Goal: Task Accomplishment & Management: Manage account settings

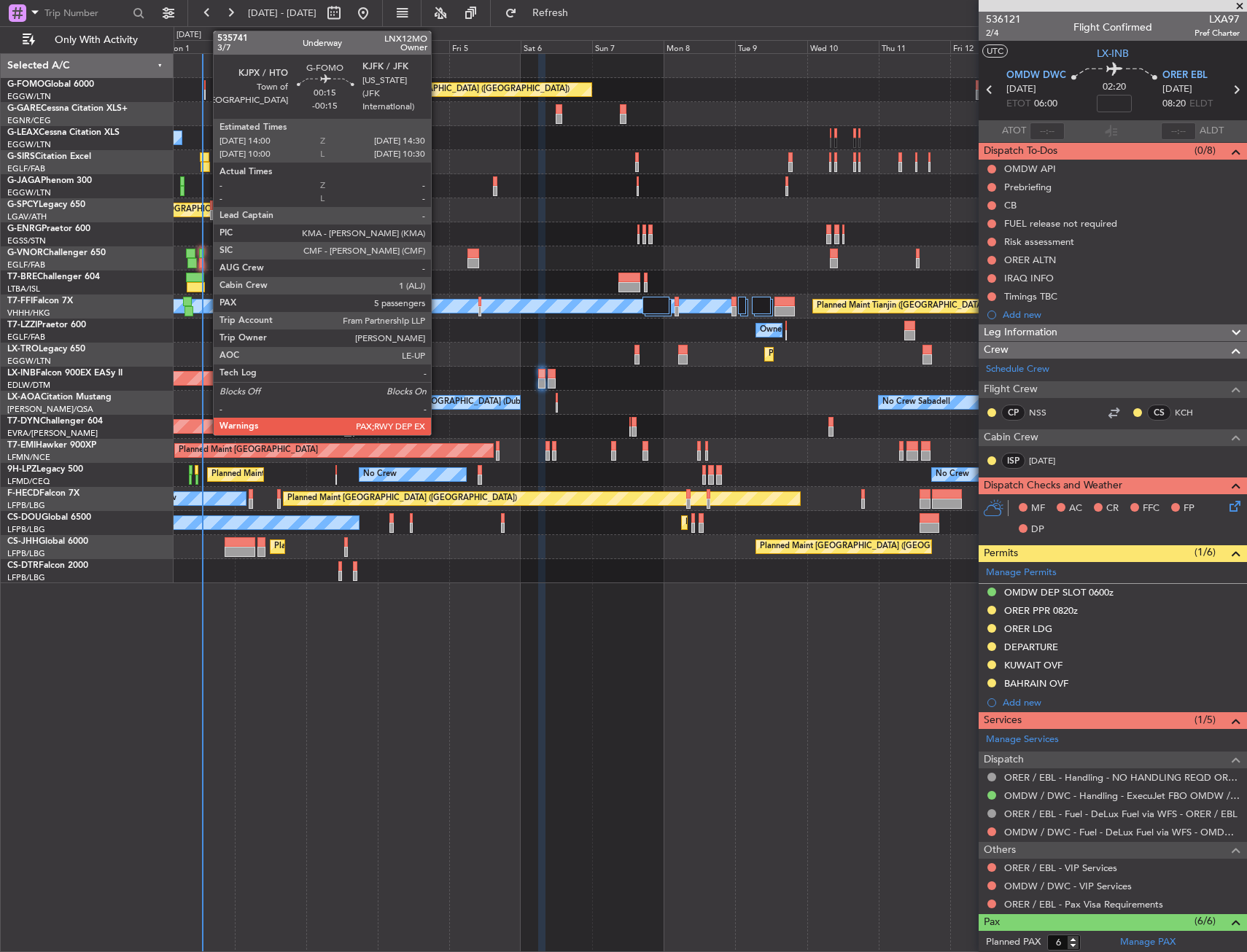
click at [206, 88] on div at bounding box center [205, 85] width 3 height 10
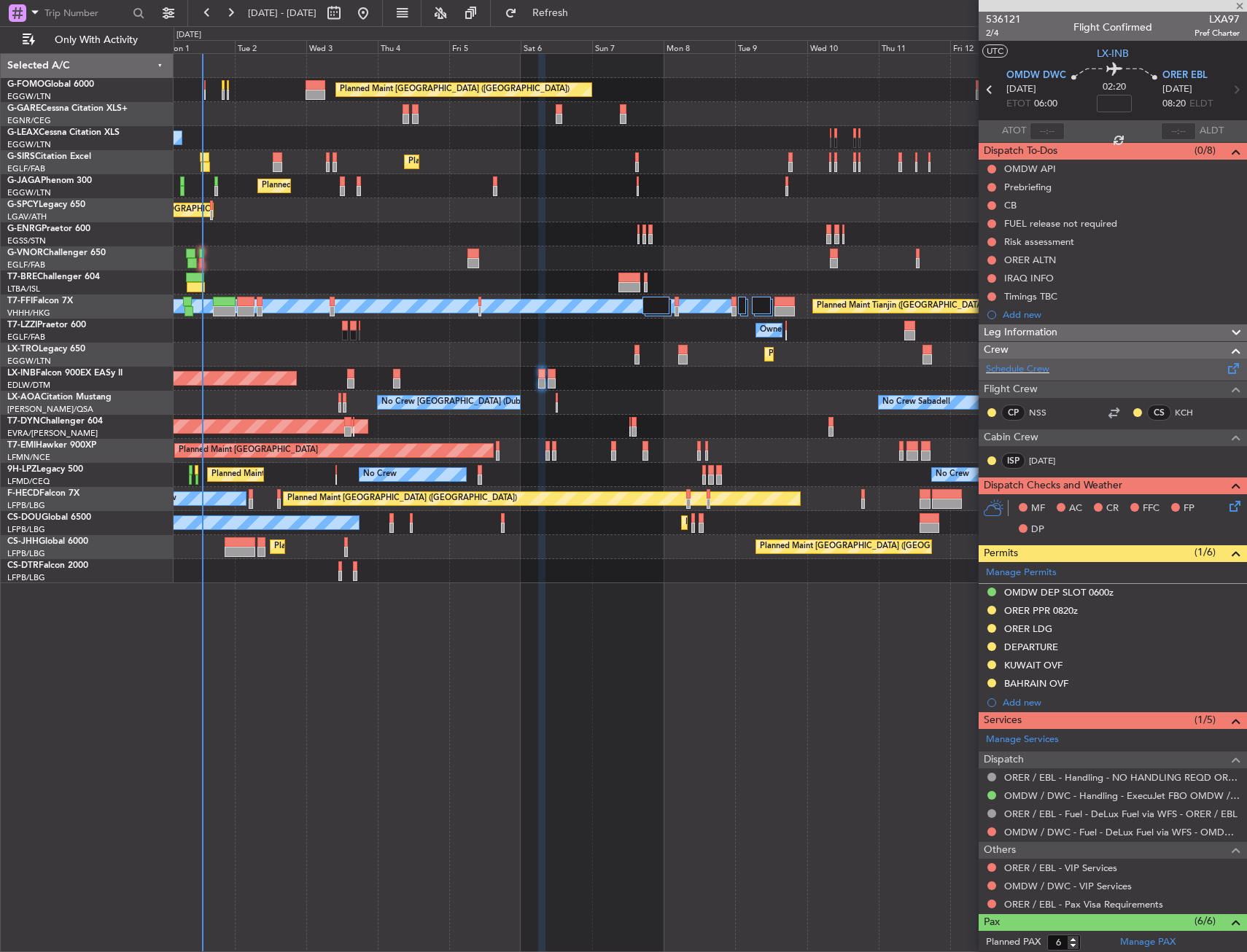
type input "-00:15"
type input "5"
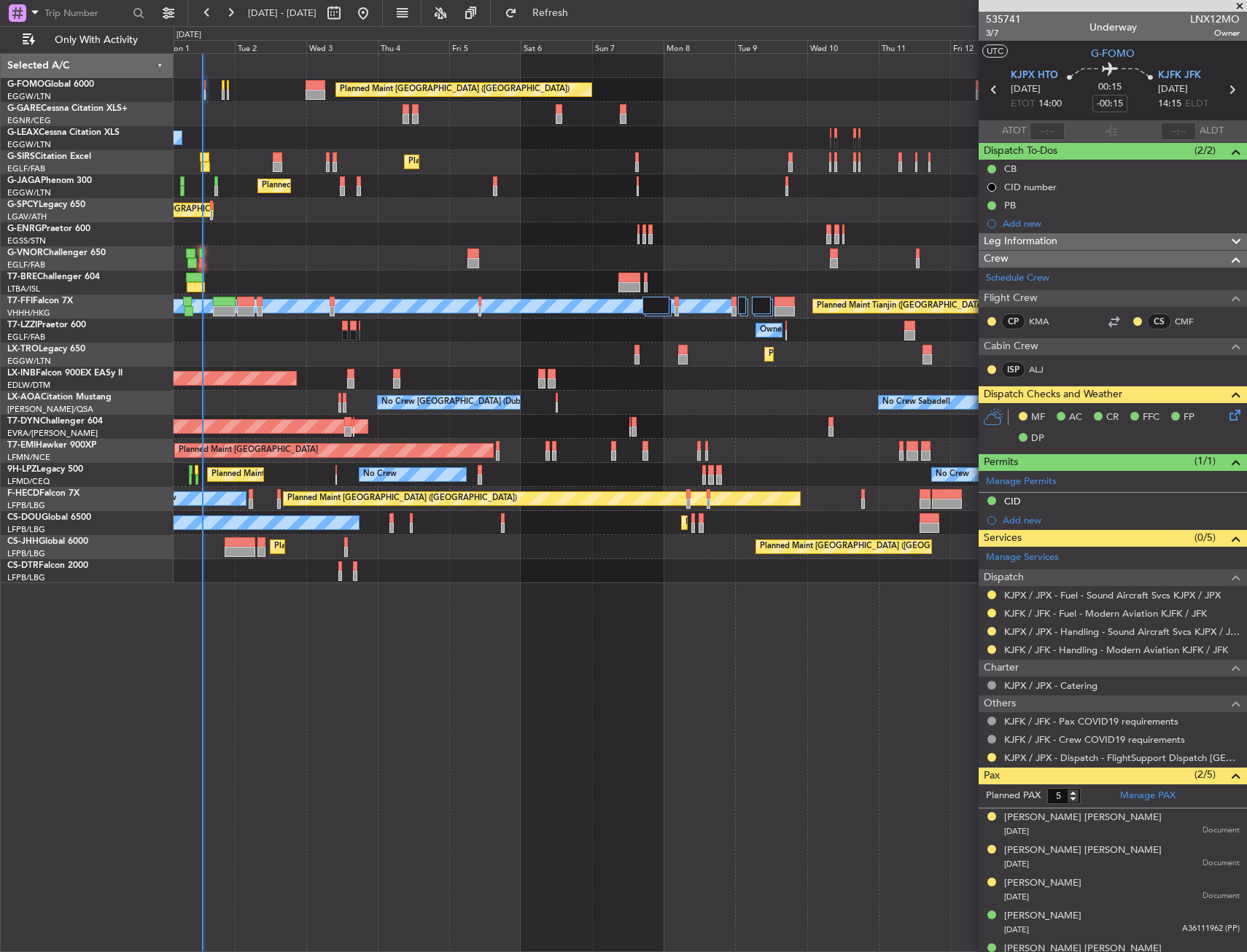
click at [1226, 418] on icon at bounding box center [1232, 412] width 12 height 12
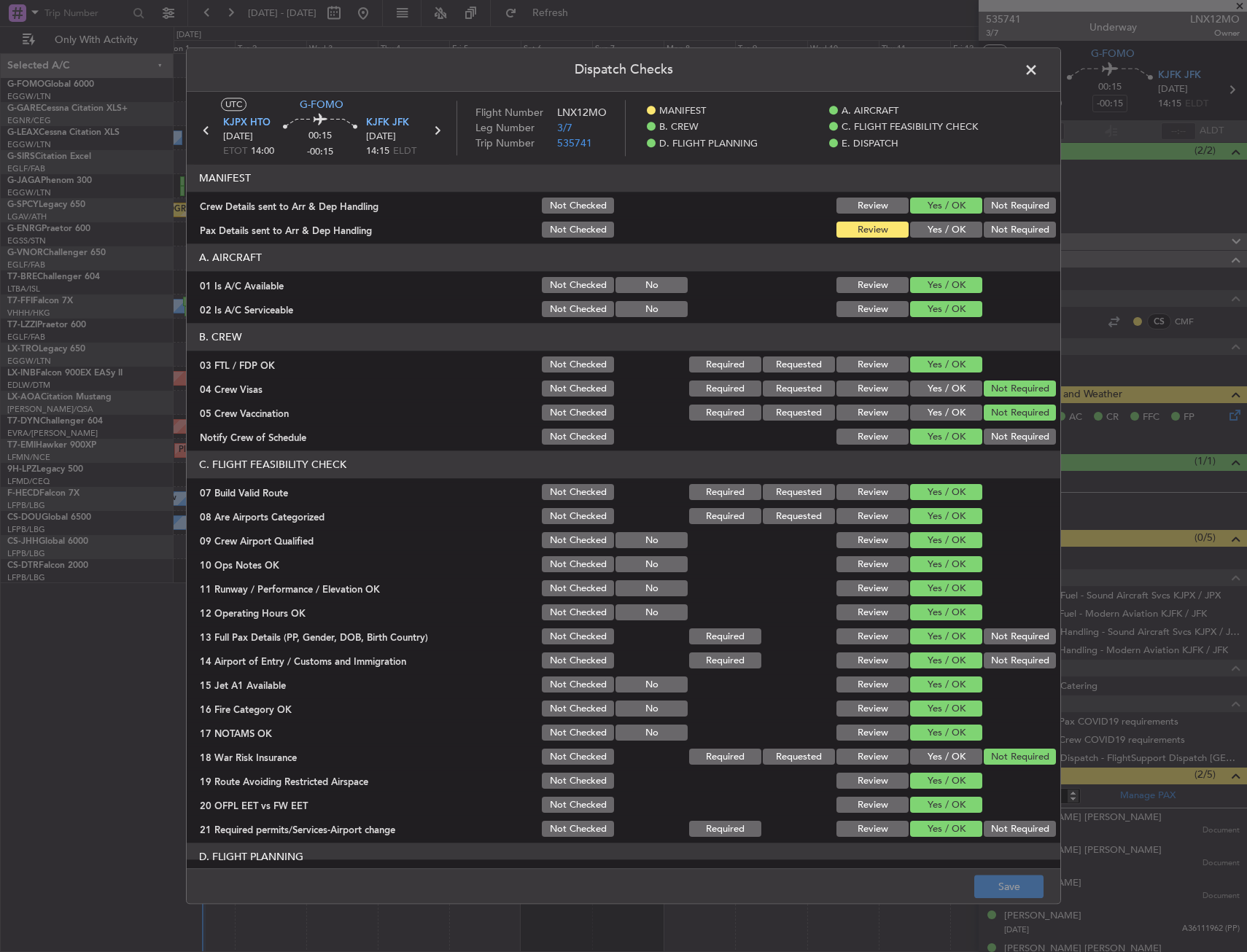
click at [1038, 69] on span at bounding box center [1038, 74] width 0 height 29
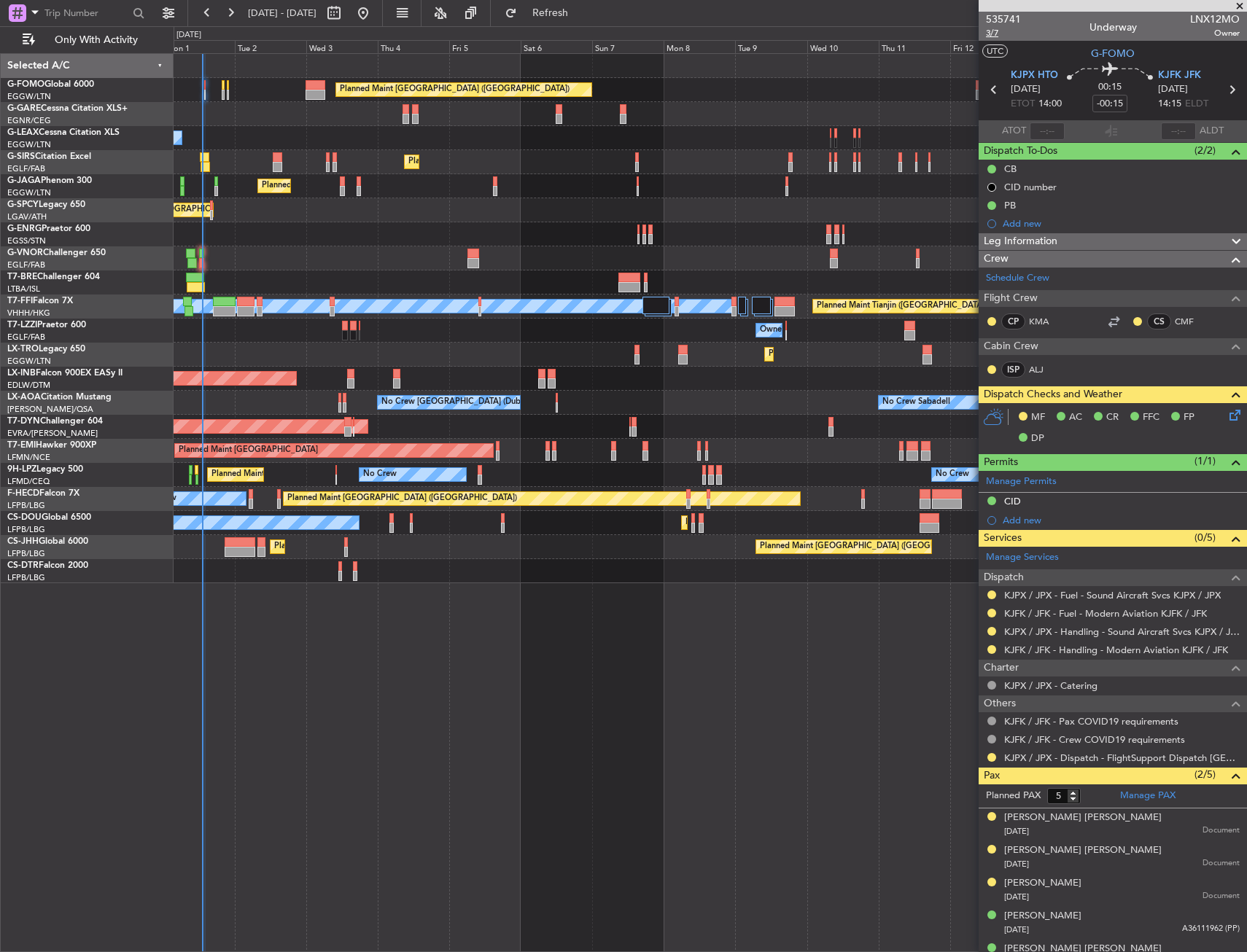
click at [988, 31] on span "3/7" at bounding box center [1003, 33] width 35 height 13
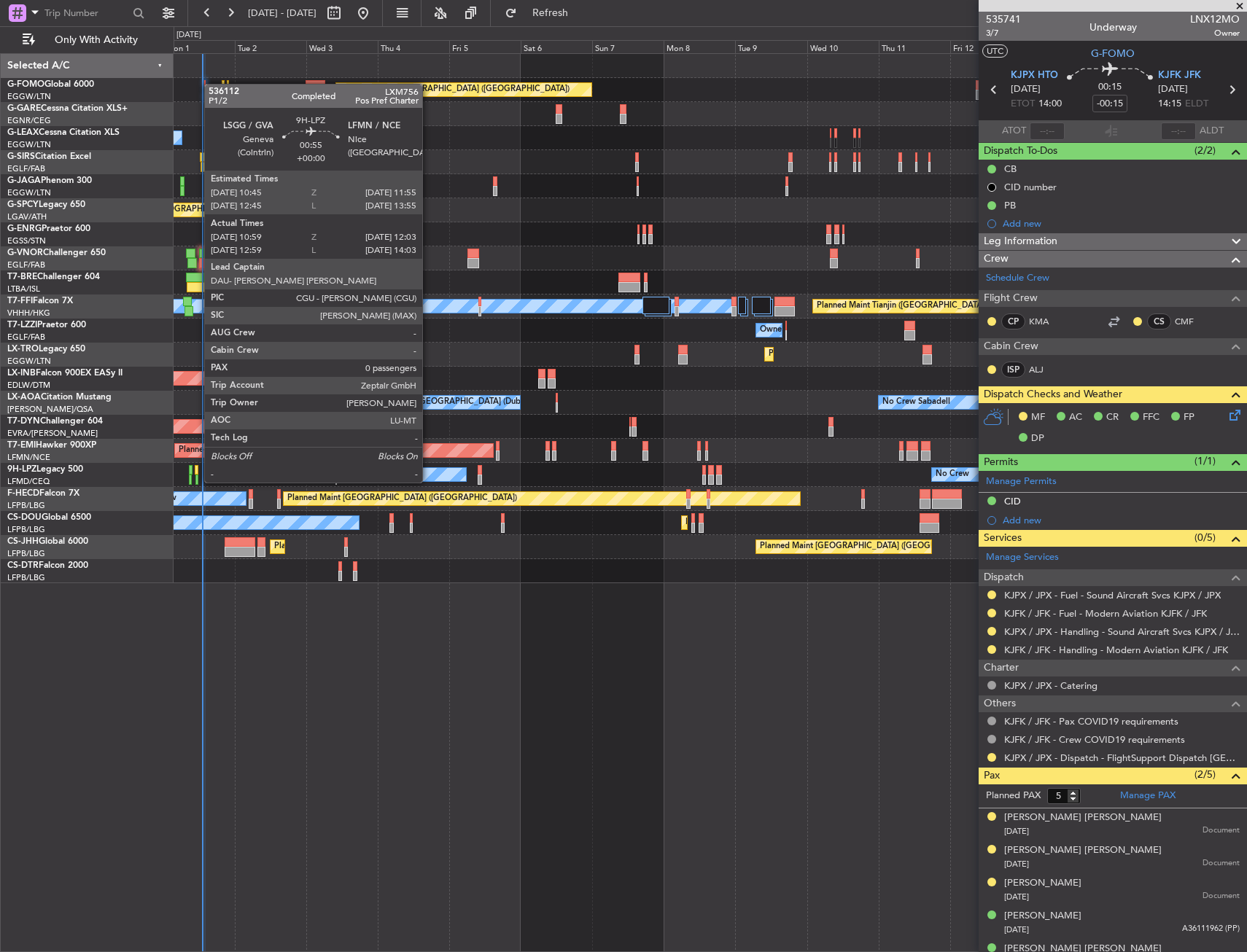
click at [197, 468] on div at bounding box center [197, 470] width 3 height 10
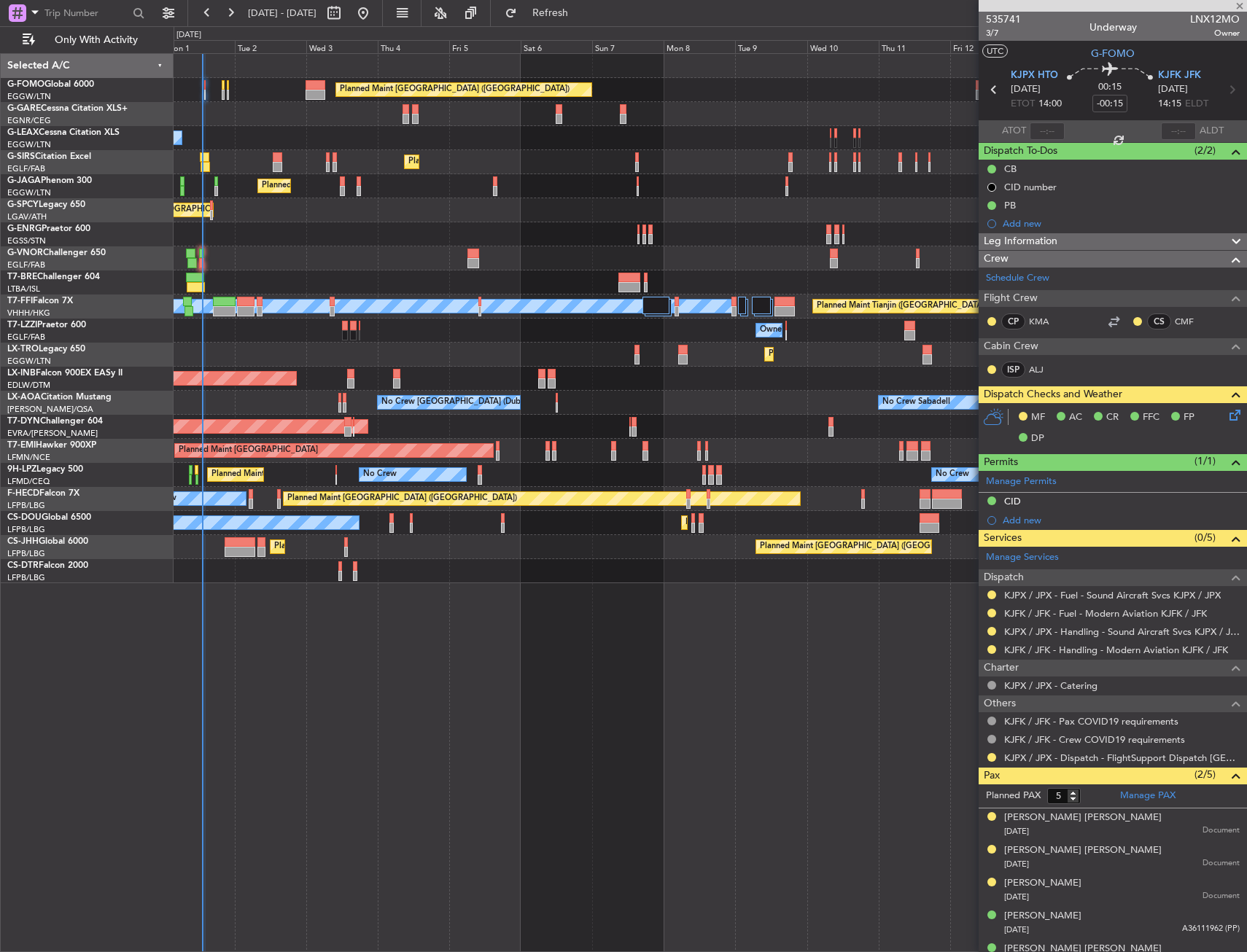
type input "11:09"
type input "11:58"
type input "0"
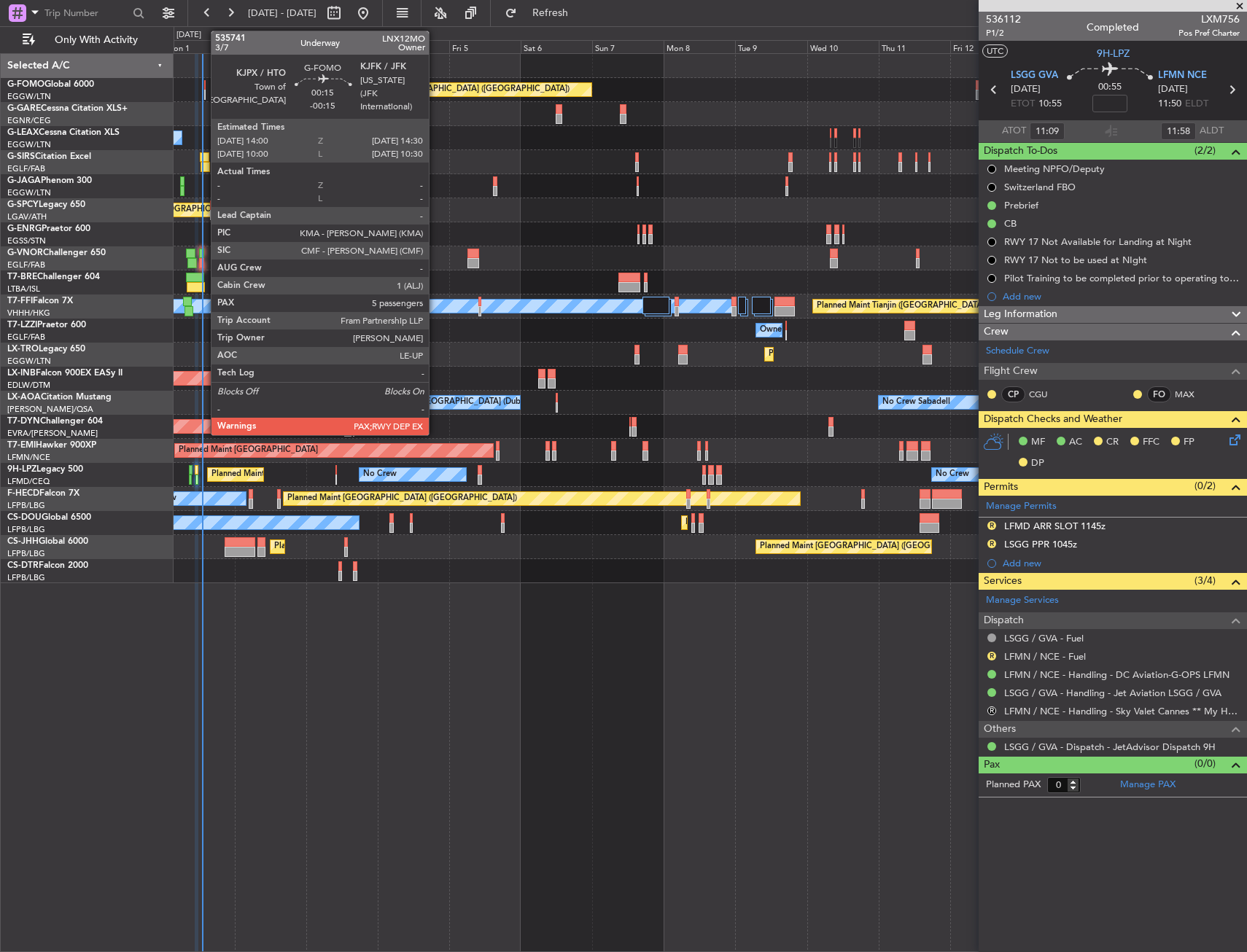
click at [204, 88] on div at bounding box center [205, 85] width 3 height 10
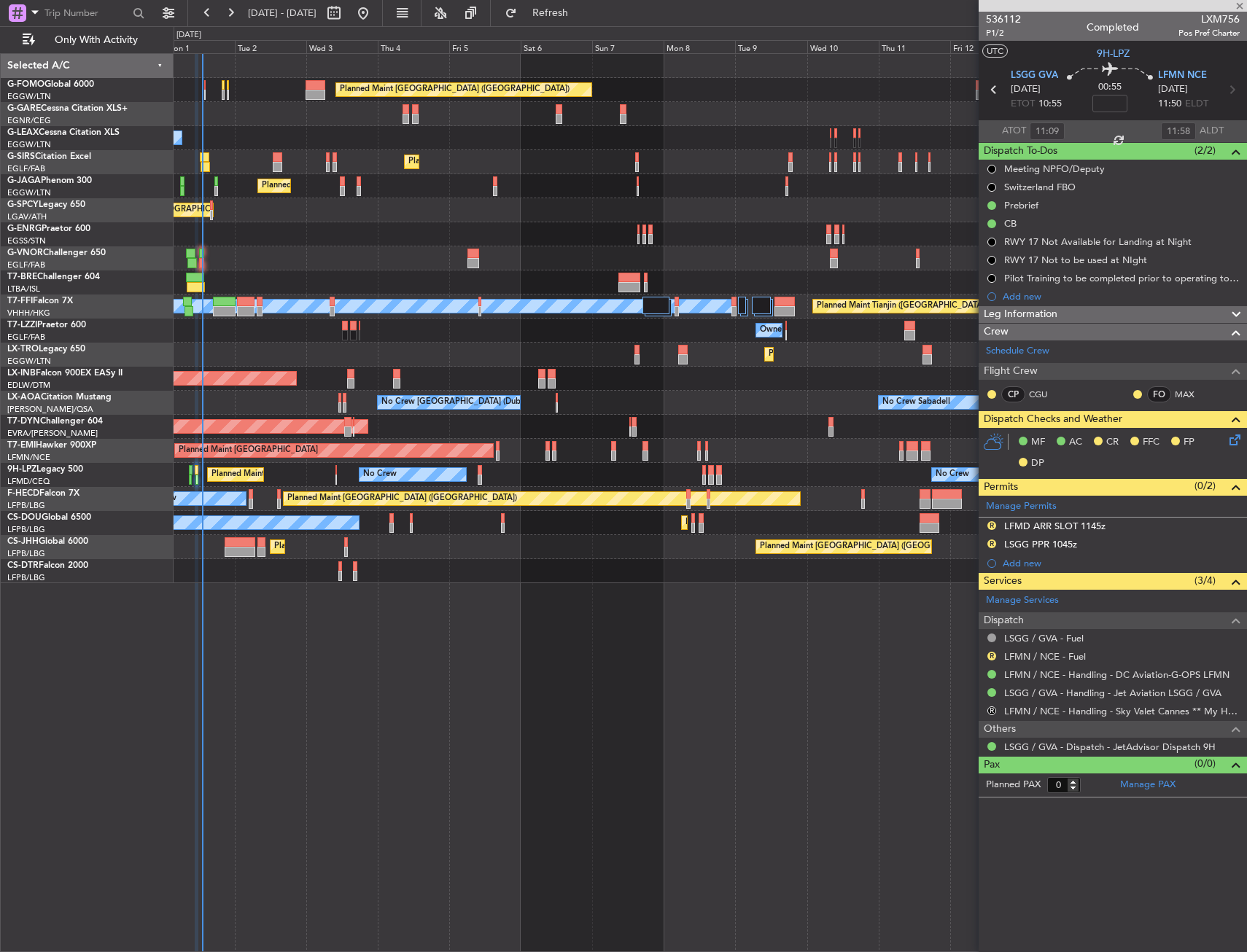
type input "-00:15"
type input "5"
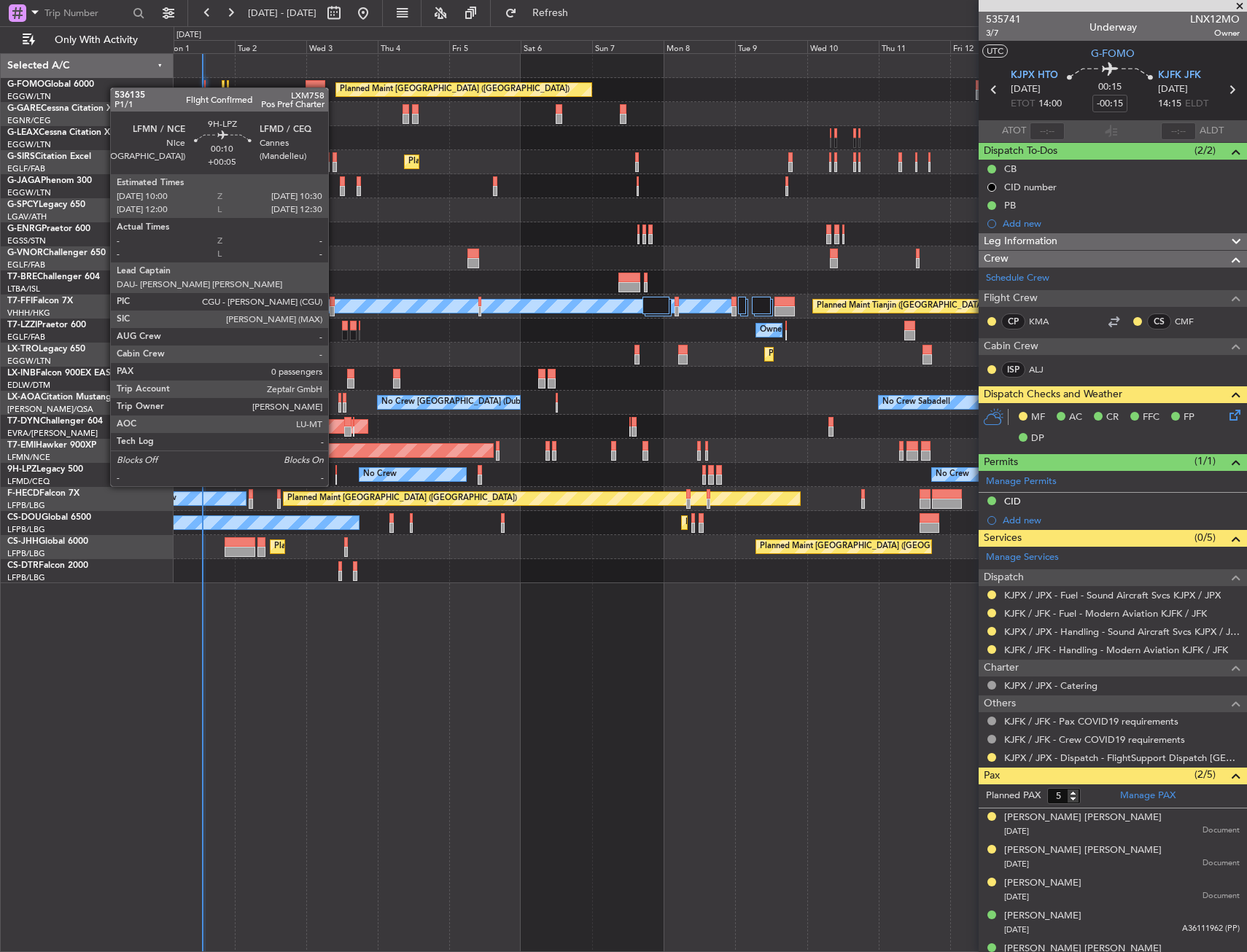
click at [336, 472] on div at bounding box center [336, 470] width 3 height 10
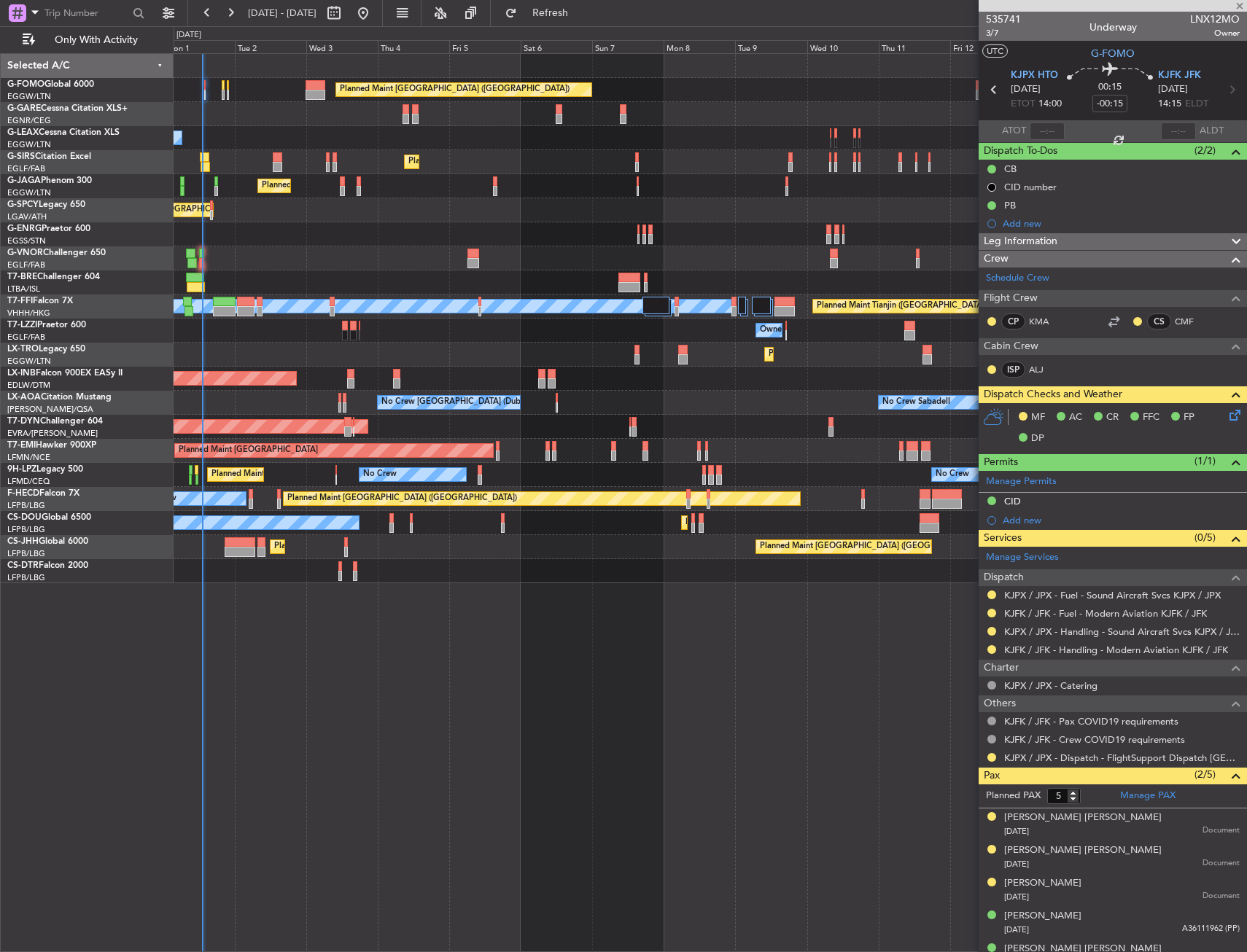
type input "+00:05"
type input "0"
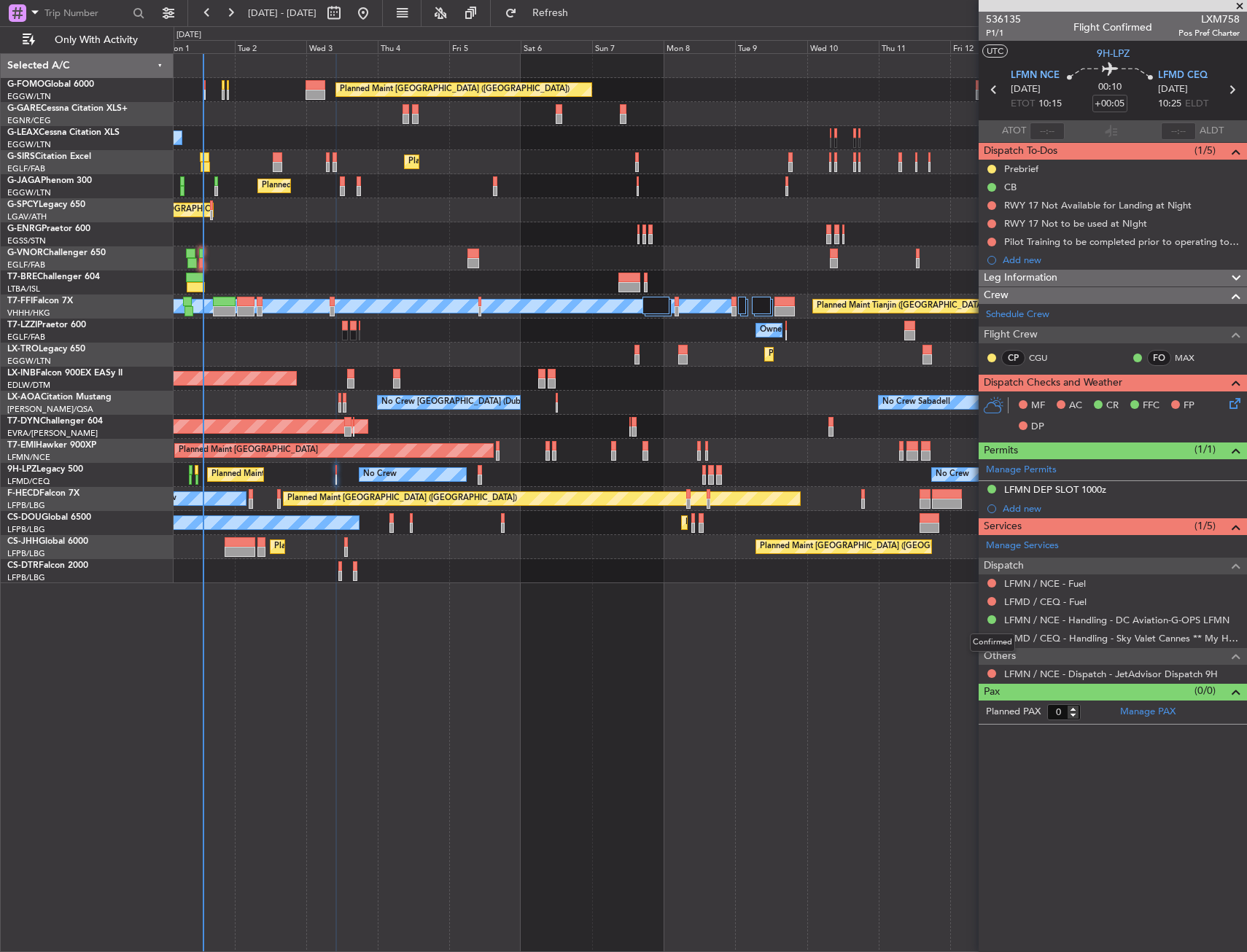
click at [990, 640] on div "Confirmed" at bounding box center [993, 642] width 45 height 18
click at [992, 635] on button at bounding box center [992, 637] width 8 height 8
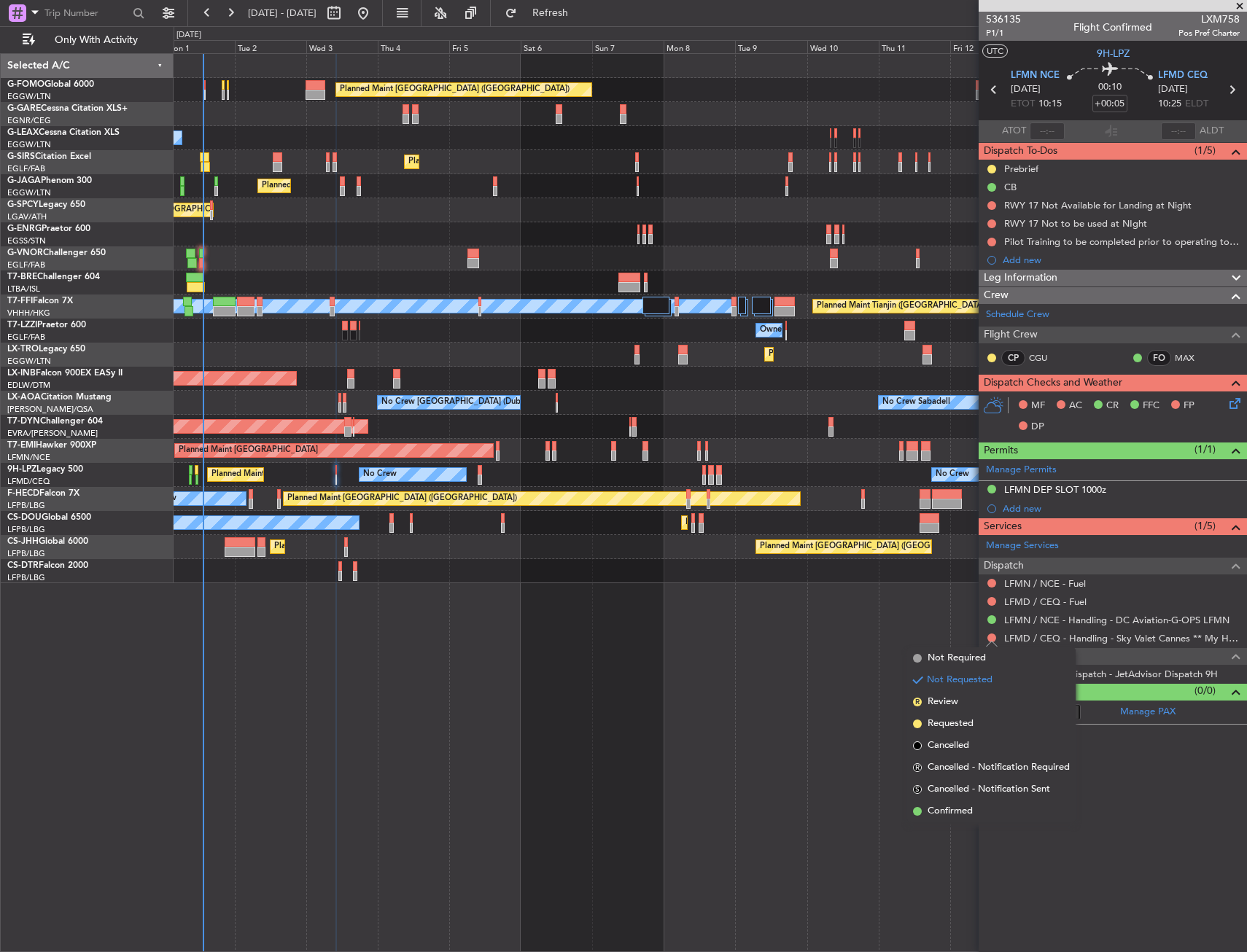
click at [957, 721] on span "Requested" at bounding box center [950, 723] width 46 height 14
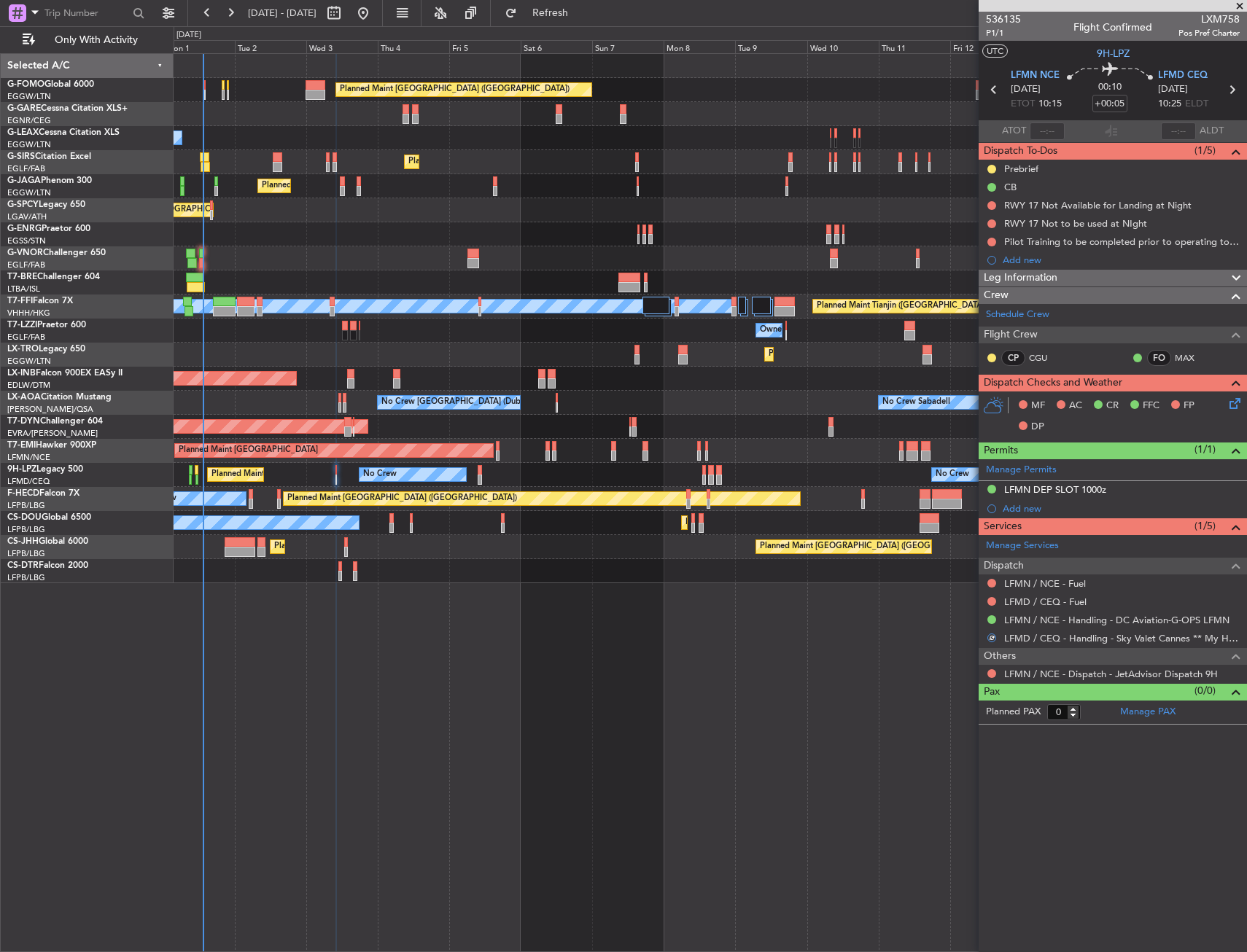
click at [1012, 508] on div "Add new" at bounding box center [1121, 508] width 237 height 13
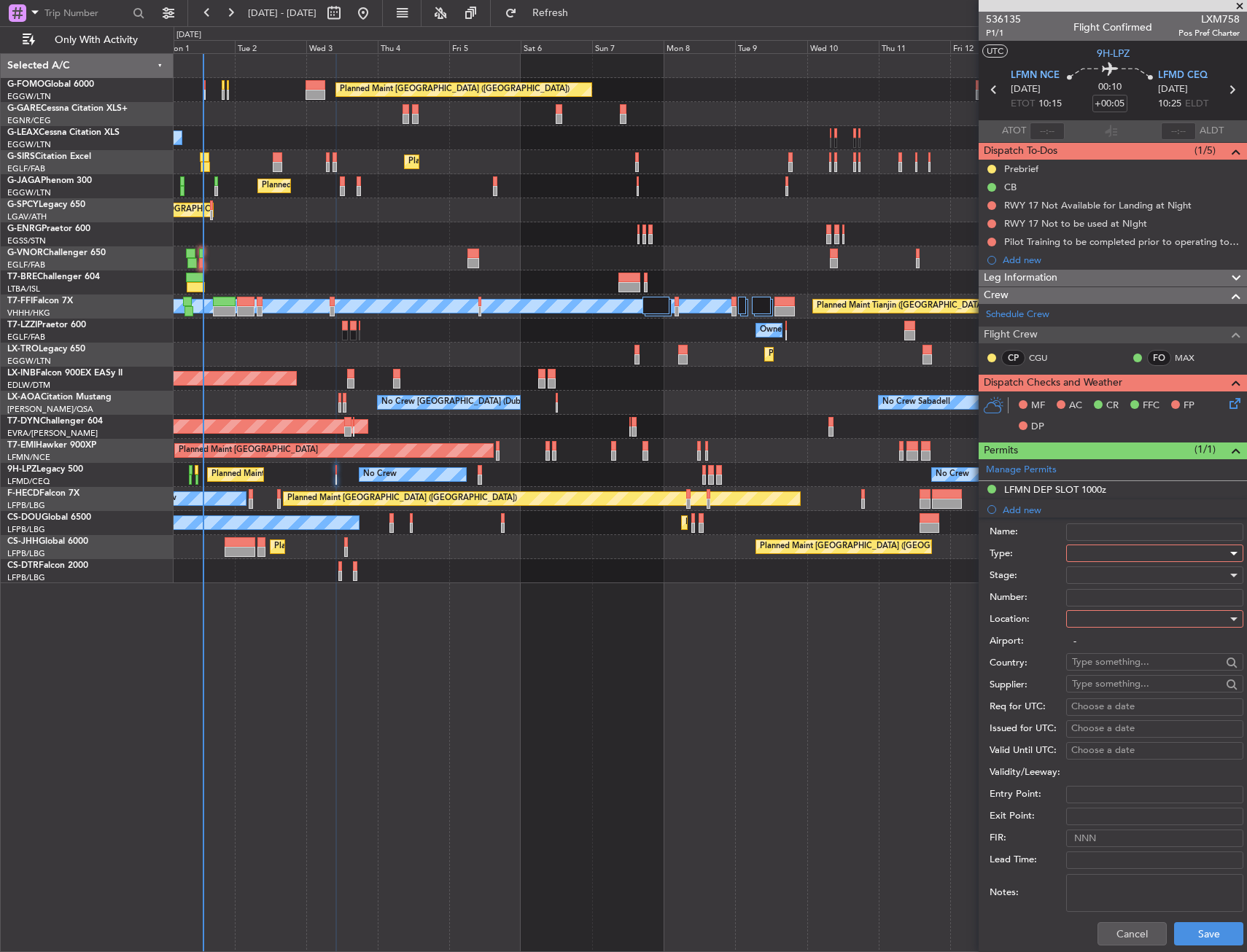
click at [1109, 555] on div at bounding box center [1150, 553] width 156 height 22
click at [1098, 687] on span "Slot" at bounding box center [1148, 691] width 153 height 22
click at [1106, 619] on div at bounding box center [1150, 619] width 156 height 22
click at [1097, 686] on span "Arrival" at bounding box center [1148, 693] width 153 height 22
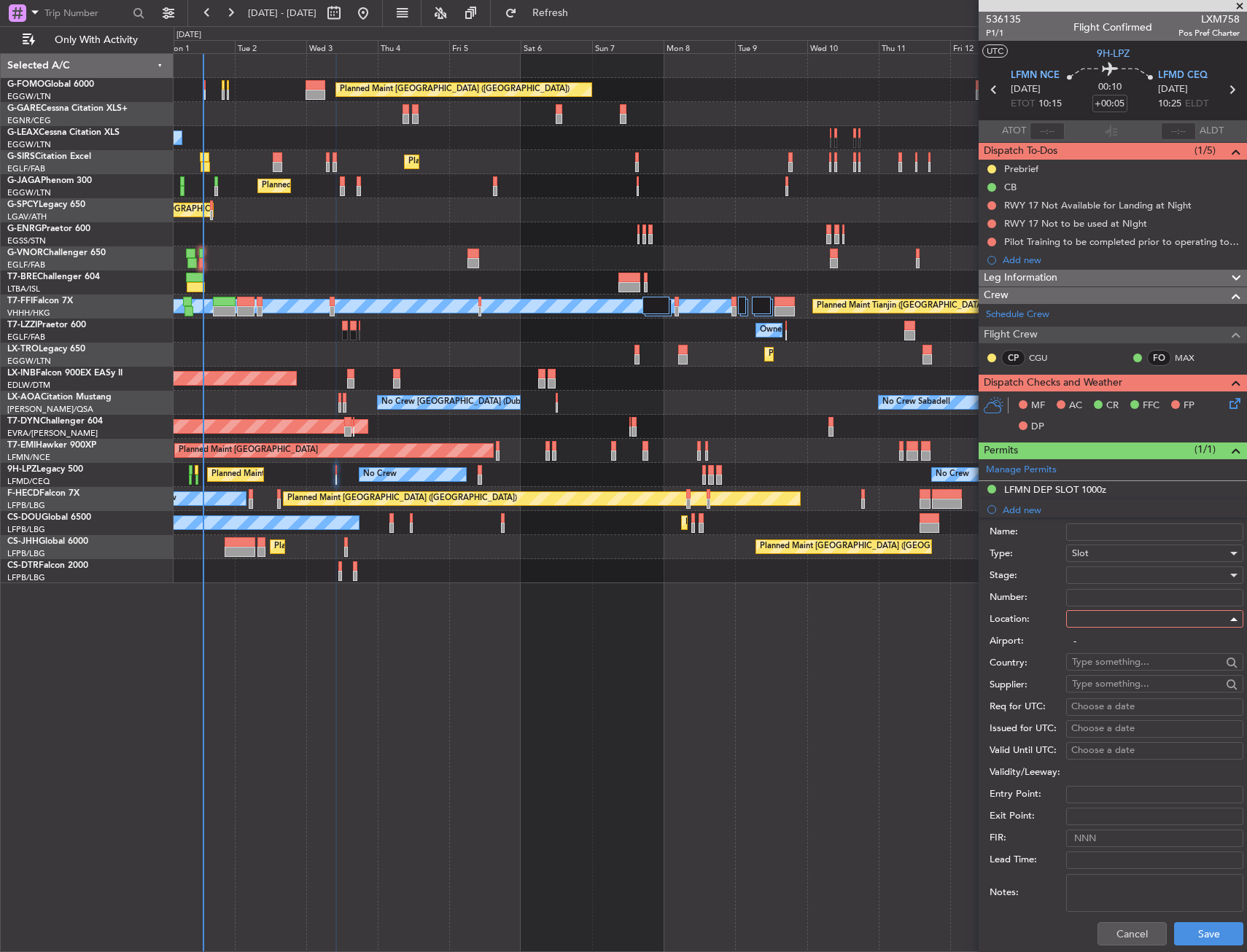
type input "LFMD / CEQ"
click at [1100, 572] on div at bounding box center [1150, 575] width 156 height 22
click at [1104, 670] on span "Requested" at bounding box center [1148, 670] width 153 height 22
click at [1187, 929] on button "Save" at bounding box center [1209, 934] width 69 height 23
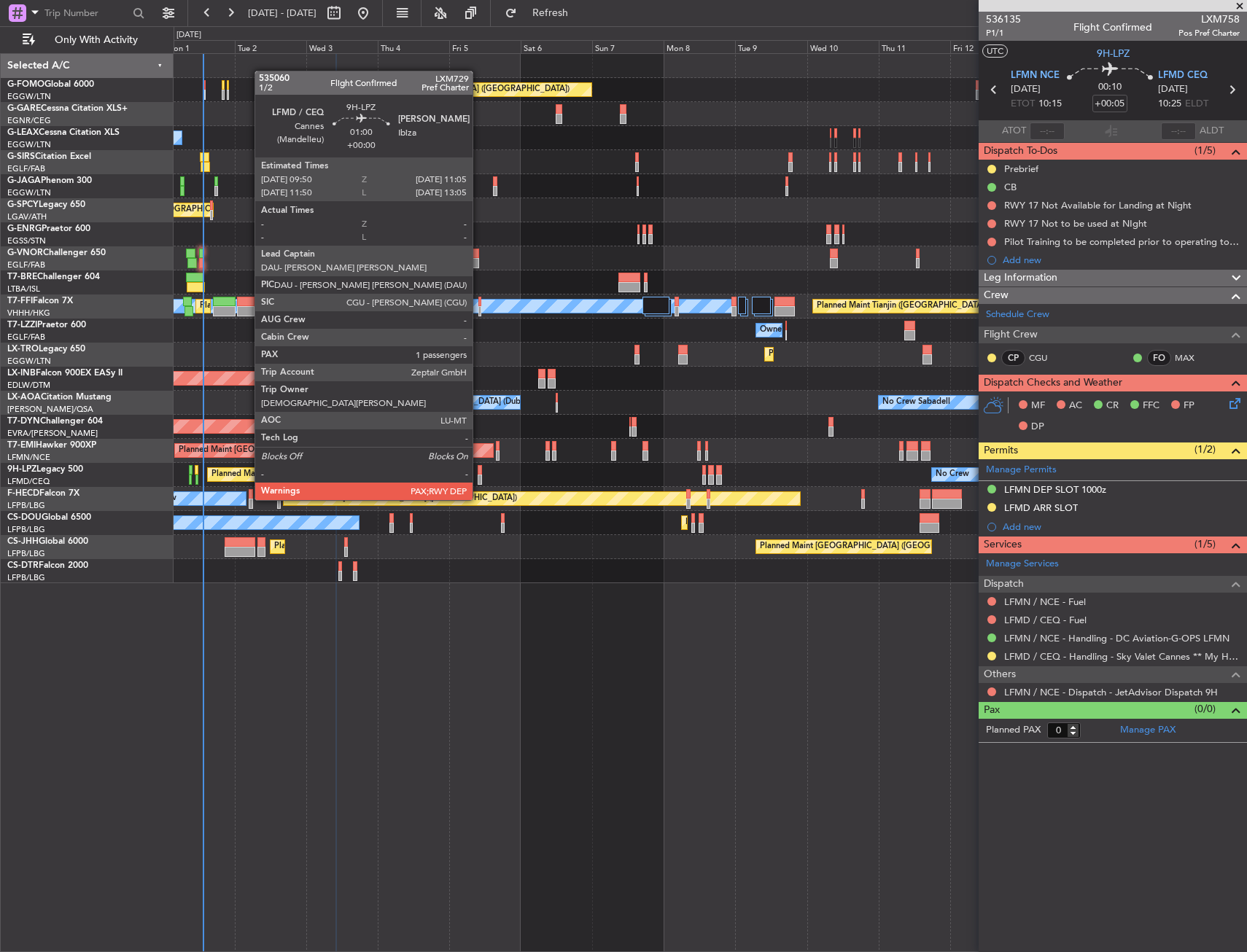
click at [479, 472] on div at bounding box center [480, 470] width 4 height 10
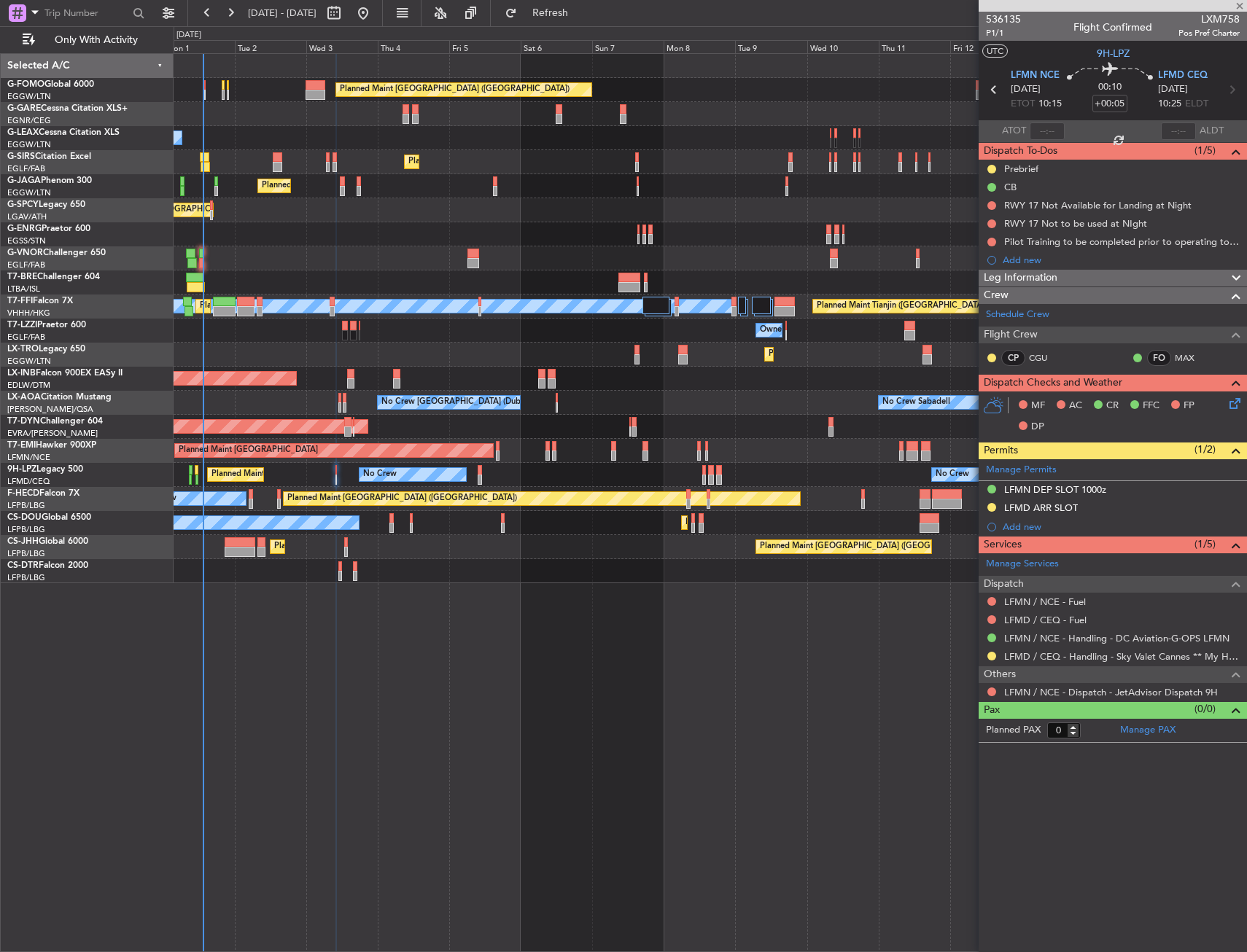
type input "1"
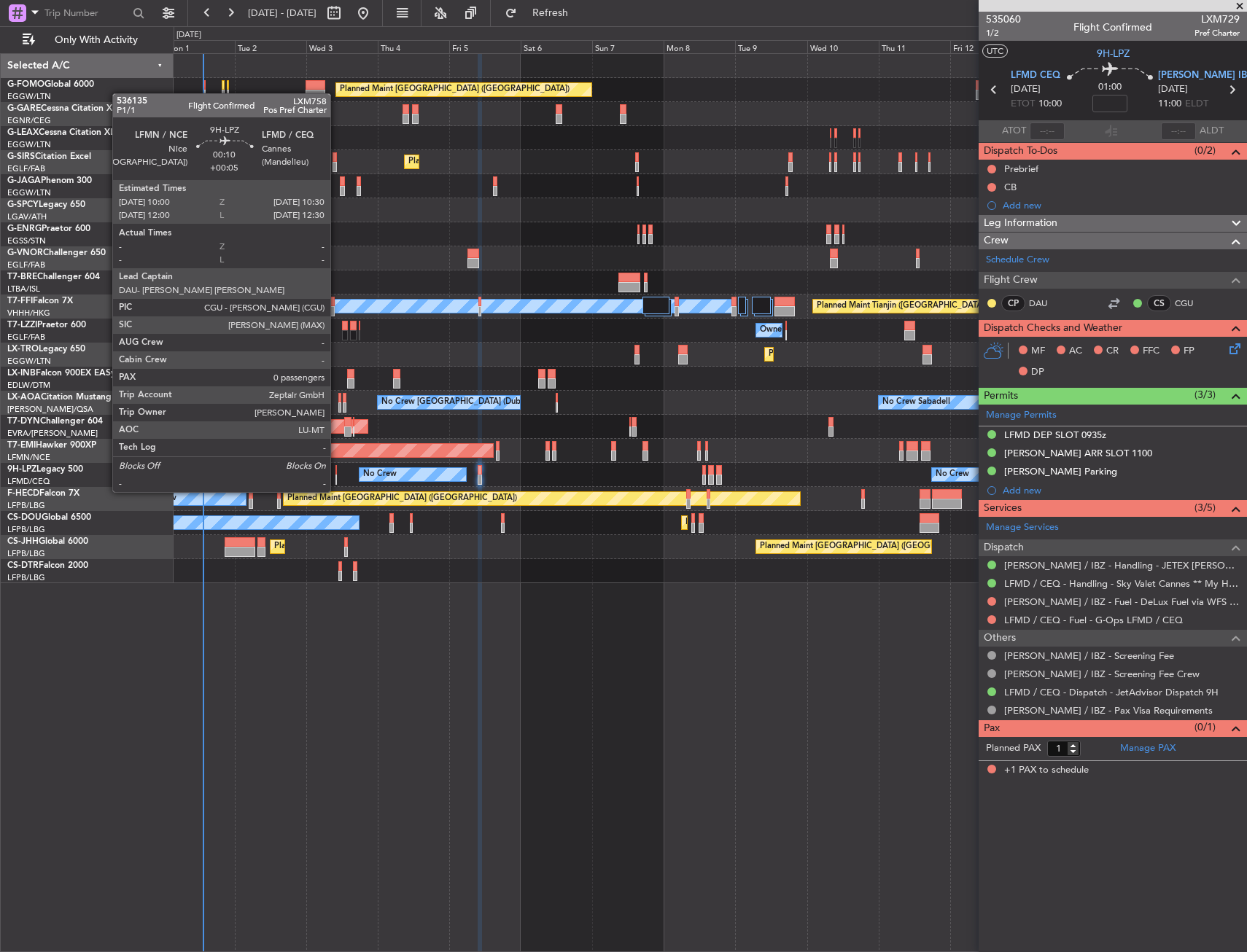
click at [337, 476] on div "No Crew No Crew [GEOGRAPHIC_DATA] ([GEOGRAPHIC_DATA])" at bounding box center [709, 474] width 1072 height 24
click at [336, 476] on div at bounding box center [336, 479] width 3 height 10
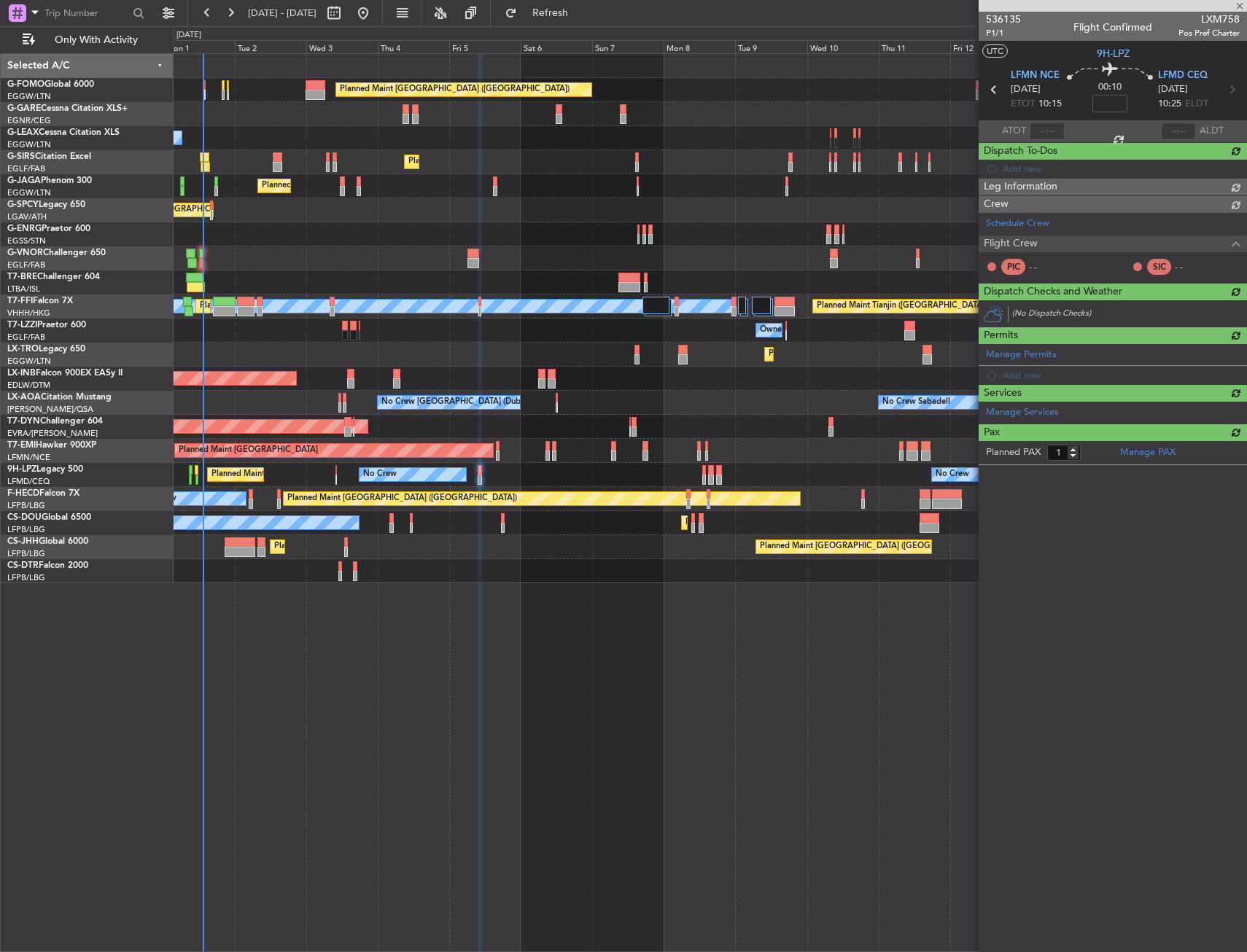
type input "+00:05"
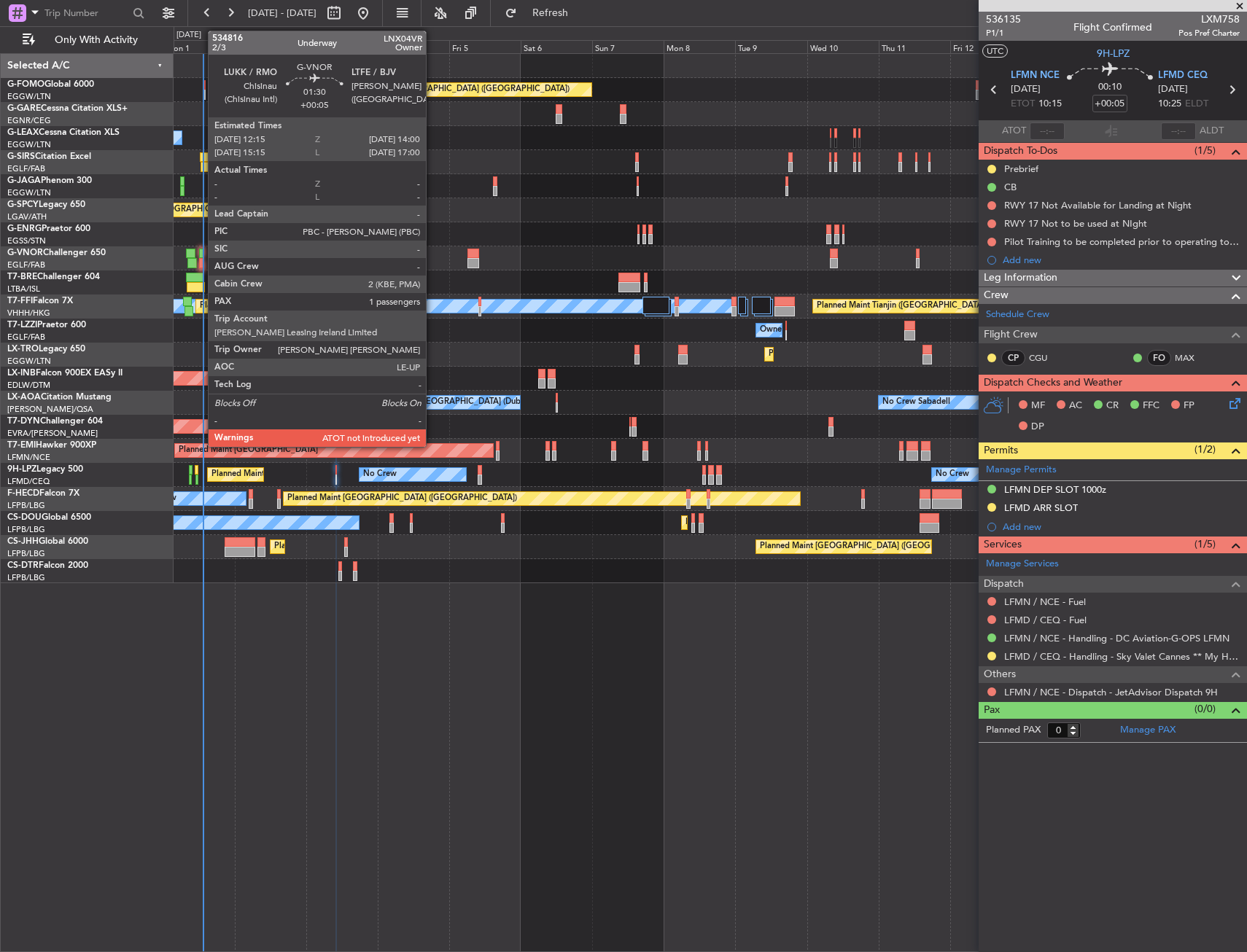
click at [201, 250] on div at bounding box center [202, 253] width 6 height 10
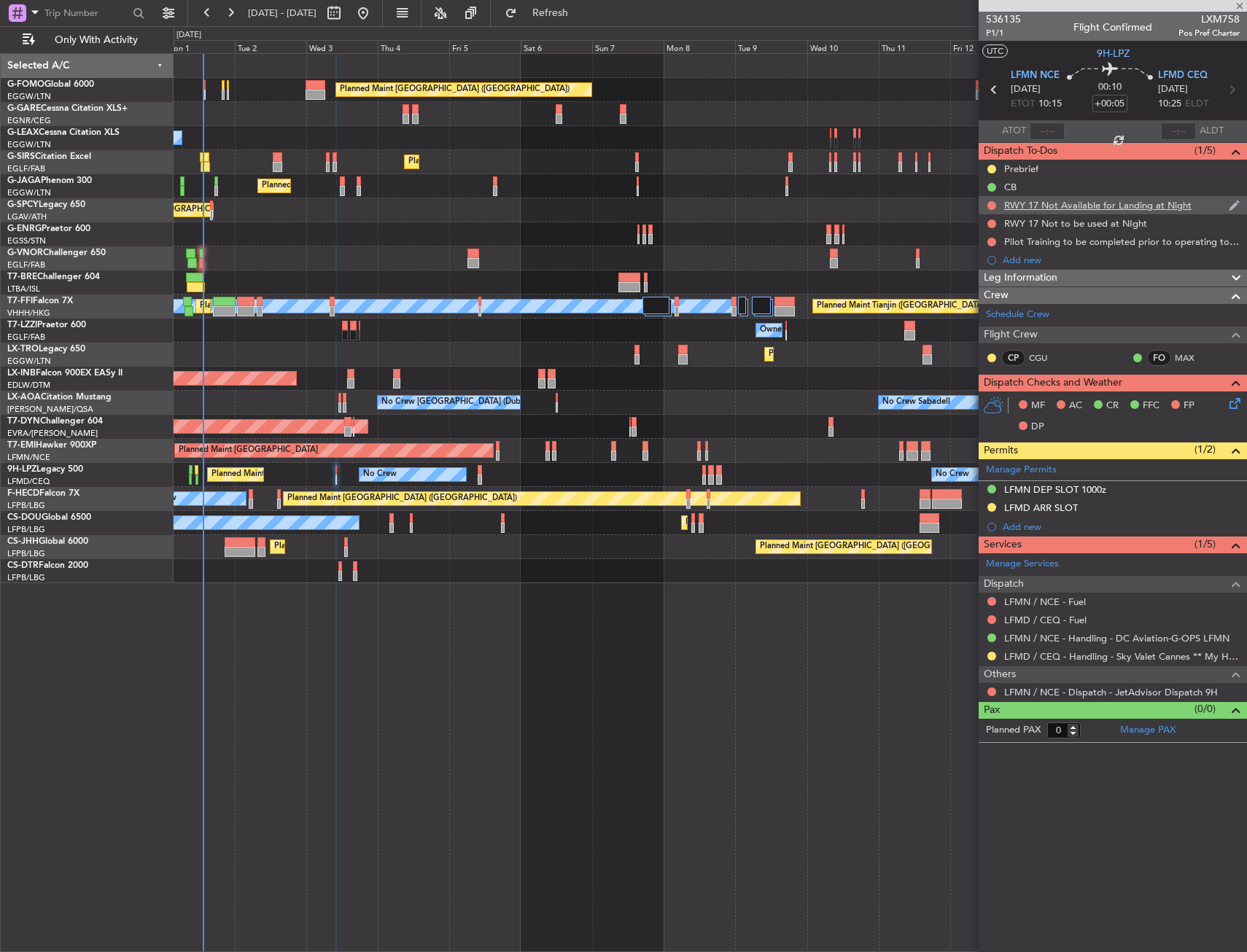
type input "1"
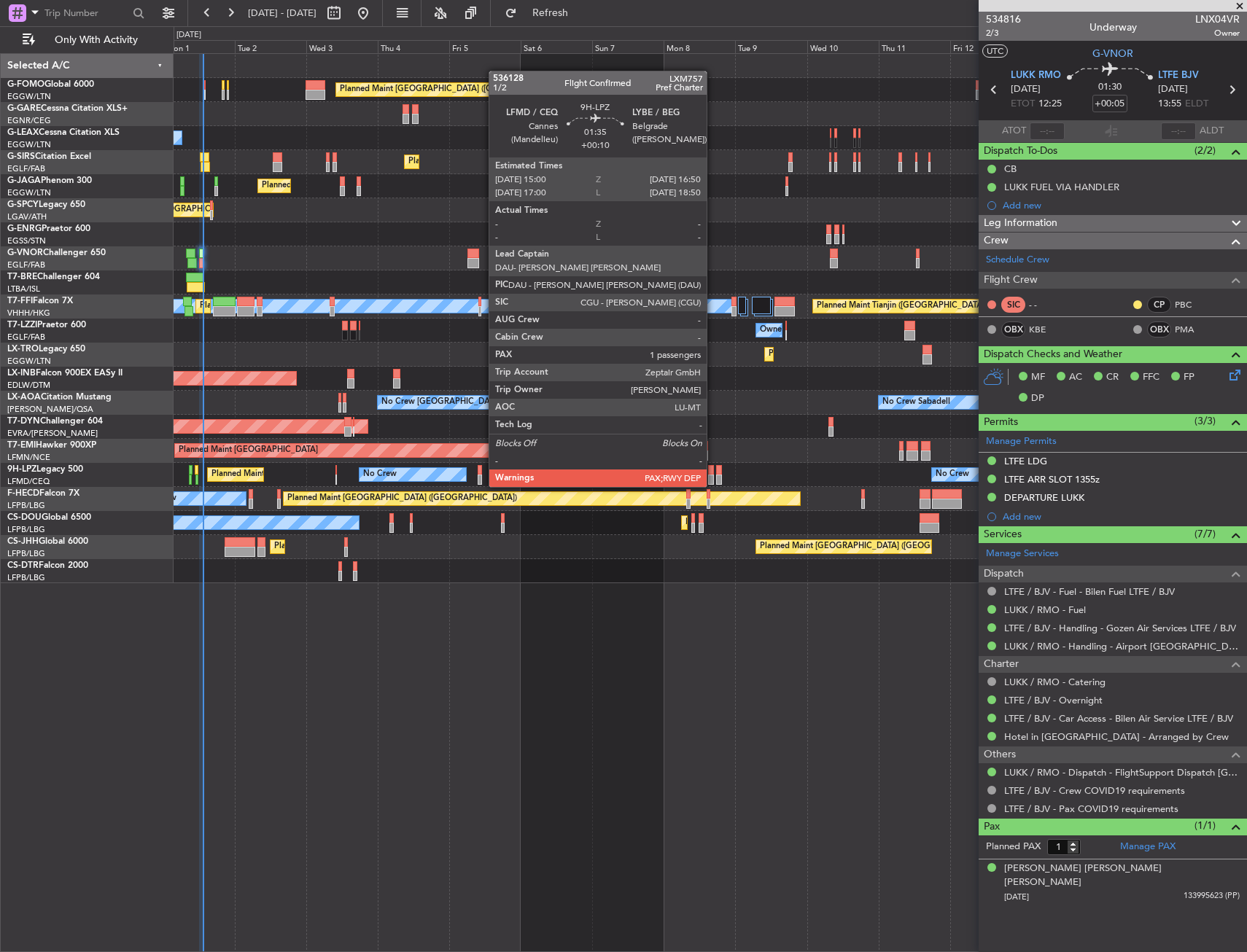
click at [713, 472] on div at bounding box center [711, 470] width 6 height 10
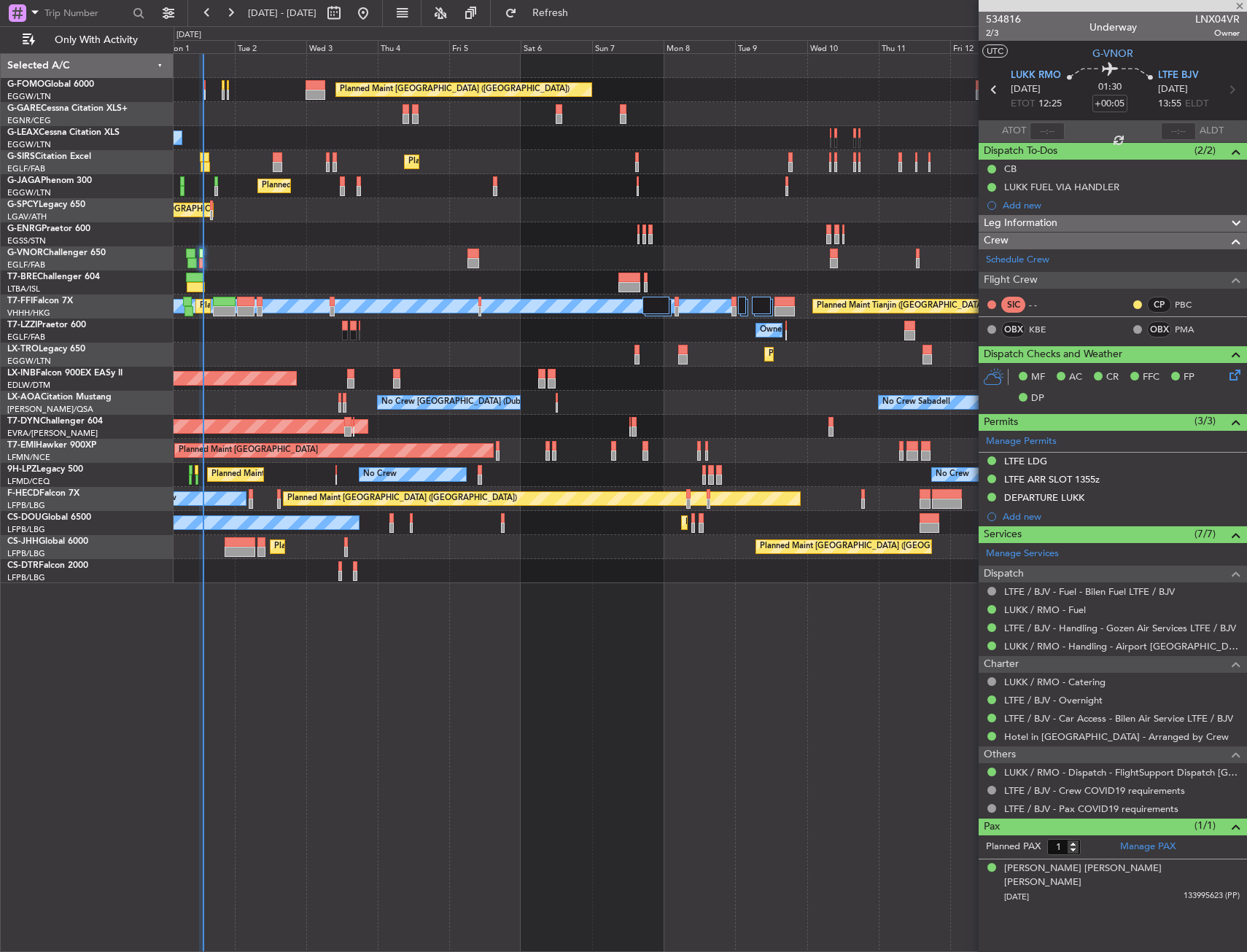
type input "+00:10"
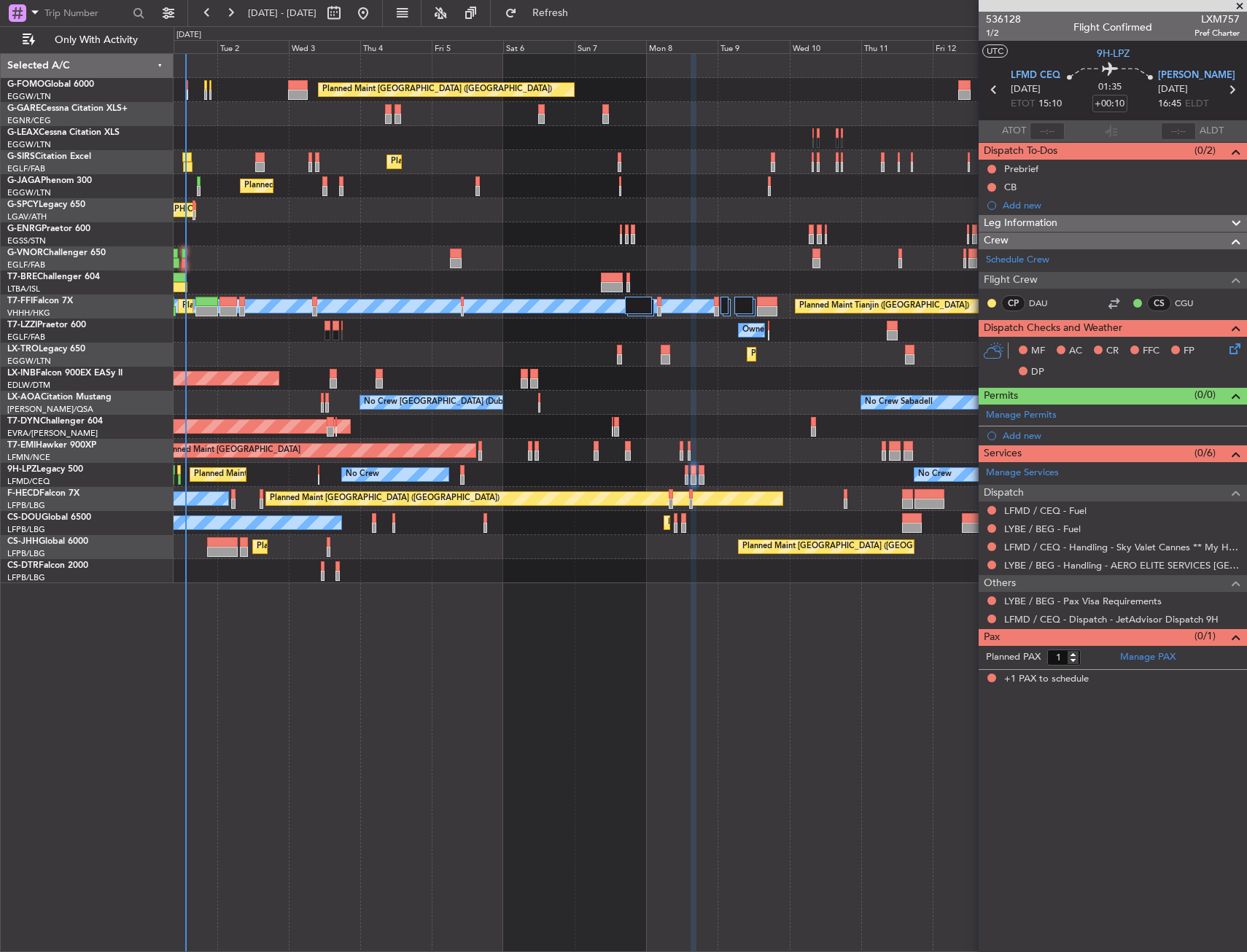
click at [364, 607] on div "Planned Maint [GEOGRAPHIC_DATA] ([GEOGRAPHIC_DATA]) Owner Planned Maint [GEOGRA…" at bounding box center [710, 503] width 1073 height 898
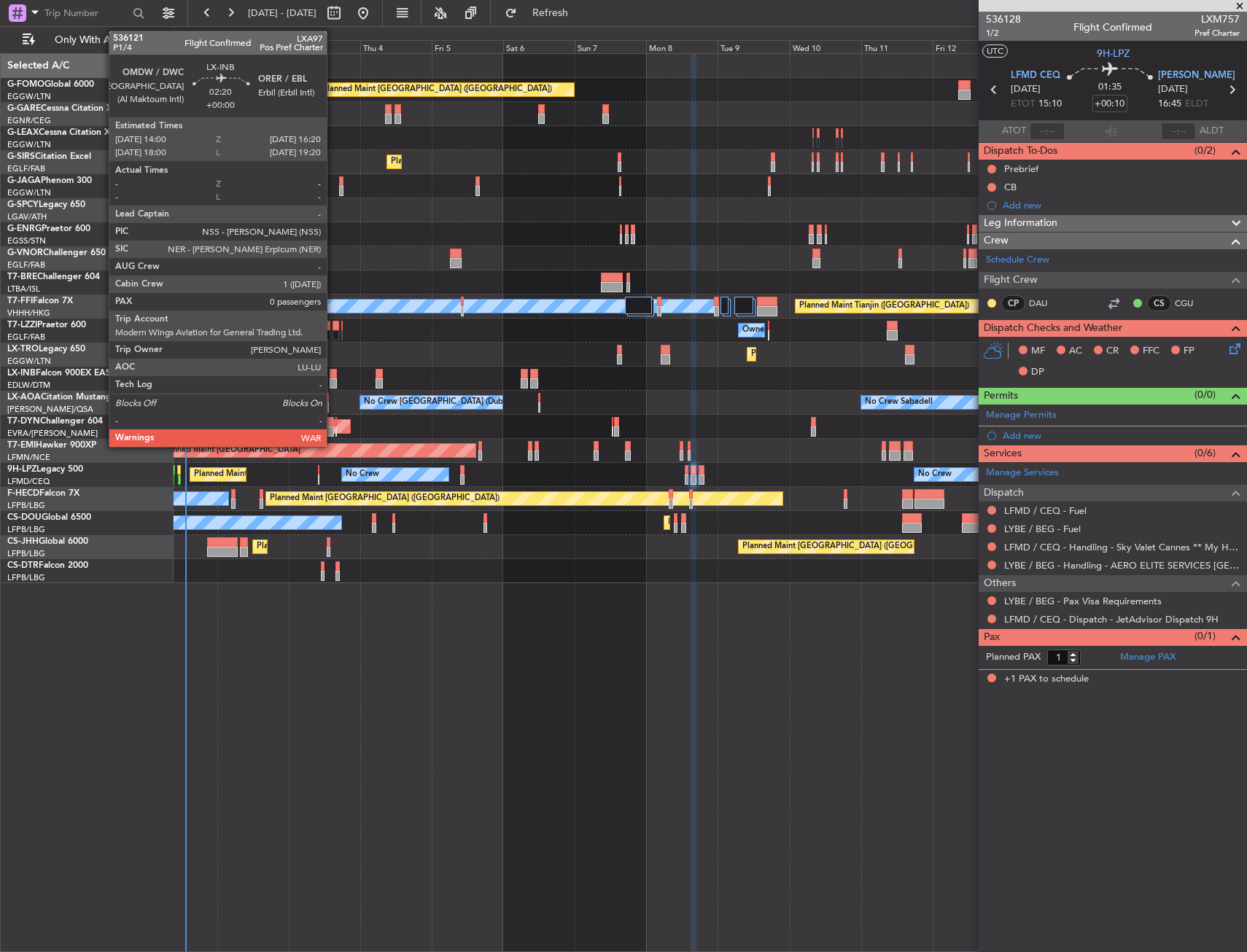
click at [333, 376] on div at bounding box center [333, 374] width 8 height 10
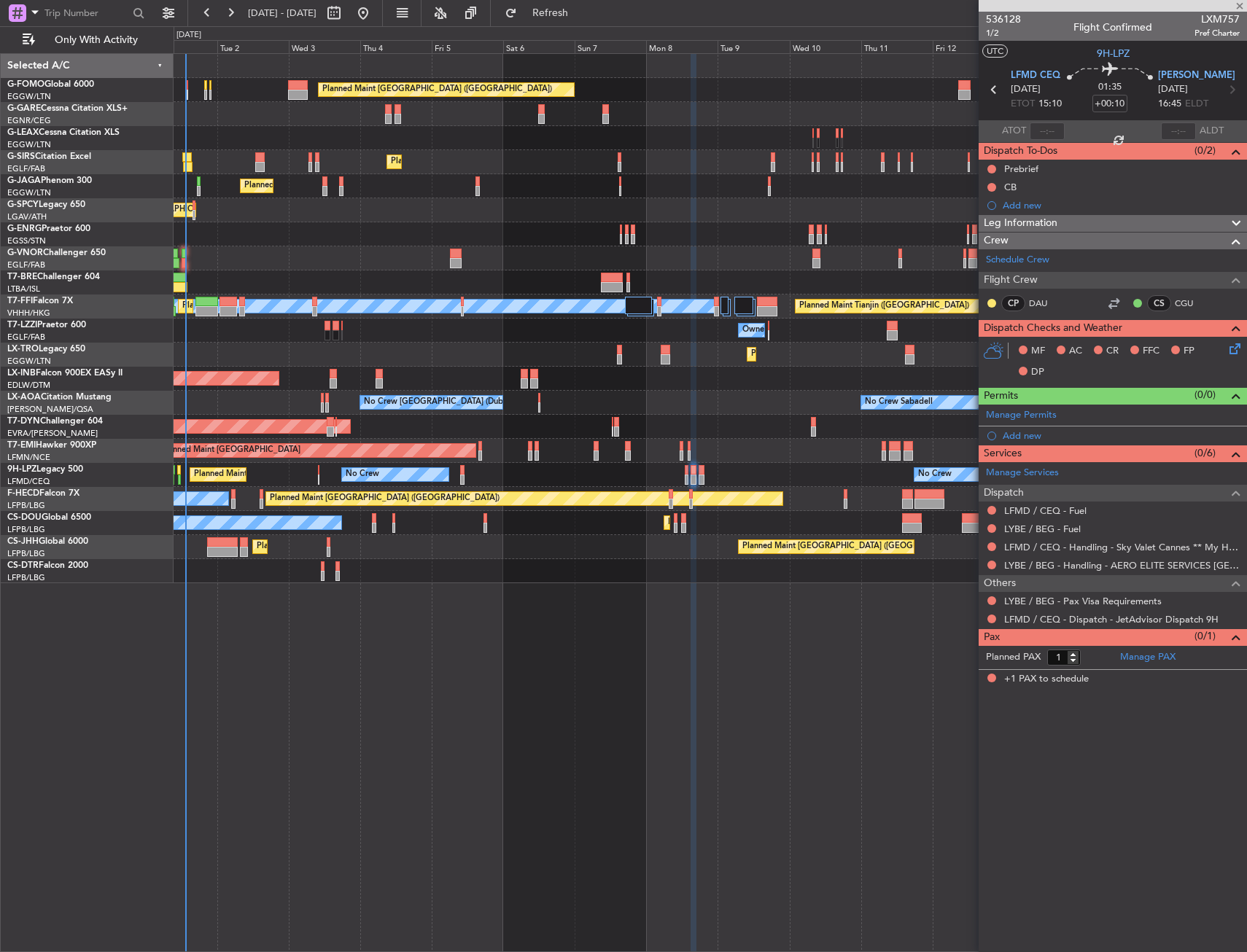
type input "0"
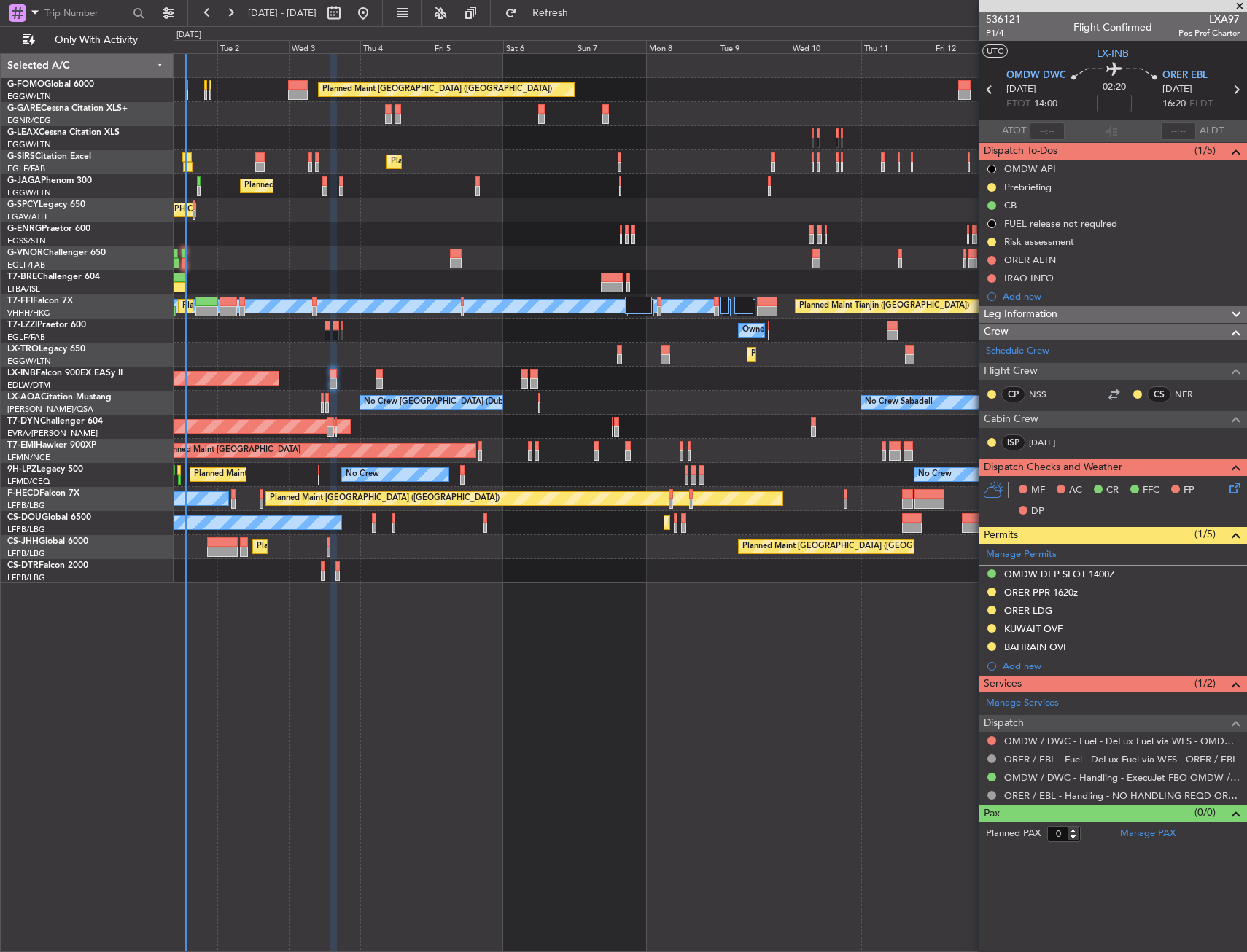
click at [1067, 612] on mat-tooltip-component "ORER PPR 1620z" at bounding box center [1041, 617] width 89 height 38
click at [1066, 608] on div "ORER LDG" at bounding box center [1112, 612] width 269 height 18
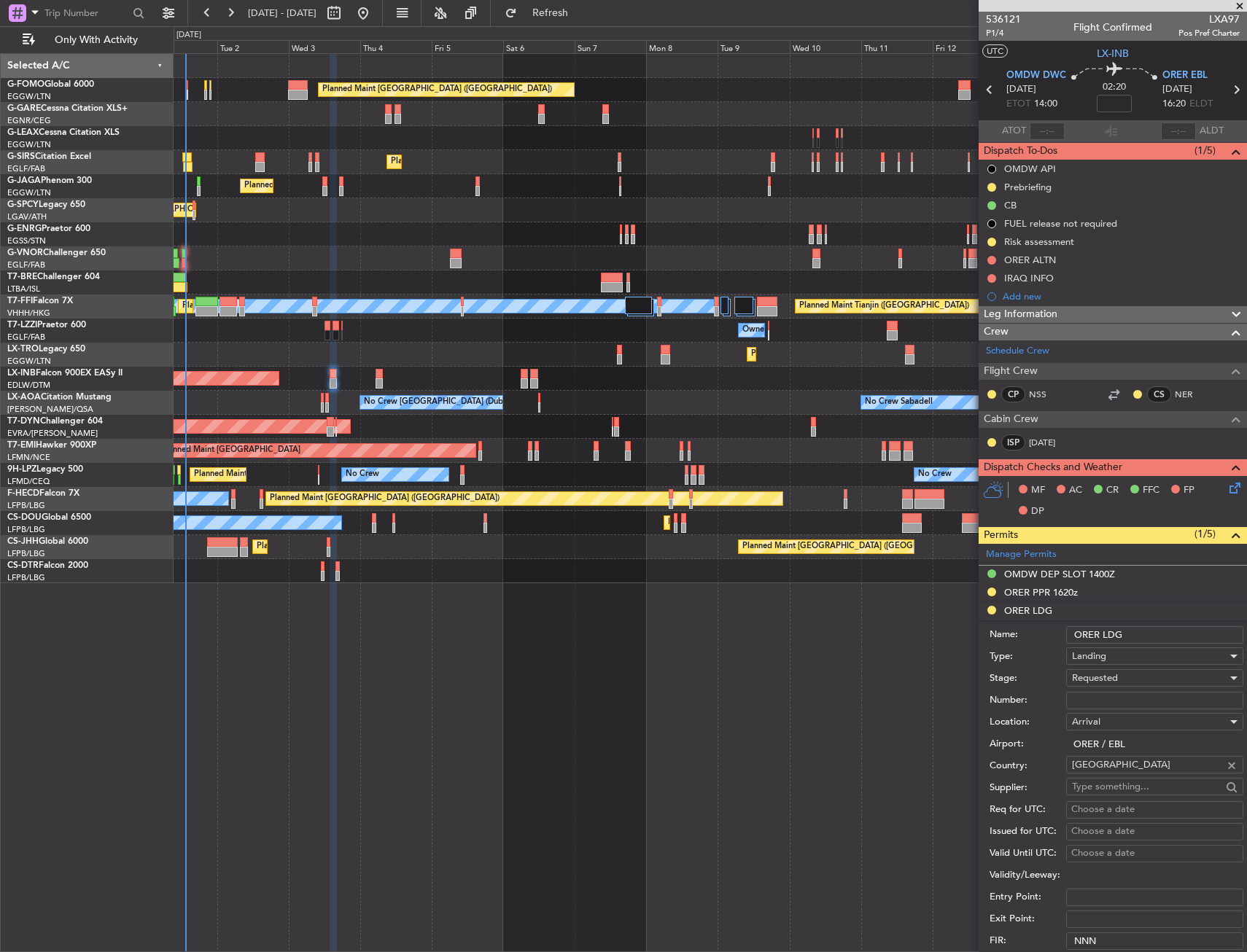
click at [1103, 692] on input "Number:" at bounding box center [1155, 700] width 177 height 18
paste input "LND 50706"
type input "LND 50706"
click at [1106, 676] on span "Requested" at bounding box center [1095, 678] width 46 height 13
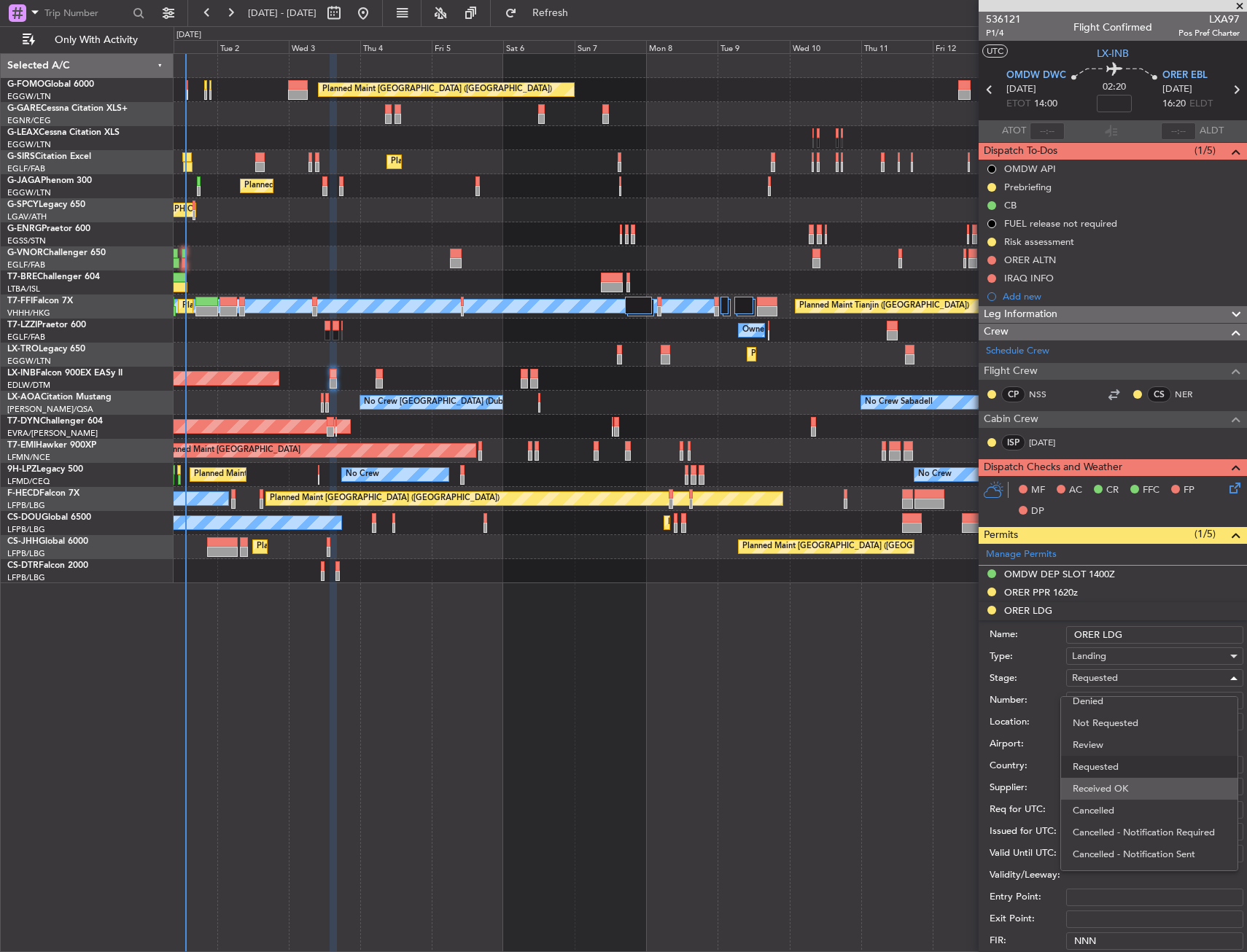
click at [1121, 784] on span "Received OK" at bounding box center [1148, 789] width 153 height 22
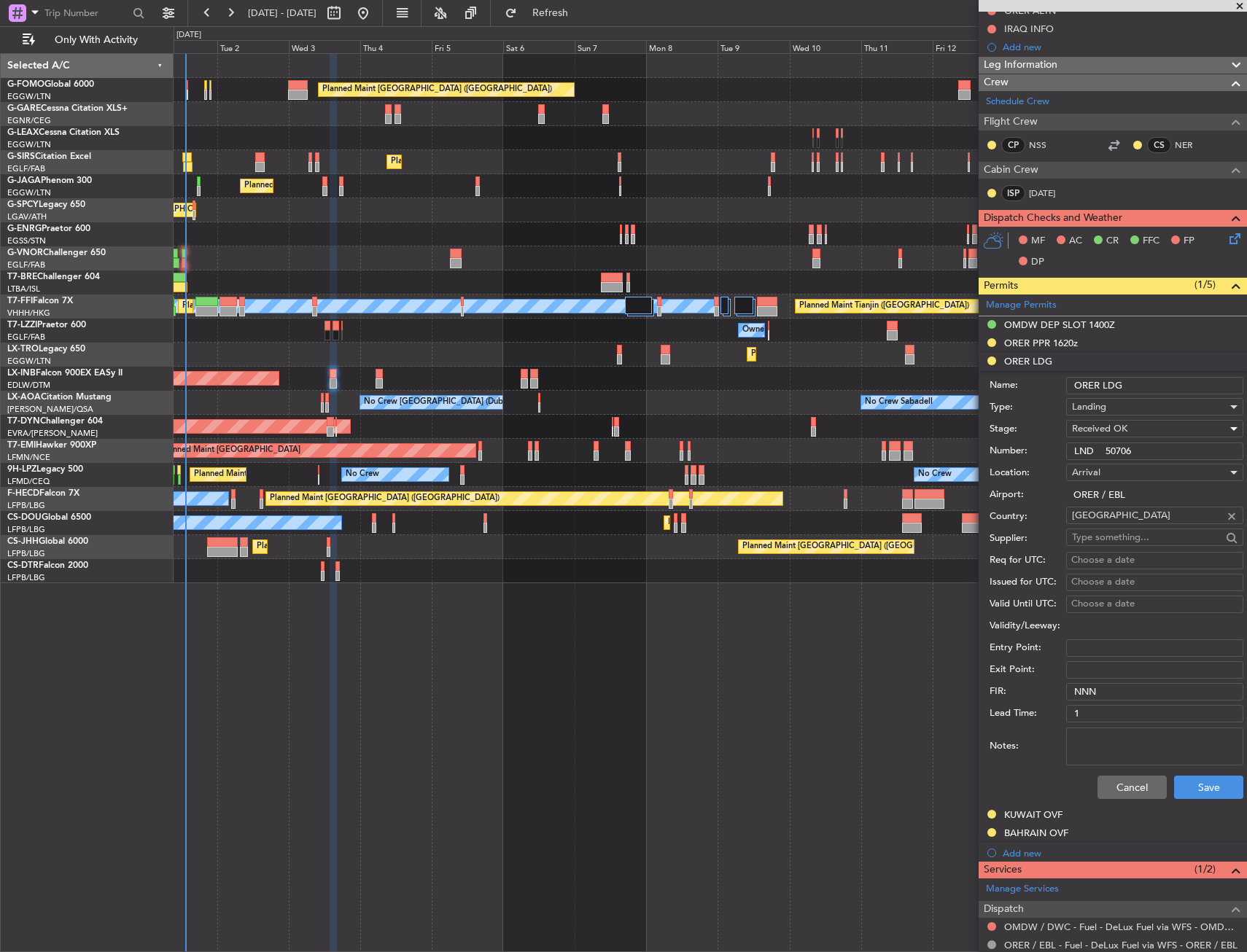
scroll to position [291, 0]
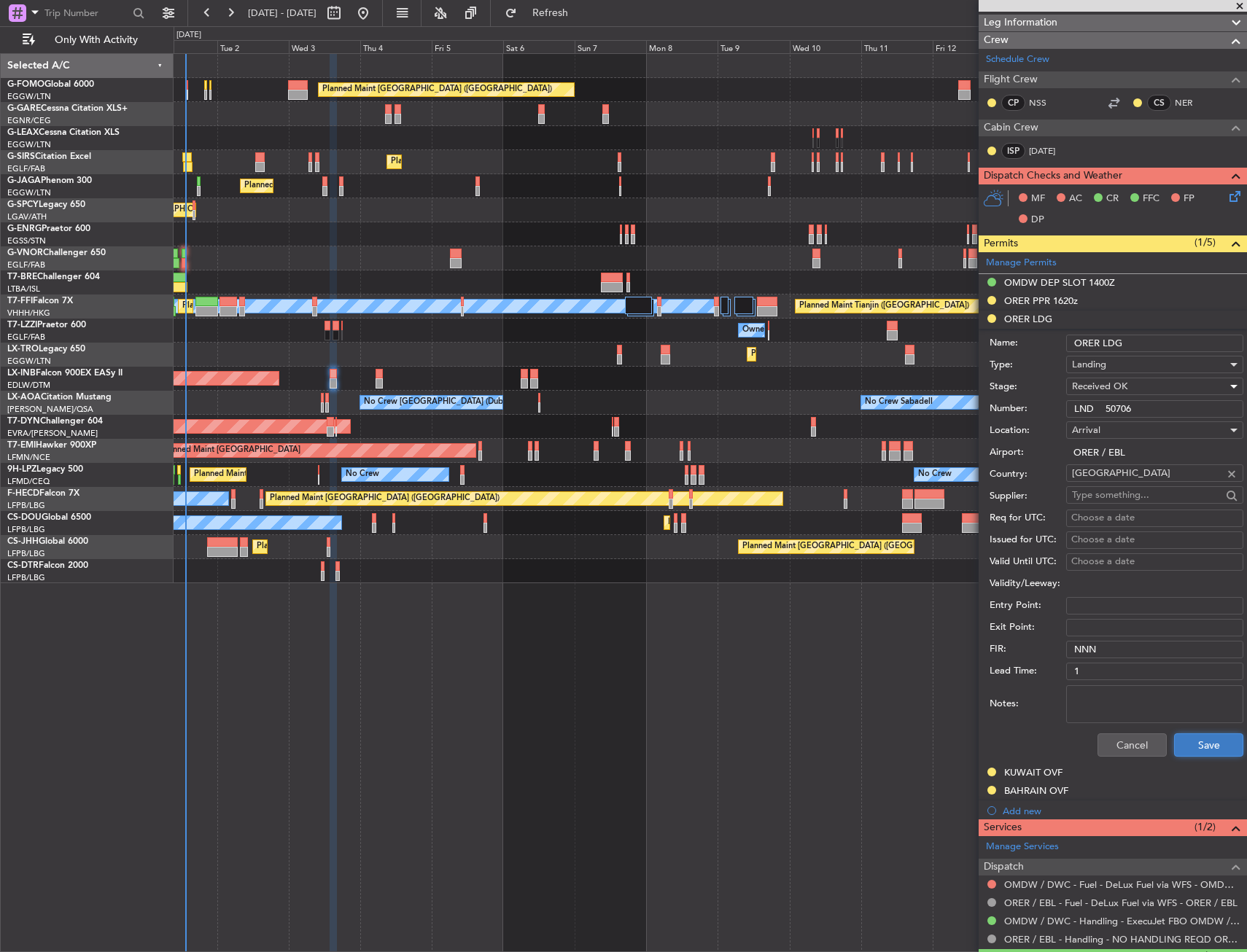
click at [1181, 751] on button "Save" at bounding box center [1209, 745] width 69 height 23
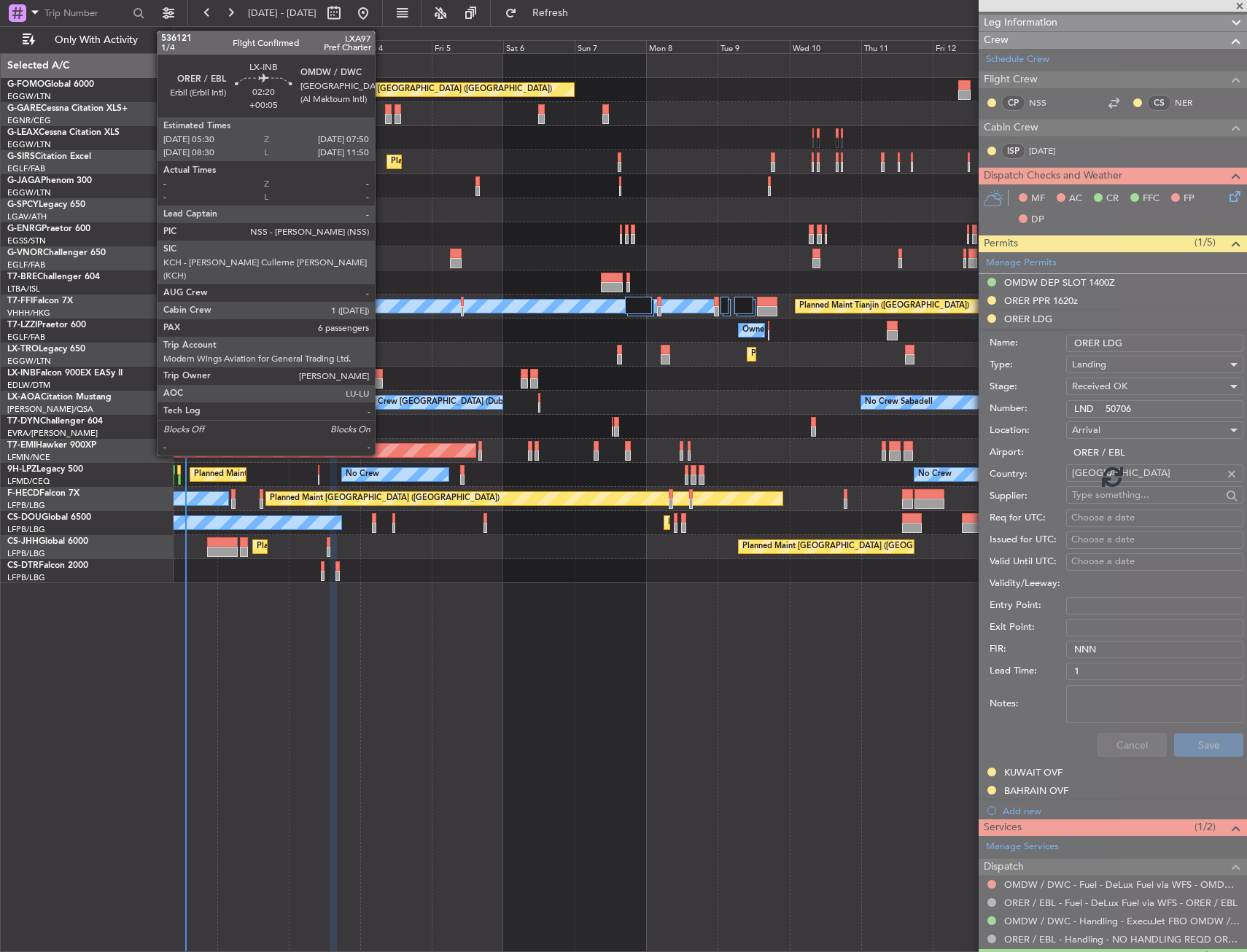
scroll to position [0, 0]
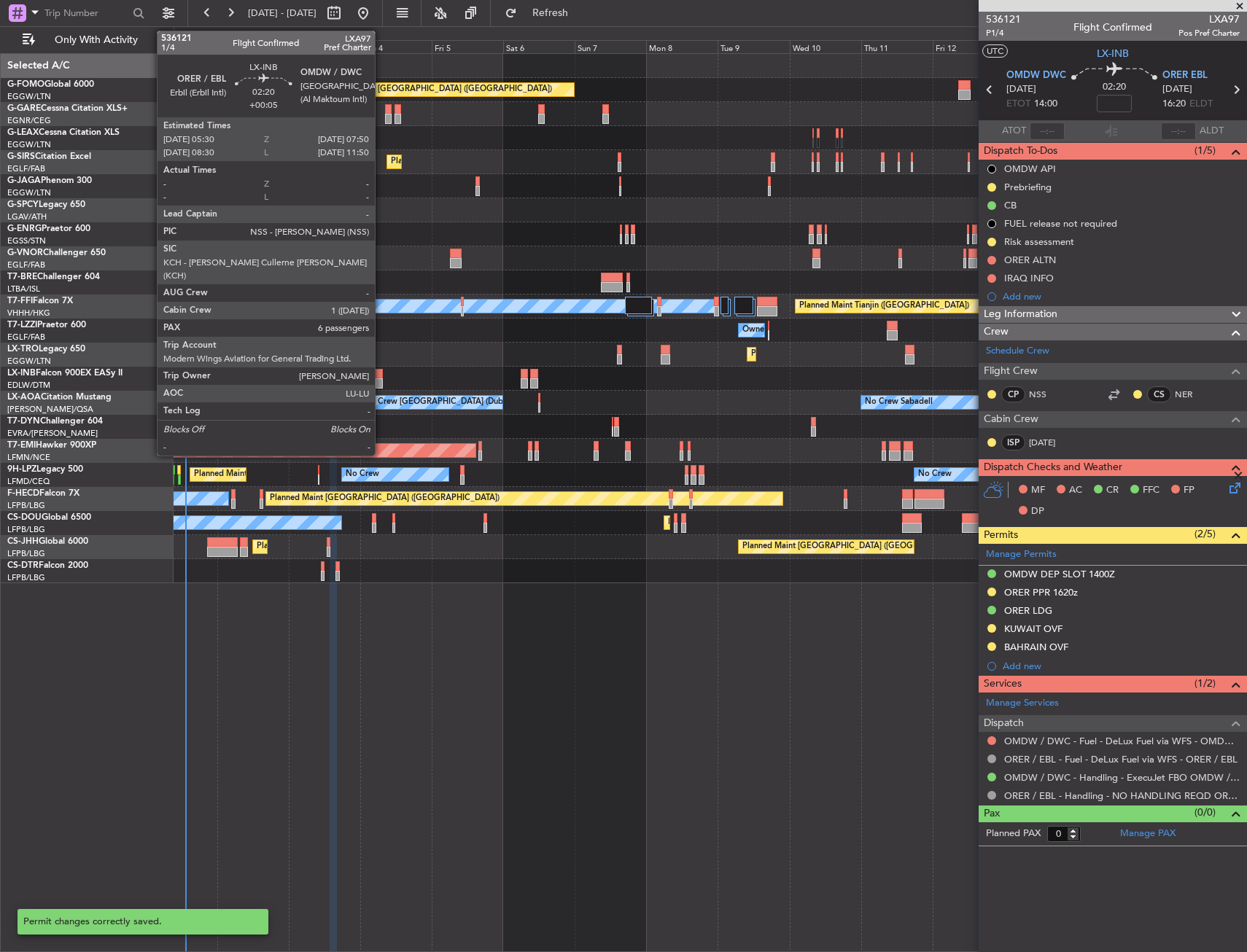
click at [382, 379] on div at bounding box center [379, 383] width 8 height 10
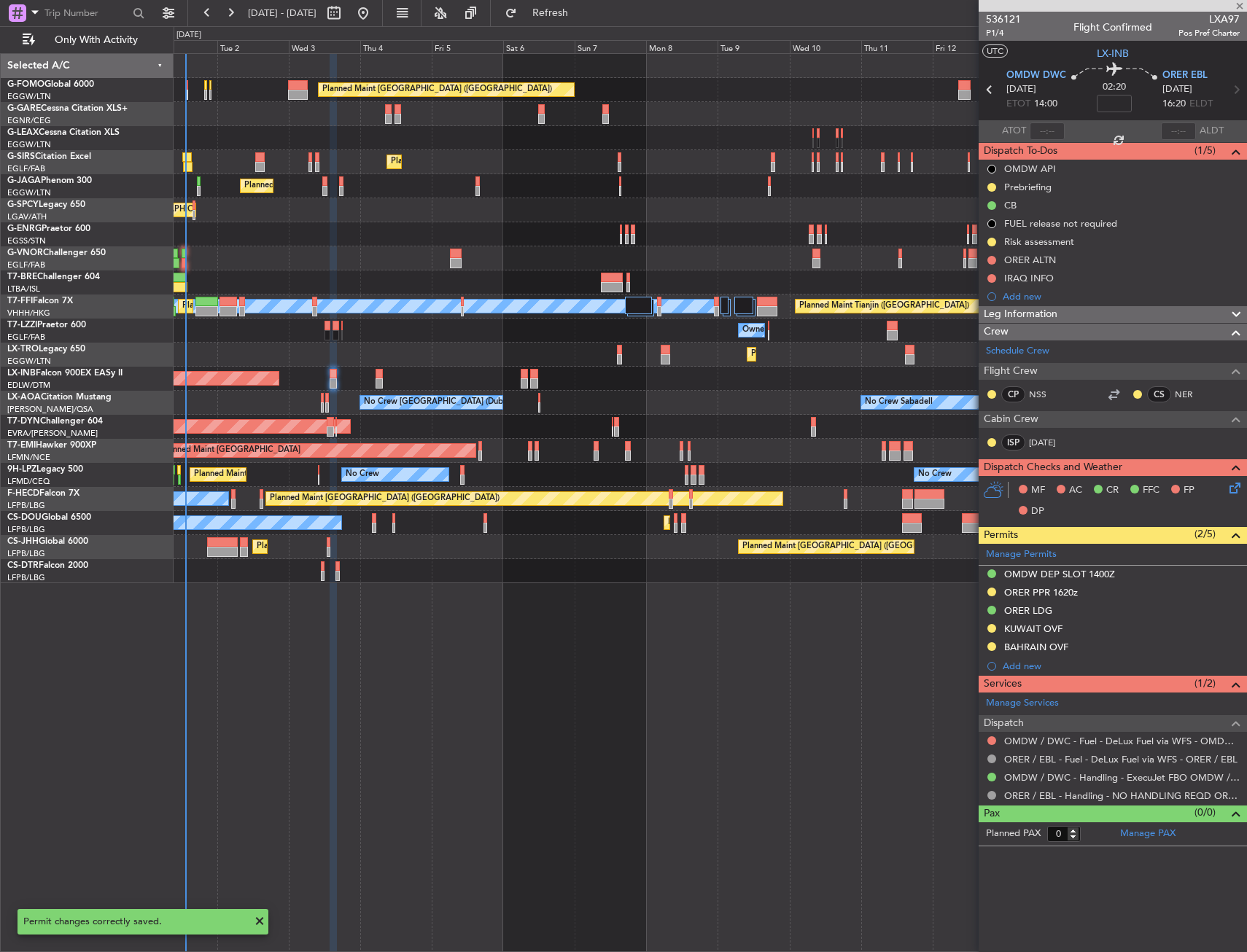
type input "+00:05"
type input "6"
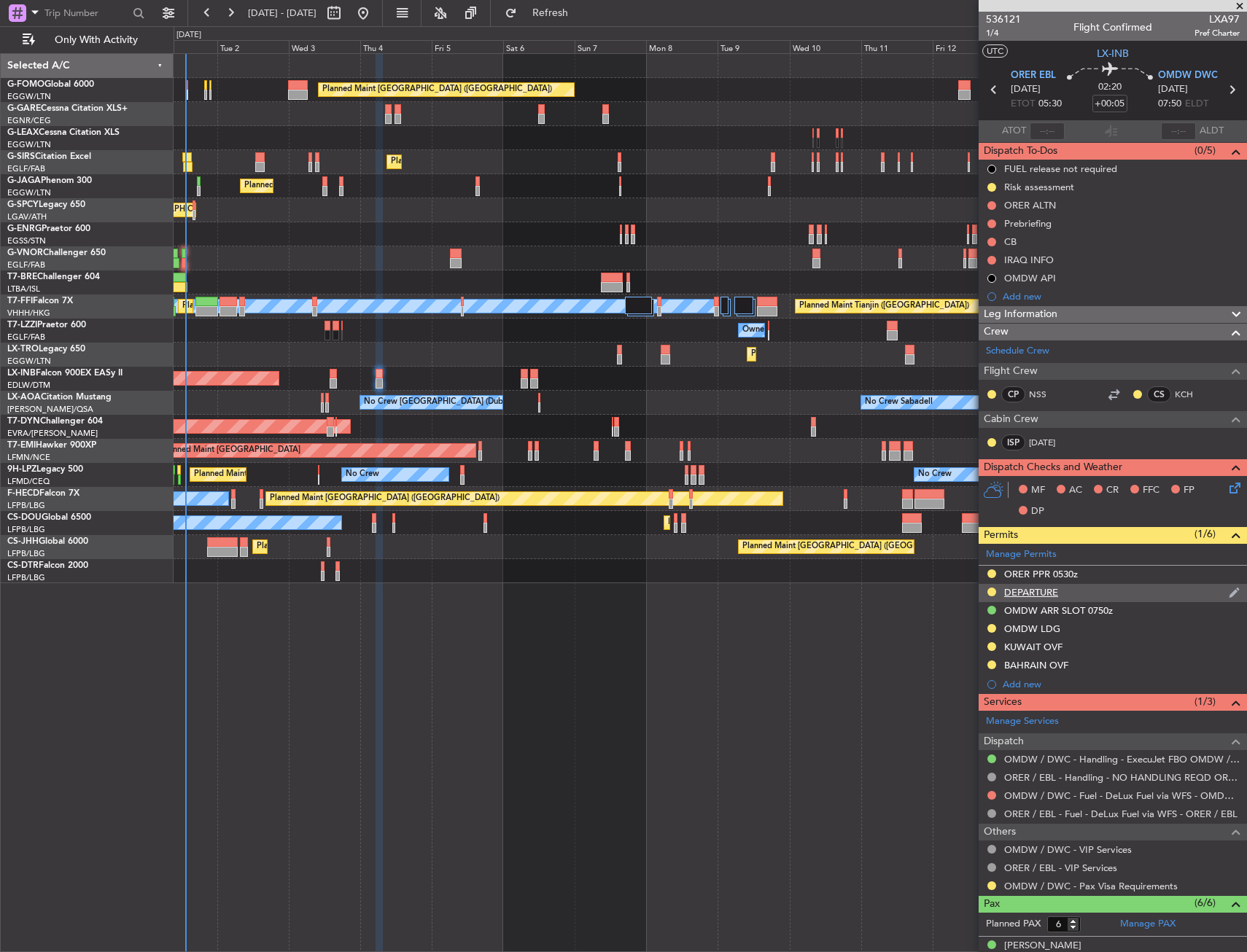
click at [1072, 594] on div "DEPARTURE" at bounding box center [1112, 593] width 269 height 18
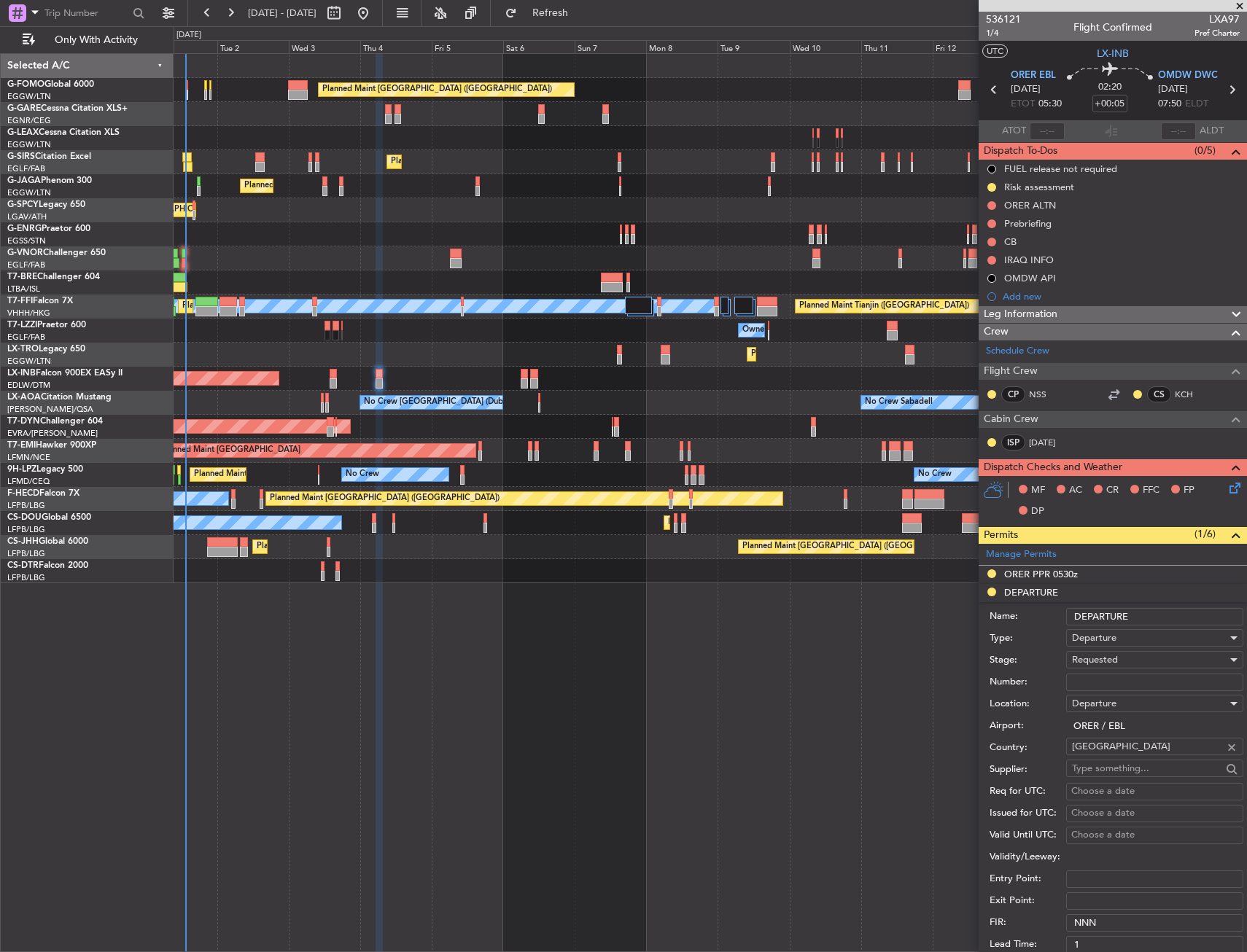
click at [1099, 681] on input "Number:" at bounding box center [1155, 682] width 177 height 18
paste input "LND 50706"
type input "LND 50706"
click at [1097, 658] on span "Requested" at bounding box center [1095, 660] width 46 height 13
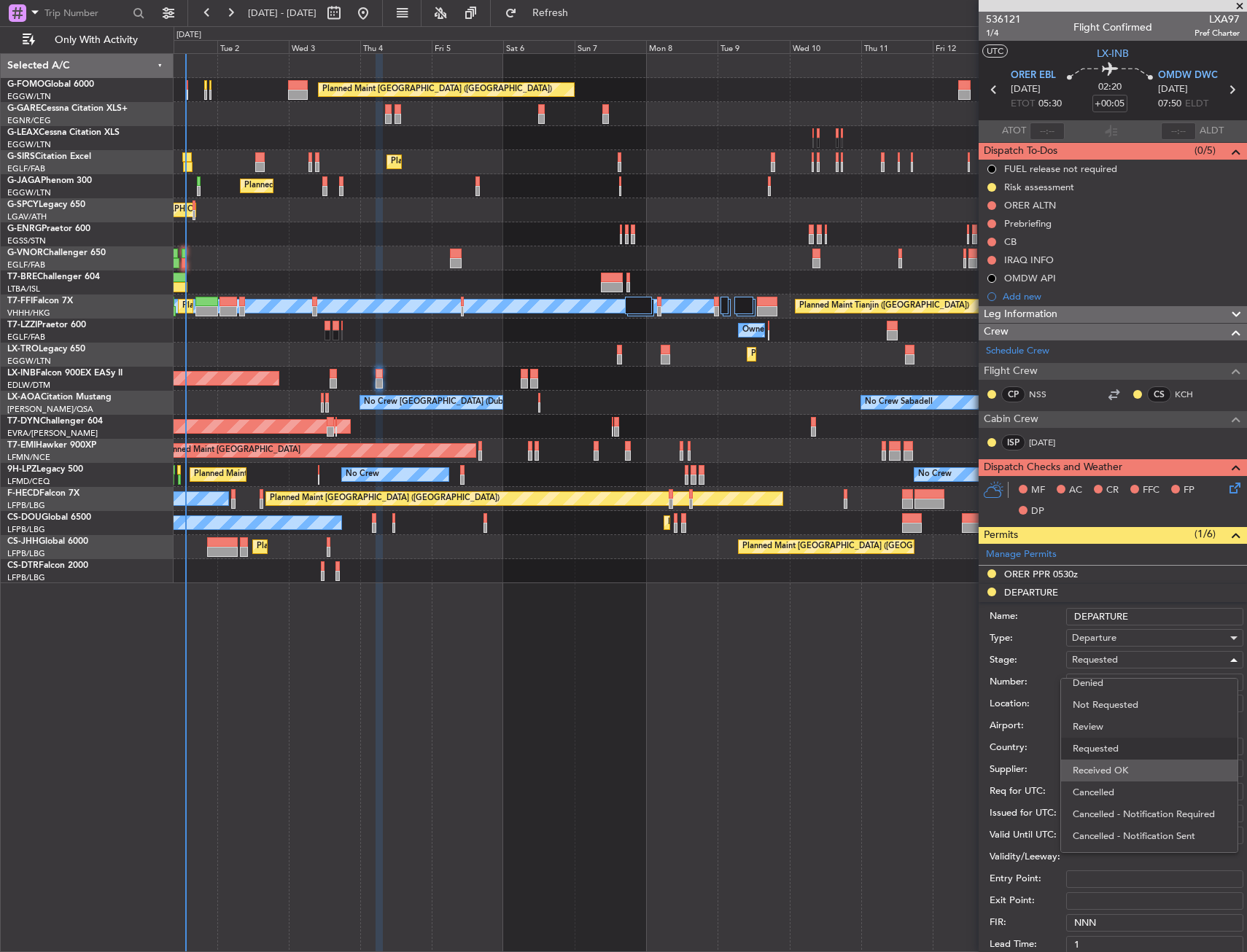
drag, startPoint x: 1110, startPoint y: 765, endPoint x: 1111, endPoint y: 744, distance: 21.0
click at [1111, 765] on span "Received OK" at bounding box center [1148, 770] width 153 height 22
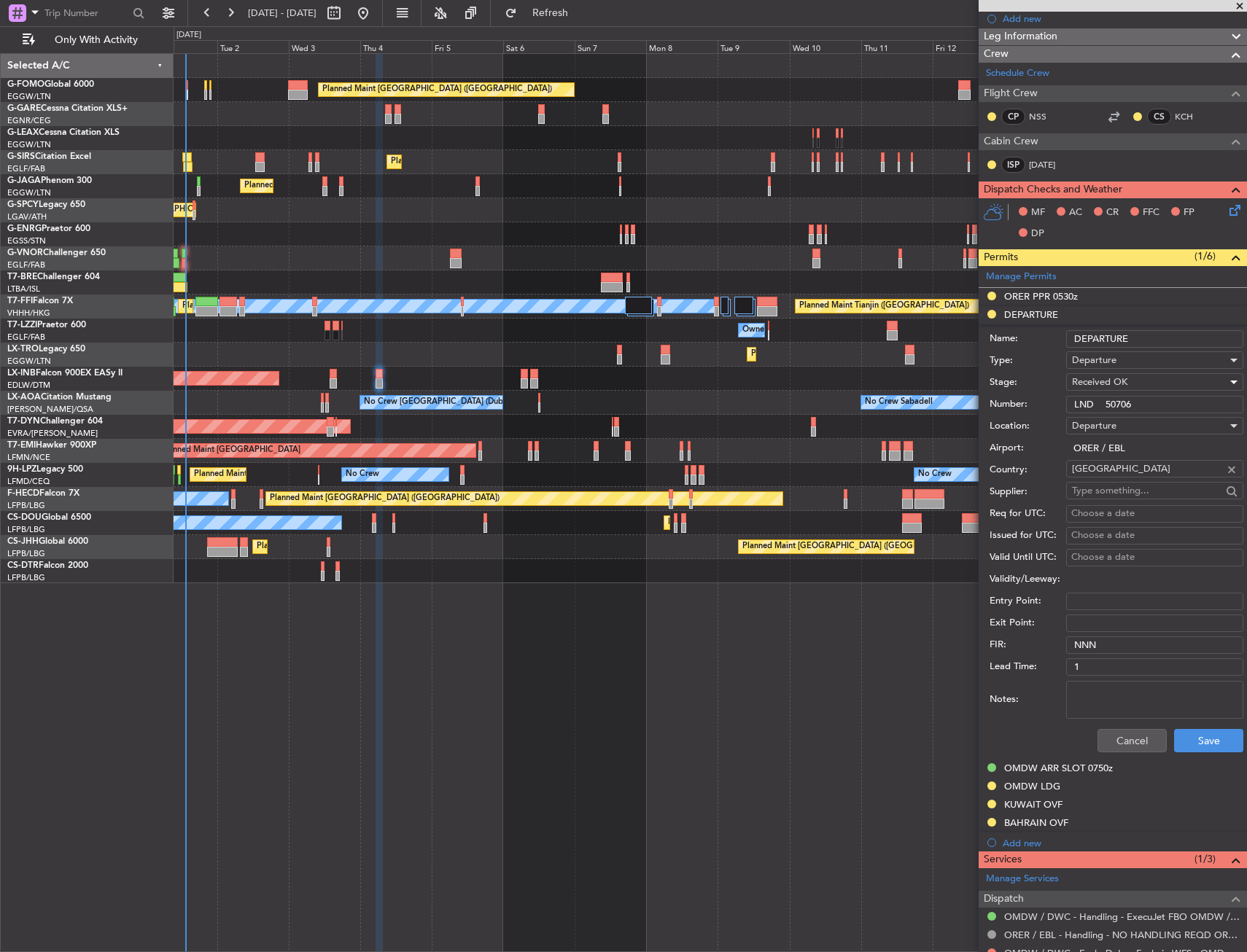
scroll to position [291, 0]
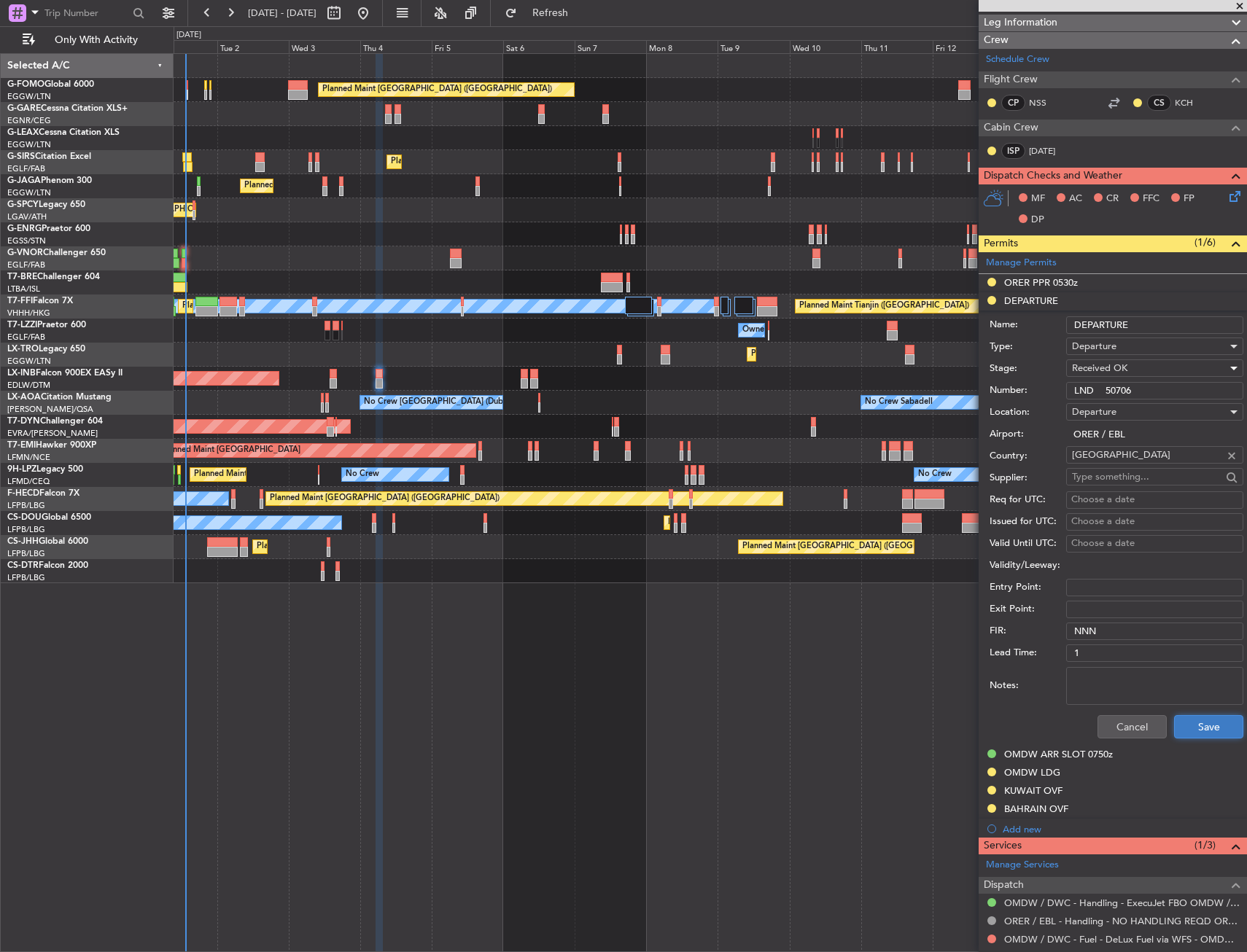
click at [1188, 726] on button "Save" at bounding box center [1209, 727] width 69 height 23
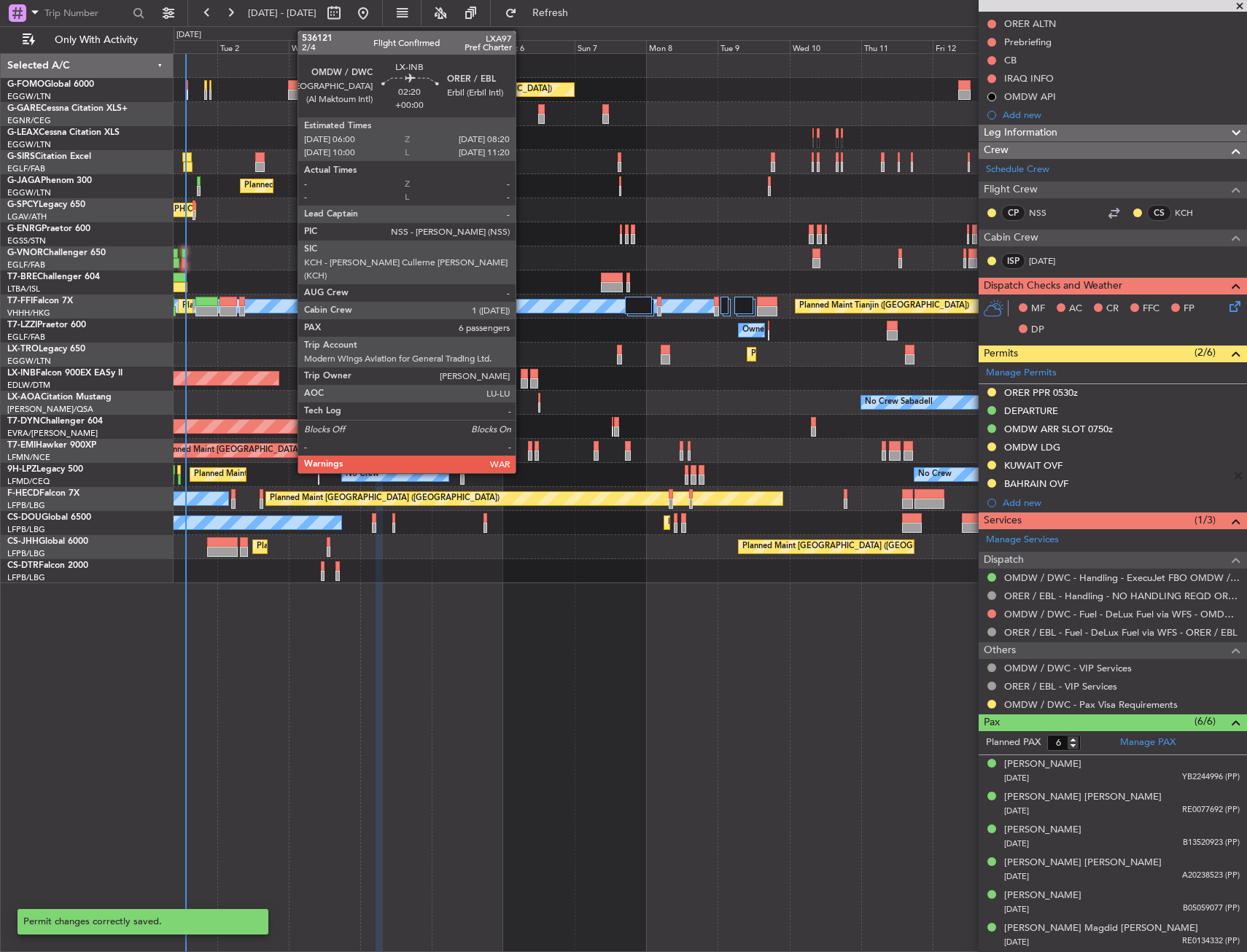
scroll to position [181, 0]
click at [522, 371] on div at bounding box center [524, 374] width 8 height 10
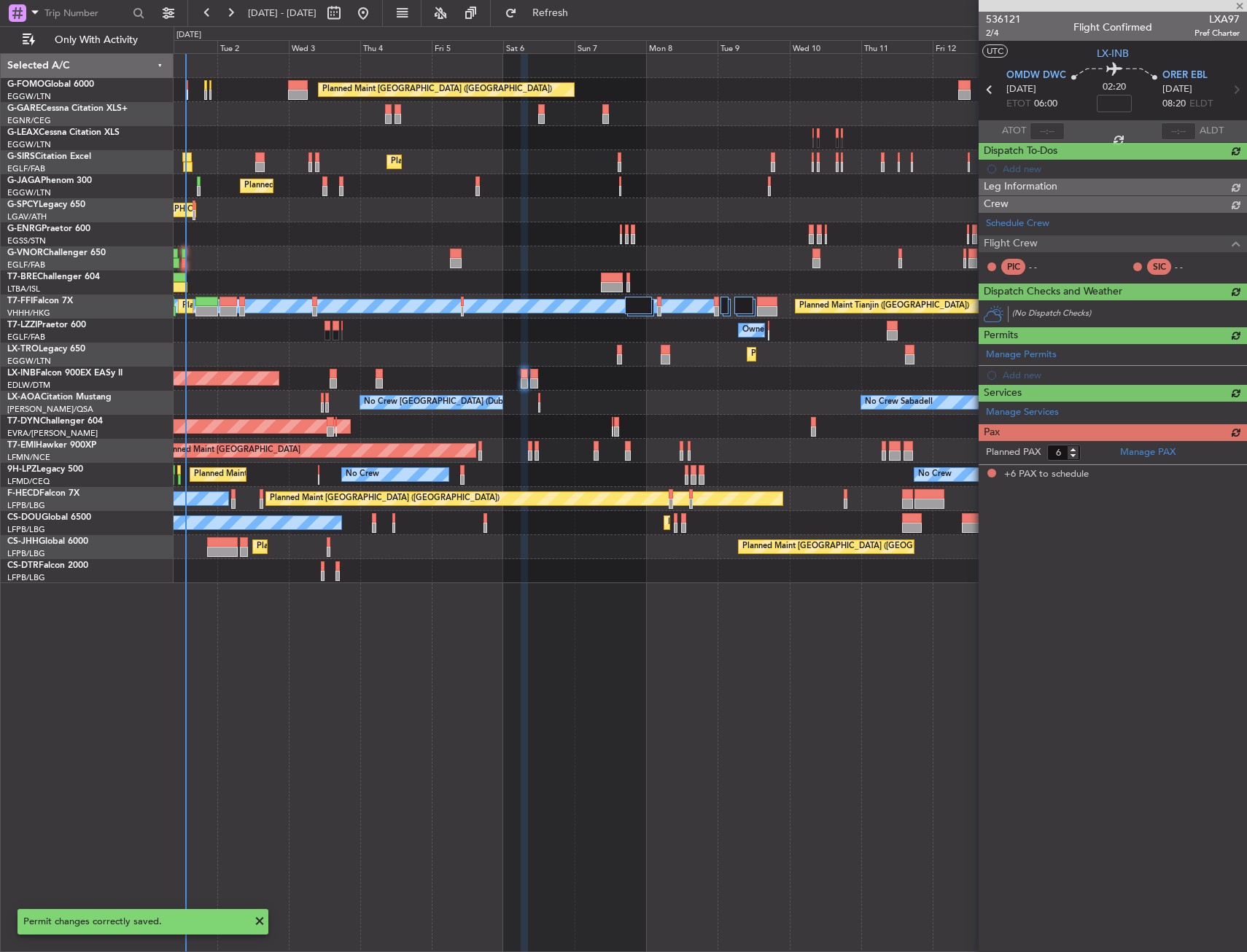
scroll to position [0, 0]
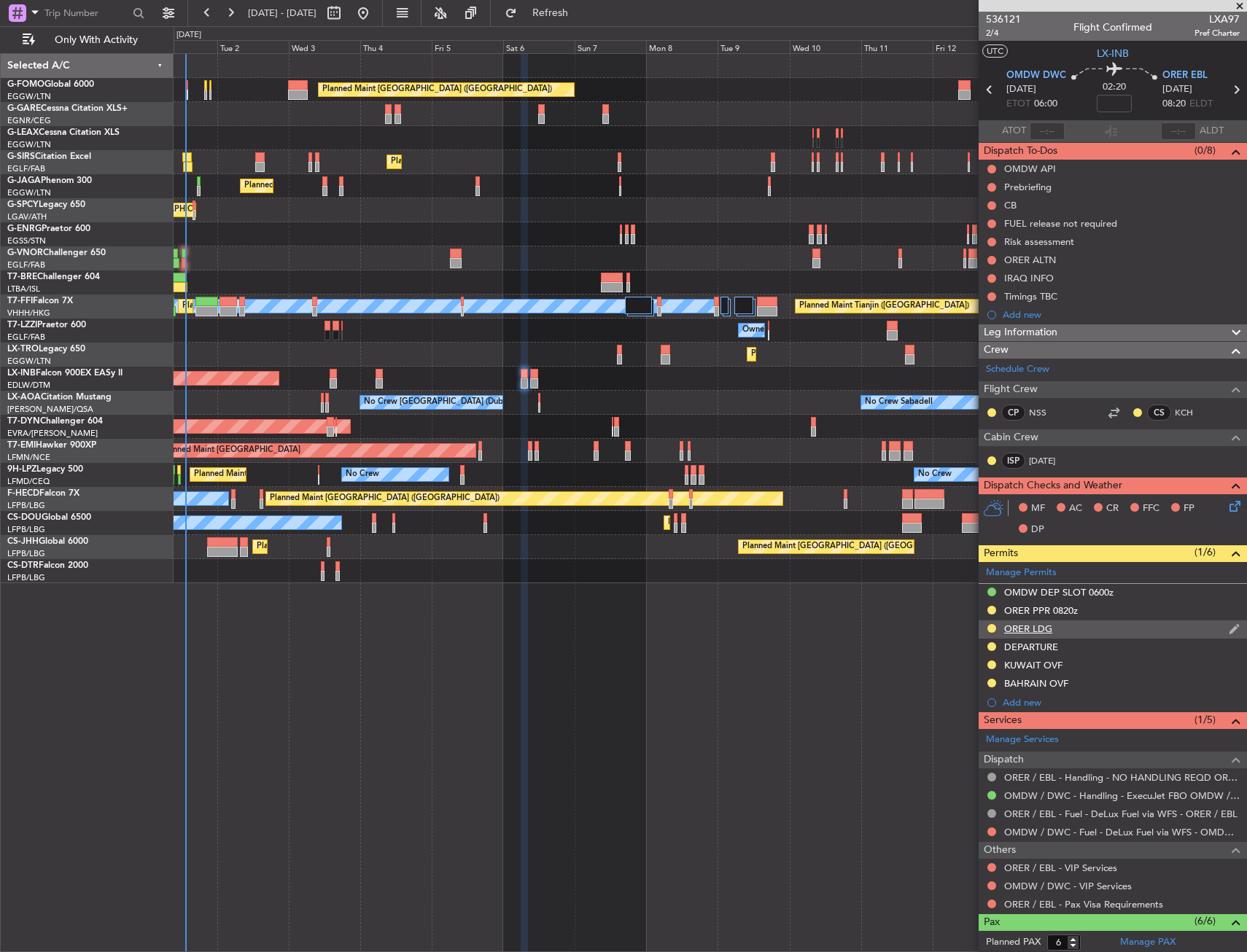
click at [1089, 628] on div "ORER LDG" at bounding box center [1112, 629] width 269 height 18
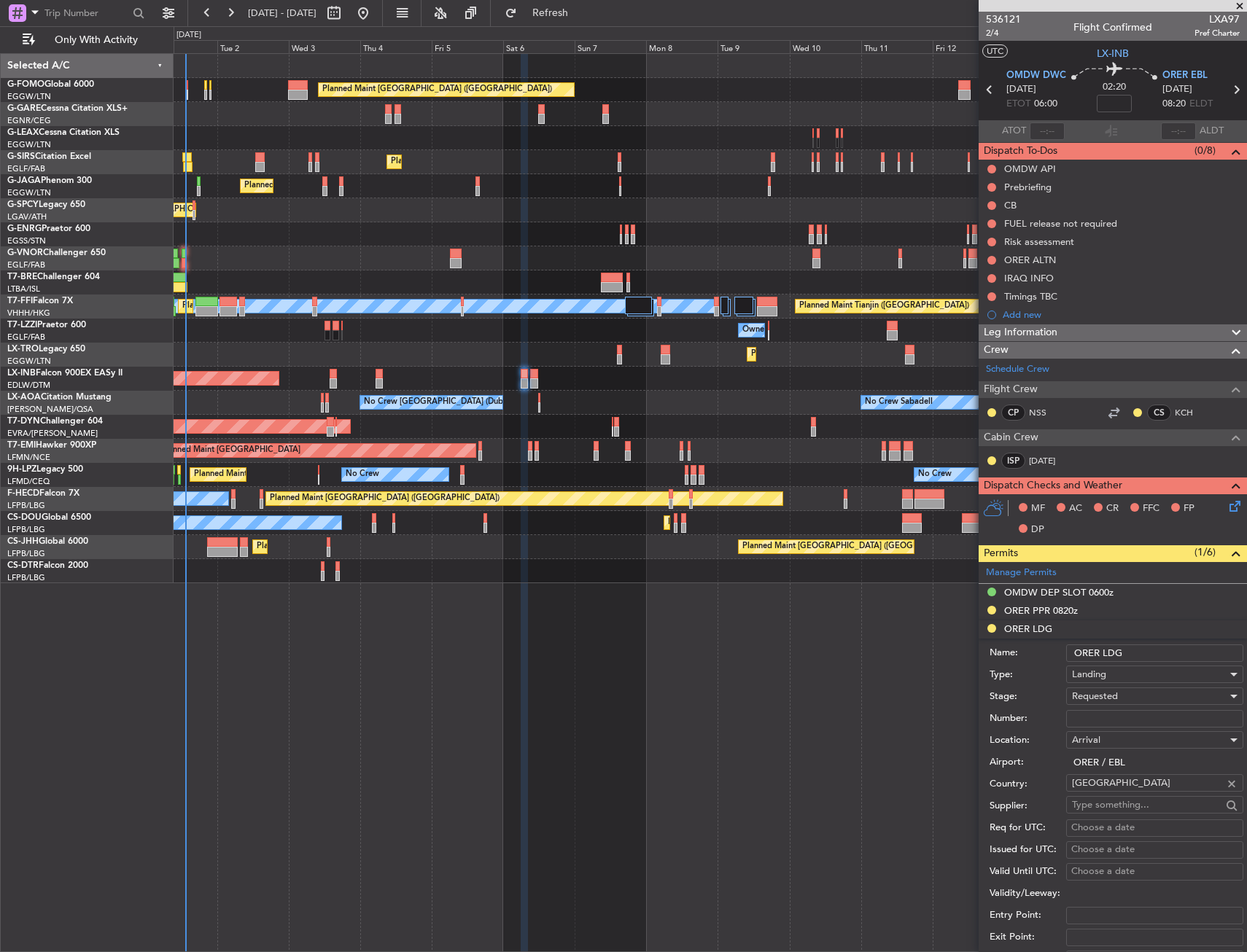
click at [1096, 715] on input "Number:" at bounding box center [1155, 718] width 177 height 18
paste input "LND 50707"
type input "LND 50707"
drag, startPoint x: 1096, startPoint y: 714, endPoint x: 1095, endPoint y: 696, distance: 18.0
click at [1095, 696] on span "Requested" at bounding box center [1095, 696] width 46 height 13
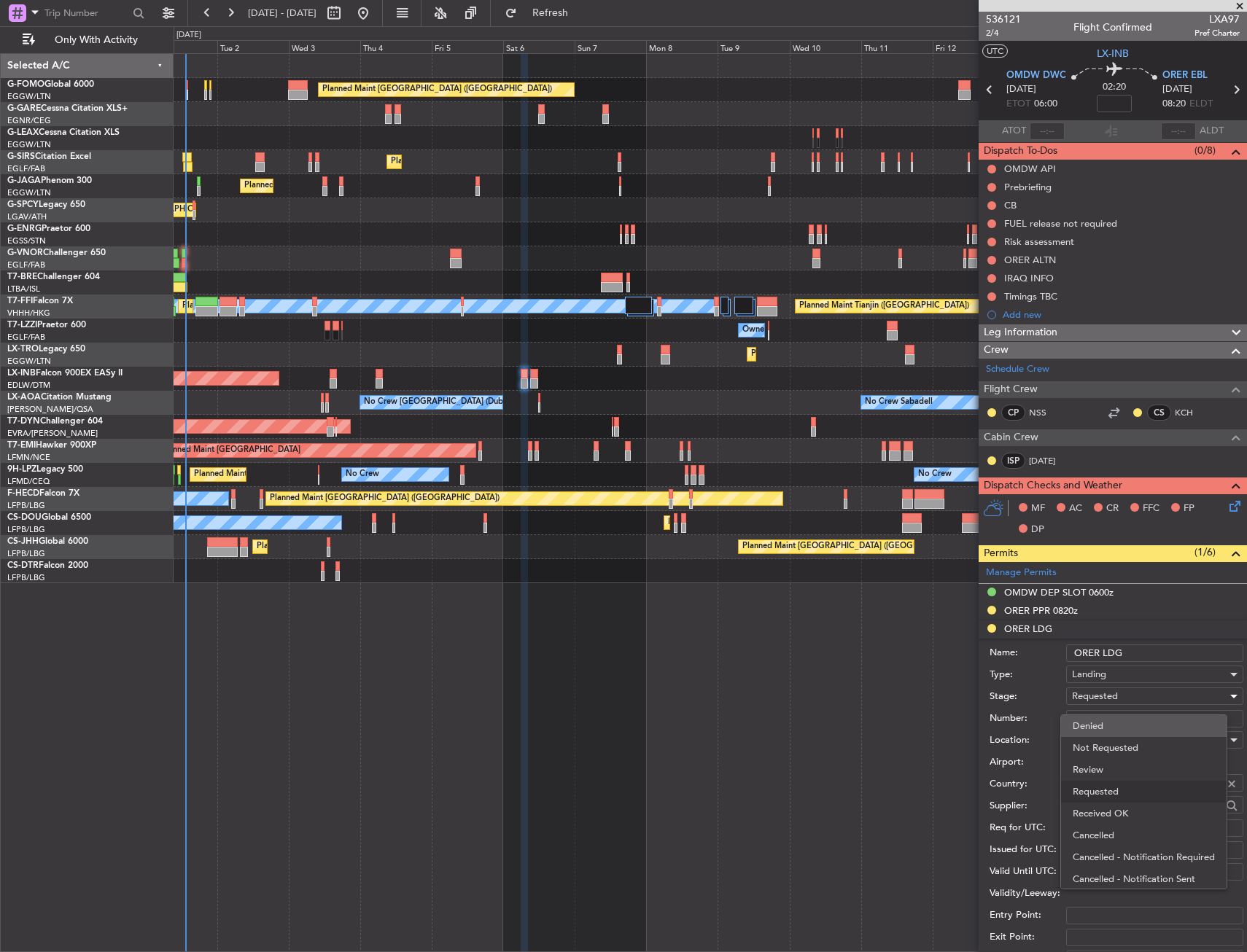
scroll to position [7, 0]
click at [1113, 811] on span "Received OK" at bounding box center [1148, 806] width 153 height 22
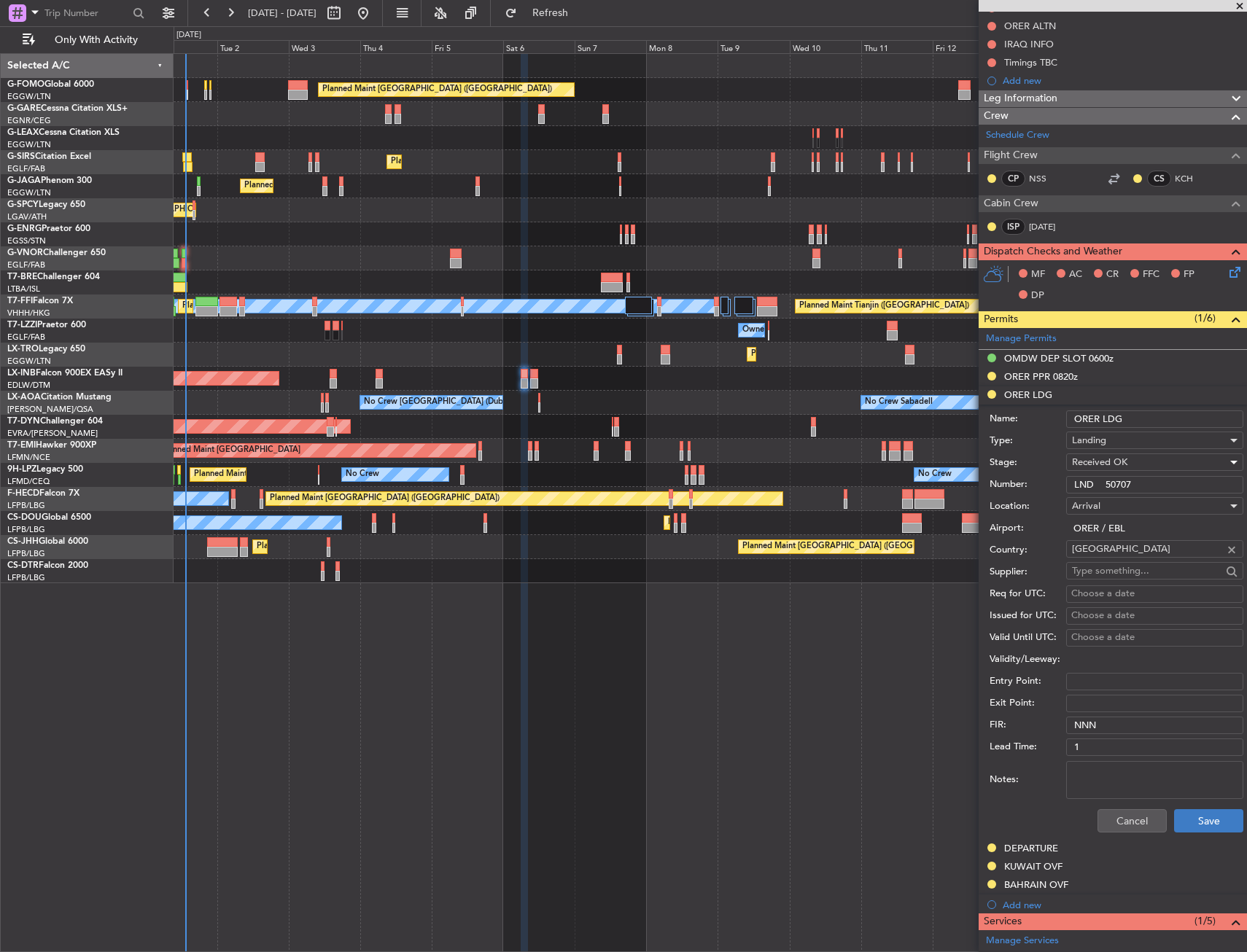
scroll to position [291, 0]
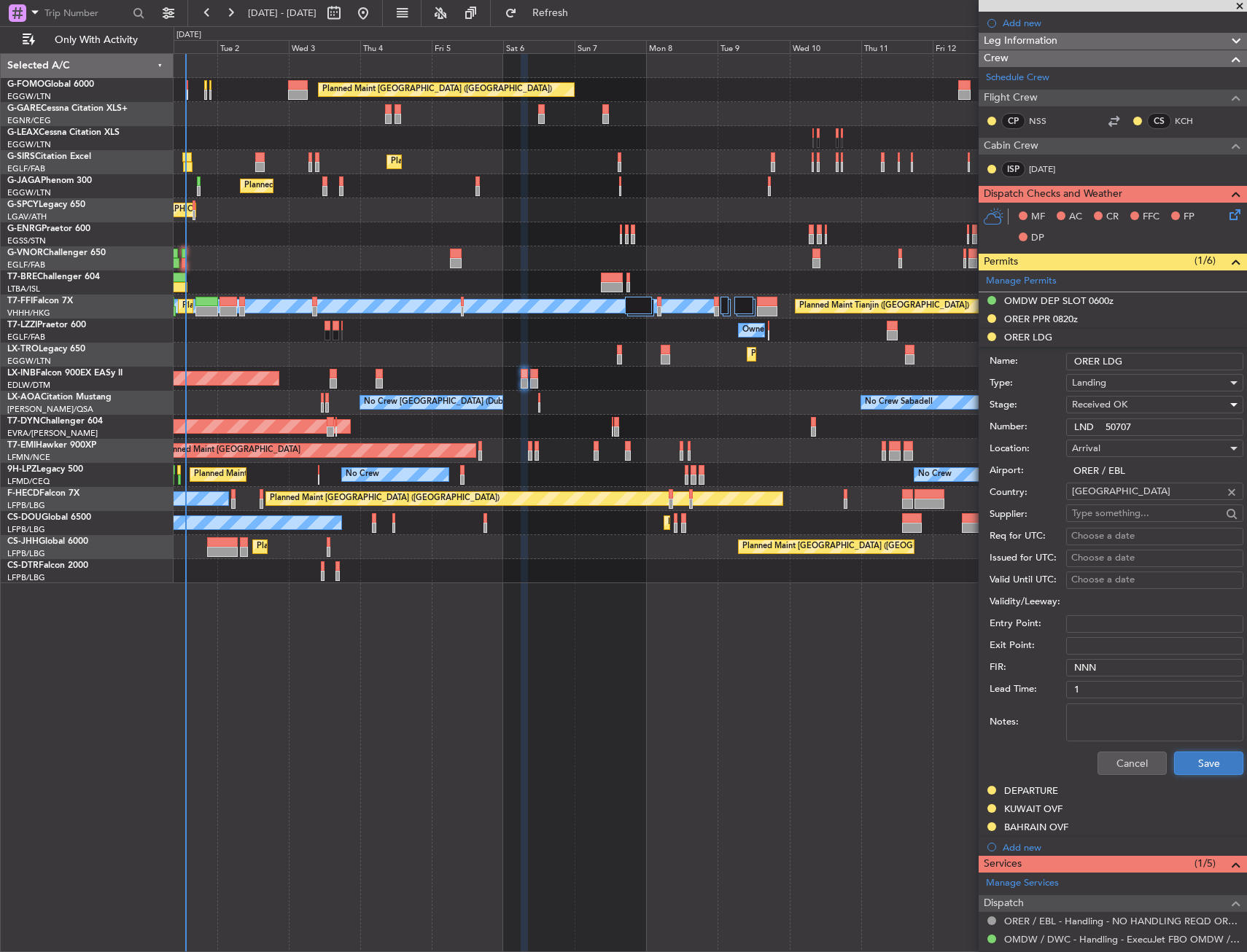
click at [1209, 761] on button "Save" at bounding box center [1209, 763] width 69 height 23
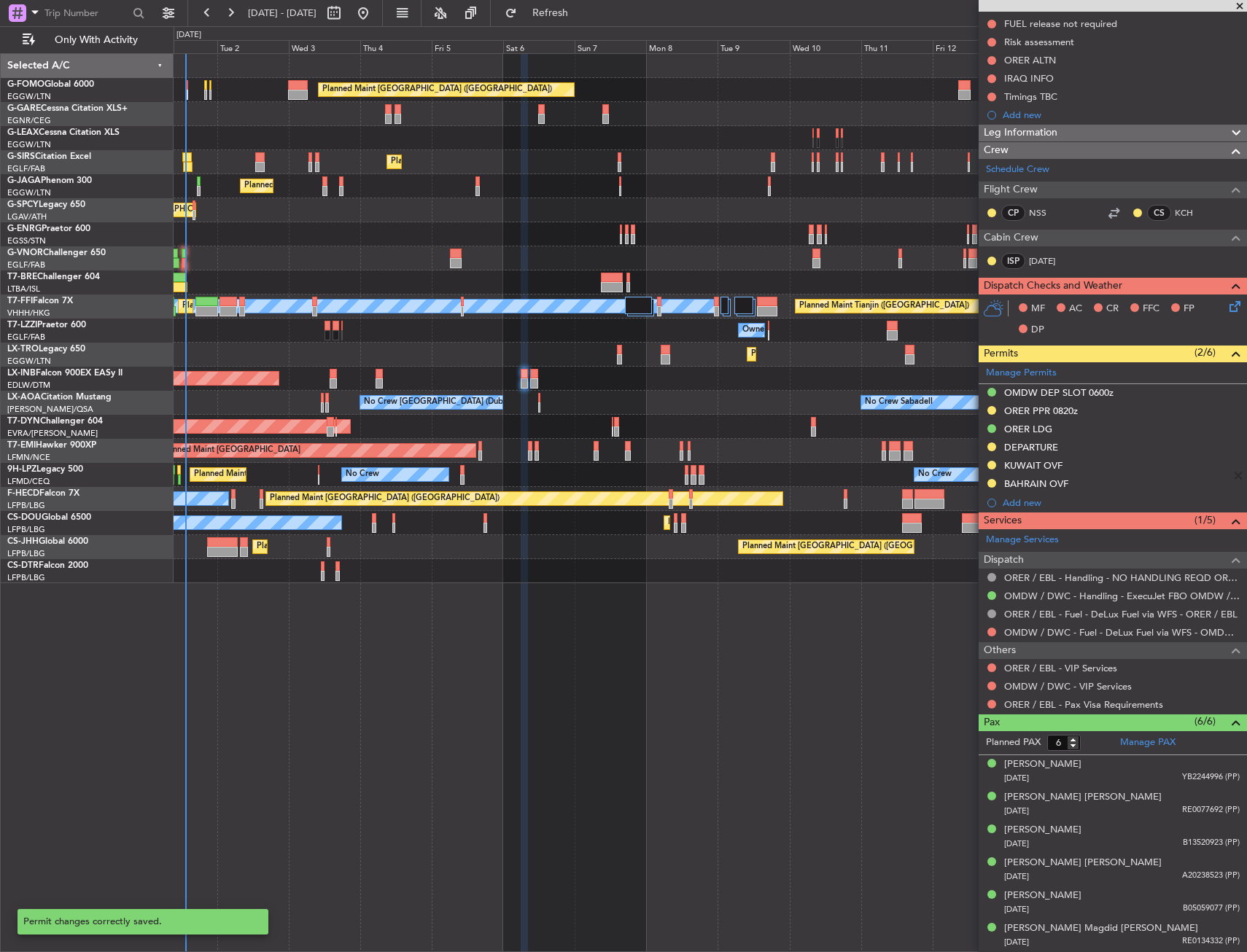
scroll to position [199, 0]
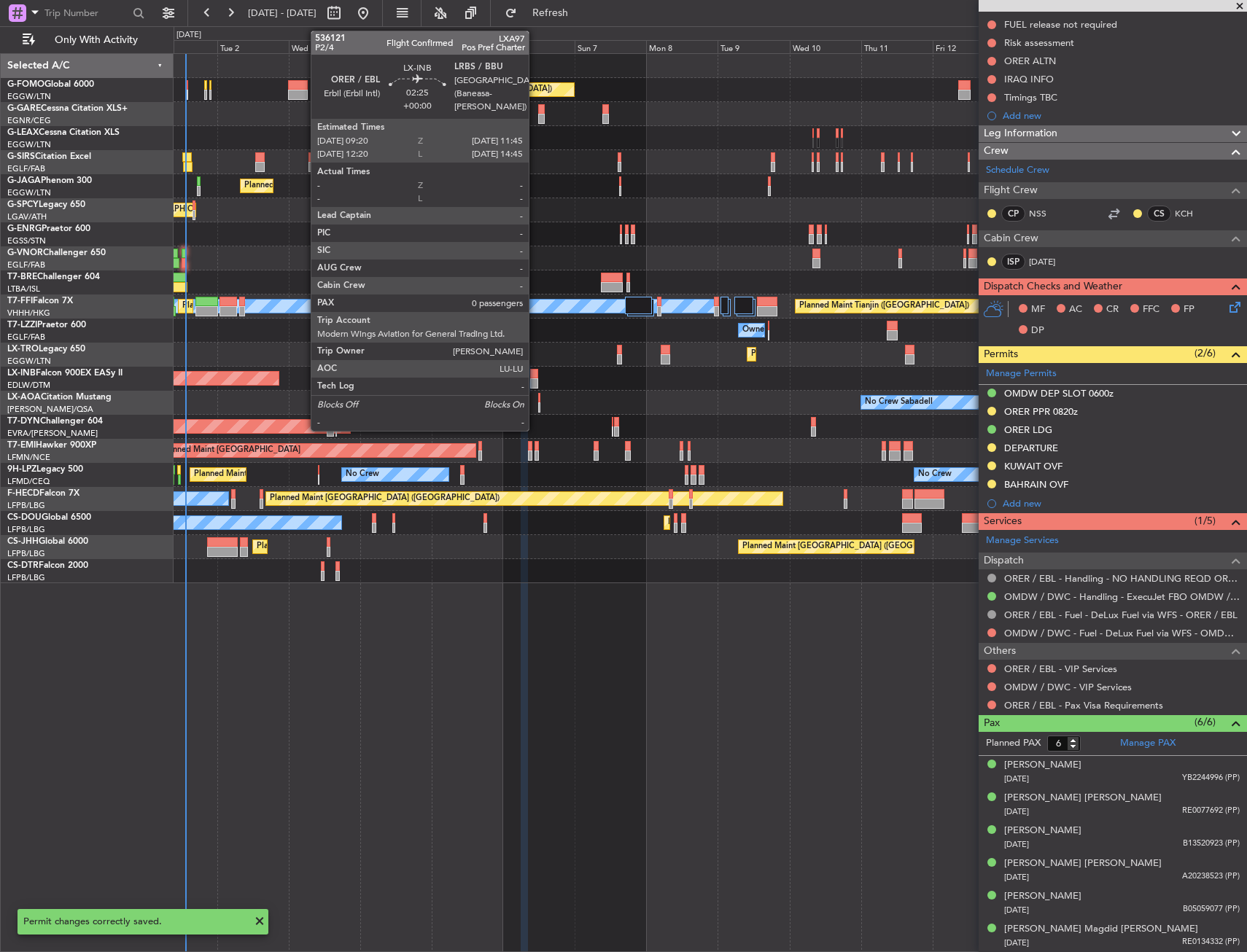
click at [535, 378] on div at bounding box center [533, 383] width 8 height 10
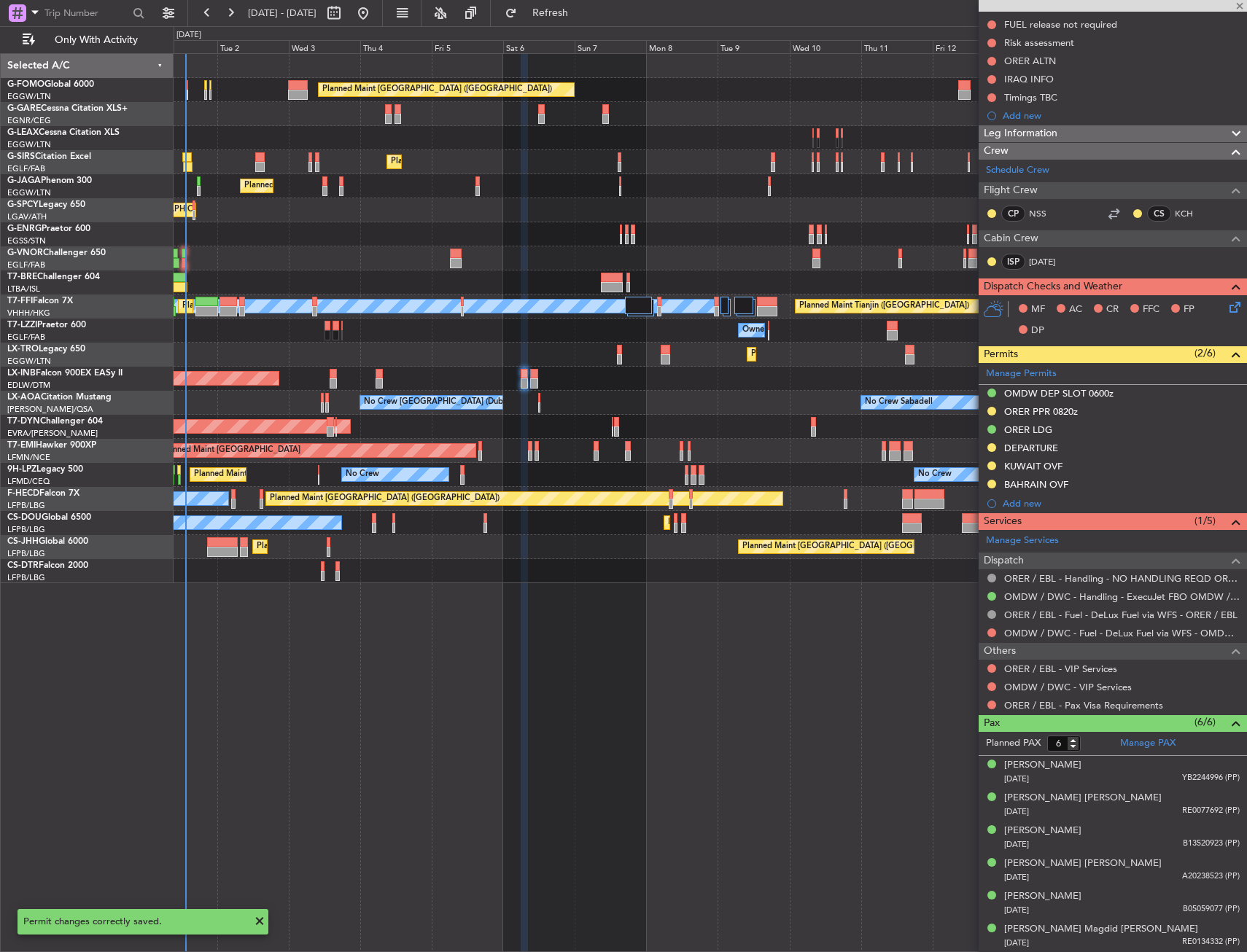
type input "0"
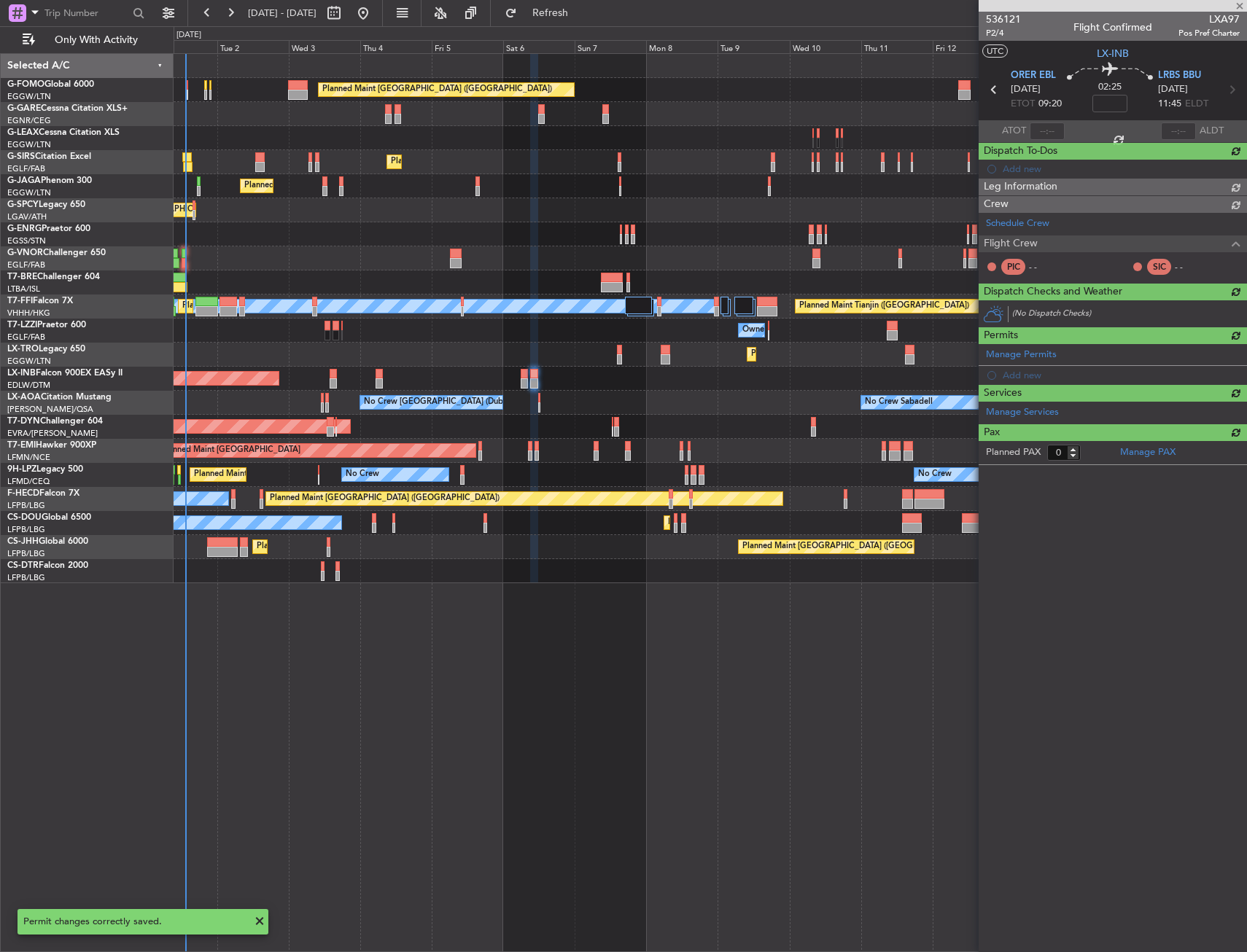
scroll to position [0, 0]
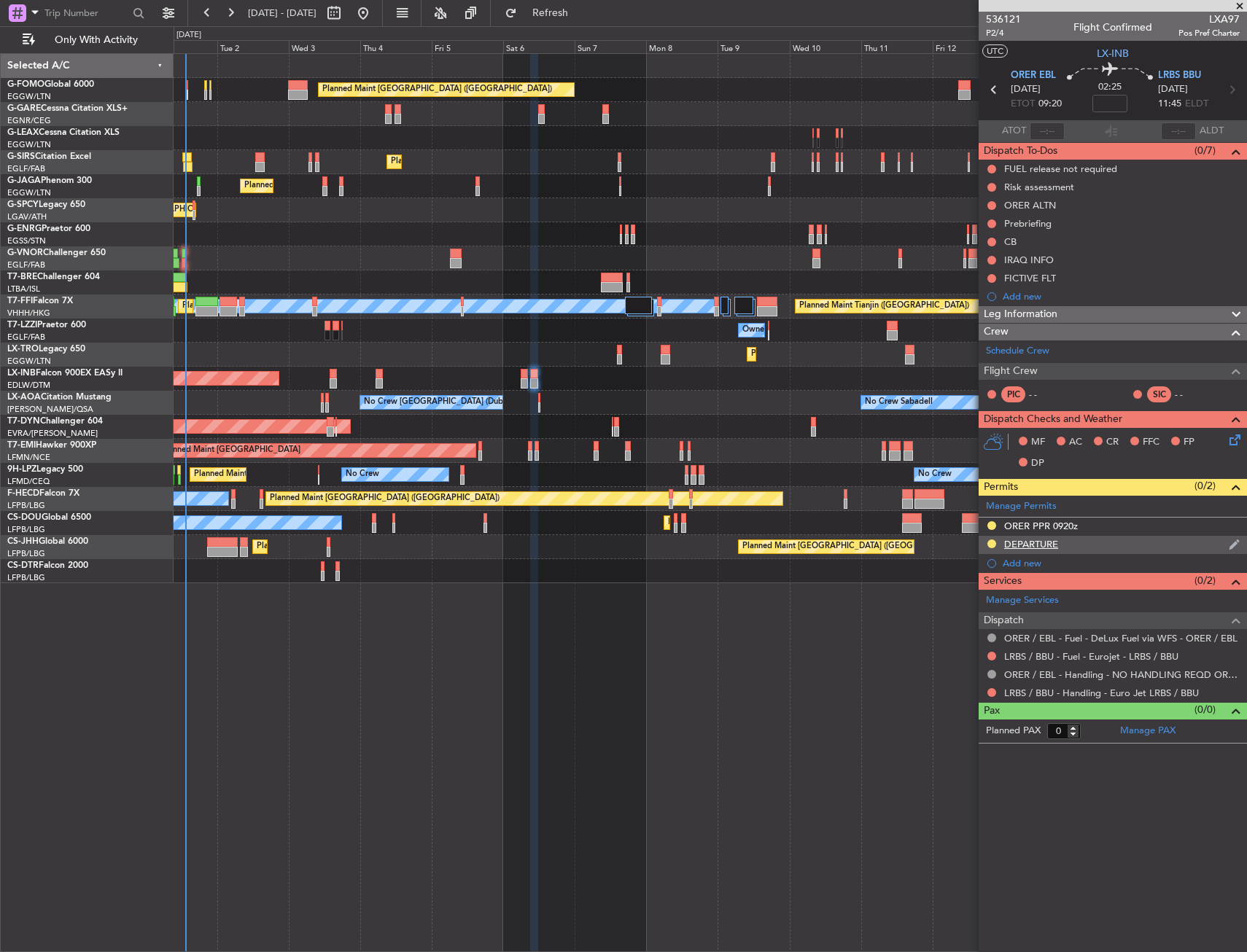
click at [1094, 543] on div "DEPARTURE" at bounding box center [1112, 545] width 269 height 18
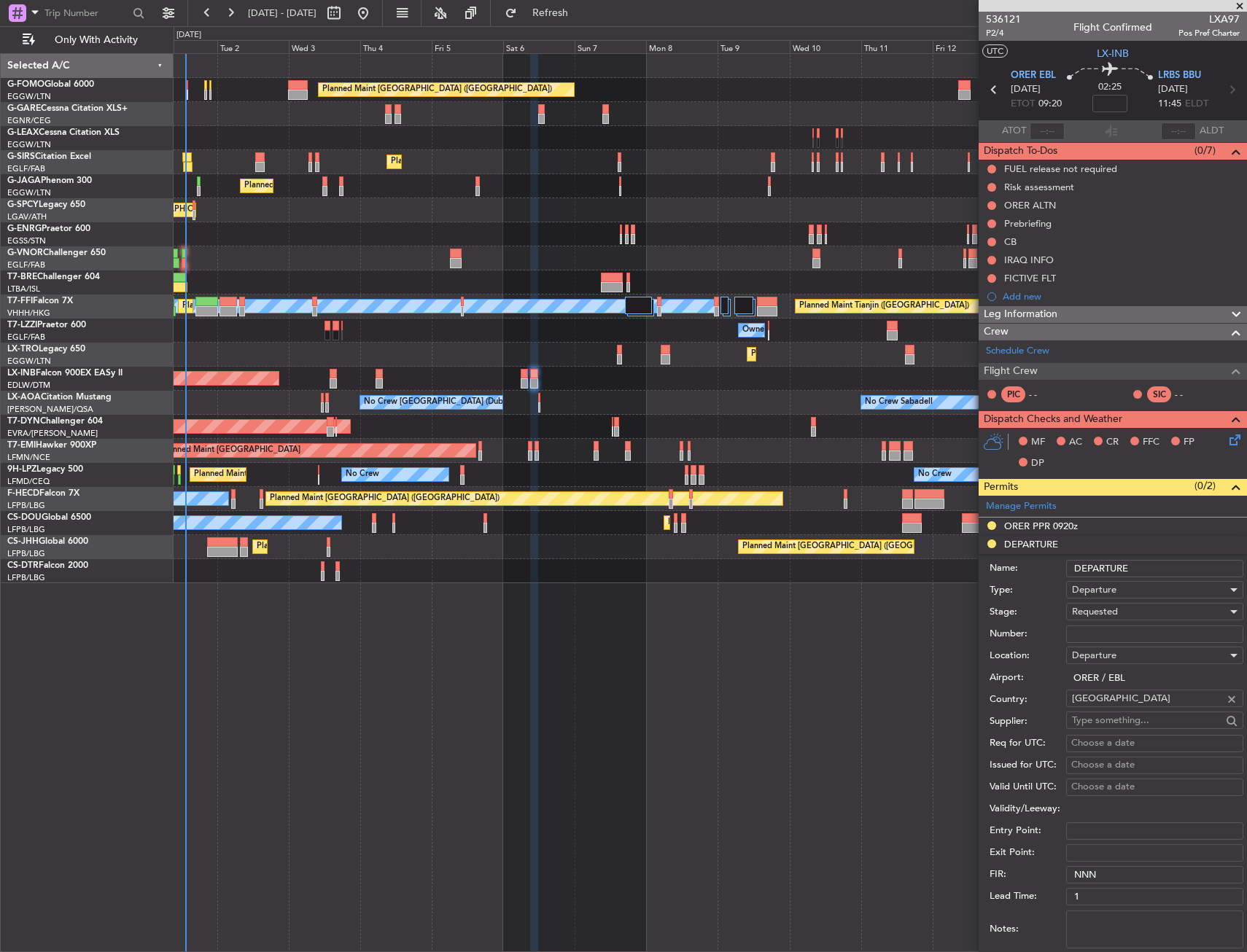
click at [1096, 628] on input "Number:" at bounding box center [1155, 633] width 177 height 18
paste input "LND 50707"
type input "LND 50707"
click at [1106, 603] on div "Requested" at bounding box center [1150, 612] width 156 height 22
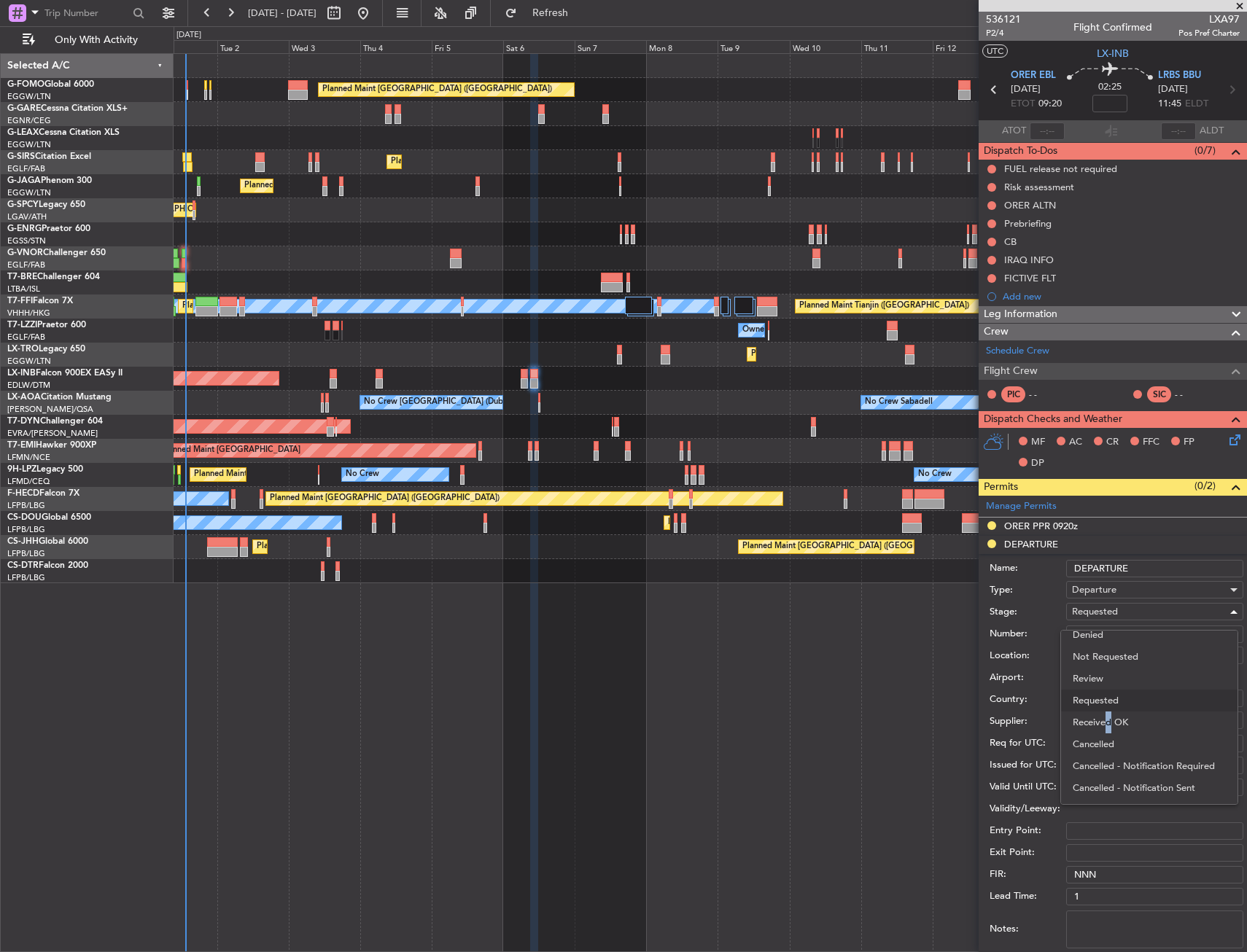
click at [1103, 722] on span "Received OK" at bounding box center [1148, 722] width 153 height 22
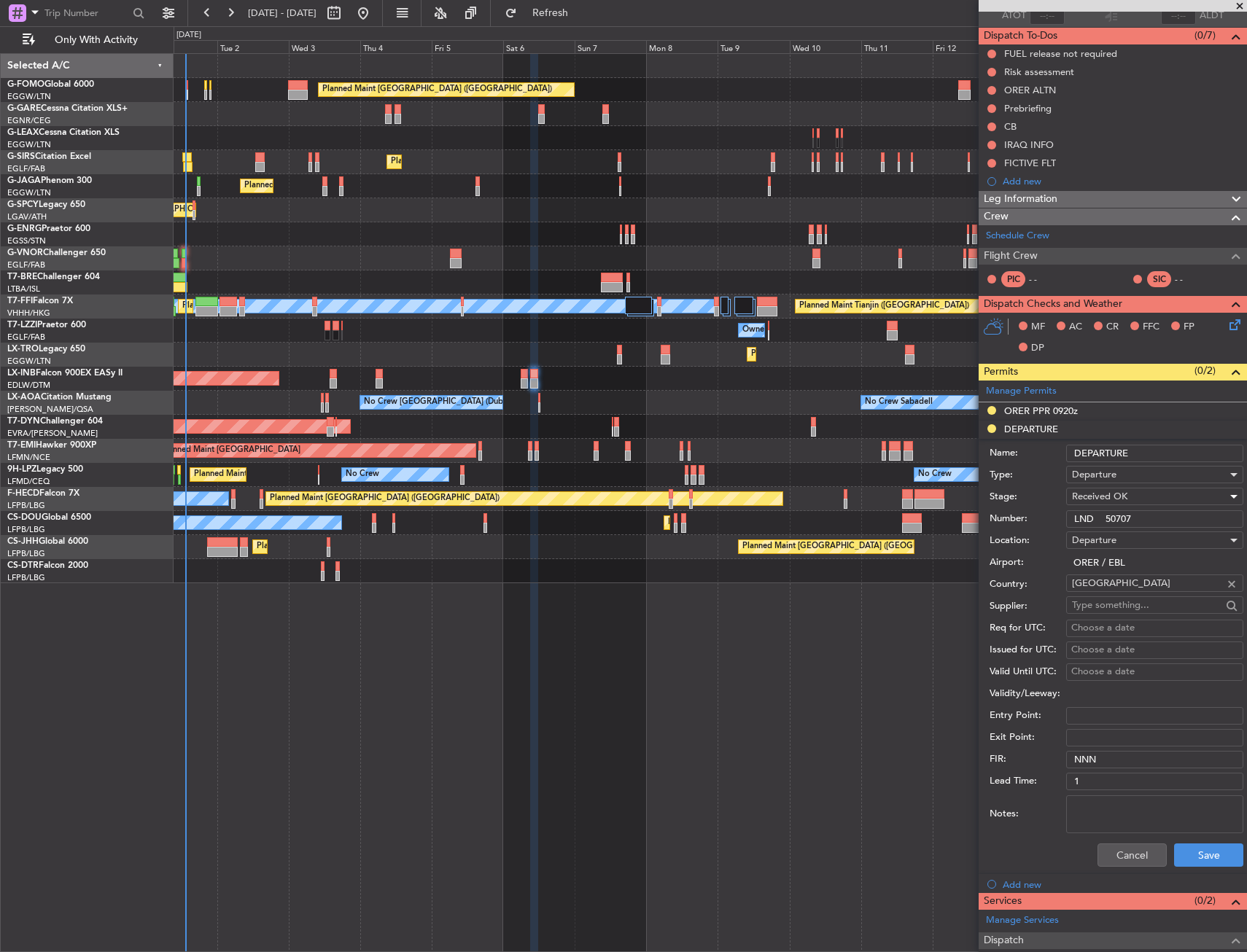
scroll to position [226, 0]
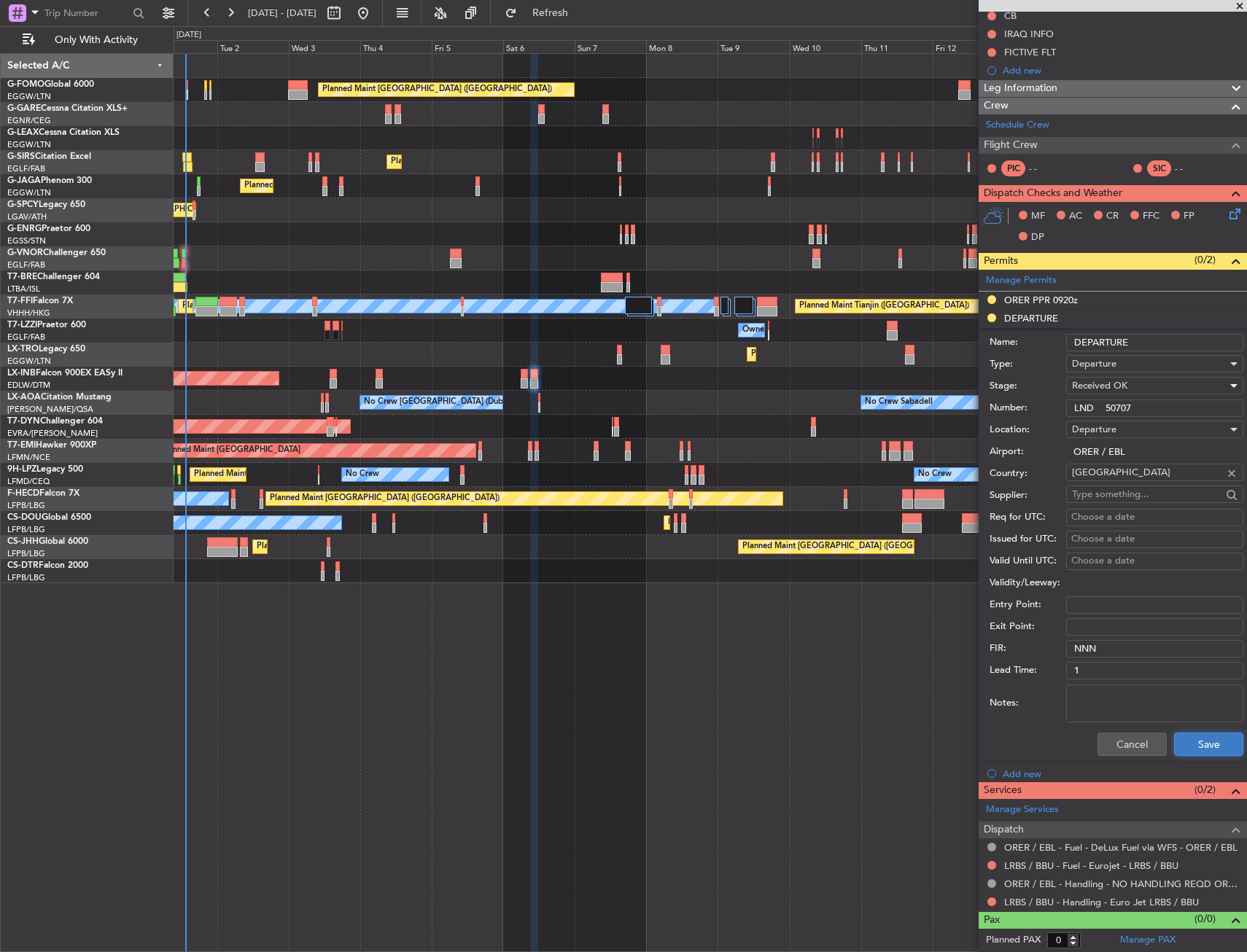
click at [1197, 747] on button "Save" at bounding box center [1209, 744] width 69 height 23
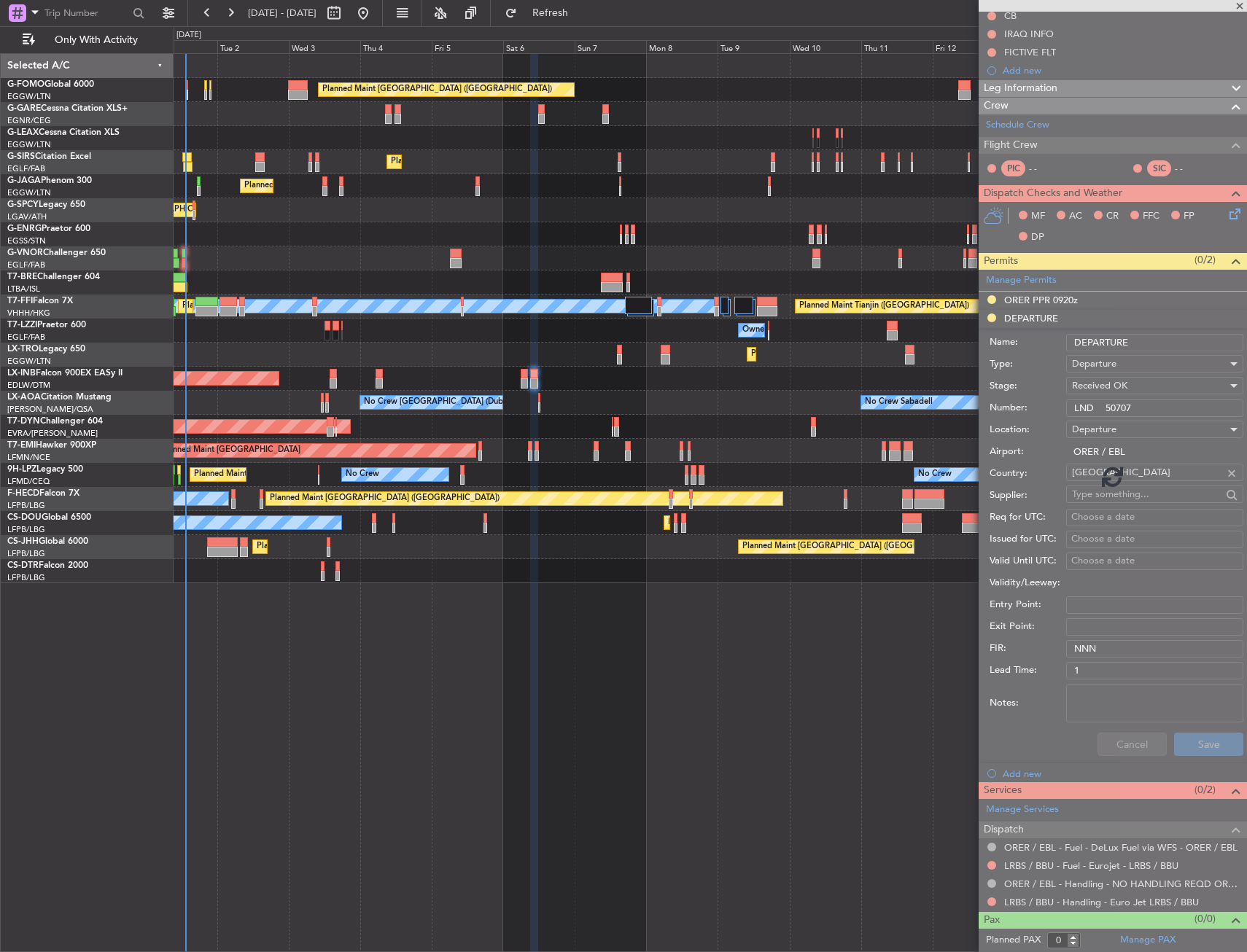
scroll to position [0, 0]
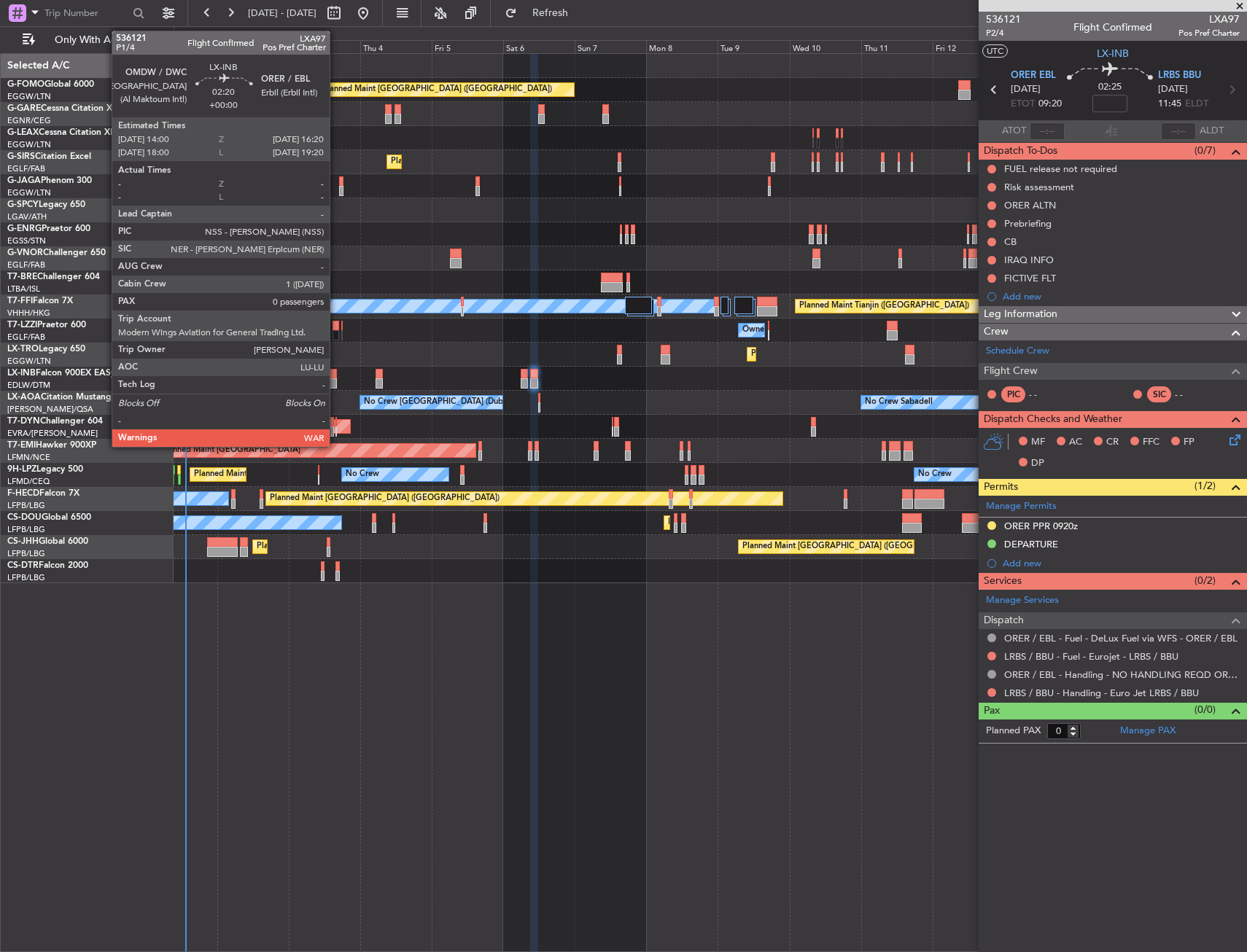
click at [336, 370] on div at bounding box center [333, 374] width 8 height 10
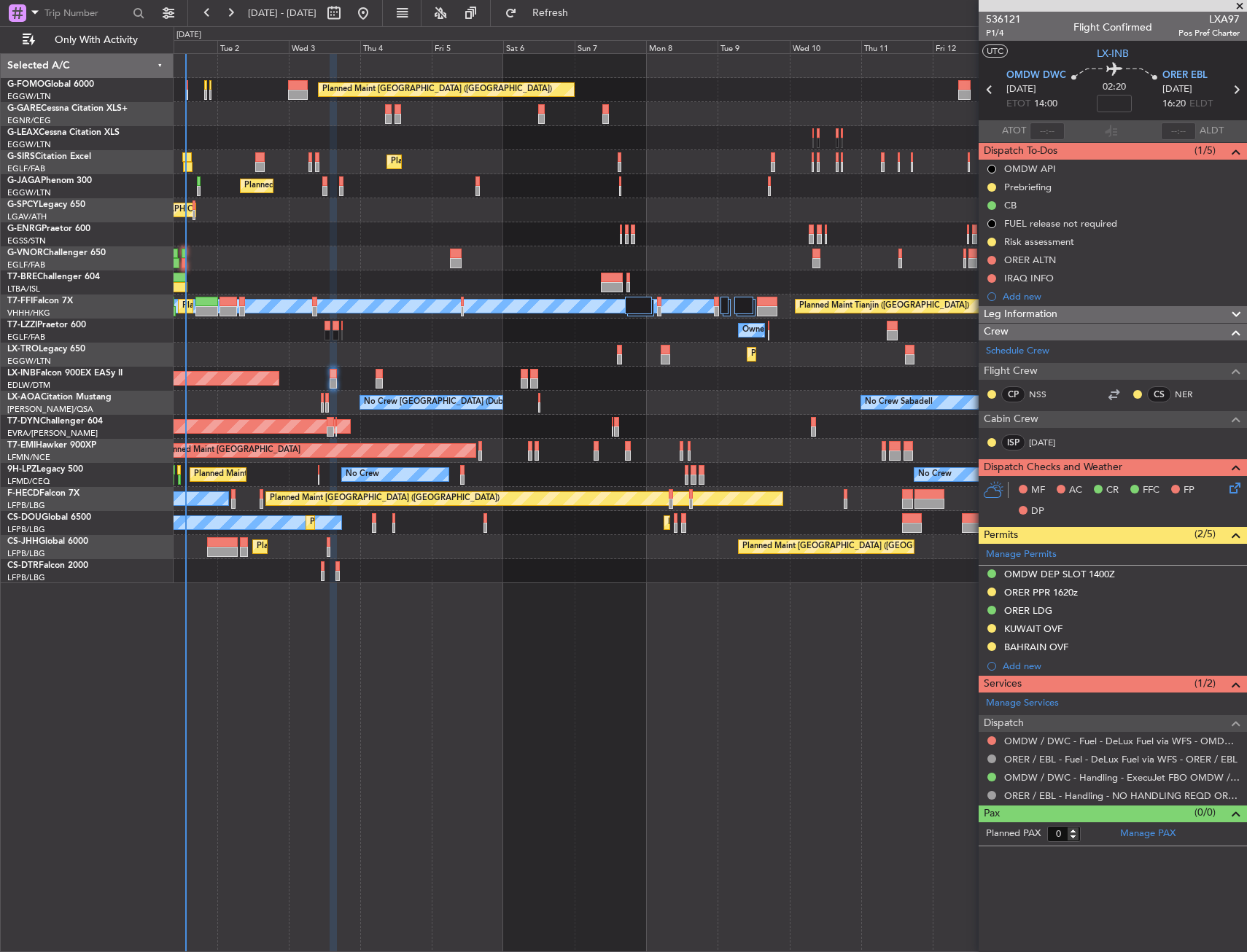
click at [1107, 594] on div "ORER PPR 1620z" at bounding box center [1112, 593] width 269 height 18
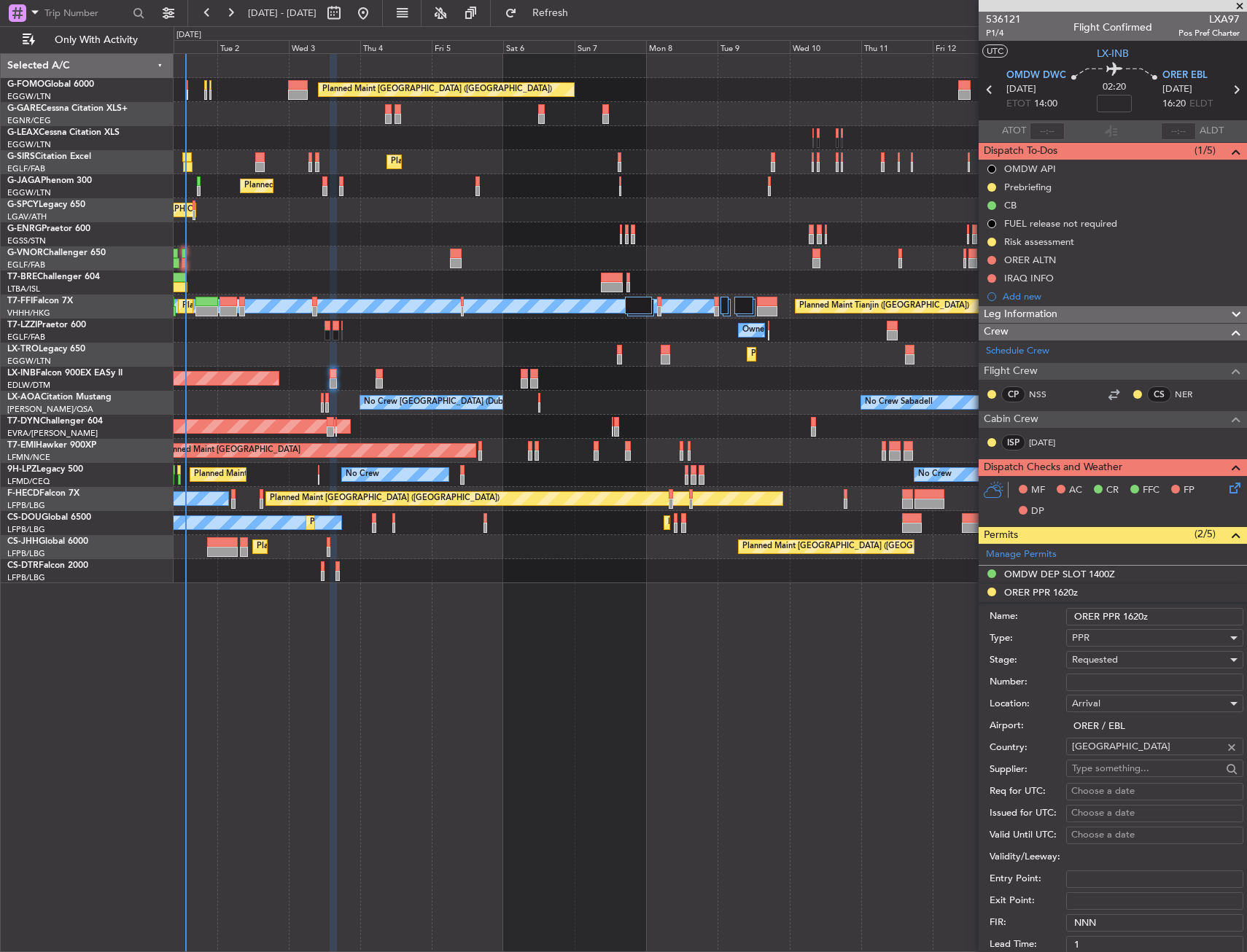
click at [1091, 685] on input "Number:" at bounding box center [1155, 682] width 177 height 18
paste input "[DATE], 04"
type input "[DATE], 04"
click at [1105, 663] on span "Requested" at bounding box center [1095, 660] width 46 height 13
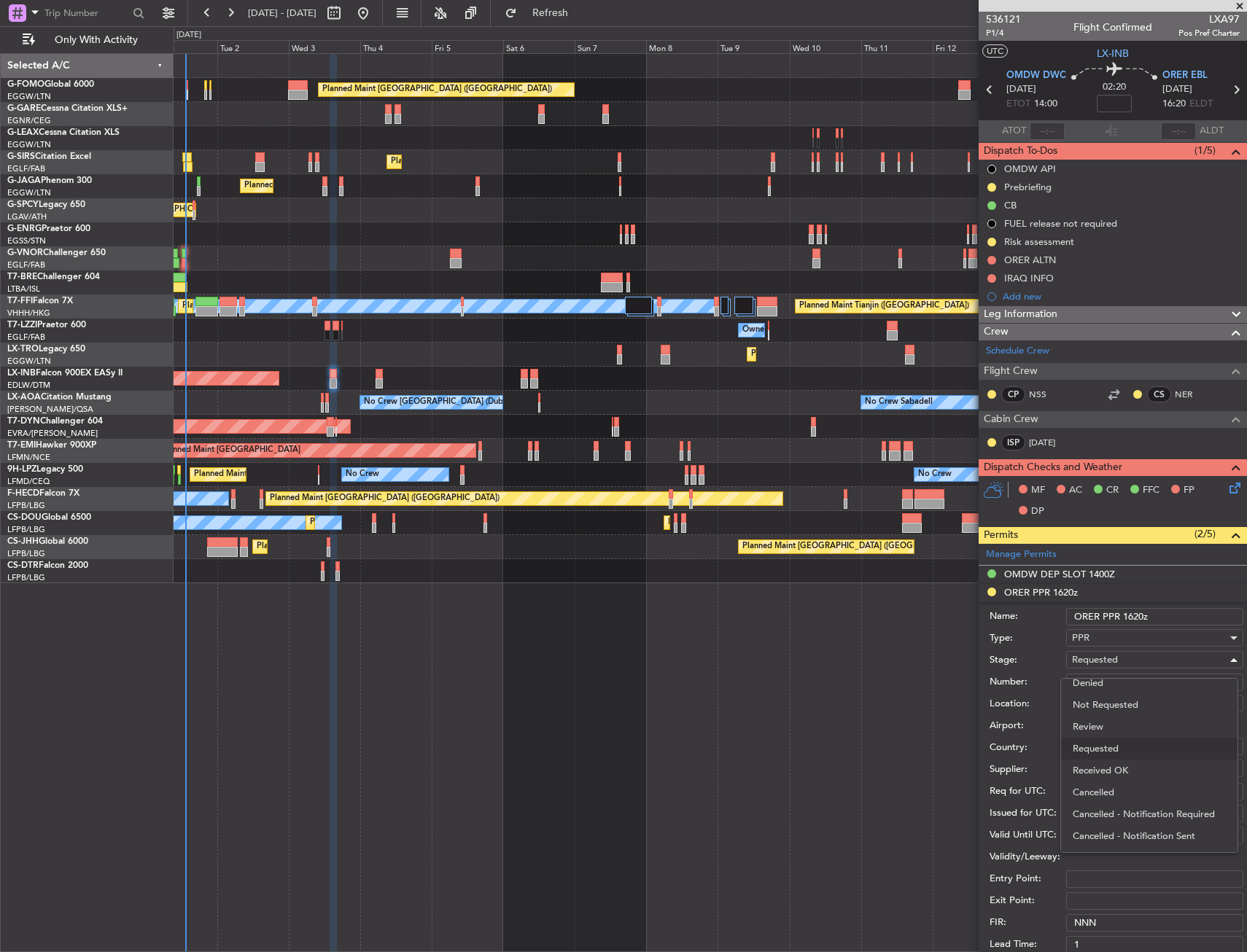
click at [1108, 768] on span "Received OK" at bounding box center [1148, 770] width 153 height 22
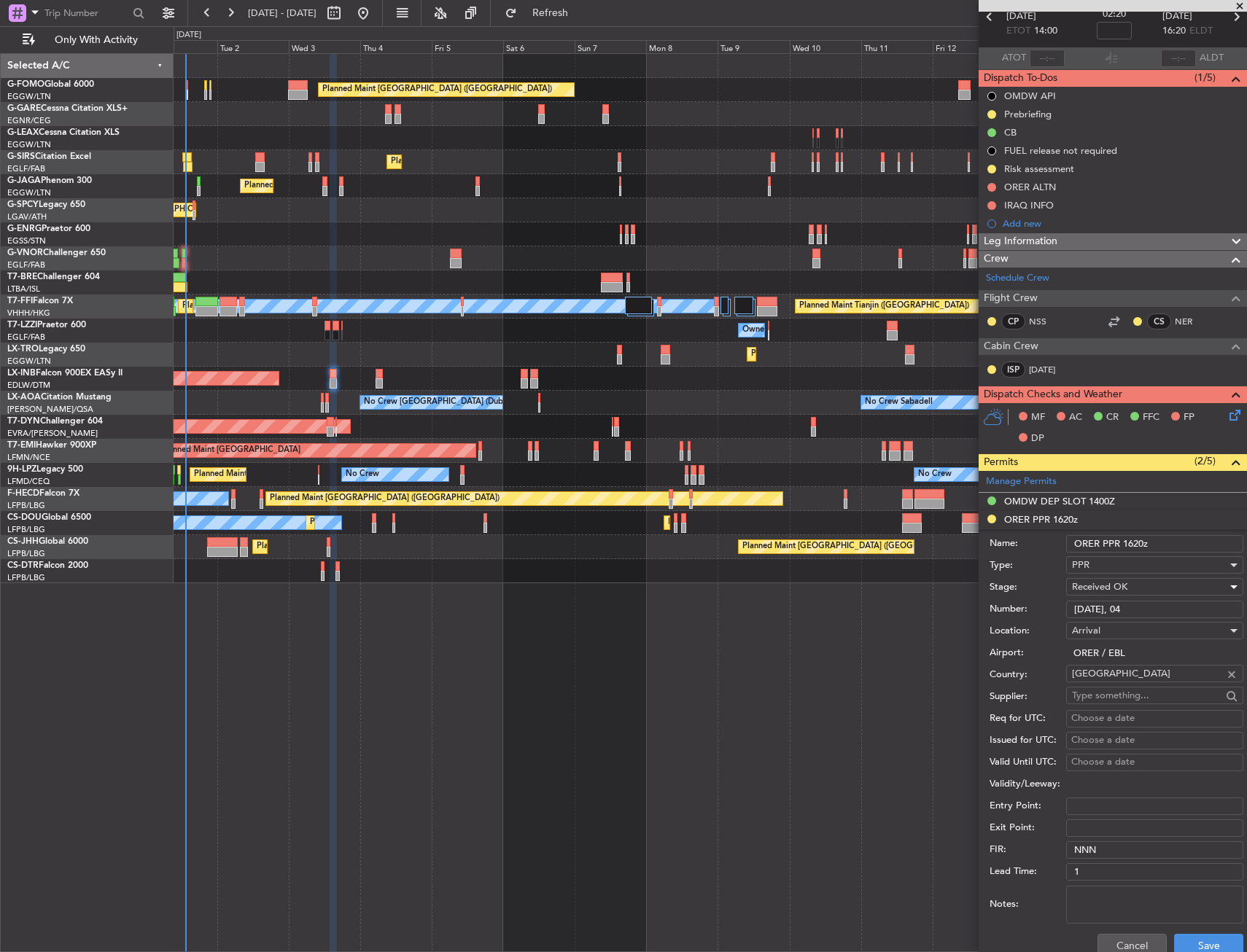
scroll to position [218, 0]
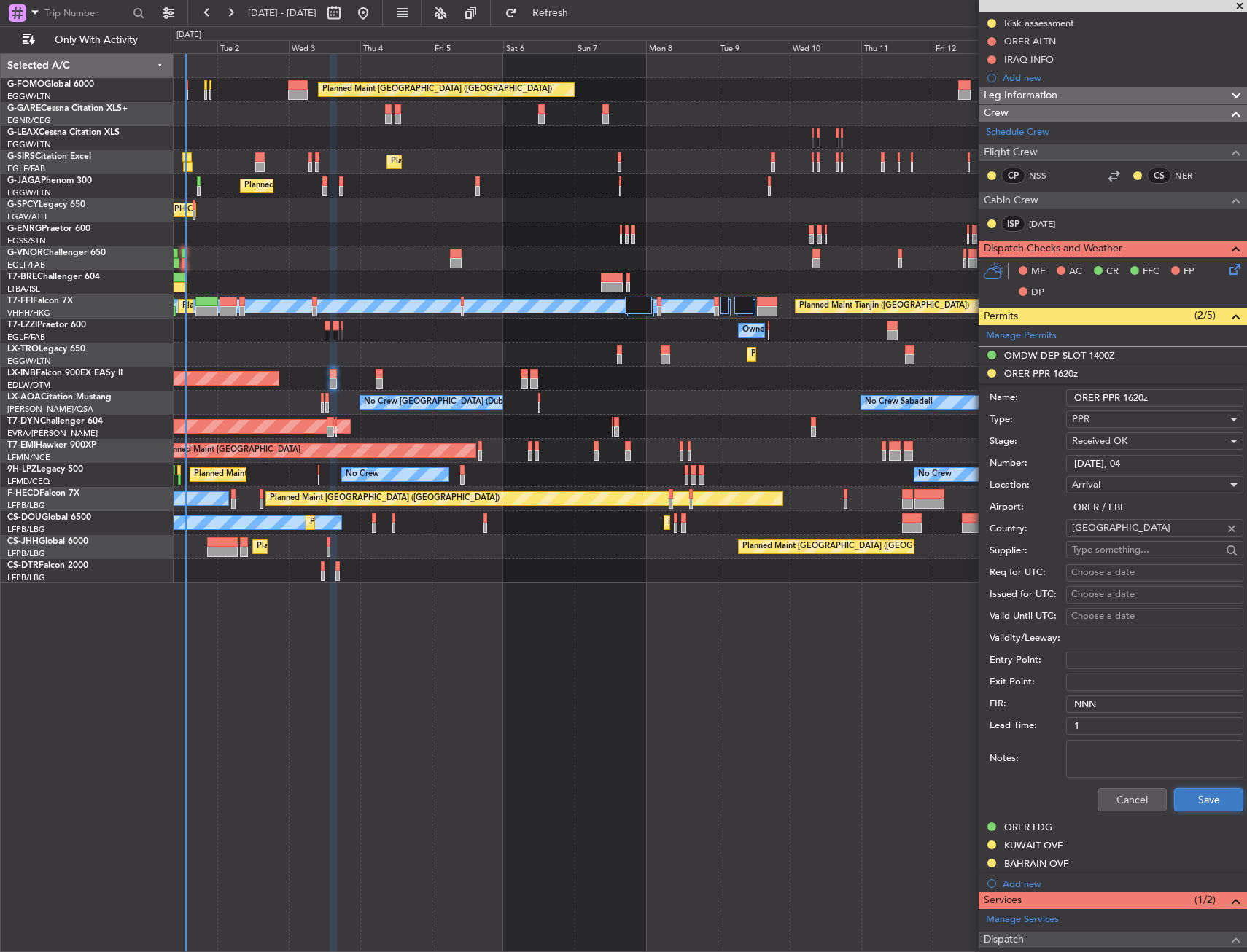
click at [1185, 798] on button "Save" at bounding box center [1209, 800] width 69 height 23
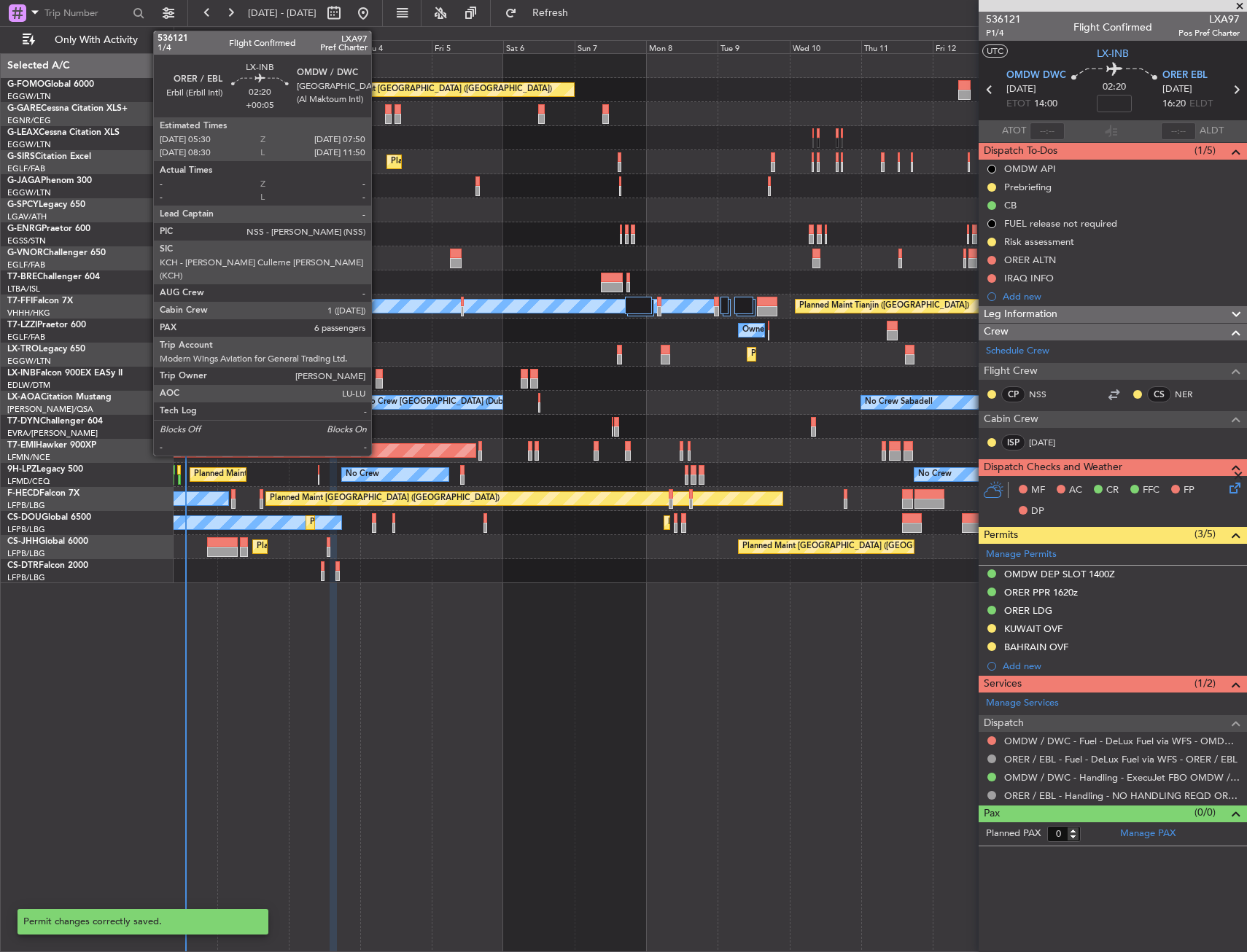
scroll to position [0, 0]
click at [377, 377] on div at bounding box center [379, 374] width 8 height 10
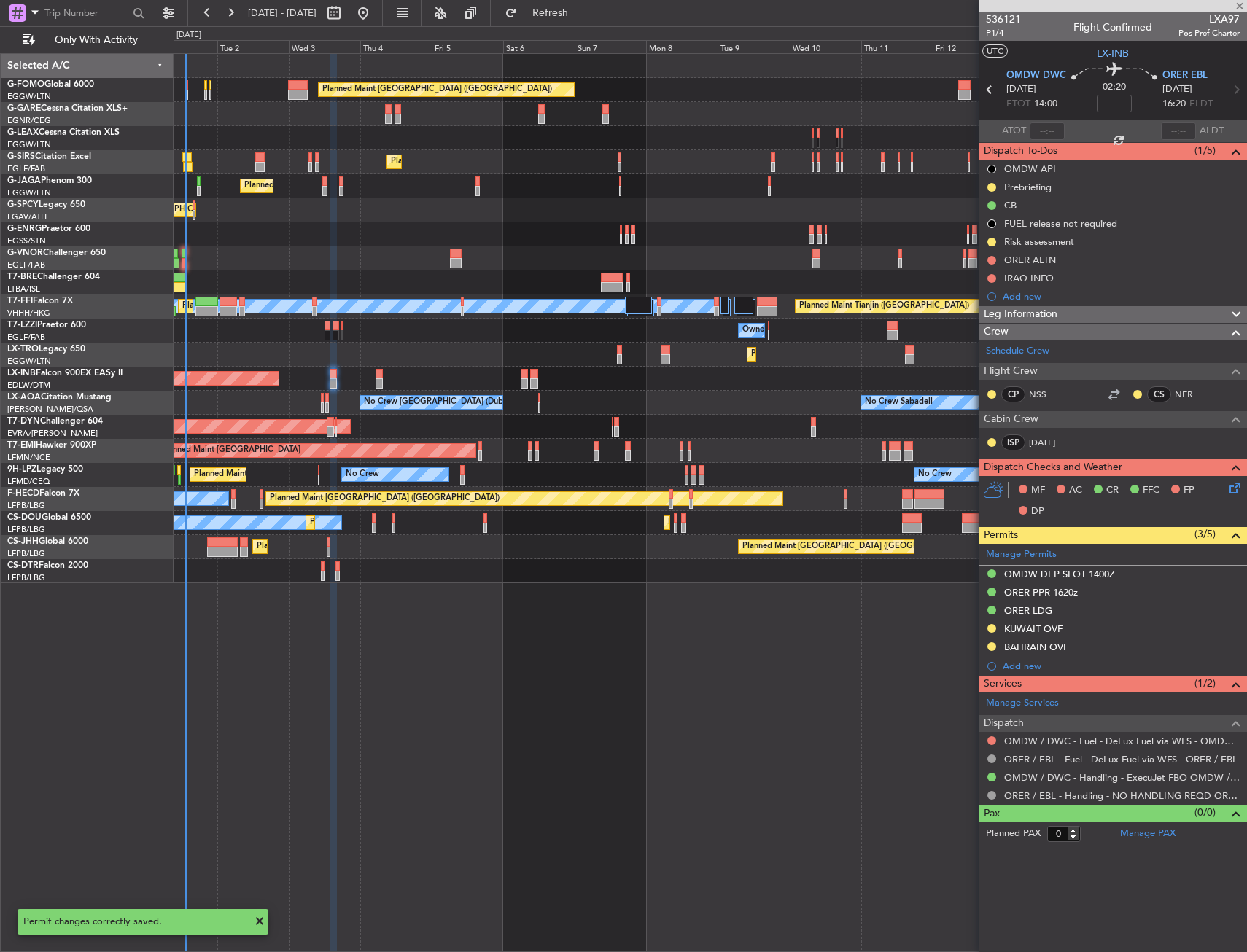
type input "+00:05"
type input "6"
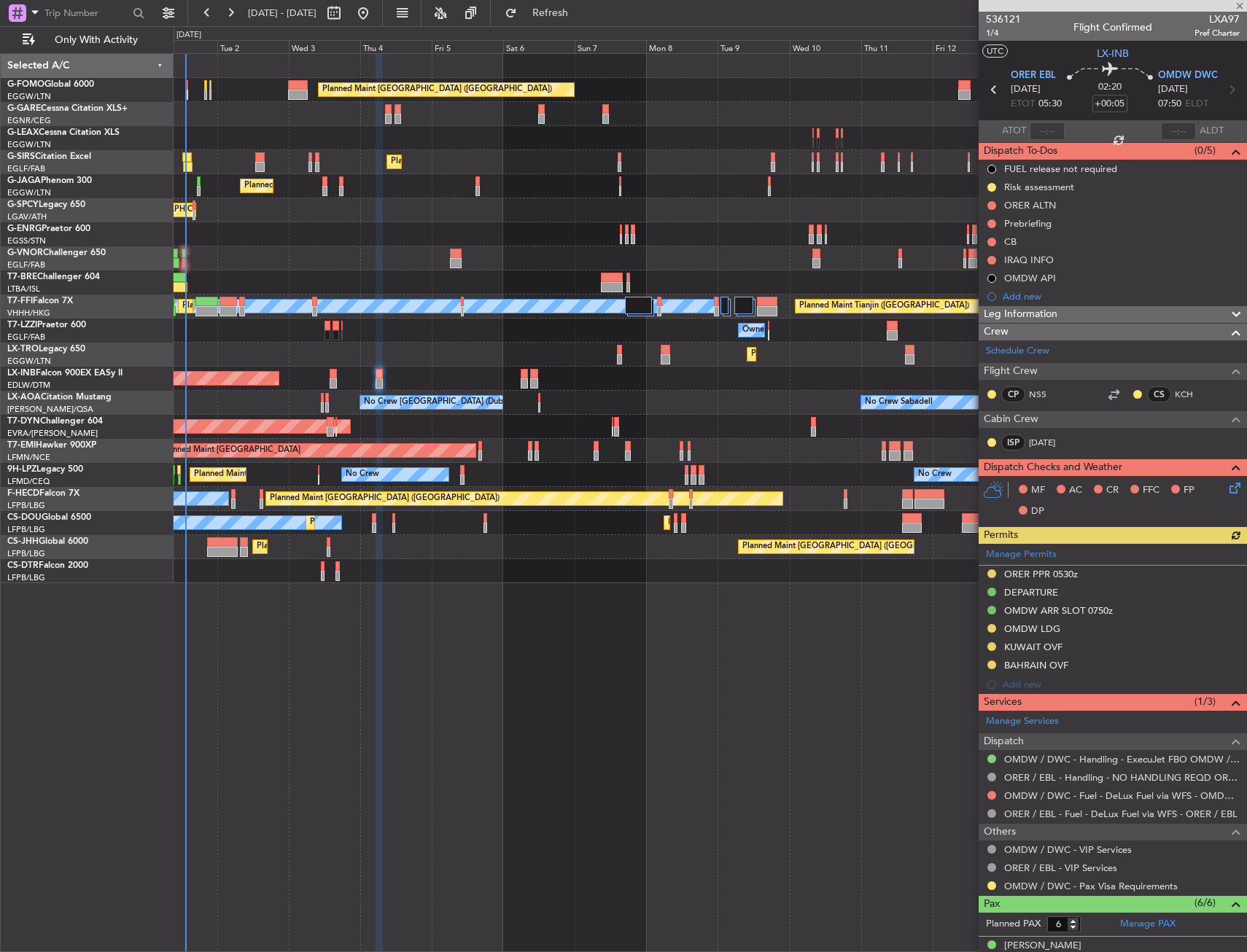
click at [1091, 573] on div "Manage Permits ORER PPR 0530z DEPARTURE OMDW ARR SLOT 0750z OMDW LDG KUWAIT OVF…" at bounding box center [1112, 618] width 269 height 150
click at [1090, 574] on div "ORER PPR 0530z" at bounding box center [1112, 575] width 269 height 18
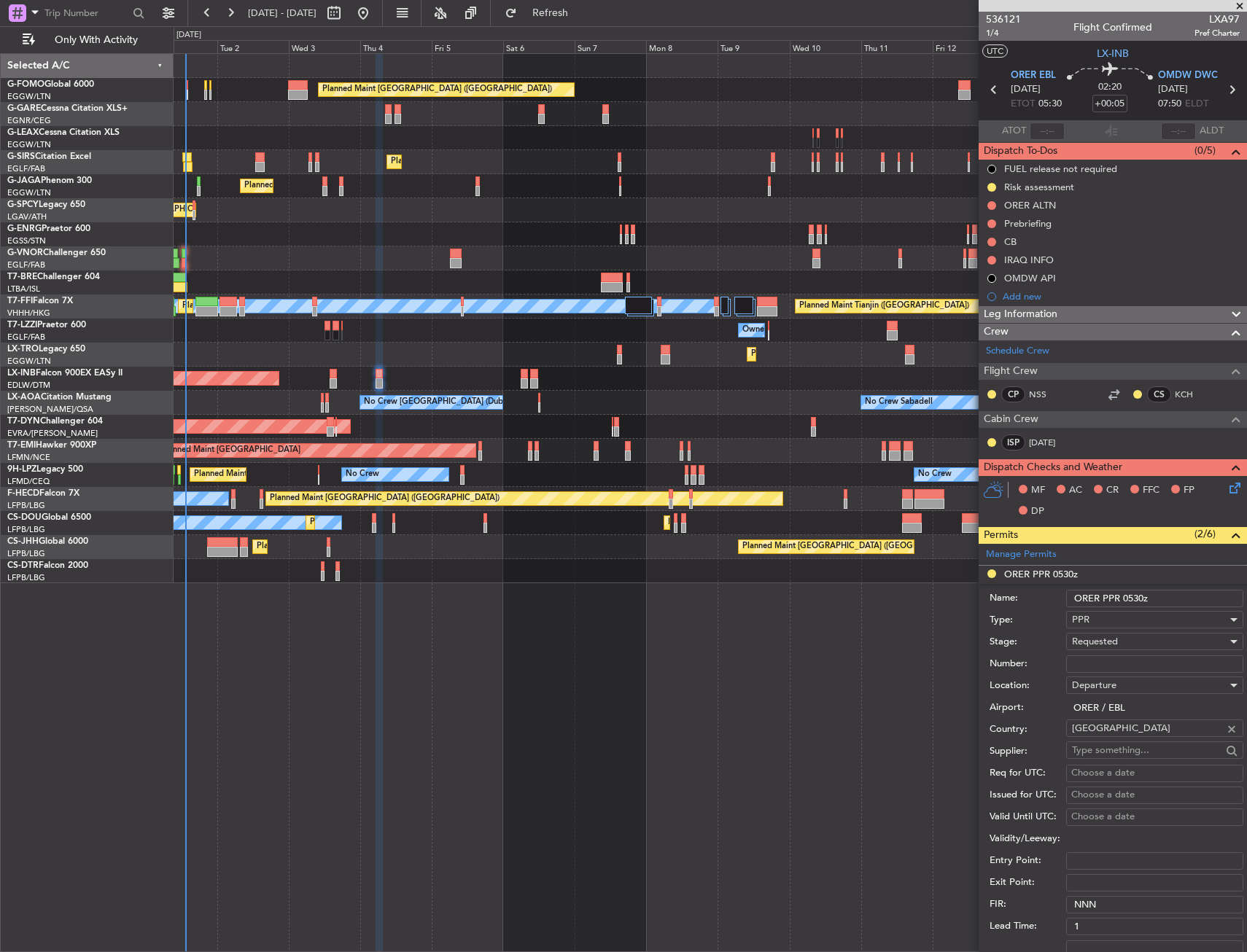
click at [1091, 663] on input "Number:" at bounding box center [1155, 663] width 177 height 18
paste input "[DATE], 04"
type input "[DATE], 04"
click at [1096, 641] on span "Requested" at bounding box center [1095, 642] width 46 height 13
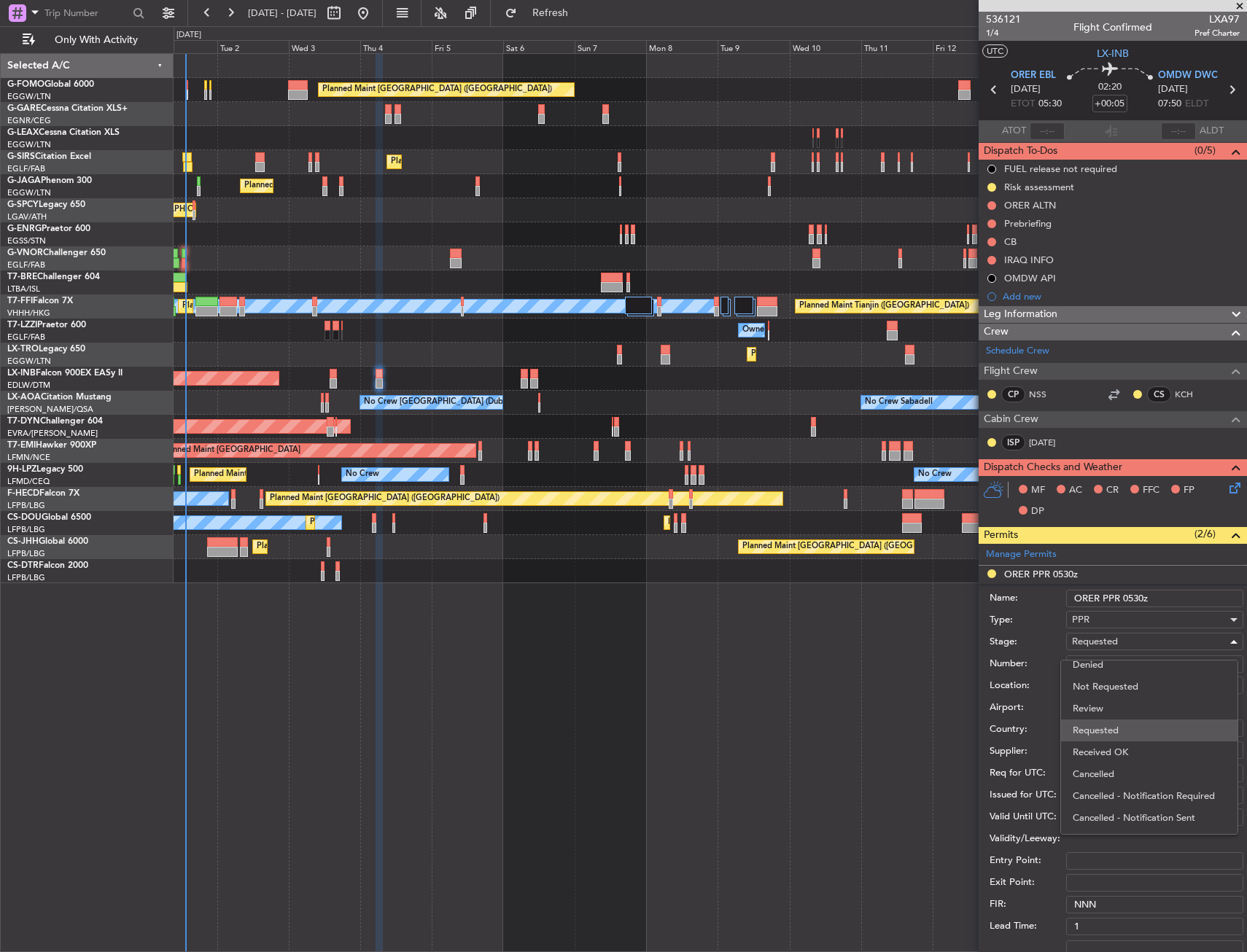
click at [1102, 738] on span "Requested" at bounding box center [1148, 730] width 153 height 22
click at [1104, 634] on div "Requested" at bounding box center [1150, 642] width 156 height 22
click at [1106, 753] on span "Received OK" at bounding box center [1148, 752] width 153 height 22
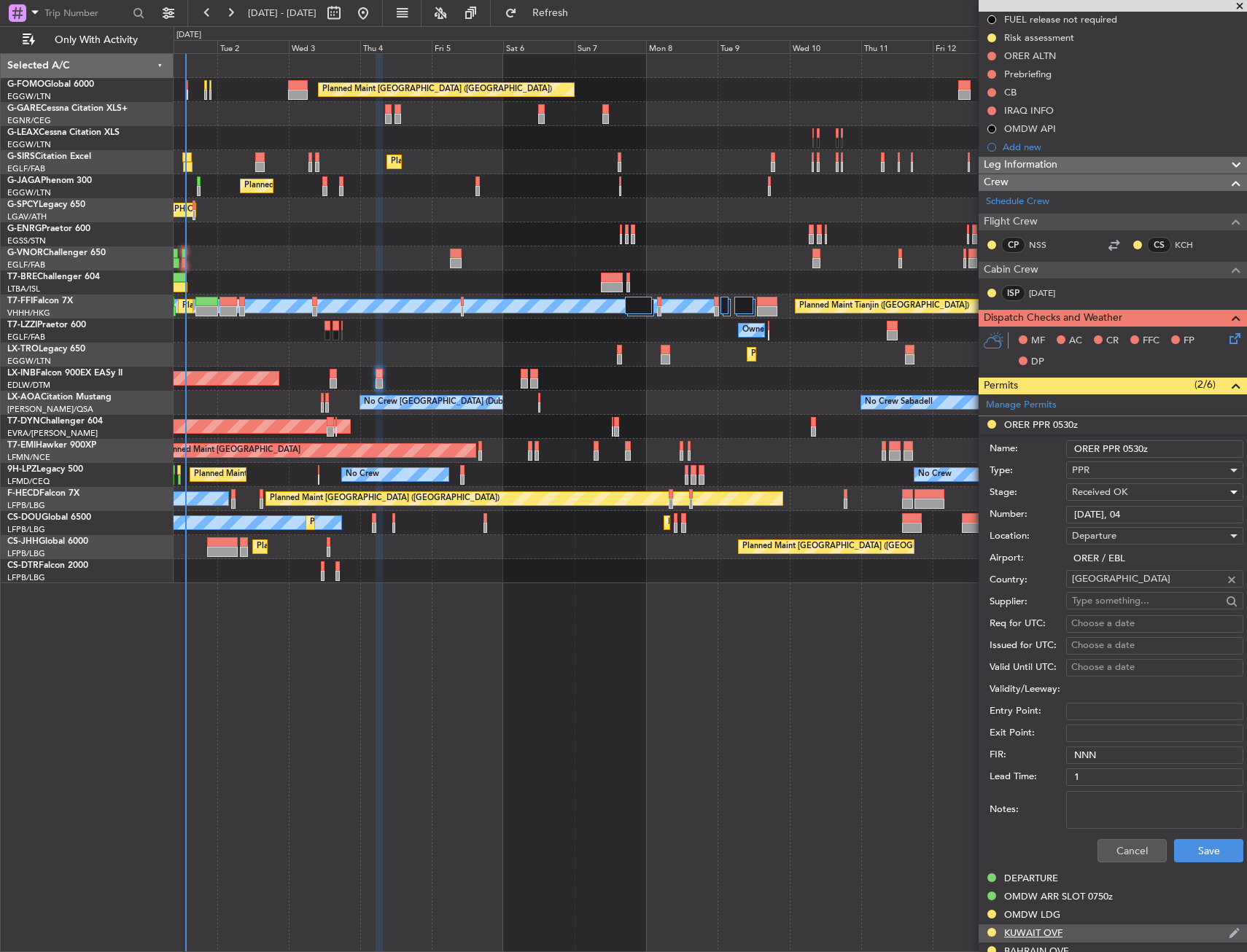
scroll to position [365, 0]
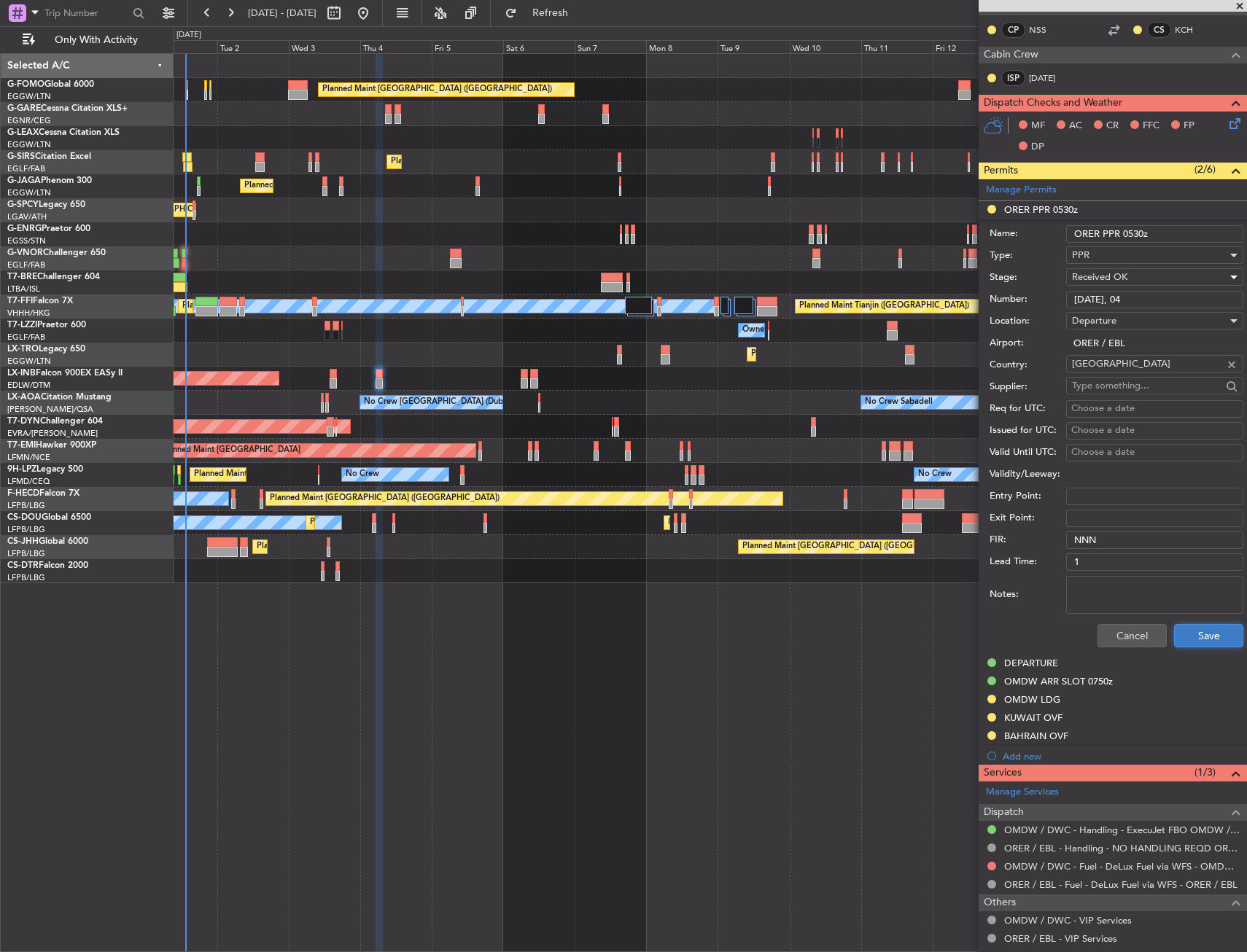
click at [1183, 632] on button "Save" at bounding box center [1209, 636] width 69 height 23
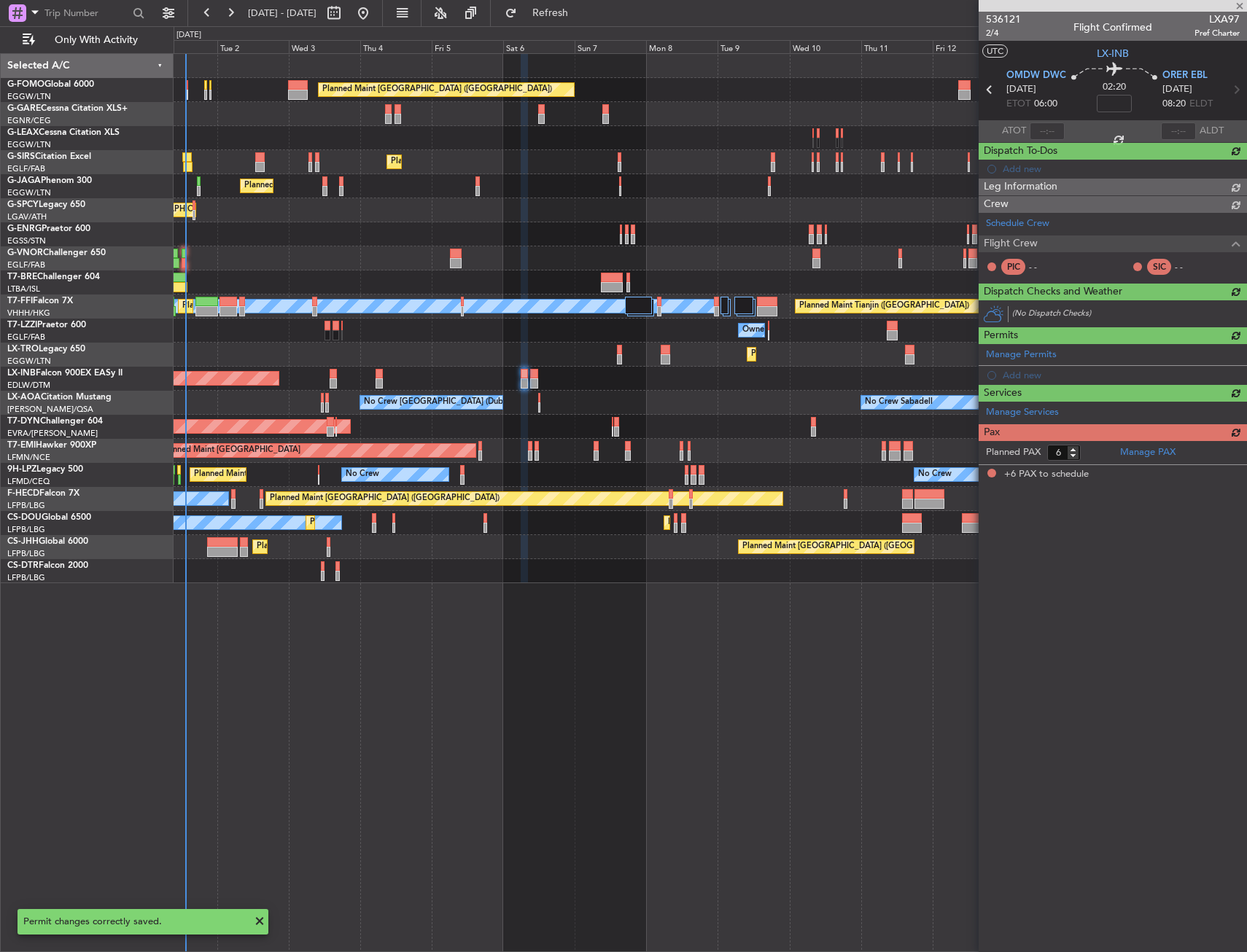
scroll to position [0, 0]
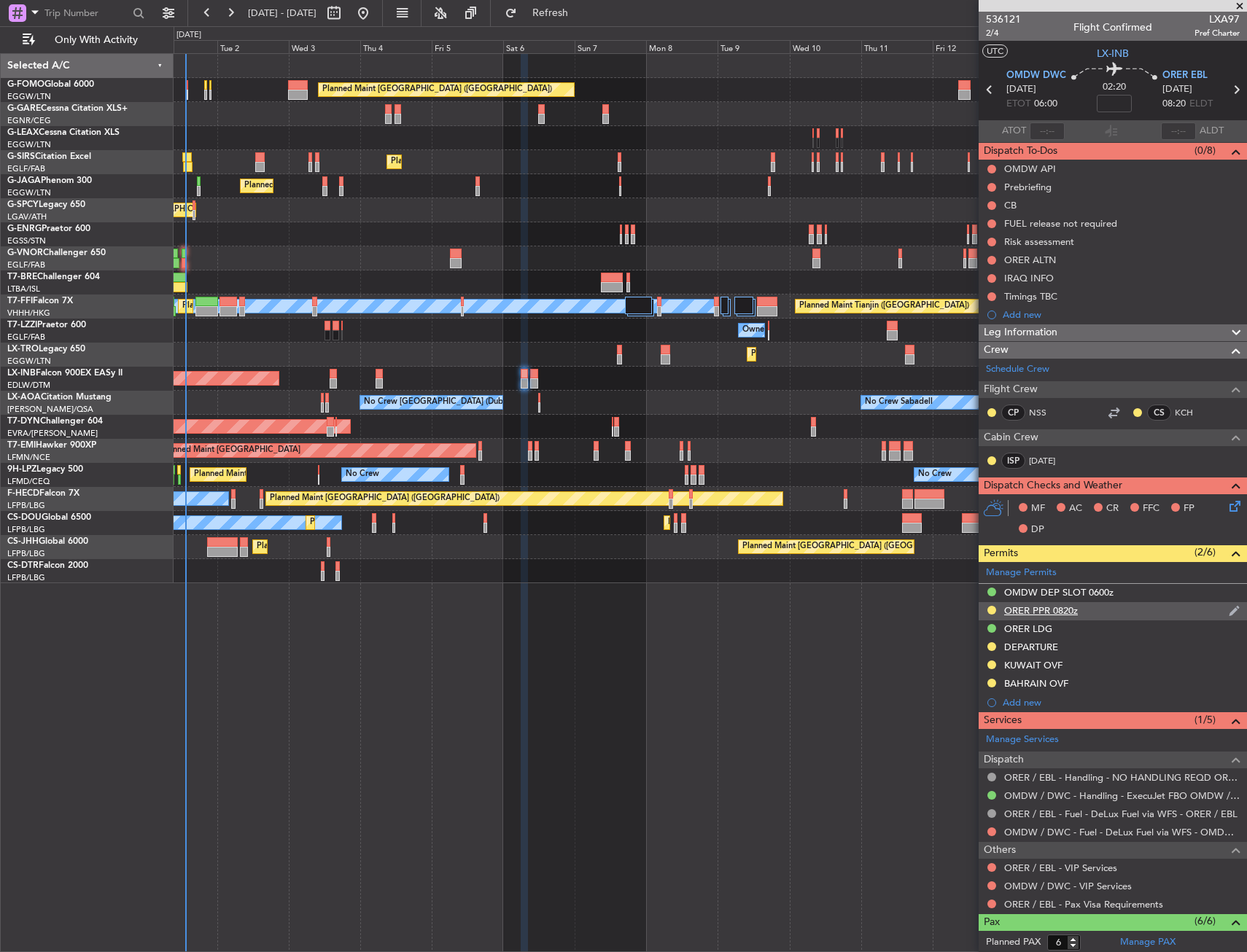
click at [1101, 608] on div "ORER PPR 0820z" at bounding box center [1112, 612] width 269 height 18
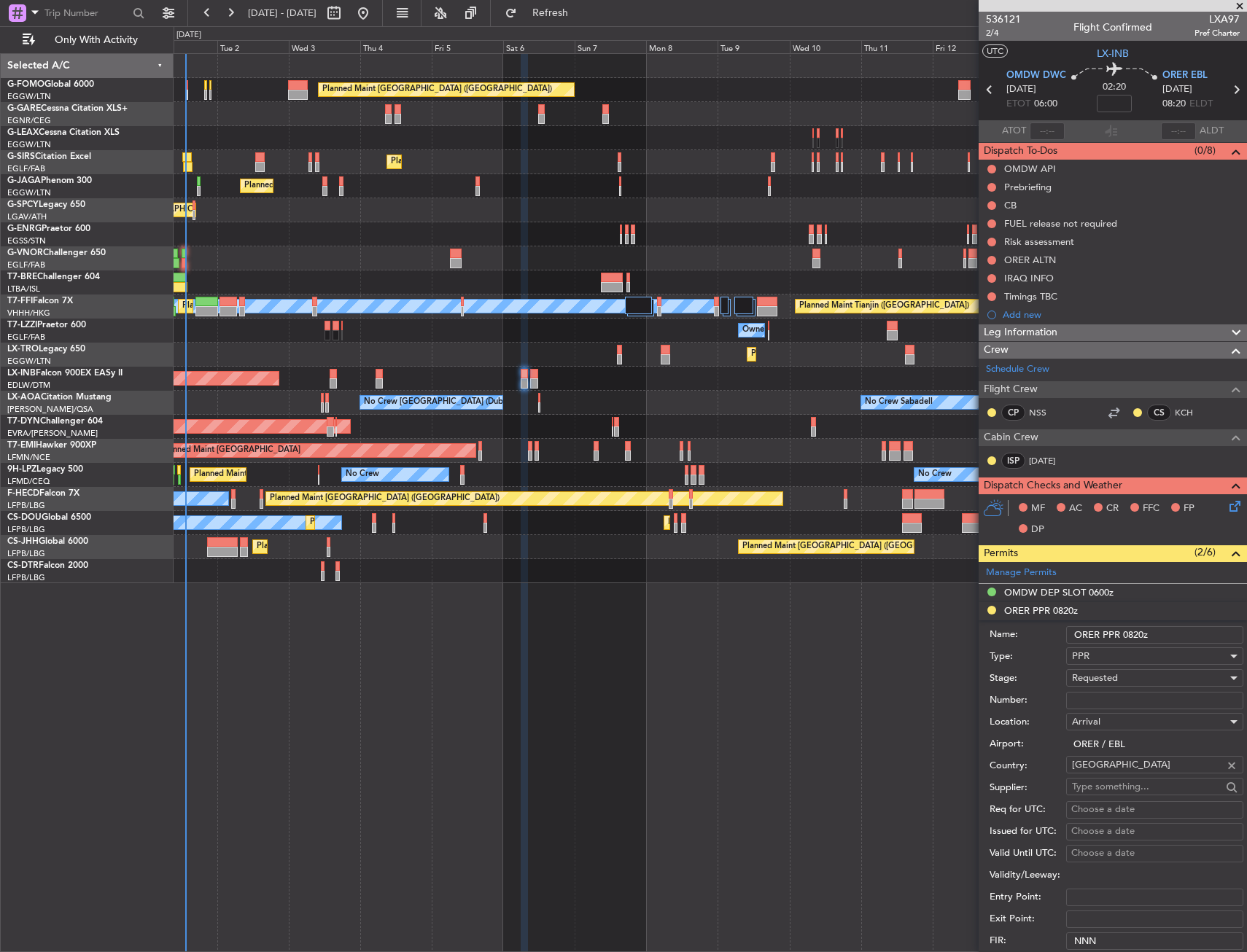
click at [1095, 700] on input "Number:" at bounding box center [1155, 700] width 177 height 18
paste input "[DATE]"
type input "[DATE]"
click at [1098, 674] on span "Requested" at bounding box center [1095, 678] width 46 height 13
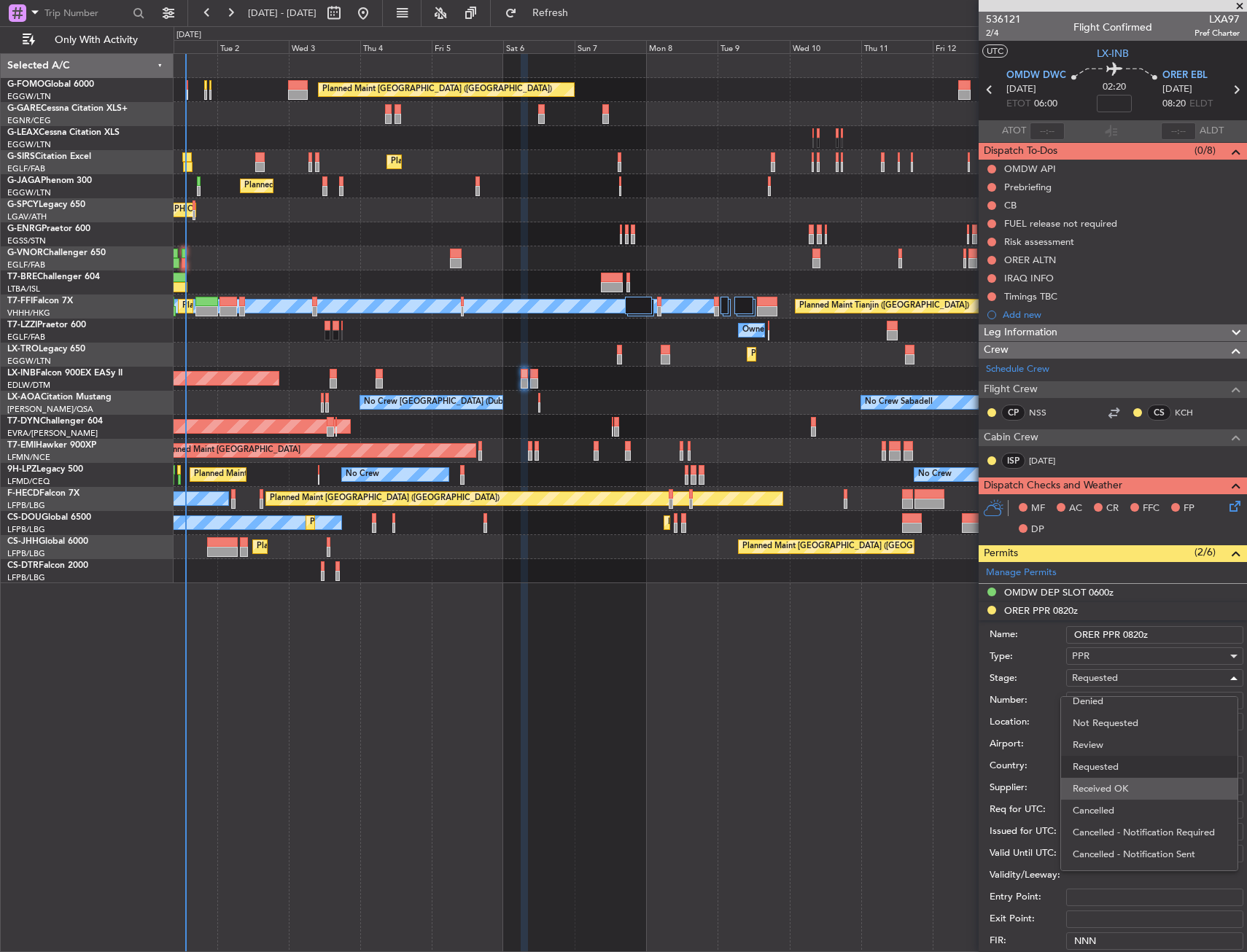
click at [1101, 791] on span "Received OK" at bounding box center [1148, 789] width 153 height 22
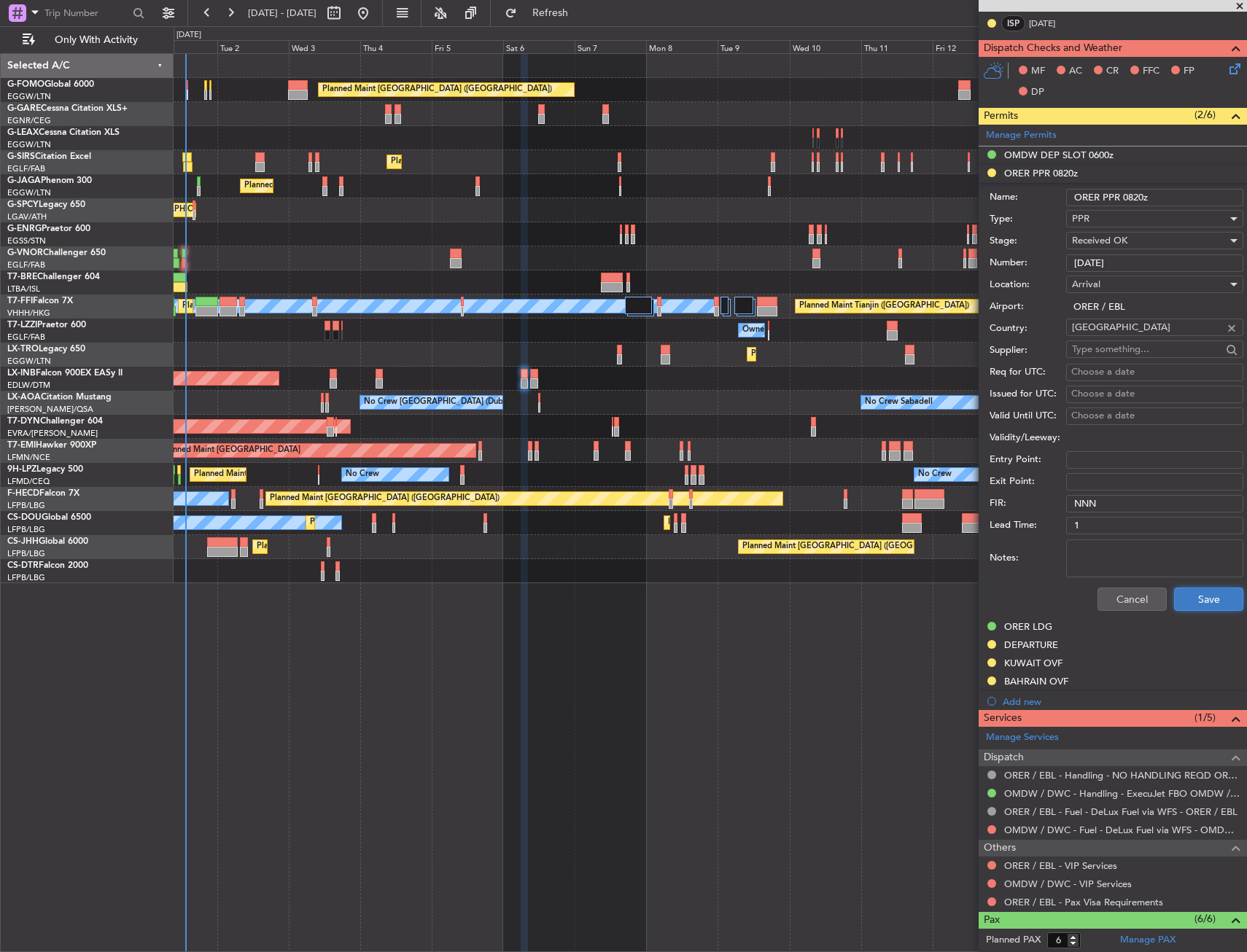
click at [1186, 606] on button "Save" at bounding box center [1209, 599] width 69 height 23
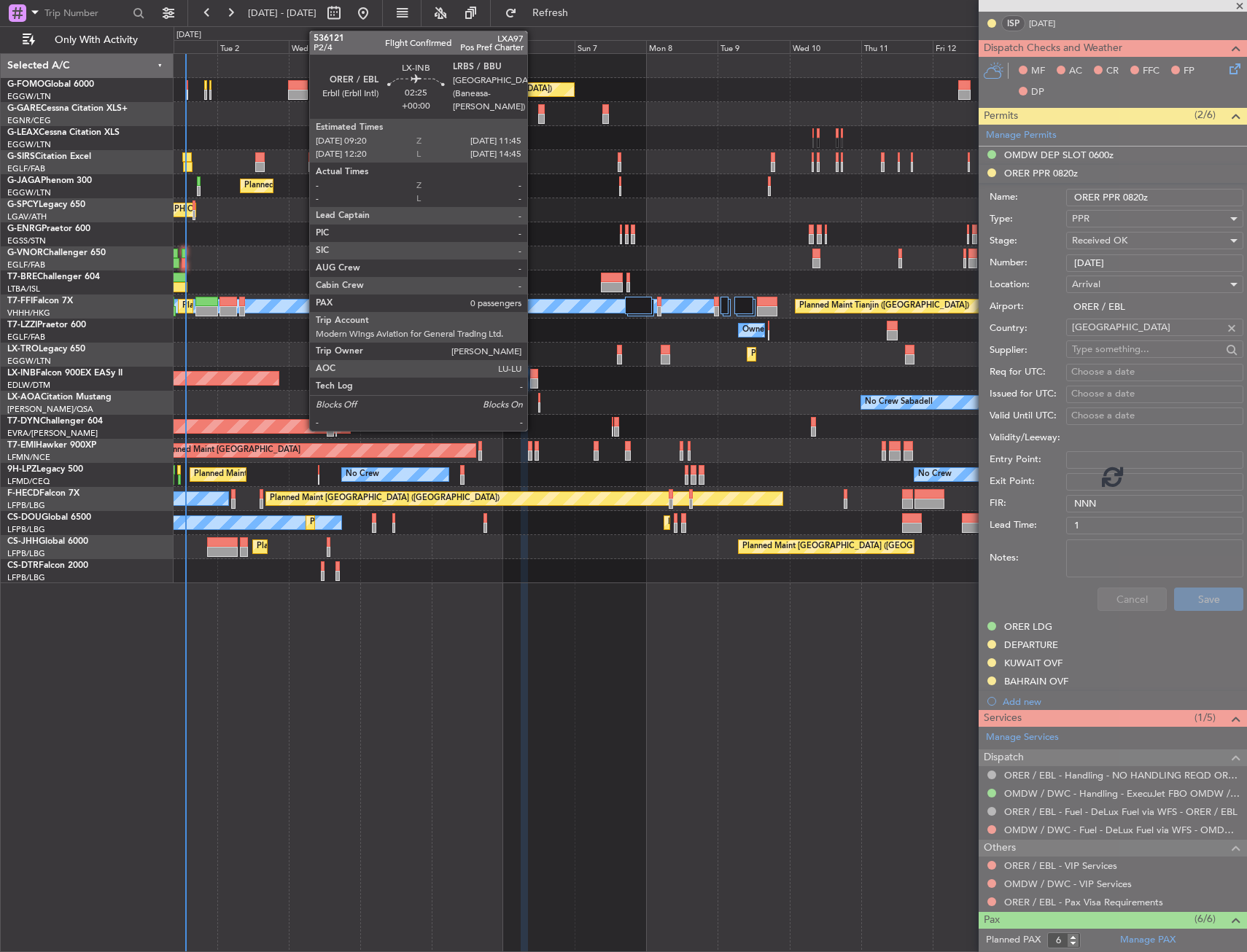
scroll to position [199, 0]
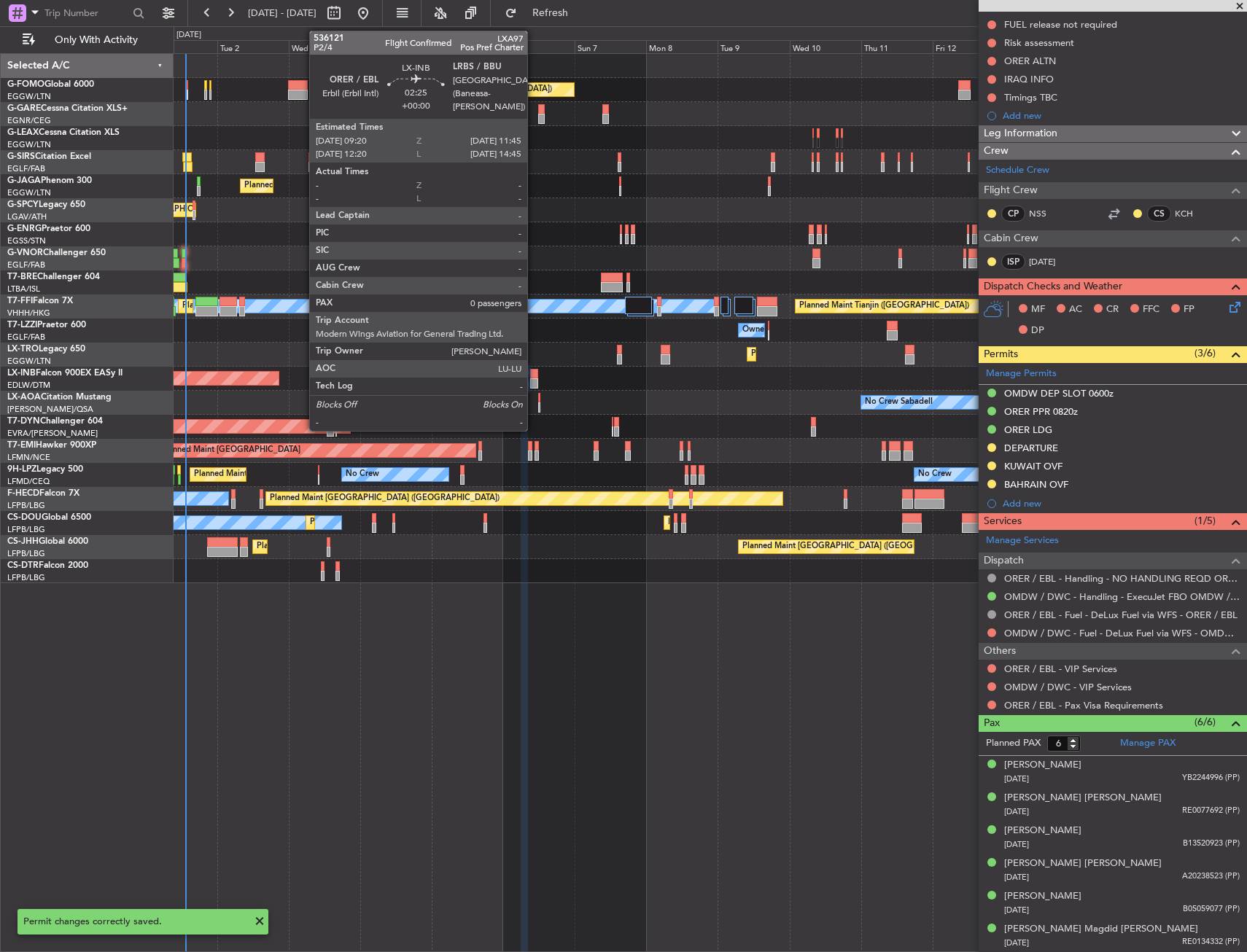
click at [534, 381] on div at bounding box center [533, 383] width 8 height 10
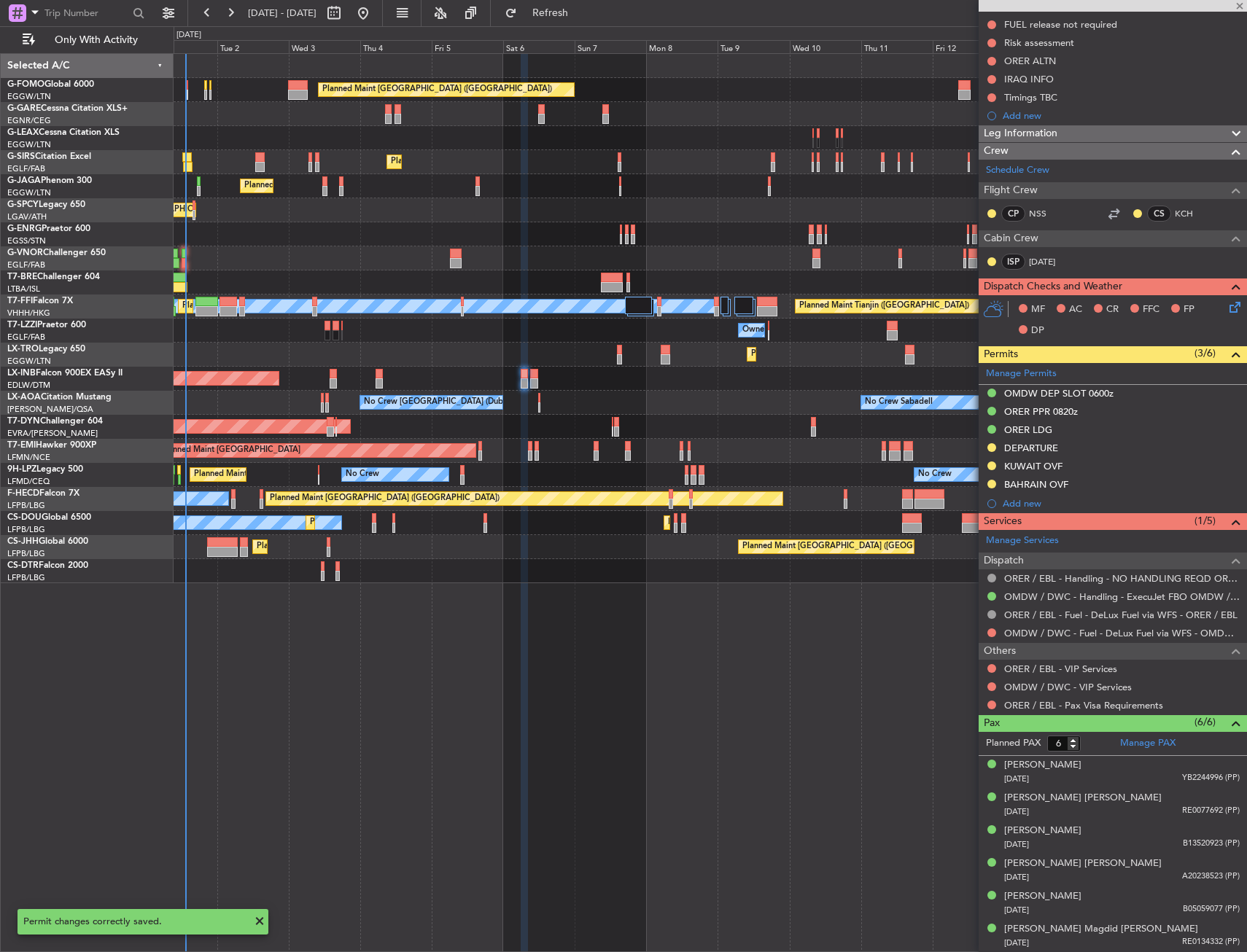
type input "0"
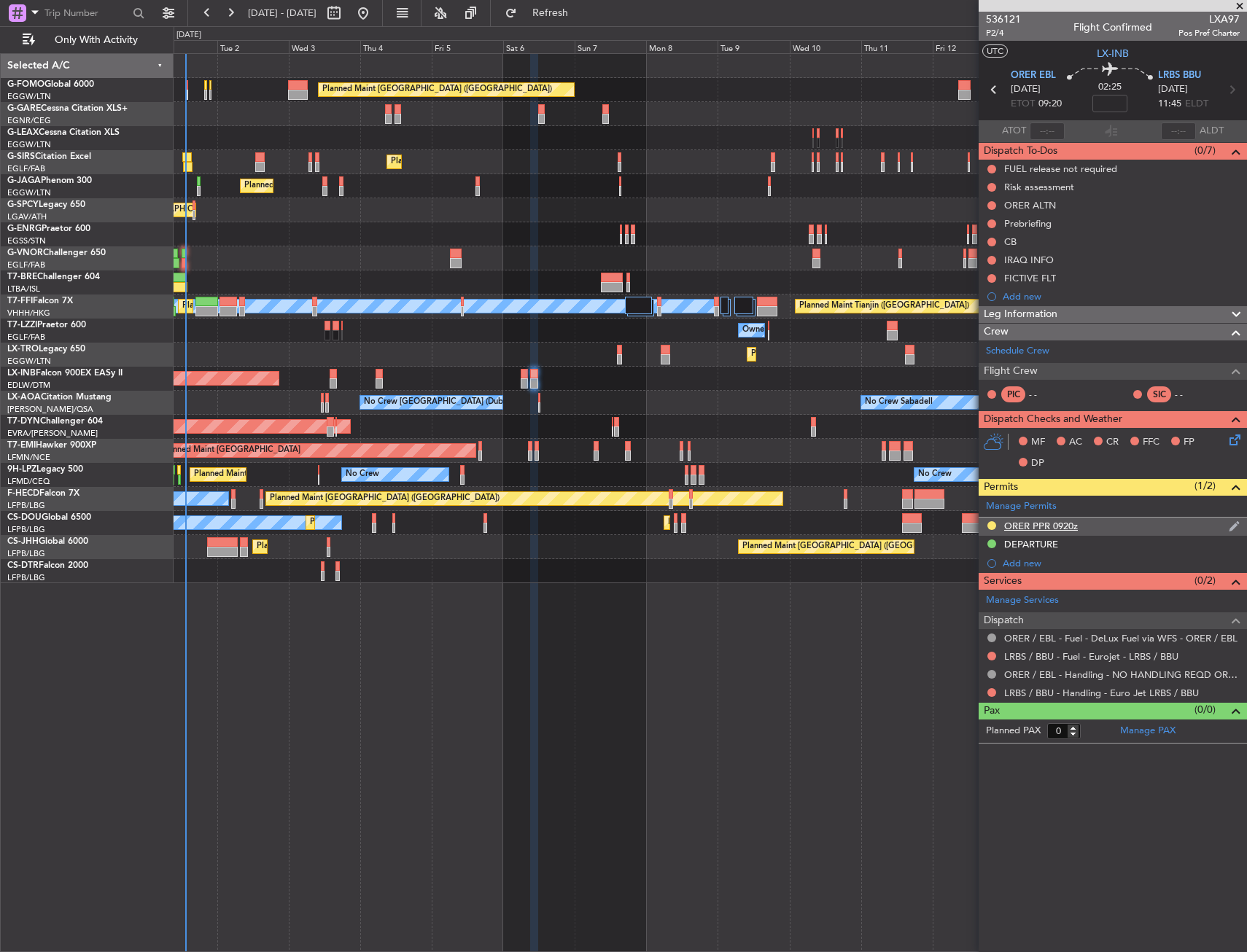
click at [1099, 524] on div "ORER PPR 0920z" at bounding box center [1112, 527] width 269 height 18
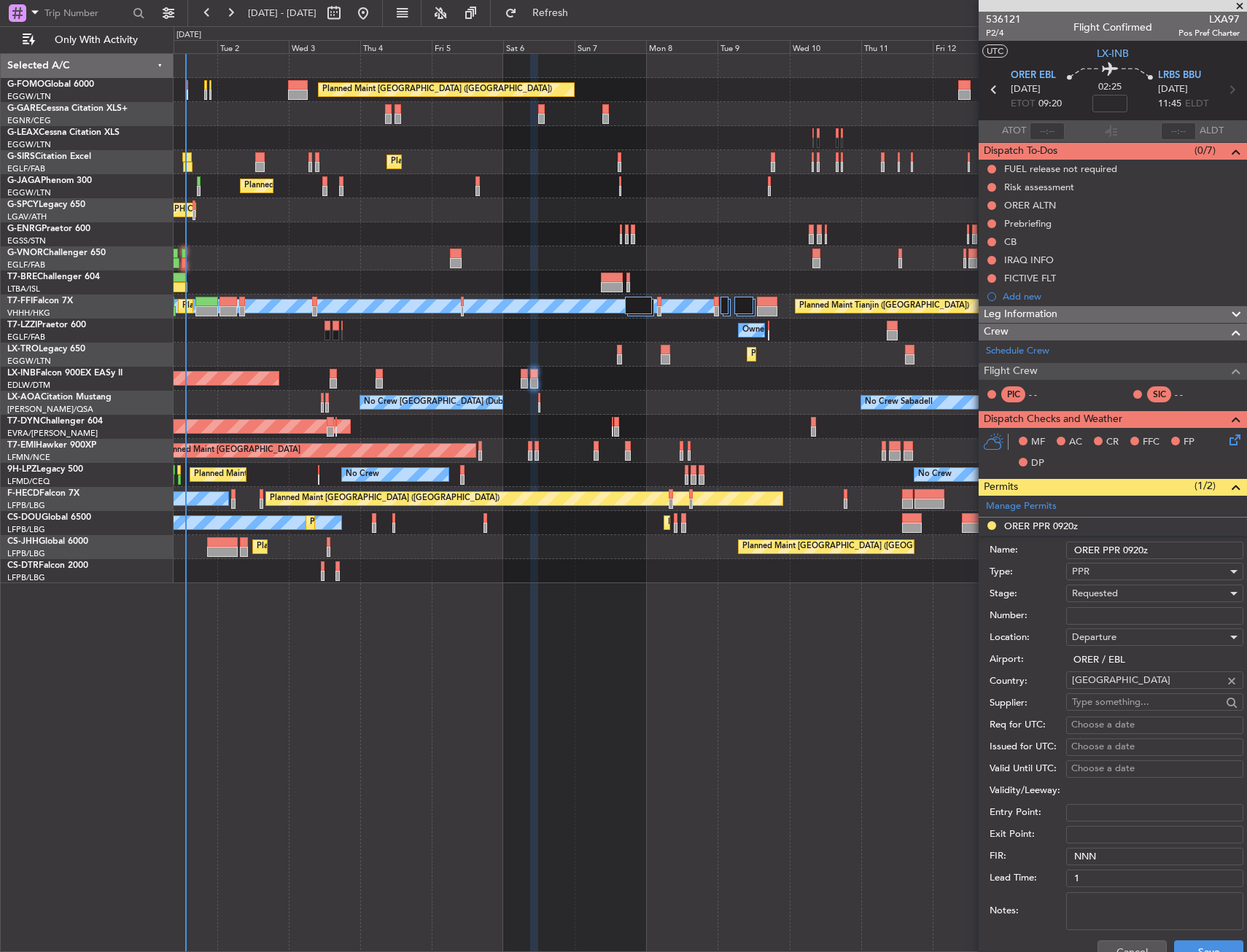
click at [1093, 607] on input "Number:" at bounding box center [1155, 616] width 177 height 18
paste input "[DATE]"
type input "[DATE]"
click at [1096, 591] on span "Requested" at bounding box center [1095, 593] width 46 height 13
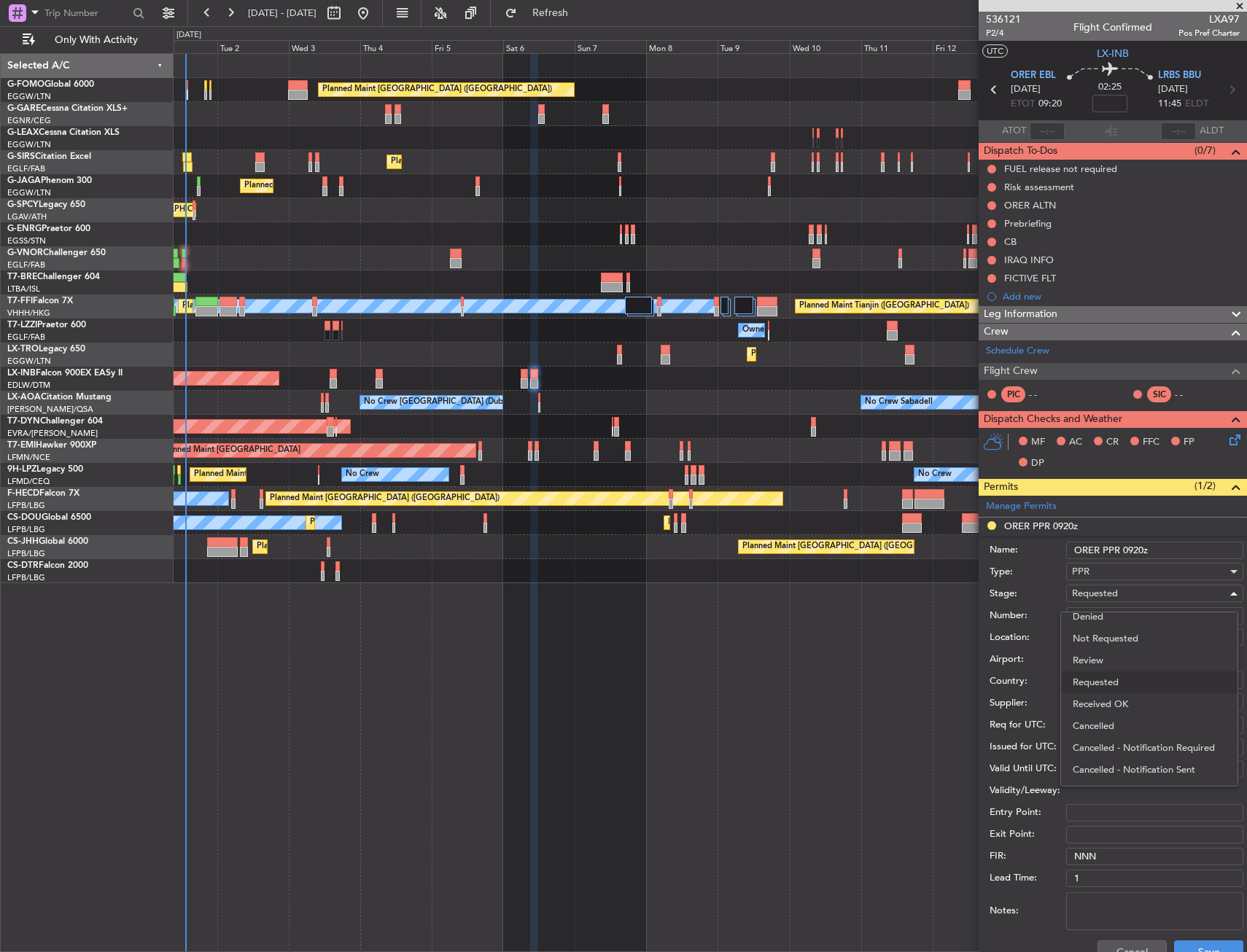
click at [1111, 699] on span "Received OK" at bounding box center [1148, 704] width 153 height 22
click at [1178, 941] on button "Save" at bounding box center [1209, 952] width 69 height 23
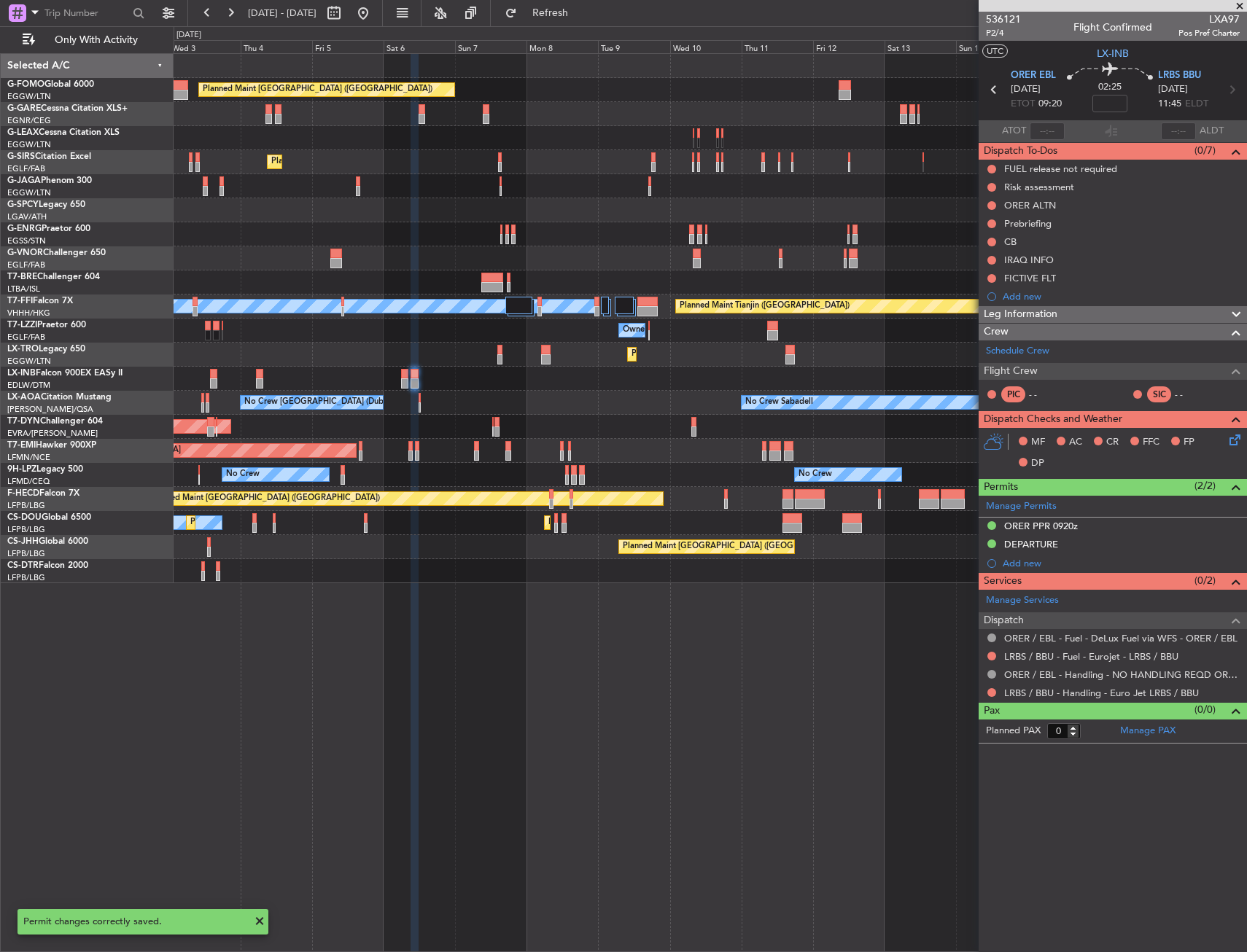
click at [707, 250] on div "Planned Maint [GEOGRAPHIC_DATA] ([GEOGRAPHIC_DATA]) Owner Planned Maint [GEOGRA…" at bounding box center [709, 318] width 1072 height 529
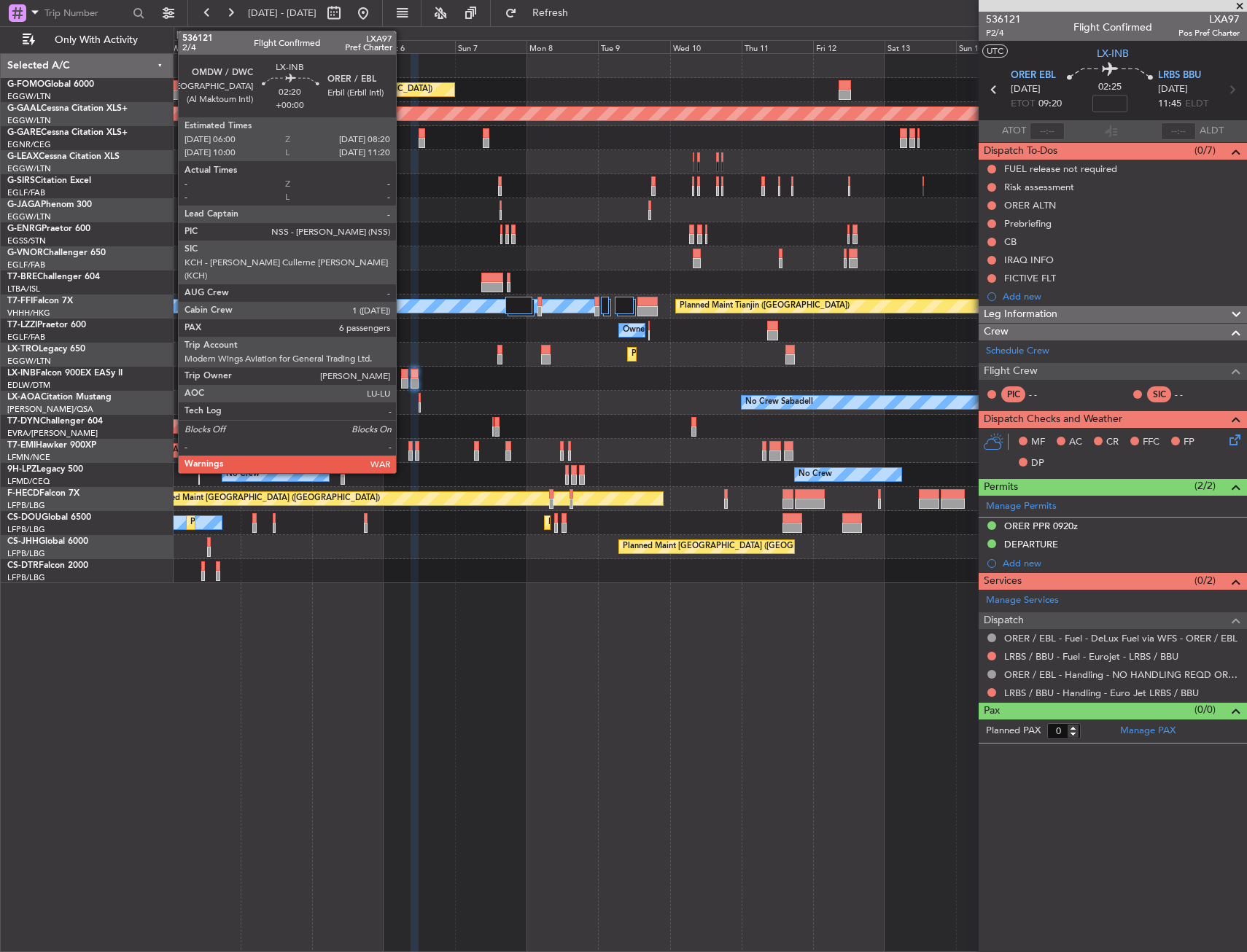
click at [403, 379] on div at bounding box center [404, 383] width 8 height 10
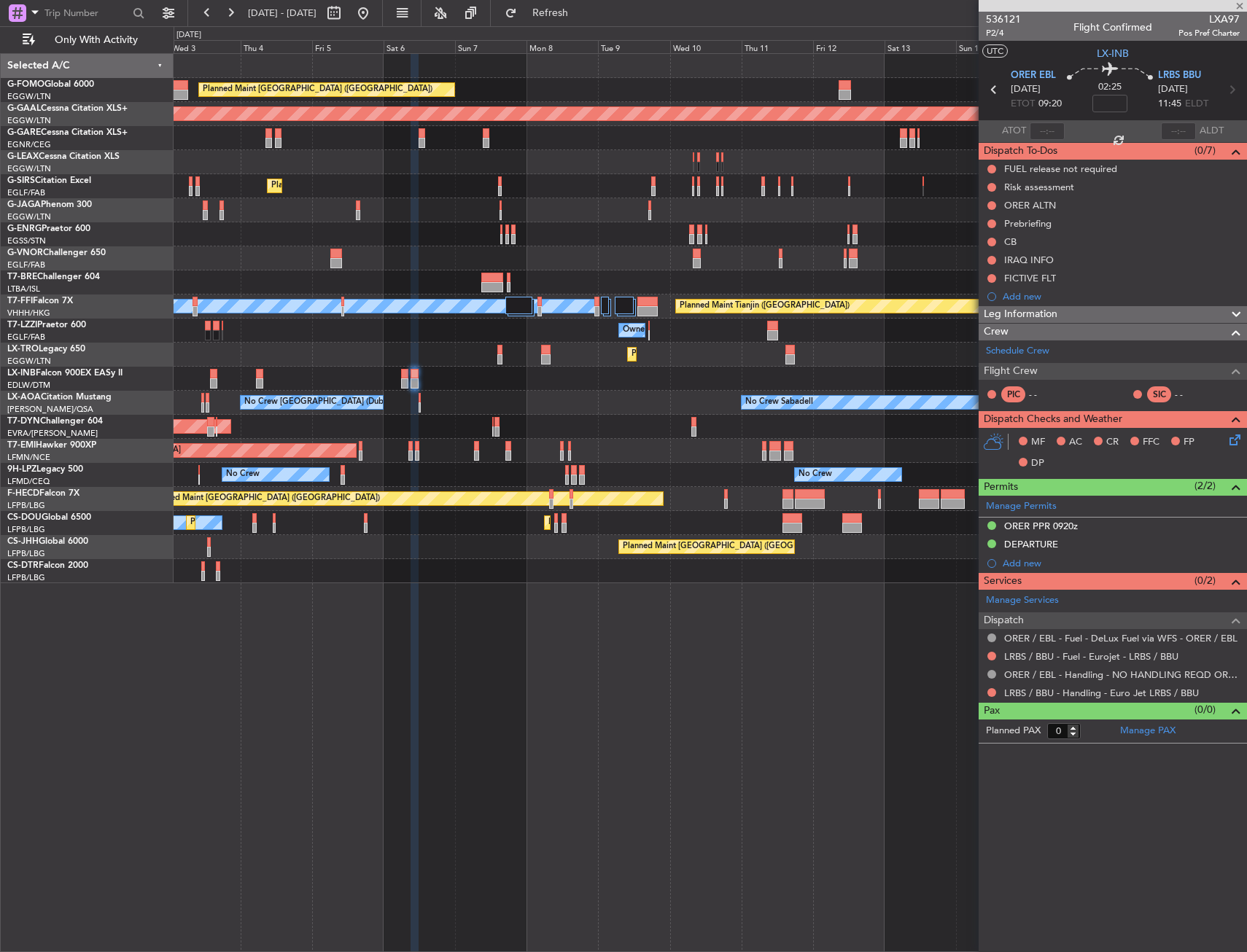
type input "6"
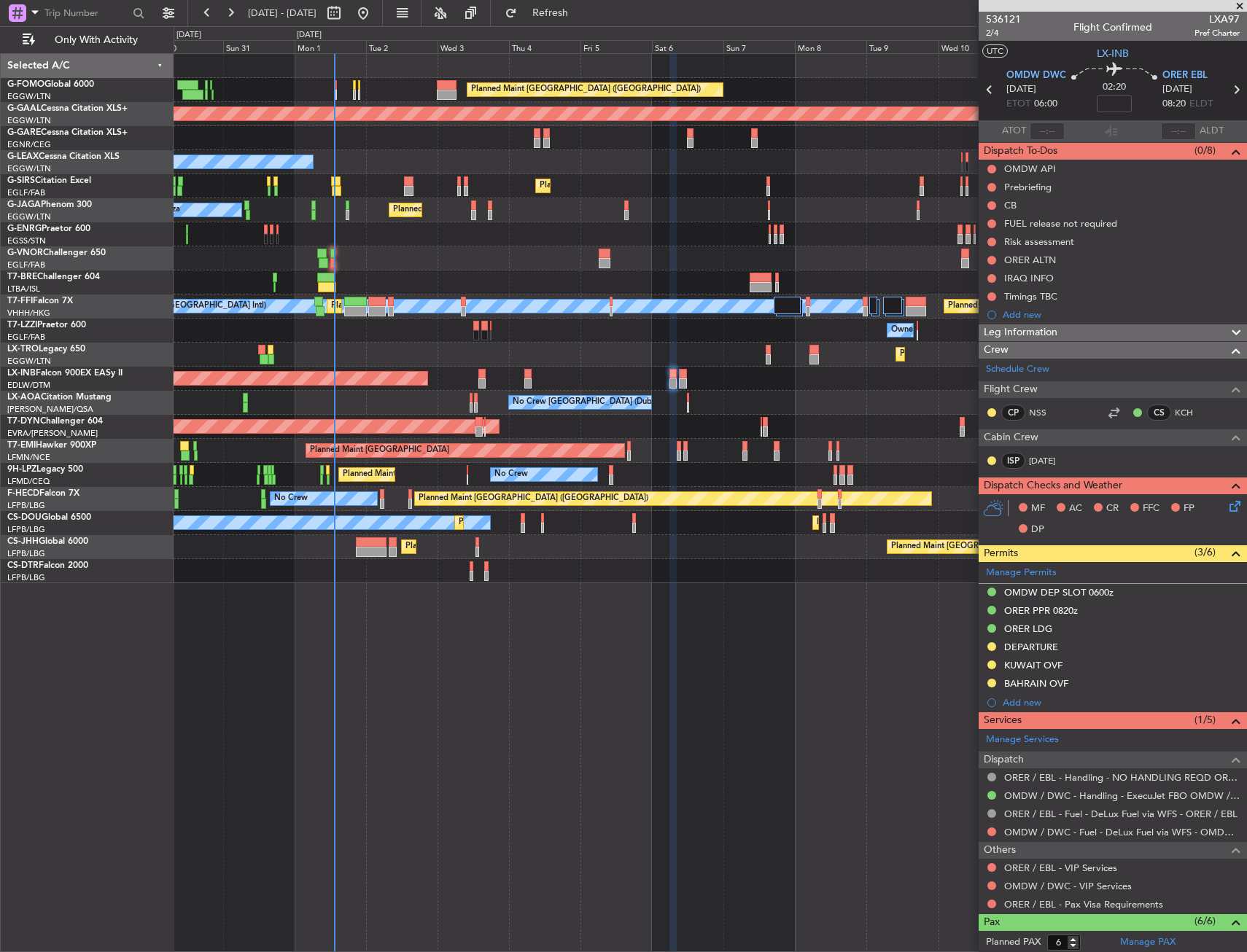
click at [709, 427] on div "AOG Maint Riga (Riga Intl)" at bounding box center [709, 427] width 1072 height 24
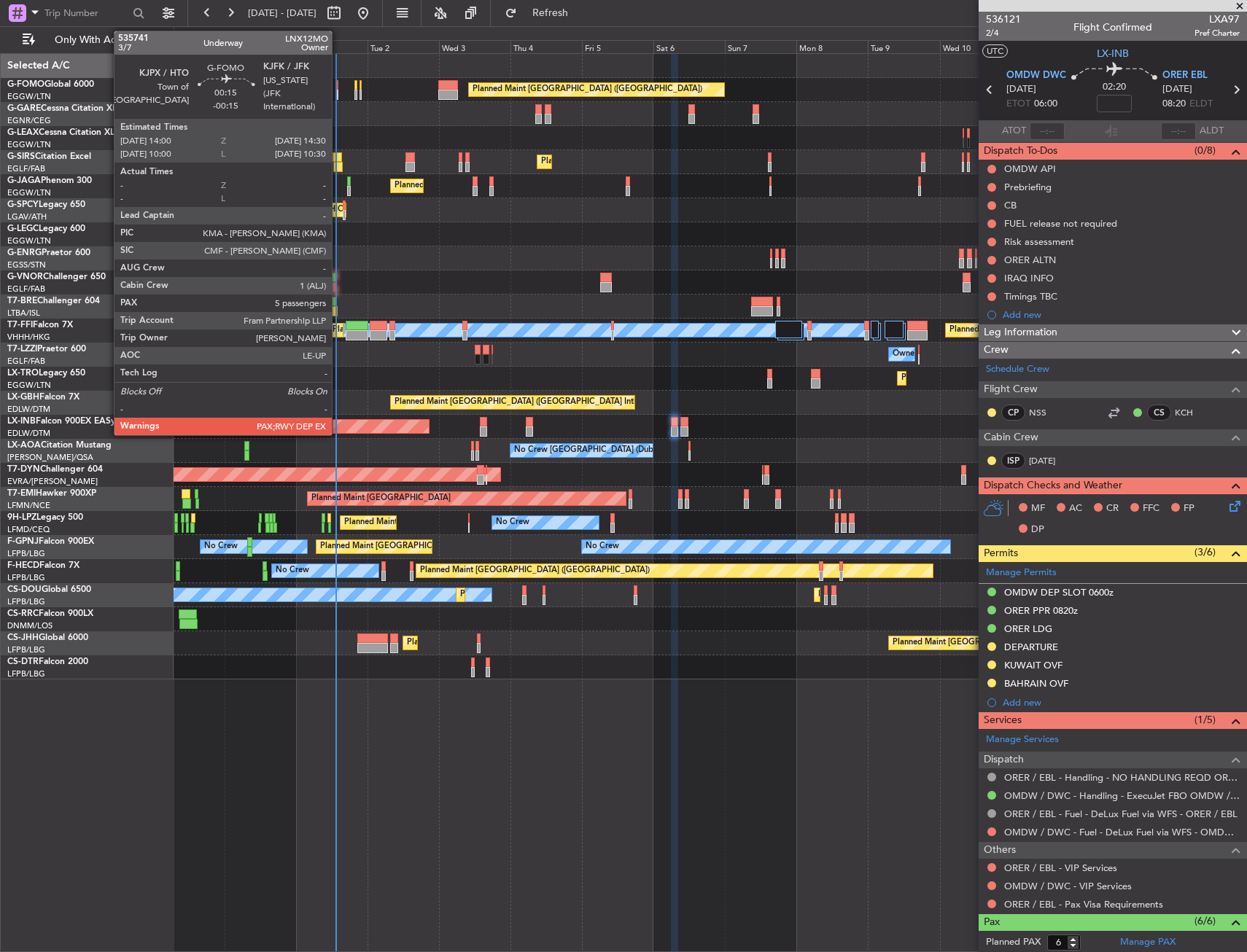
click at [338, 89] on div at bounding box center [337, 85] width 3 height 10
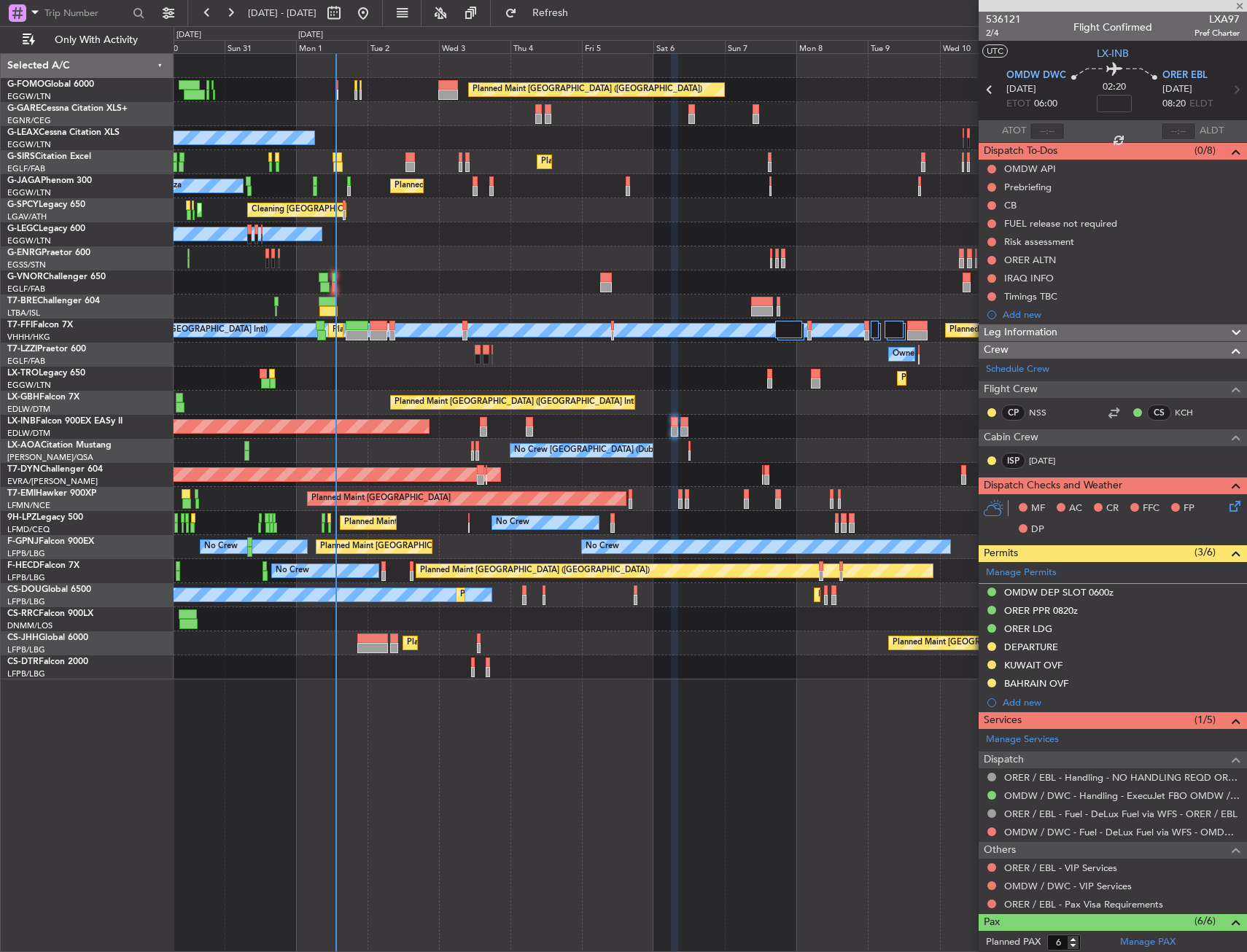
type input "-00:15"
type input "5"
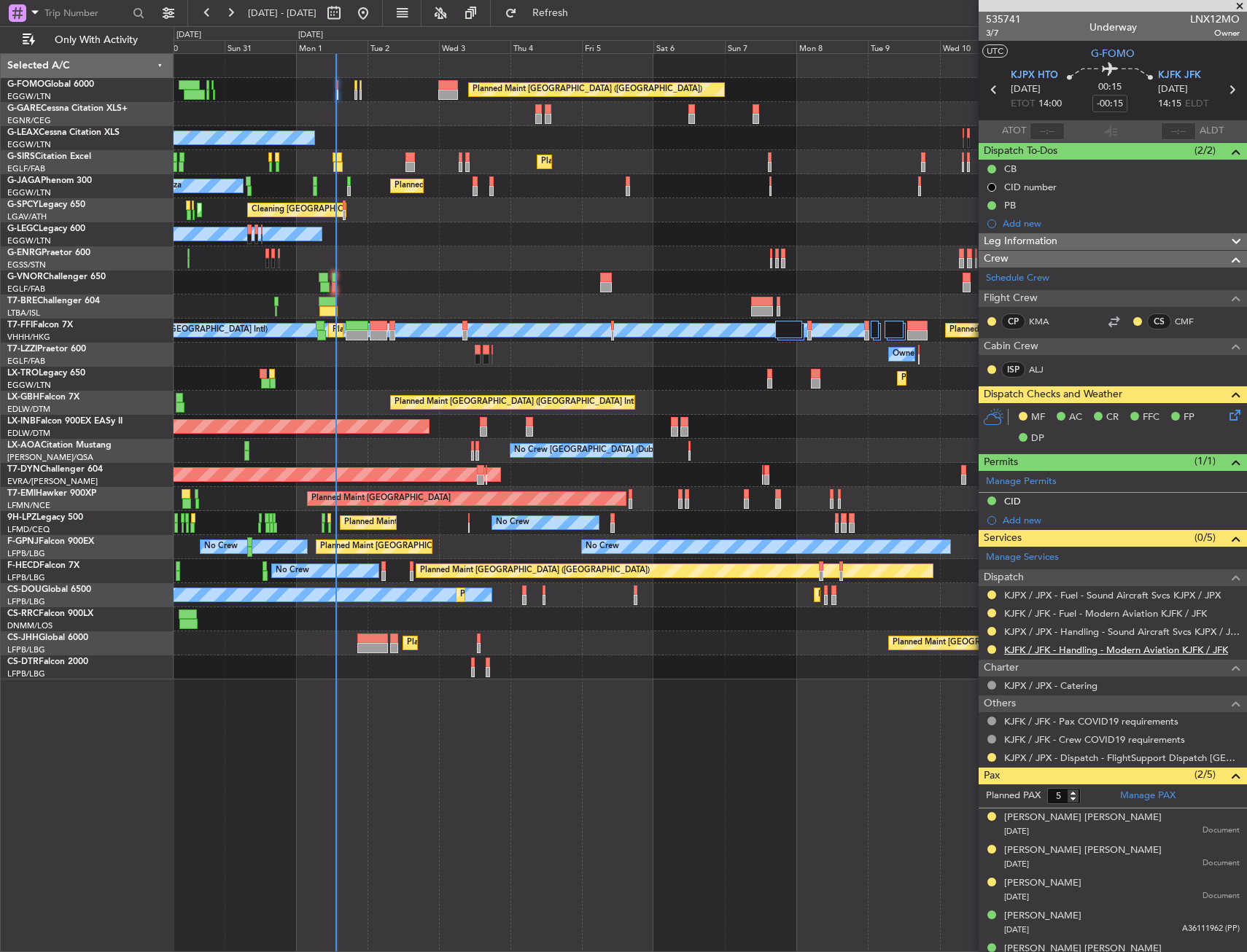
click at [1070, 644] on link "KJFK / JFK - Handling - Modern Aviation KJFK / JFK" at bounding box center [1116, 649] width 223 height 13
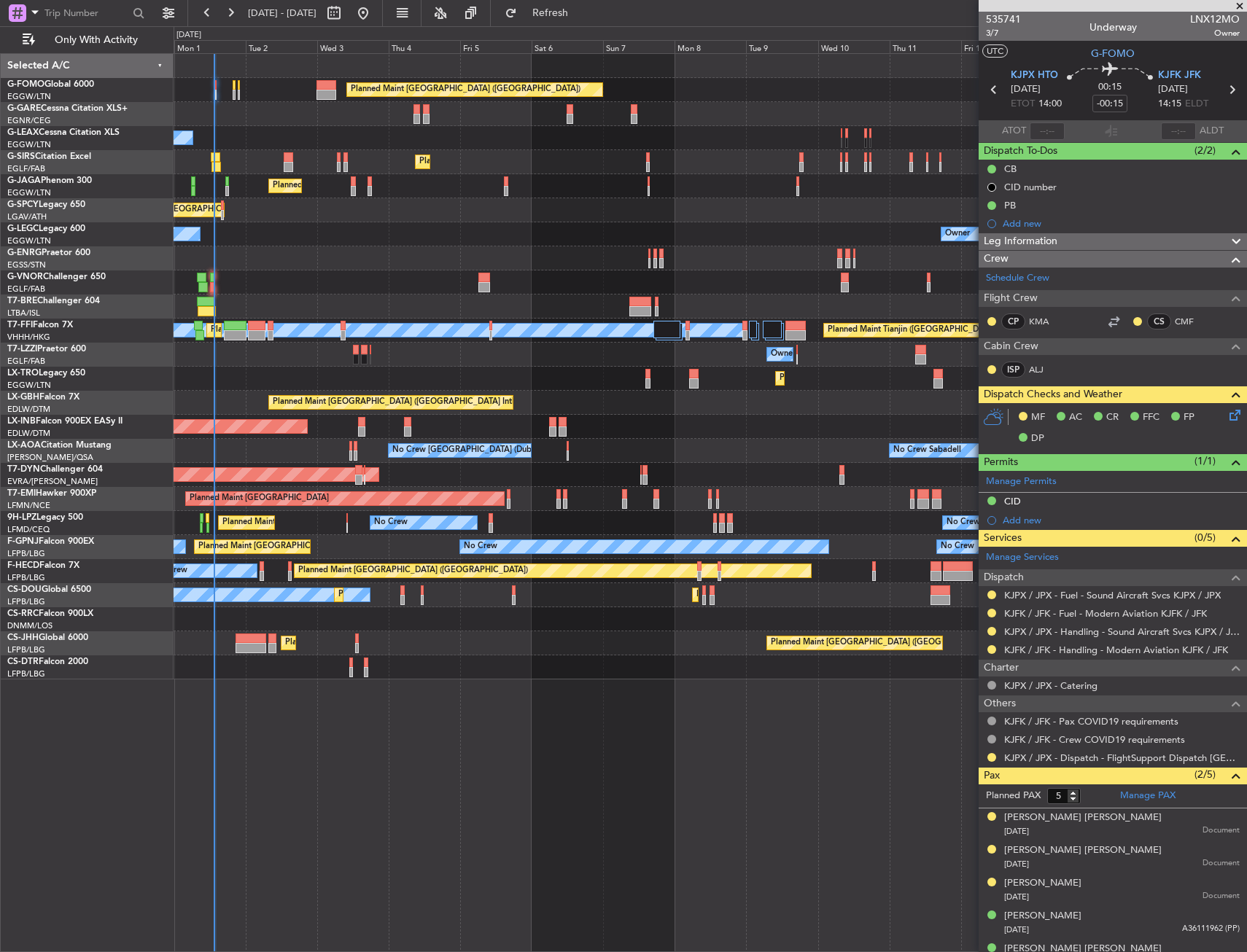
click at [302, 275] on div "Planned Maint [GEOGRAPHIC_DATA] ([GEOGRAPHIC_DATA]) Owner Planned Maint [GEOGRA…" at bounding box center [709, 366] width 1072 height 625
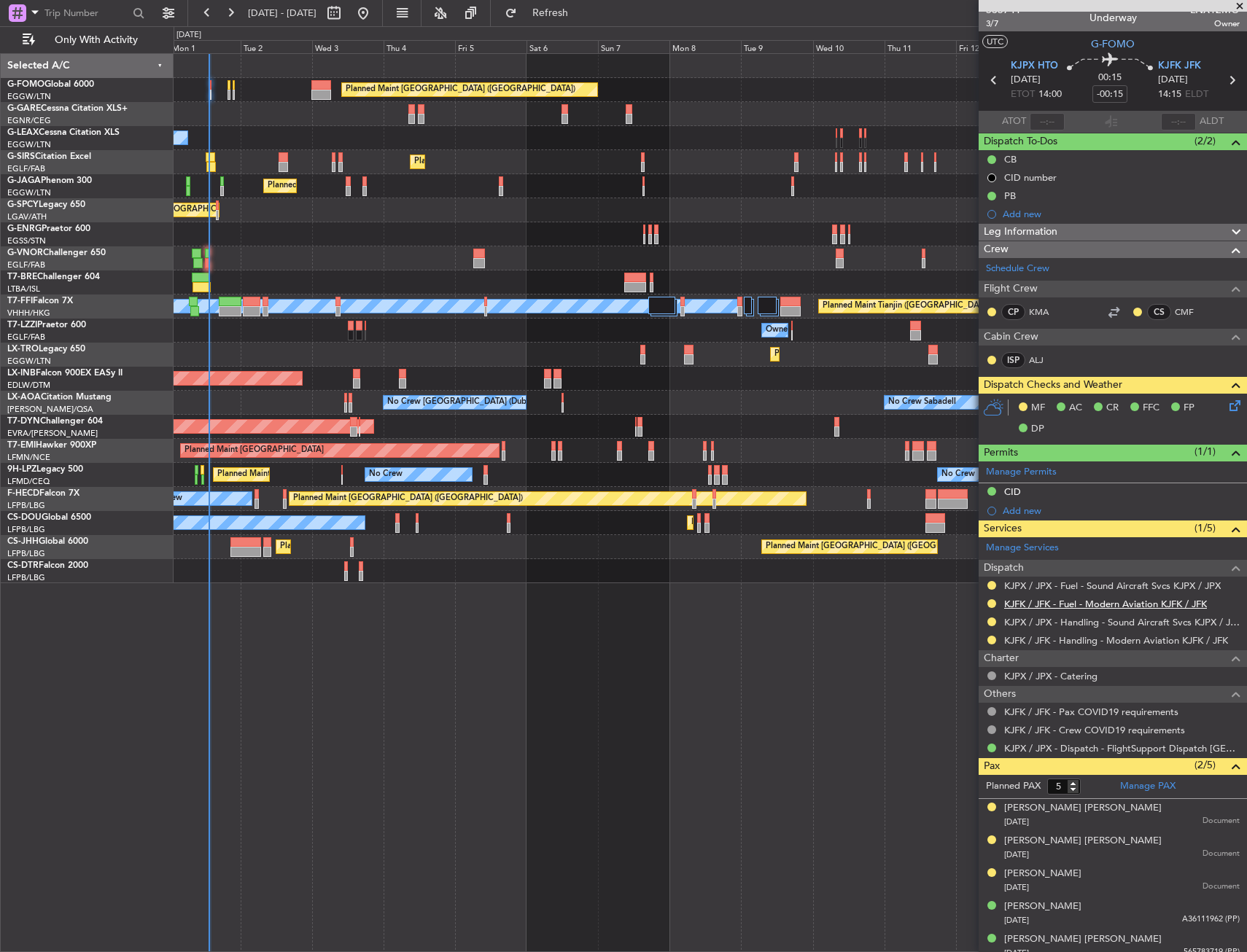
scroll to position [20, 0]
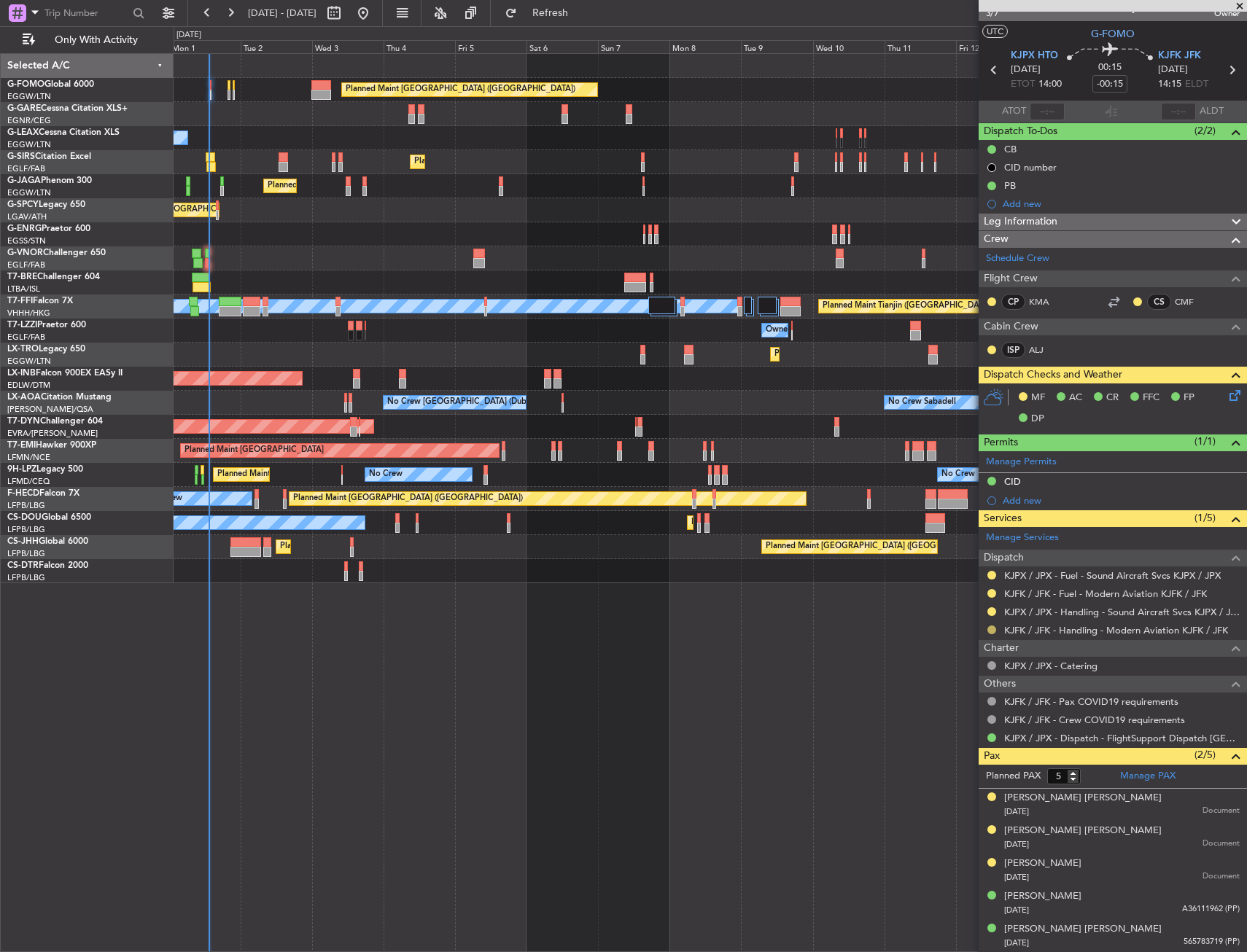
click at [991, 629] on button at bounding box center [992, 629] width 8 height 8
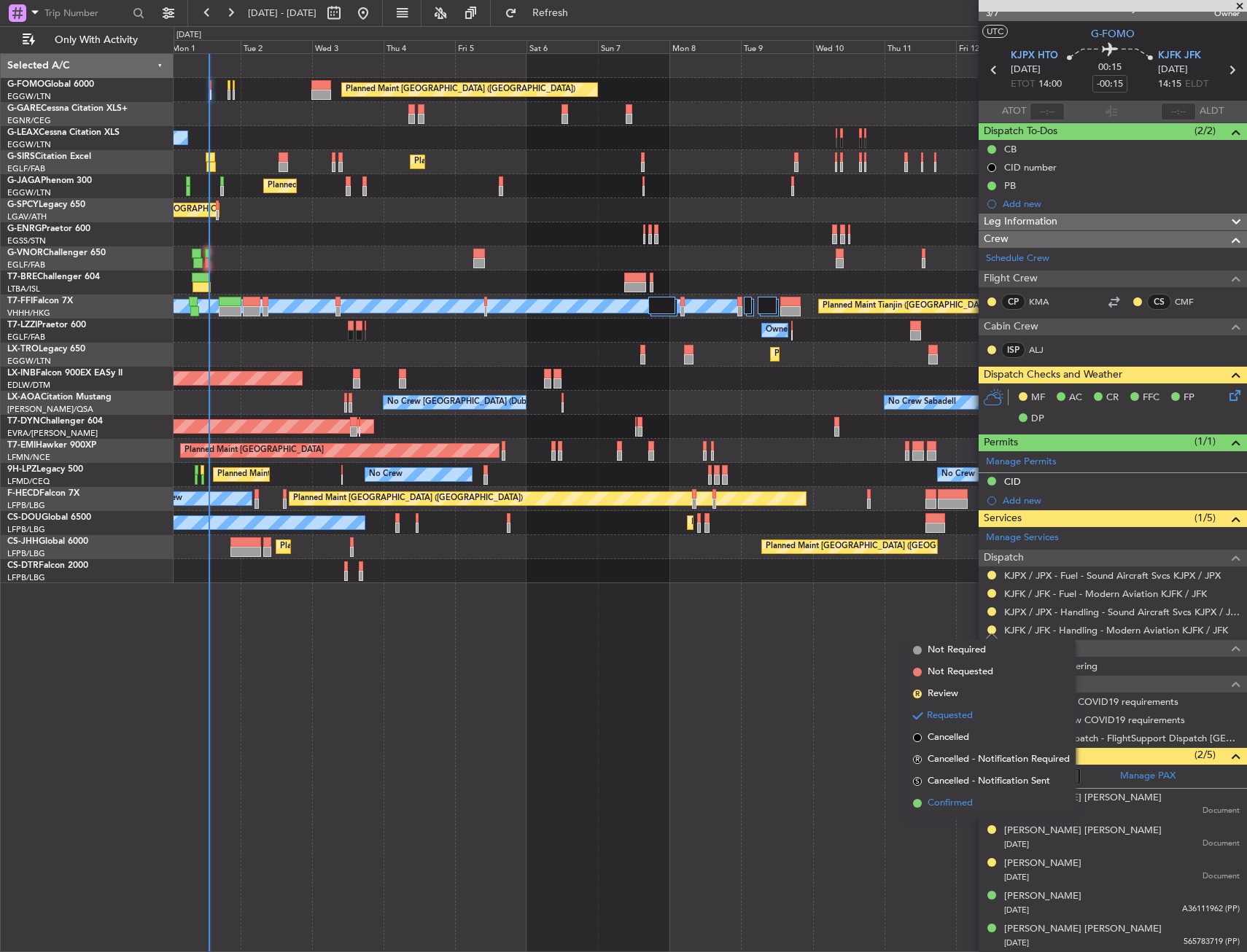
click at [968, 797] on span "Confirmed" at bounding box center [950, 802] width 45 height 14
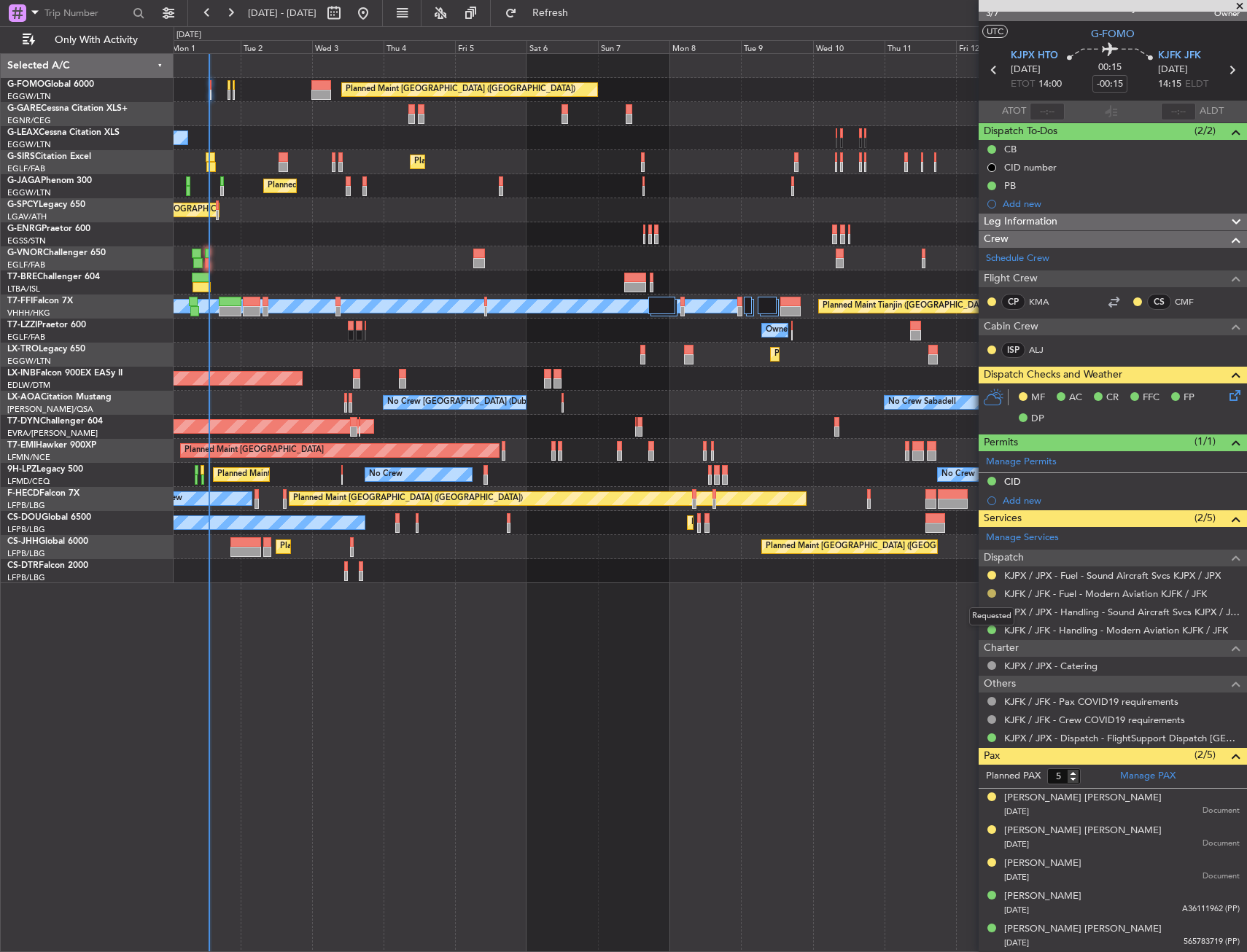
click at [991, 591] on button at bounding box center [992, 593] width 8 height 8
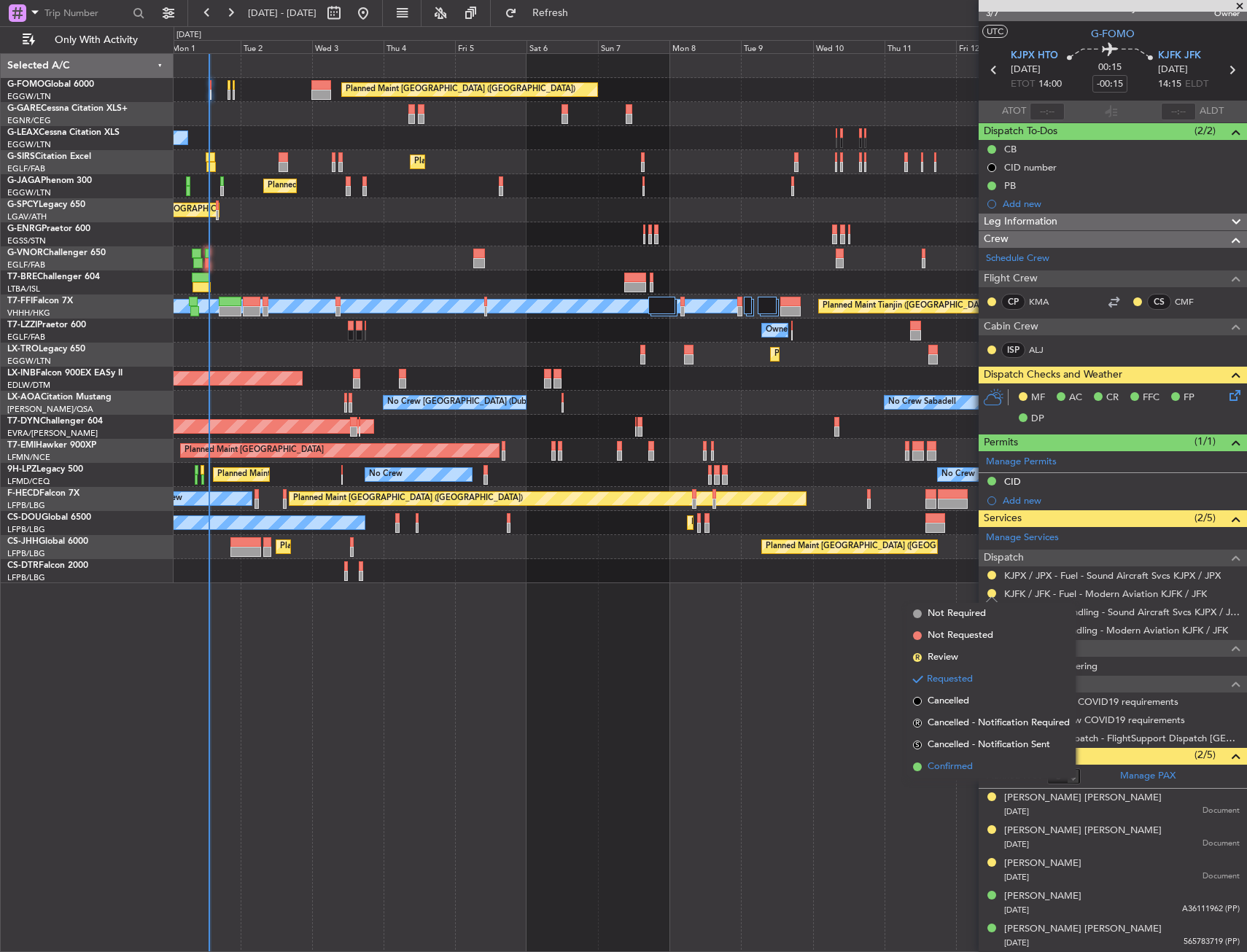
click at [958, 765] on span "Confirmed" at bounding box center [950, 766] width 45 height 14
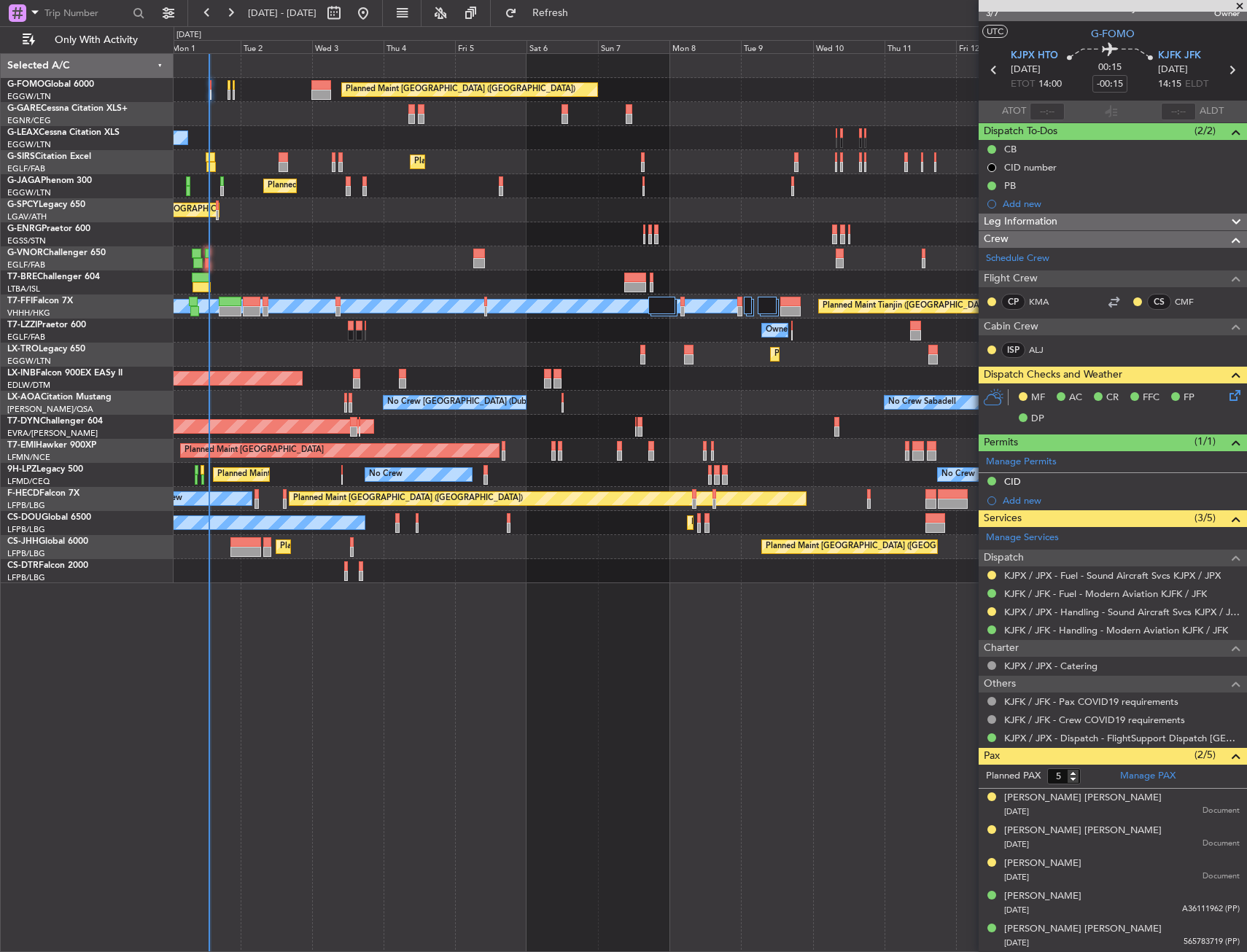
click at [1228, 397] on icon at bounding box center [1232, 393] width 12 height 12
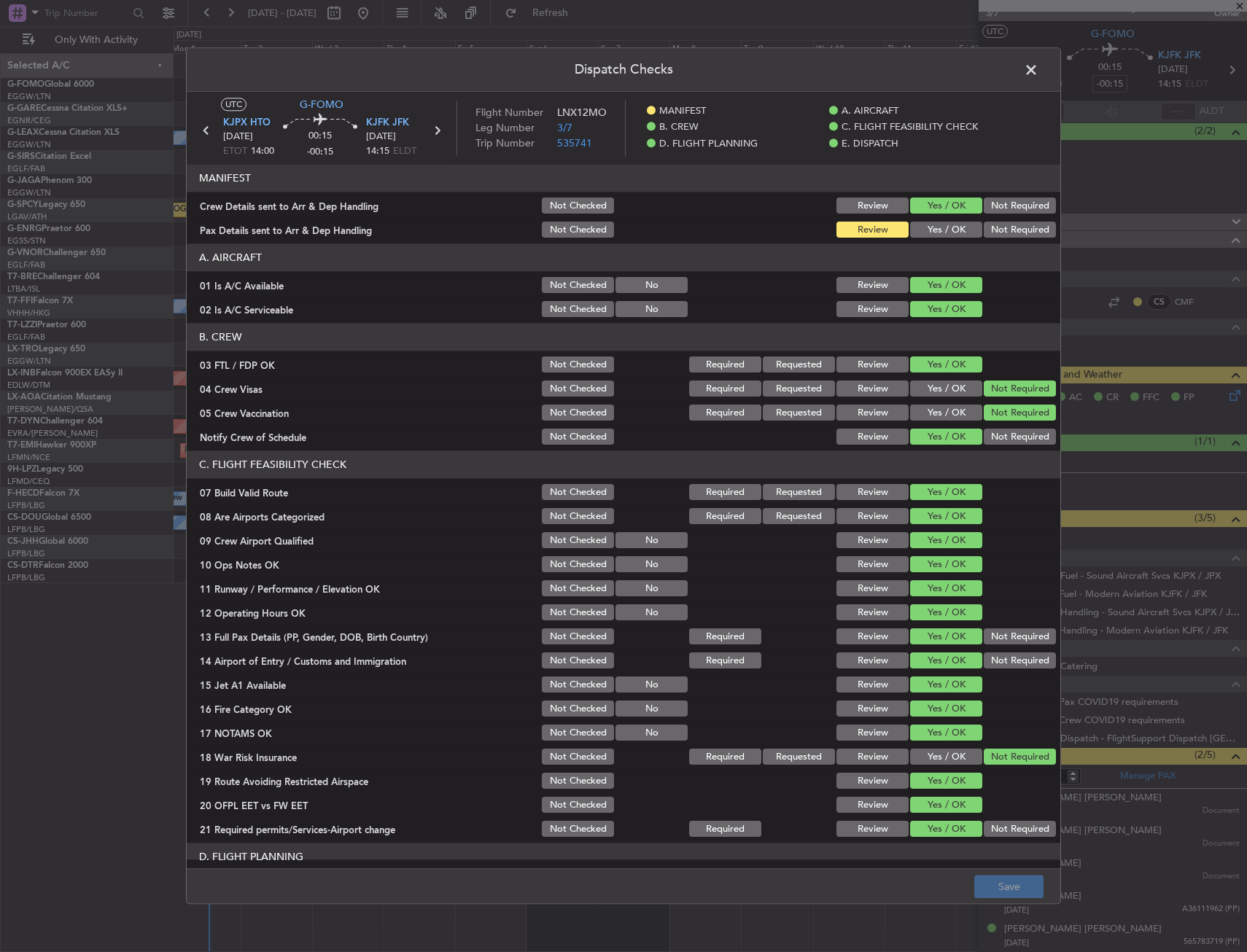
click at [926, 221] on div "Yes / OK" at bounding box center [945, 230] width 74 height 20
click at [921, 229] on button "Yes / OK" at bounding box center [946, 230] width 72 height 16
click at [1001, 883] on button "Save" at bounding box center [1008, 887] width 69 height 23
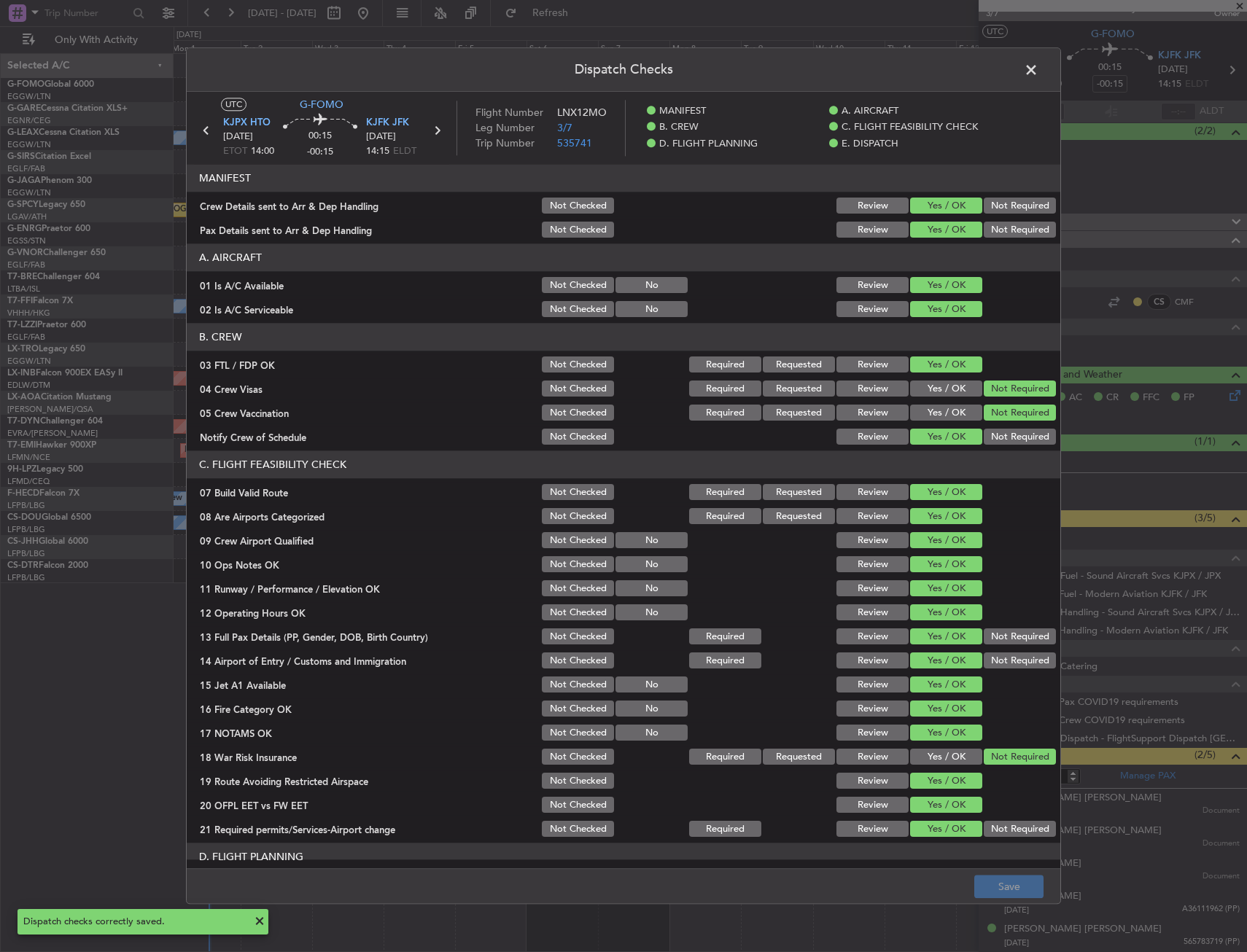
click at [1032, 56] on header "Dispatch Checks" at bounding box center [624, 69] width 874 height 44
click at [1038, 66] on span at bounding box center [1038, 74] width 0 height 29
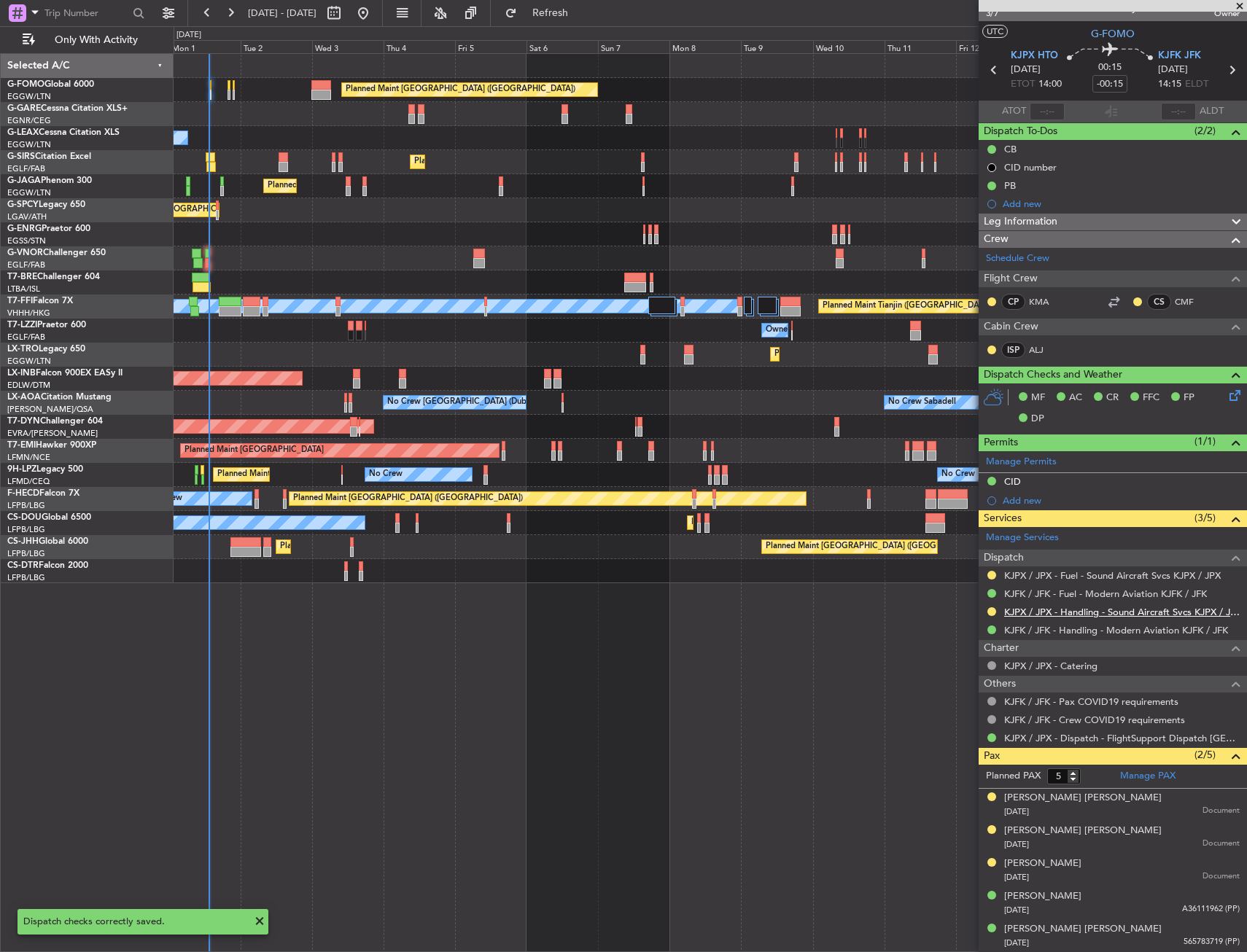
click at [1033, 612] on link "KJPX / JPX - Handling - Sound Aircraft Svcs KJPX / JPX" at bounding box center [1121, 612] width 235 height 13
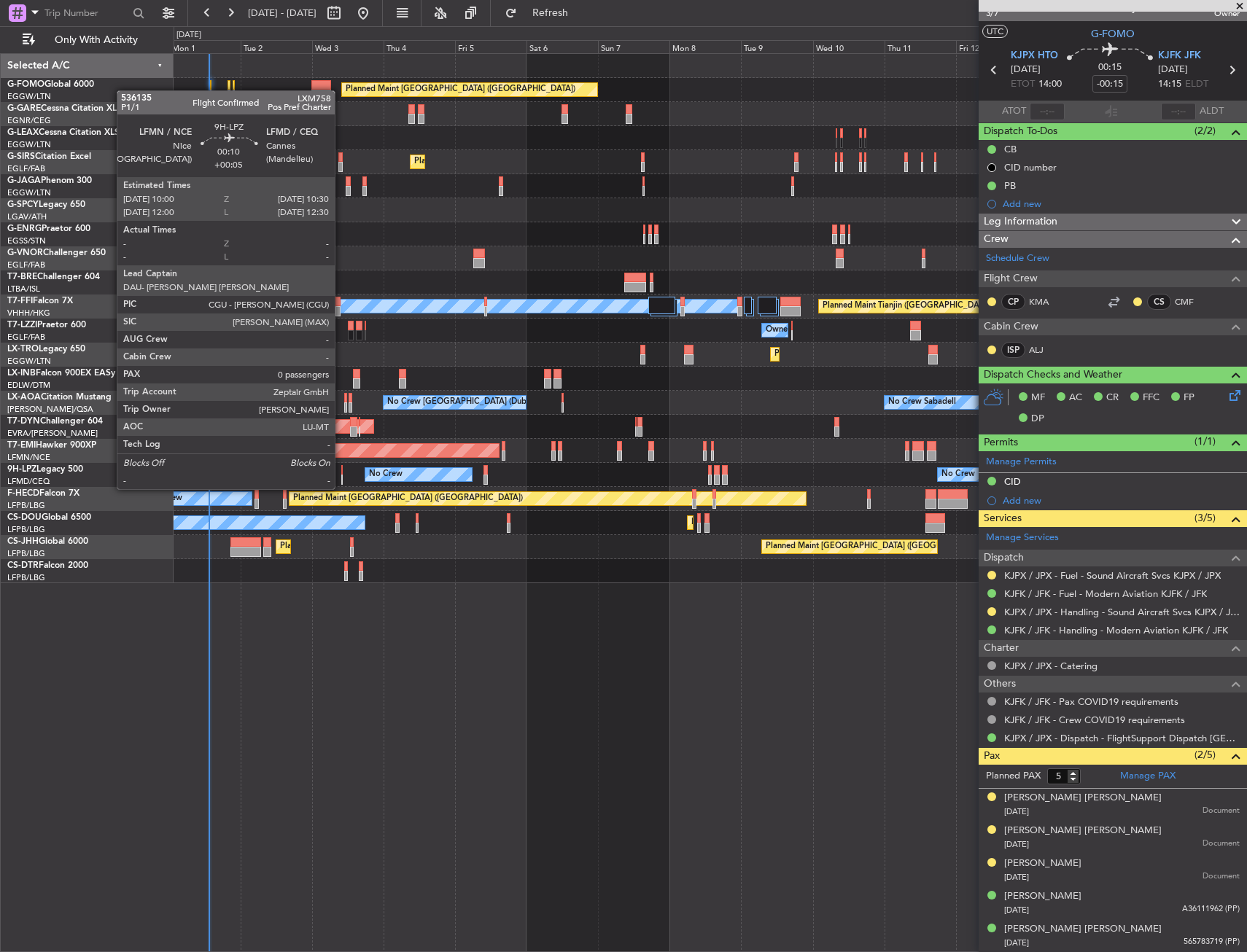
click at [341, 474] on div at bounding box center [342, 479] width 3 height 10
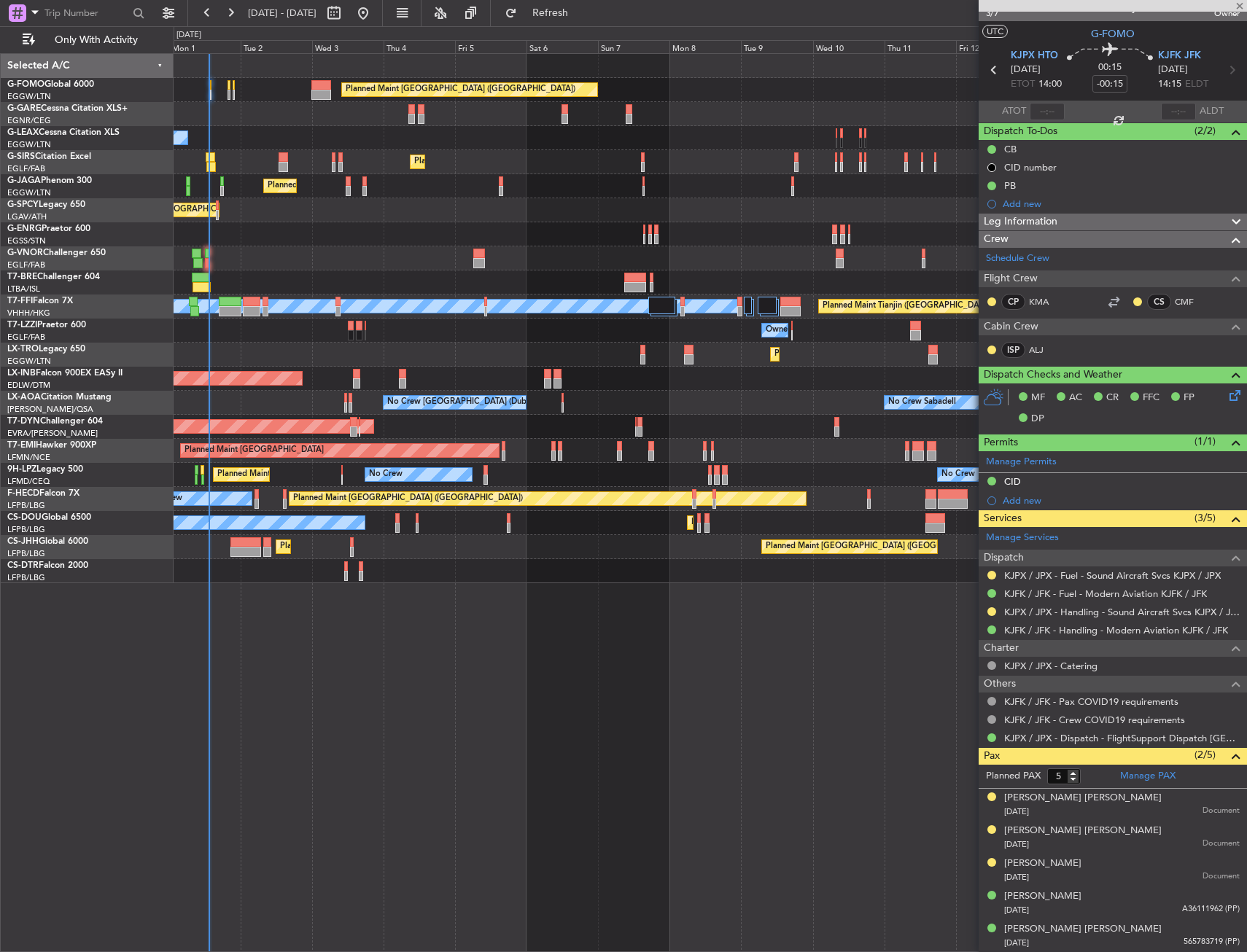
type input "+00:05"
type input "0"
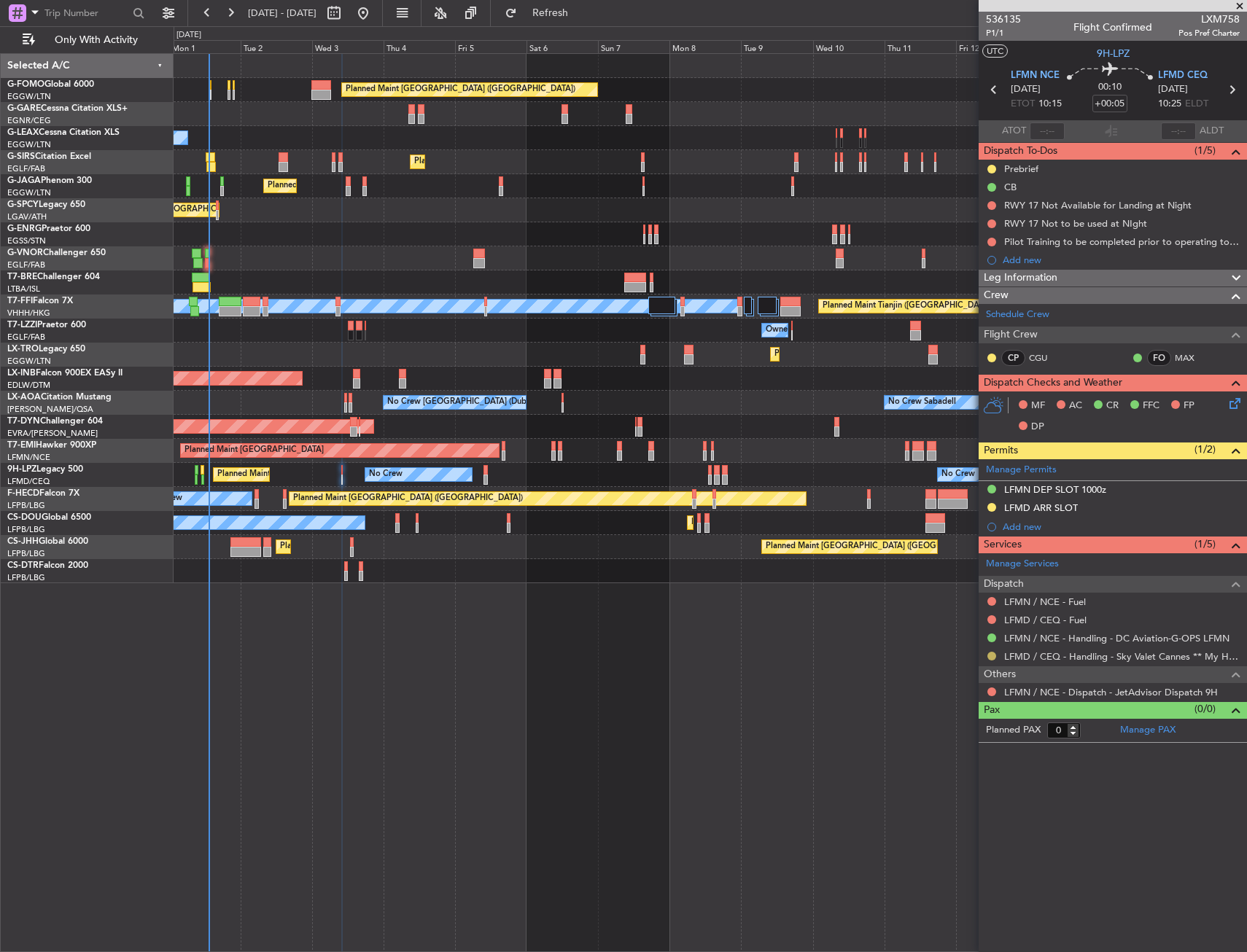
click at [991, 655] on button at bounding box center [992, 656] width 8 height 8
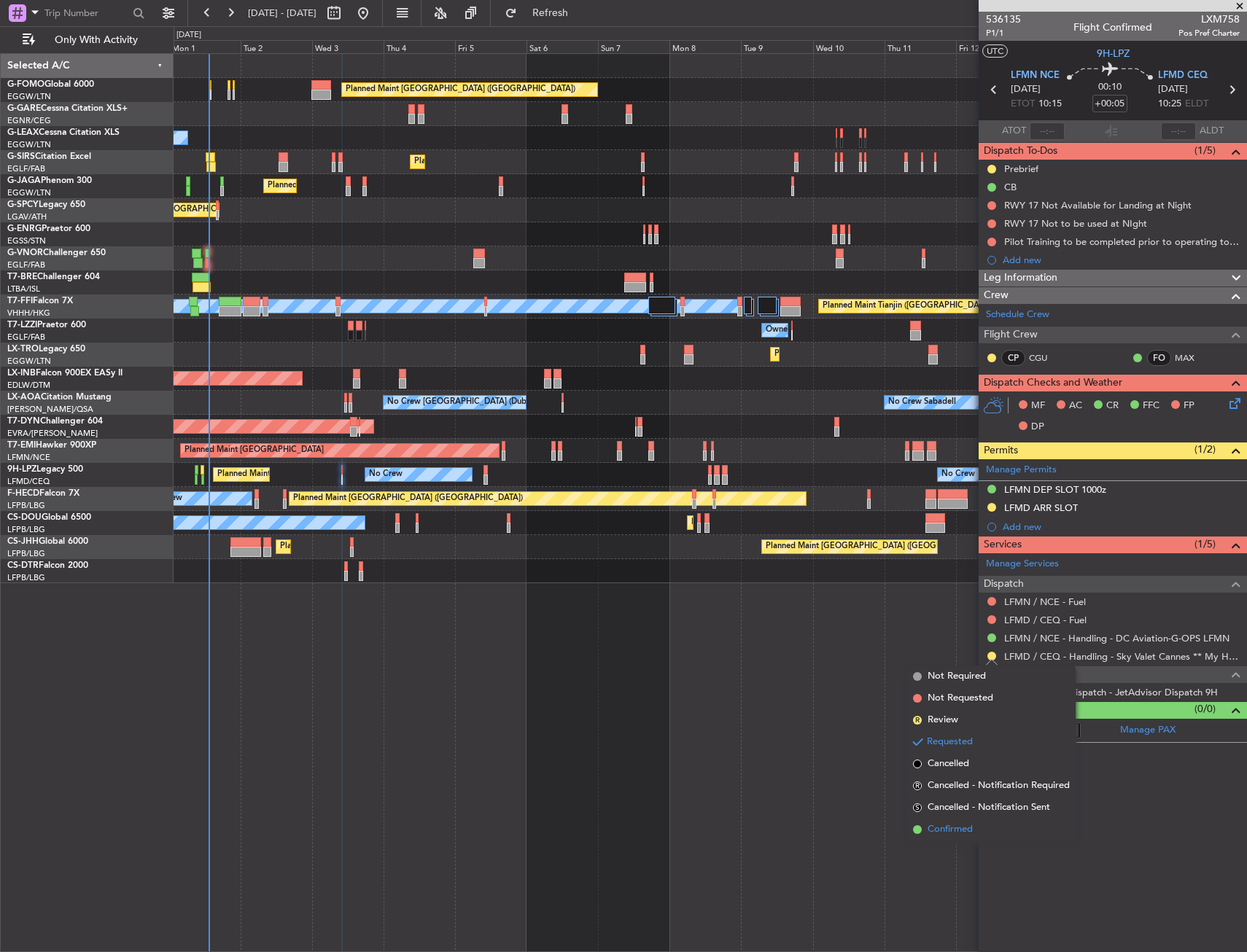
click at [957, 827] on span "Confirmed" at bounding box center [950, 829] width 45 height 14
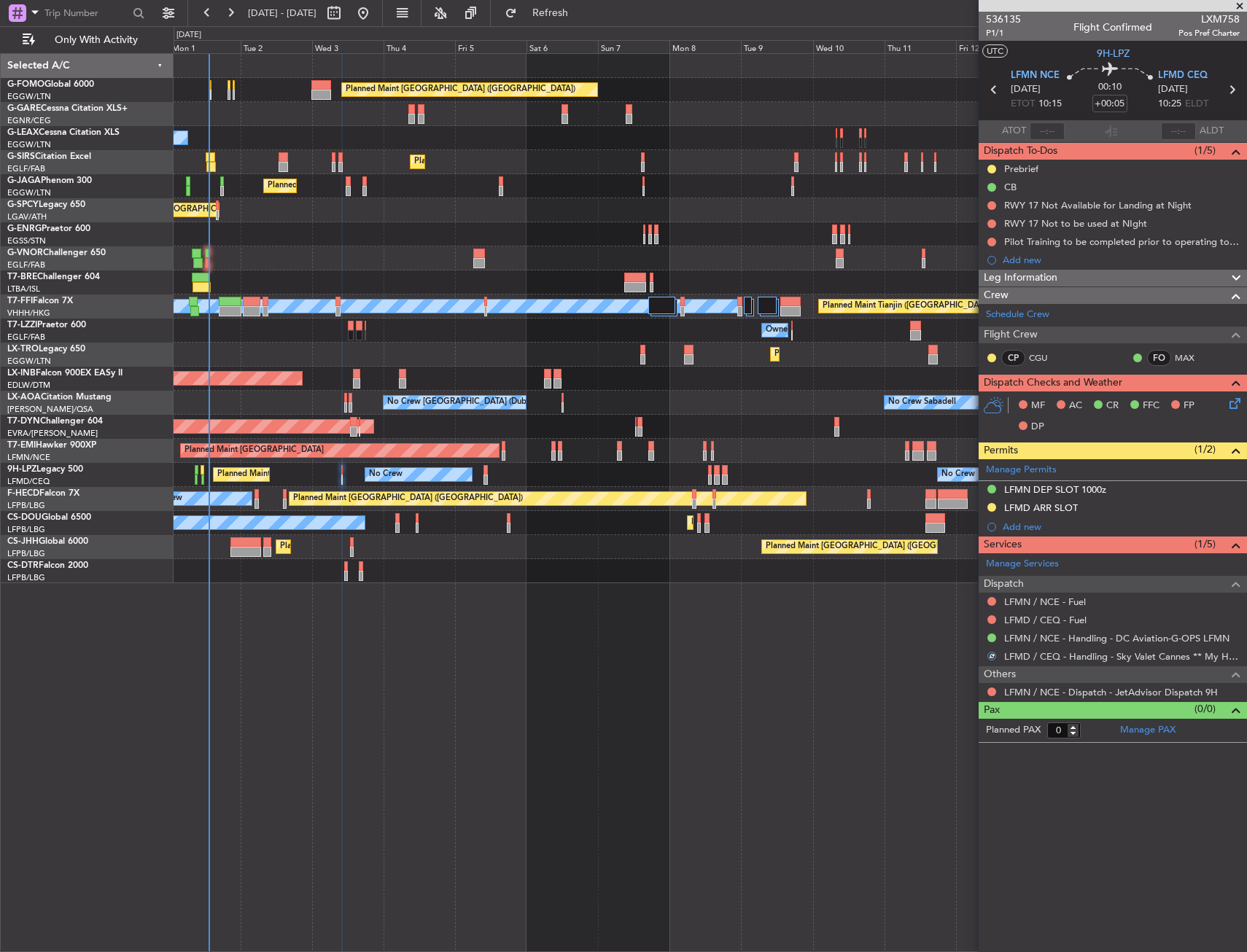
click at [1100, 512] on div "LFMD ARR SLOT" at bounding box center [1112, 509] width 269 height 18
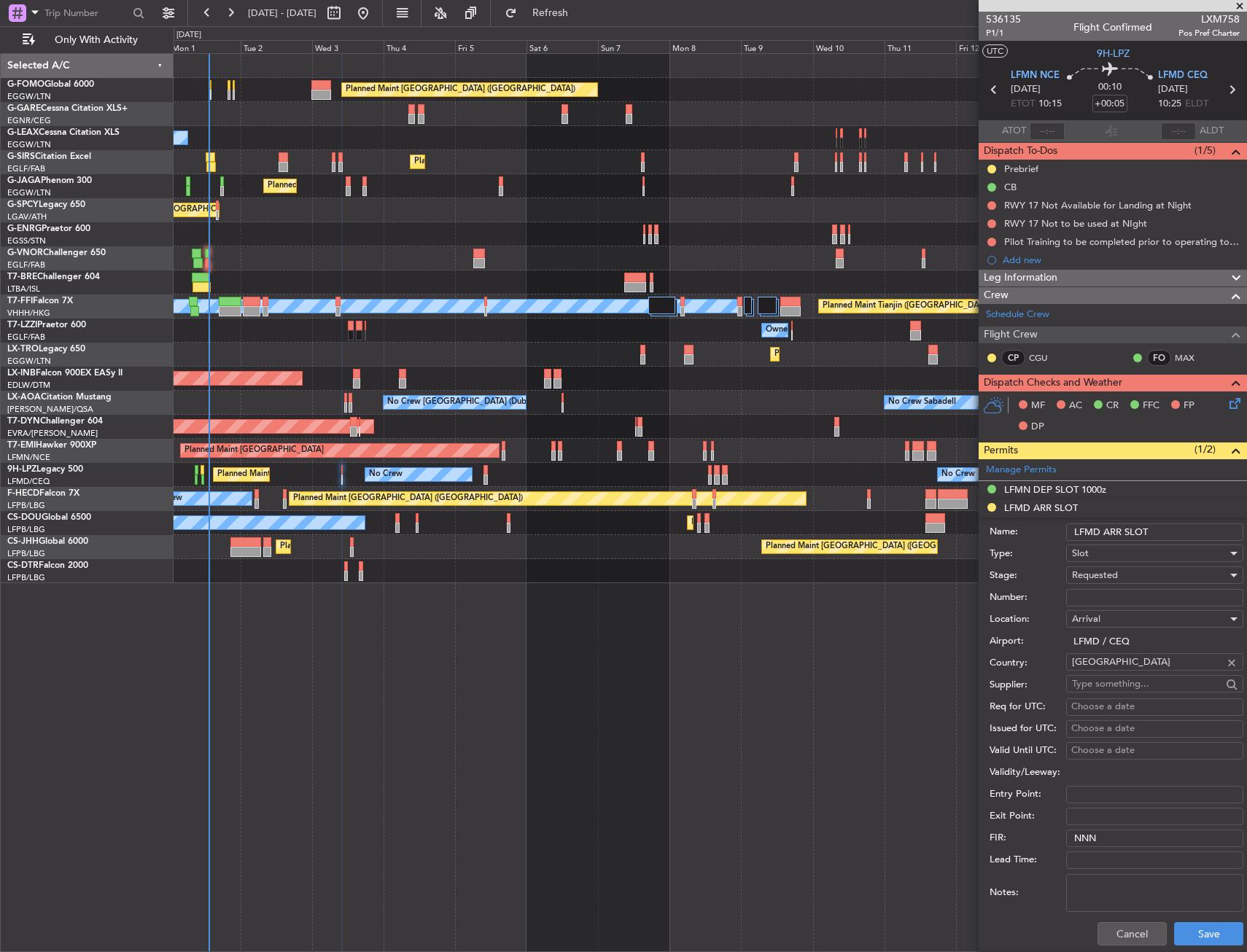
click at [1183, 540] on div "Name: LFMD ARR SLOT" at bounding box center [1116, 532] width 254 height 22
click at [1178, 528] on input "LFMD ARR SLOT" at bounding box center [1155, 531] width 177 height 18
type input "LFMD ARR SLOT 1025"
click at [1152, 574] on div "Requested" at bounding box center [1150, 575] width 156 height 22
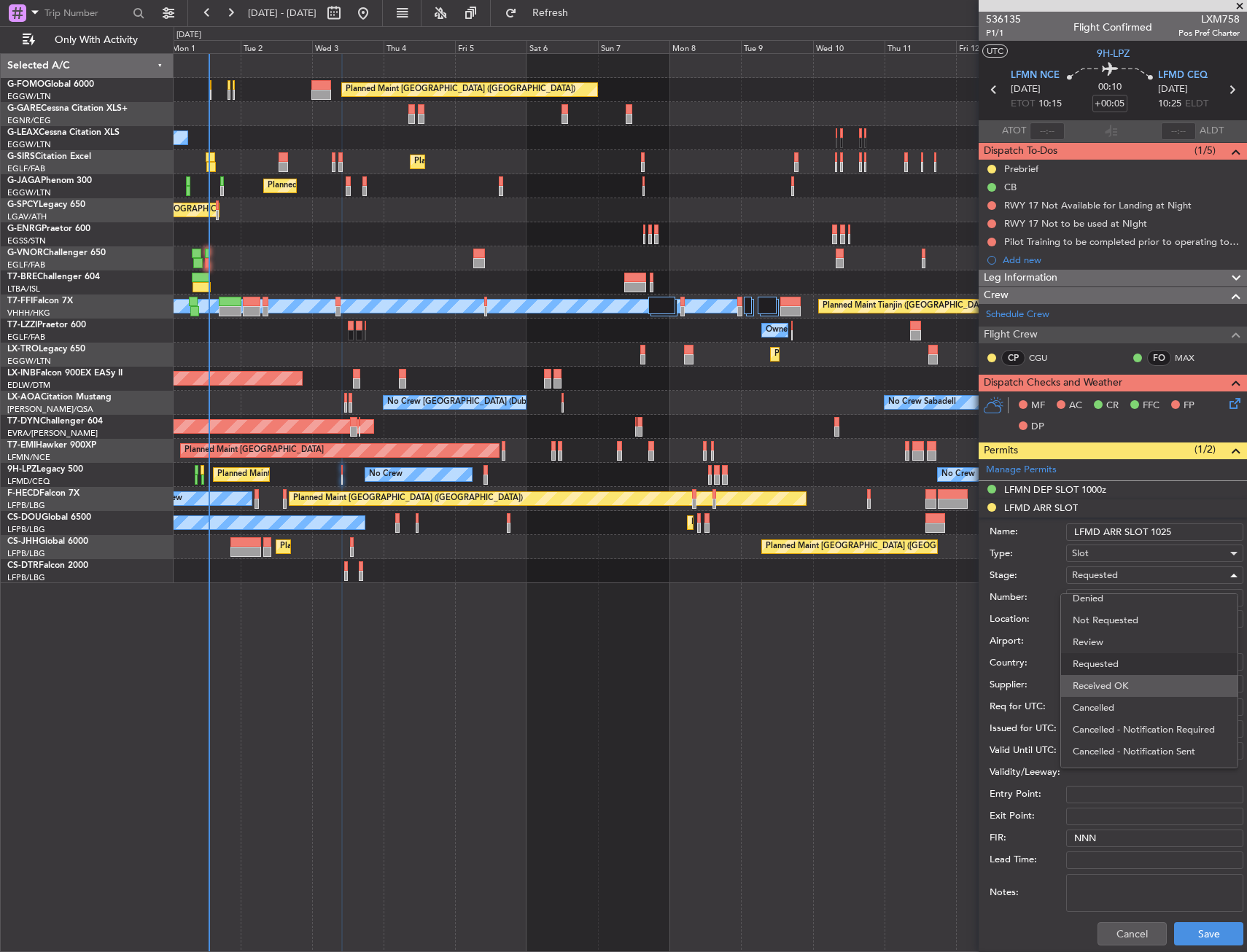
click at [1140, 683] on span "Received OK" at bounding box center [1148, 686] width 153 height 22
click at [1097, 592] on input "Number:" at bounding box center [1155, 597] width 177 height 18
paste input "LFMDA000013879"
type input "LFMDA000013879"
click at [1203, 932] on button "Save" at bounding box center [1209, 934] width 69 height 23
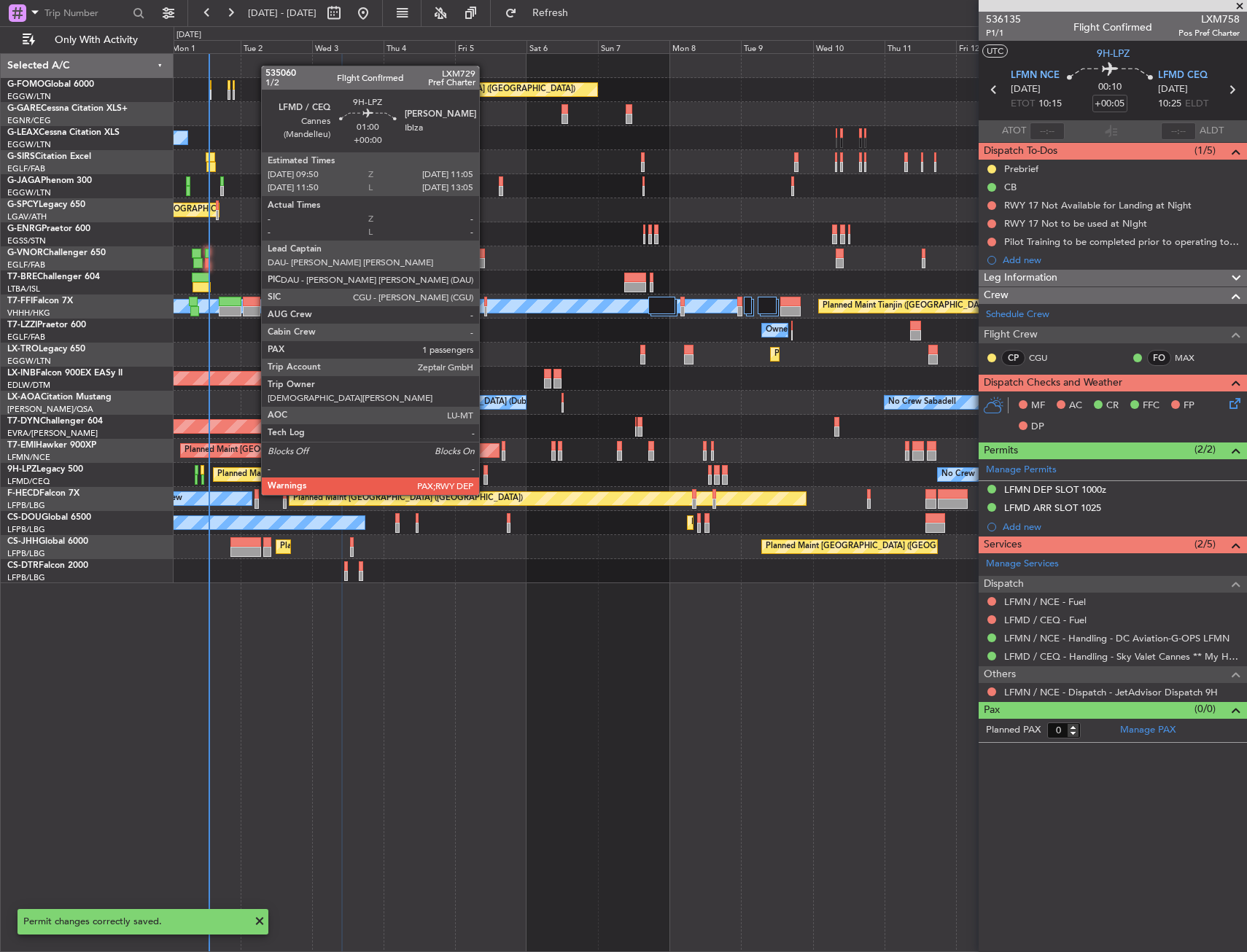
click at [485, 467] on div at bounding box center [485, 470] width 4 height 10
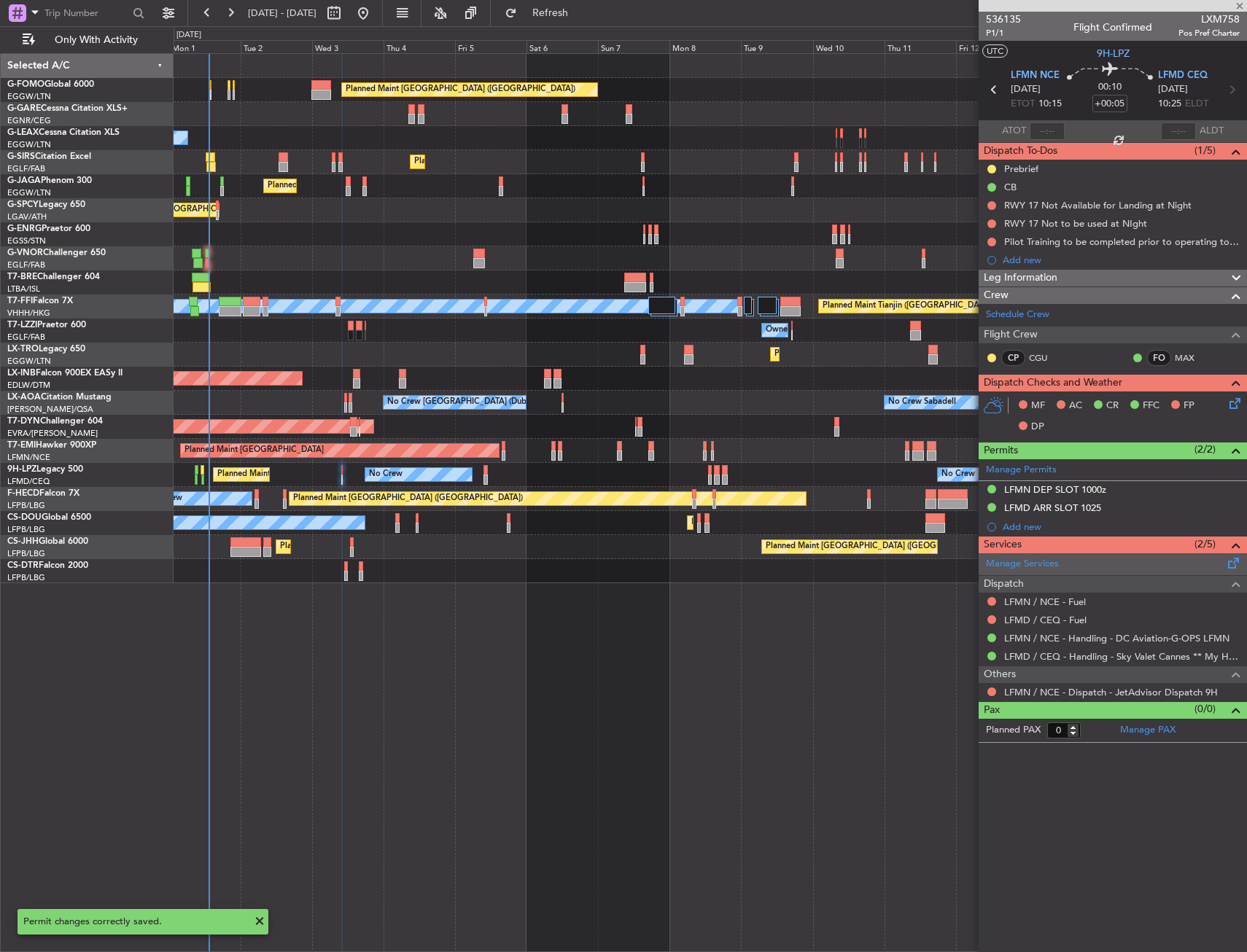
type input "1"
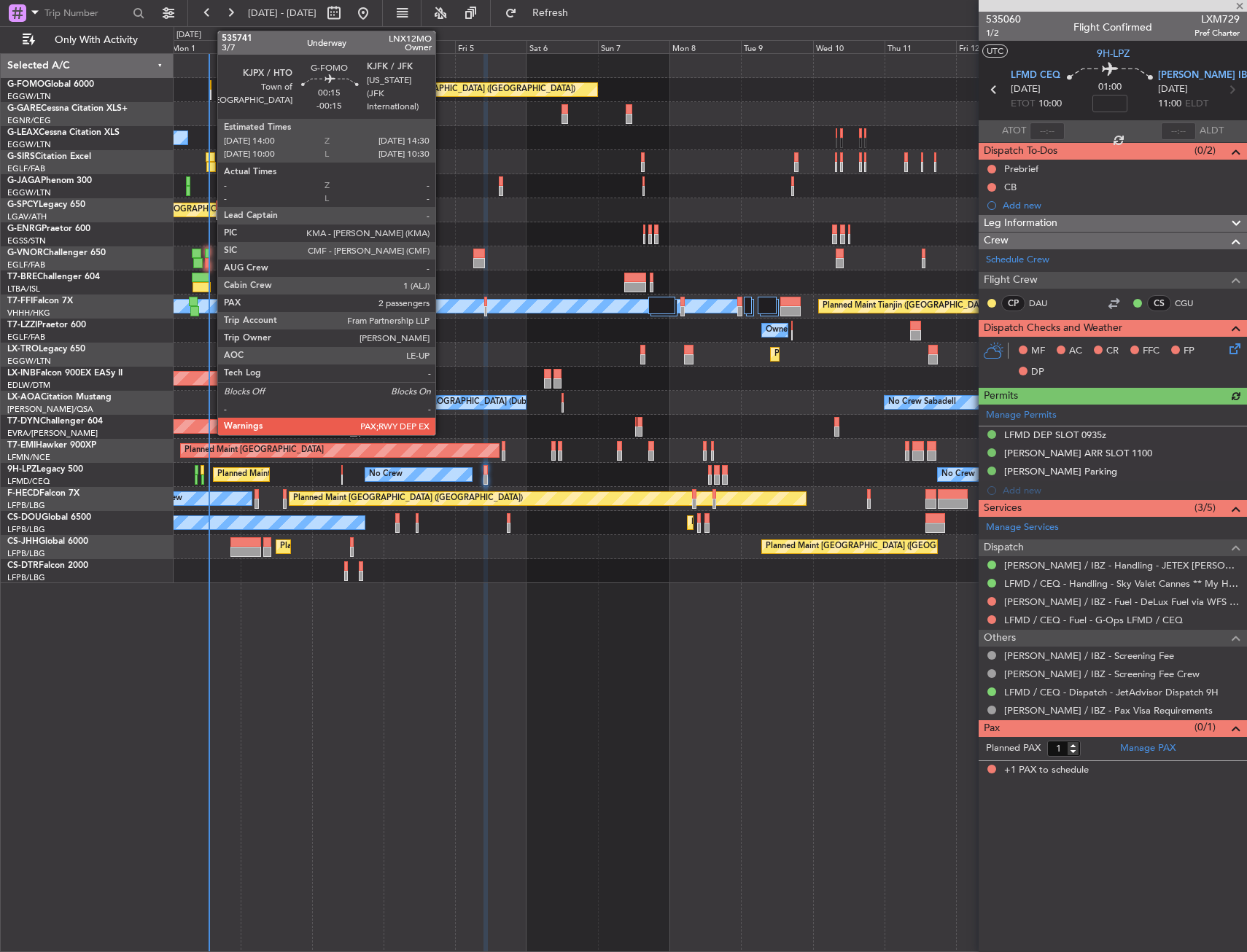
click at [210, 82] on div at bounding box center [211, 85] width 3 height 10
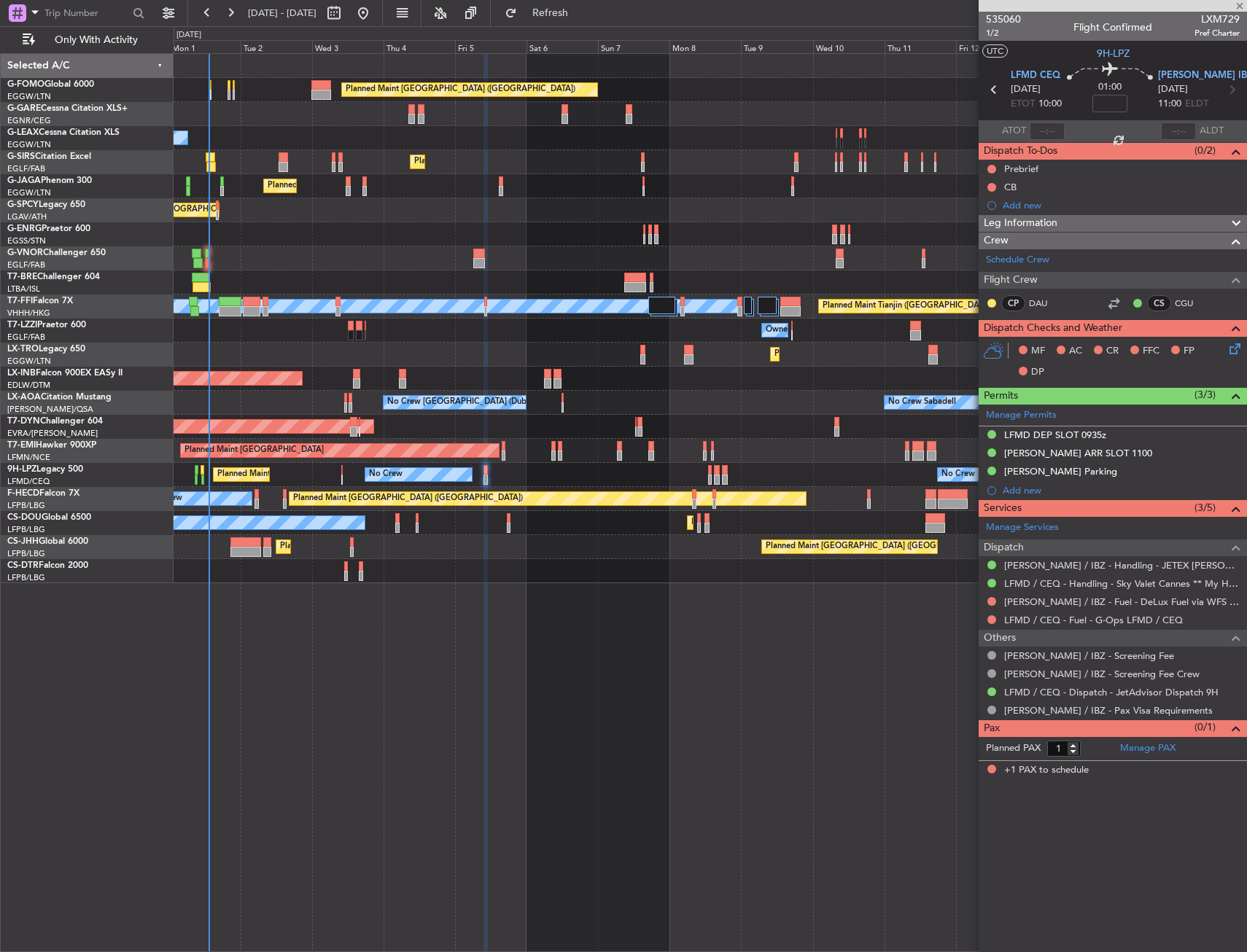
type input "-00:15"
type input "5"
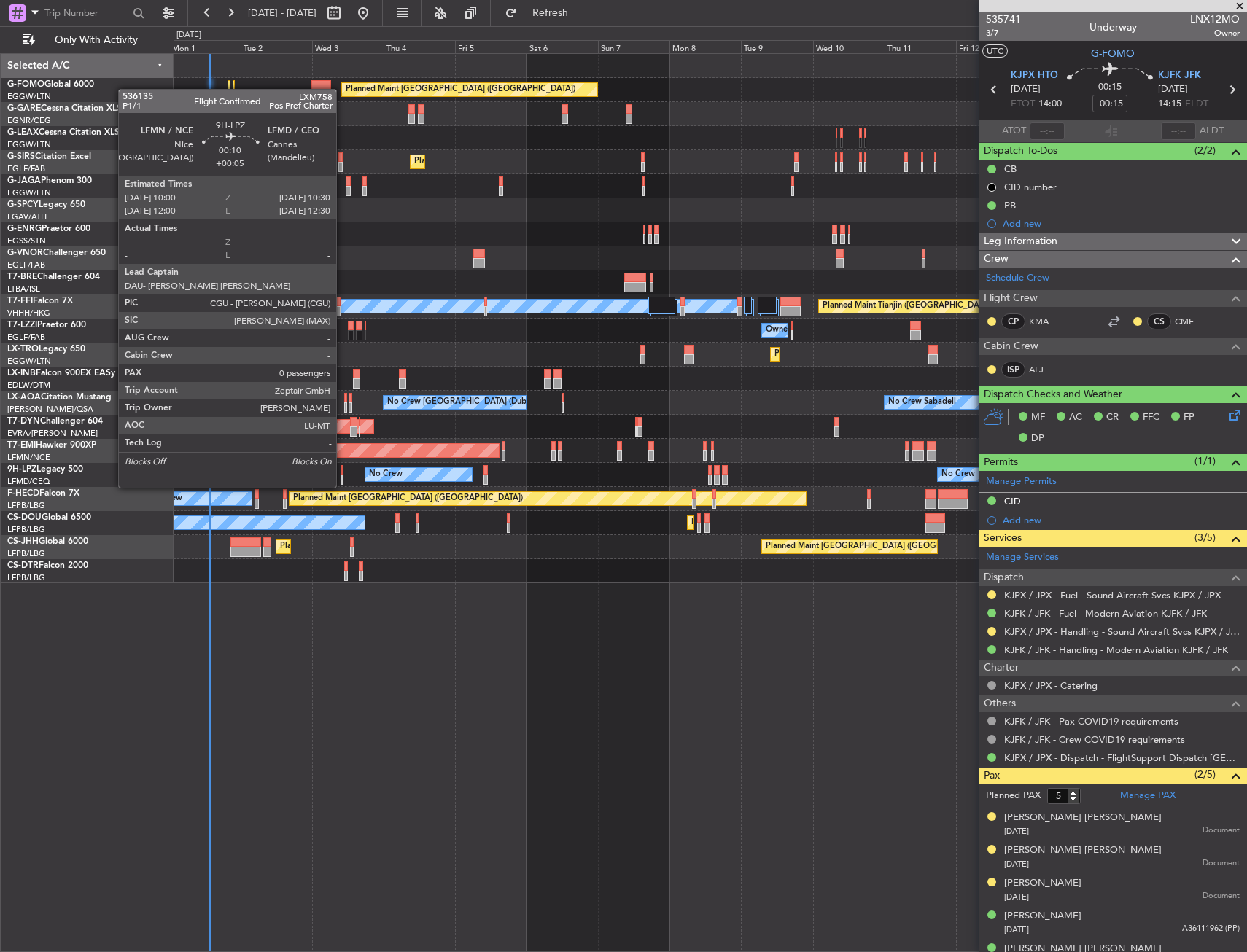
click at [342, 473] on div at bounding box center [342, 470] width 3 height 10
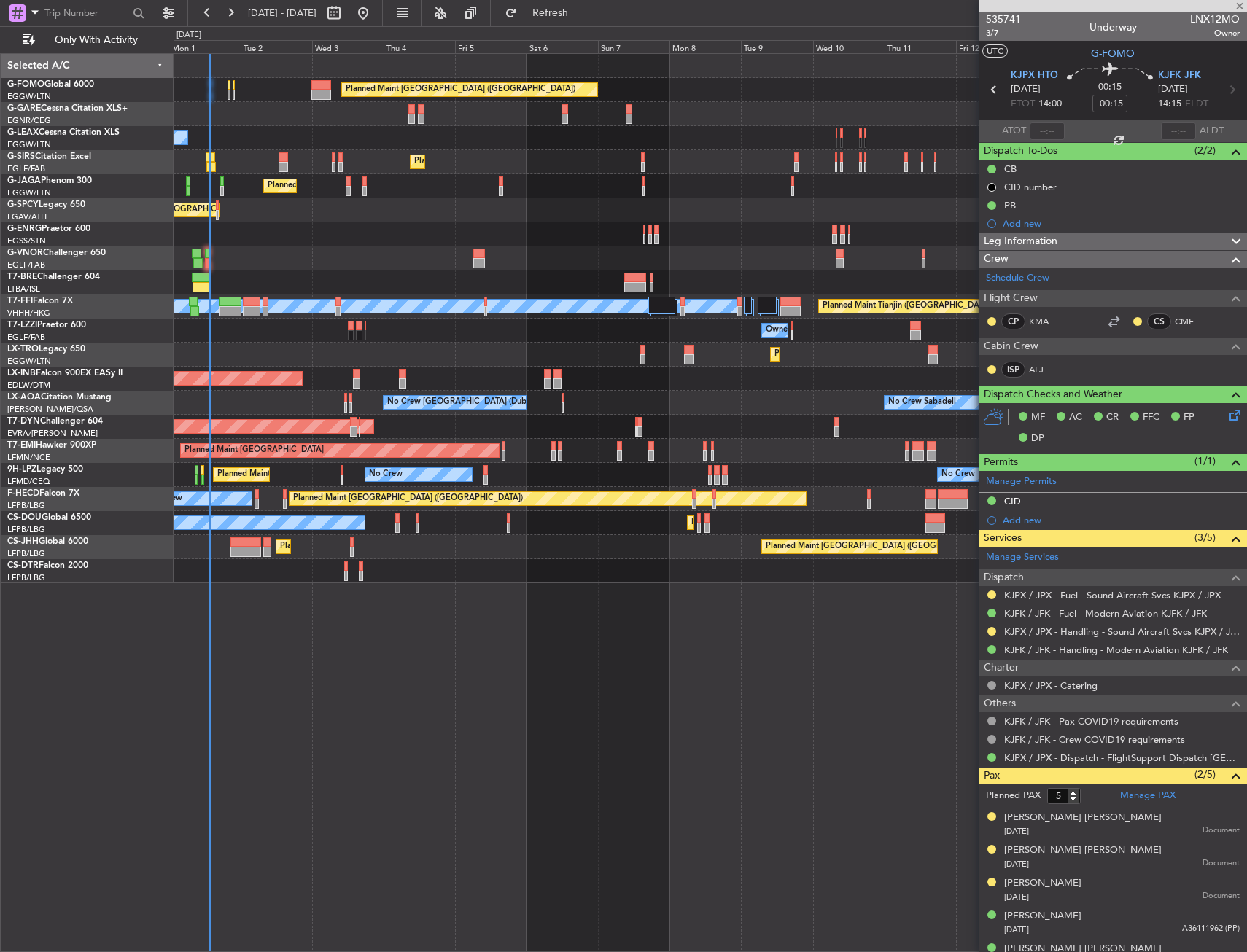
type input "+00:05"
type input "0"
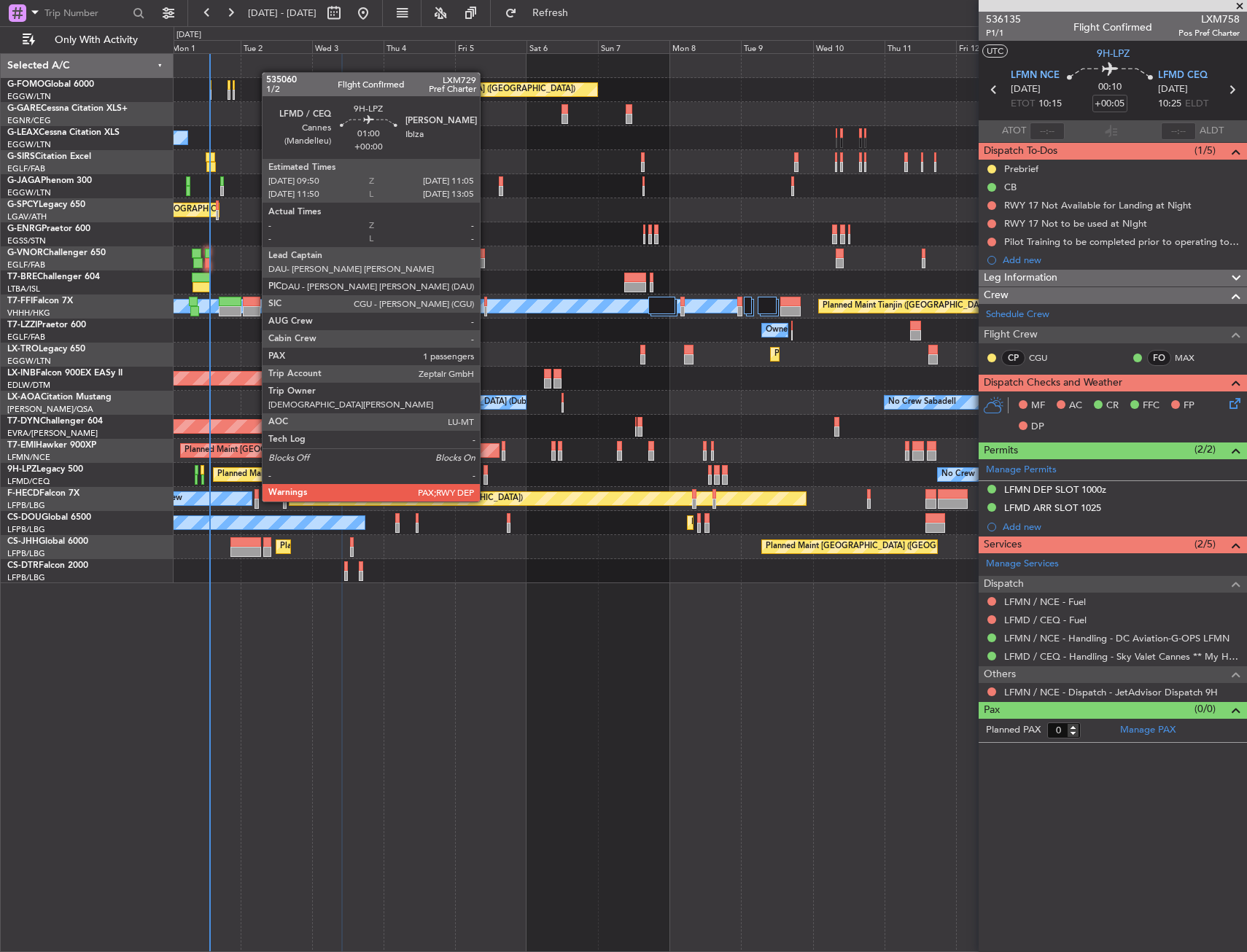
click at [486, 473] on div at bounding box center [485, 470] width 4 height 10
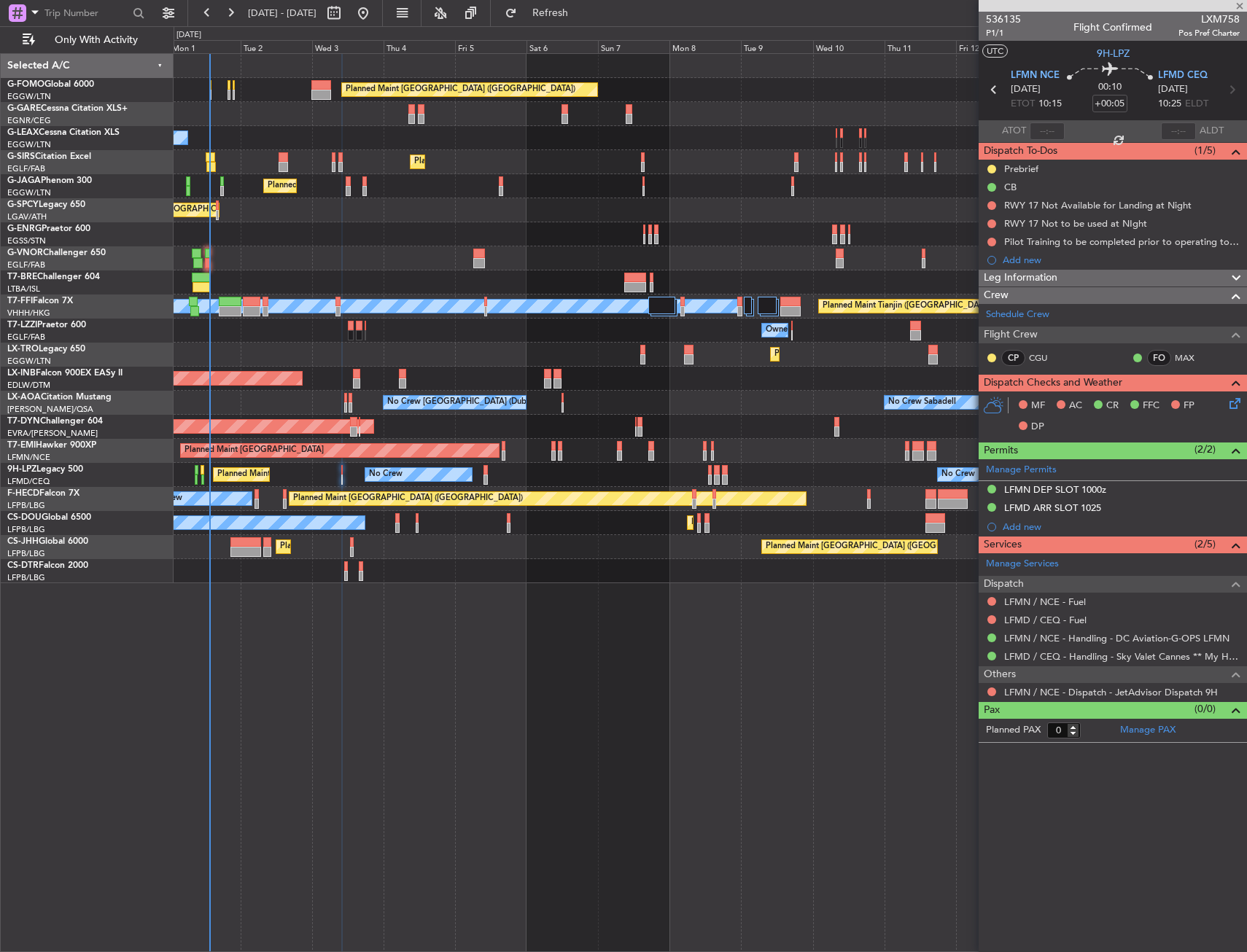
type input "1"
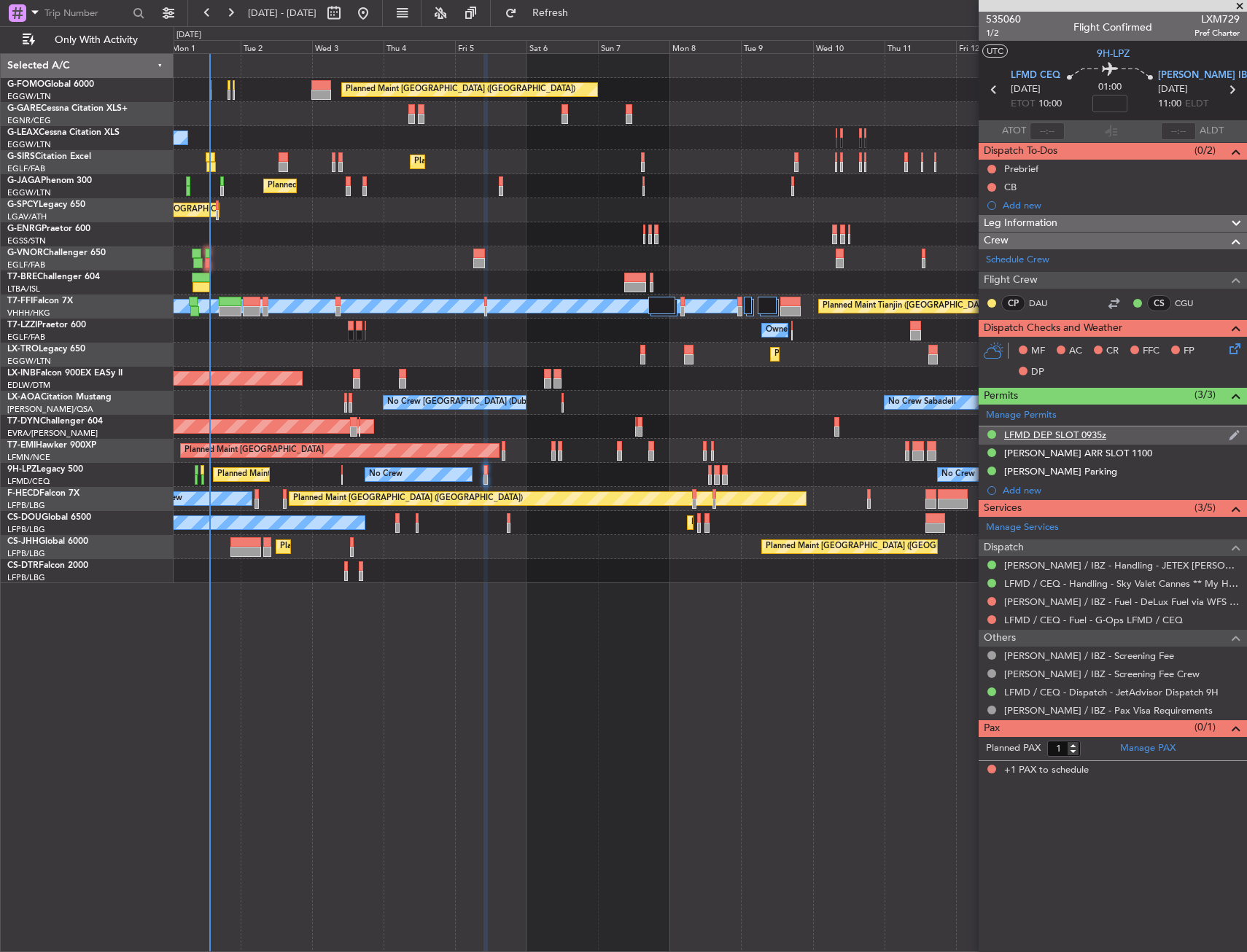
click at [1126, 432] on div "LFMD DEP SLOT 0935z" at bounding box center [1112, 436] width 269 height 18
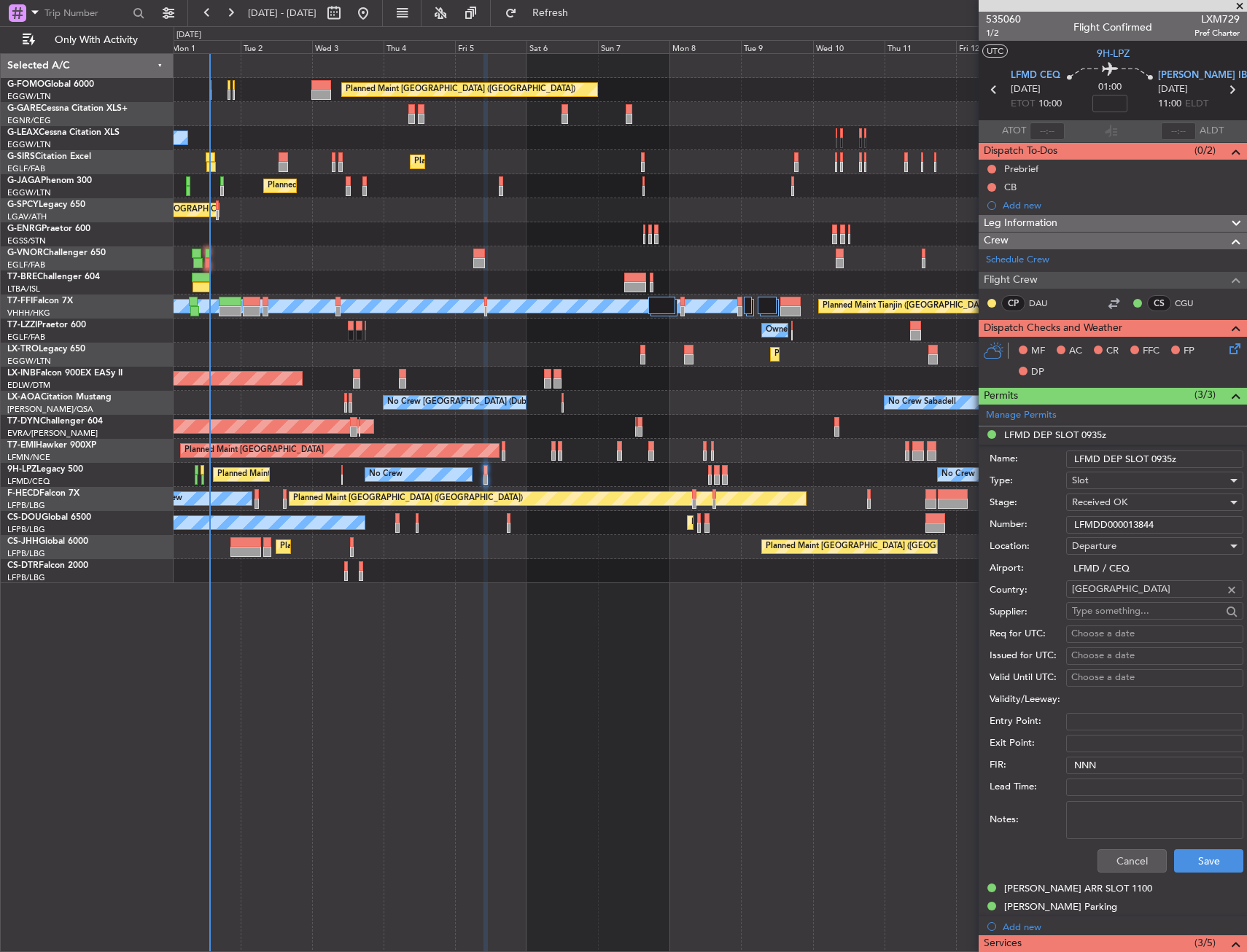
click at [1168, 458] on input "LFMD DEP SLOT 0935z" at bounding box center [1155, 458] width 177 height 18
type input "LFMD DEP SLOT 0950z"
click at [1124, 523] on input "LFMDD000013844" at bounding box center [1155, 525] width 177 height 18
paste input "80"
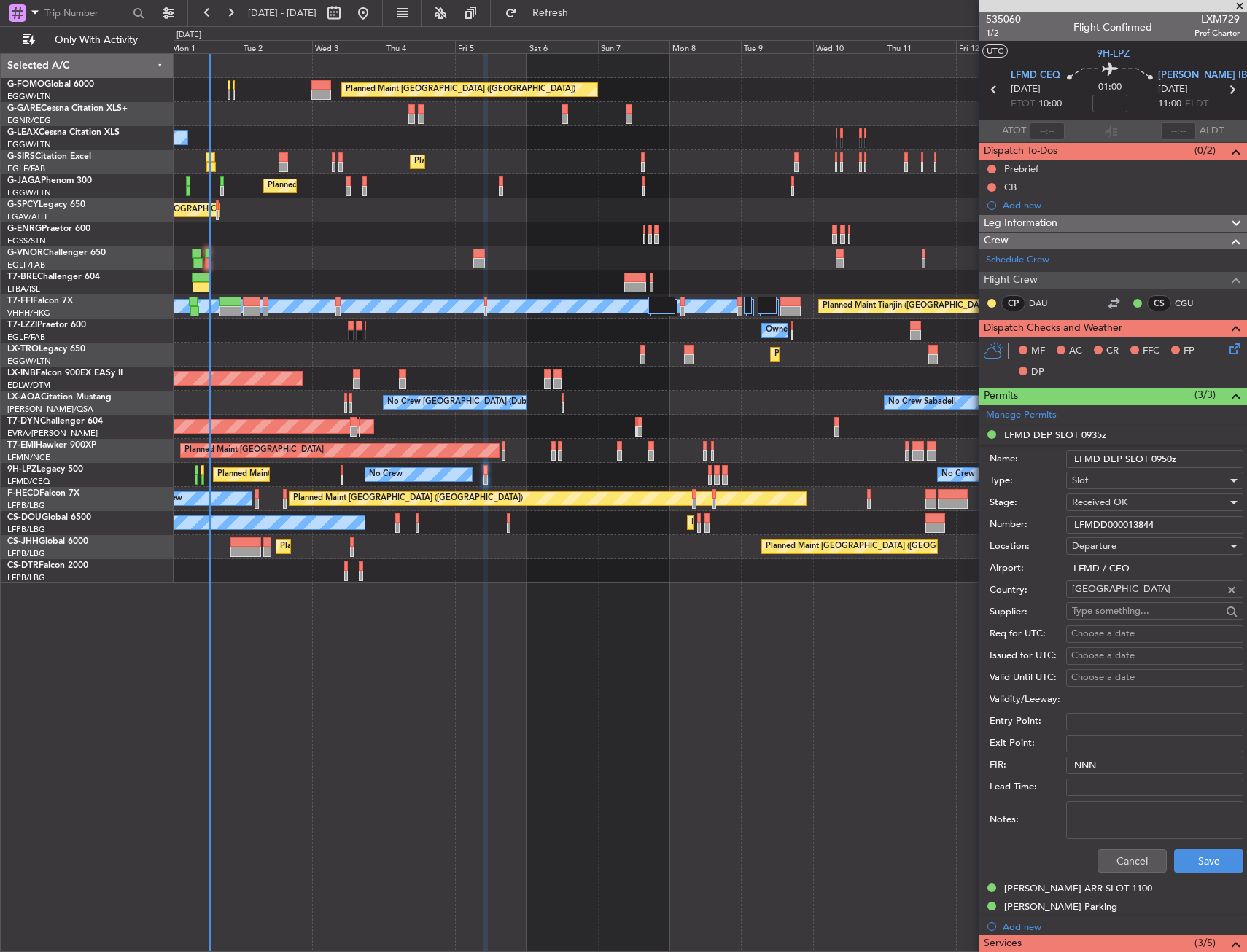
type input "LFMDD000013880"
click at [1194, 862] on button "Save" at bounding box center [1209, 861] width 69 height 23
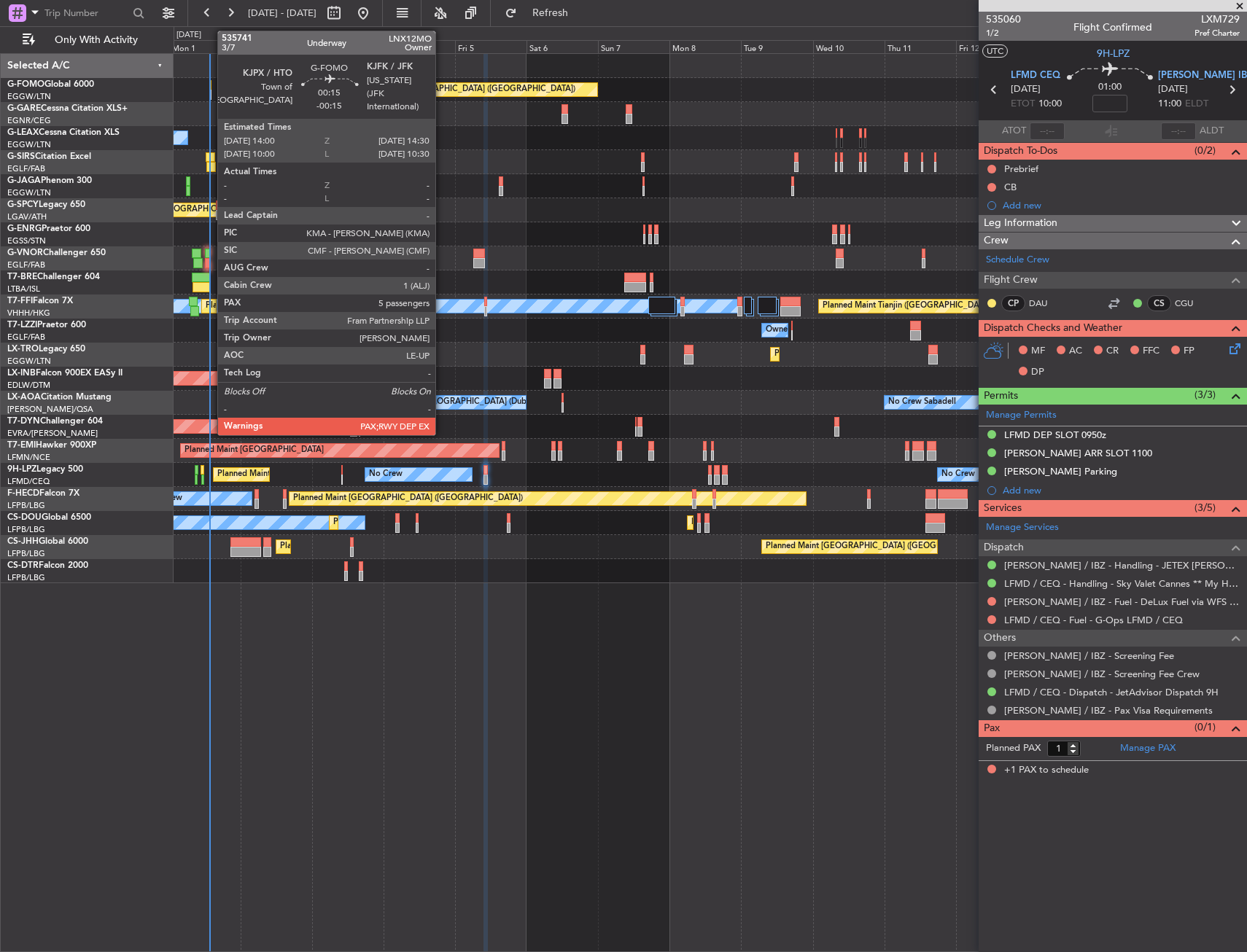
click at [210, 82] on div at bounding box center [211, 85] width 3 height 10
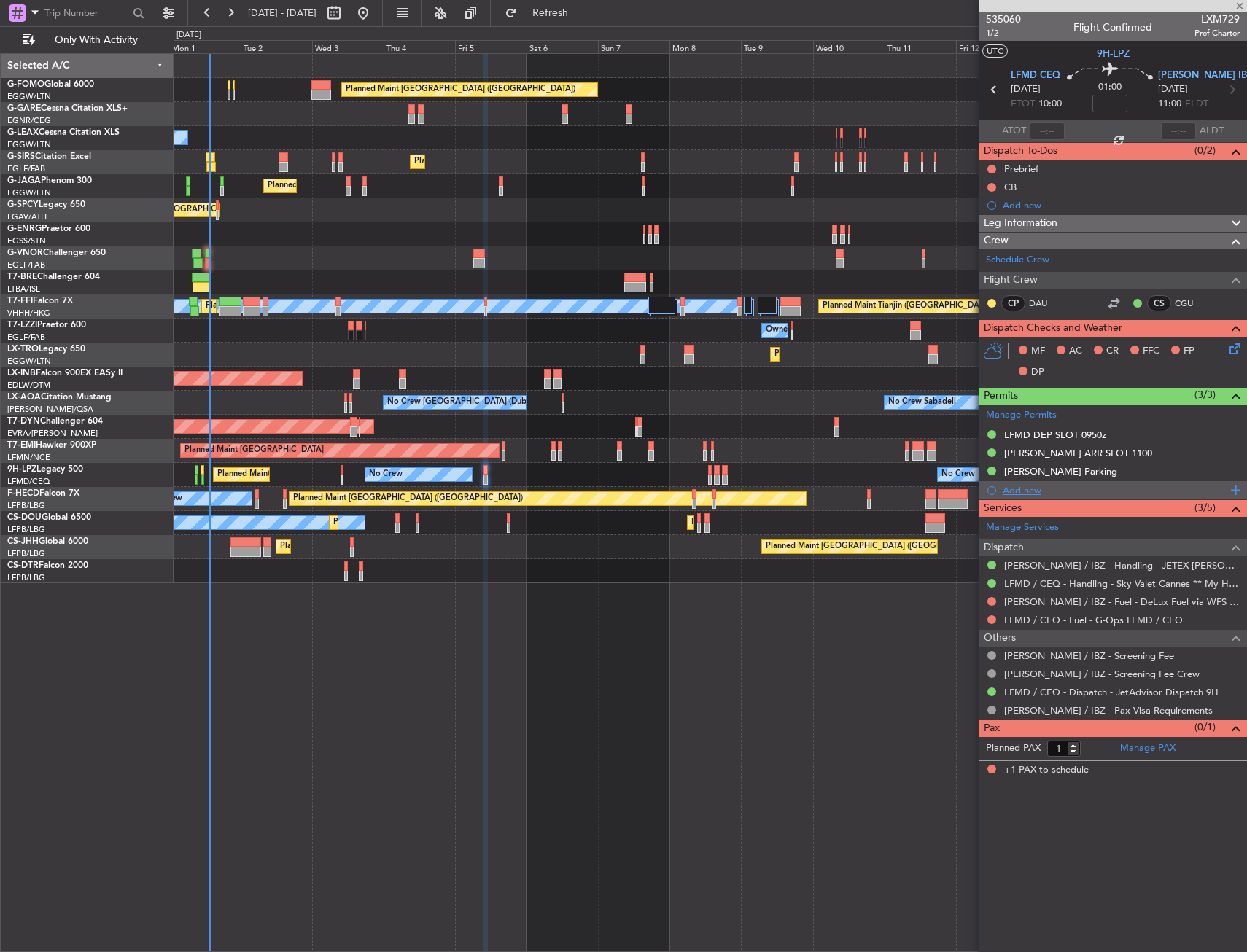
type input "-00:15"
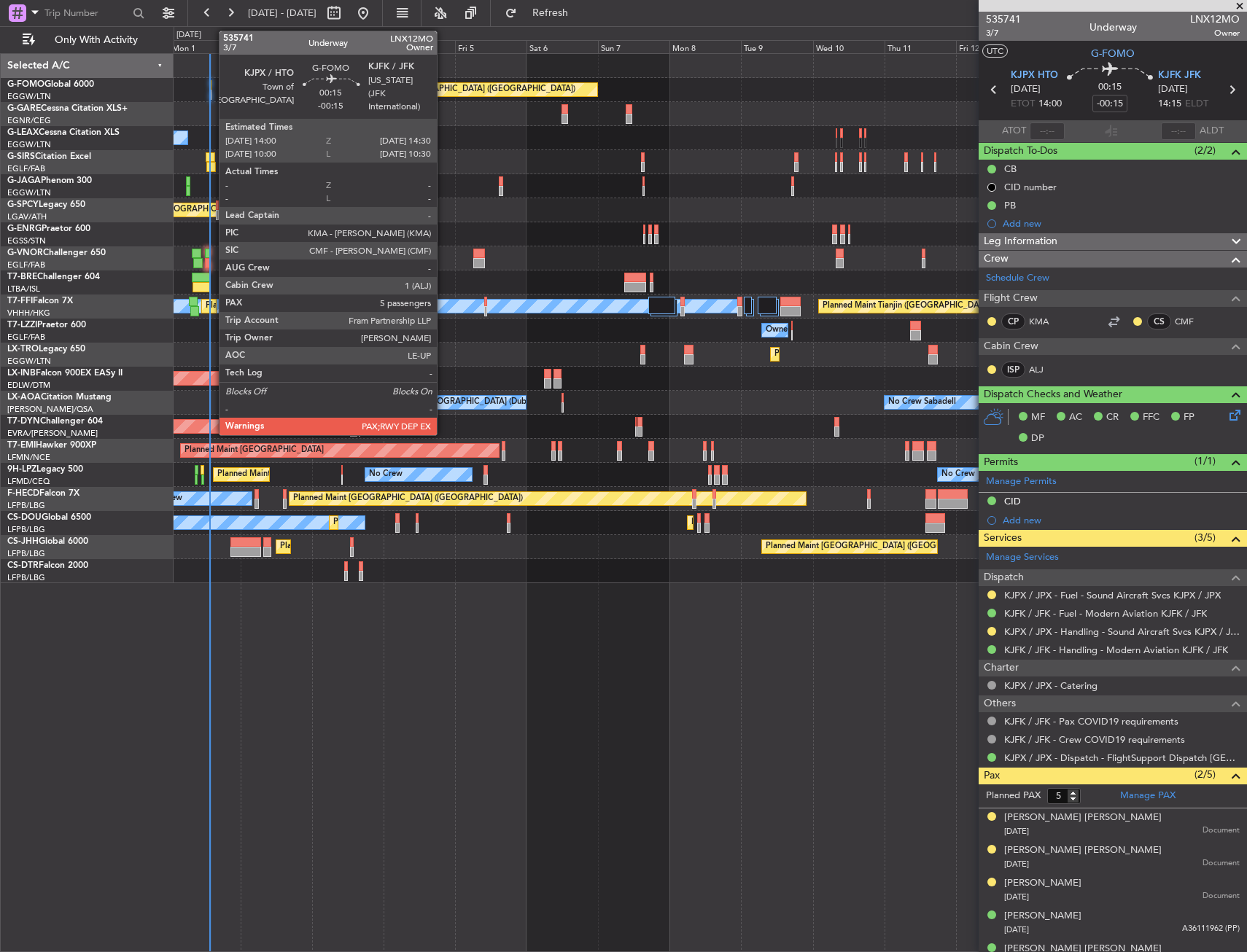
click at [212, 87] on div at bounding box center [211, 85] width 3 height 10
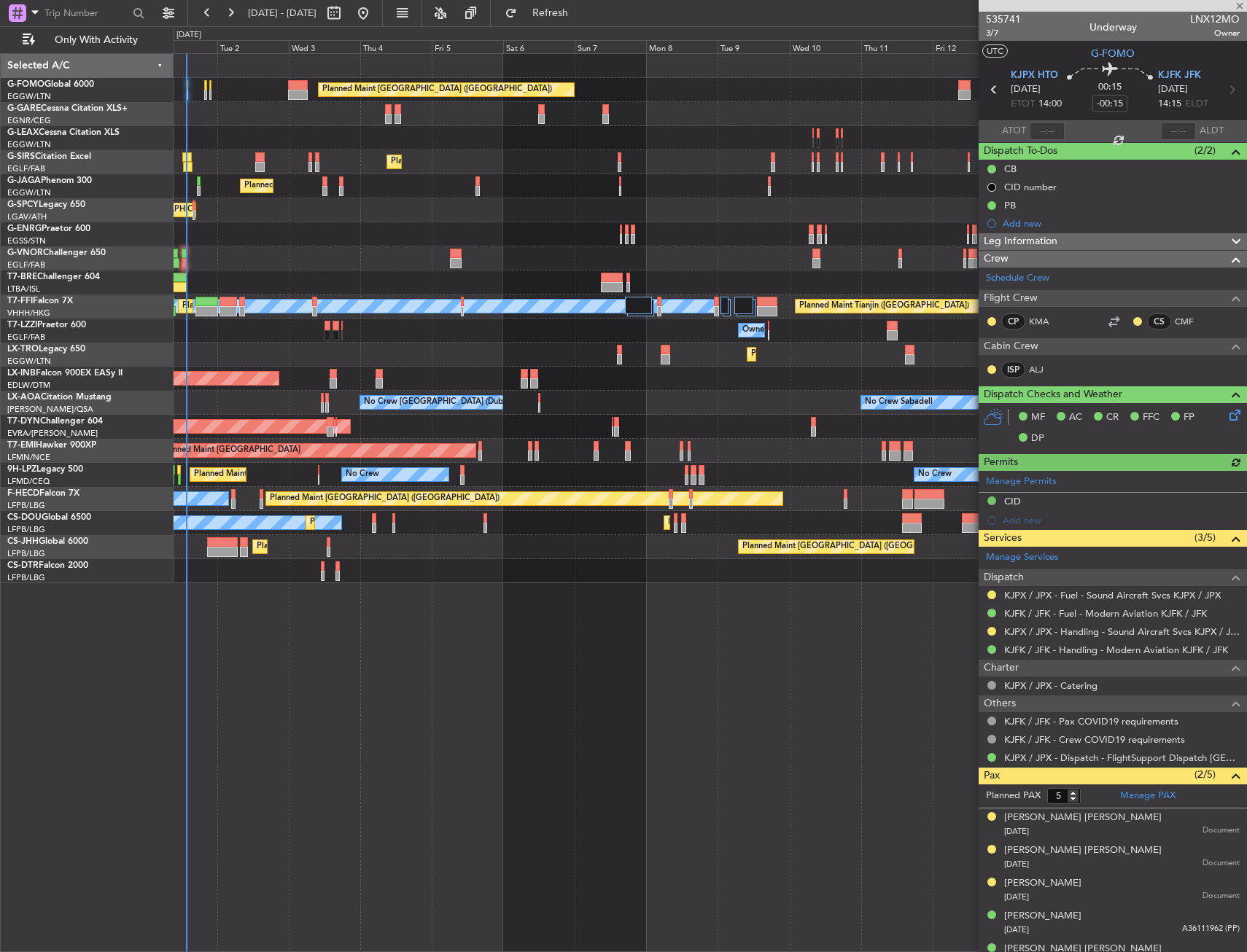
click at [252, 218] on div "Cleaning [GEOGRAPHIC_DATA] ([PERSON_NAME] Intl) Planned Maint [GEOGRAPHIC_DATA]…" at bounding box center [709, 210] width 1072 height 24
click at [989, 627] on button at bounding box center [992, 631] width 8 height 8
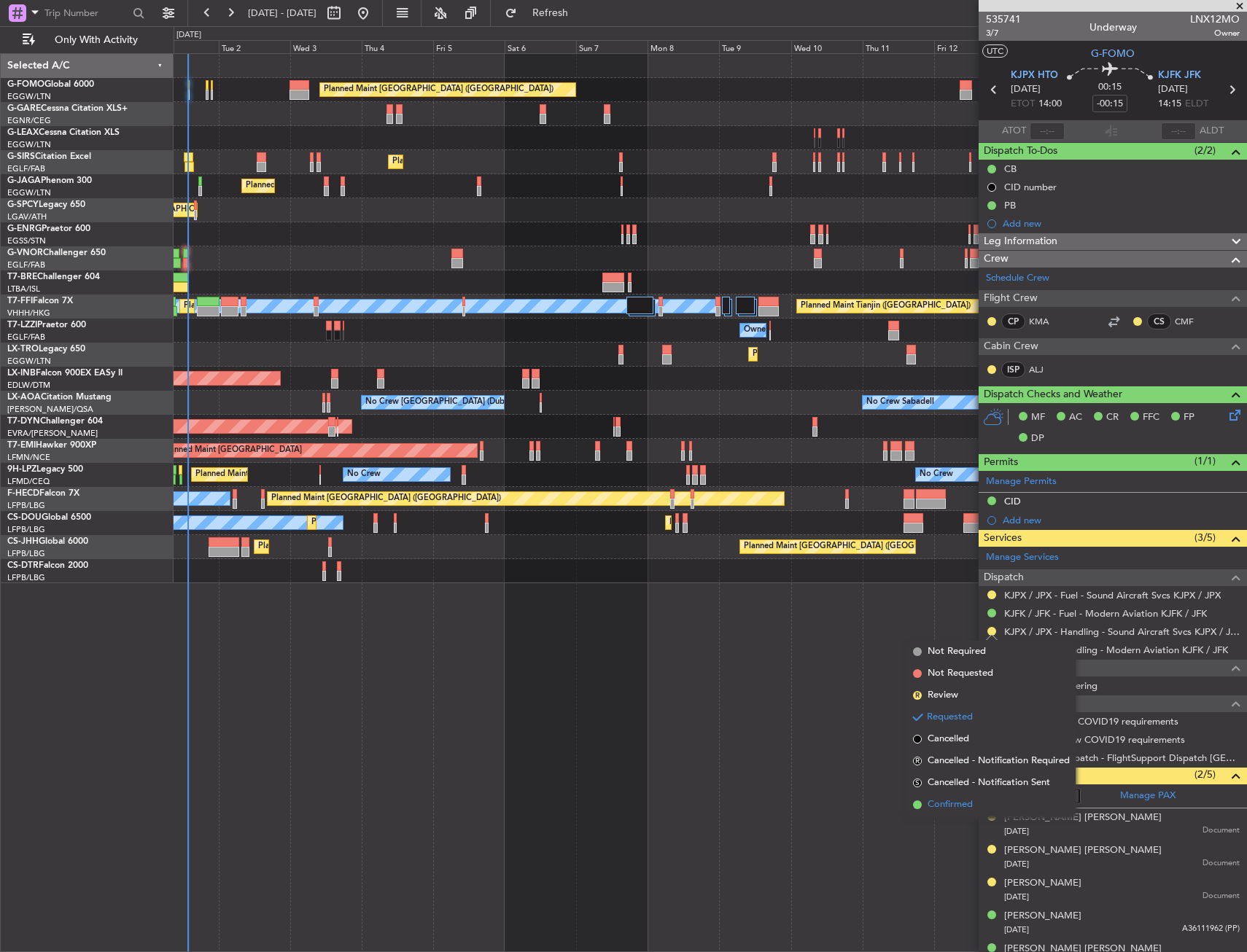
click at [949, 801] on span "Confirmed" at bounding box center [950, 804] width 45 height 14
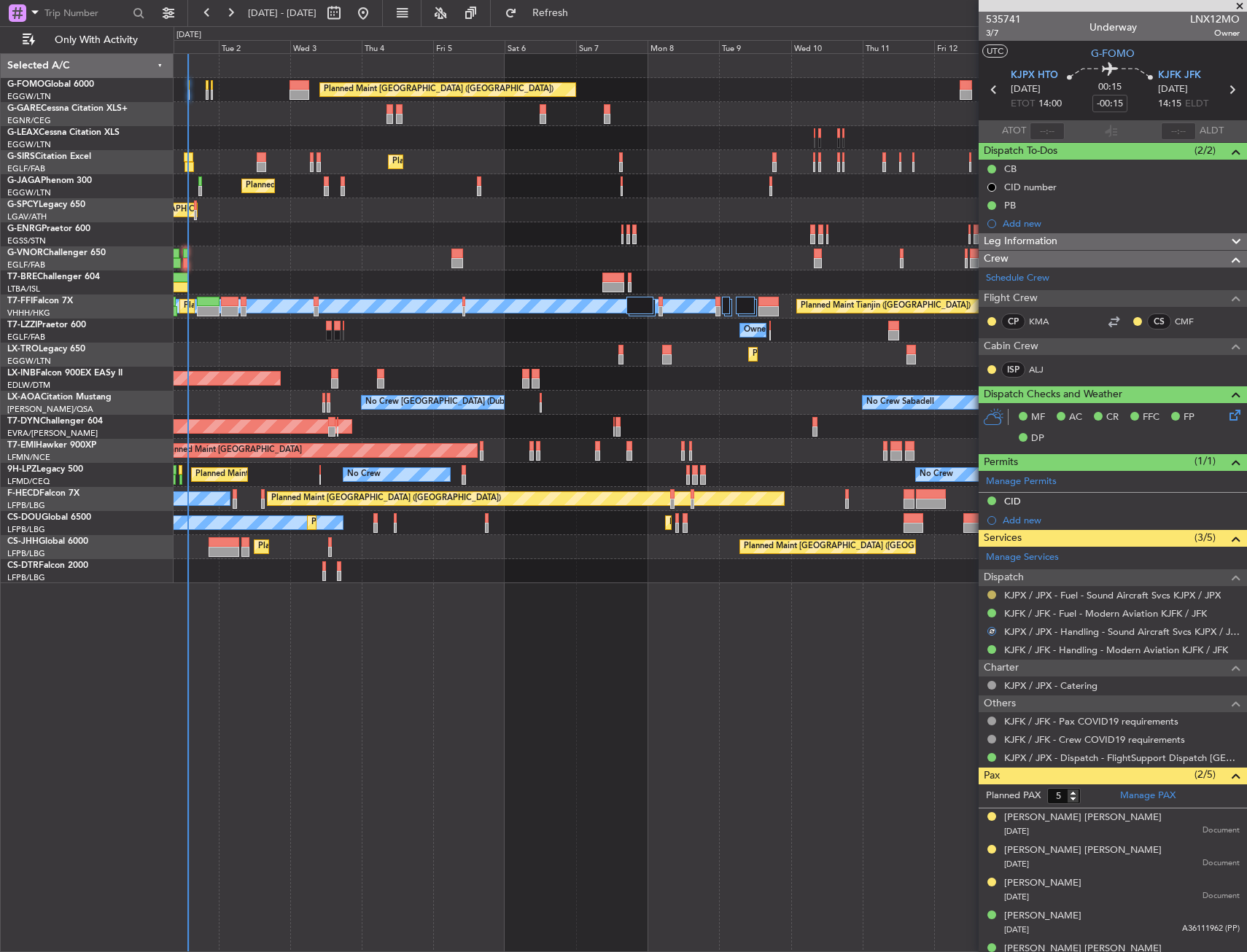
click at [989, 594] on button at bounding box center [992, 595] width 8 height 8
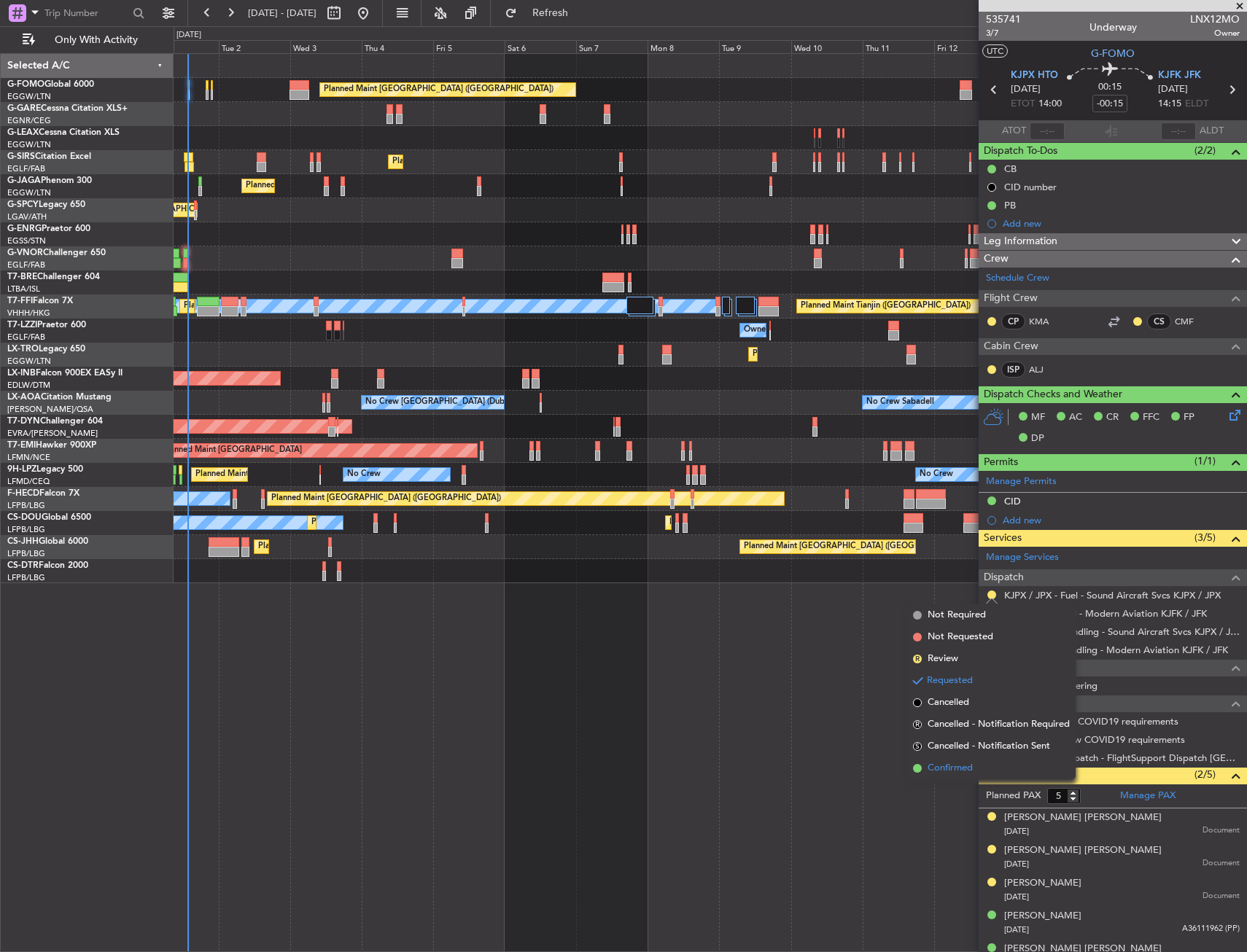
click at [951, 765] on span "Confirmed" at bounding box center [950, 767] width 45 height 14
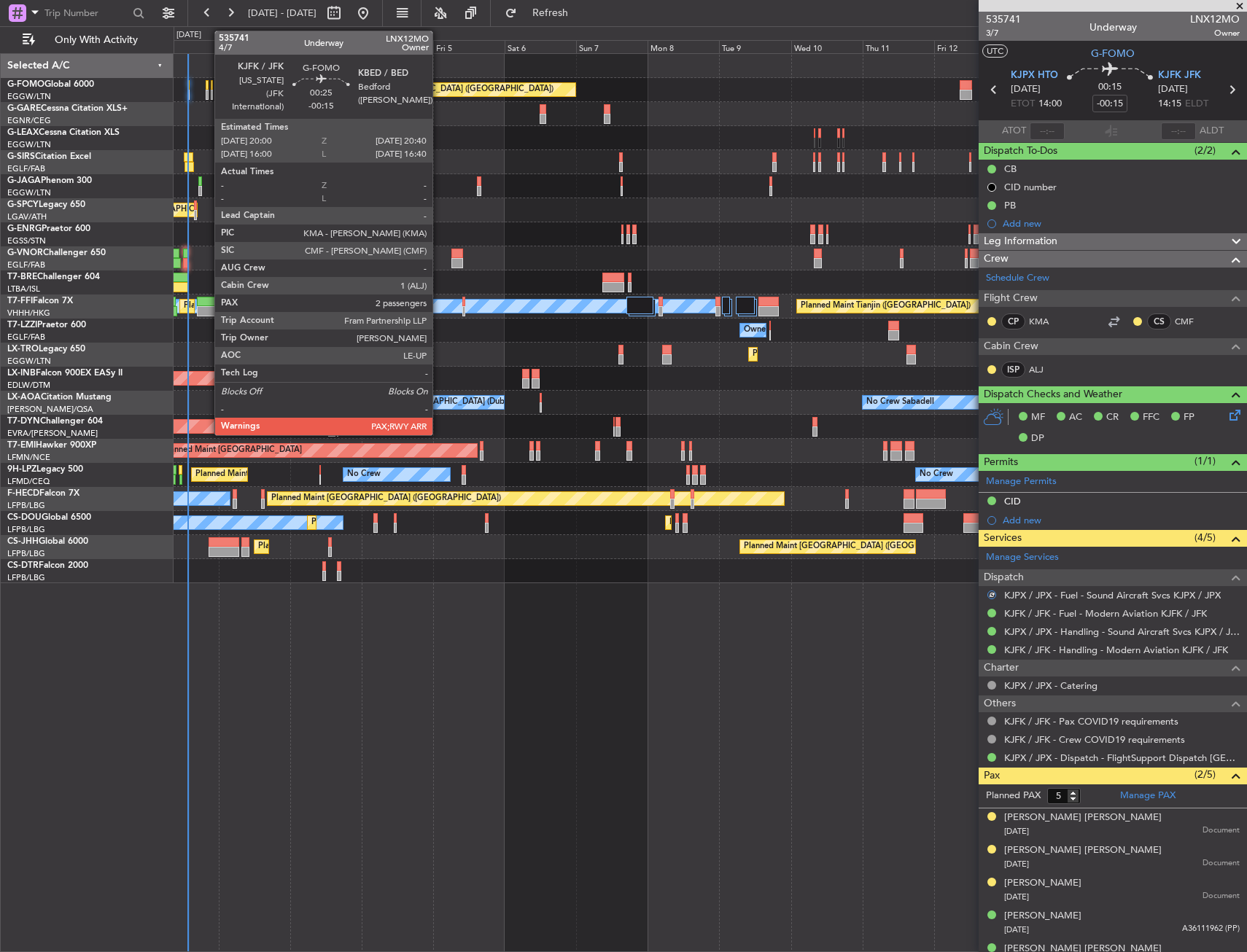
click at [207, 85] on div at bounding box center [207, 85] width 3 height 10
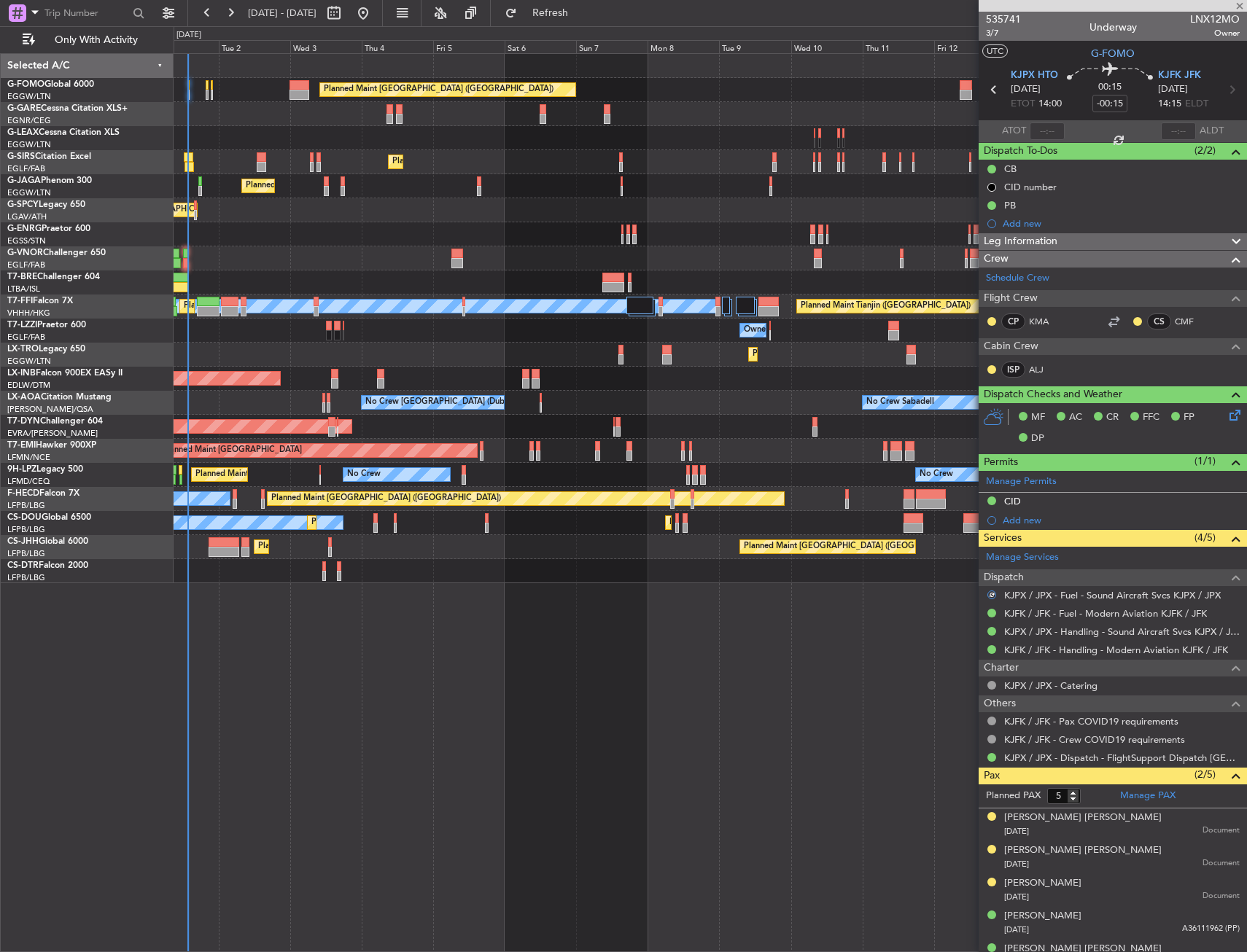
type input "2"
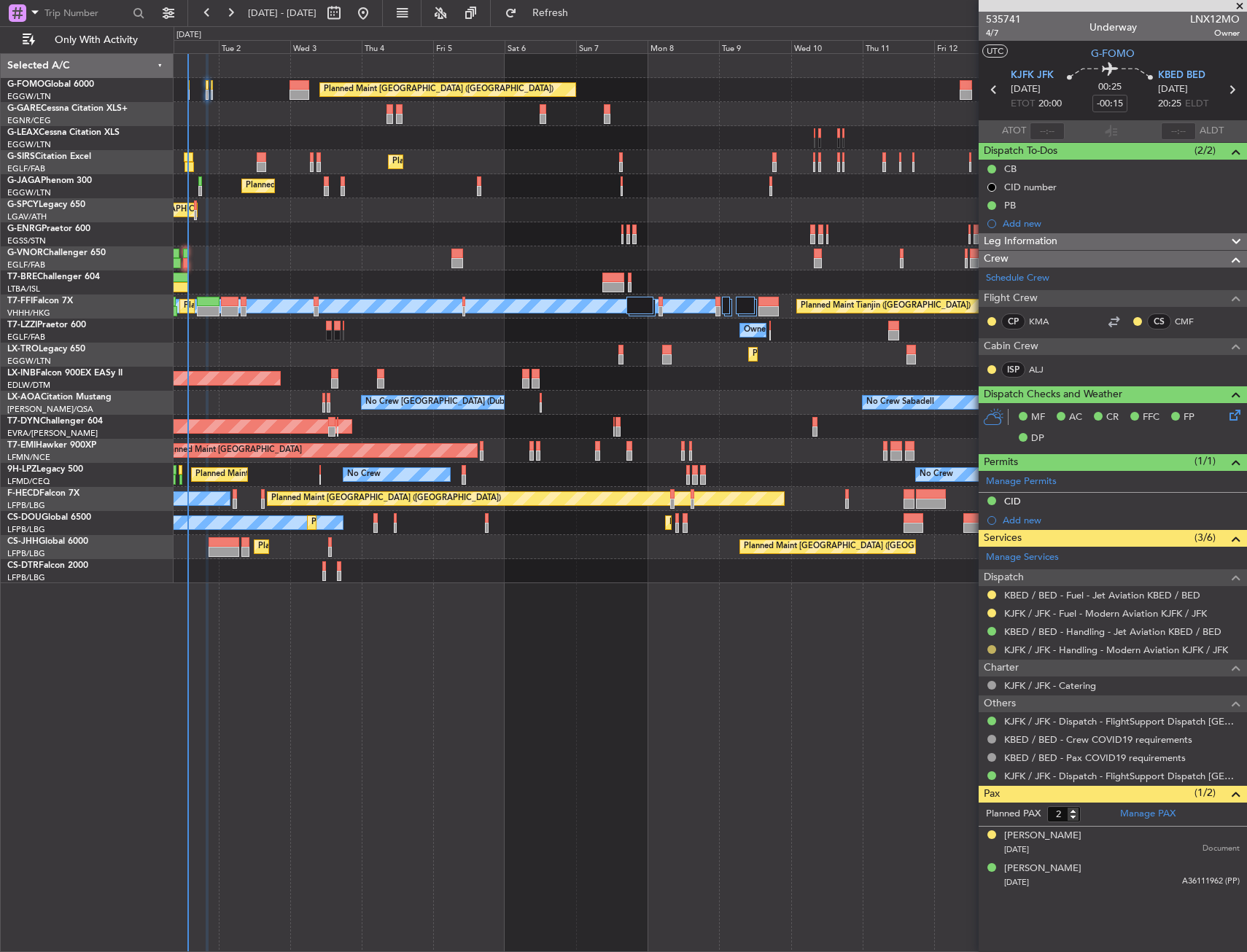
click at [990, 652] on button at bounding box center [992, 649] width 8 height 8
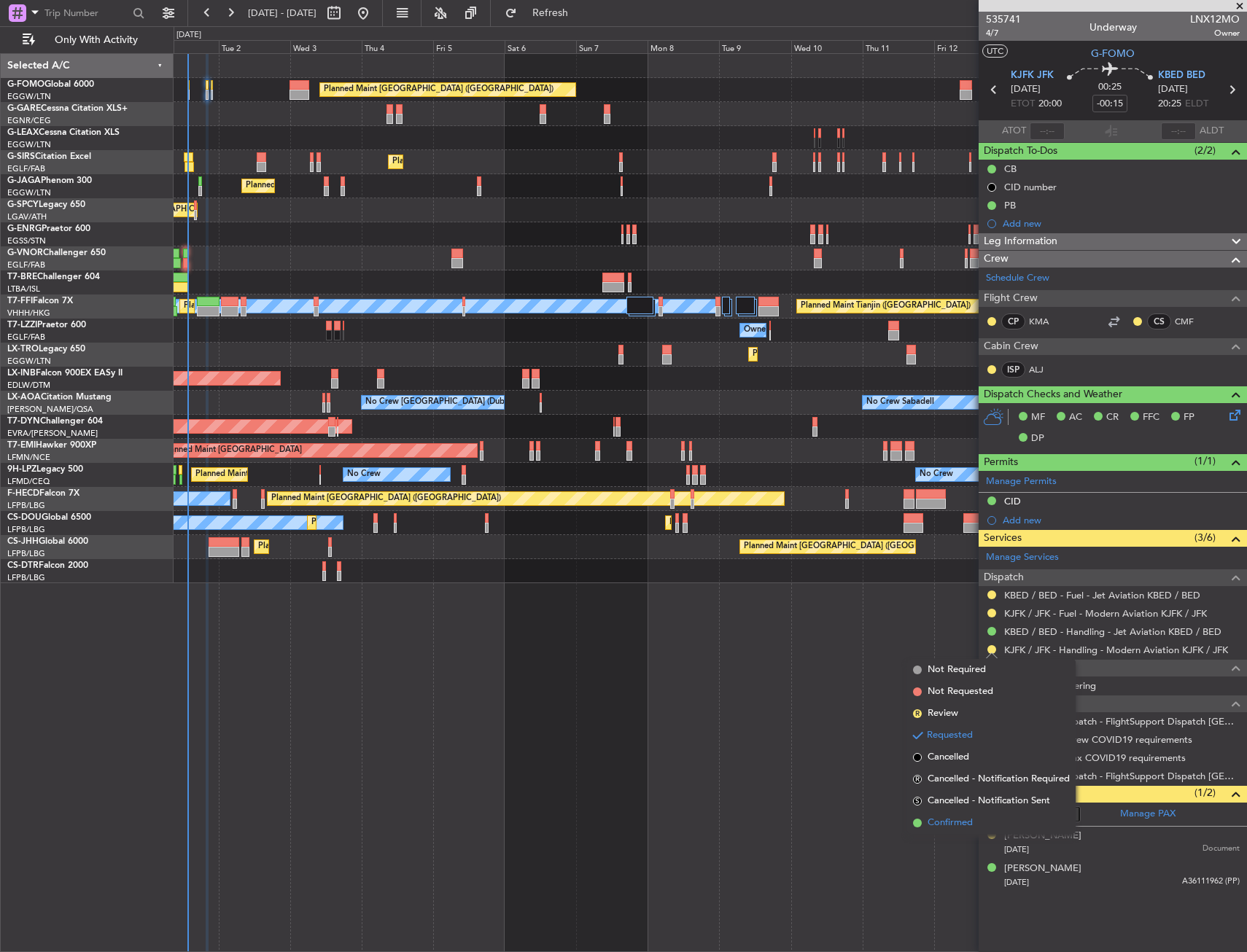
click at [958, 828] on span "Confirmed" at bounding box center [950, 822] width 45 height 14
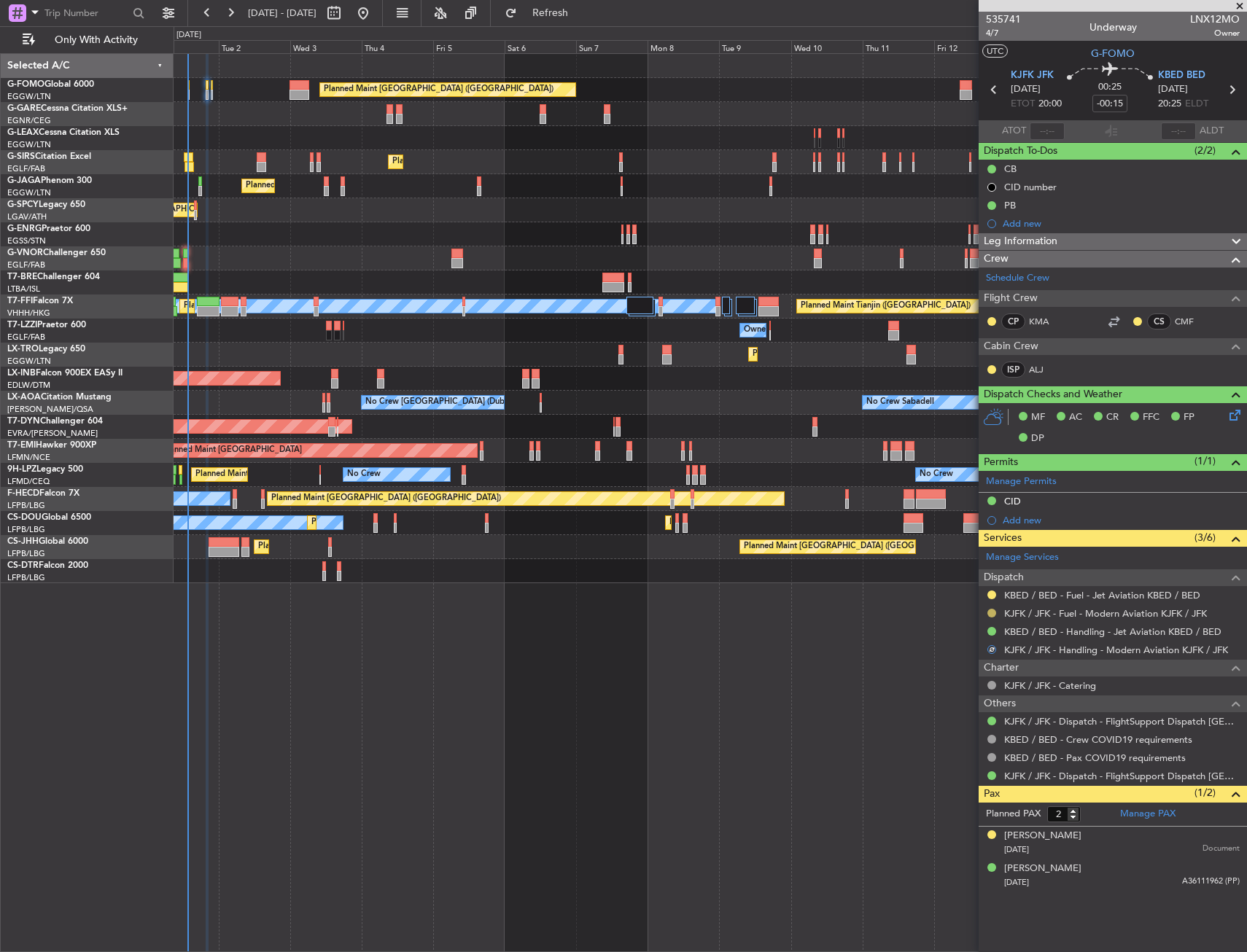
click at [992, 611] on button at bounding box center [992, 612] width 8 height 8
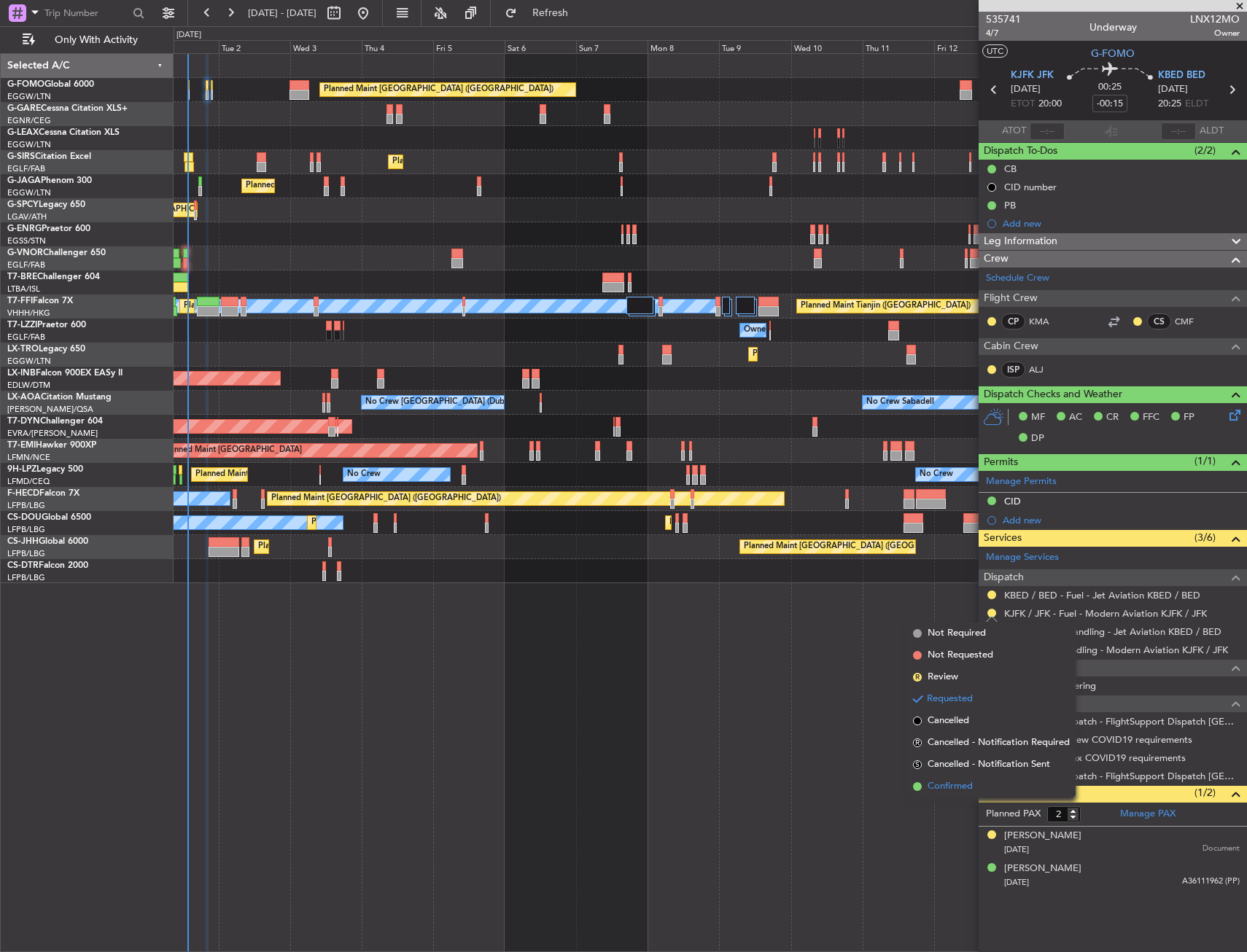
click at [952, 781] on span "Confirmed" at bounding box center [950, 786] width 45 height 14
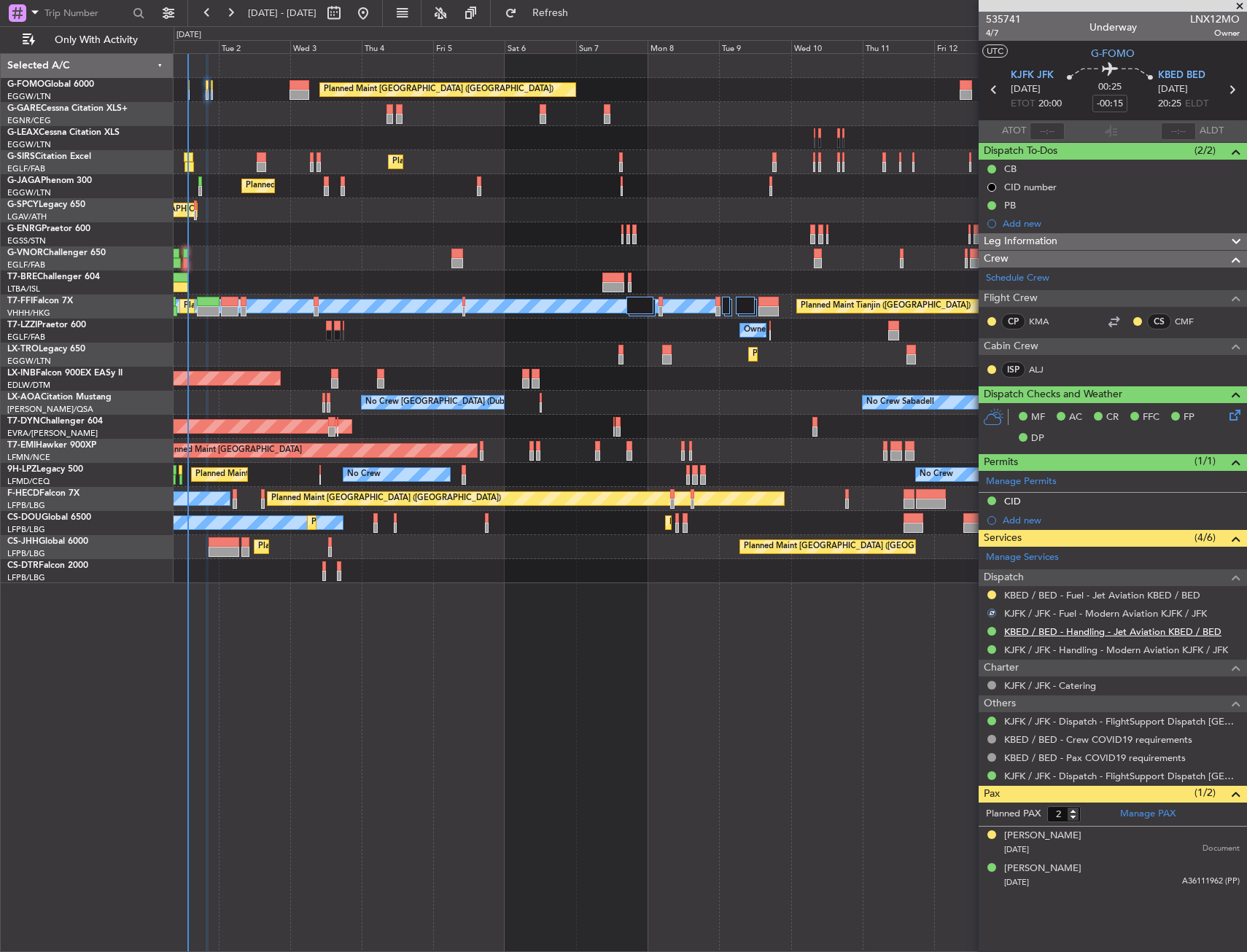
click at [1040, 635] on link "KBED / BED - Handling - Jet Aviation KBED / BED" at bounding box center [1113, 631] width 218 height 13
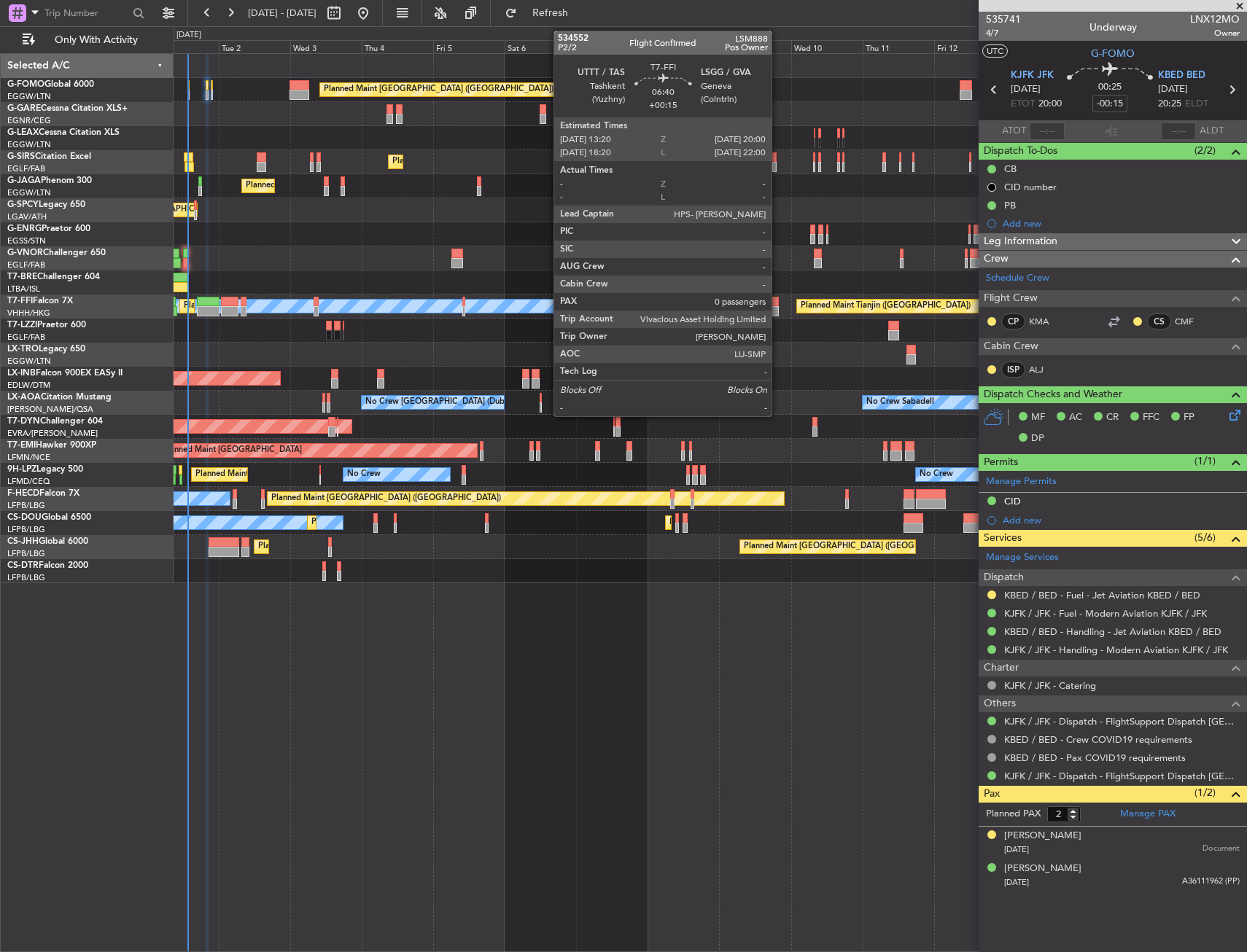
click at [778, 307] on div at bounding box center [768, 311] width 20 height 10
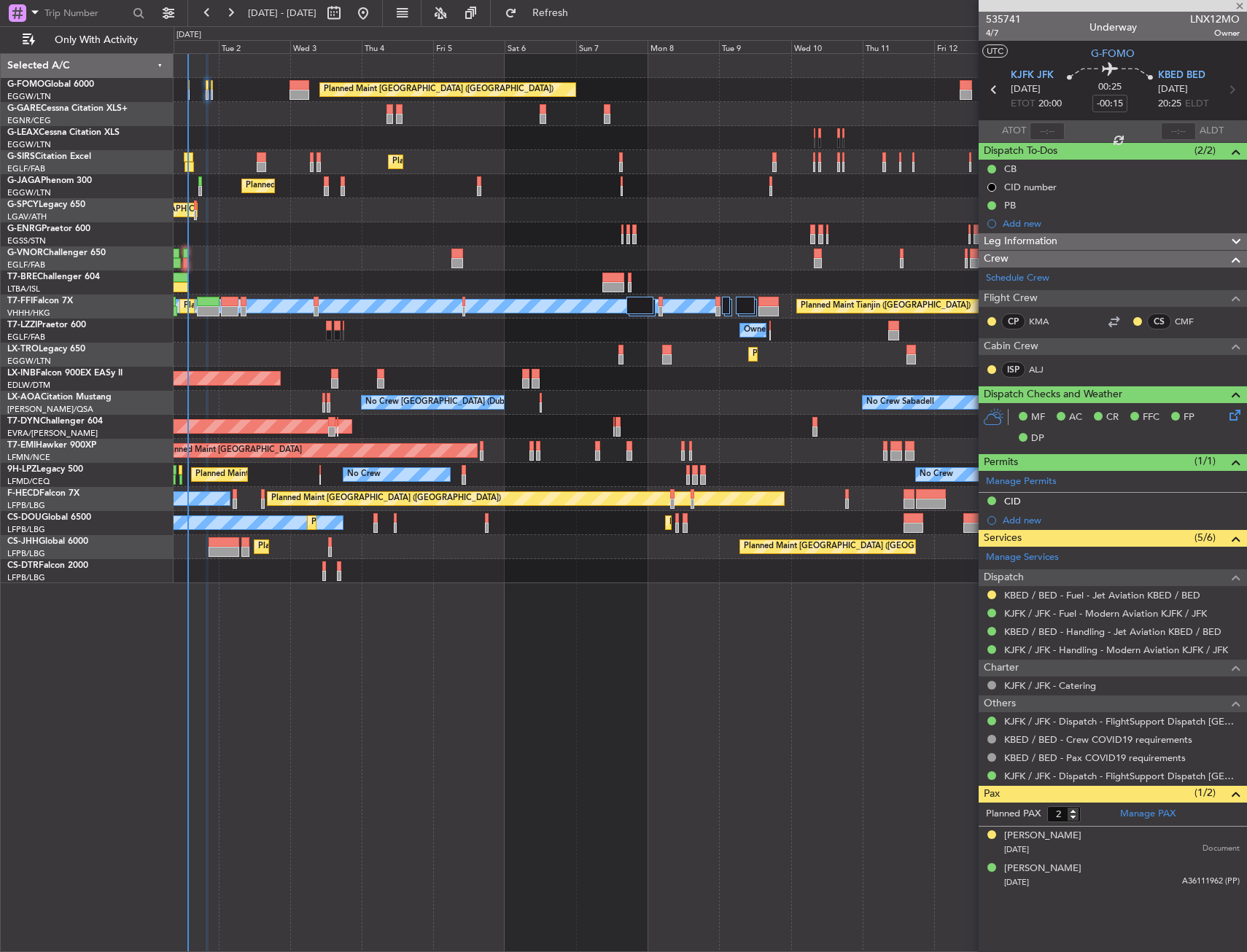
type input "+00:15"
type input "0"
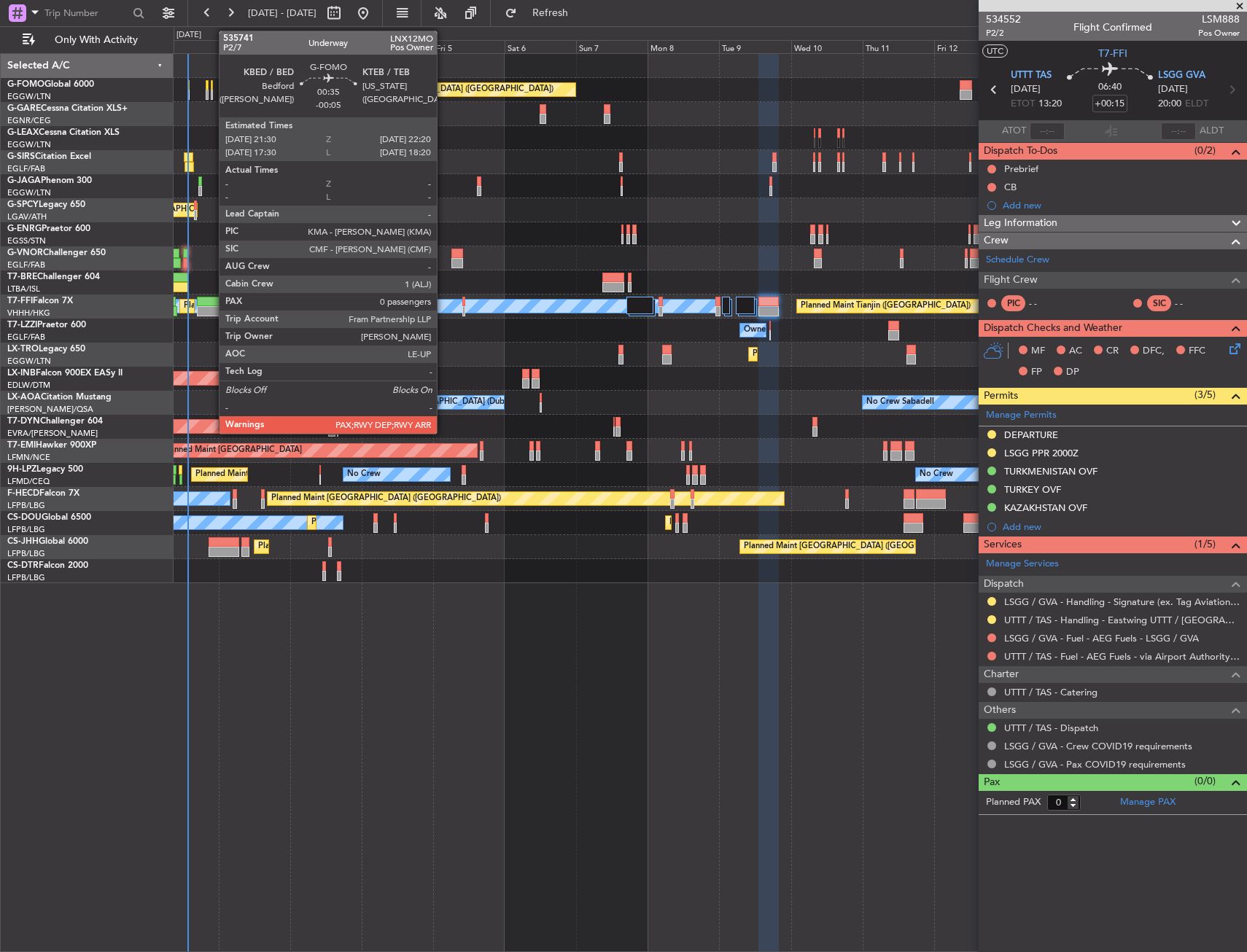
click at [212, 88] on div at bounding box center [212, 85] width 3 height 10
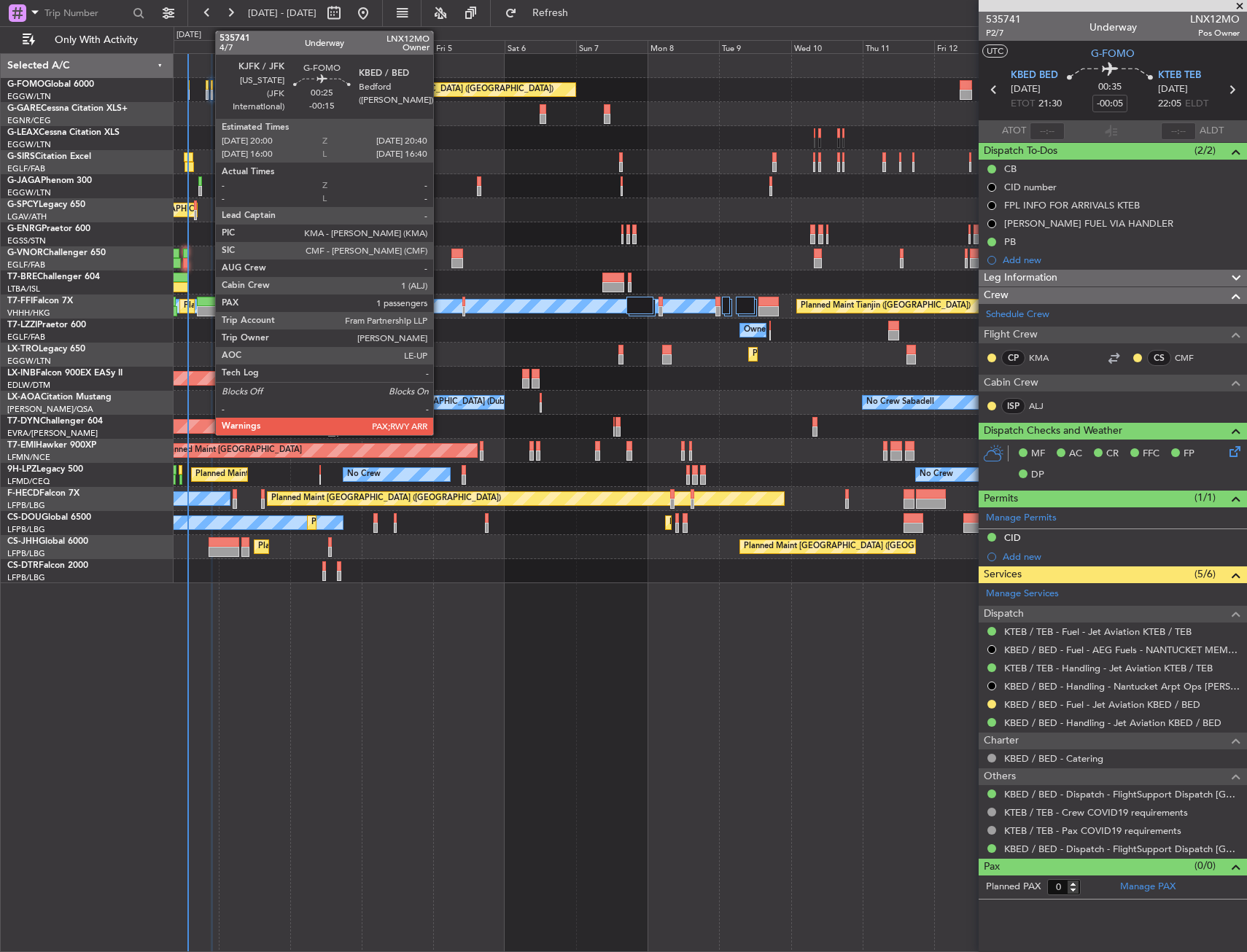
click at [208, 90] on div at bounding box center [207, 95] width 3 height 10
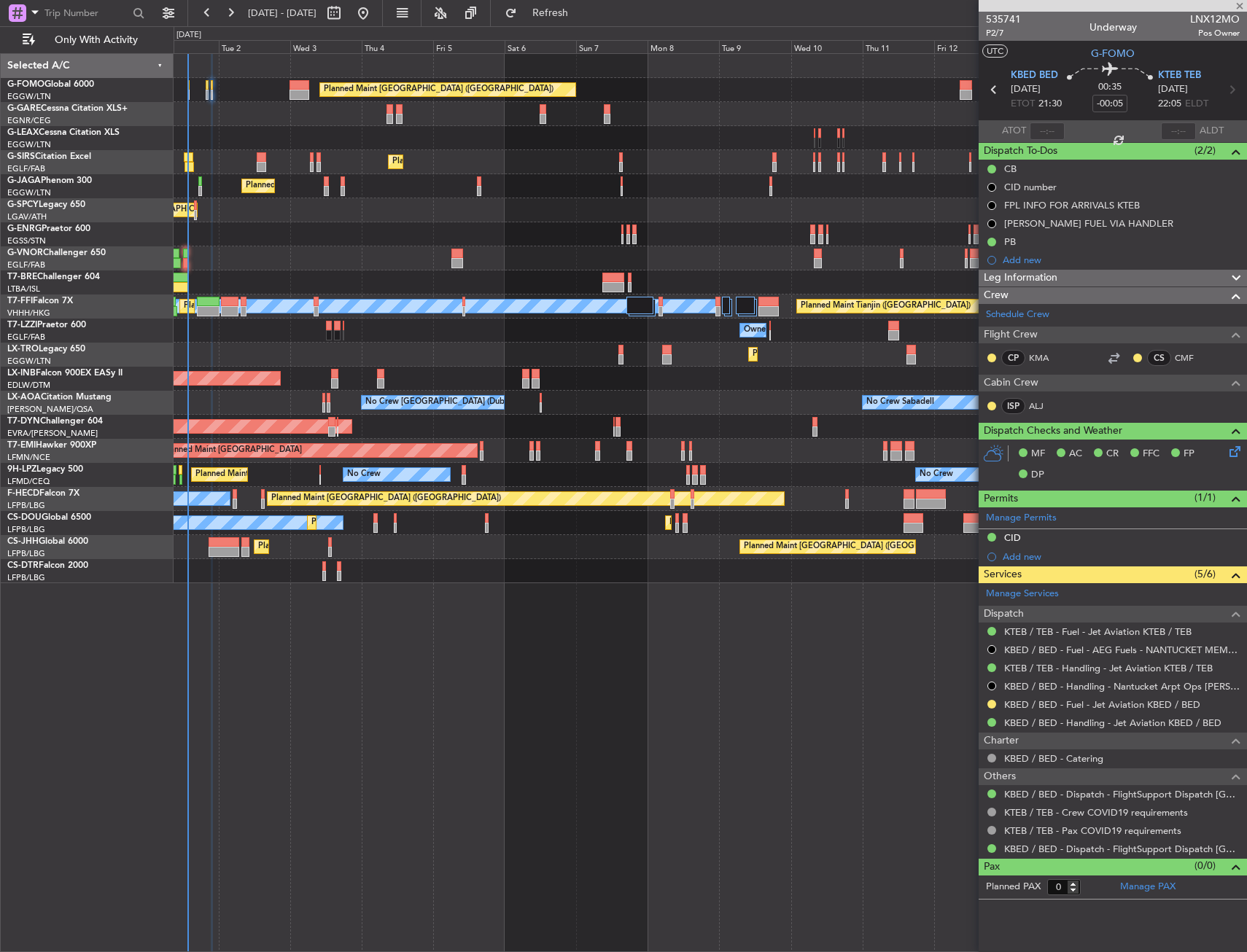
type input "-00:15"
type input "2"
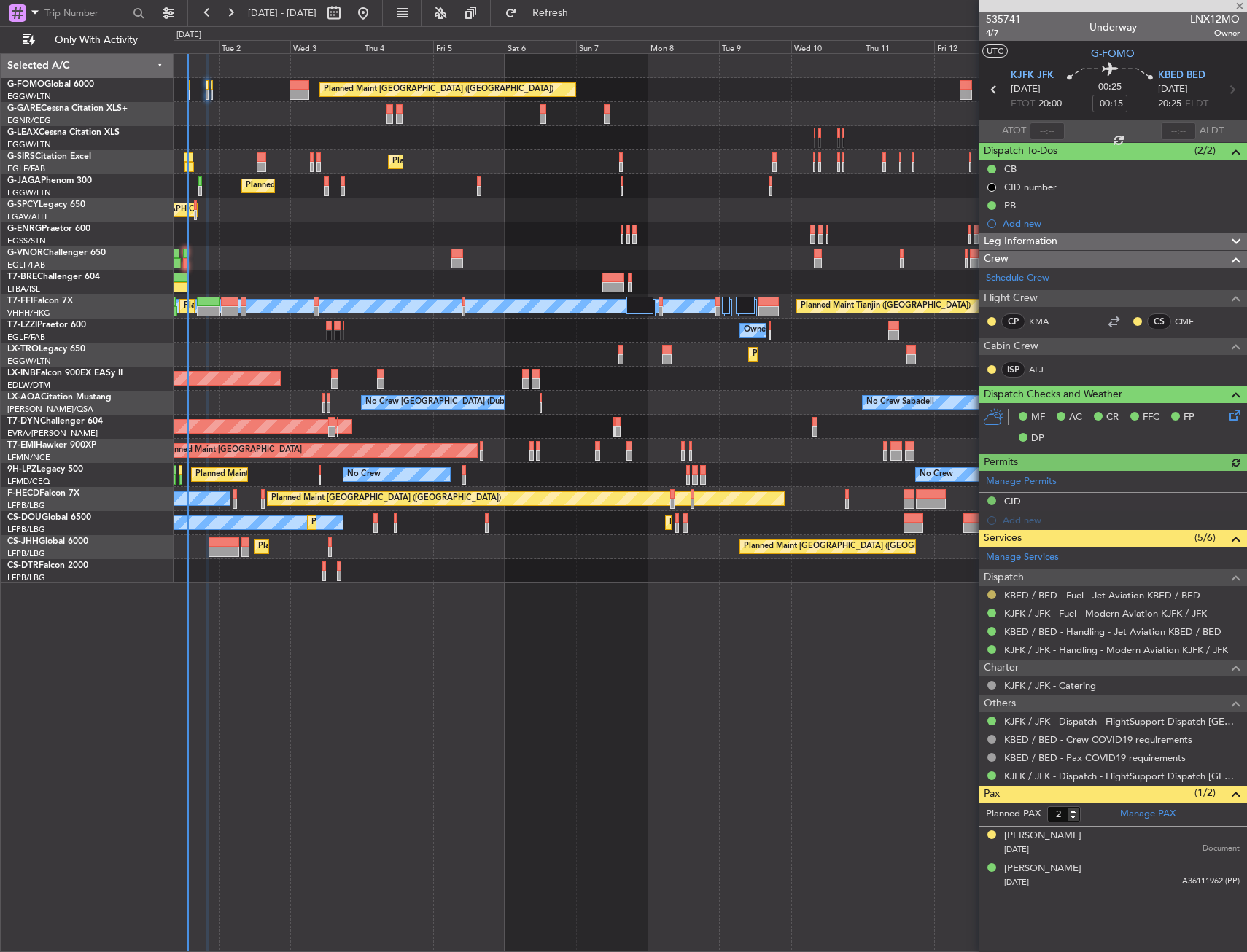
click at [993, 591] on button at bounding box center [992, 595] width 8 height 8
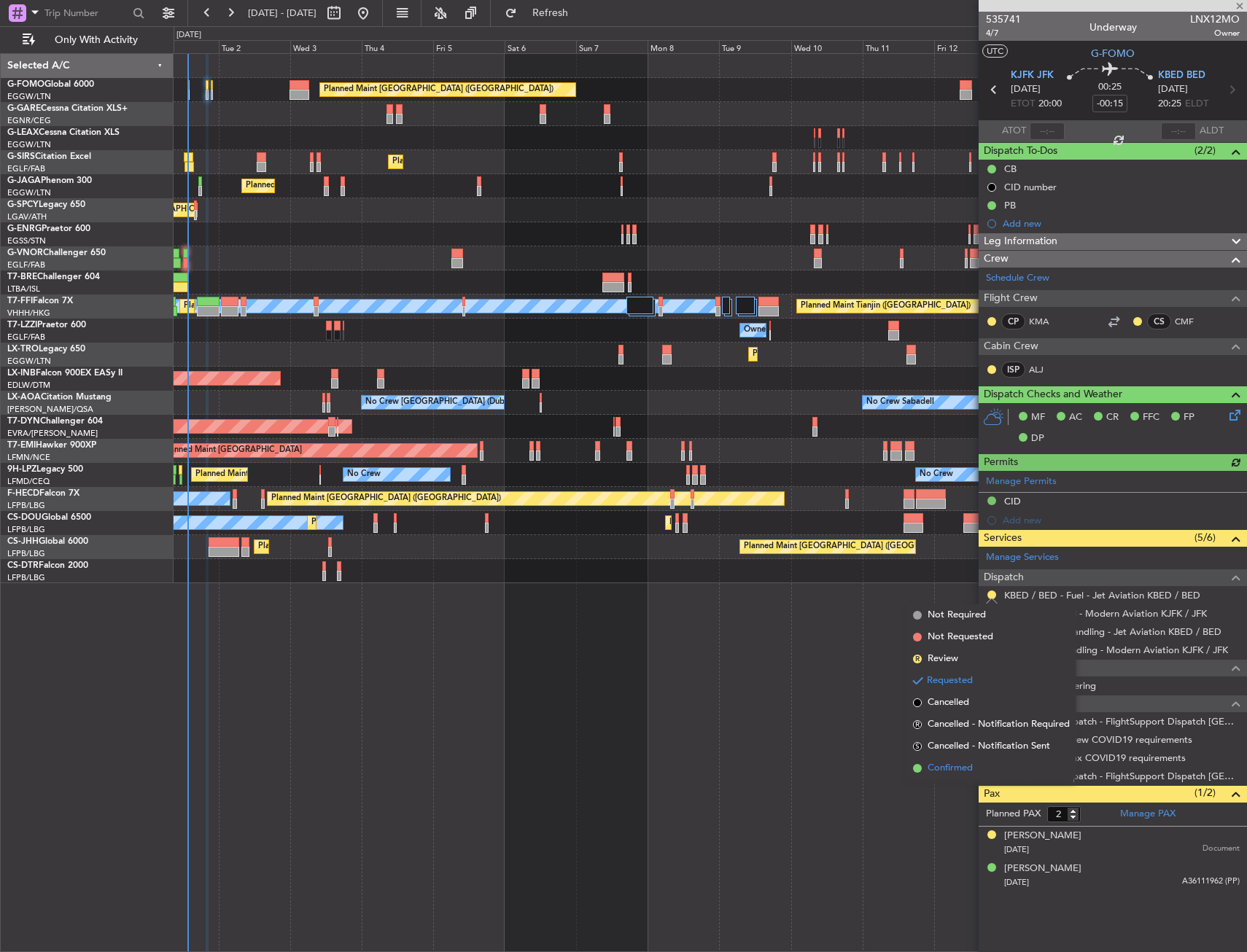
click at [947, 767] on span "Confirmed" at bounding box center [950, 767] width 45 height 14
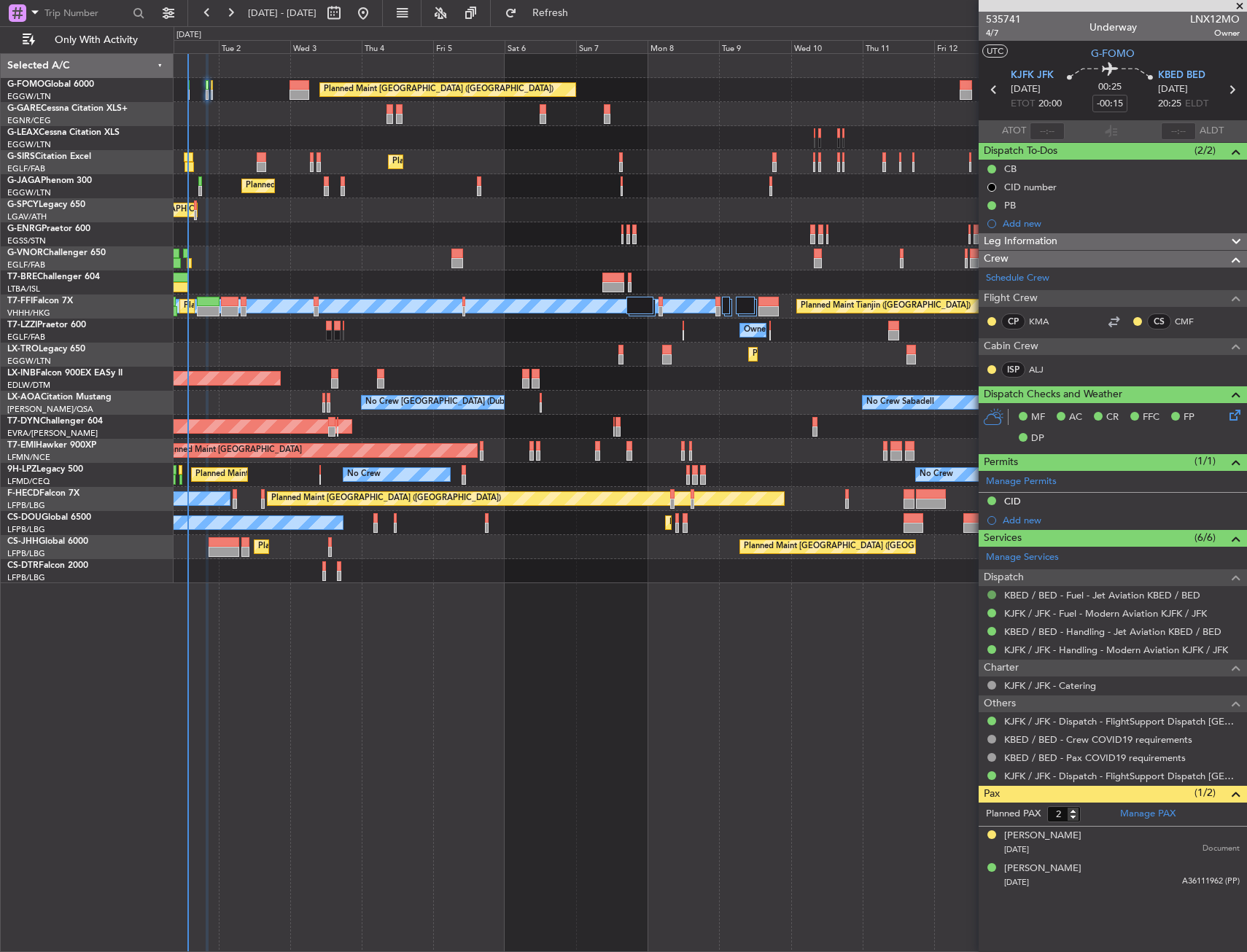
click at [989, 591] on button at bounding box center [992, 595] width 8 height 8
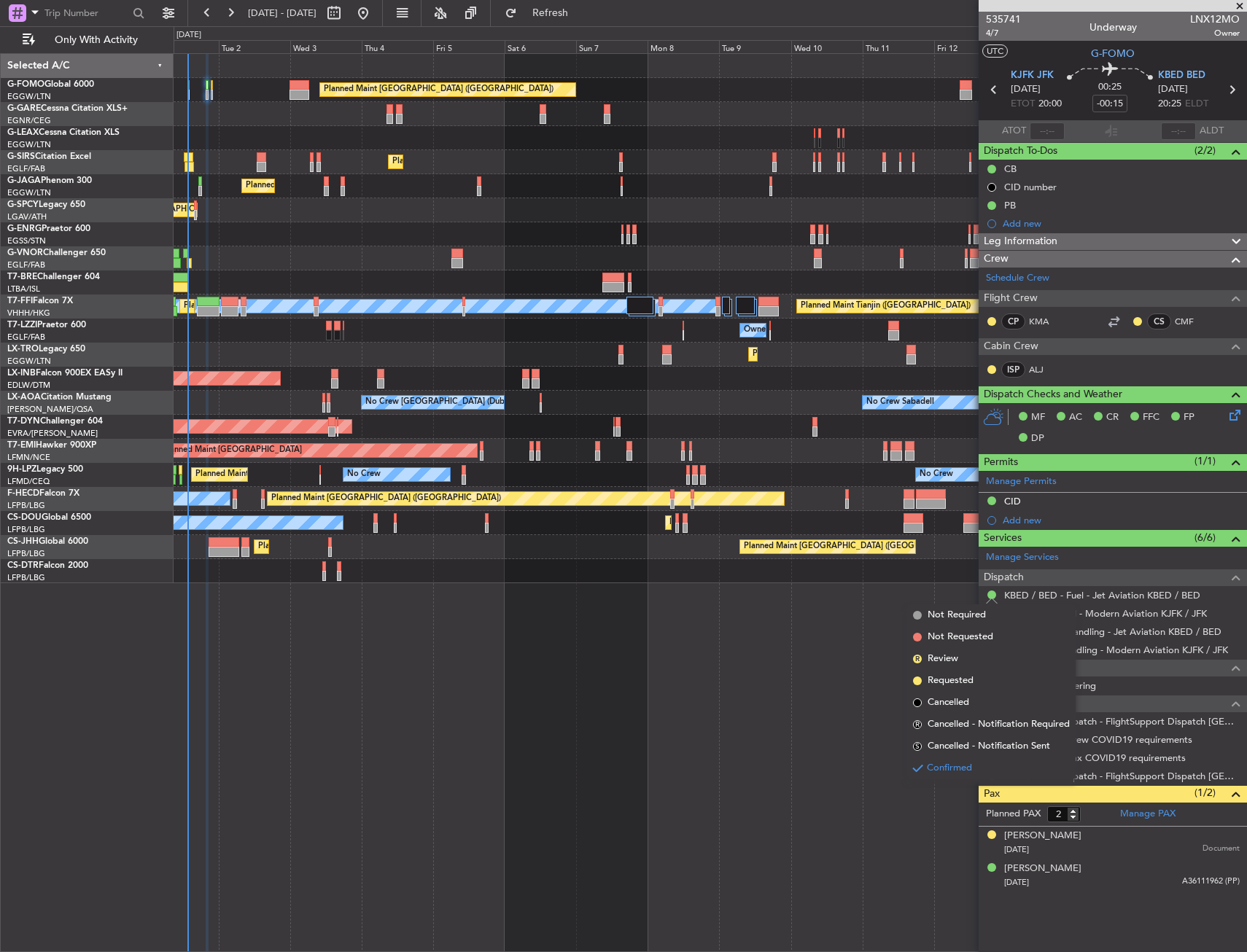
click at [965, 615] on mat-tooltip-component "Confirmed" at bounding box center [992, 617] width 65 height 38
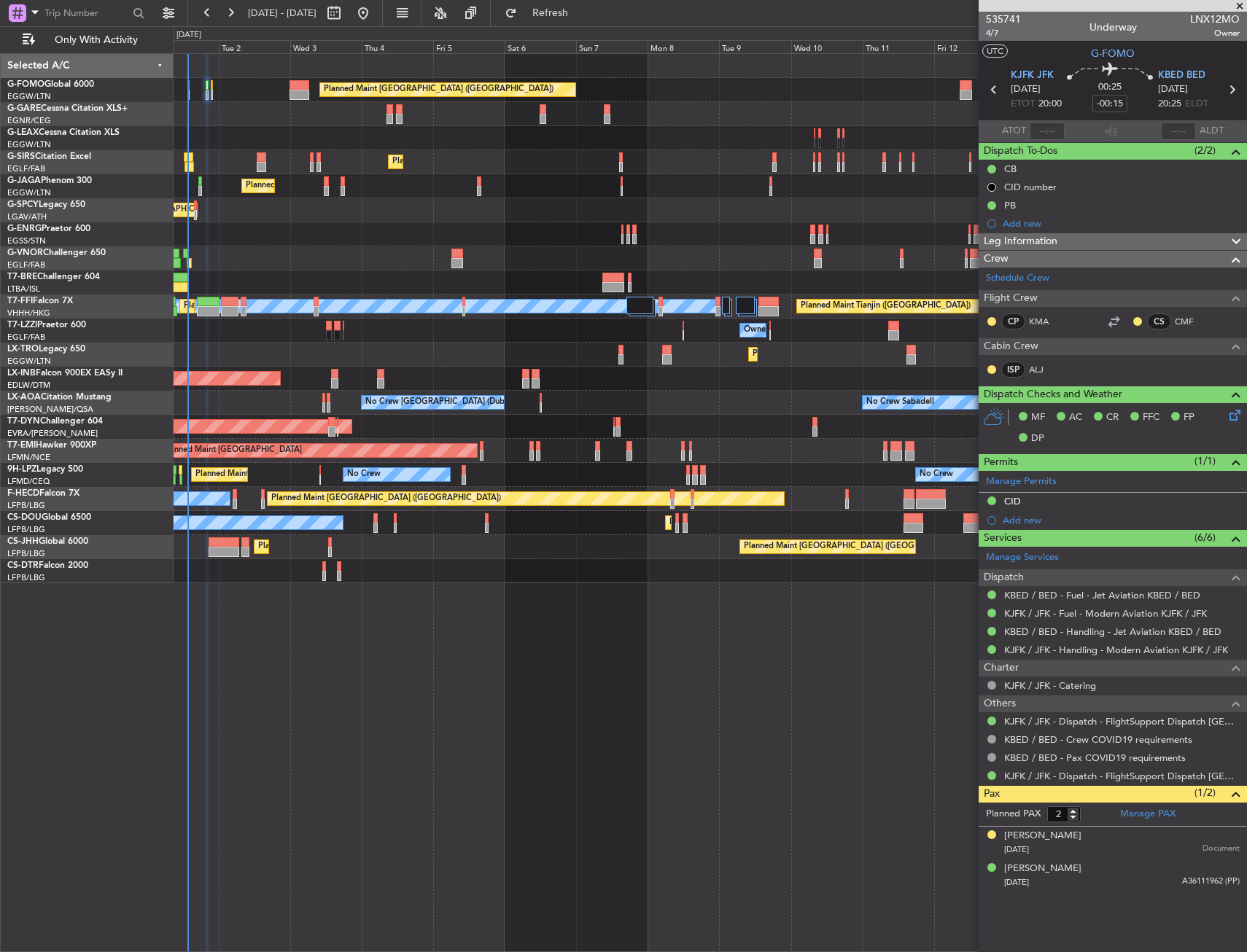
click at [988, 590] on div at bounding box center [992, 595] width 12 height 12
click at [989, 594] on button at bounding box center [992, 595] width 8 height 8
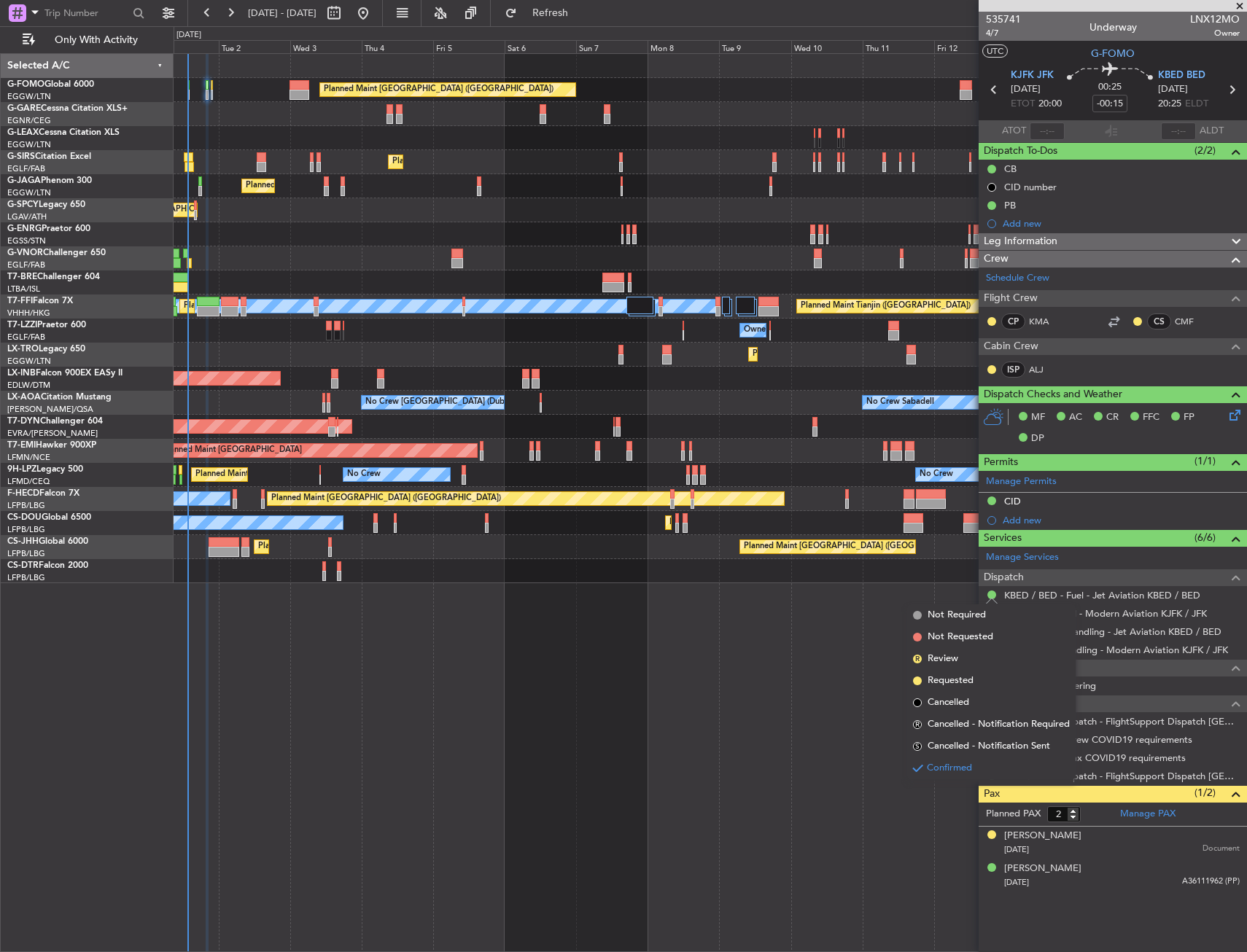
drag, startPoint x: 923, startPoint y: 612, endPoint x: 931, endPoint y: 611, distance: 8.1
click at [925, 612] on li "Not Required" at bounding box center [991, 615] width 168 height 22
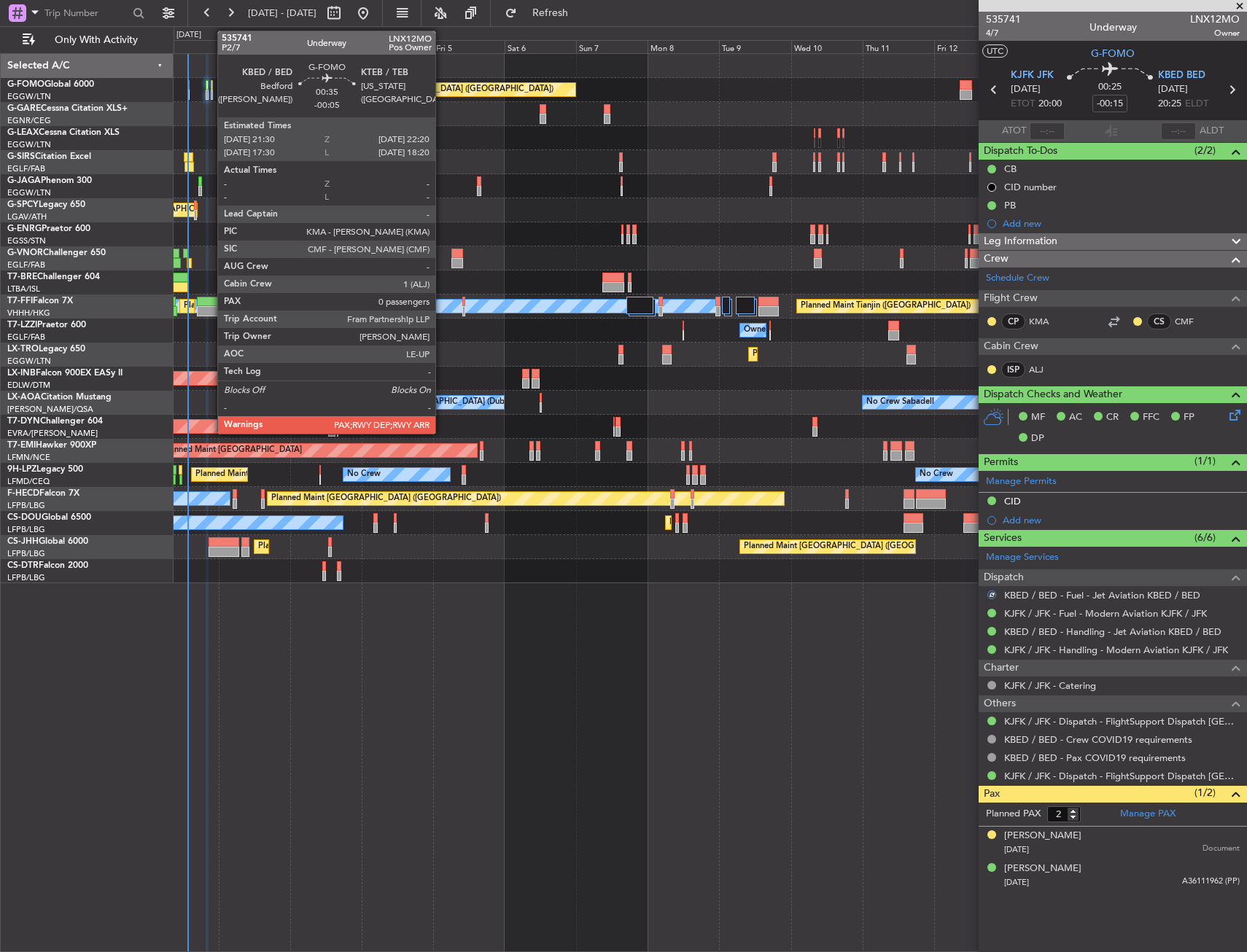
click at [211, 88] on div at bounding box center [212, 85] width 3 height 10
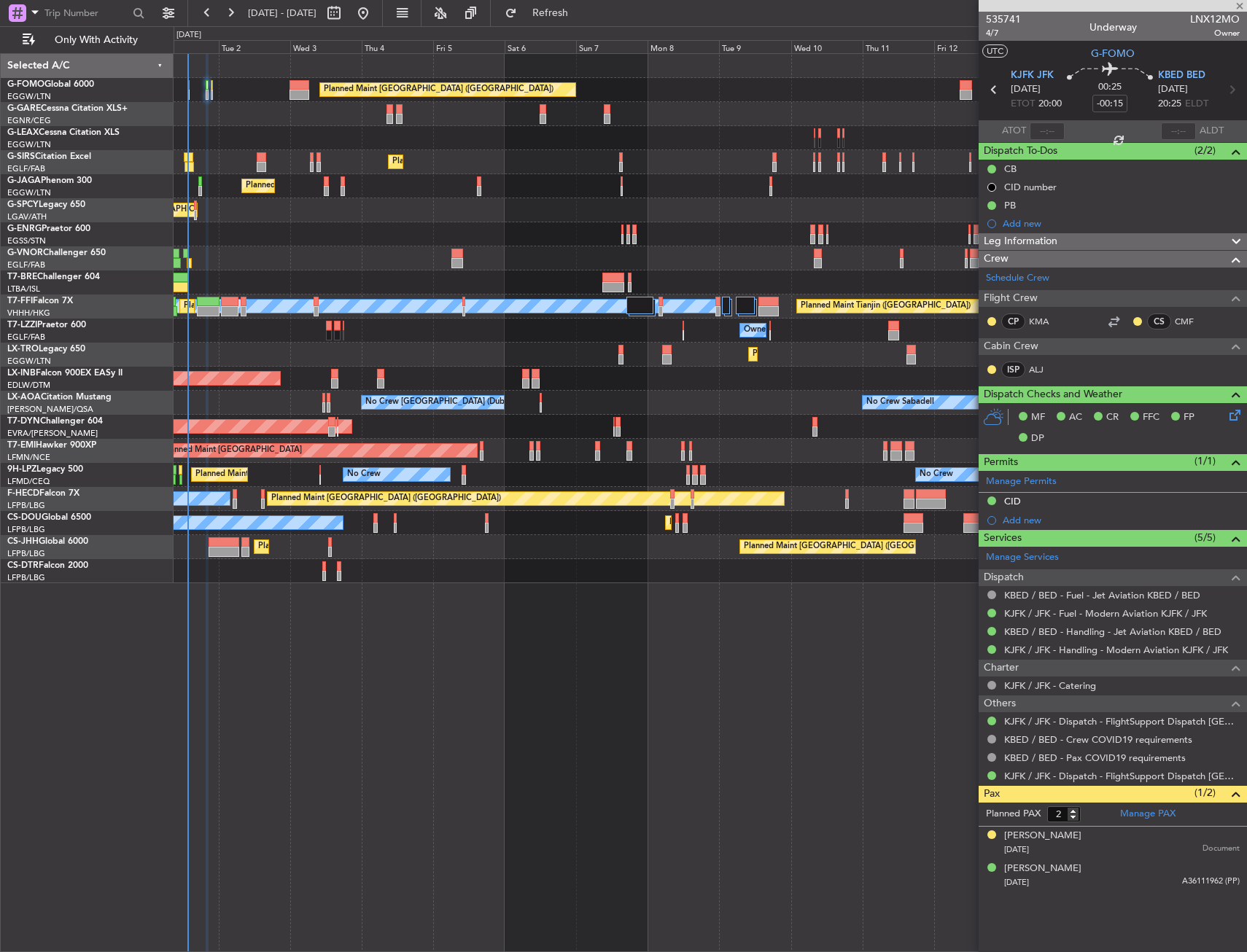
type input "-00:05"
type input "0"
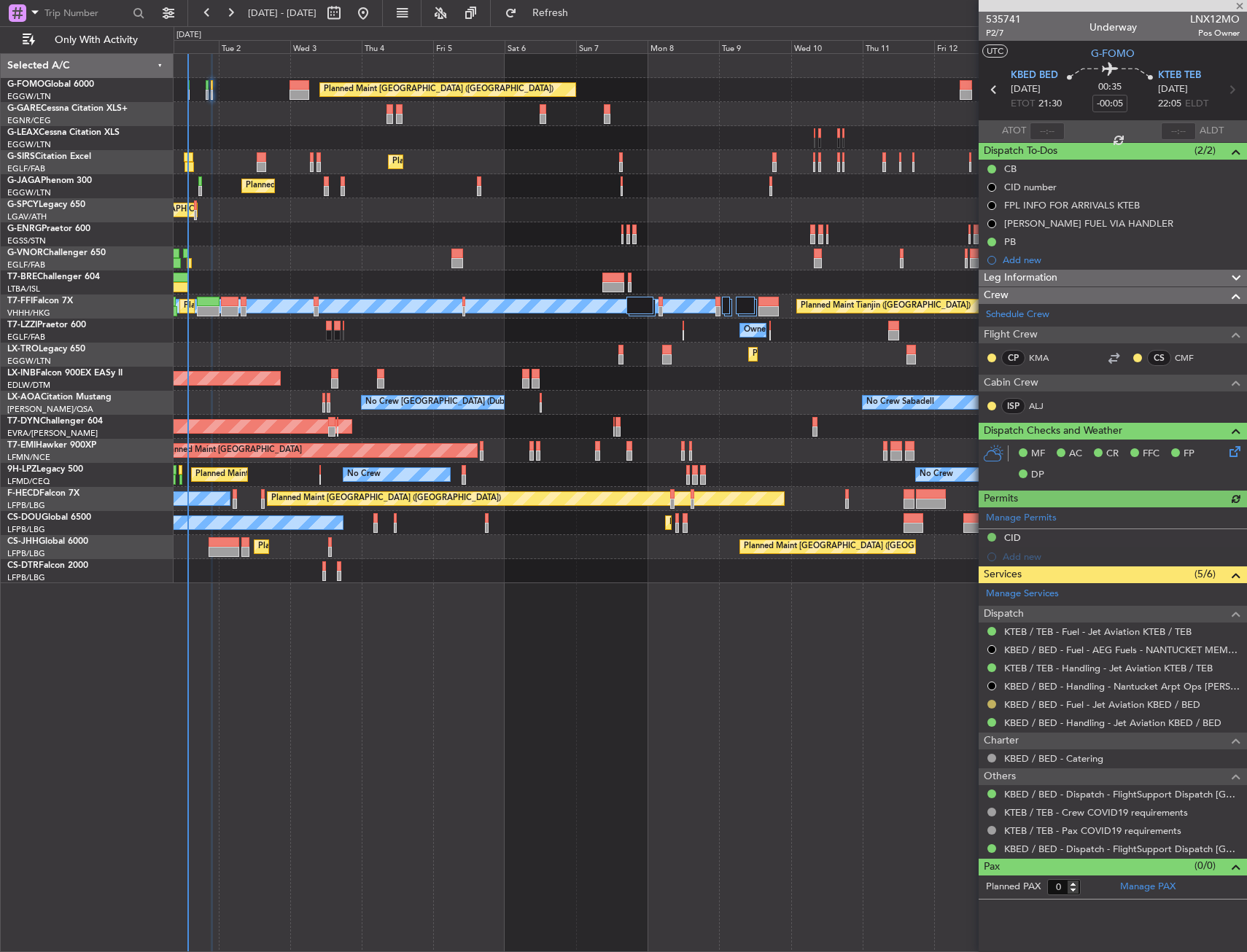
click at [991, 702] on button at bounding box center [992, 704] width 8 height 8
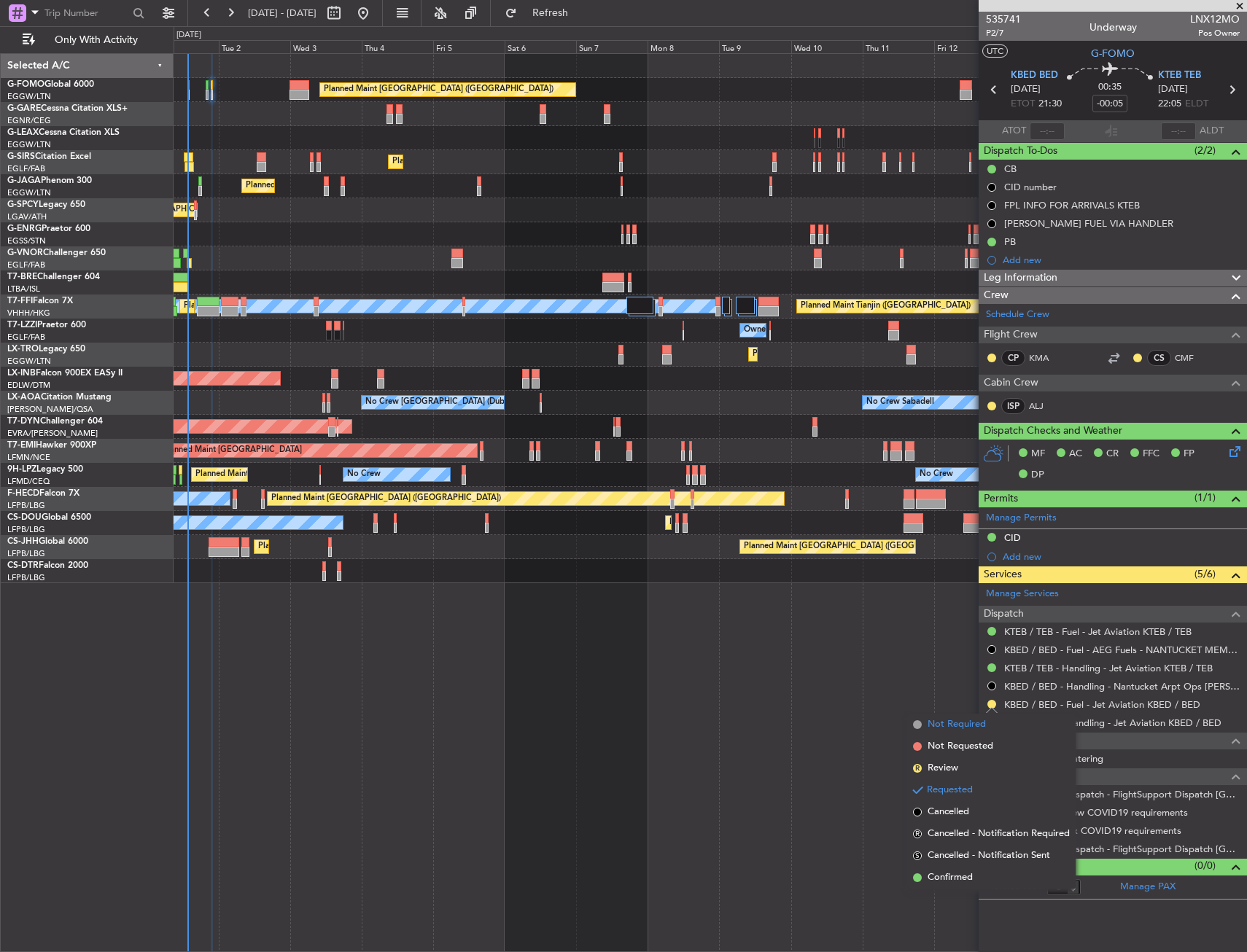
click at [934, 728] on span "Not Required" at bounding box center [957, 724] width 59 height 14
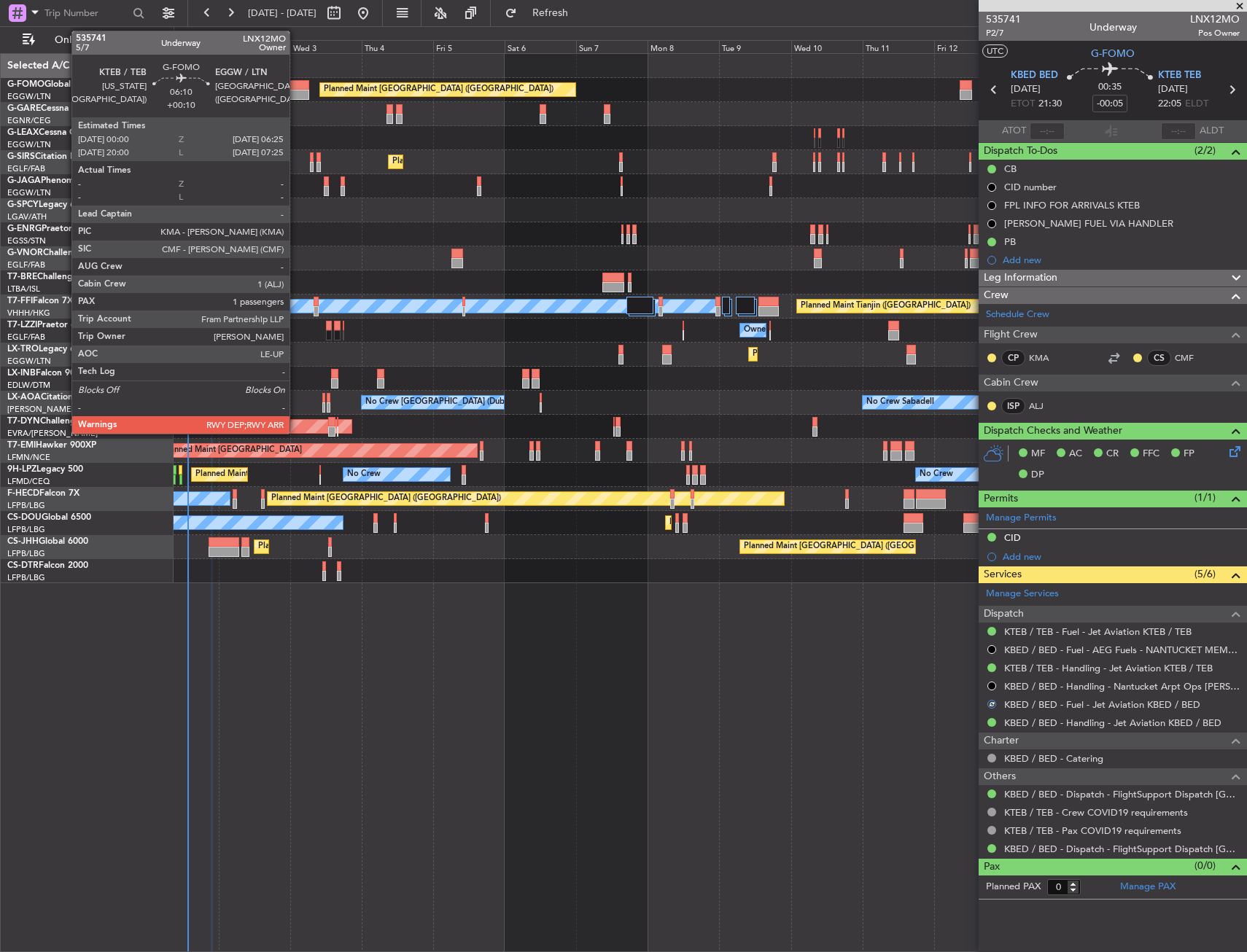
click at [296, 86] on div at bounding box center [300, 85] width 20 height 10
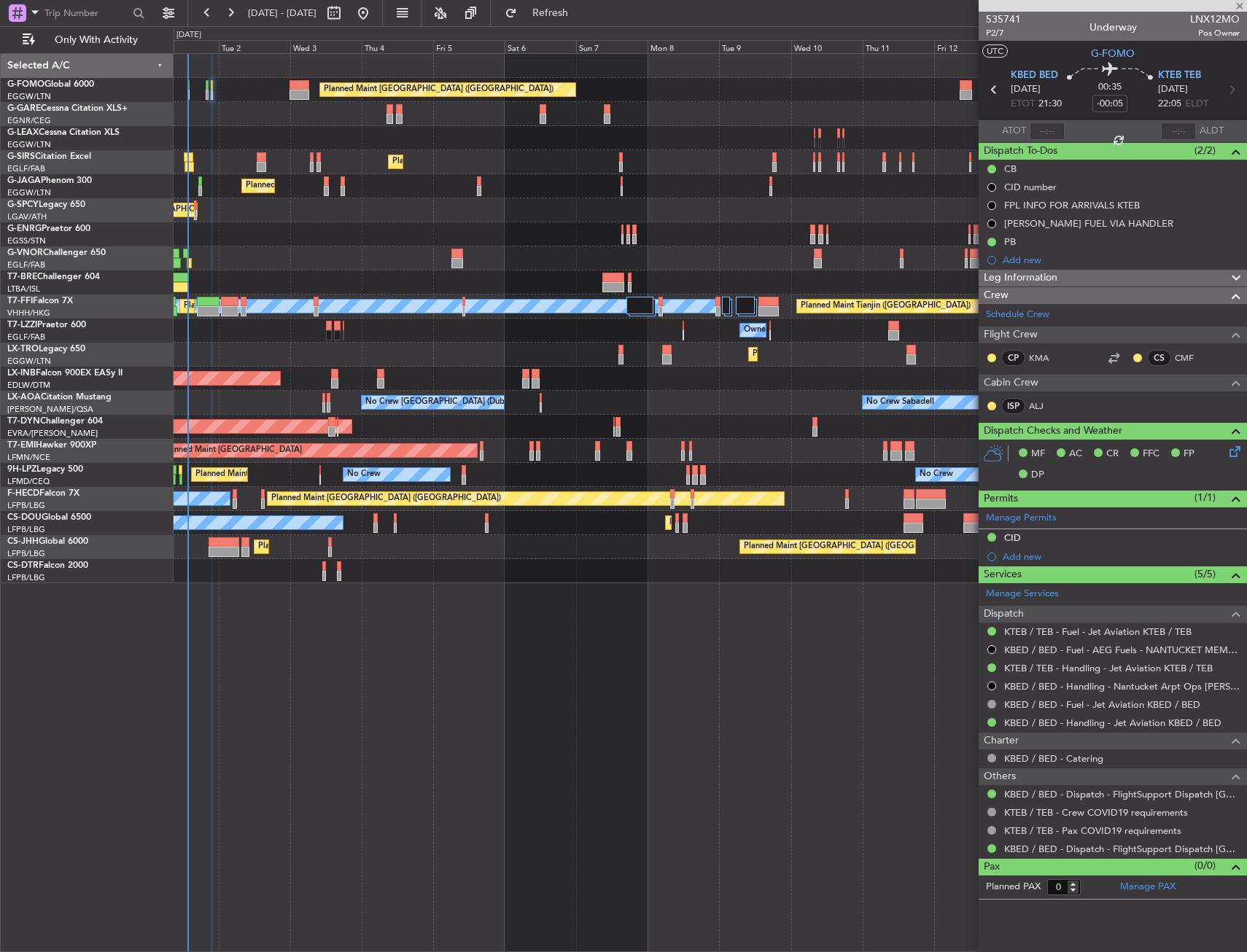
type input "+00:10"
type input "1"
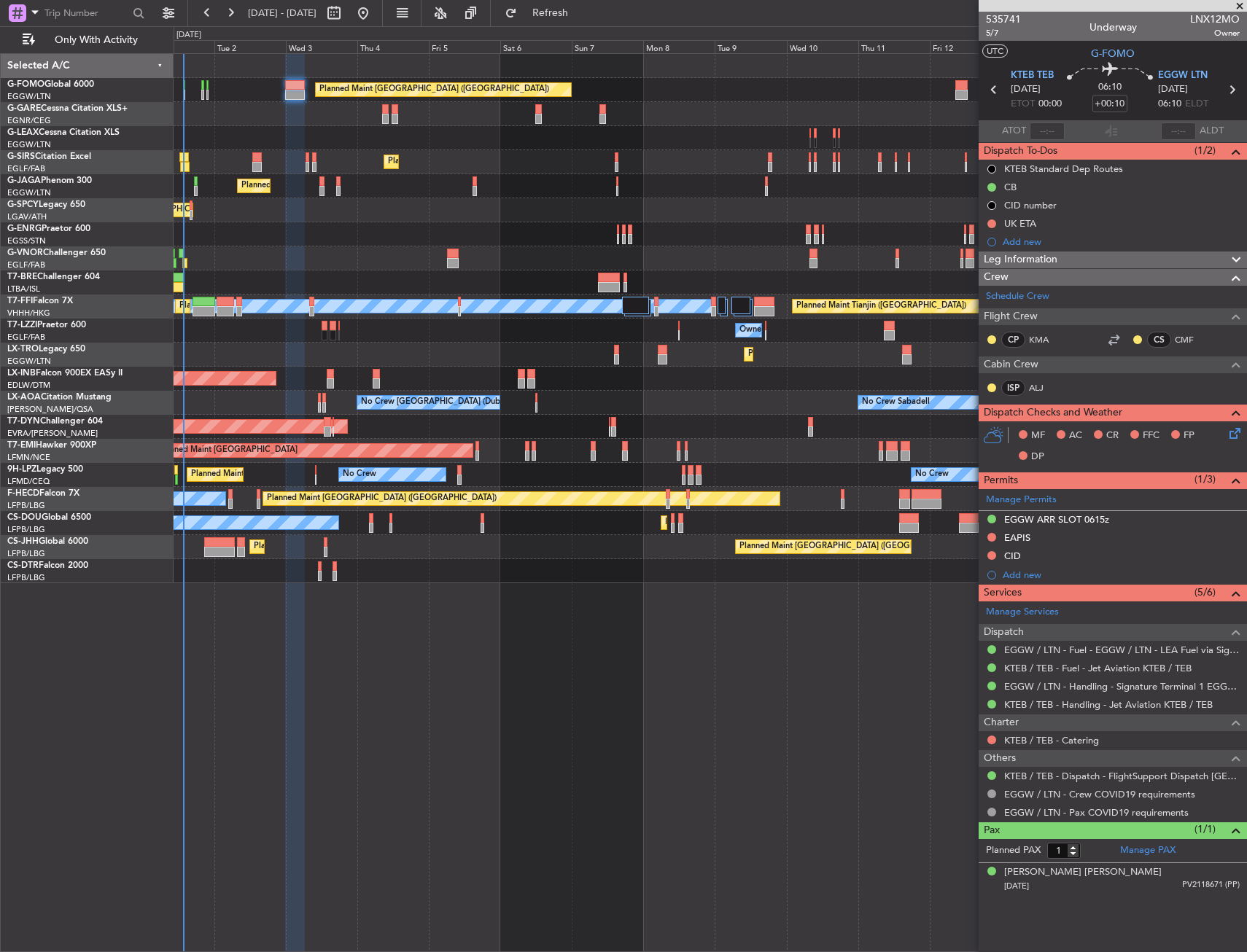
click at [244, 238] on div at bounding box center [709, 234] width 1072 height 24
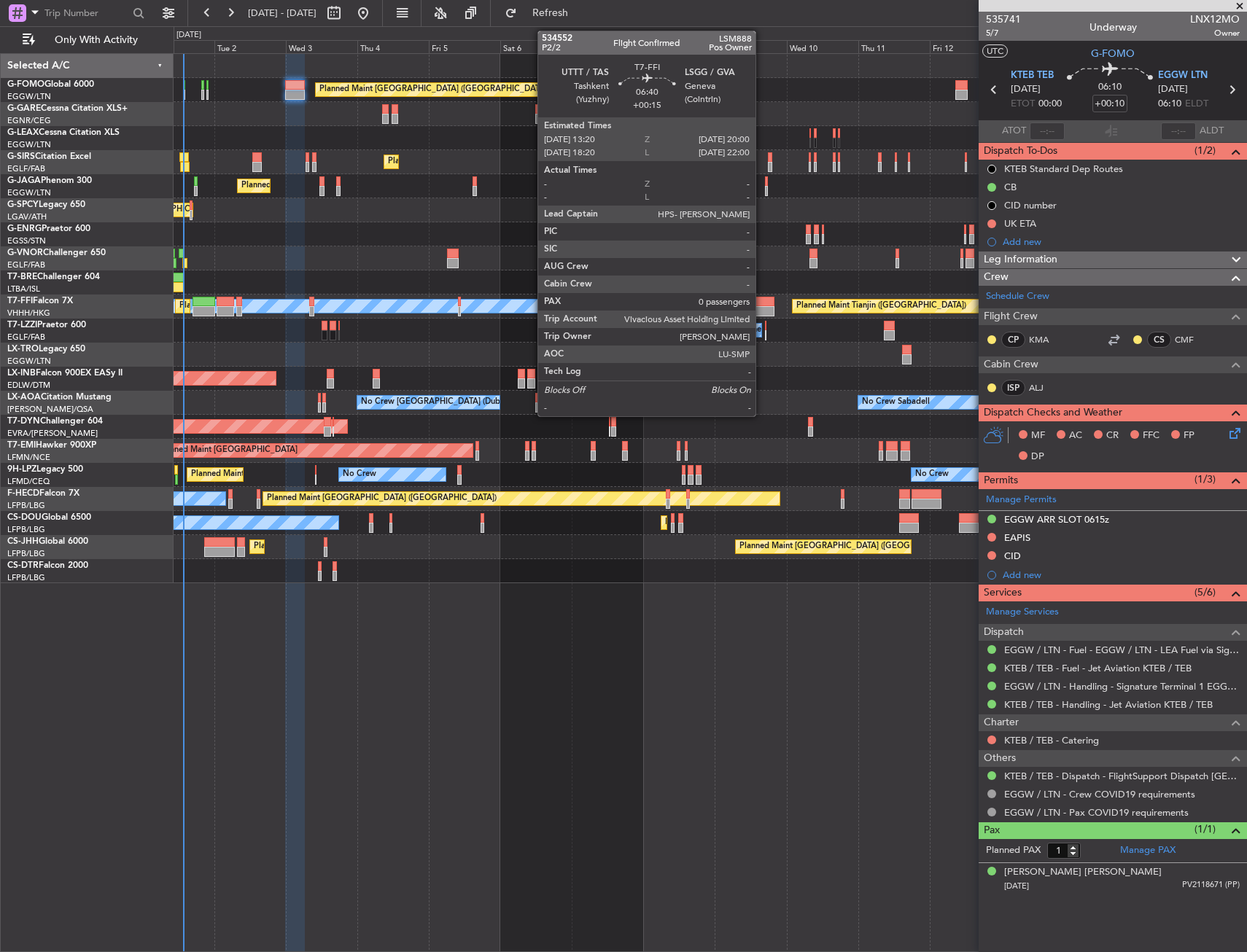
click at [762, 306] on div at bounding box center [764, 311] width 20 height 10
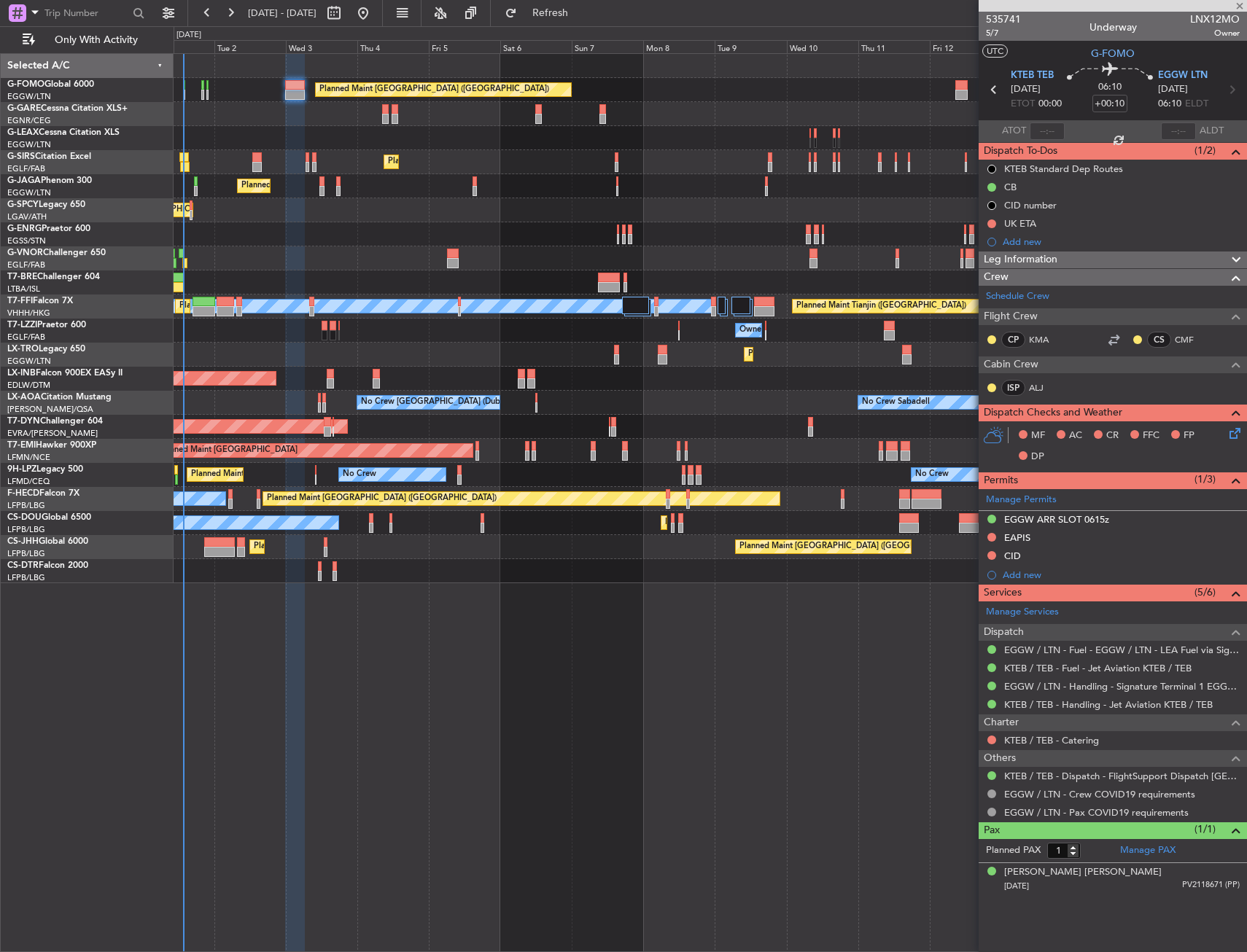
type input "+00:15"
type input "0"
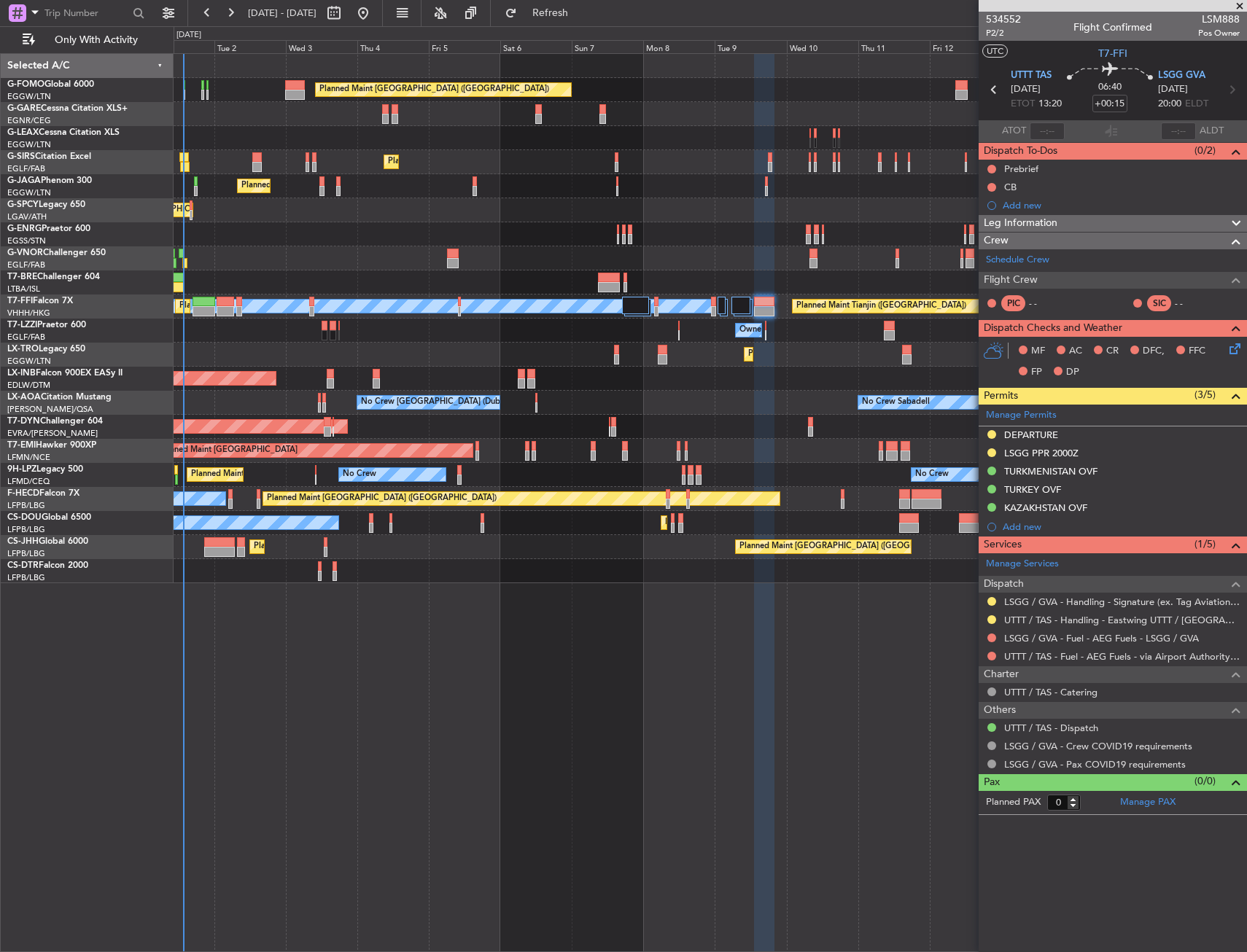
click at [357, 326] on div "Owner" at bounding box center [709, 330] width 1072 height 24
click at [362, 325] on div "Owner" at bounding box center [709, 330] width 1072 height 24
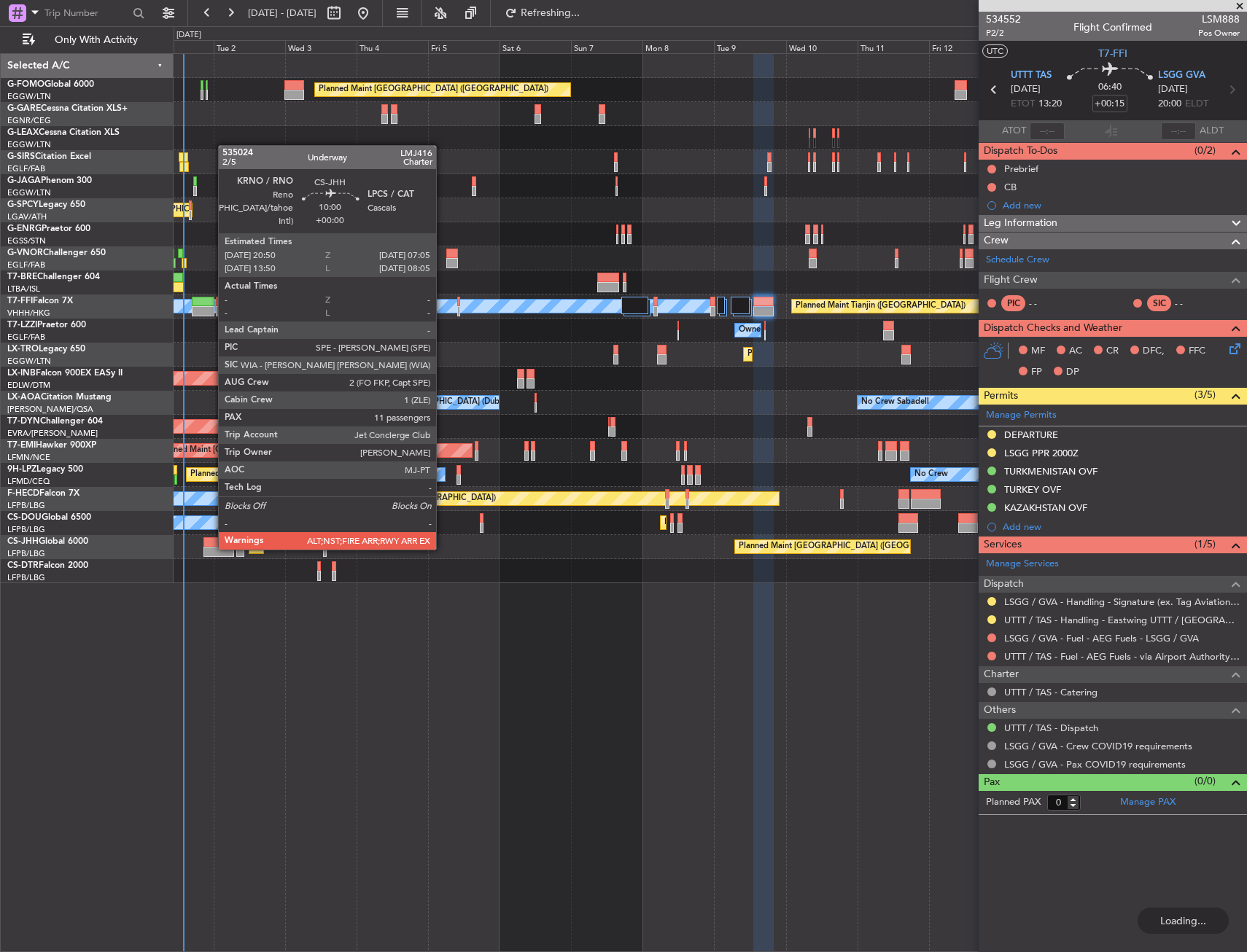
click at [211, 548] on div at bounding box center [218, 551] width 31 height 10
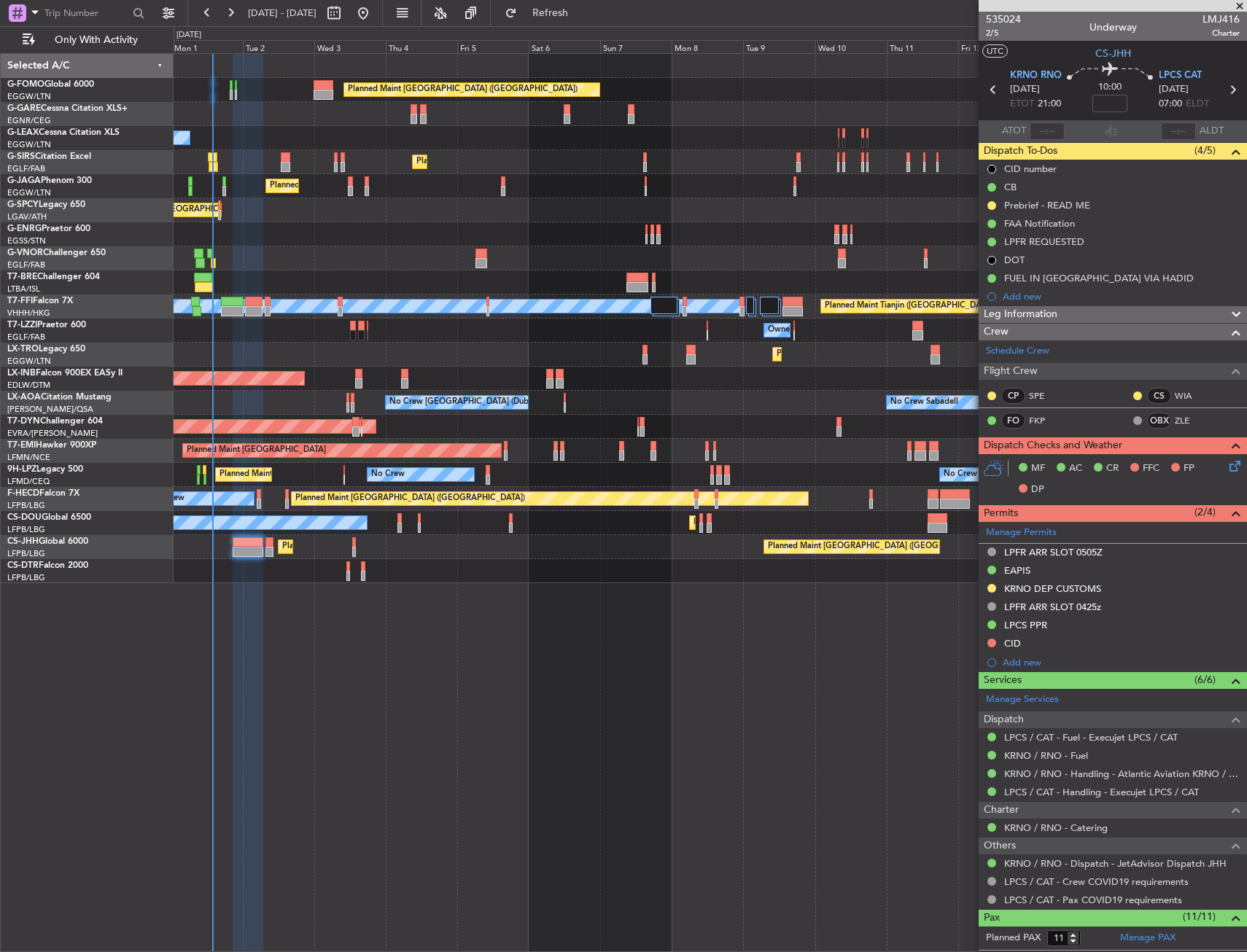
click at [398, 338] on div "Owner" at bounding box center [709, 330] width 1072 height 24
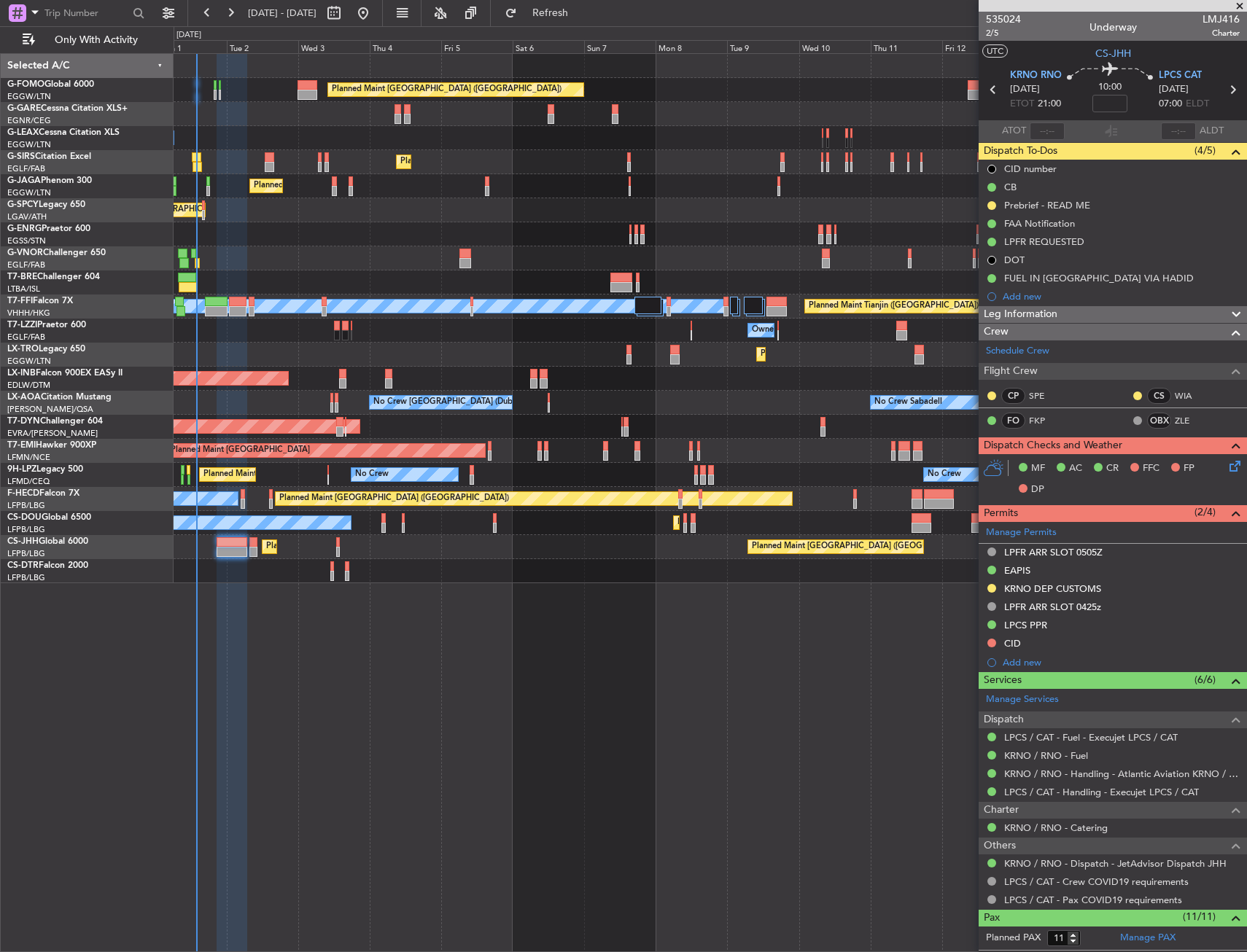
click at [382, 340] on div "Owner" at bounding box center [709, 330] width 1072 height 24
click at [581, 18] on span "Refresh" at bounding box center [550, 13] width 61 height 10
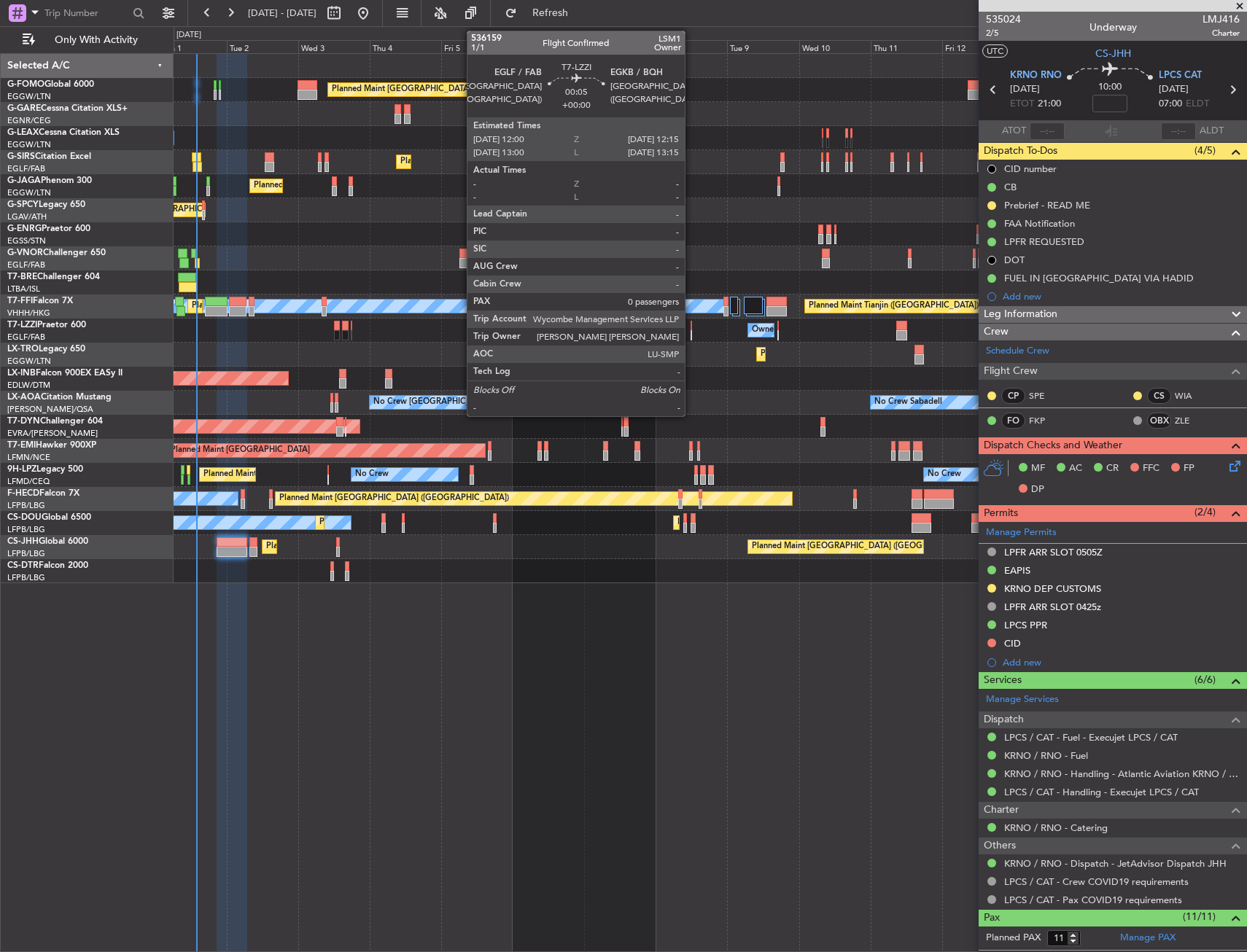
click at [691, 329] on div at bounding box center [691, 325] width 2 height 10
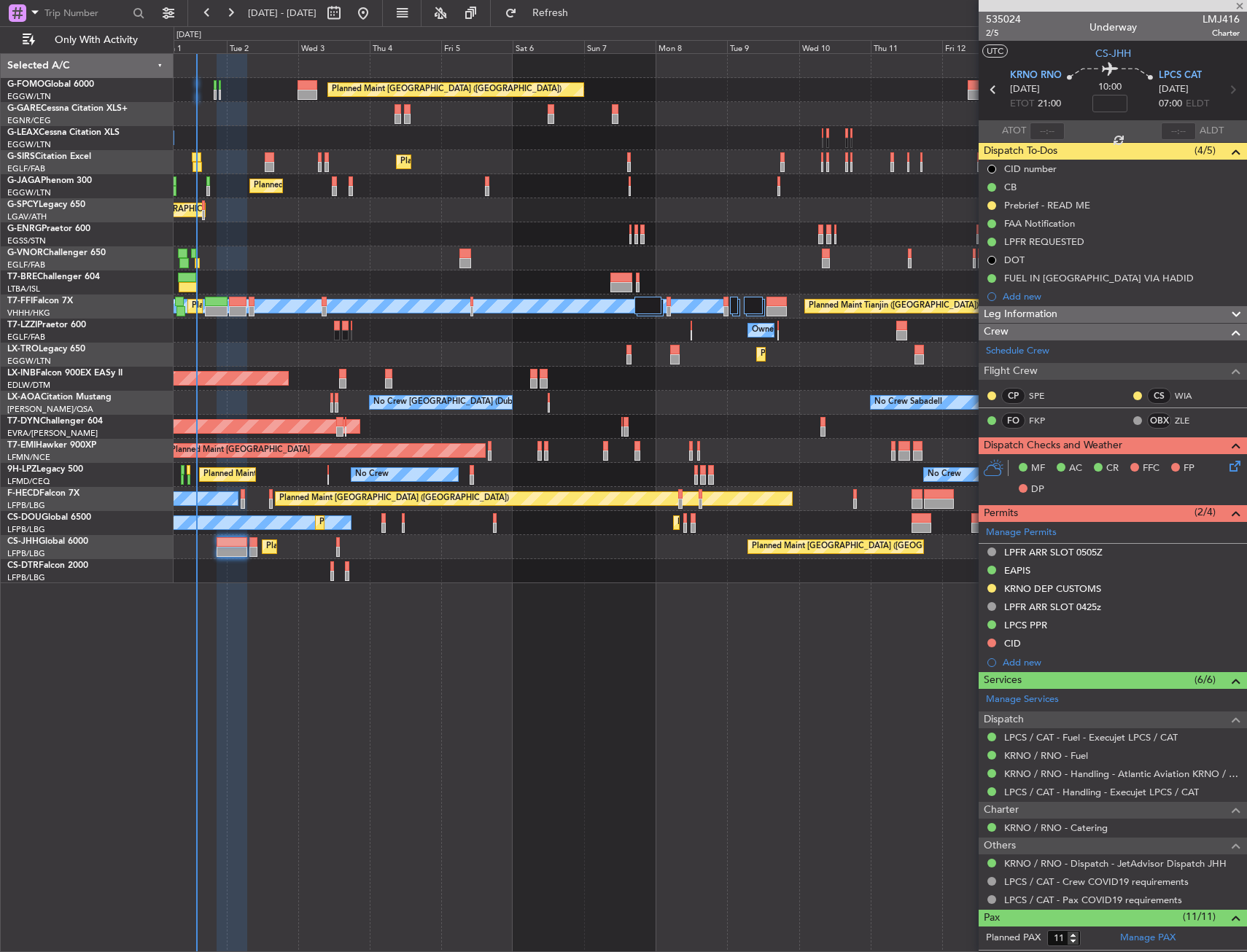
type input "0"
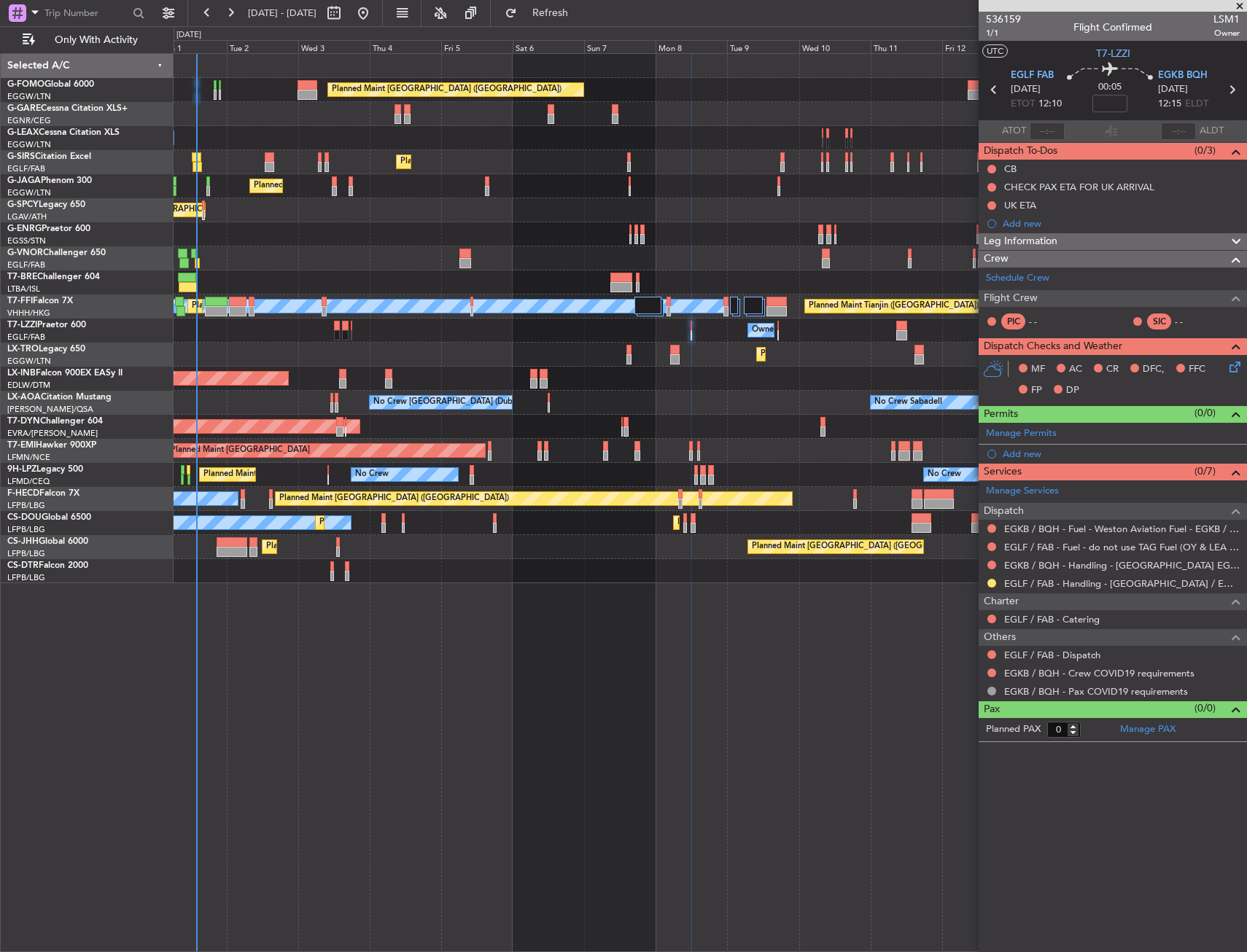
click at [985, 580] on div "EGLF / FAB - Handling - Farnborough Airport / EGLF / FAB" at bounding box center [1112, 583] width 269 height 18
click at [993, 581] on button at bounding box center [992, 583] width 8 height 8
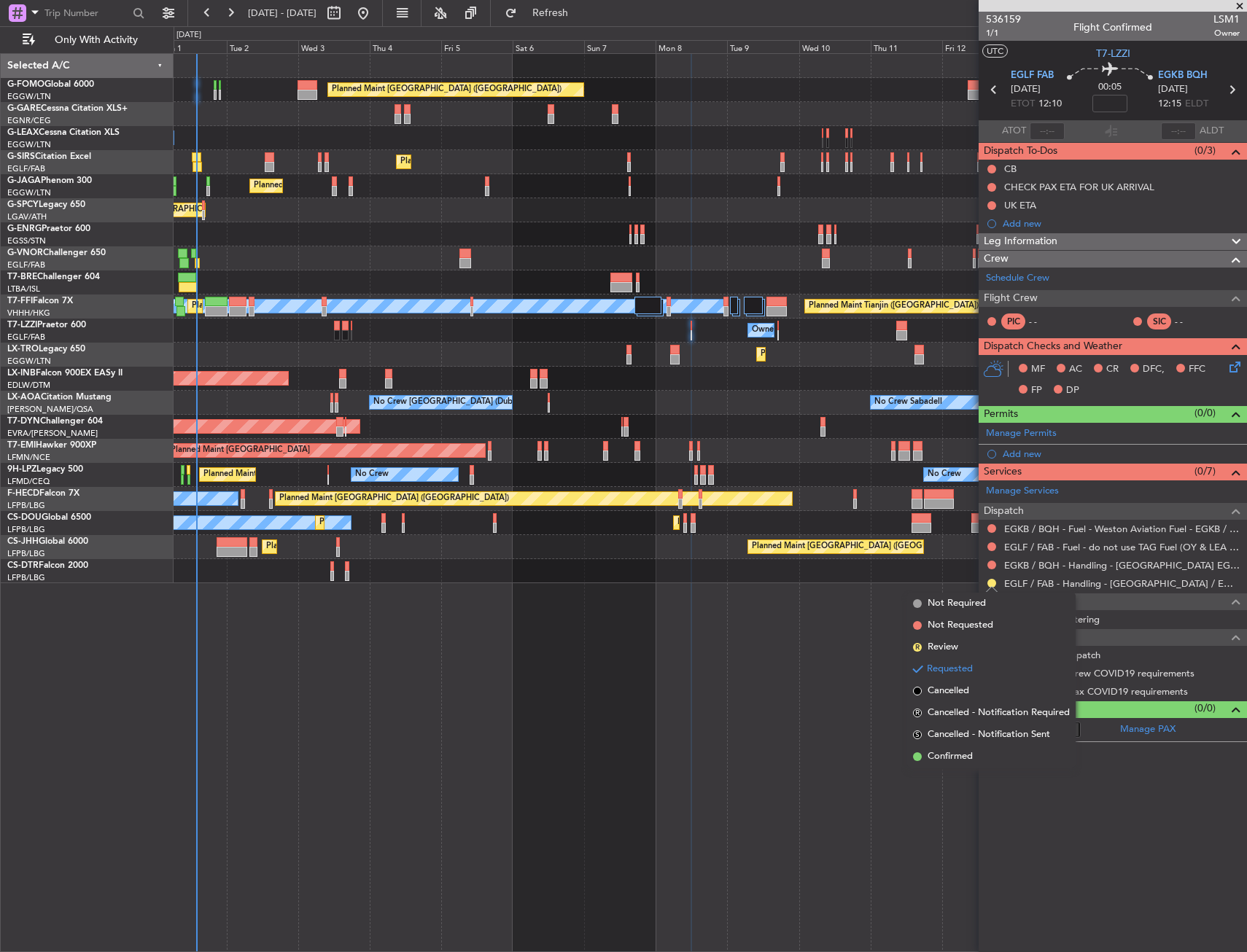
click at [767, 637] on div "Planned Maint London (Luton) Owner Planned Maint London (Farnborough) Planned M…" at bounding box center [710, 503] width 1073 height 898
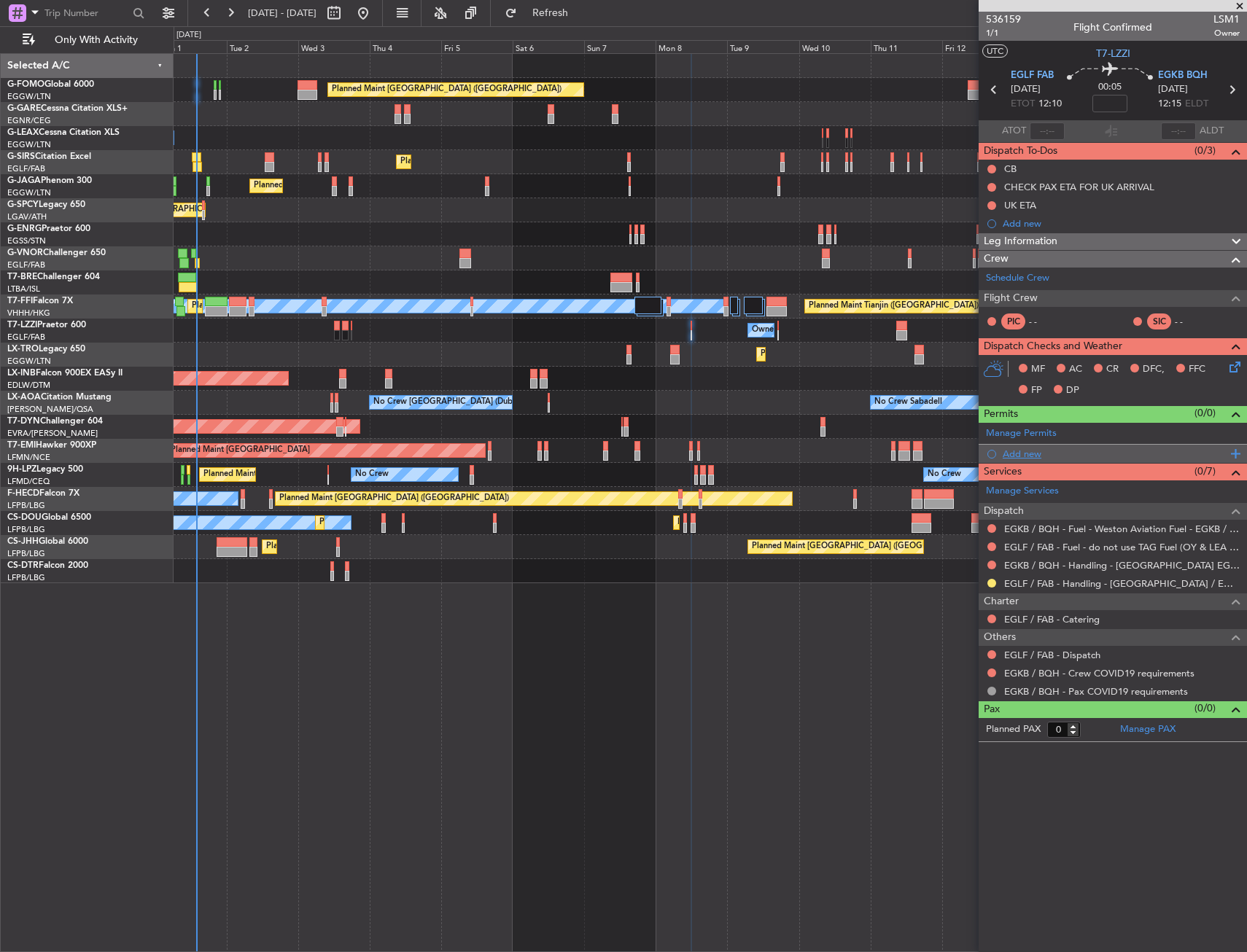
click at [1022, 458] on div "Add new" at bounding box center [1114, 453] width 223 height 13
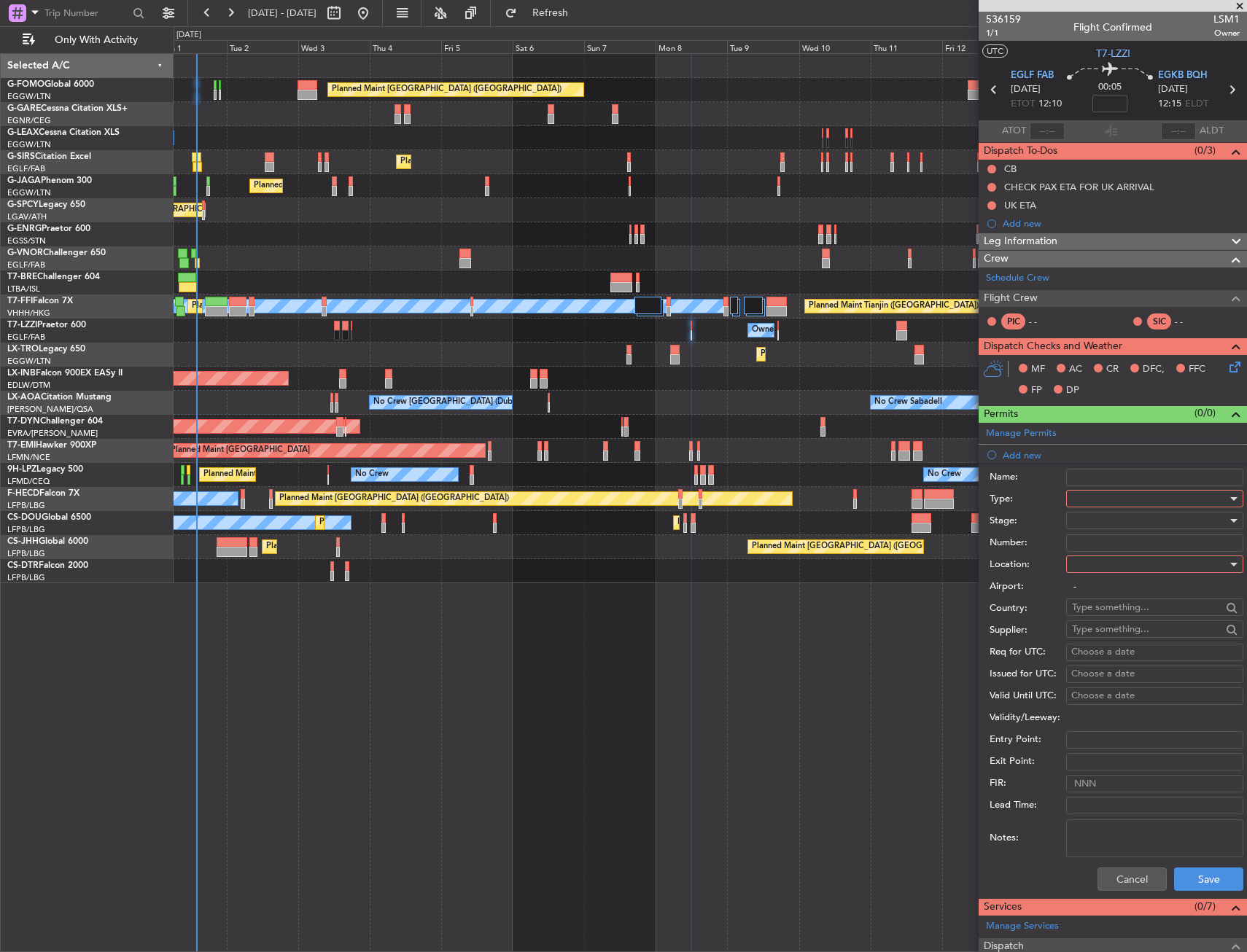
click at [1115, 498] on div at bounding box center [1150, 499] width 156 height 22
click at [1090, 568] on span "PPR" at bounding box center [1148, 571] width 153 height 22
click at [1097, 570] on div at bounding box center [1150, 564] width 156 height 22
click at [1104, 594] on span "Departure" at bounding box center [1148, 594] width 153 height 22
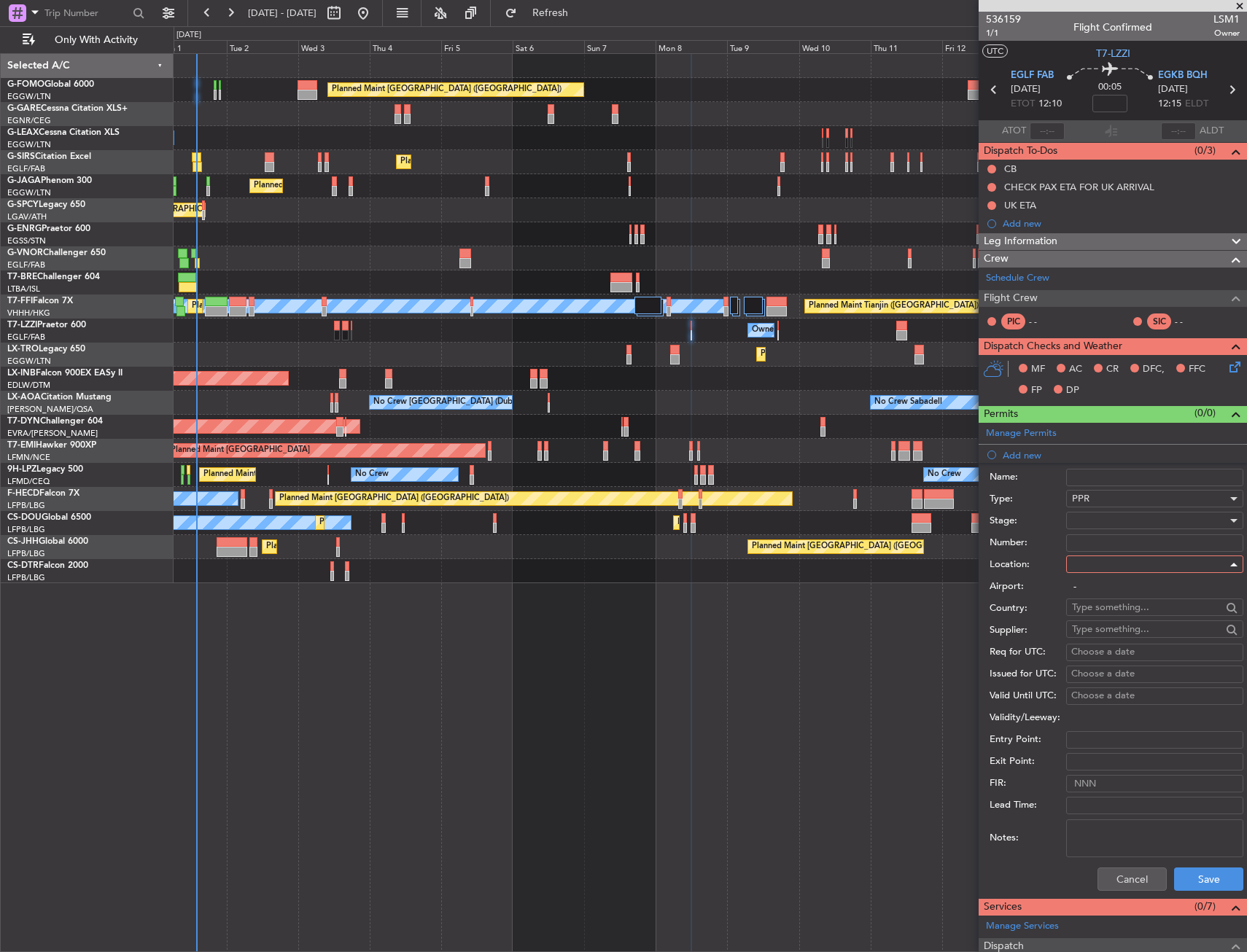
type input "EGLF / FAB"
click at [1198, 888] on button "Save" at bounding box center [1209, 879] width 69 height 23
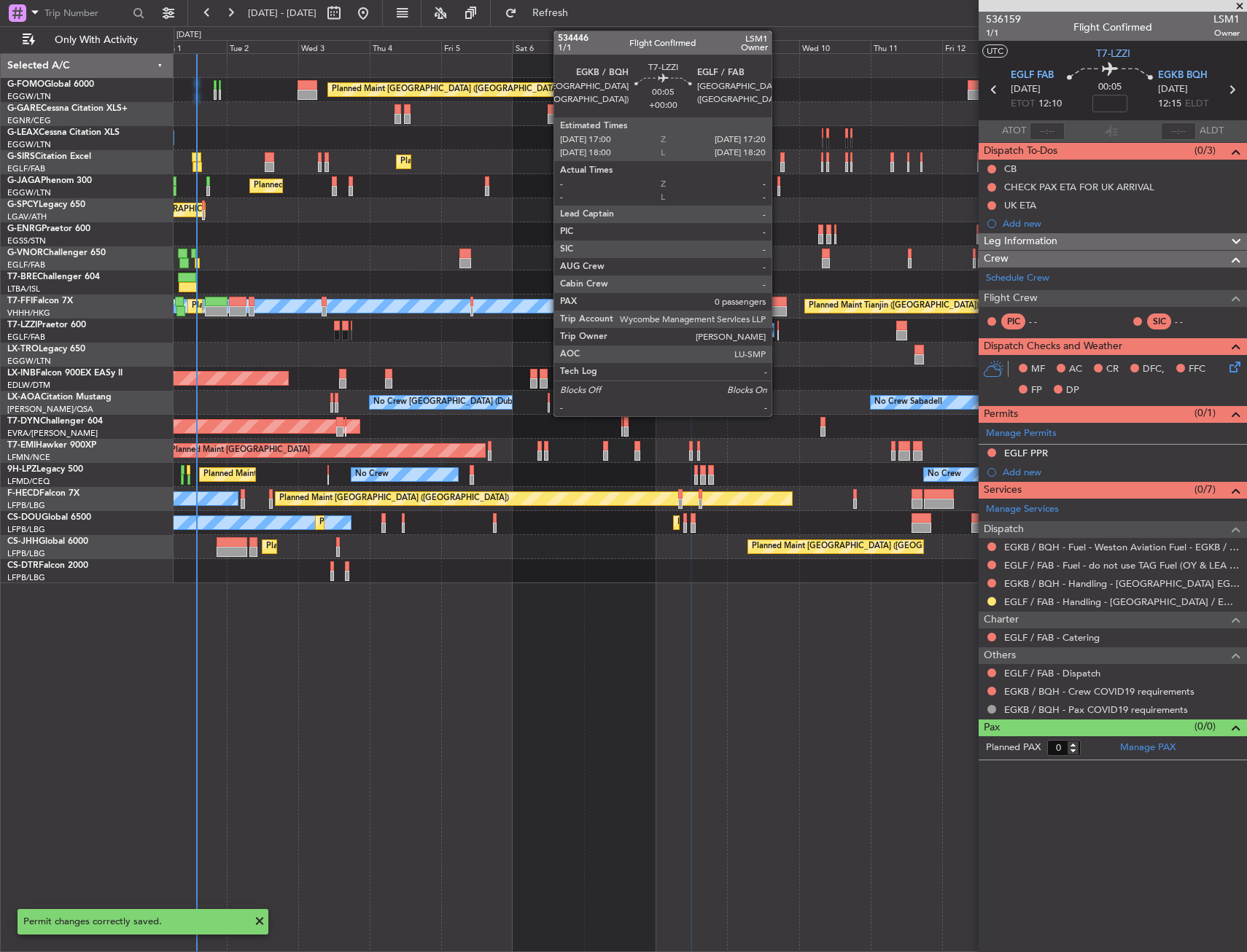
click at [778, 325] on div at bounding box center [778, 325] width 2 height 10
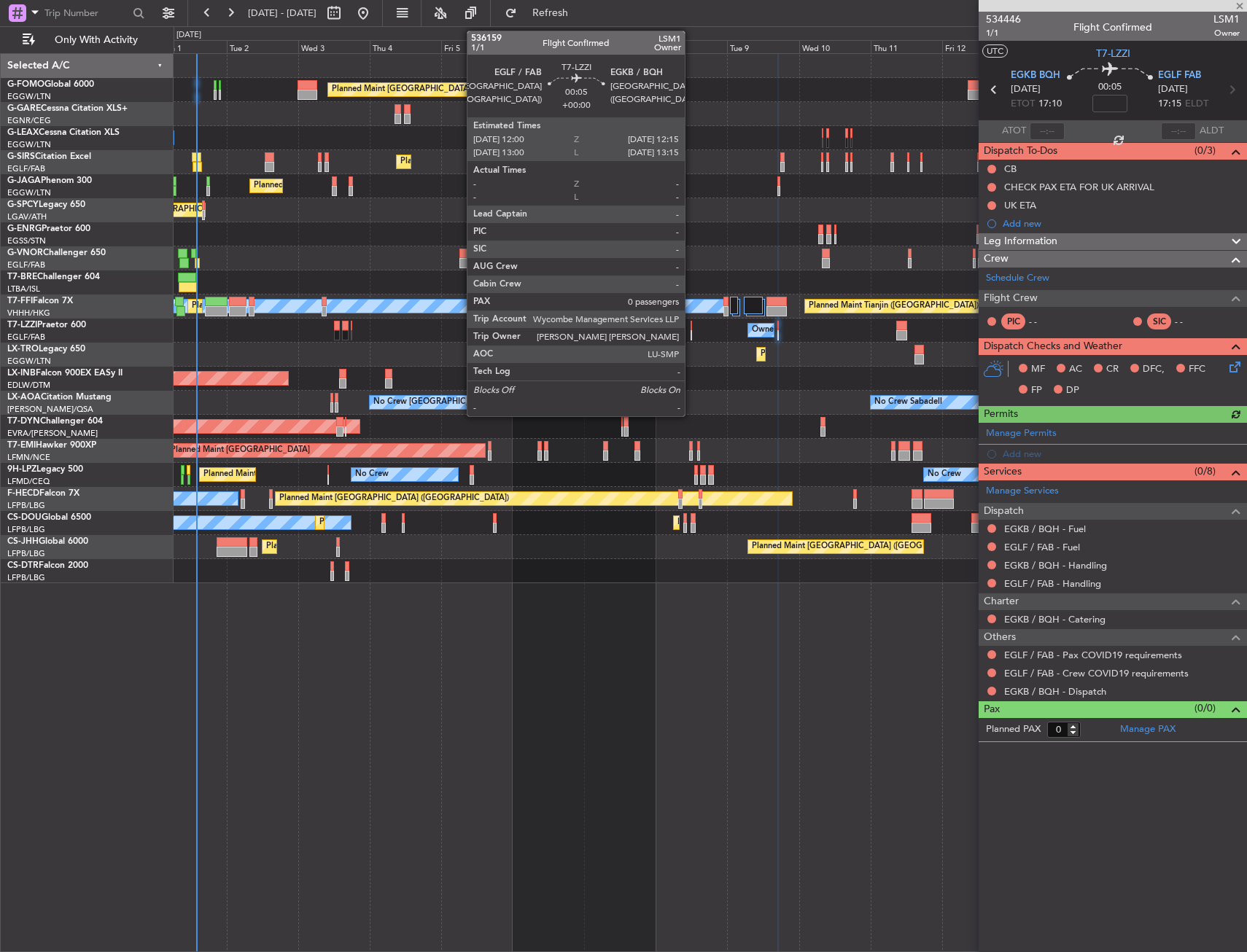
click at [691, 330] on div at bounding box center [691, 335] width 2 height 10
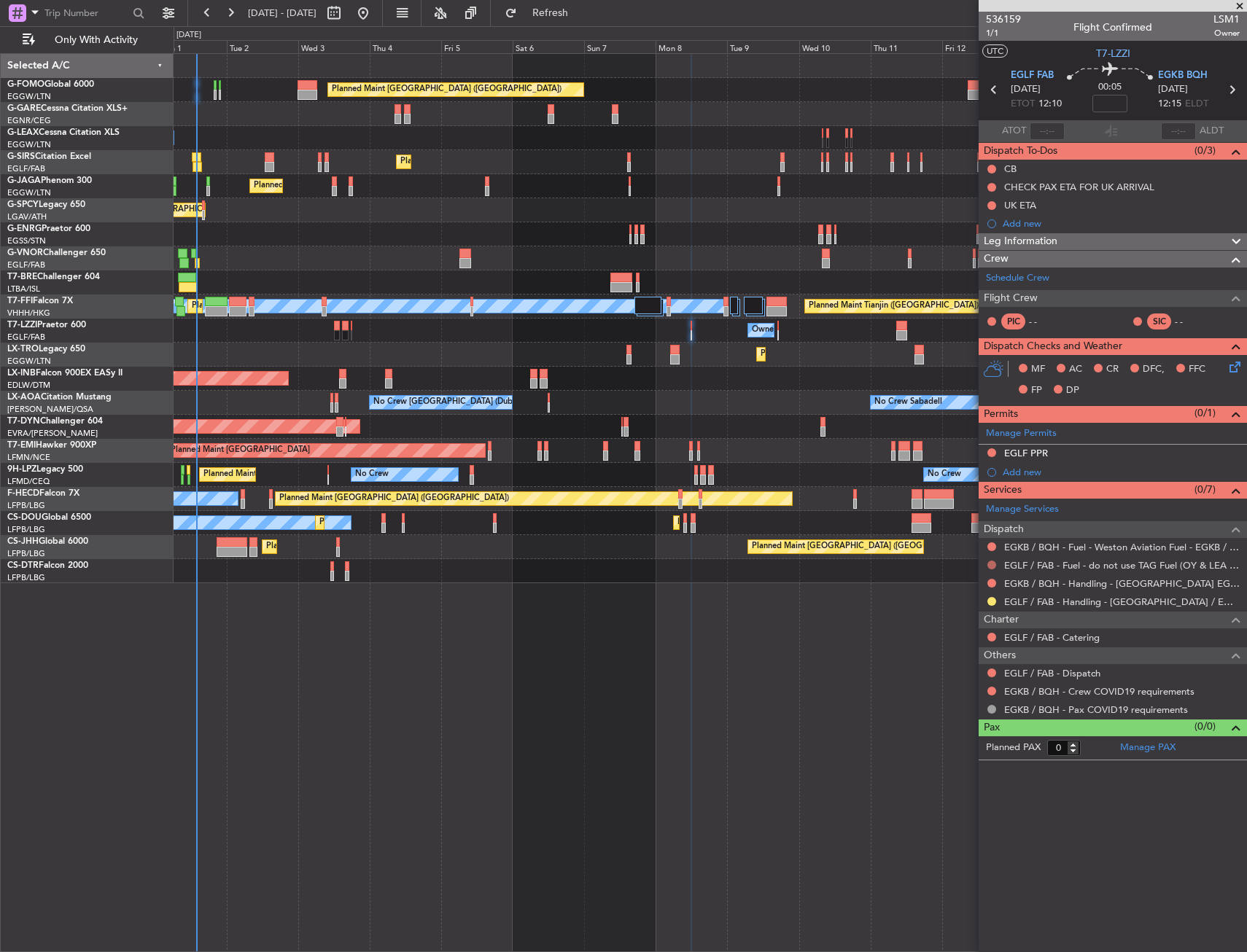
click at [988, 563] on button at bounding box center [992, 565] width 8 height 8
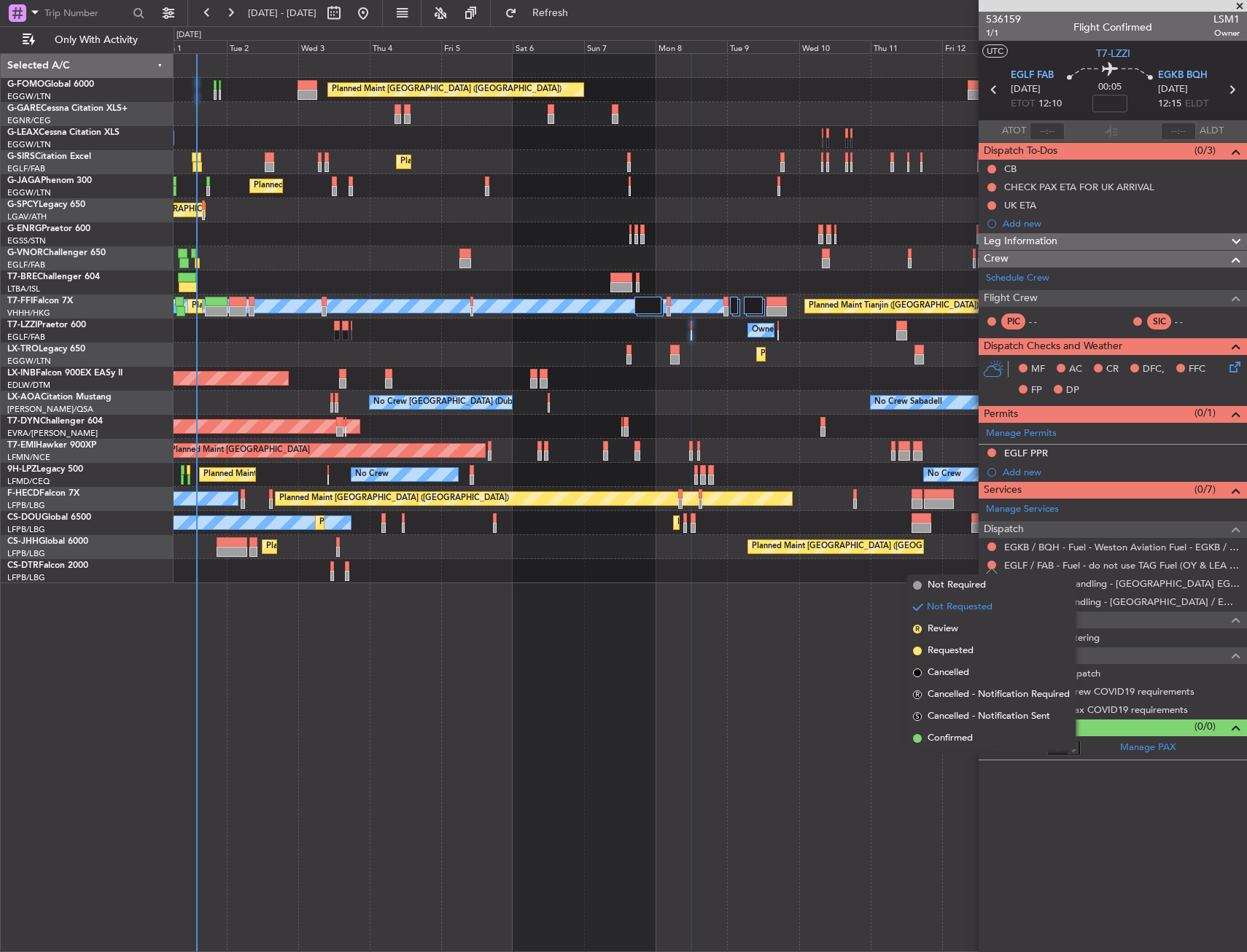
click at [901, 538] on div "Planned Maint London (Luton) Planned Maint Paris (Le Bourget)" at bounding box center [709, 546] width 1072 height 24
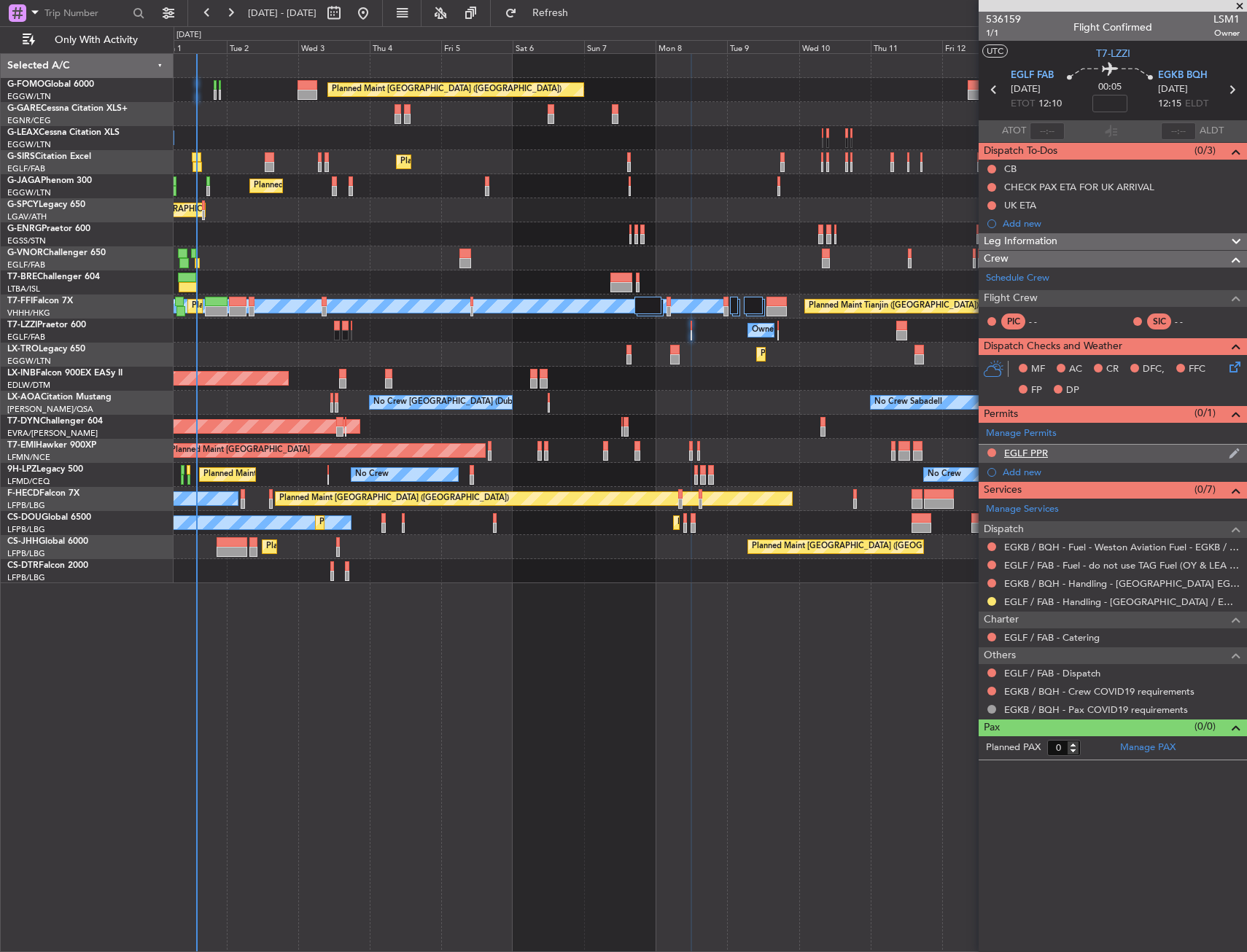
click at [1089, 453] on div "EGLF PPR" at bounding box center [1112, 453] width 269 height 18
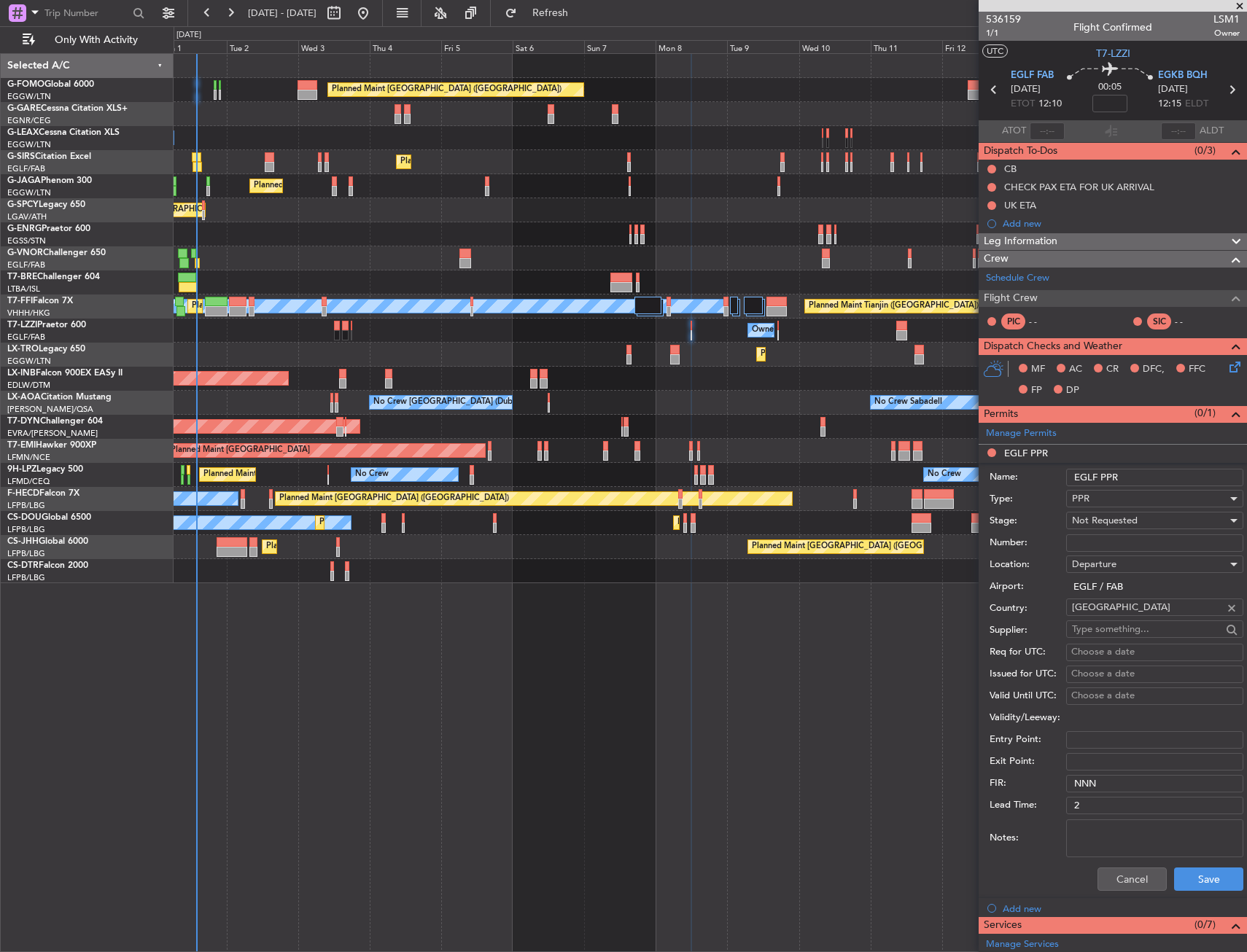
click at [1149, 474] on input "EGLF PPR" at bounding box center [1155, 477] width 177 height 18
type input "EGLF PPR 1210z"
click at [1173, 514] on div "Not Requested" at bounding box center [1150, 520] width 156 height 22
click at [1147, 622] on span "Requested" at bounding box center [1148, 616] width 153 height 22
click at [1184, 875] on button "Save" at bounding box center [1209, 879] width 69 height 23
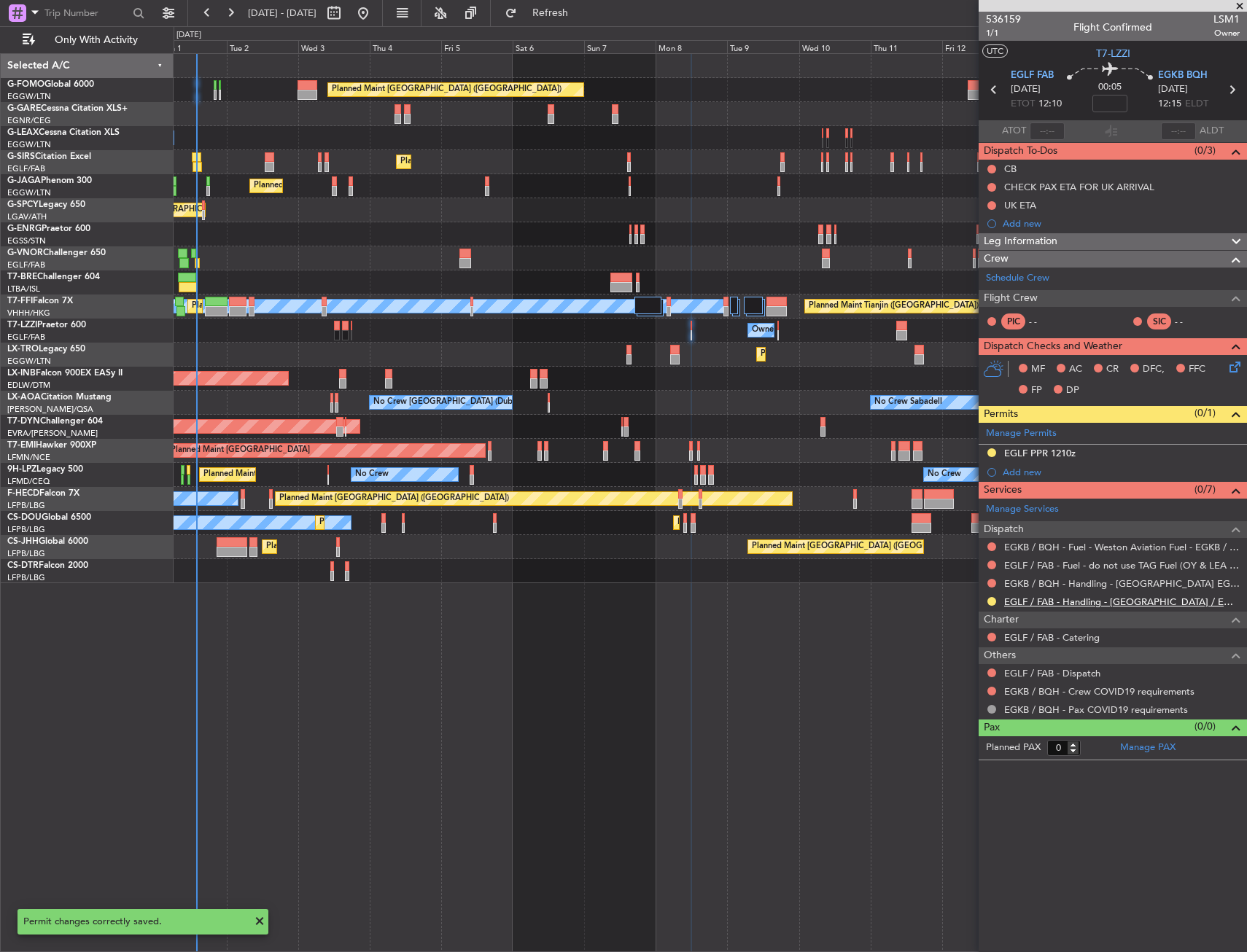
click at [1033, 601] on link "EGLF / FAB - Handling - Farnborough Airport / EGLF / FAB" at bounding box center [1121, 601] width 235 height 13
click at [581, 18] on span "Refresh" at bounding box center [550, 13] width 61 height 10
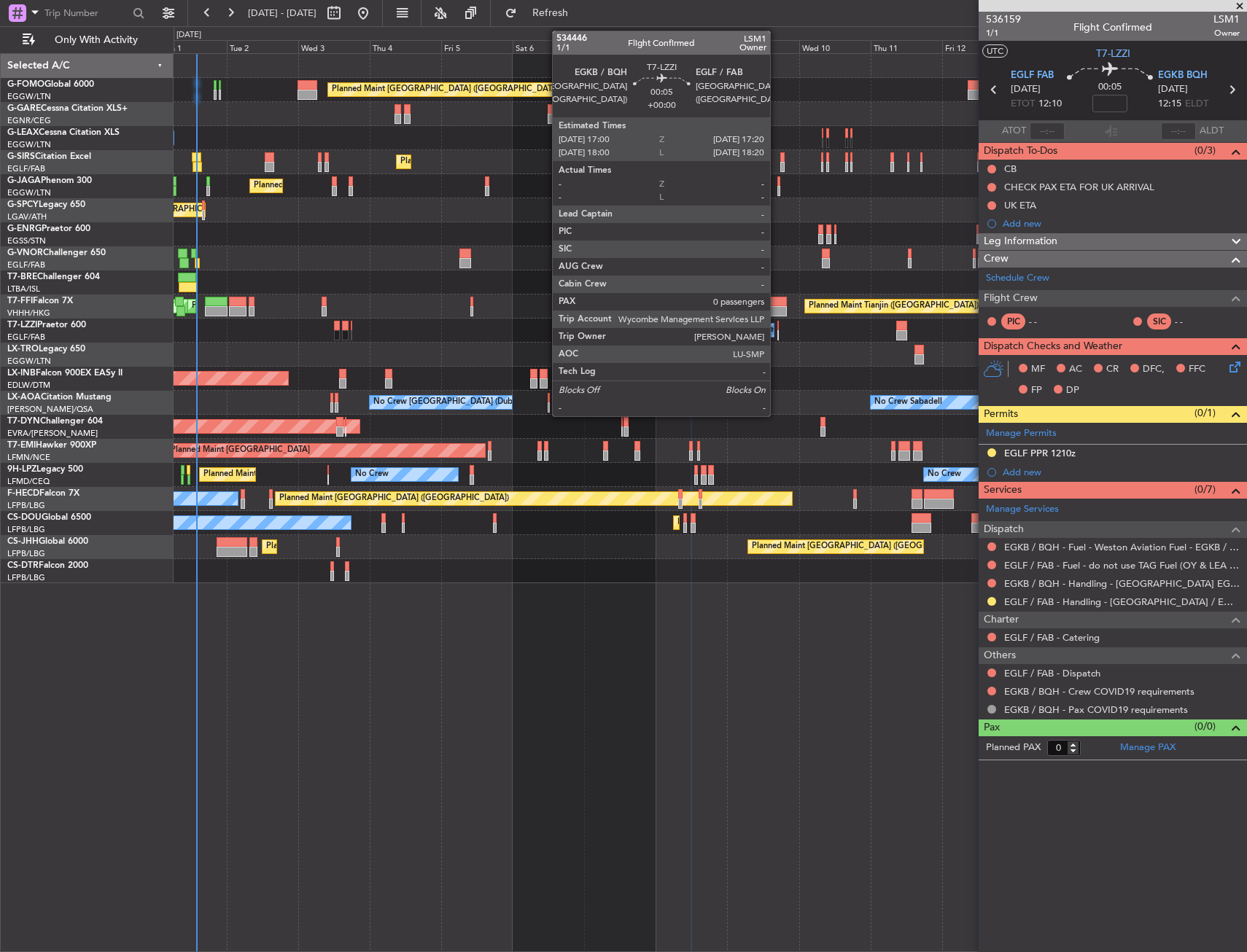
click at [777, 331] on div at bounding box center [778, 335] width 2 height 10
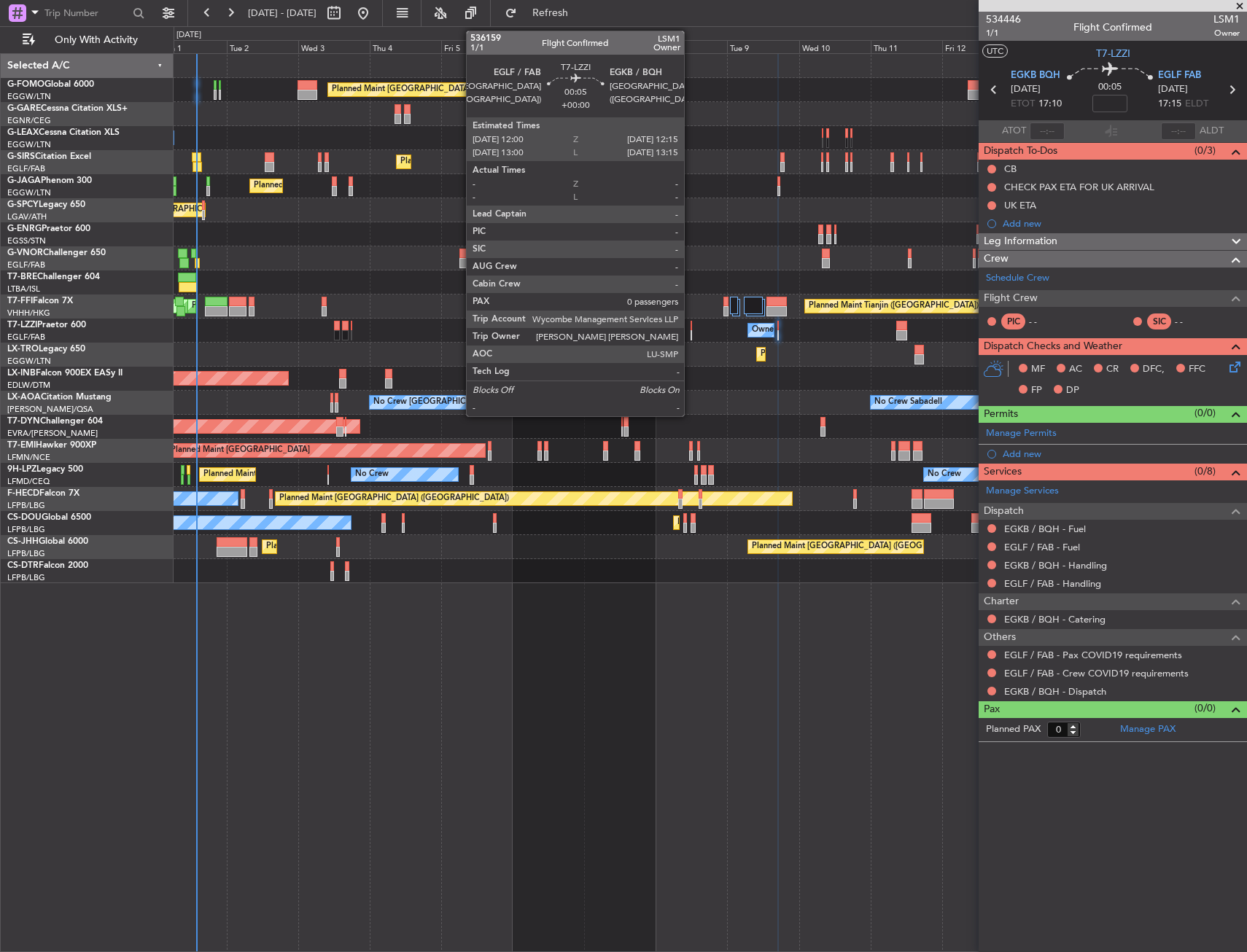
click at [690, 333] on div at bounding box center [691, 335] width 2 height 10
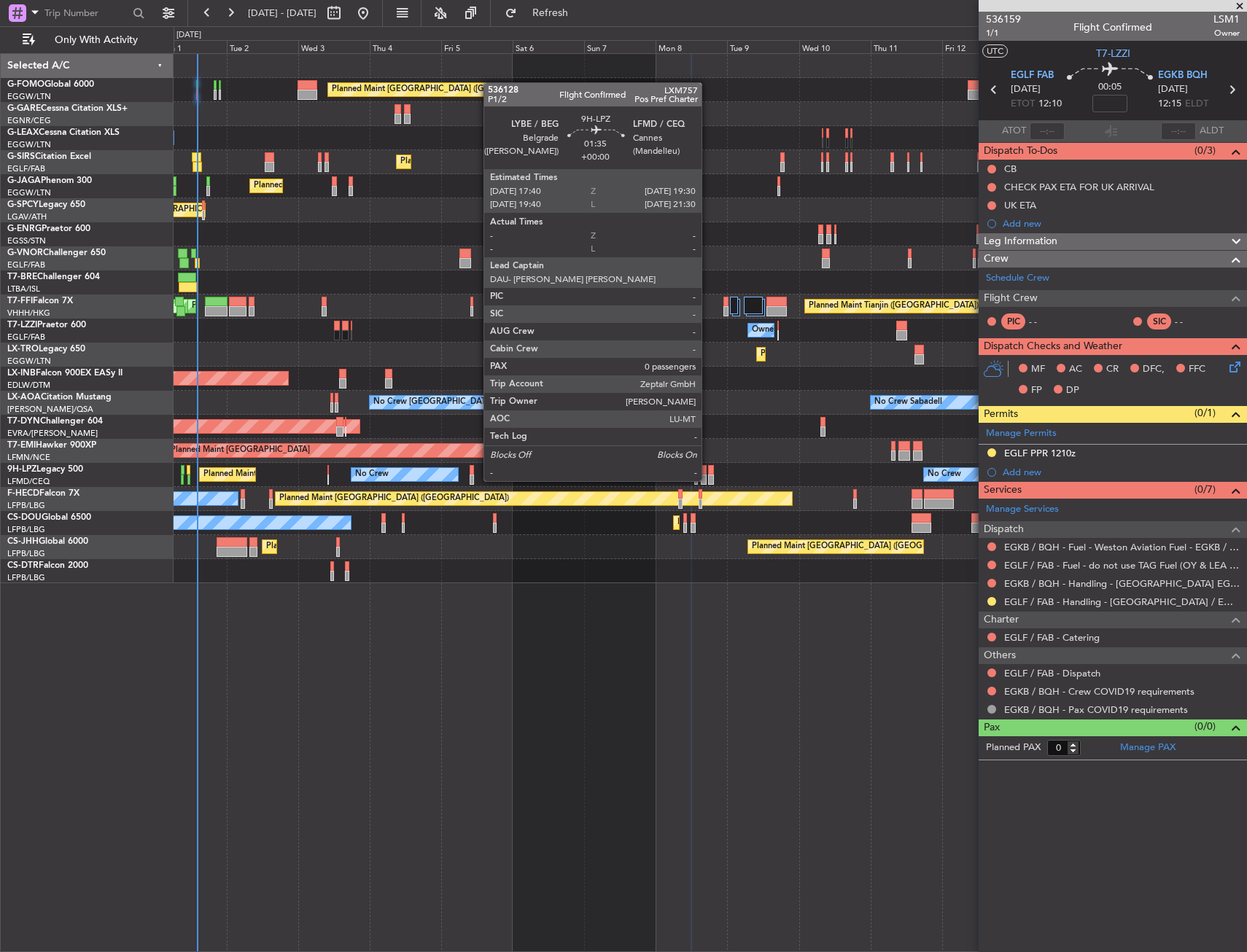
click at [708, 467] on div at bounding box center [711, 470] width 6 height 10
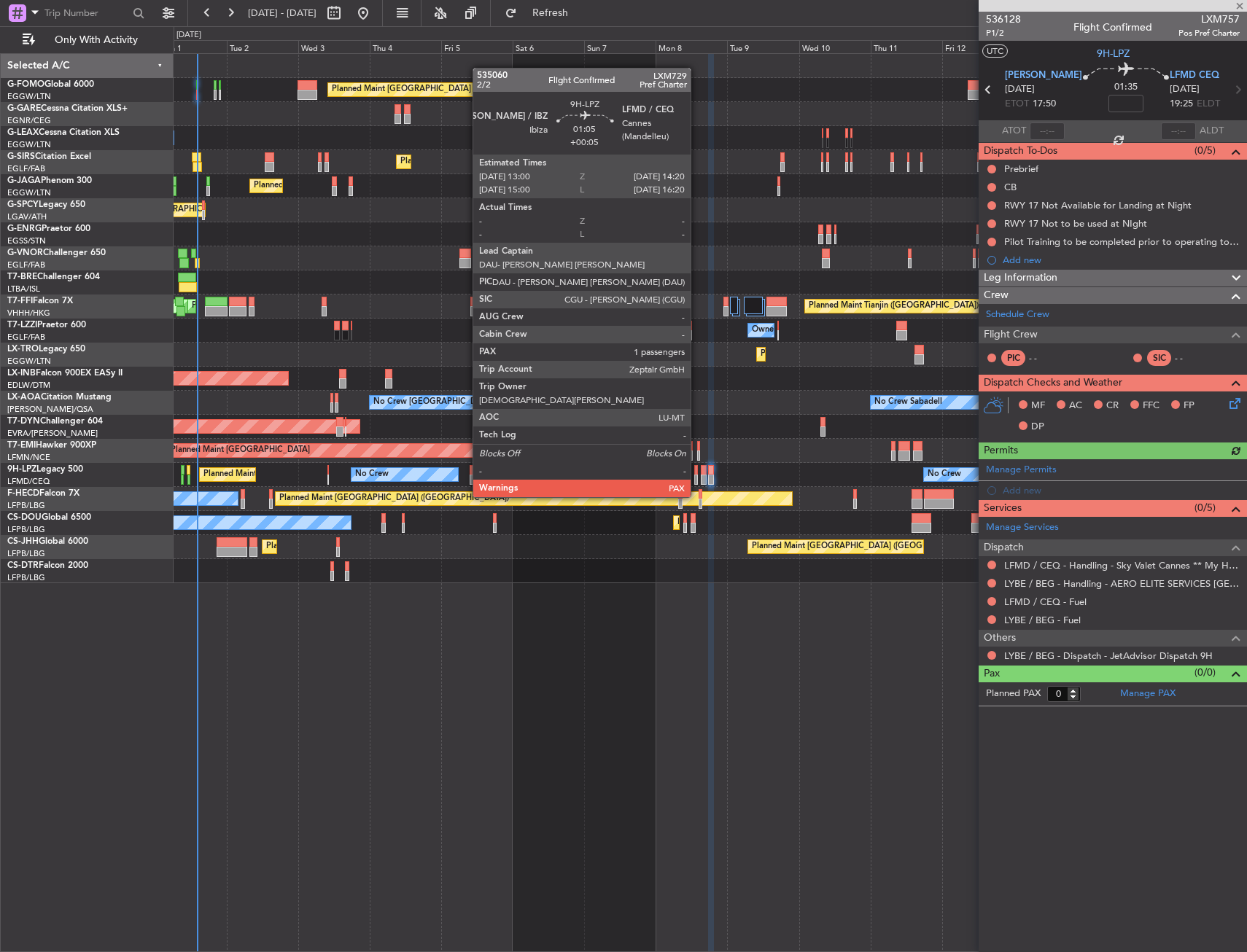
click at [697, 469] on div at bounding box center [695, 470] width 4 height 10
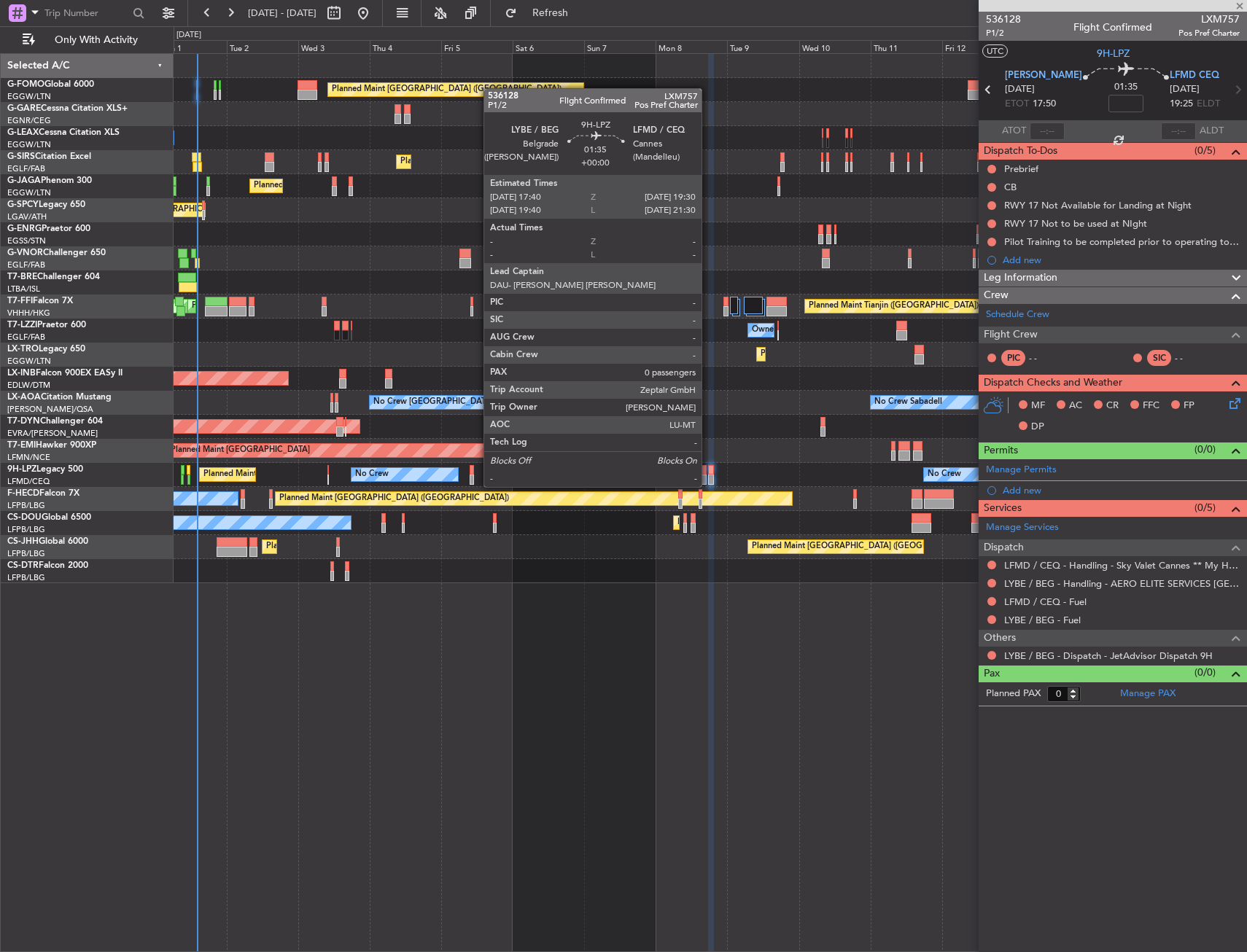
type input "+00:05"
type input "1"
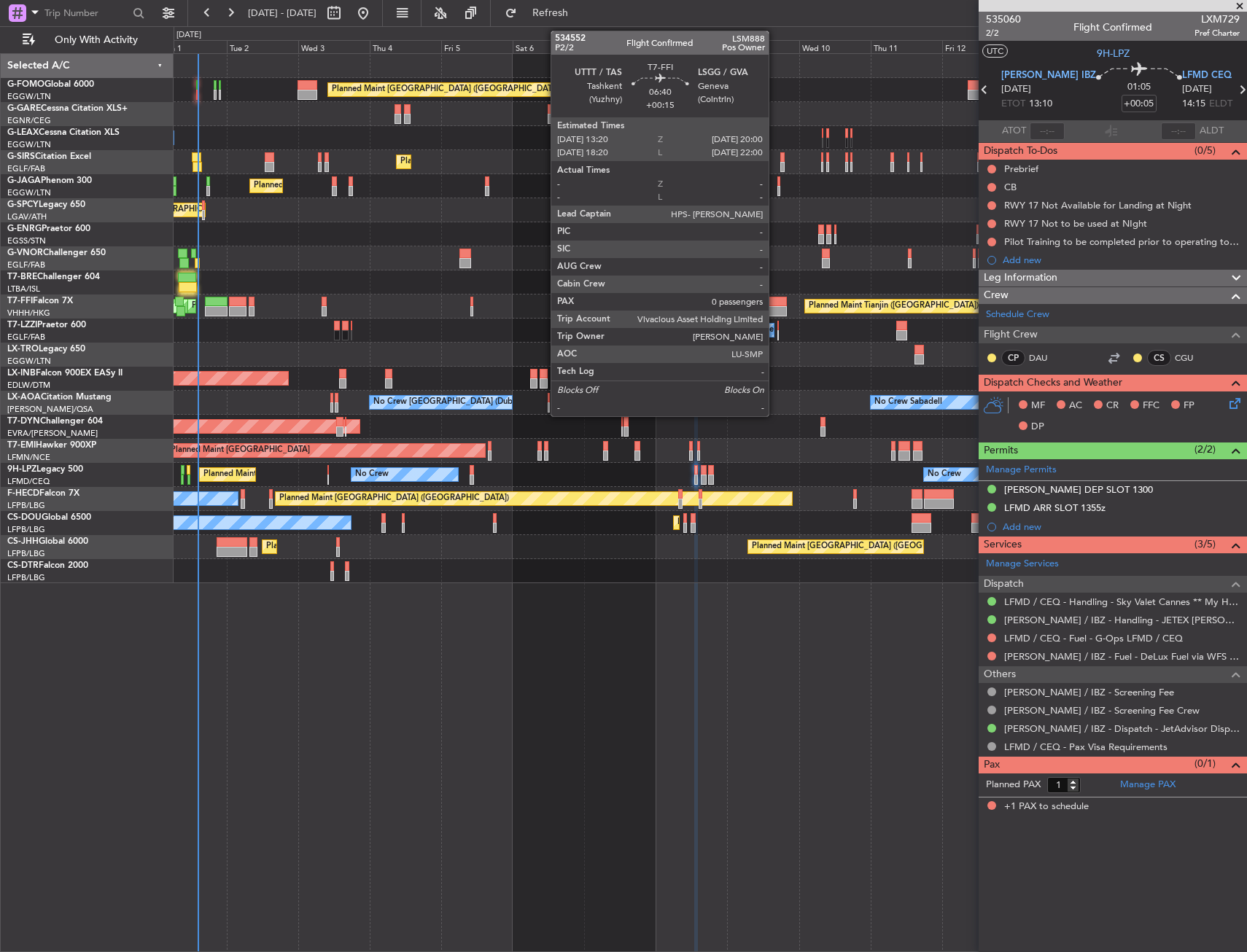
click at [775, 297] on div at bounding box center [777, 302] width 20 height 10
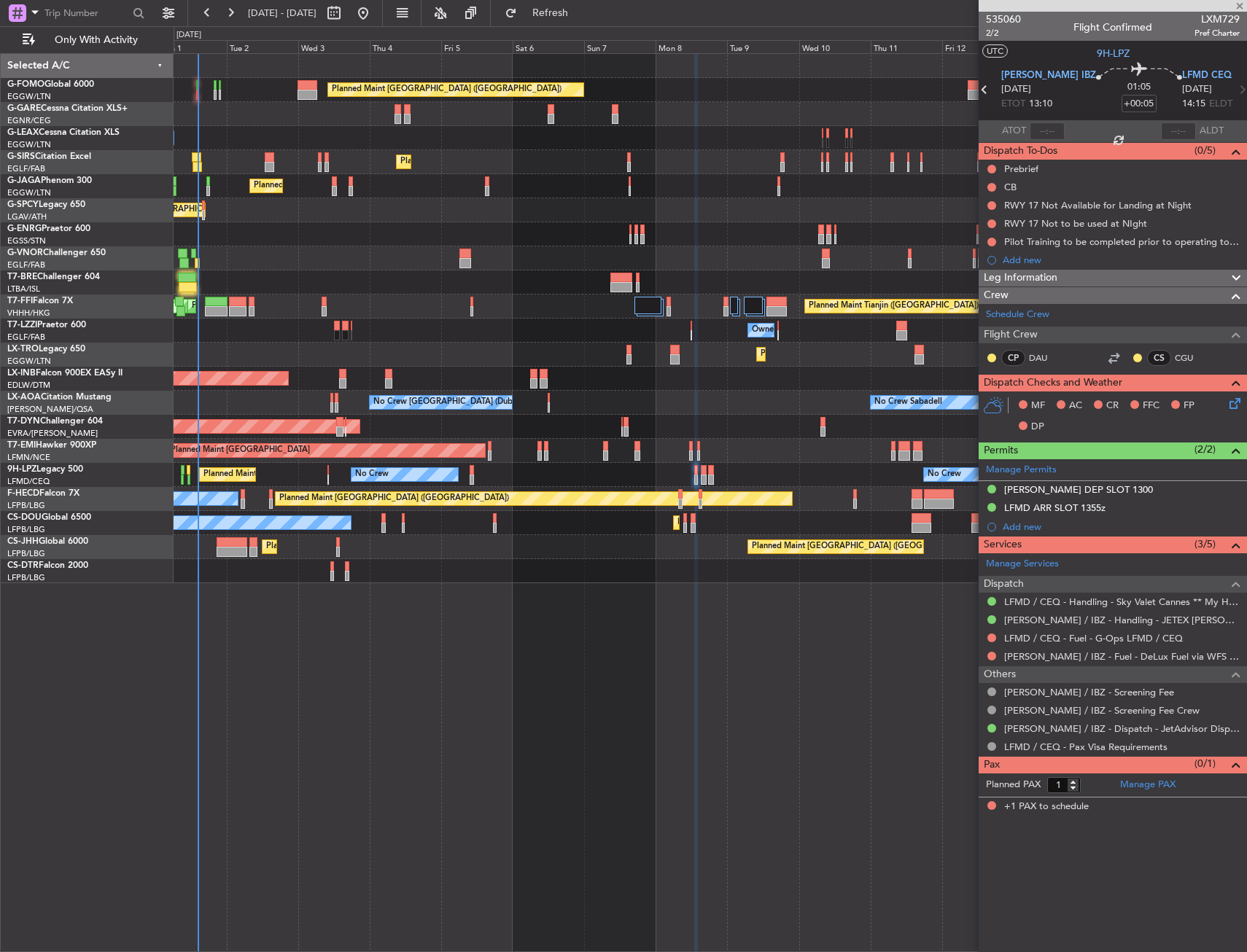
type input "+00:15"
type input "0"
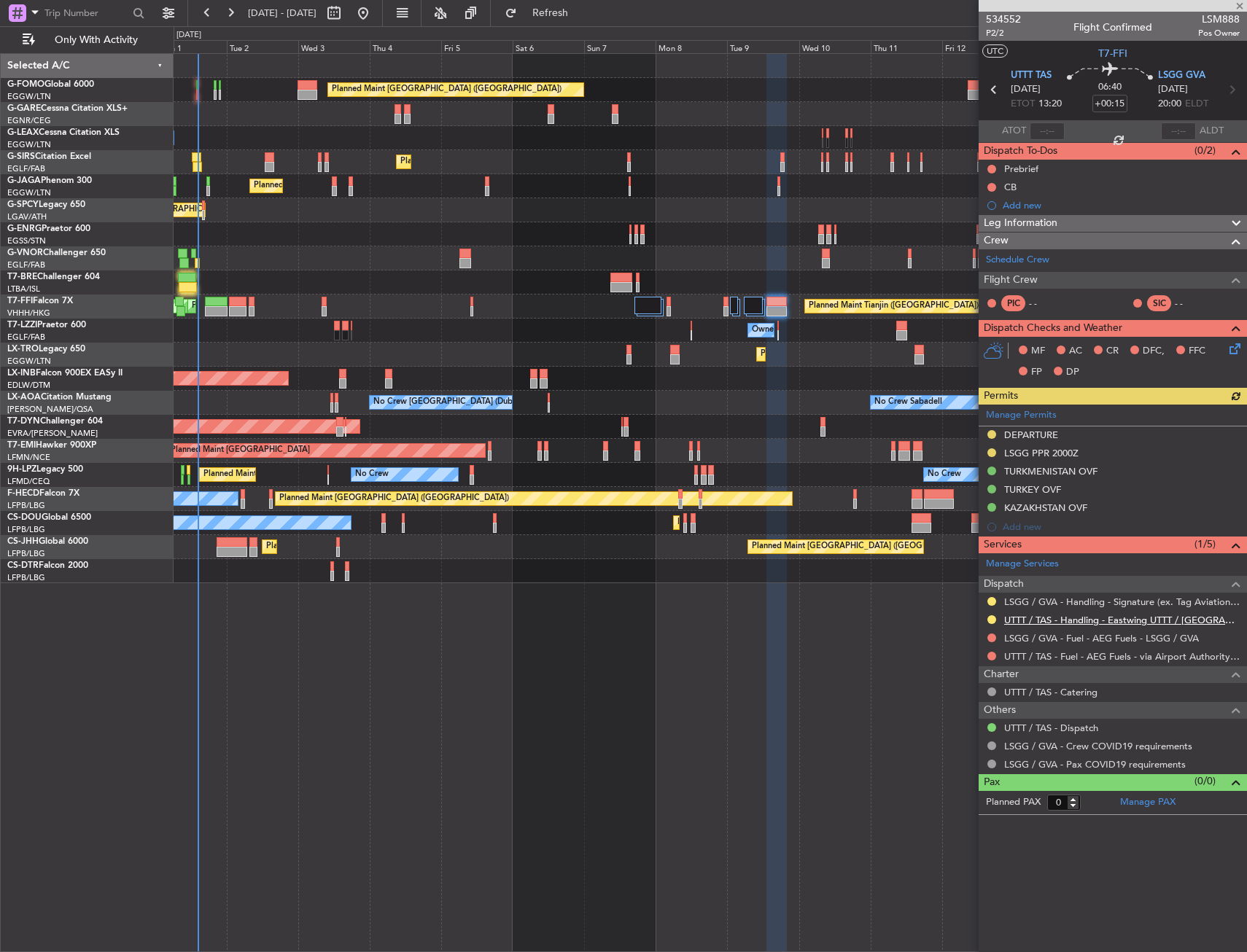
click at [1024, 614] on link "UTTT / TAS - Handling - Eastwing UTTT / TAS" at bounding box center [1121, 619] width 235 height 13
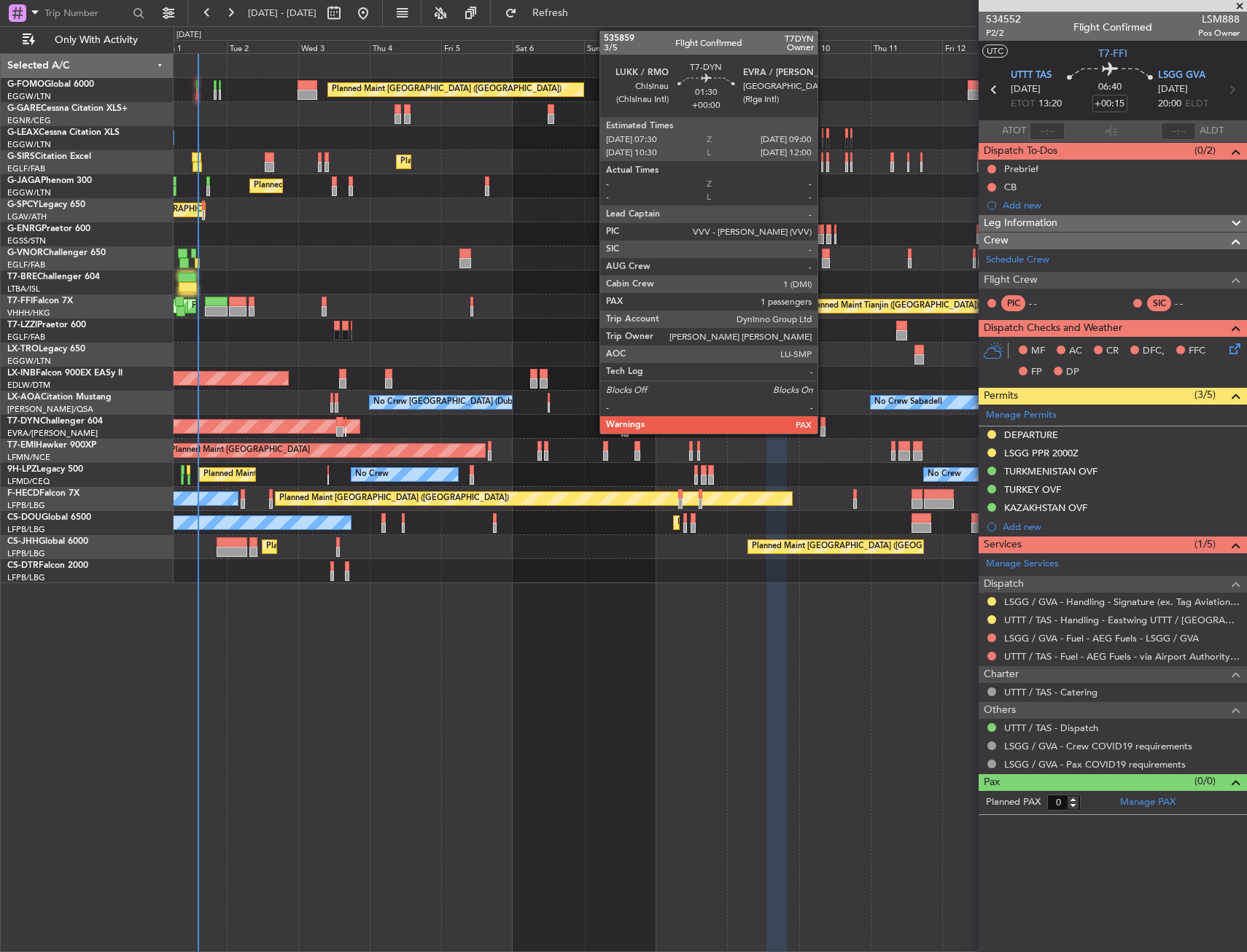
click at [824, 426] on div at bounding box center [823, 422] width 5 height 10
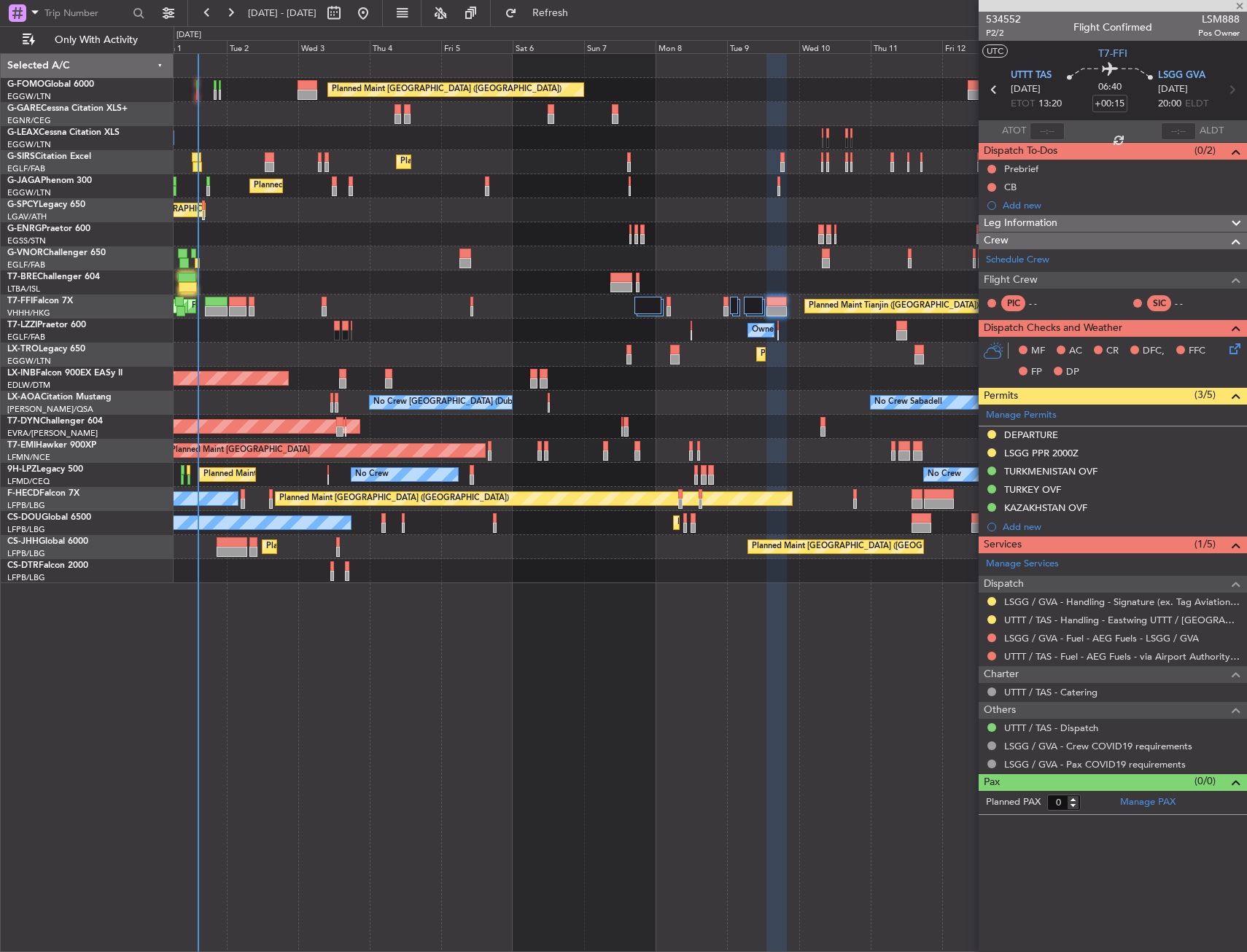
type input "2"
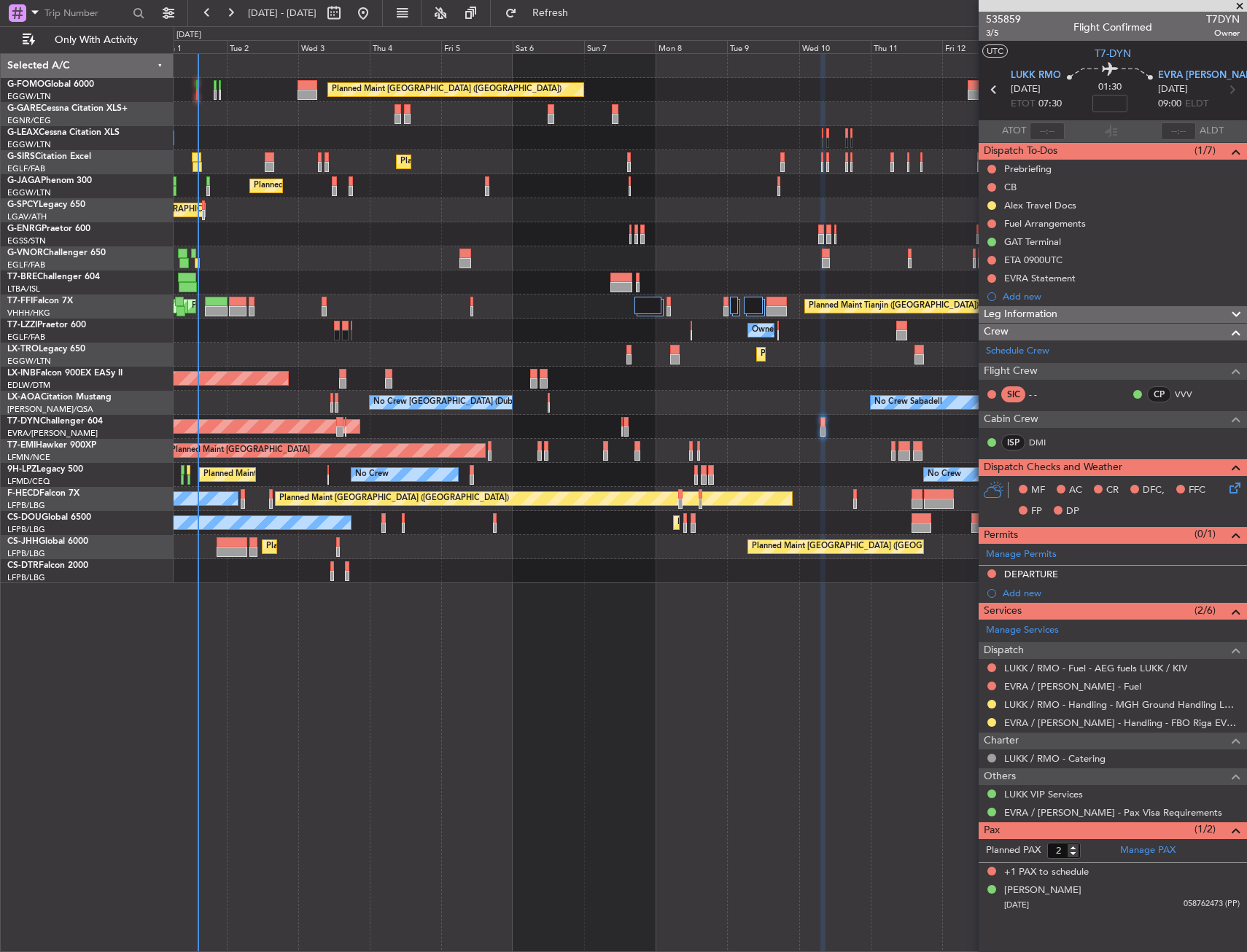
drag, startPoint x: 993, startPoint y: 720, endPoint x: 990, endPoint y: 735, distance: 15.3
click at [993, 720] on button at bounding box center [992, 722] width 8 height 8
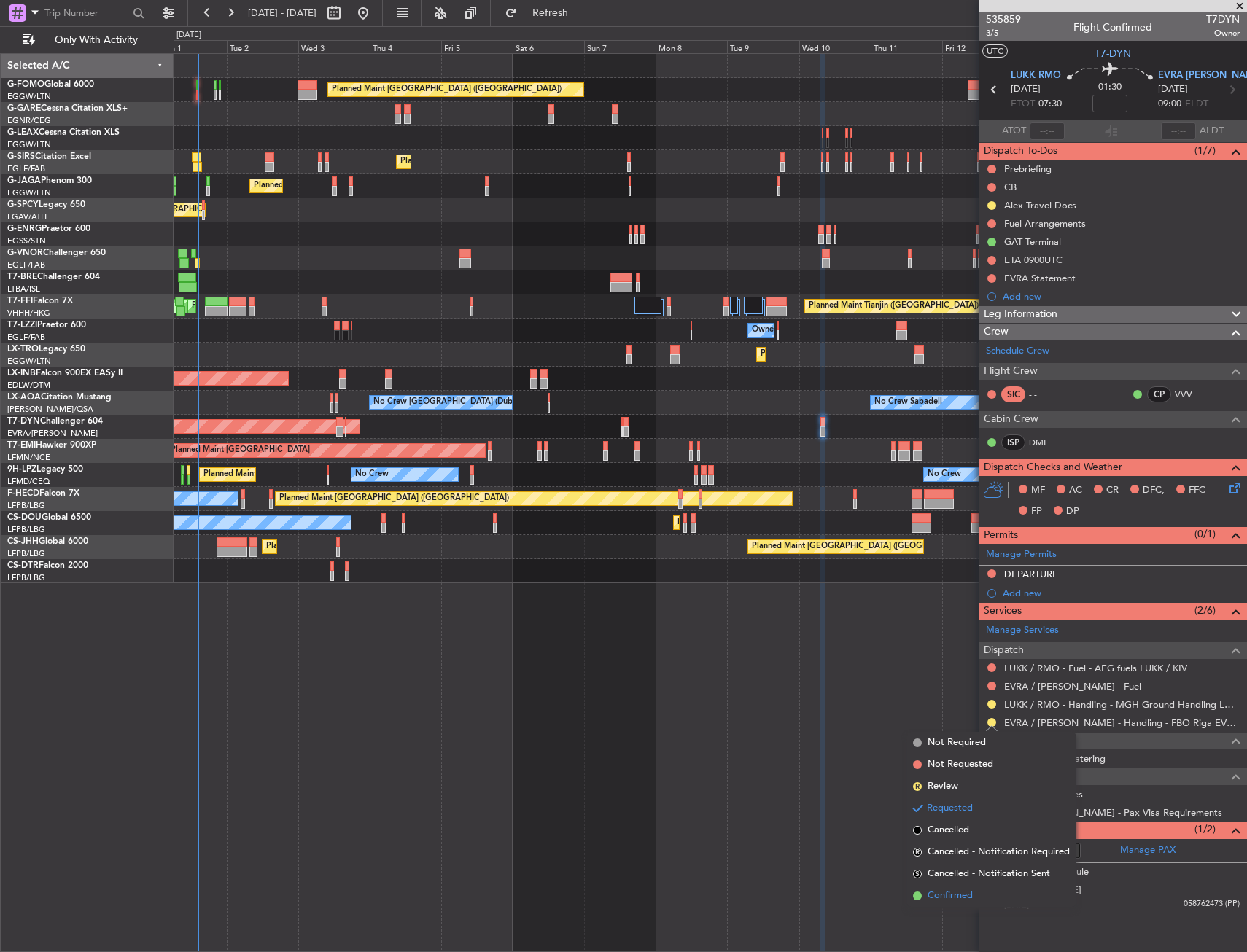
click at [945, 905] on li "Confirmed" at bounding box center [991, 896] width 168 height 22
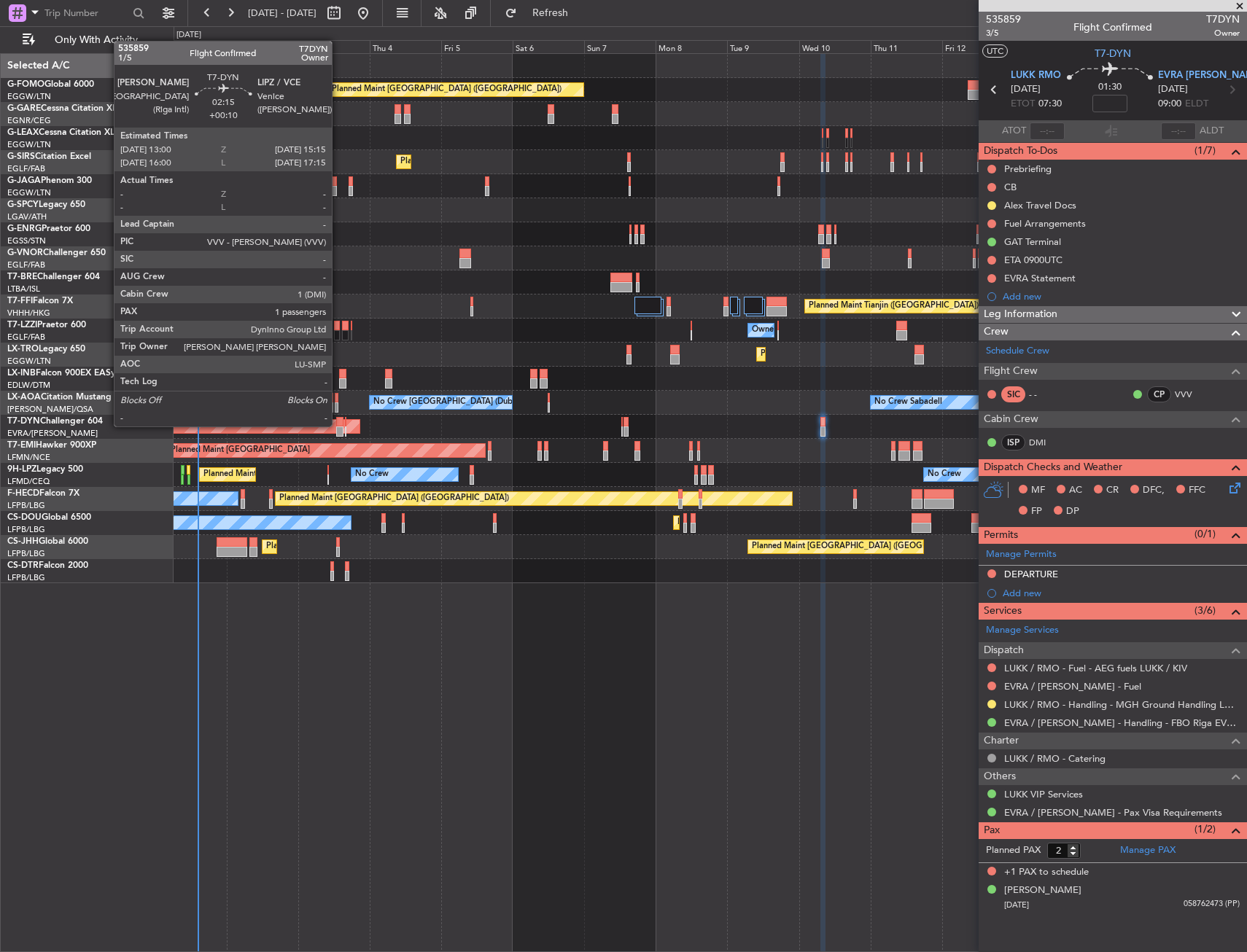
click at [338, 425] on div at bounding box center [340, 422] width 8 height 10
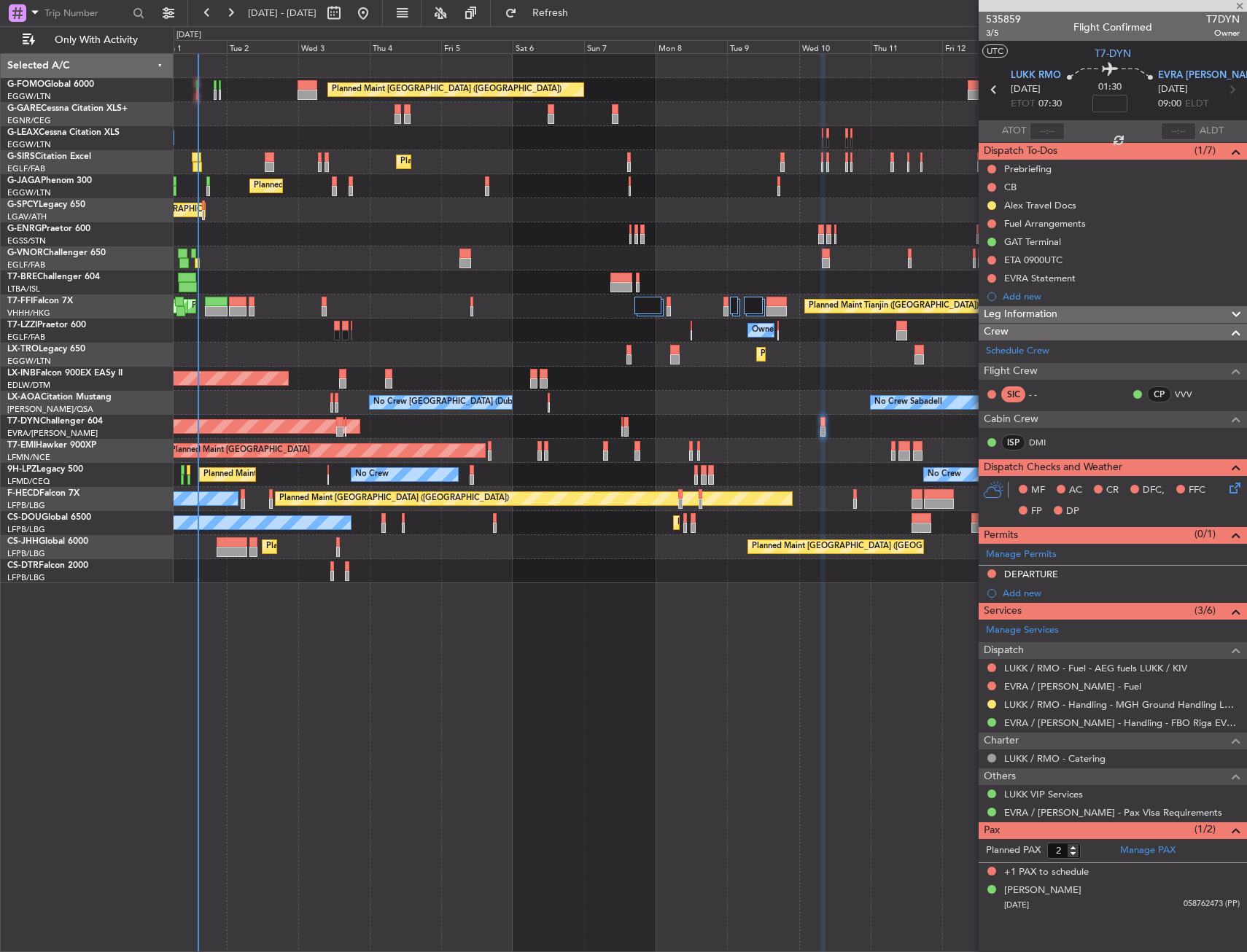
type input "+00:10"
type input "1"
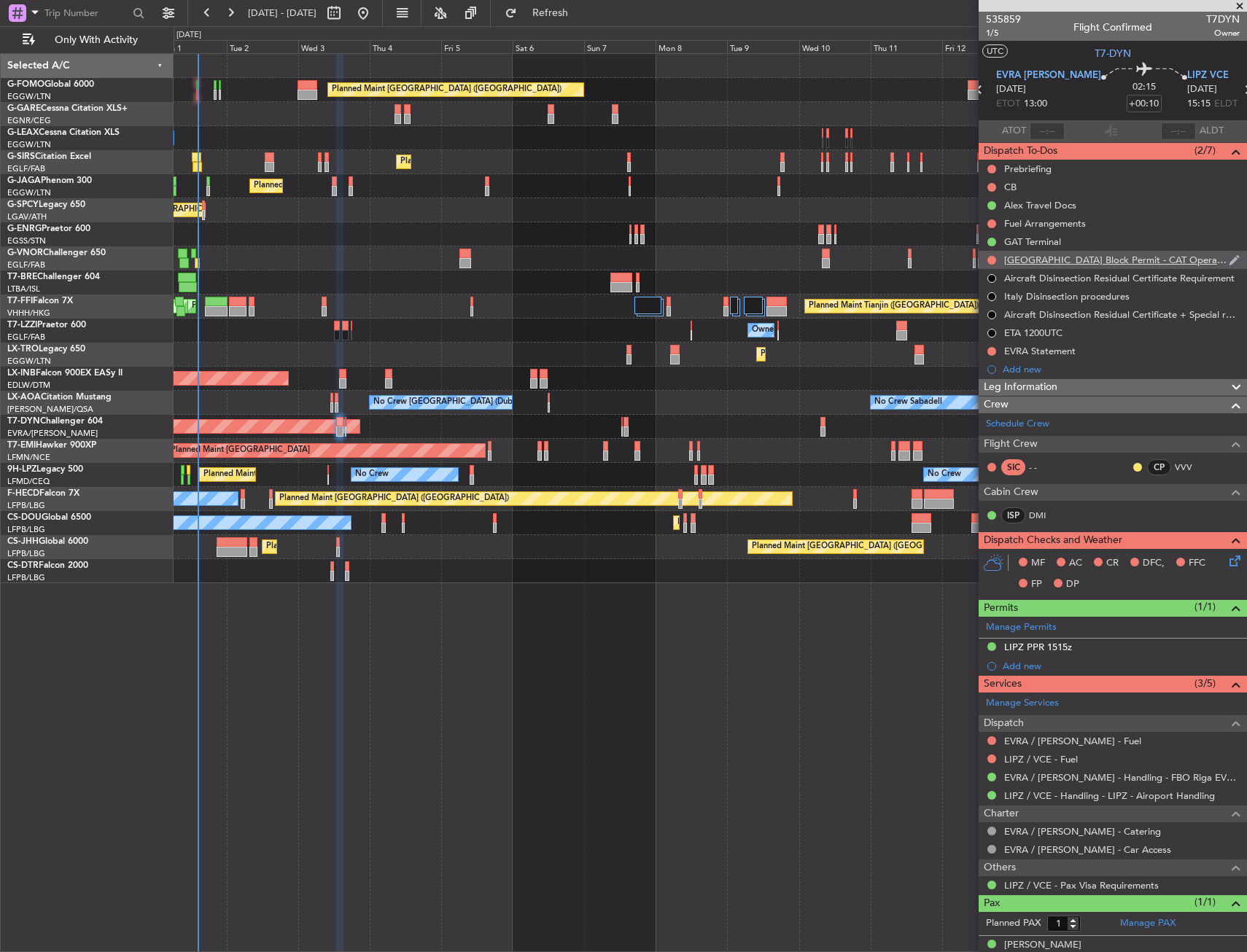
click at [1178, 253] on div "Italy Block Permit - CAT Operations" at bounding box center [1112, 260] width 269 height 18
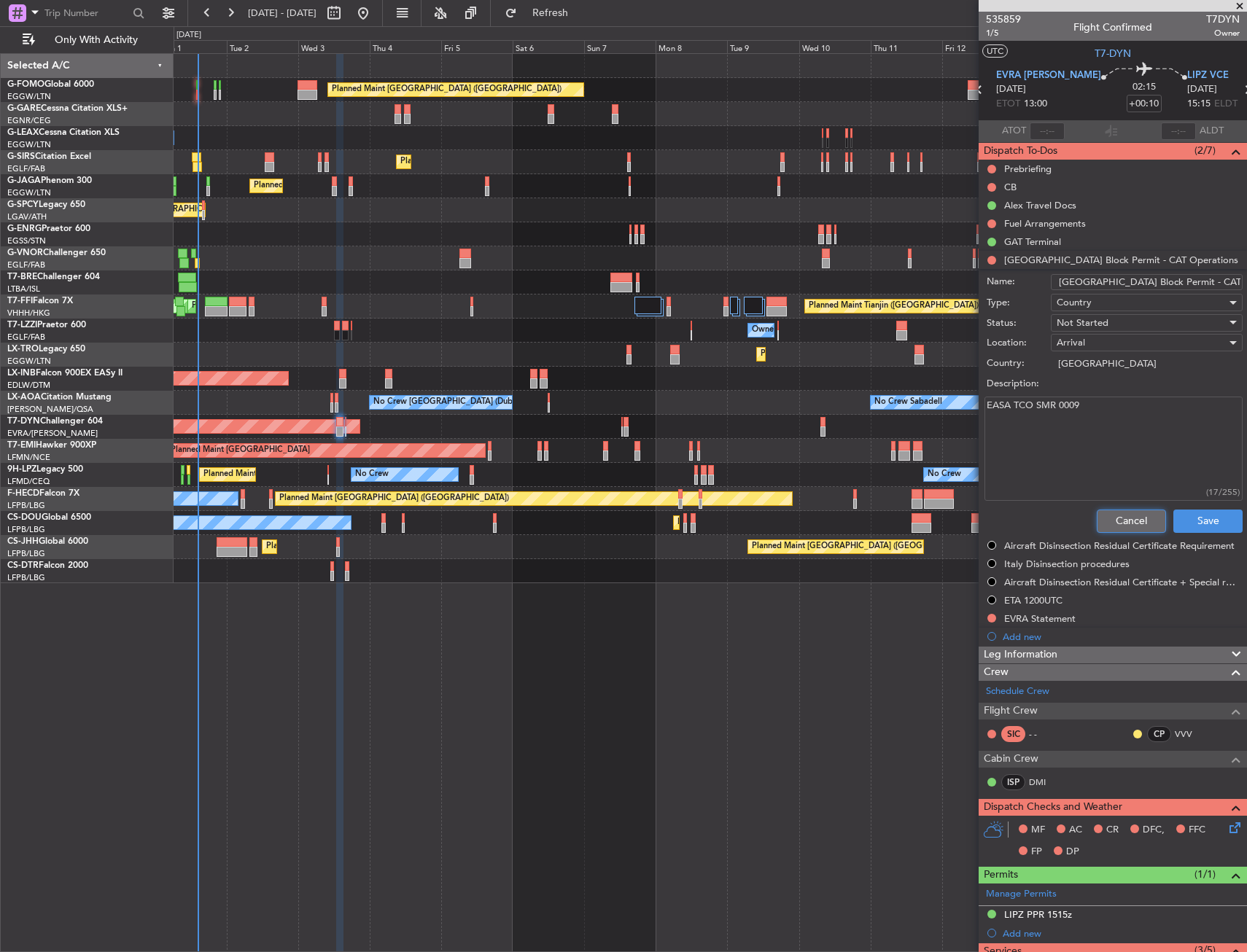
click at [1096, 520] on button "Cancel" at bounding box center [1131, 521] width 69 height 23
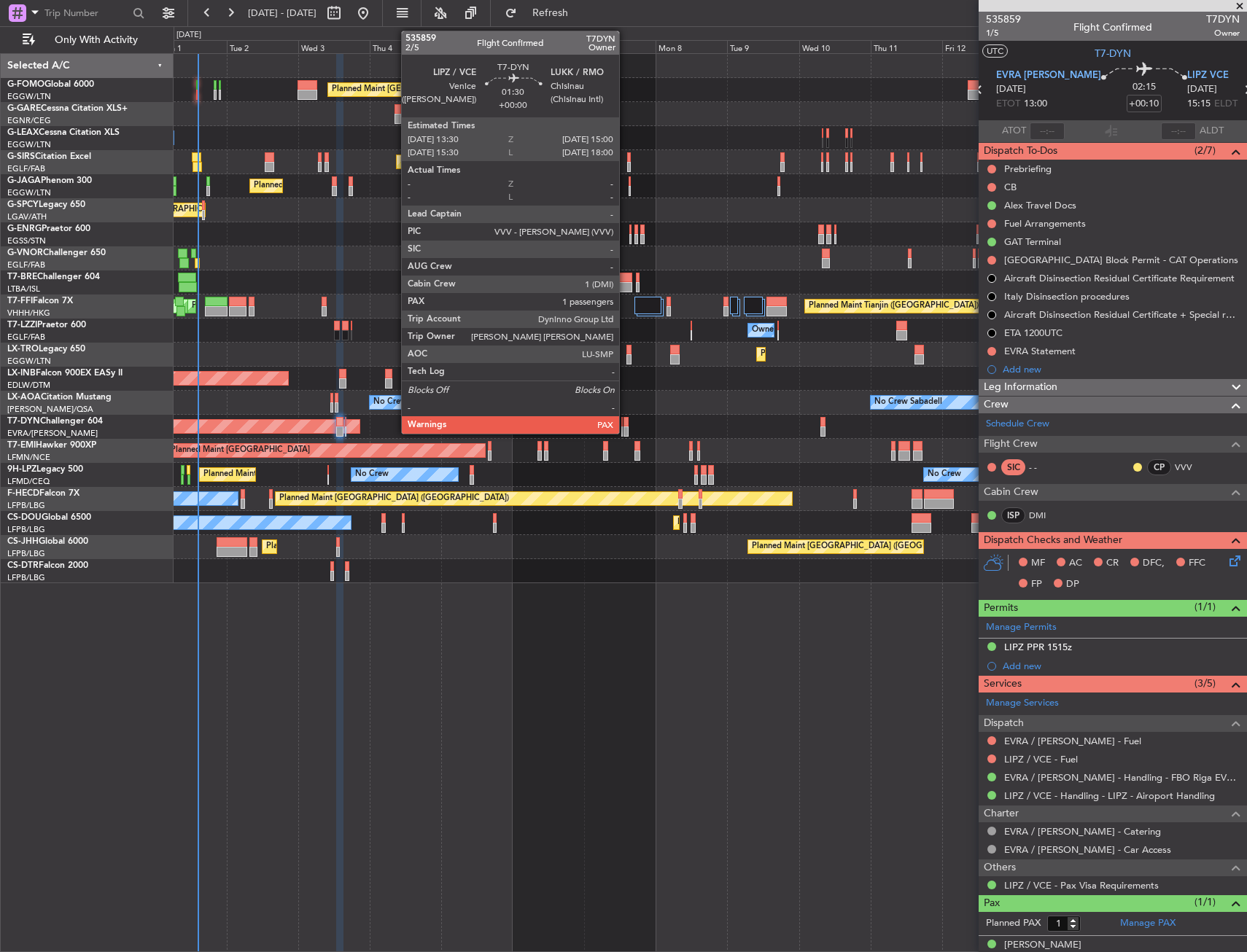
click at [625, 422] on div at bounding box center [626, 422] width 5 height 10
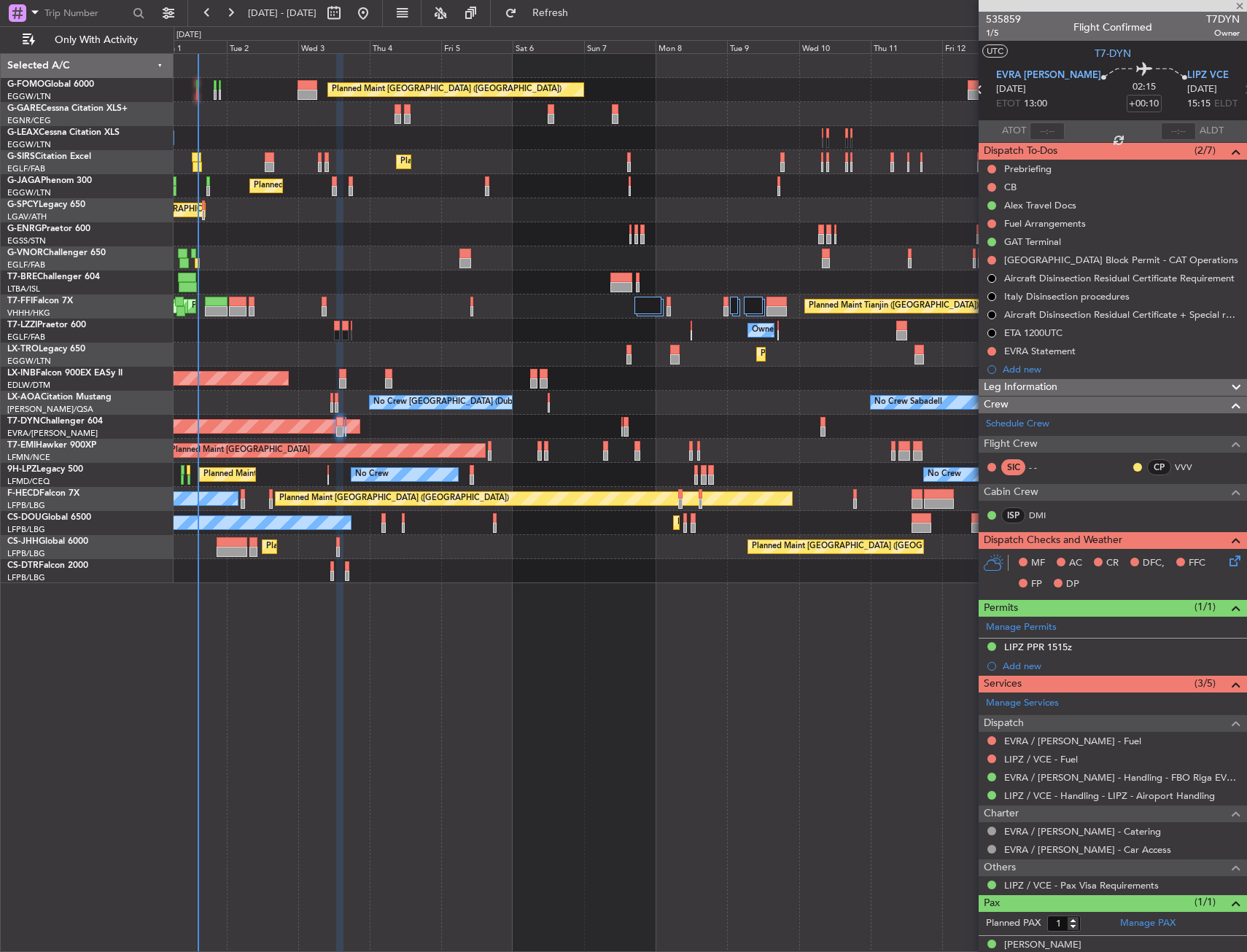
type input "2"
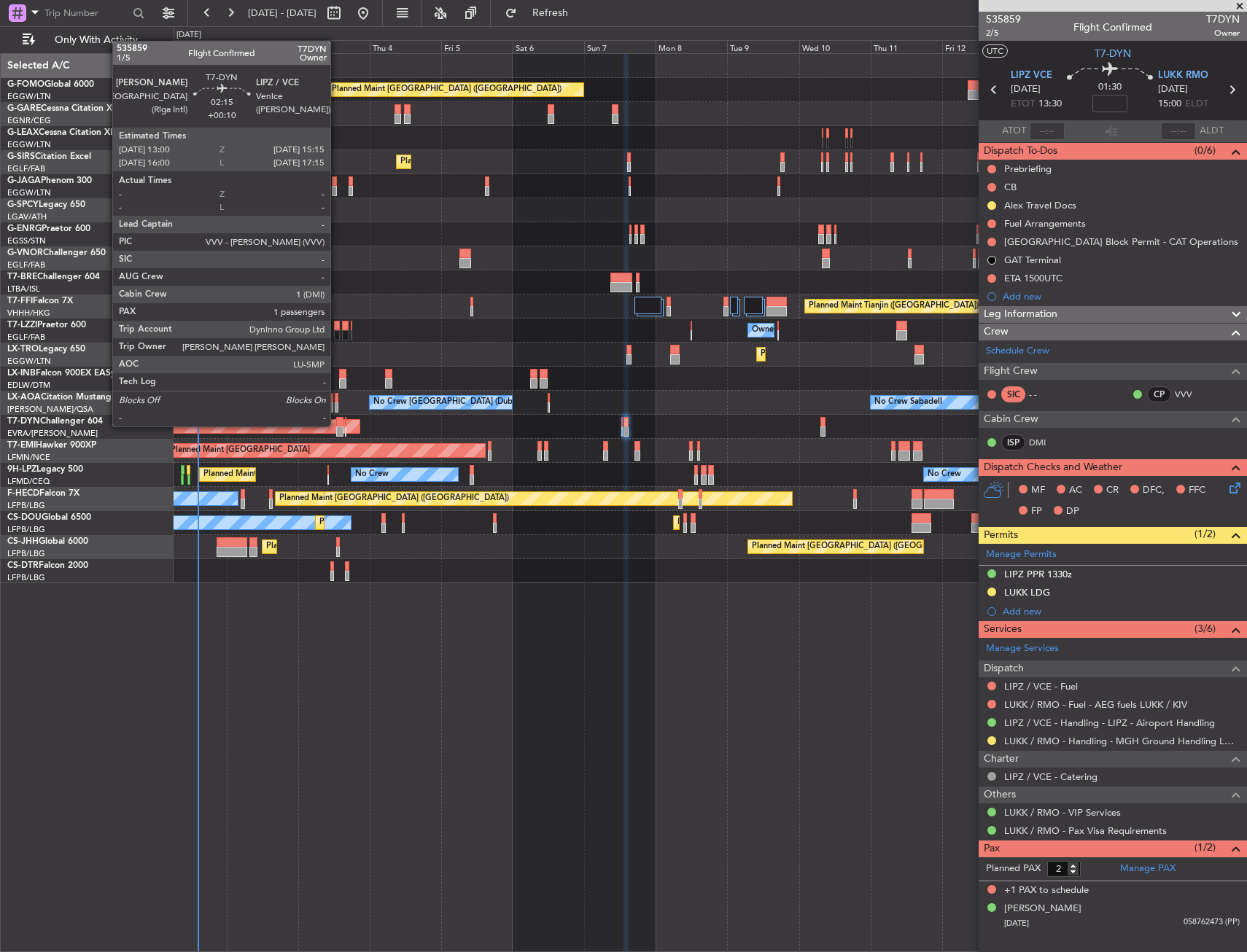
click at [336, 425] on div at bounding box center [340, 422] width 8 height 10
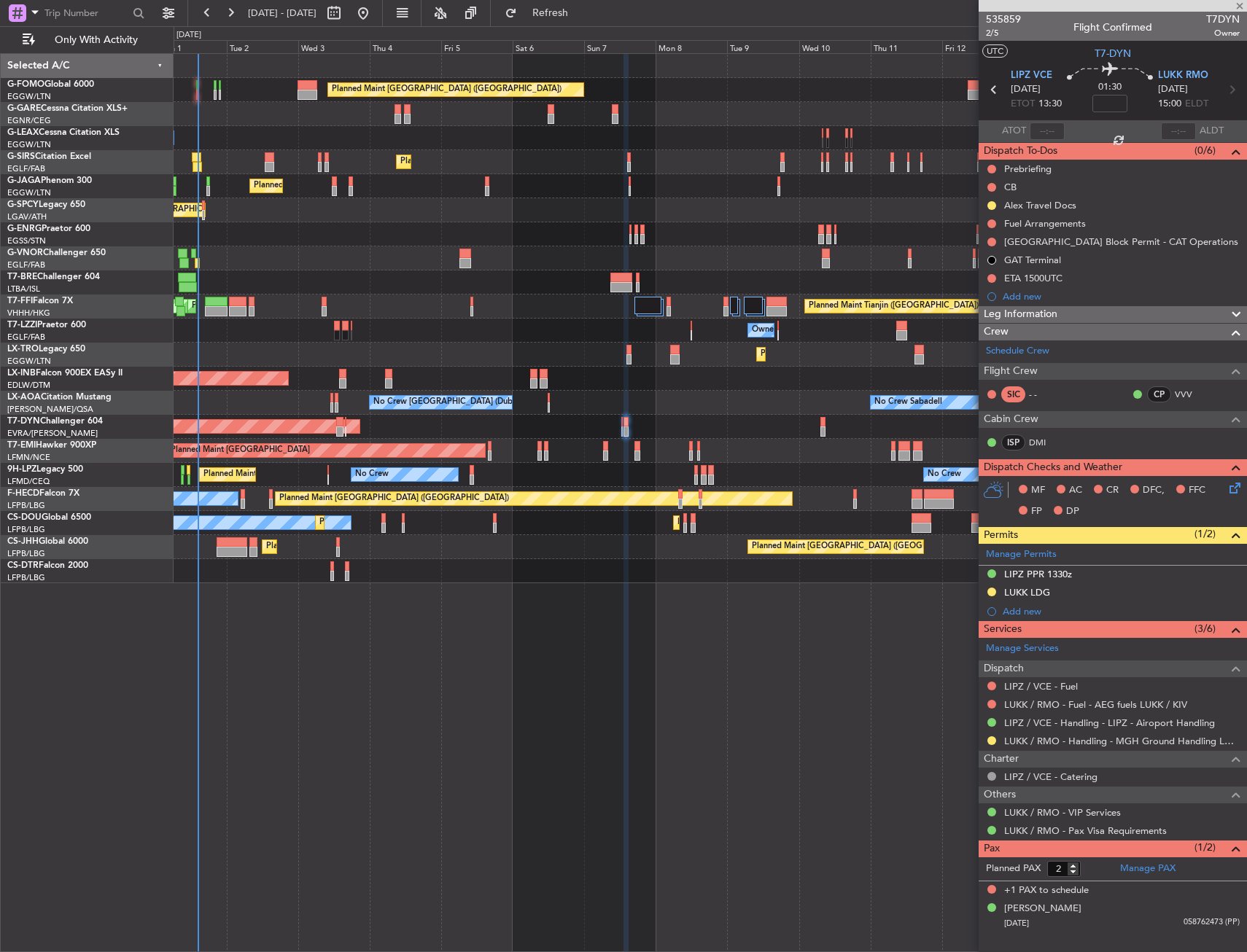
type input "+00:10"
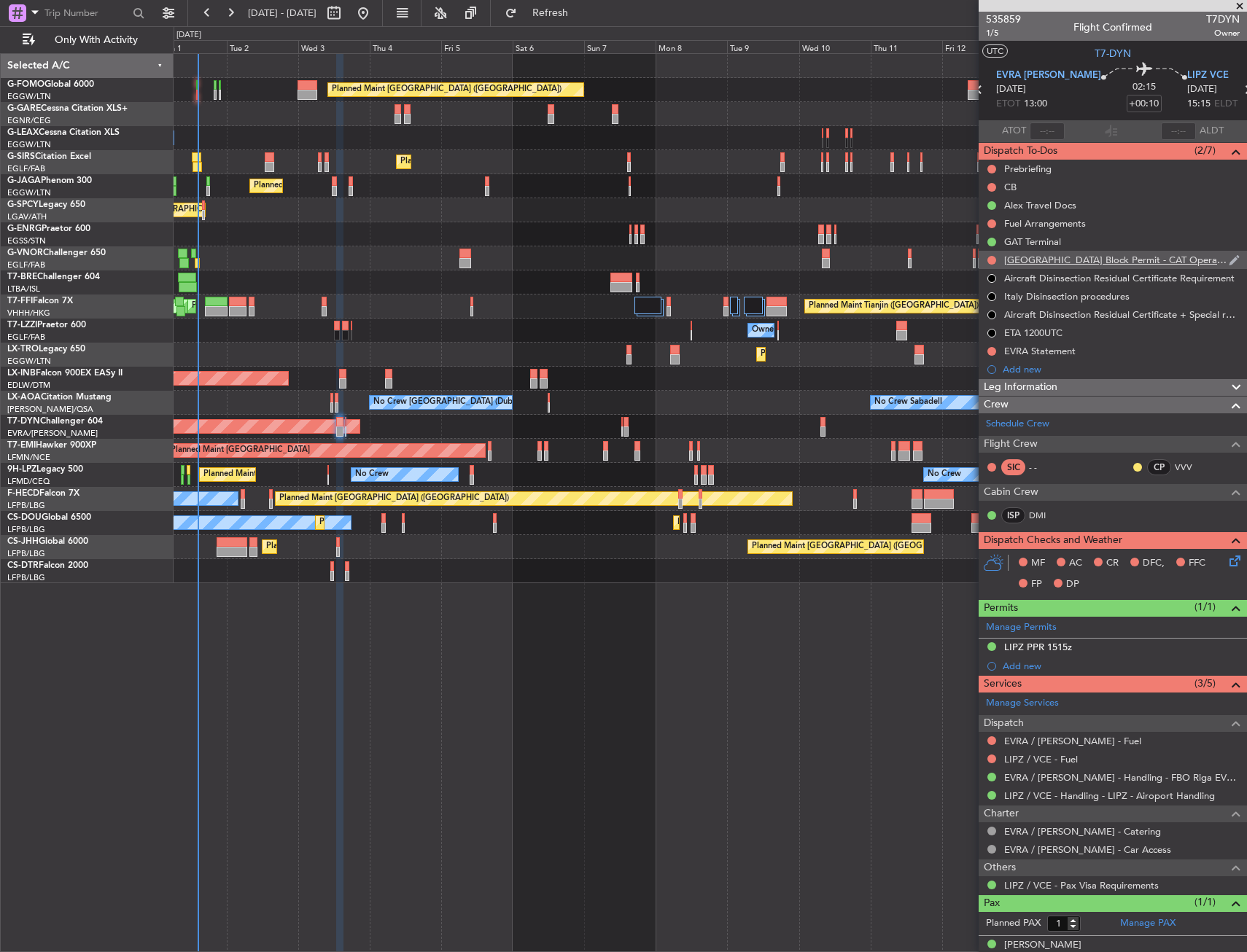
click at [1161, 258] on div "Italy Block Permit - CAT Operations" at bounding box center [1112, 260] width 269 height 18
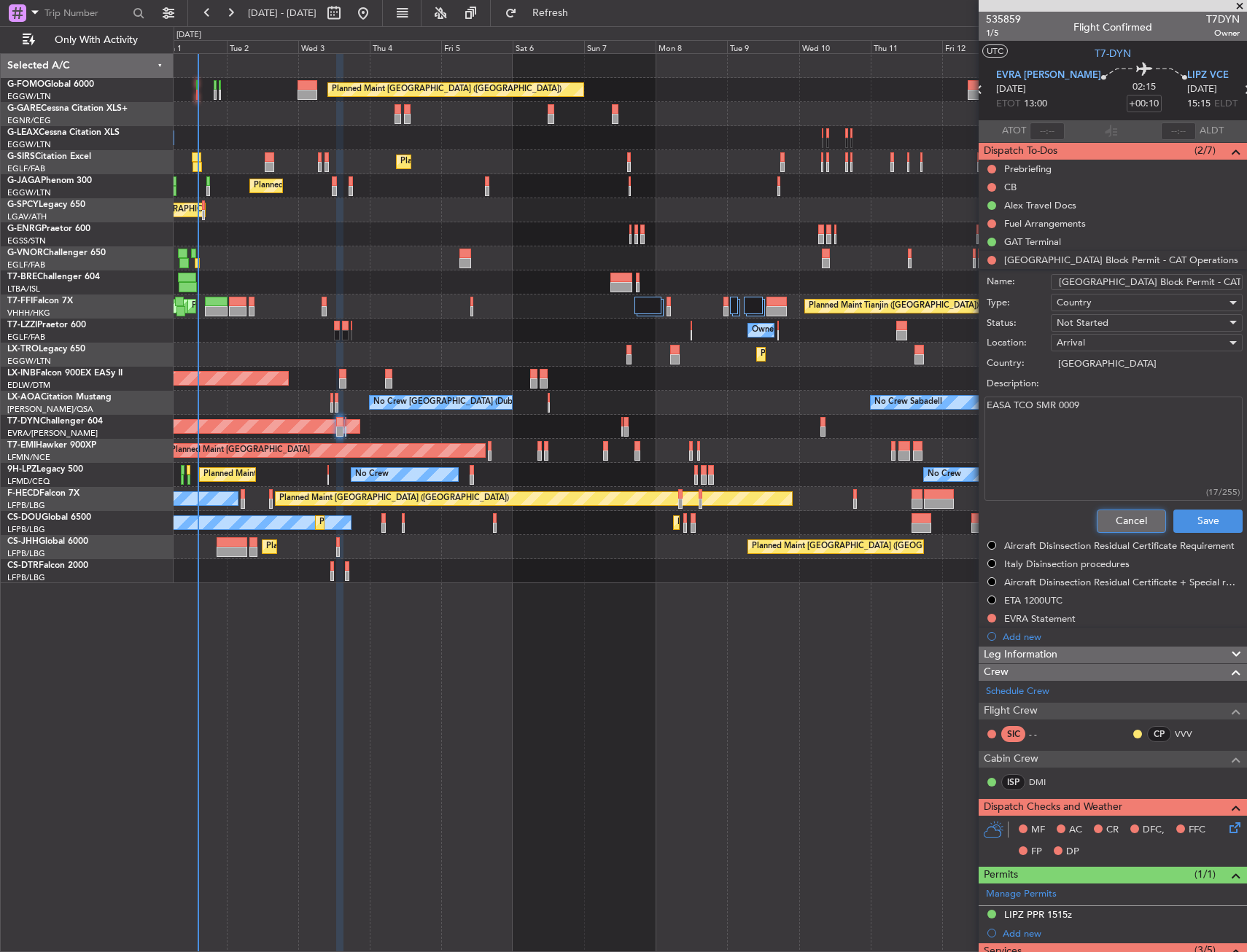
click at [1111, 518] on button "Cancel" at bounding box center [1131, 521] width 69 height 23
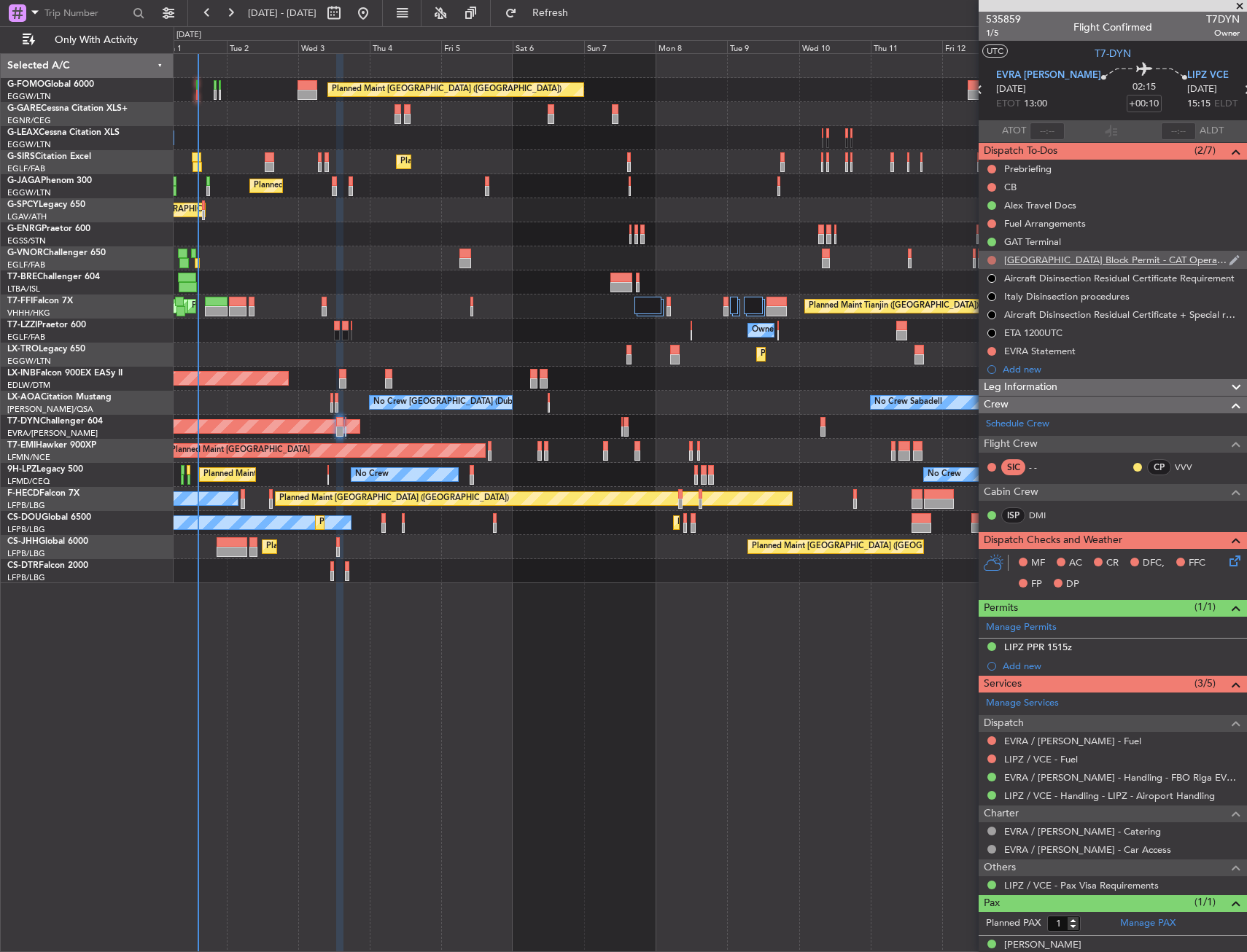
click at [991, 257] on button at bounding box center [992, 260] width 8 height 8
click at [990, 344] on span "Cancelled" at bounding box center [995, 345] width 42 height 14
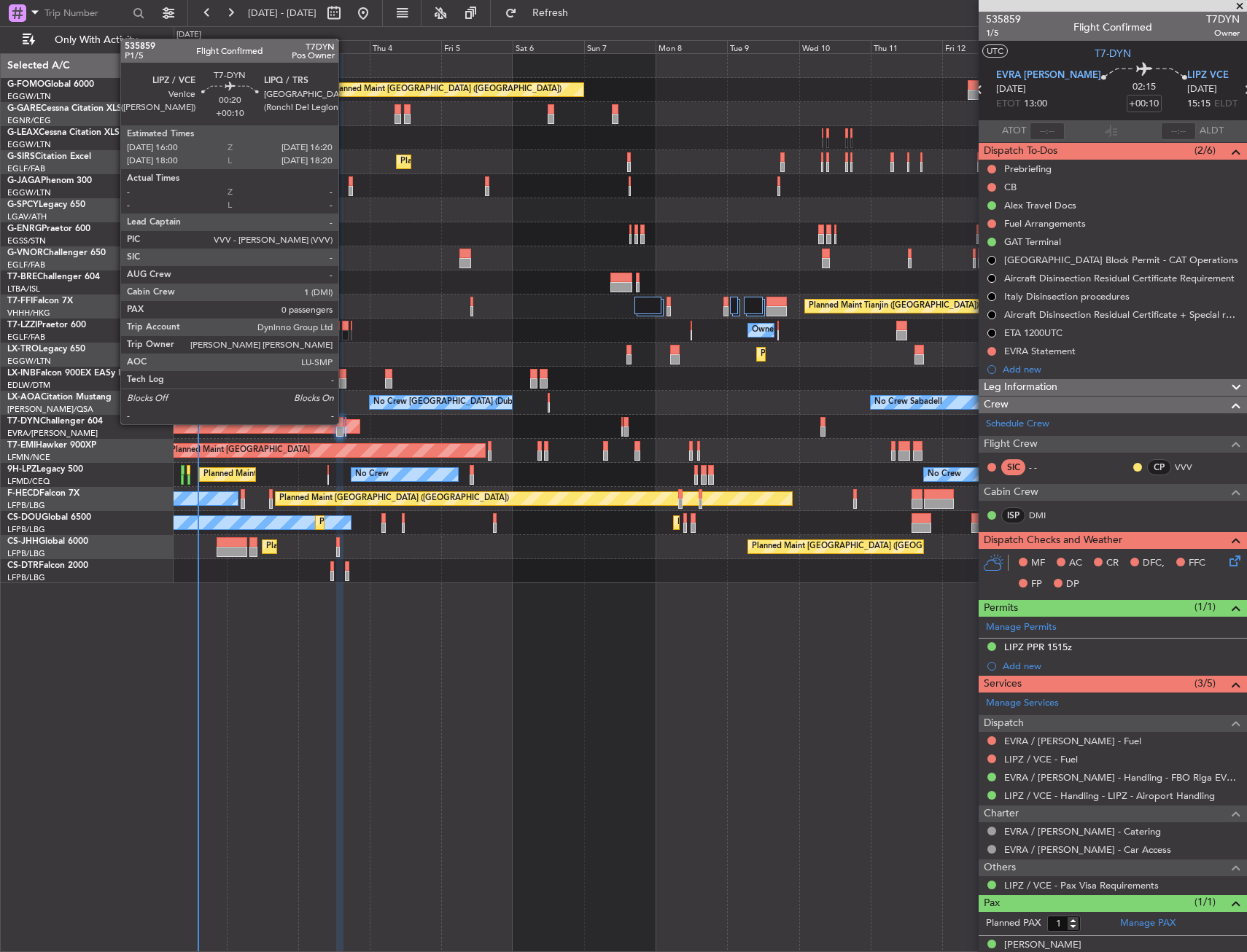
click at [345, 422] on div at bounding box center [346, 422] width 2 height 10
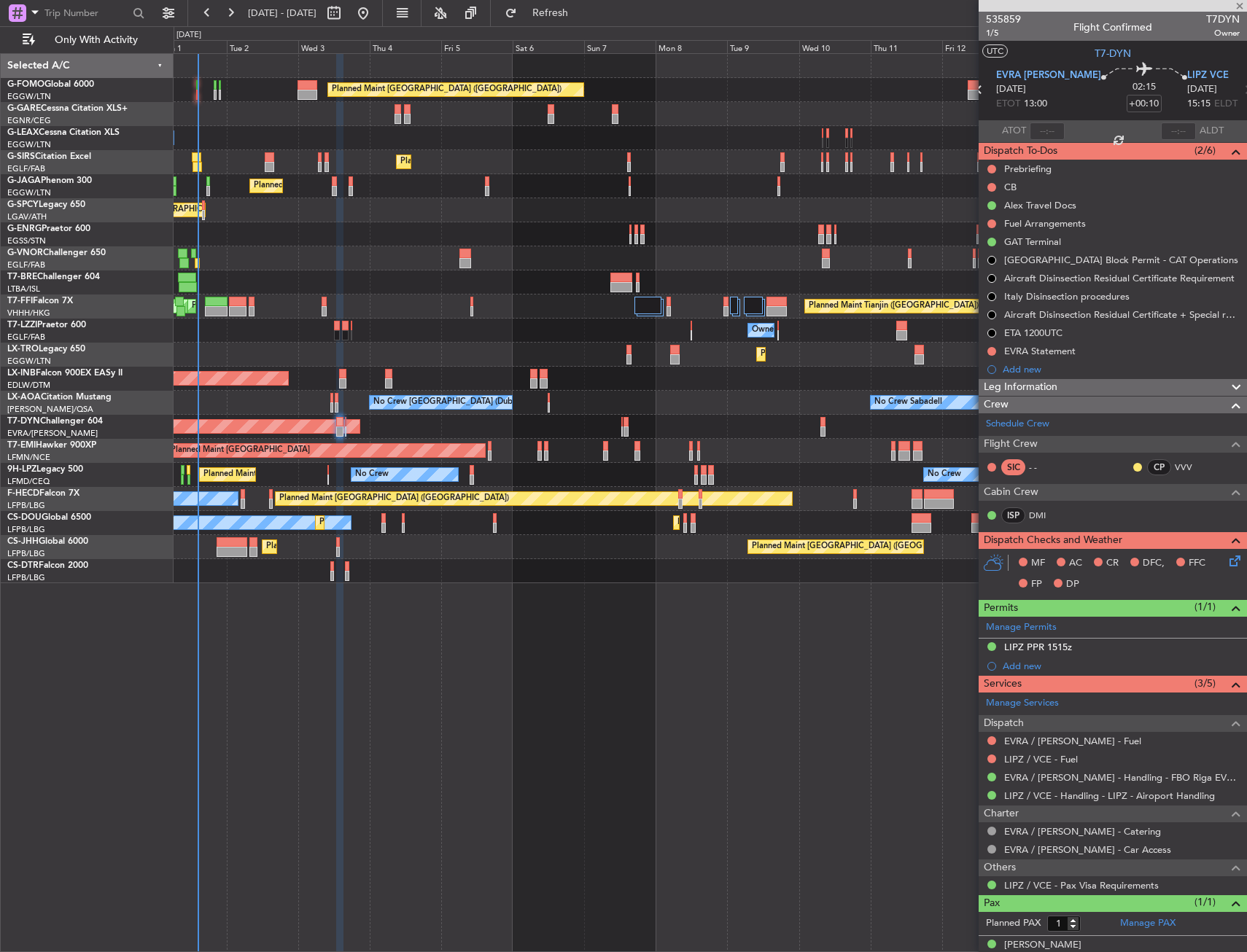
type input "0"
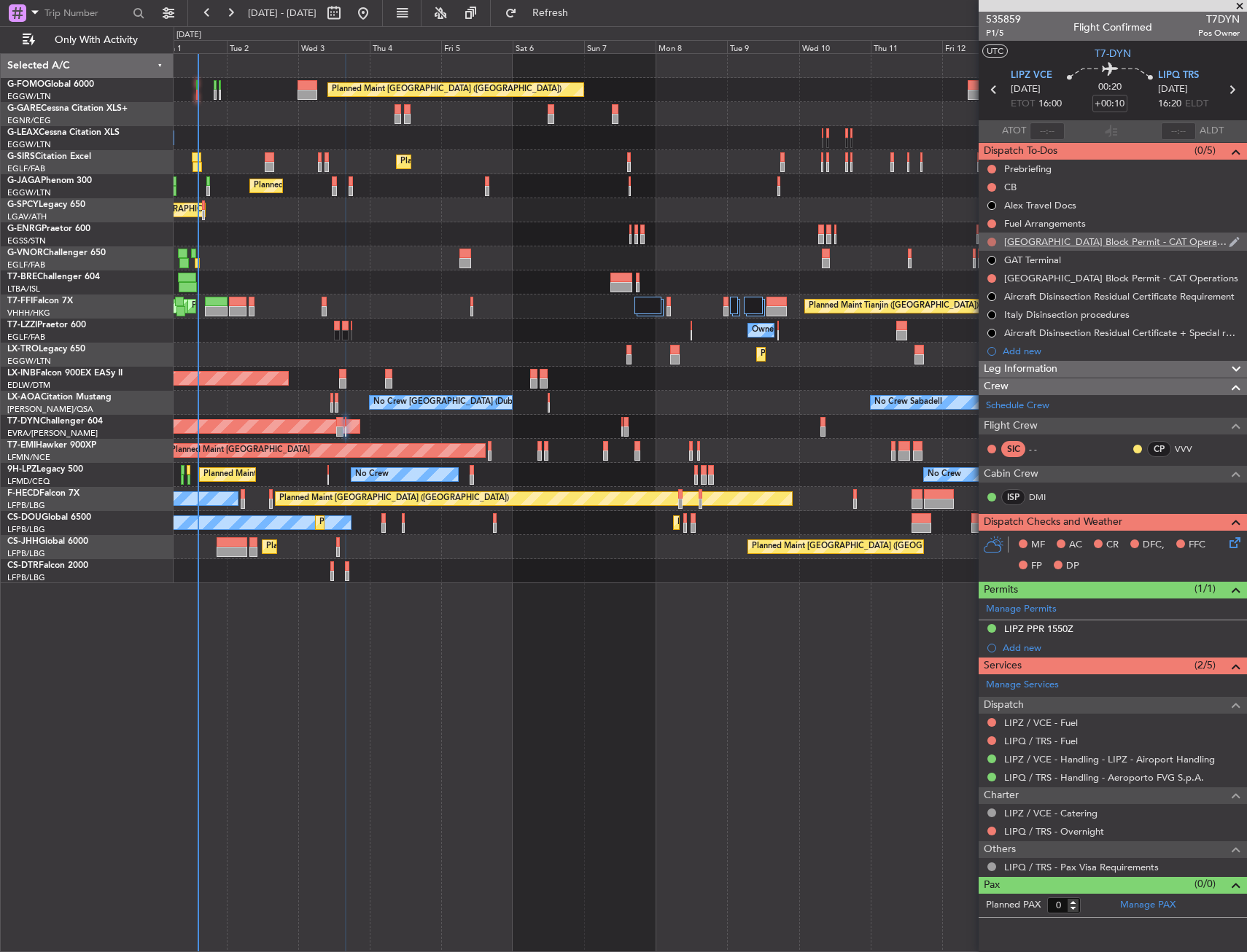
click at [990, 240] on button at bounding box center [992, 242] width 8 height 8
click at [981, 329] on span "Cancelled" at bounding box center [995, 327] width 42 height 14
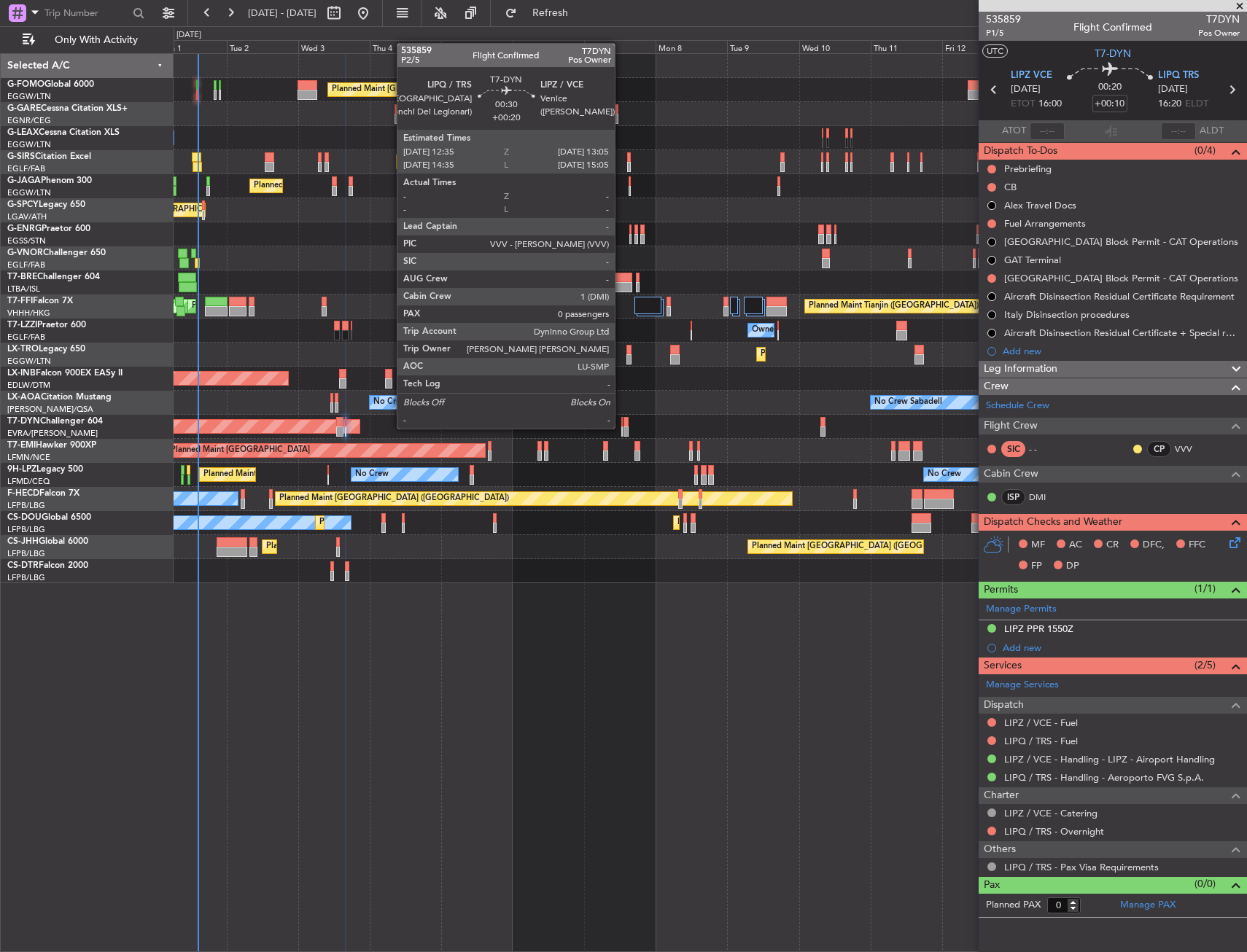
click at [621, 427] on div at bounding box center [622, 432] width 3 height 10
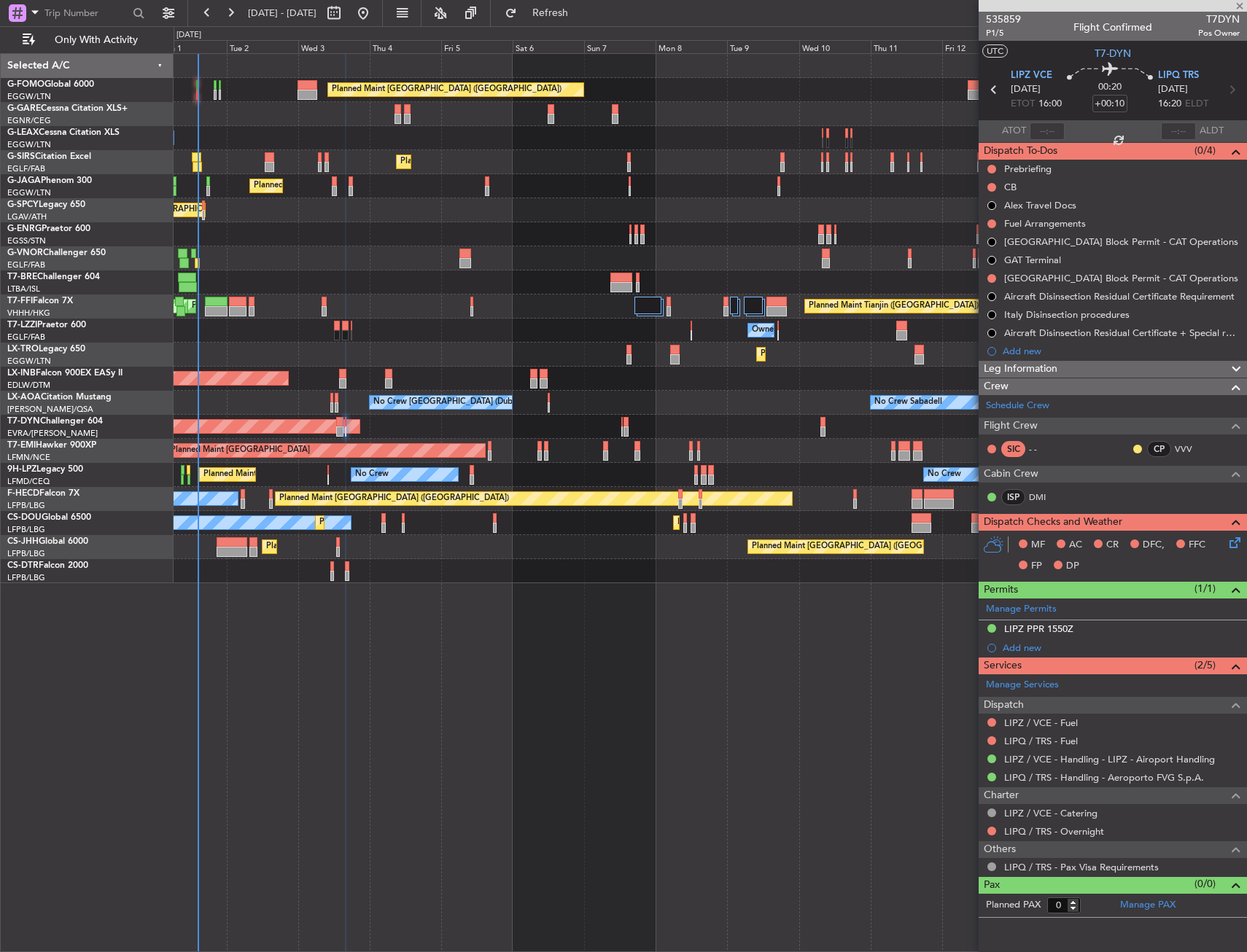
type input "+00:20"
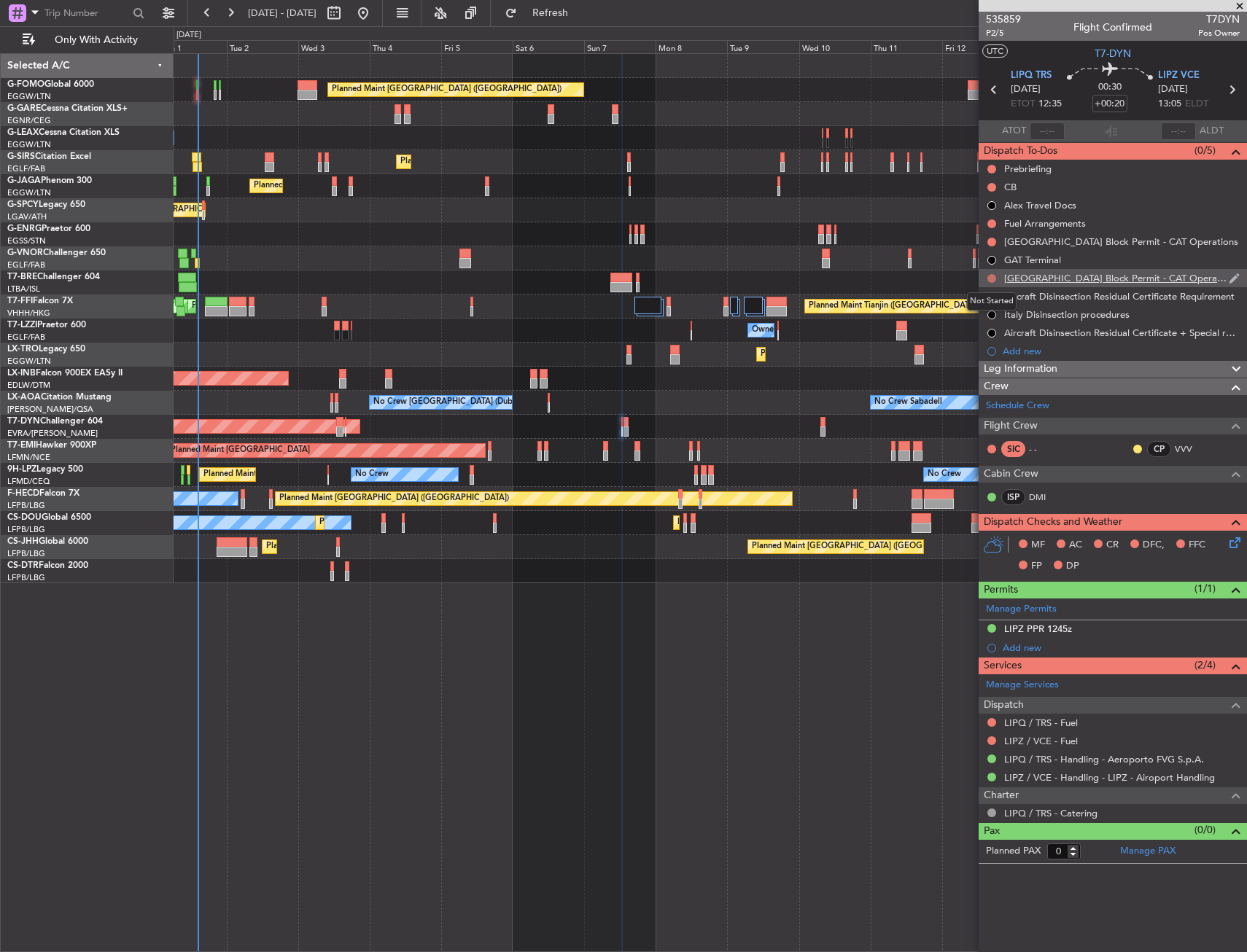
click at [991, 276] on button at bounding box center [992, 279] width 8 height 8
click at [978, 360] on span "Cancelled" at bounding box center [995, 364] width 42 height 14
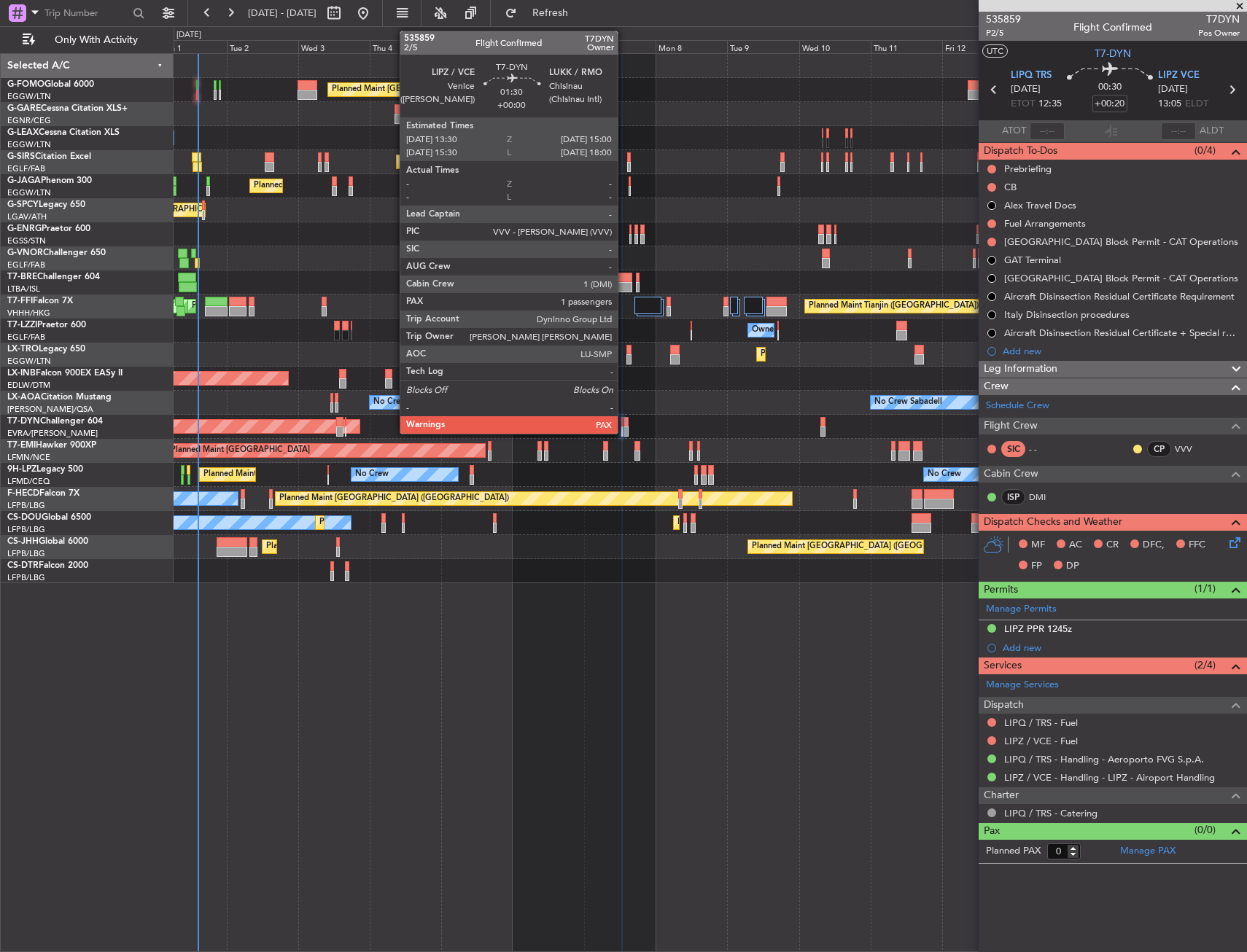
click at [624, 422] on div at bounding box center [626, 422] width 5 height 10
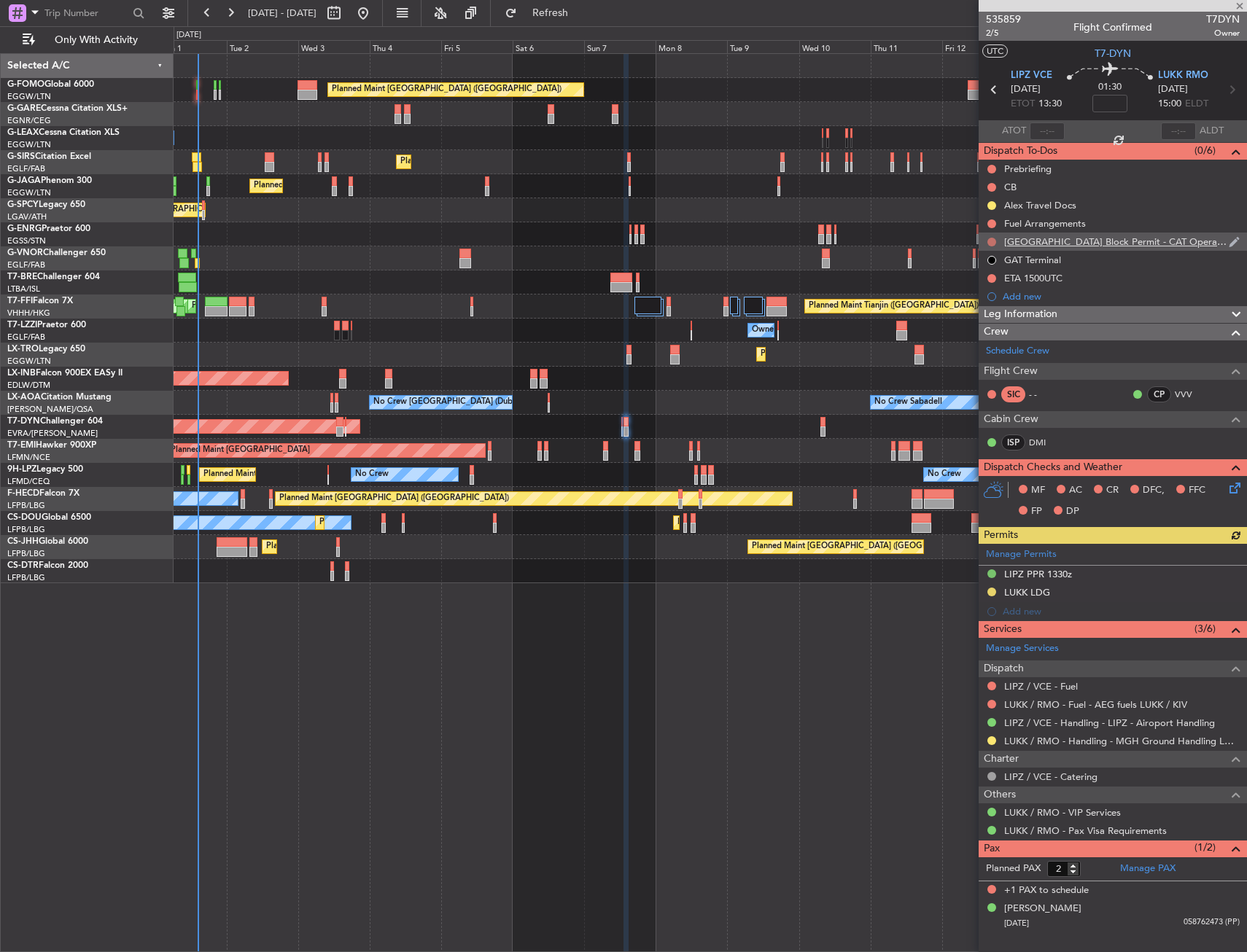
click at [993, 240] on button at bounding box center [992, 242] width 8 height 8
click at [987, 325] on span "Cancelled" at bounding box center [995, 327] width 42 height 14
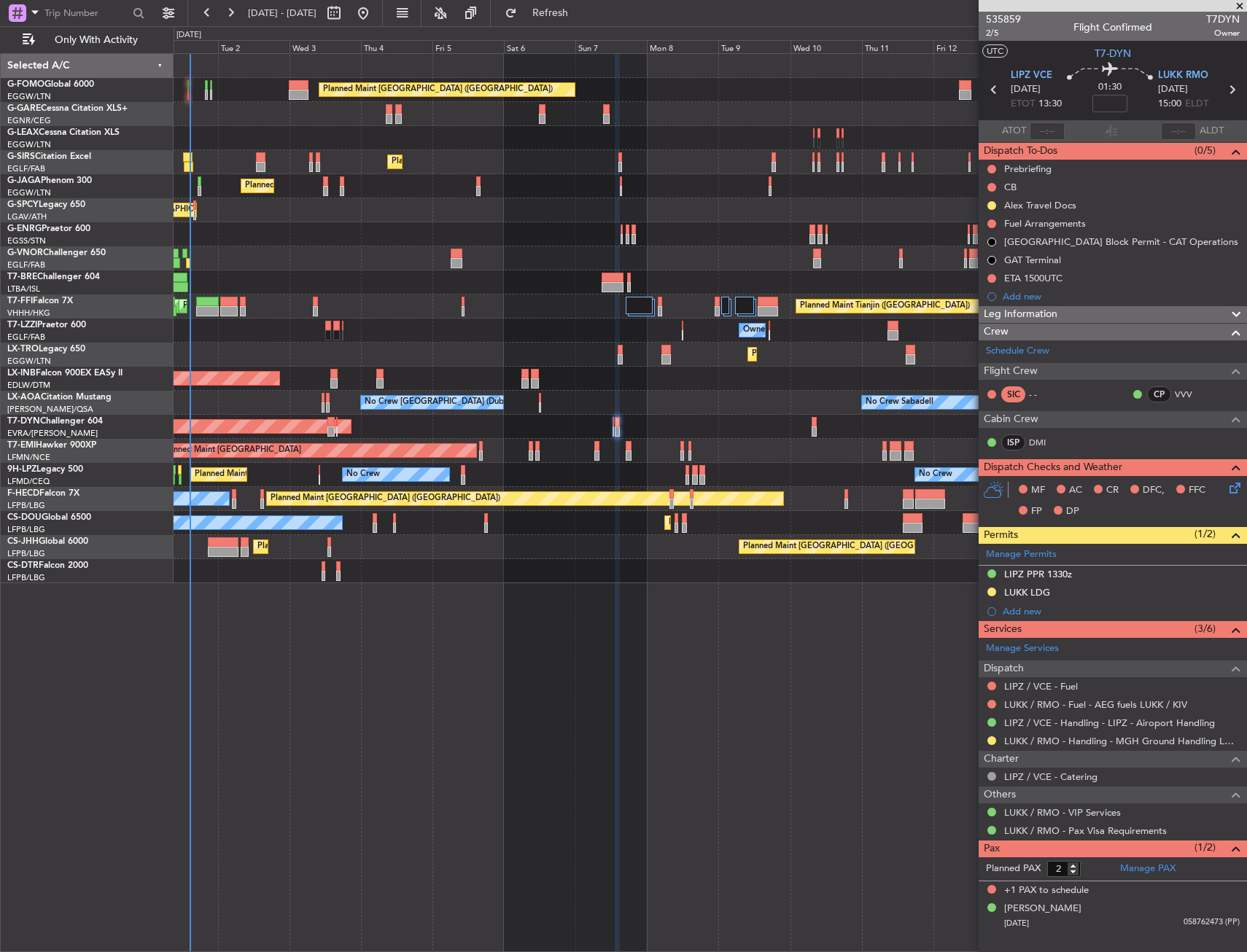
click at [521, 464] on div "Planned Maint Nice (Côte d'Azur Airport) No Crew No Crew" at bounding box center [709, 474] width 1072 height 24
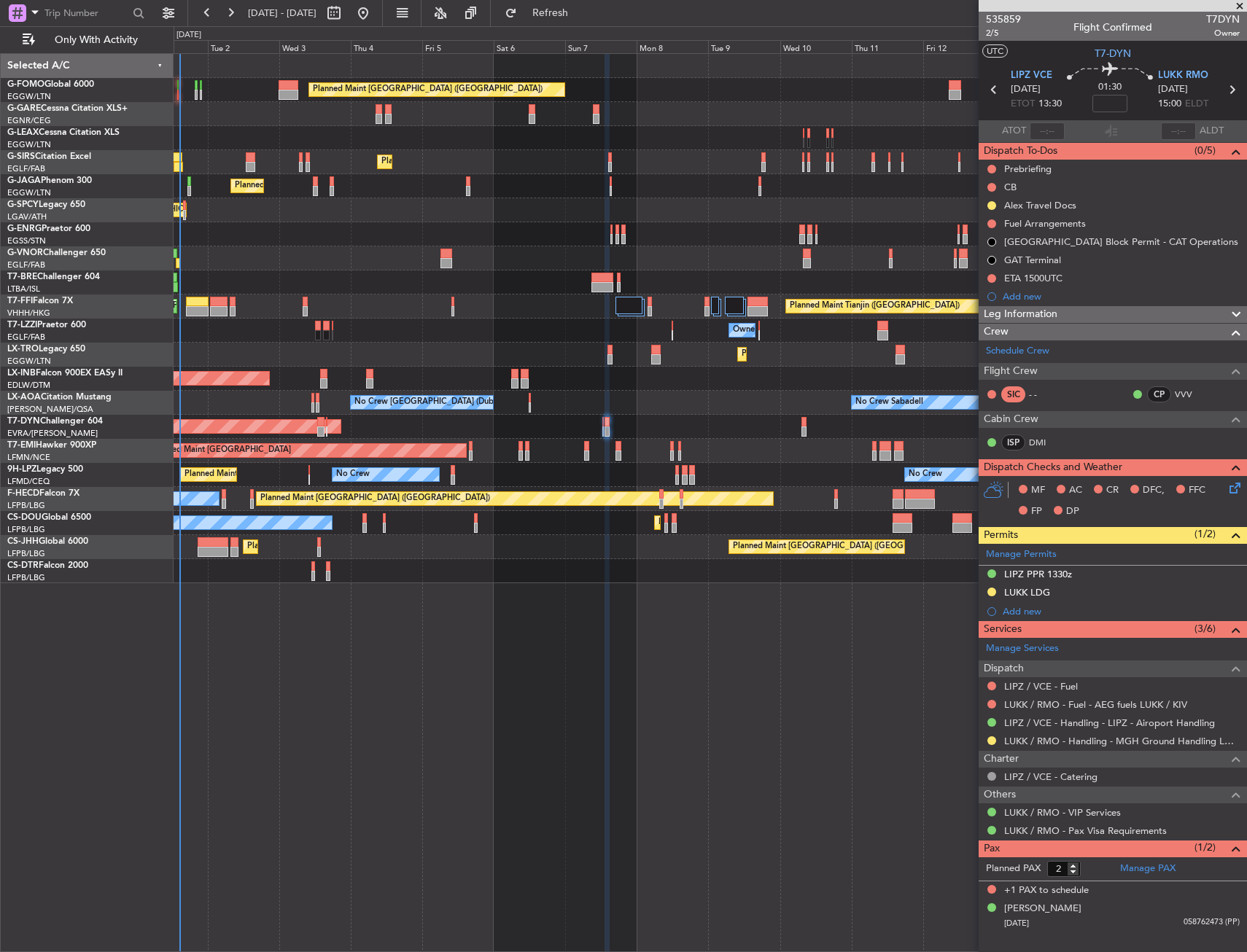
click at [781, 192] on div "Planned Maint London (Luton) Owner Ibiza" at bounding box center [709, 186] width 1072 height 24
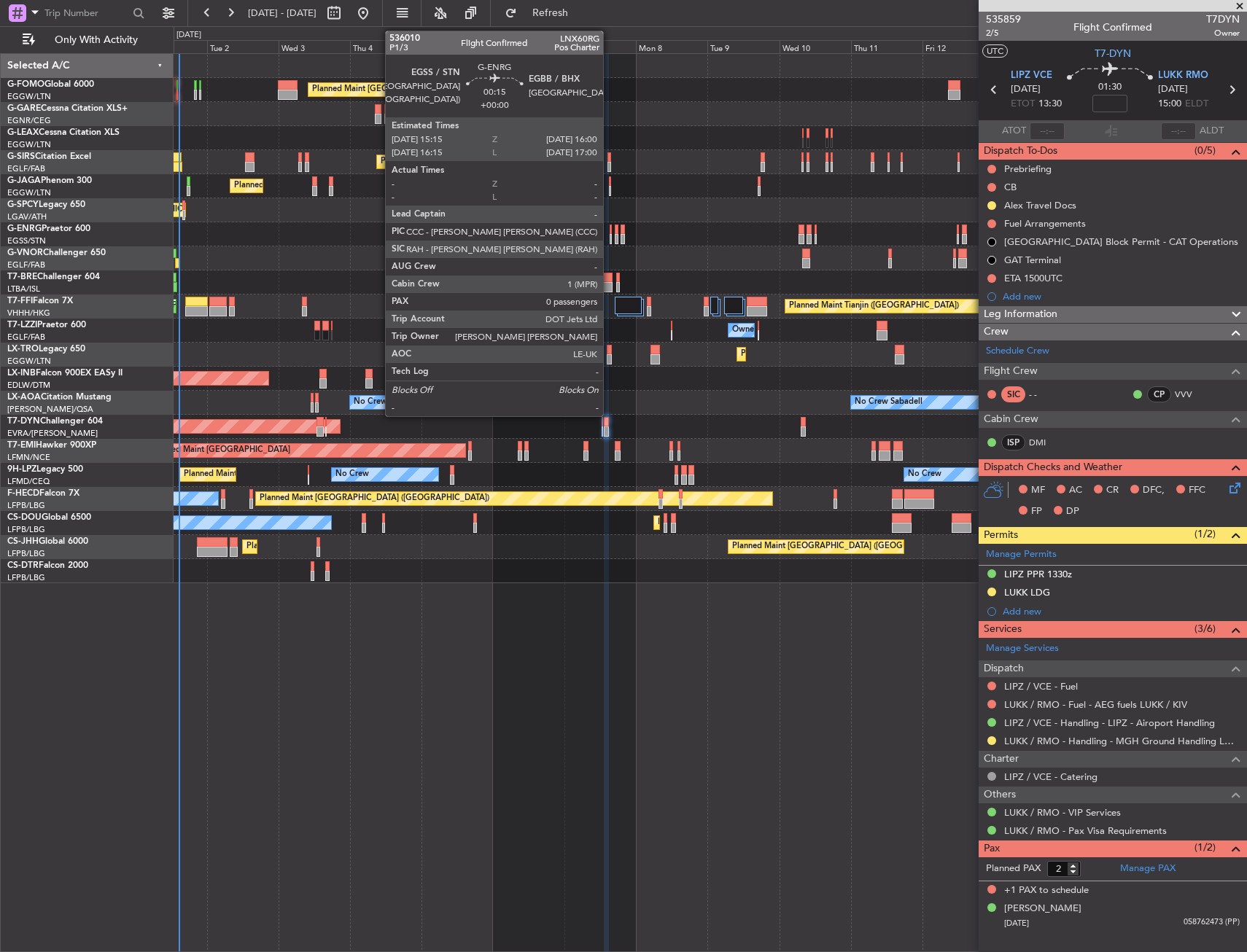
click at [610, 226] on div at bounding box center [610, 229] width 3 height 10
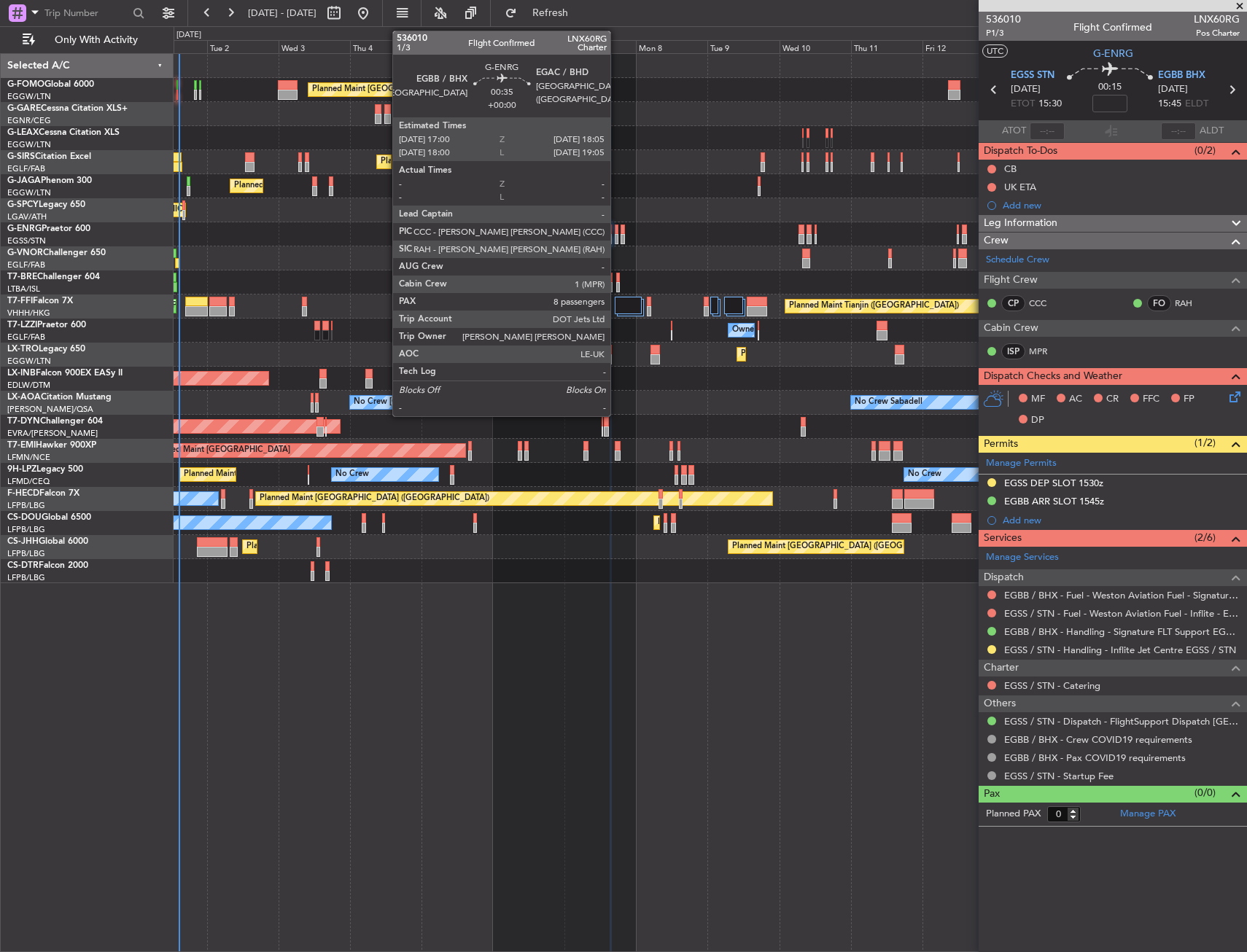
click at [617, 233] on div at bounding box center [616, 229] width 3 height 10
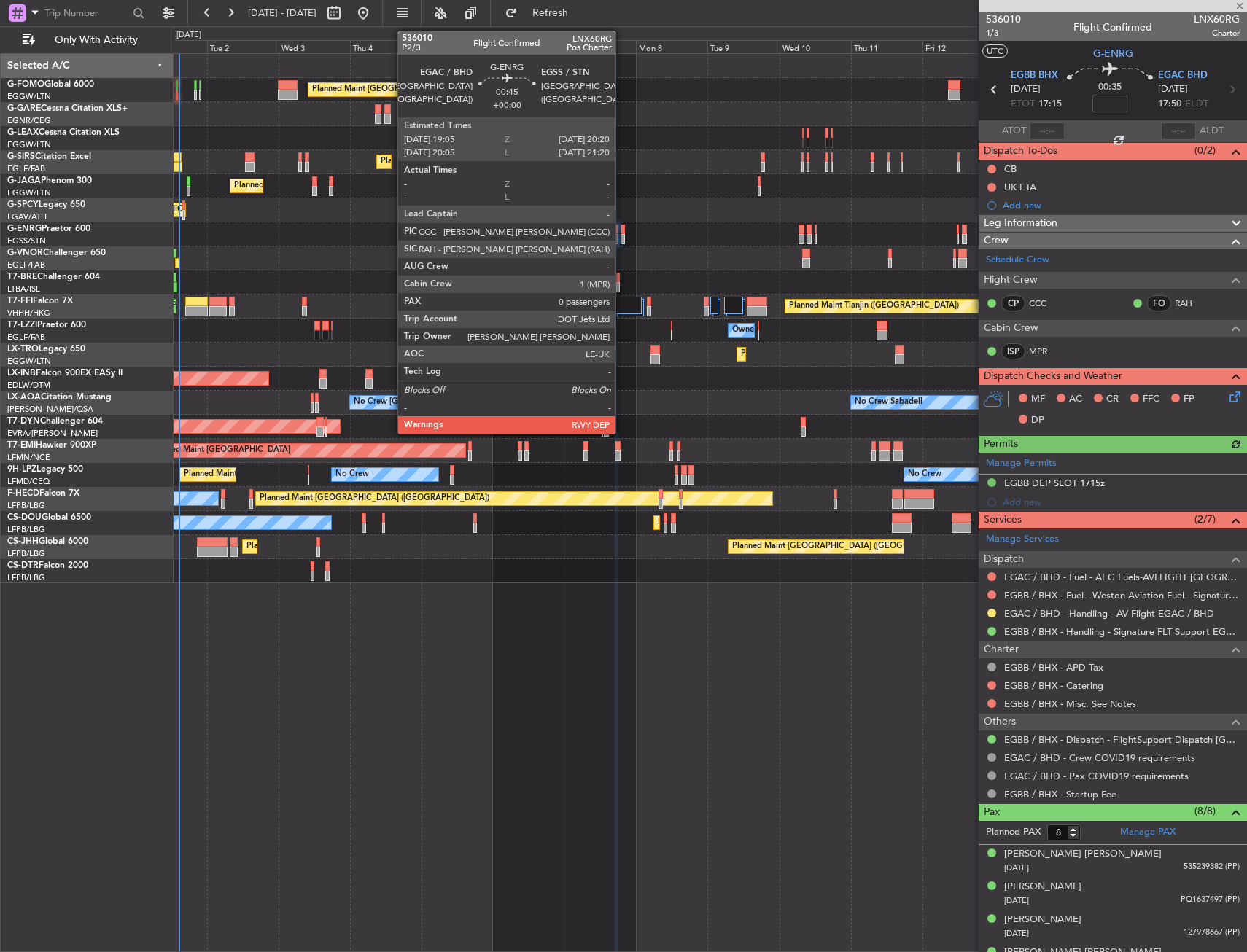
click at [622, 237] on div at bounding box center [622, 239] width 4 height 10
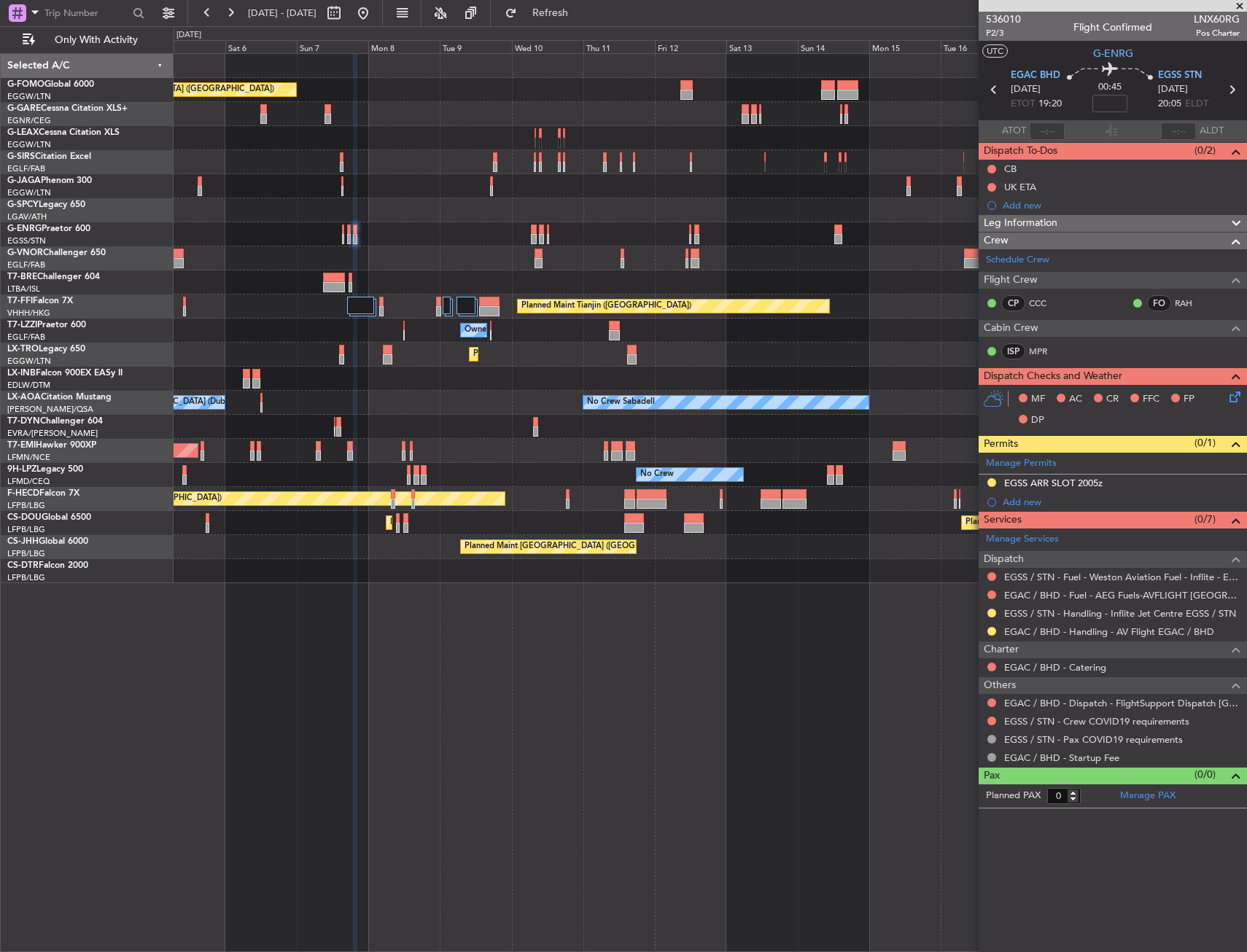
click at [454, 269] on div "Planned Maint London (Luton) Planned Maint London (Farnborough) Planned Maint L…" at bounding box center [709, 318] width 1072 height 529
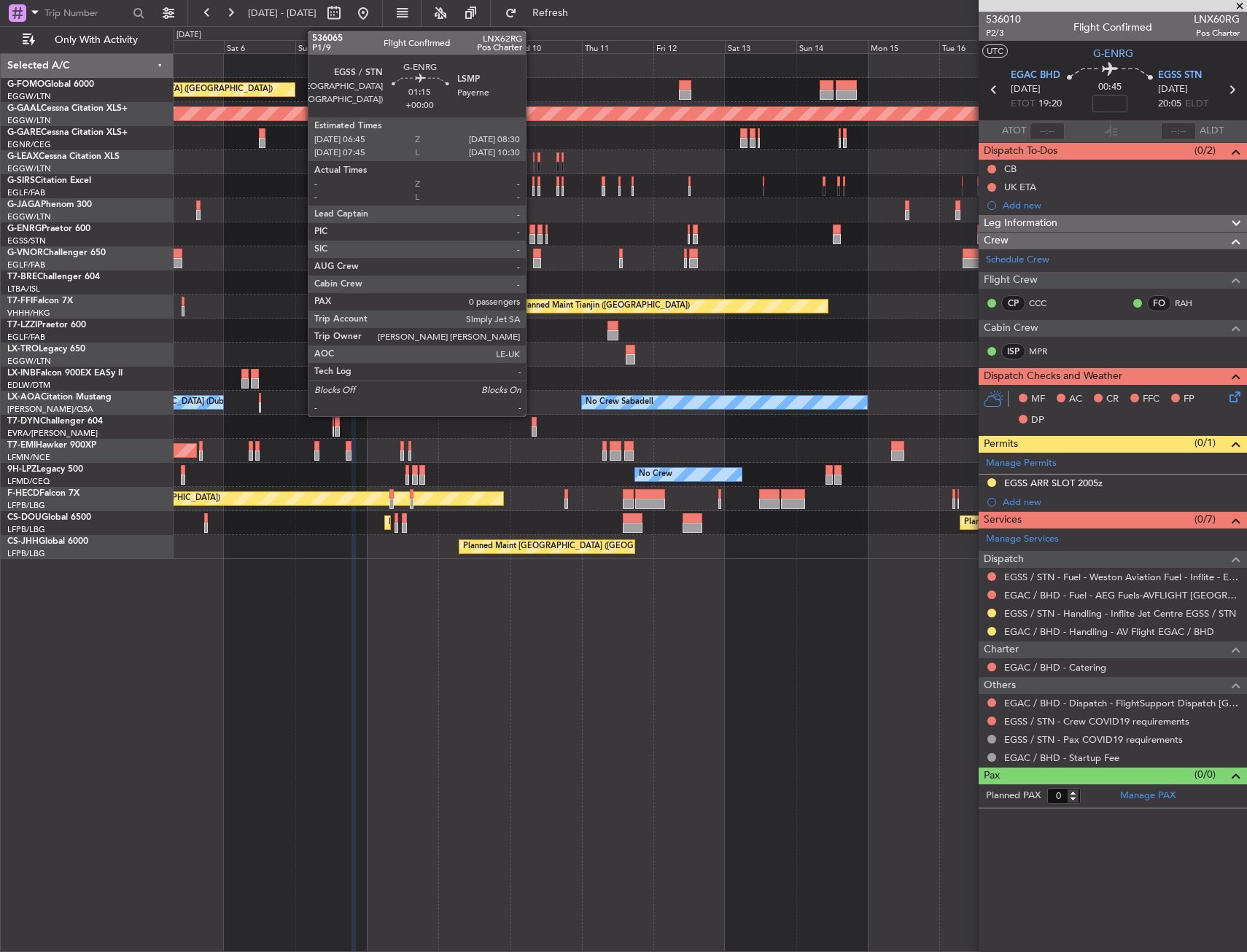
click at [532, 236] on div at bounding box center [531, 239] width 6 height 10
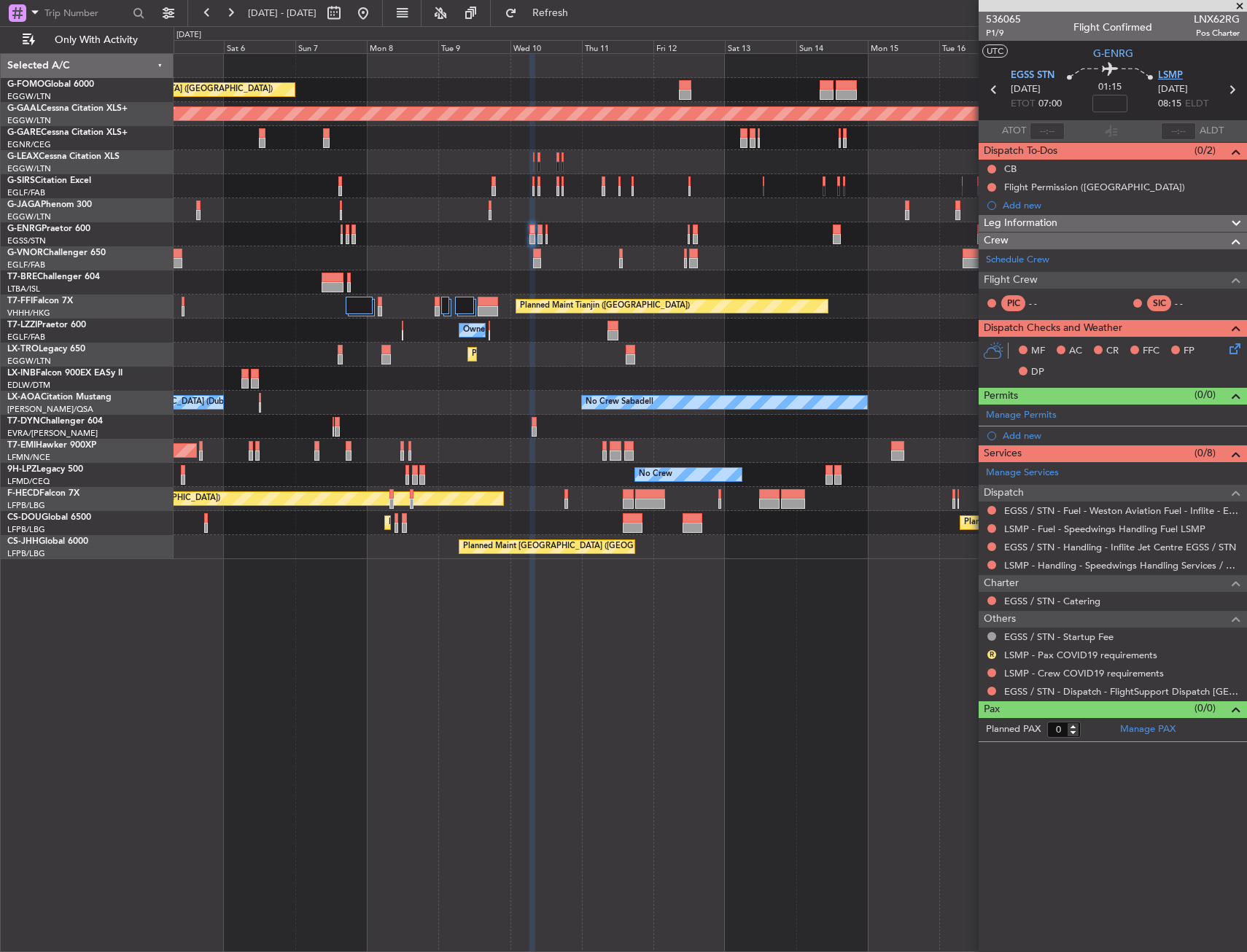
click at [1165, 75] on span "LSMP" at bounding box center [1170, 75] width 25 height 14
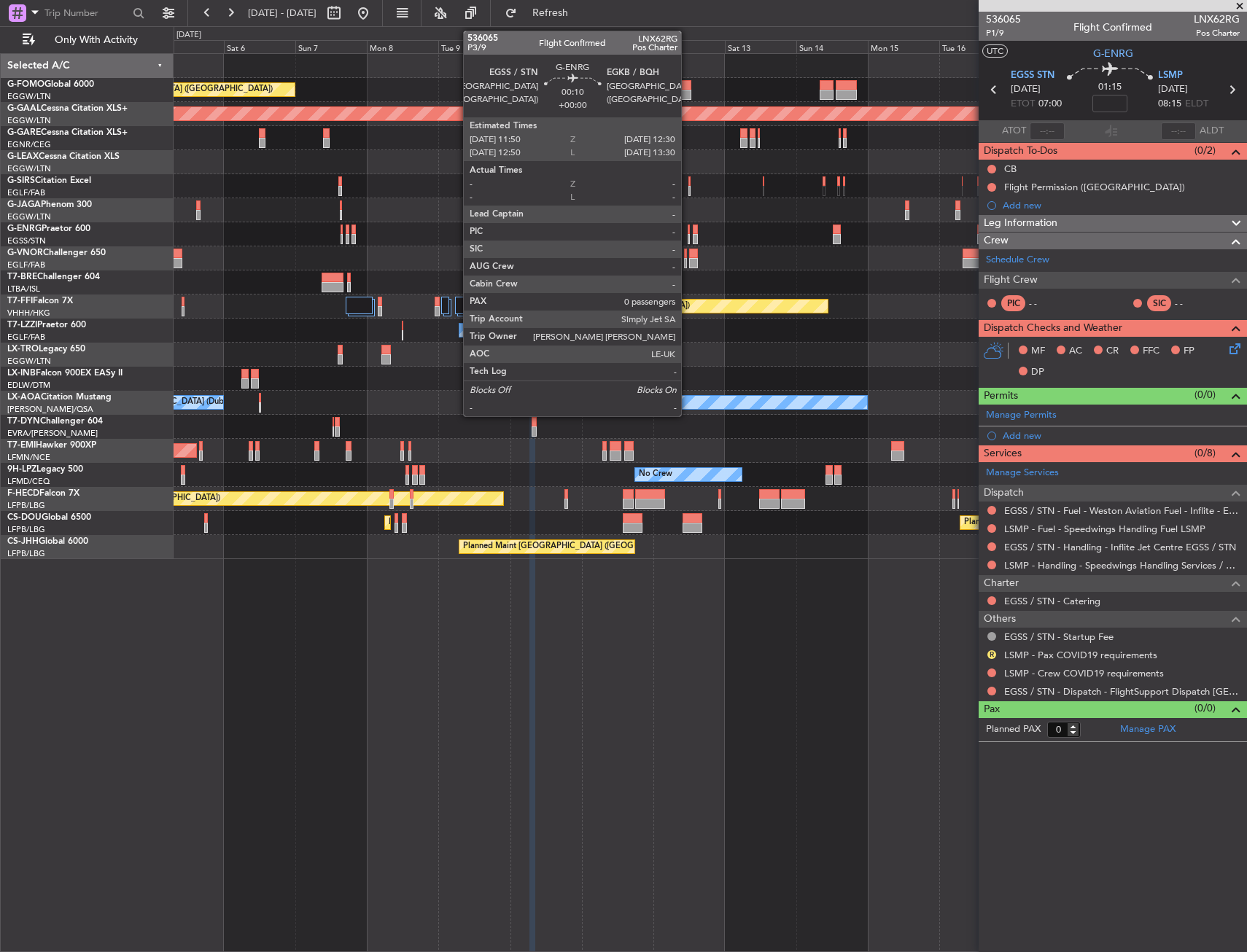
click at [687, 235] on div at bounding box center [688, 239] width 3 height 10
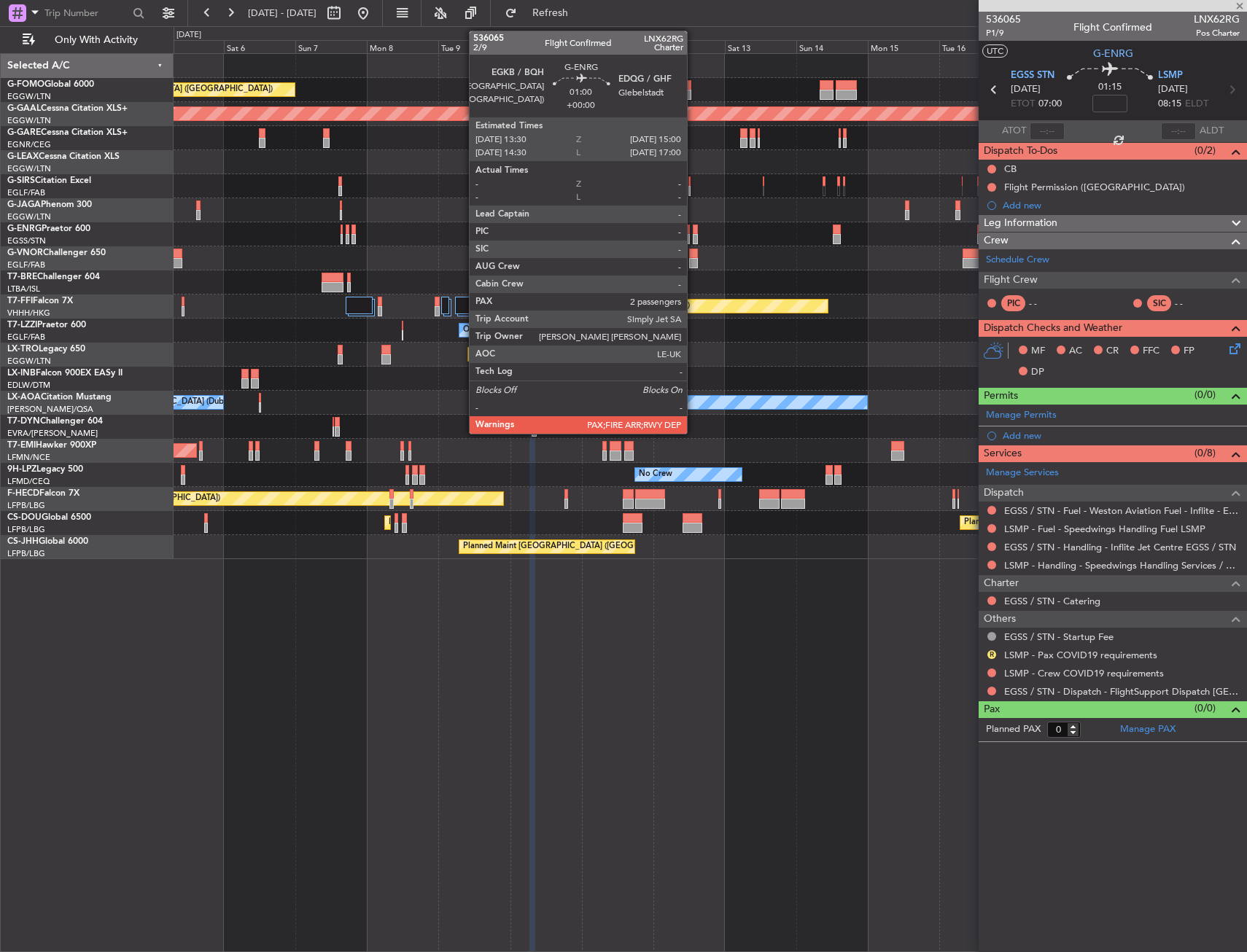
click at [693, 233] on div at bounding box center [695, 229] width 5 height 10
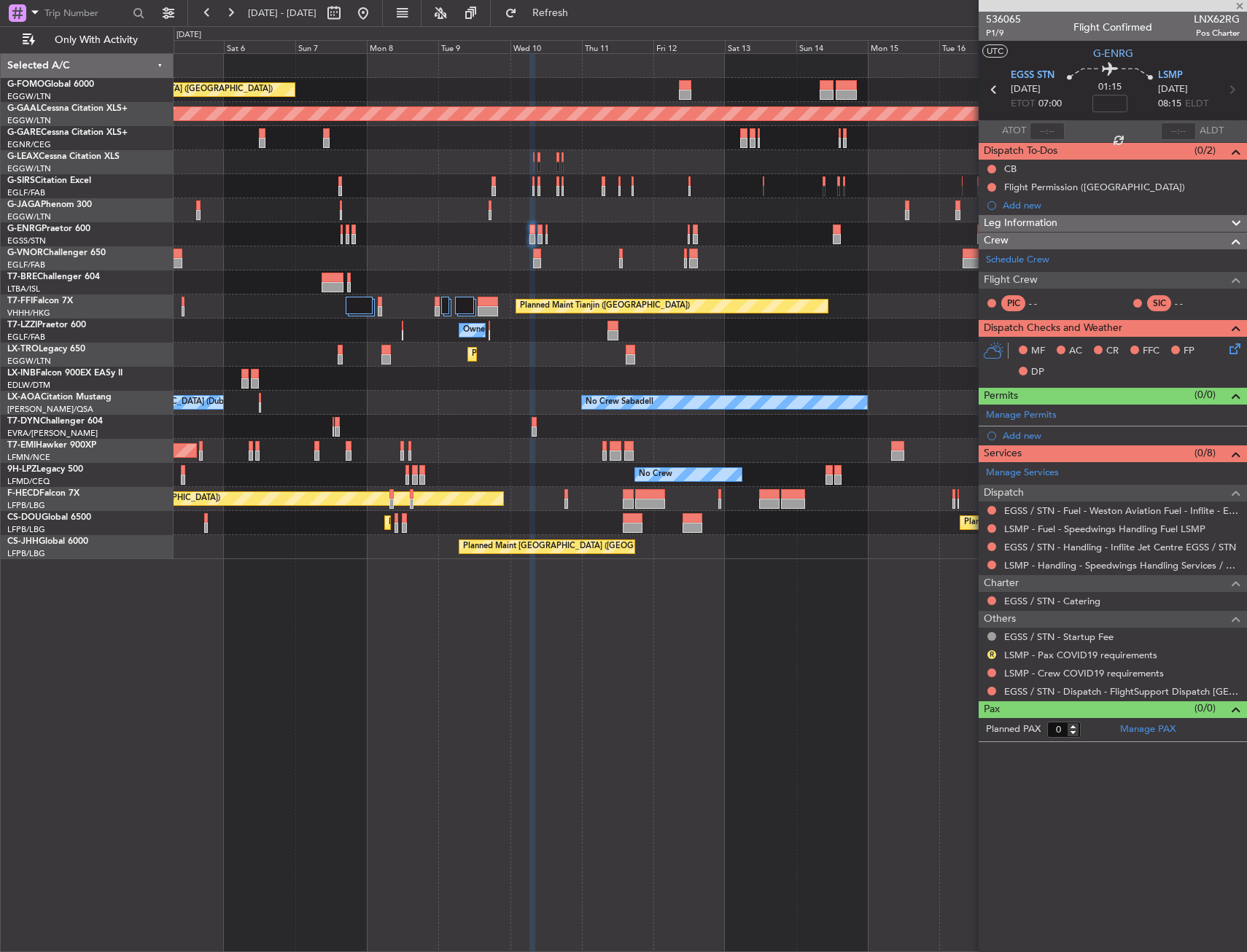
type input "2"
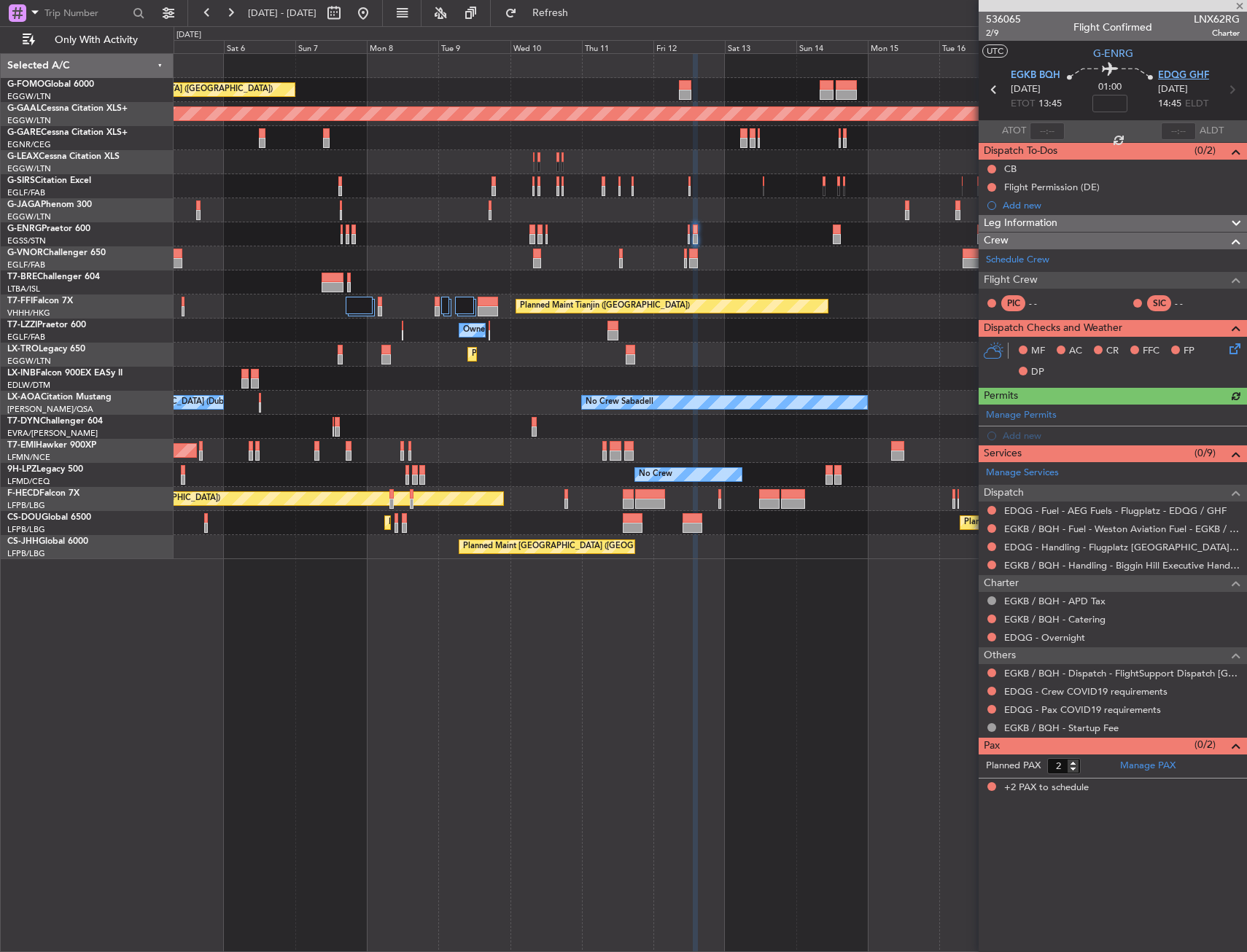
click at [1168, 76] on span "EDQG GHF" at bounding box center [1183, 75] width 51 height 14
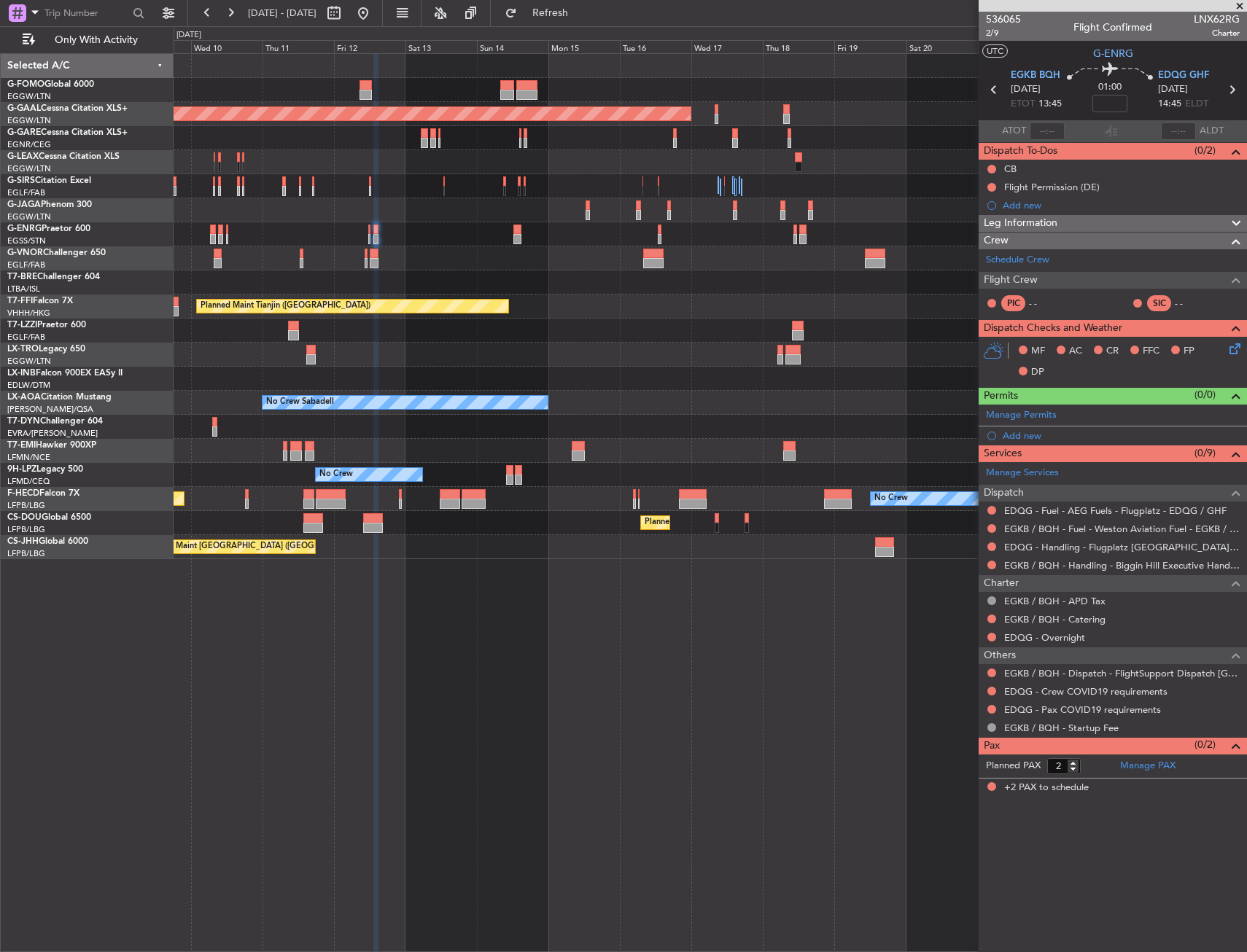
click at [591, 263] on div "Planned Maint London (Luton) Planned Maint Dusseldorf Planned Maint Tianjin (Bi…" at bounding box center [709, 306] width 1072 height 505
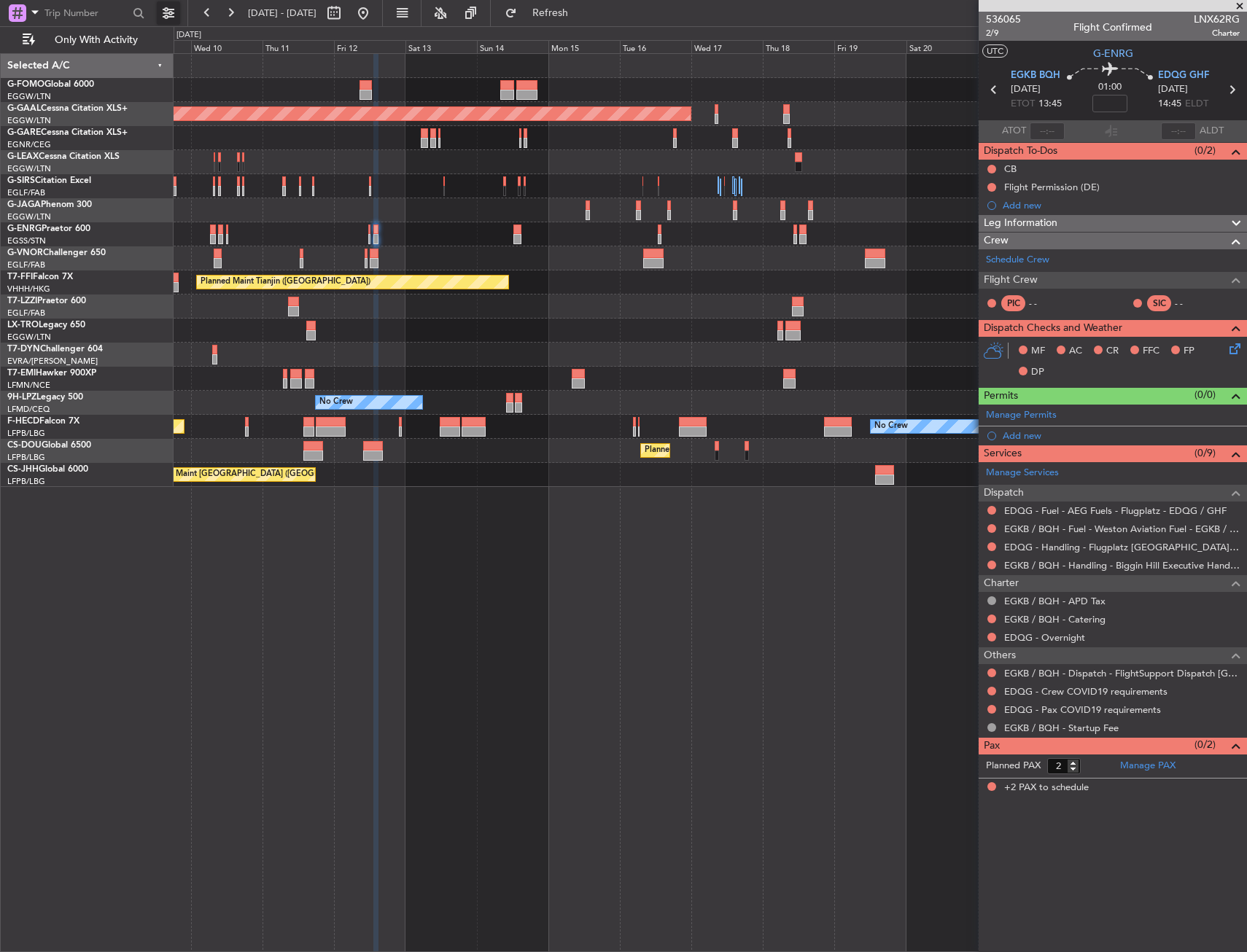
click at [178, 8] on button at bounding box center [168, 13] width 23 height 23
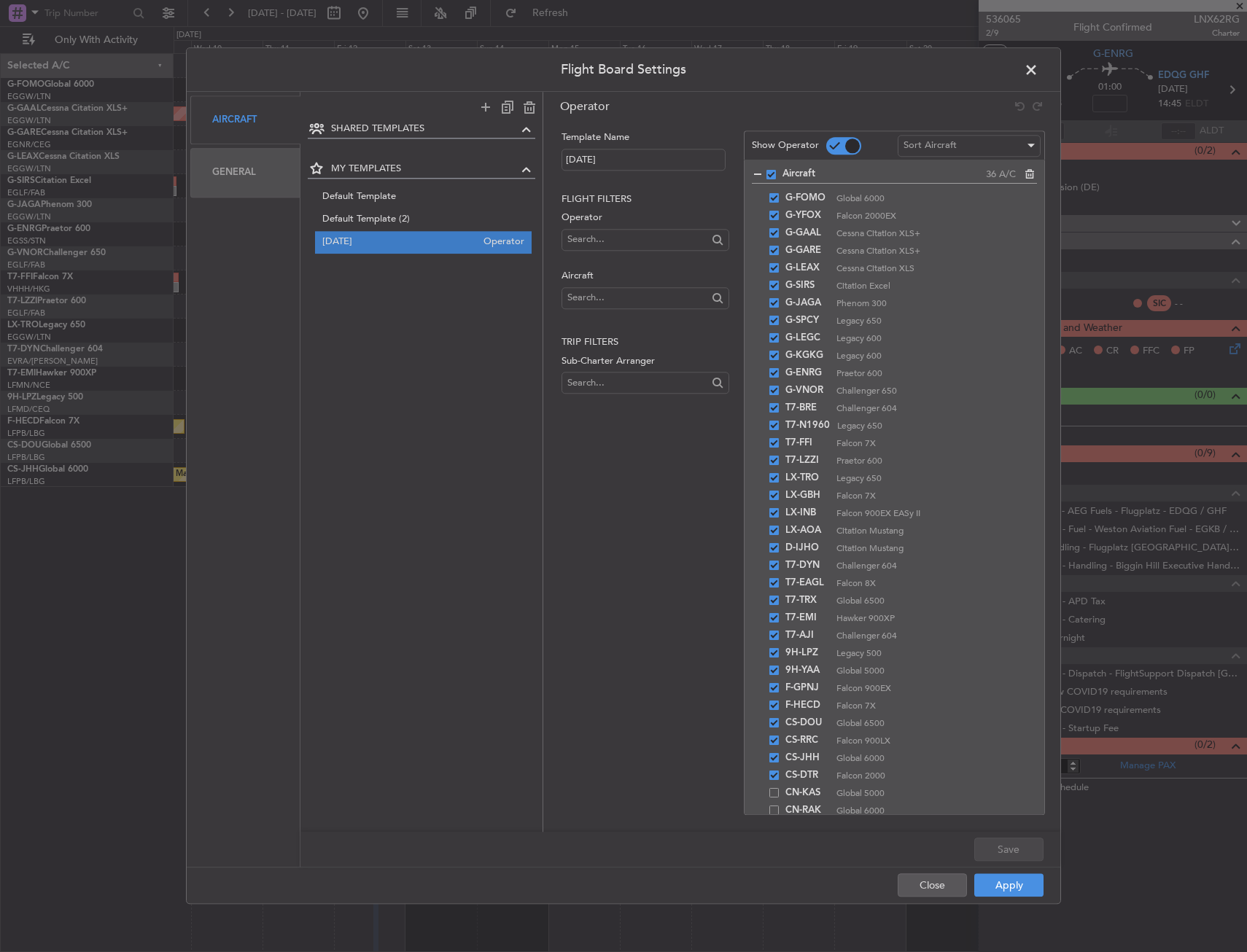
click at [250, 168] on div "General" at bounding box center [245, 173] width 110 height 49
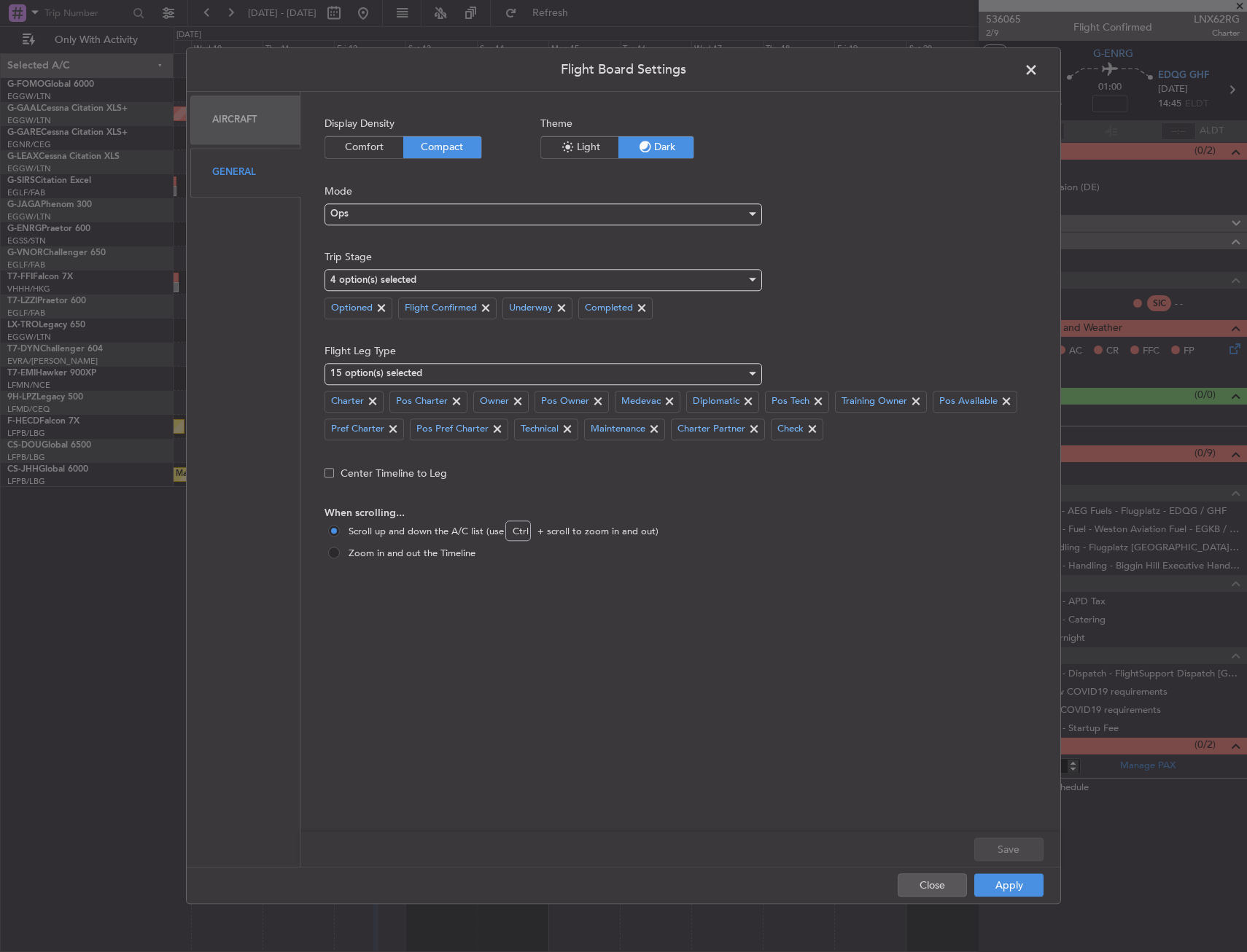
click at [270, 129] on div "Aircraft" at bounding box center [245, 120] width 110 height 49
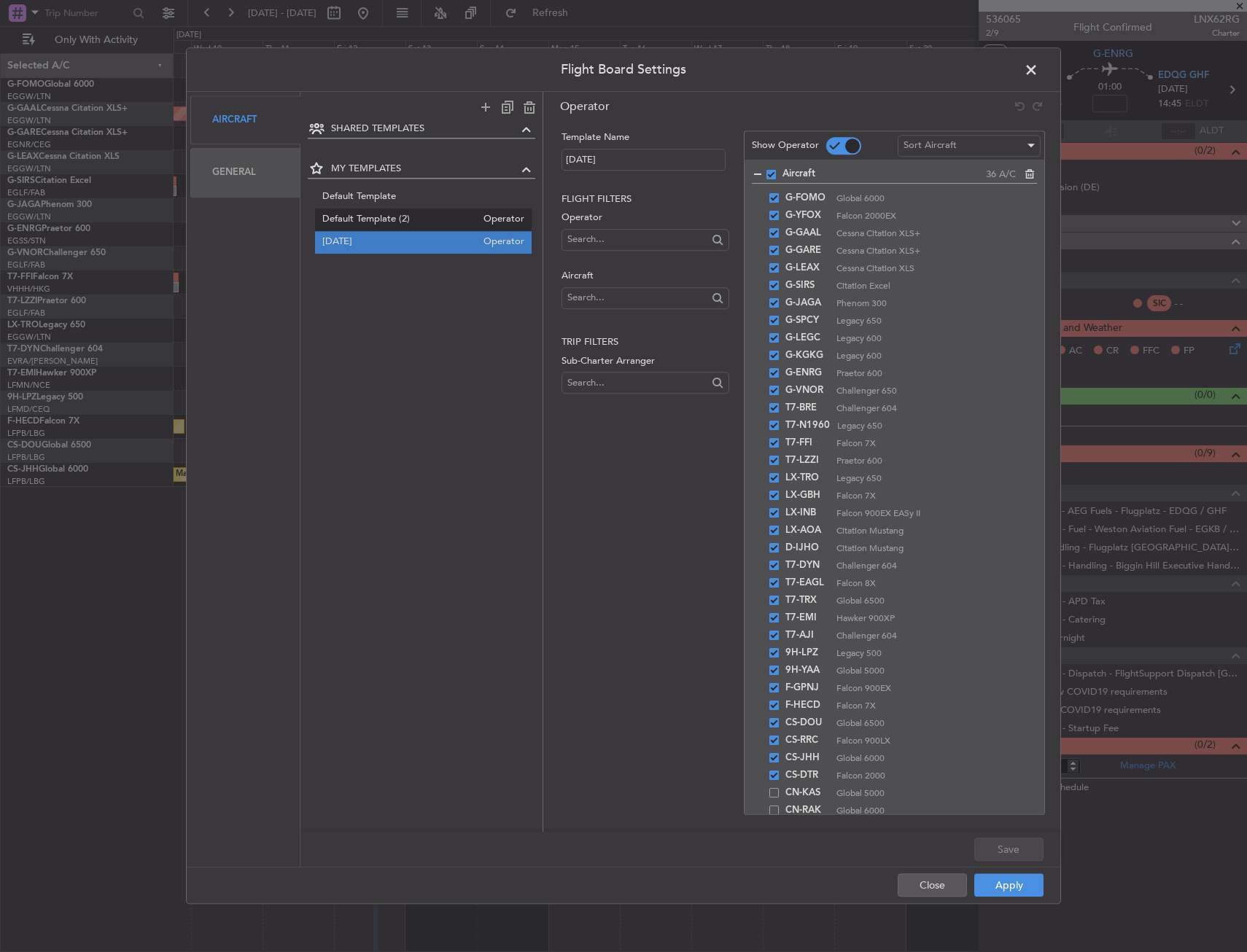
click at [446, 221] on span "Default Template (2)" at bounding box center [399, 220] width 155 height 15
type input "Default Template (2)"
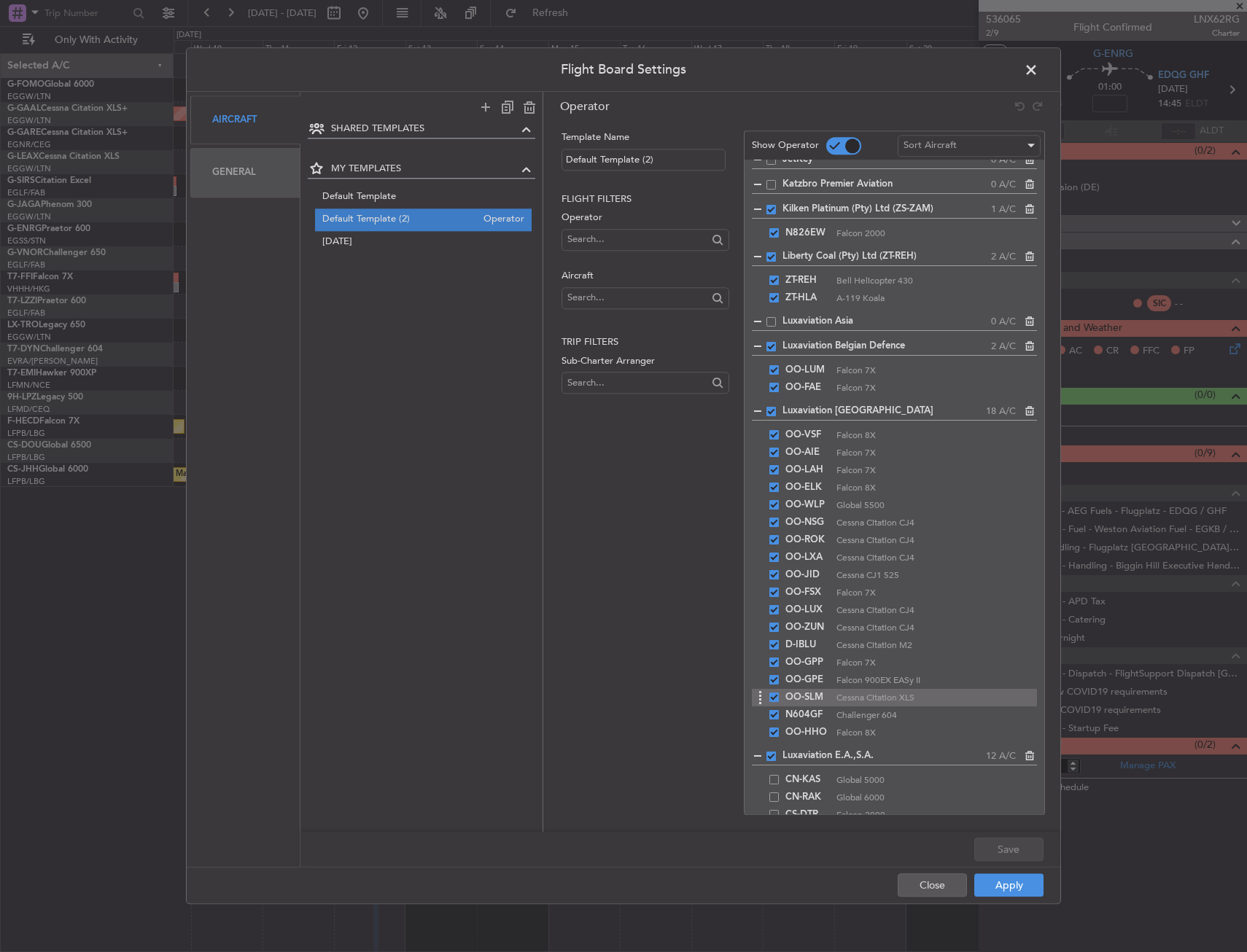
scroll to position [3717, 0]
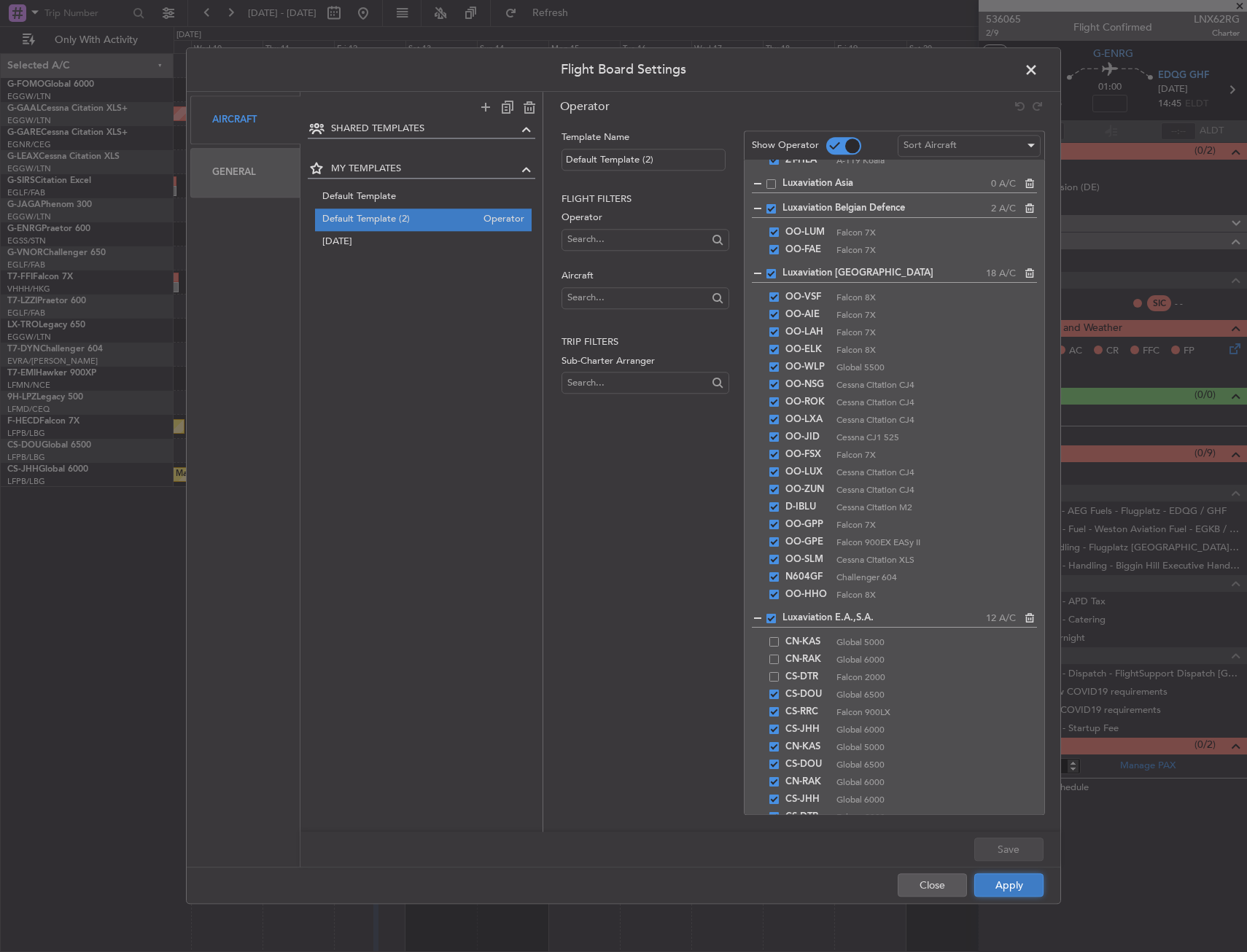
click at [1029, 879] on button "Apply" at bounding box center [1008, 885] width 69 height 23
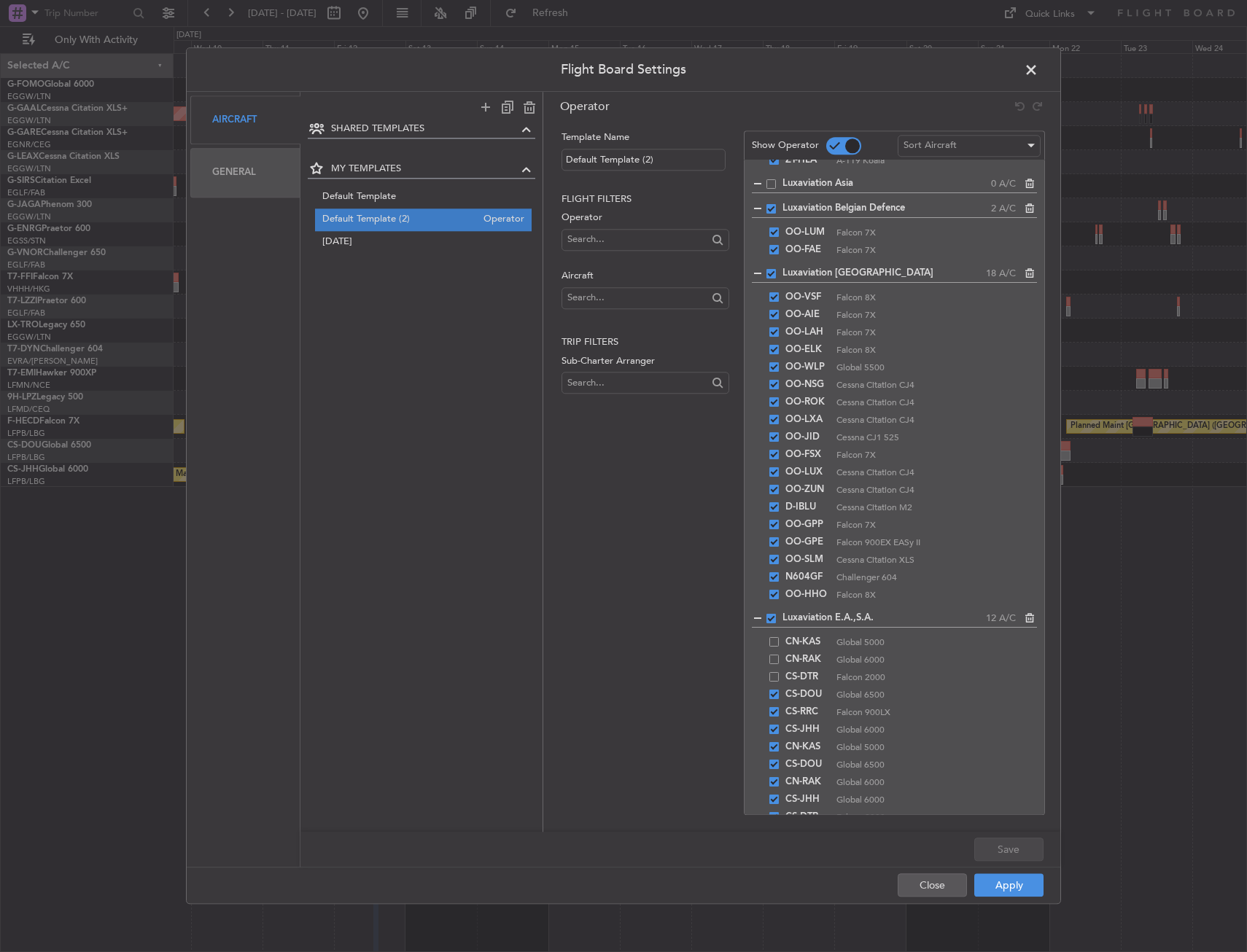
type input "0"
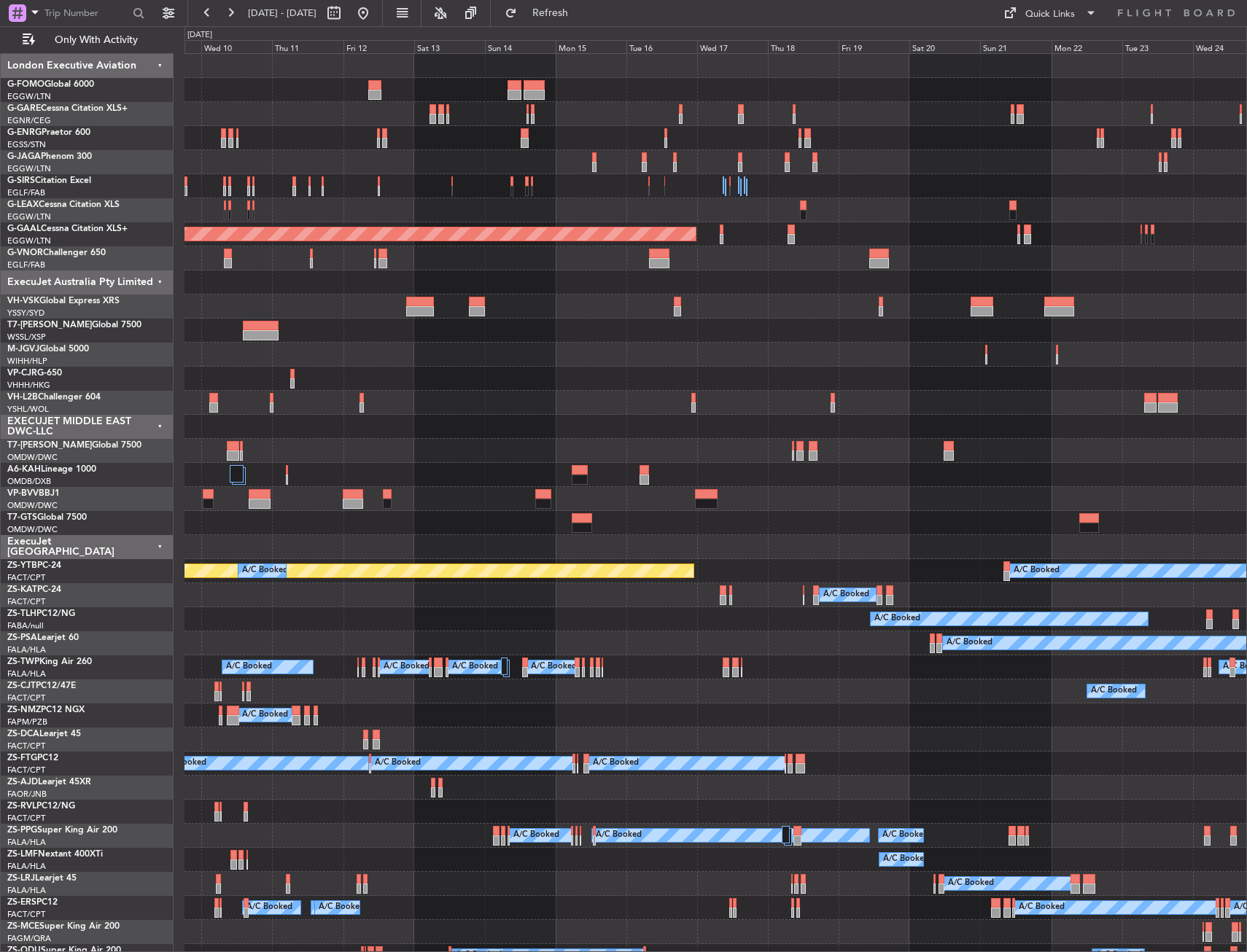
click at [121, 57] on div "London Executive Aviation" at bounding box center [87, 65] width 172 height 24
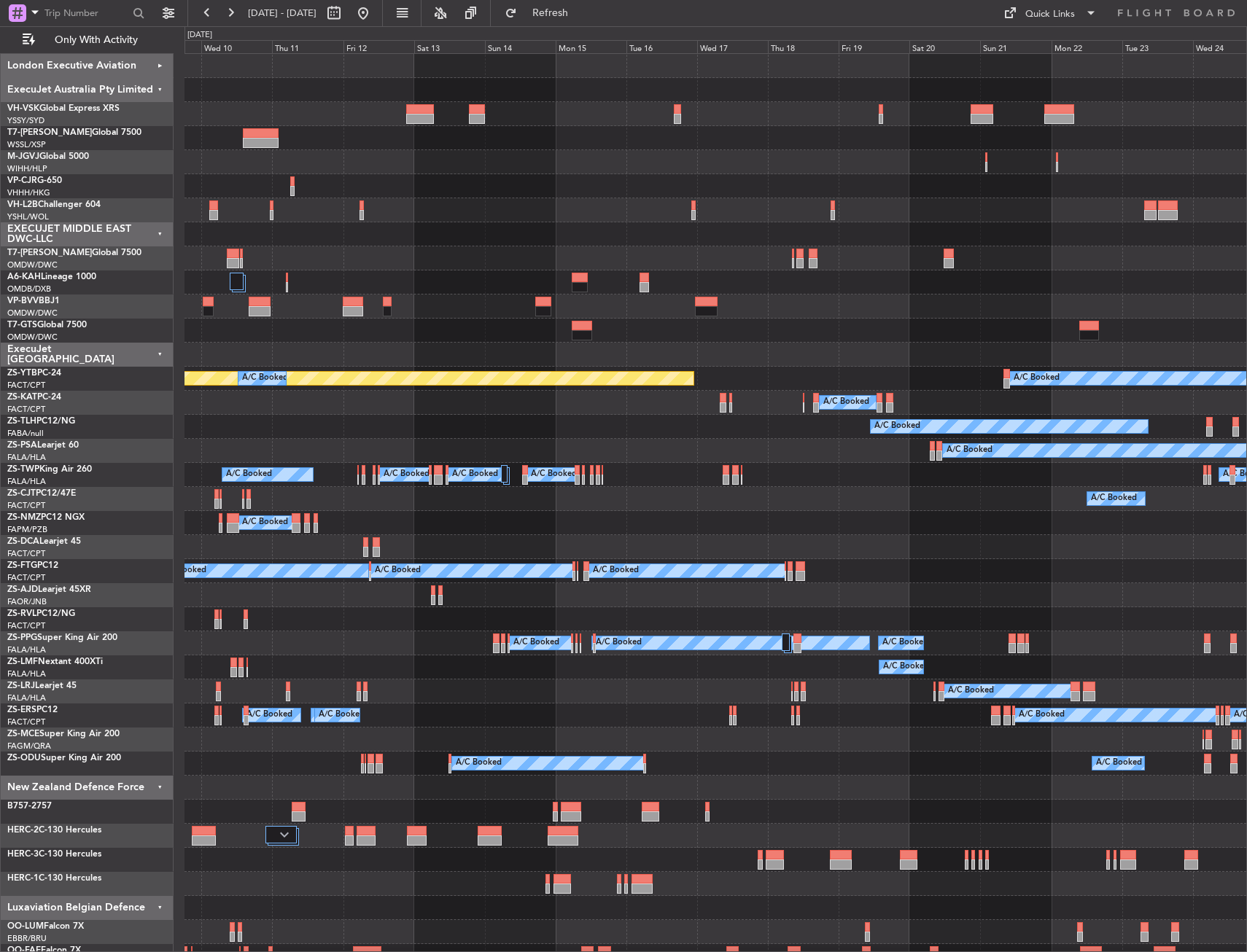
click at [134, 90] on div "ExecuJet Australia Pty Limited" at bounding box center [87, 90] width 172 height 24
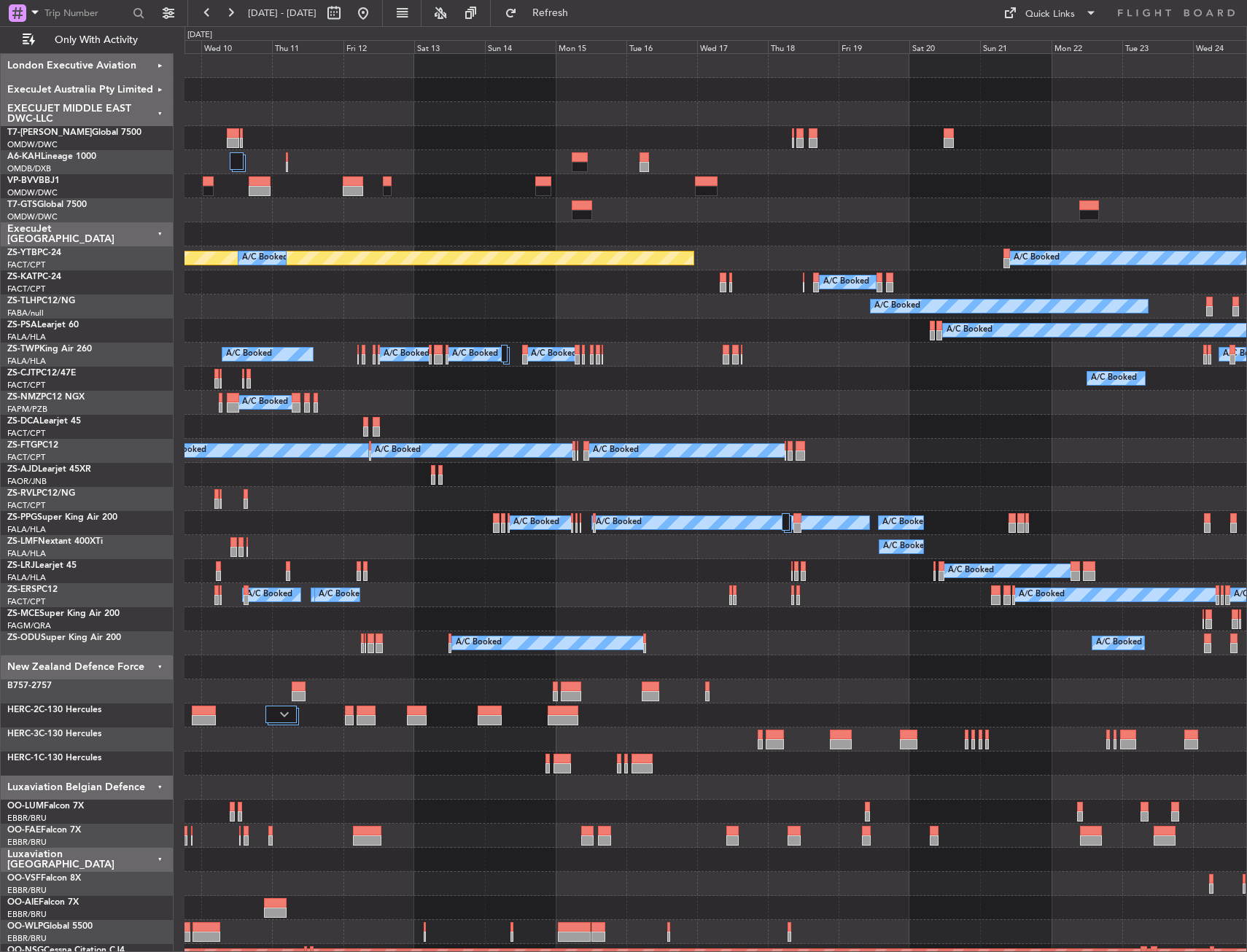
click at [134, 110] on div "EXECUJET MIDDLE EAST DWC-LLC" at bounding box center [87, 114] width 172 height 24
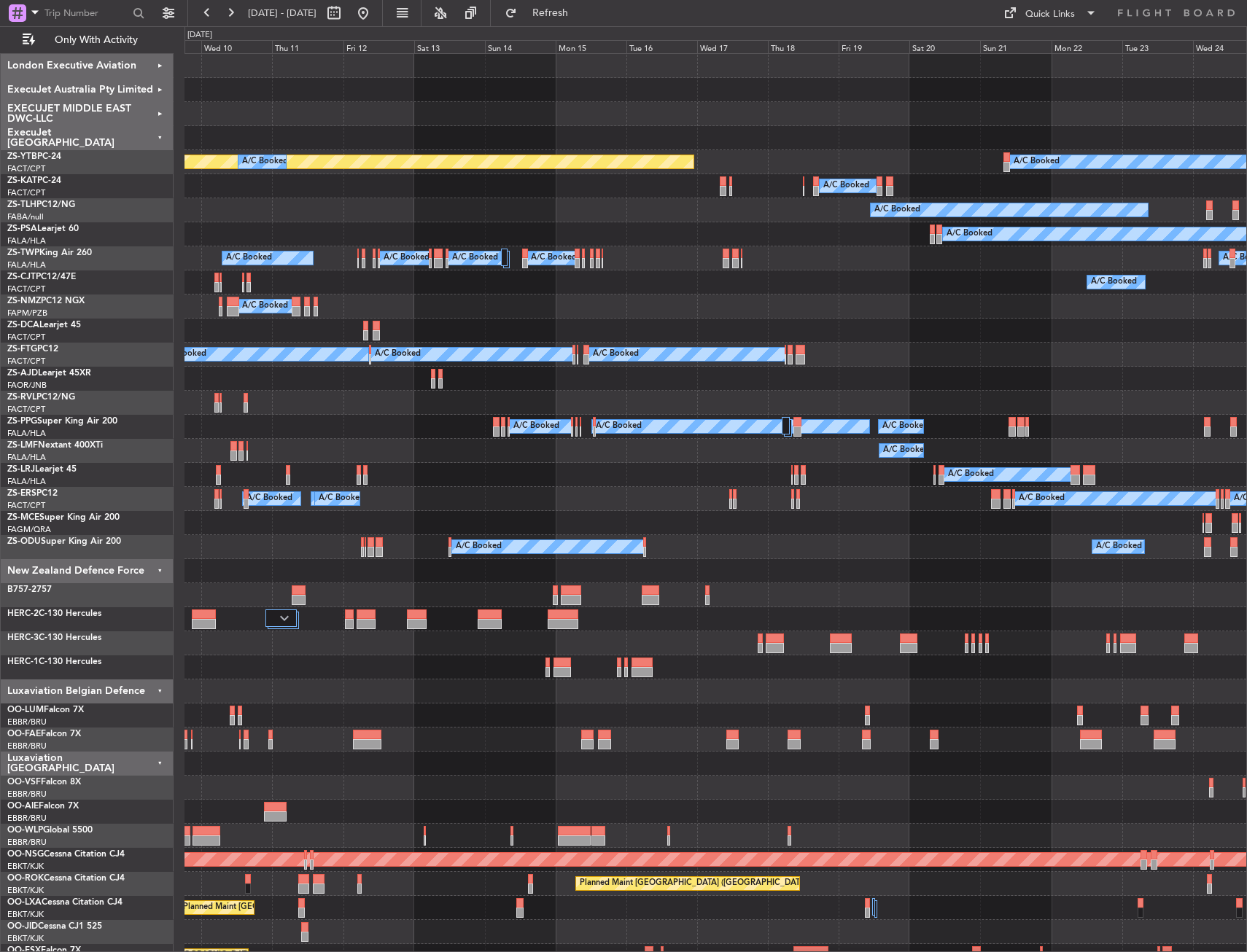
click at [132, 138] on div "ExecuJet South Africa" at bounding box center [87, 138] width 172 height 24
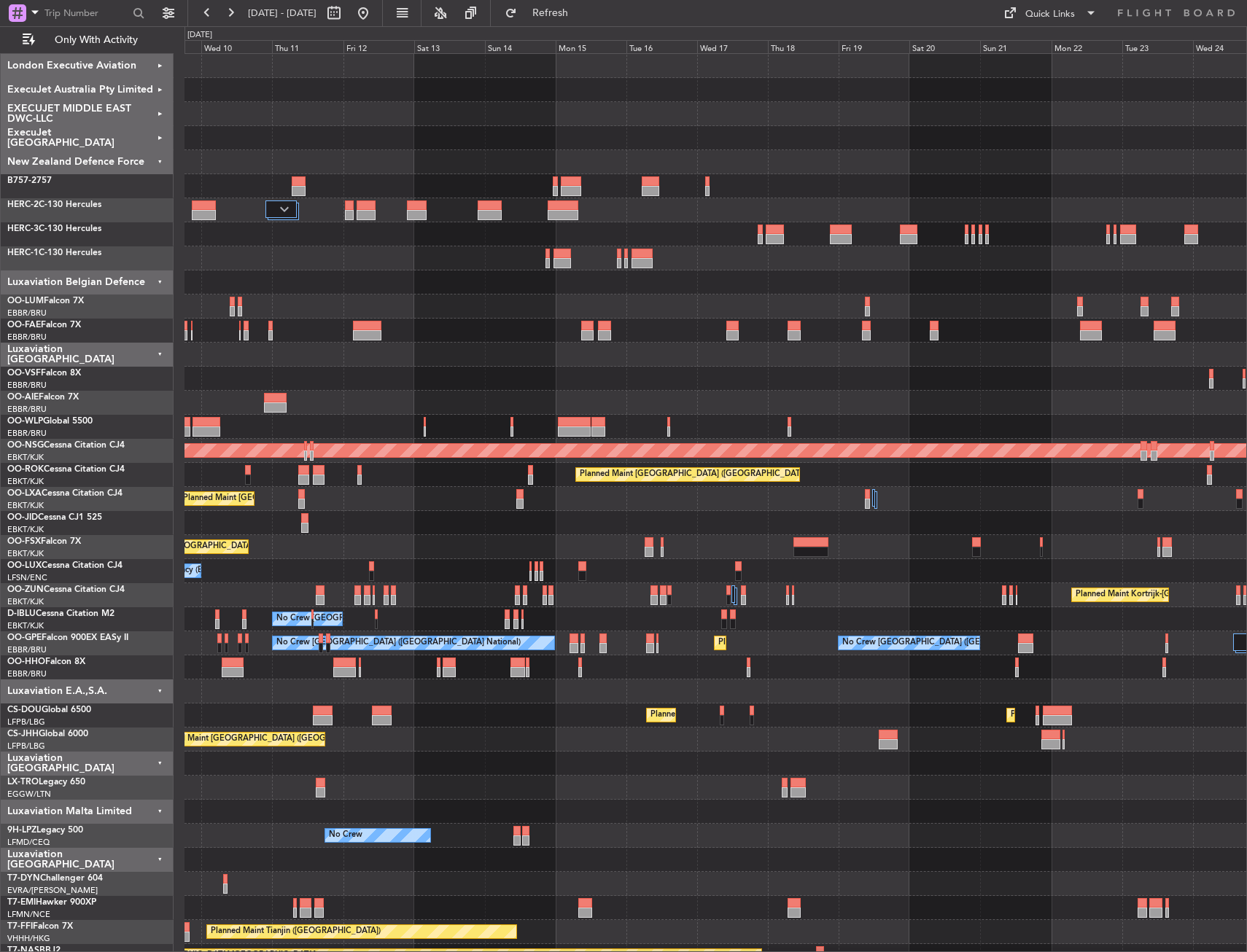
click at [116, 165] on div "New Zealand Defence Force" at bounding box center [87, 161] width 172 height 24
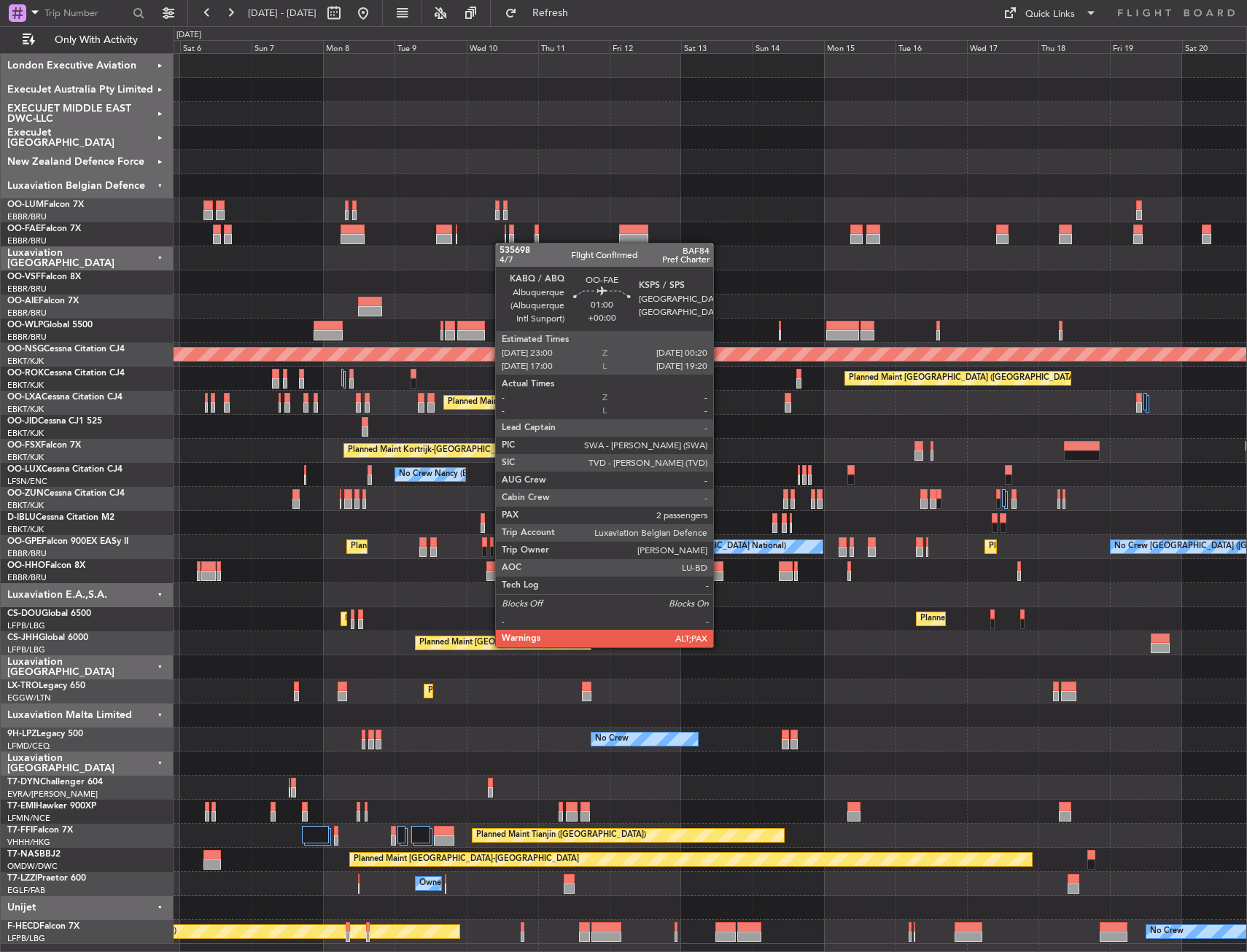
click at [559, 235] on div "Owner Melsbroek Air Base" at bounding box center [709, 234] width 1072 height 24
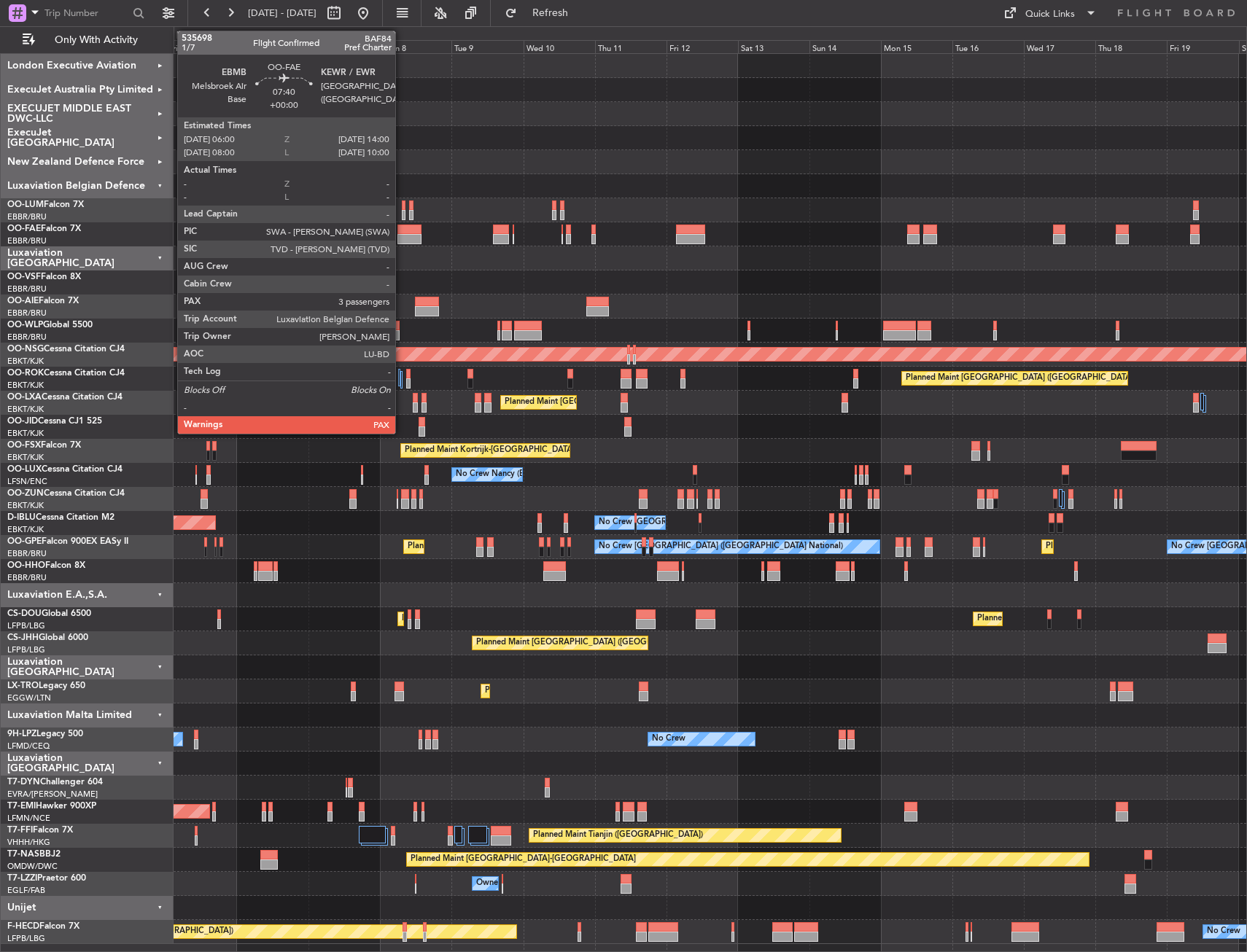
click at [634, 226] on div "Owner Melsbroek Air Base" at bounding box center [709, 234] width 1072 height 24
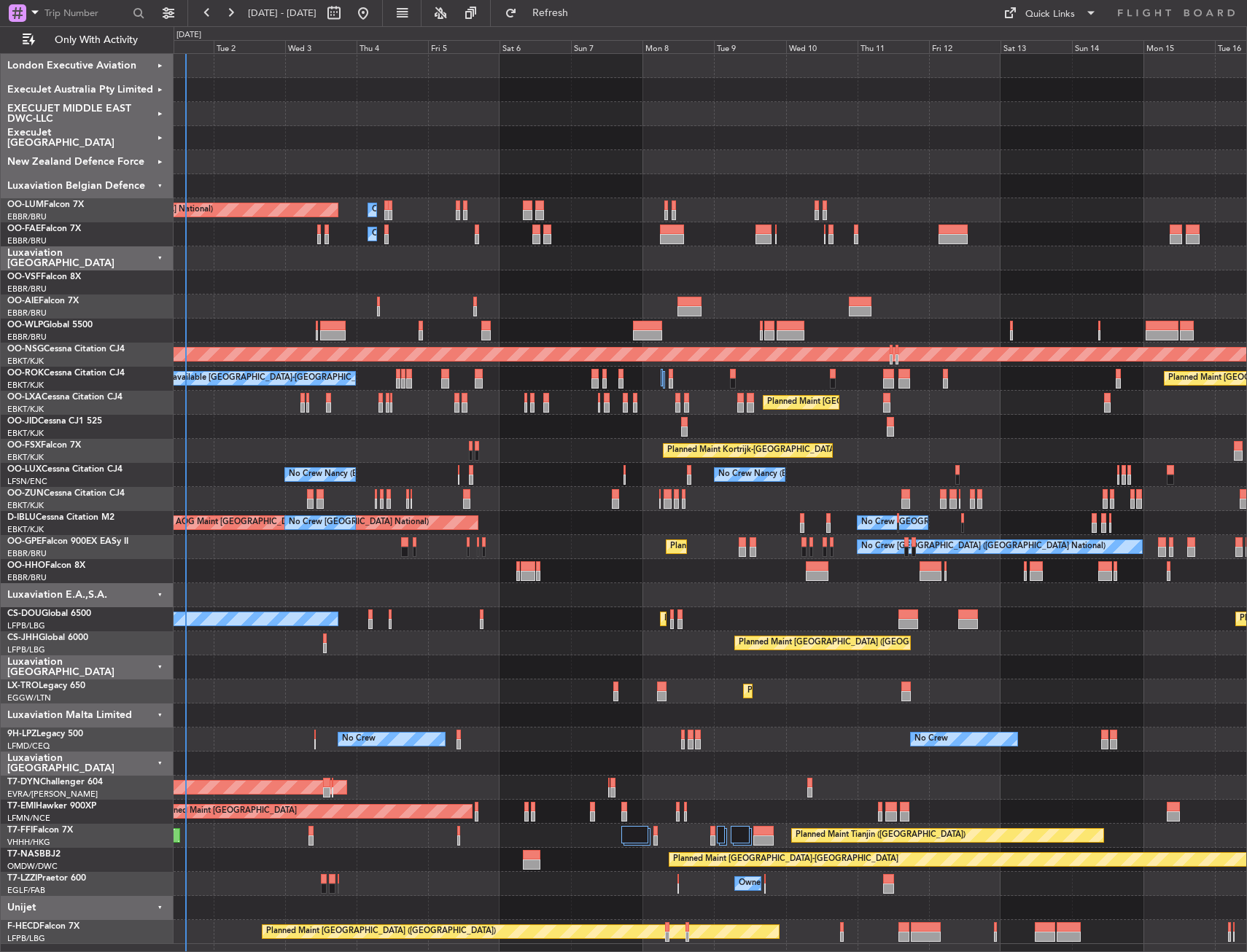
click at [505, 229] on div "Owner Melsbroek Air Base" at bounding box center [709, 234] width 1072 height 24
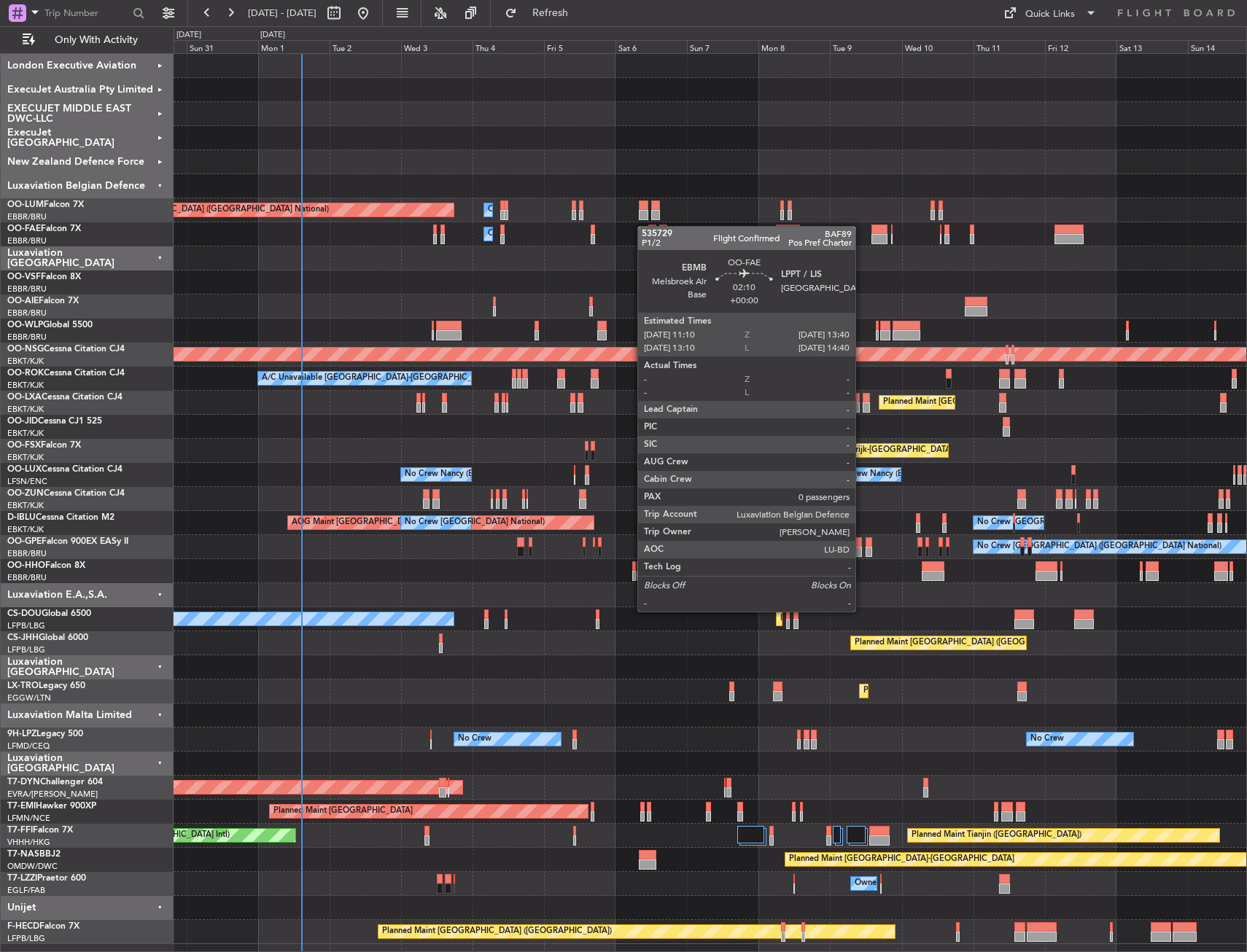
click at [647, 225] on div "Owner Melsbroek Air Base" at bounding box center [709, 234] width 1072 height 24
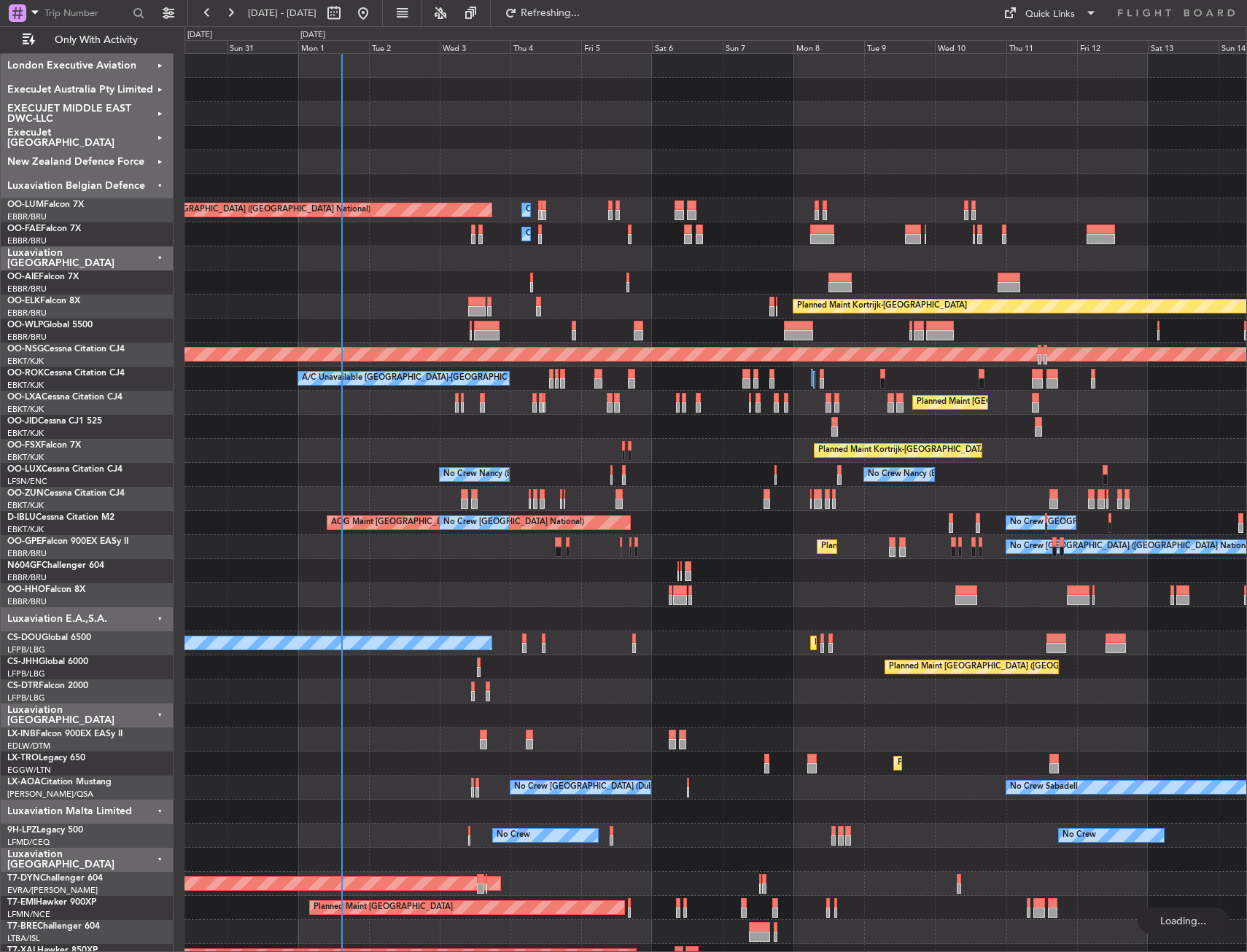
click at [331, 256] on div at bounding box center [715, 258] width 1061 height 24
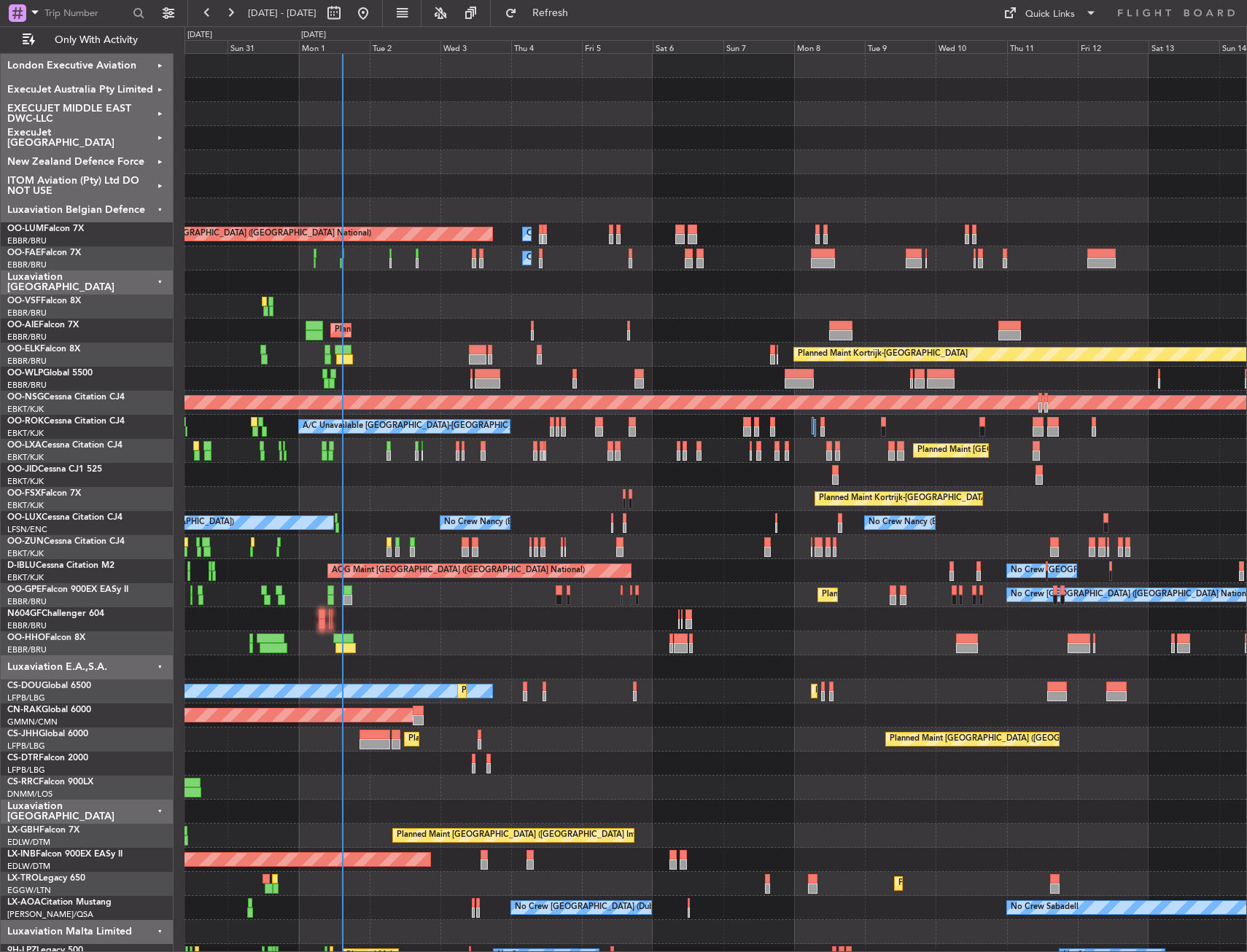
click at [131, 208] on div "Luxaviation Belgian Defence" at bounding box center [87, 210] width 172 height 24
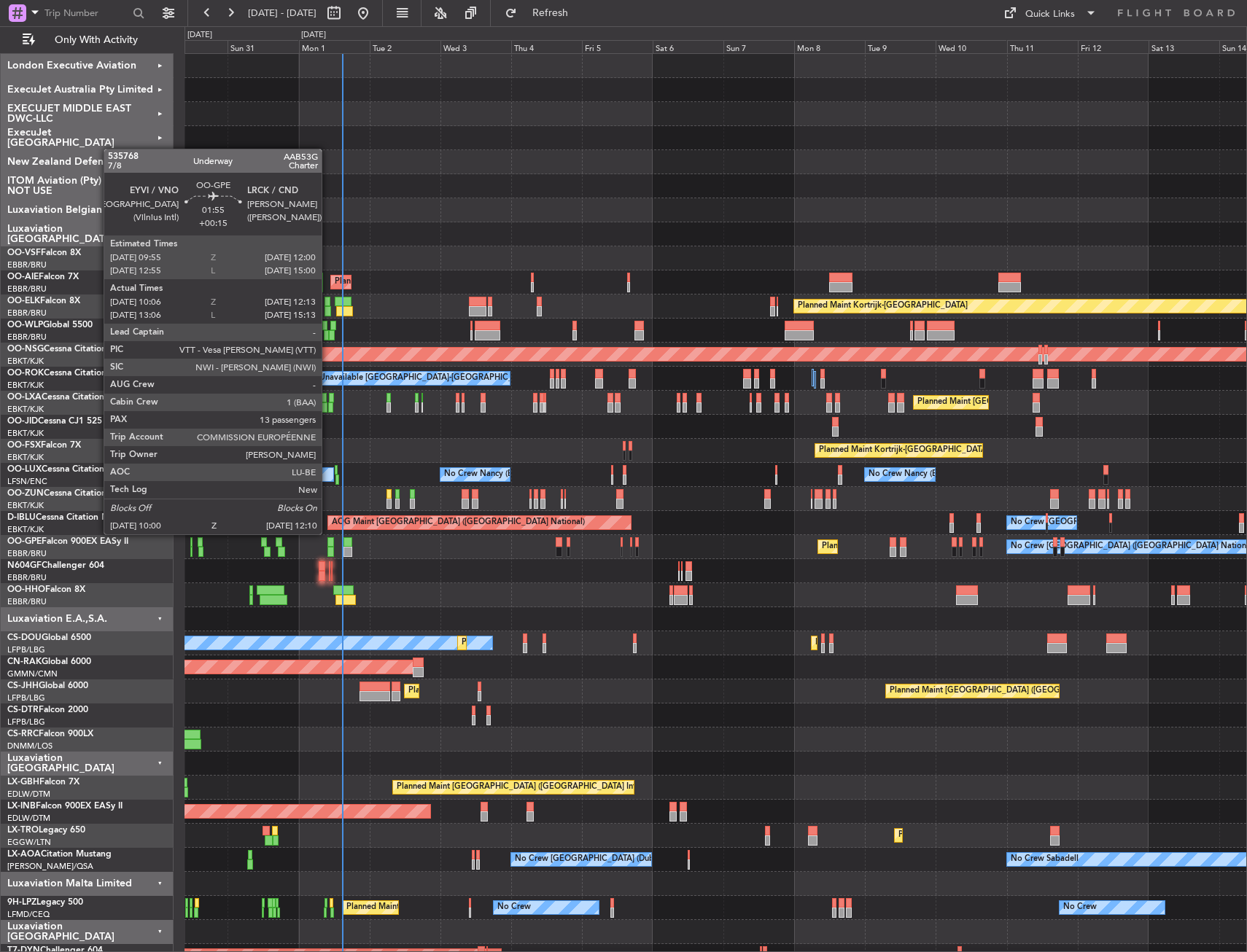
click at [328, 547] on div at bounding box center [331, 551] width 7 height 10
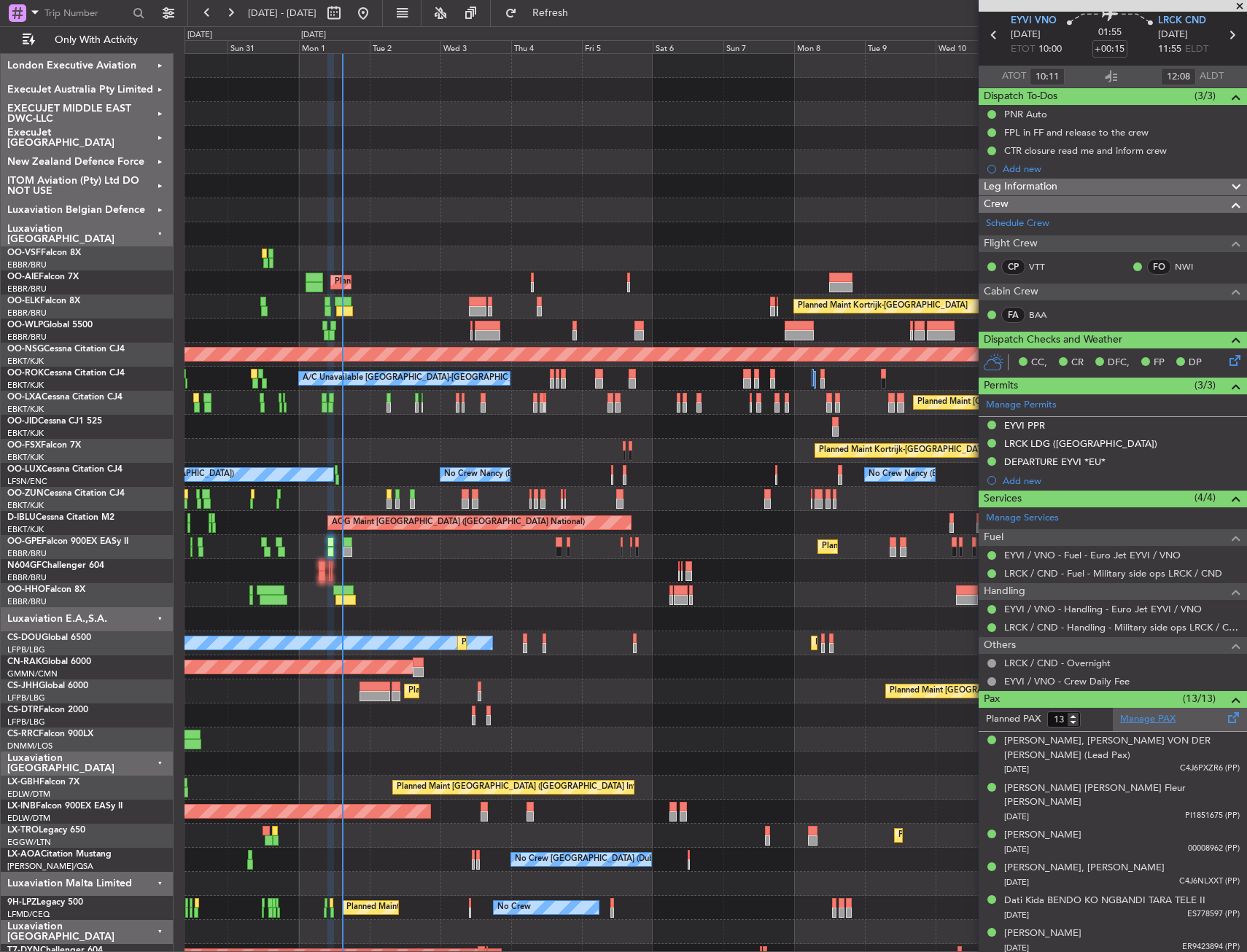
scroll to position [0, 0]
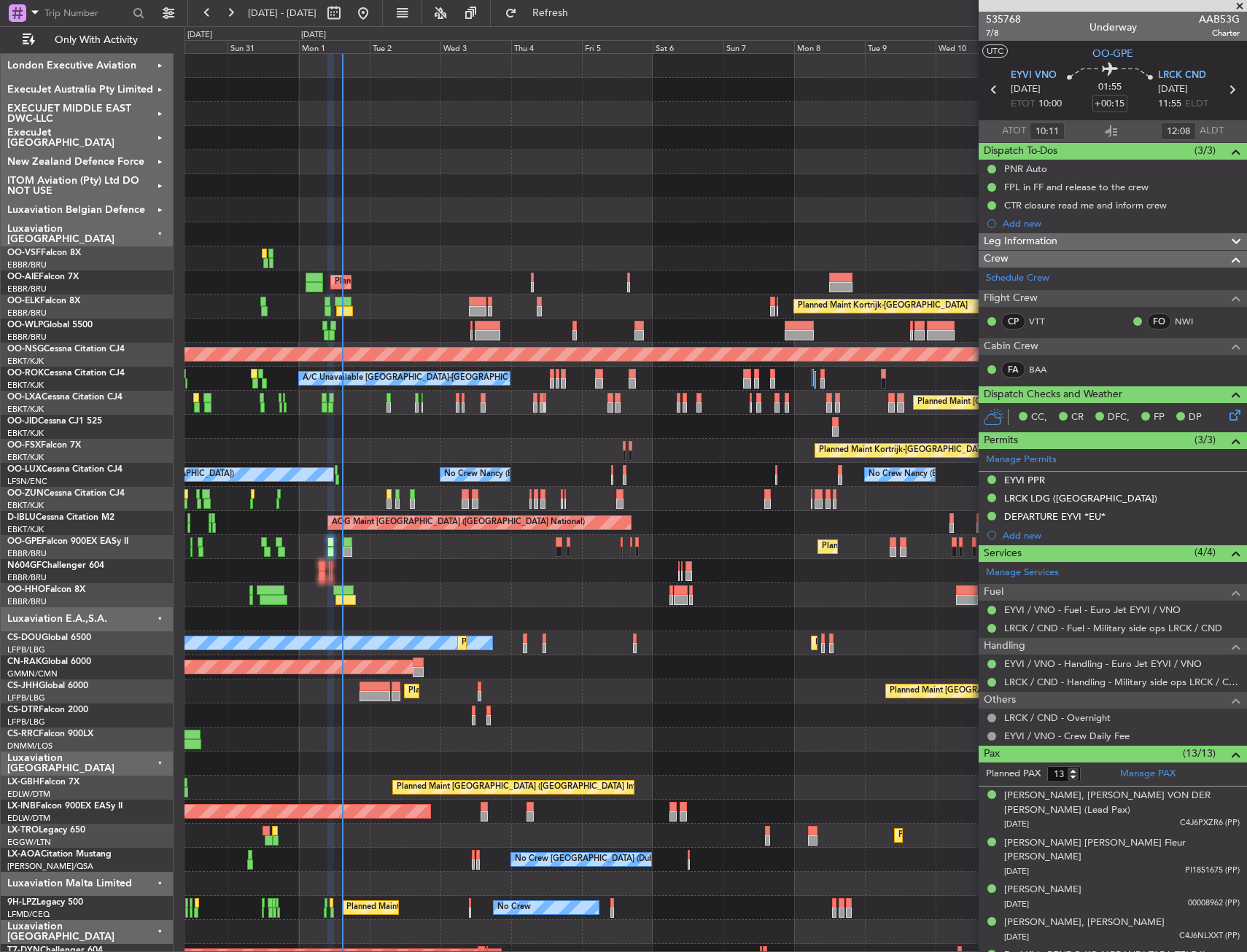
type input "13:11"
type input "15:08"
type input "10:11"
type input "12:08"
click at [994, 32] on span "7/8" at bounding box center [1003, 33] width 35 height 13
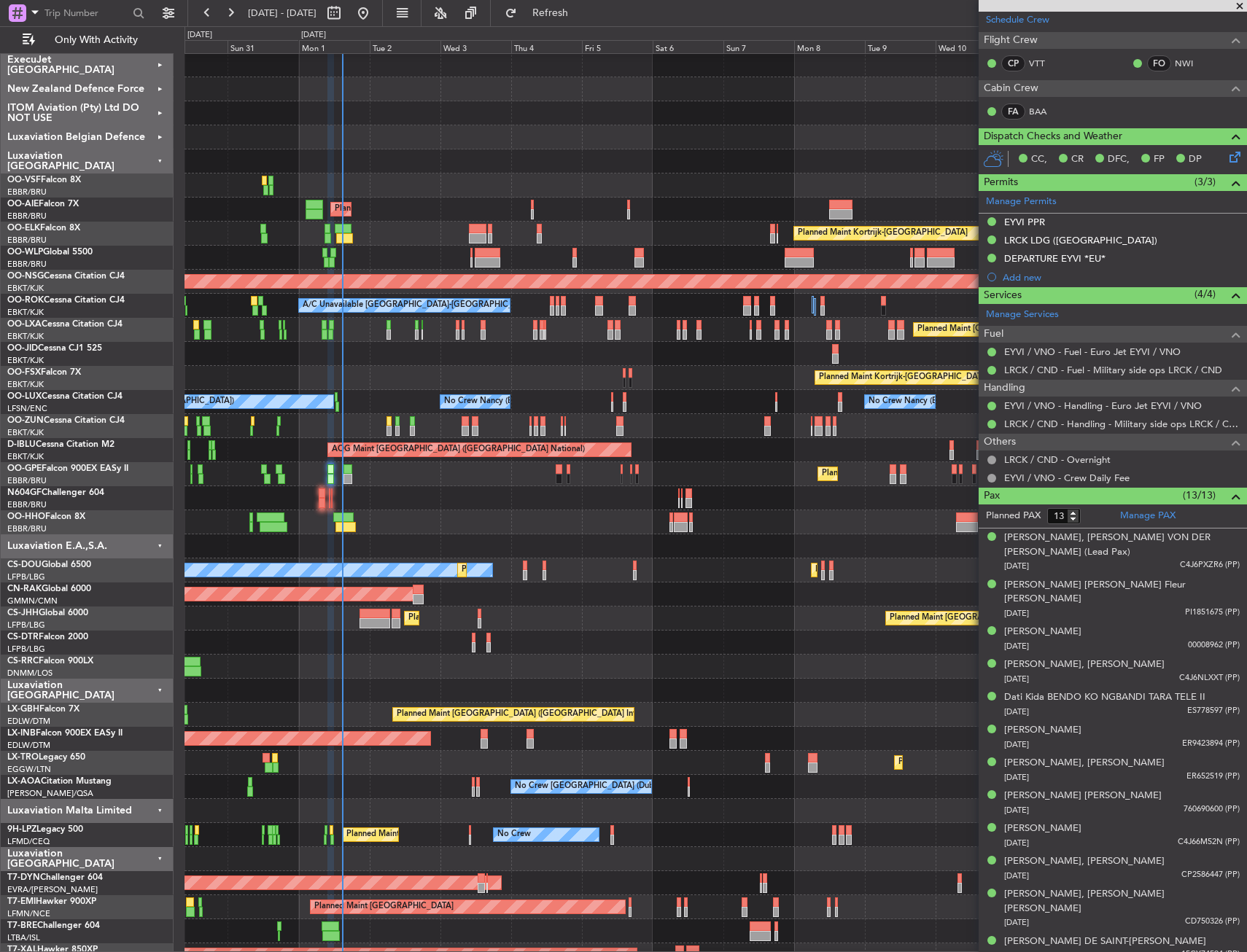
scroll to position [260, 0]
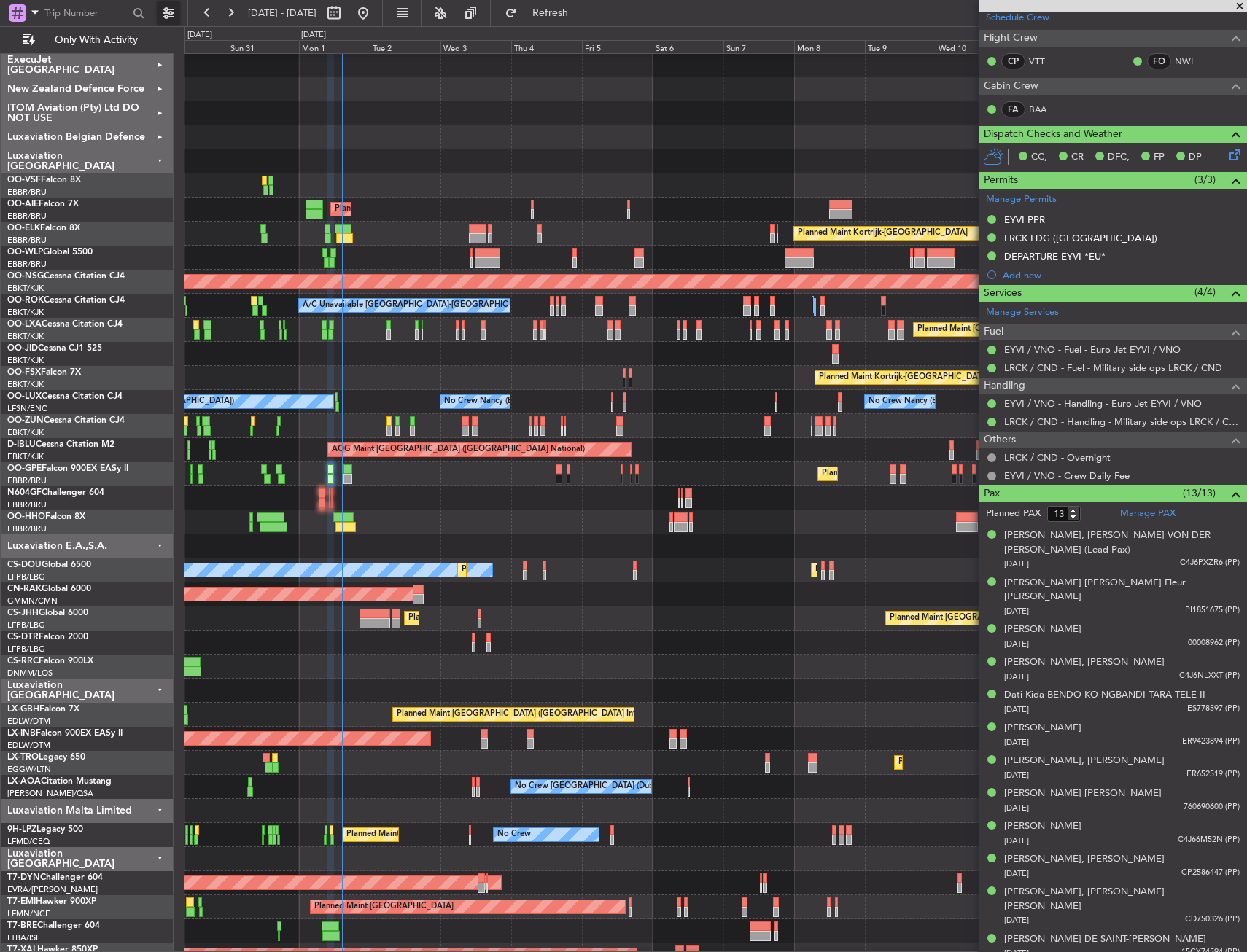
click at [172, 12] on button at bounding box center [168, 13] width 23 height 23
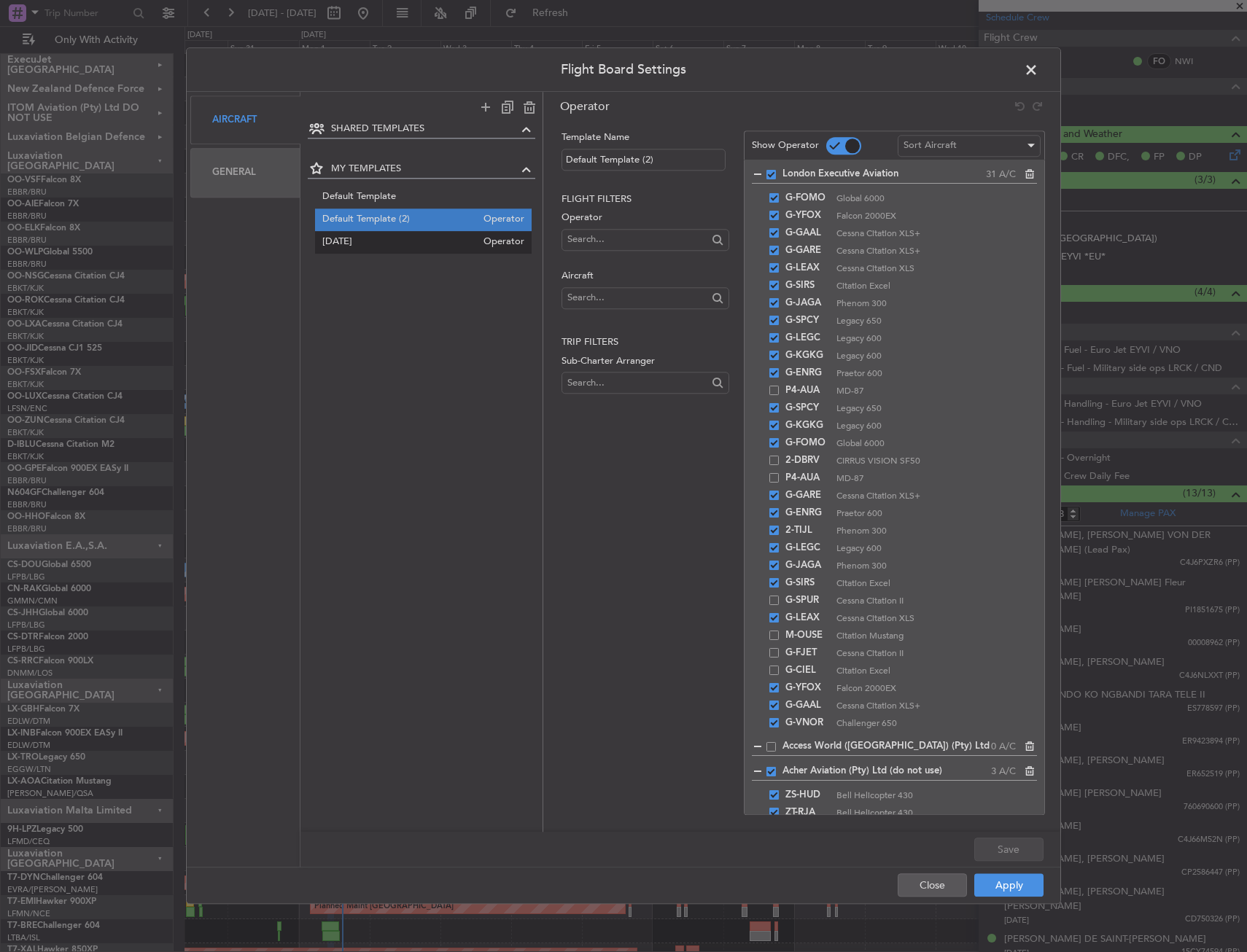
click at [360, 243] on span "JAN 2025" at bounding box center [399, 243] width 155 height 15
type input "JAN 2025"
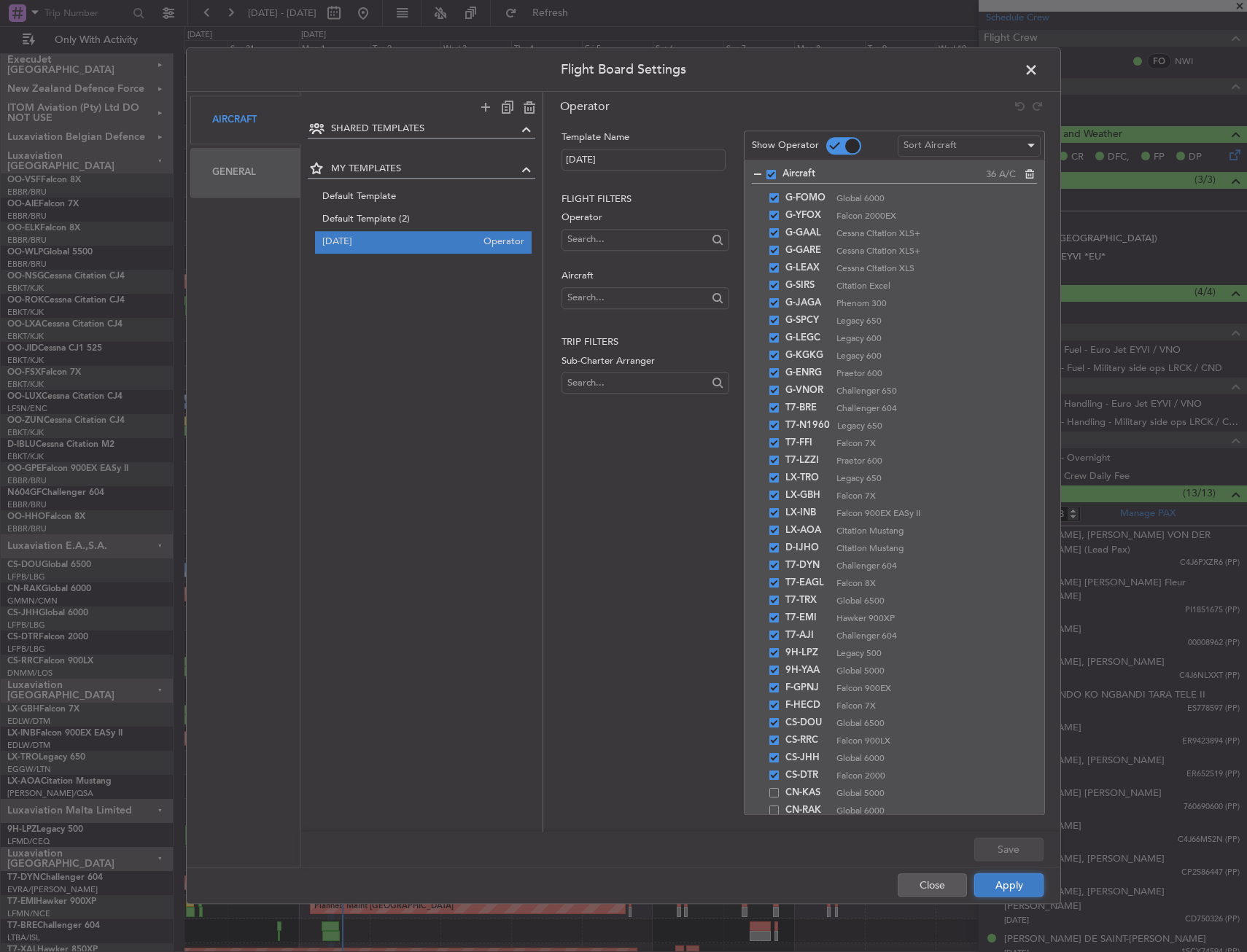
click at [1009, 885] on button "Apply" at bounding box center [1008, 885] width 69 height 23
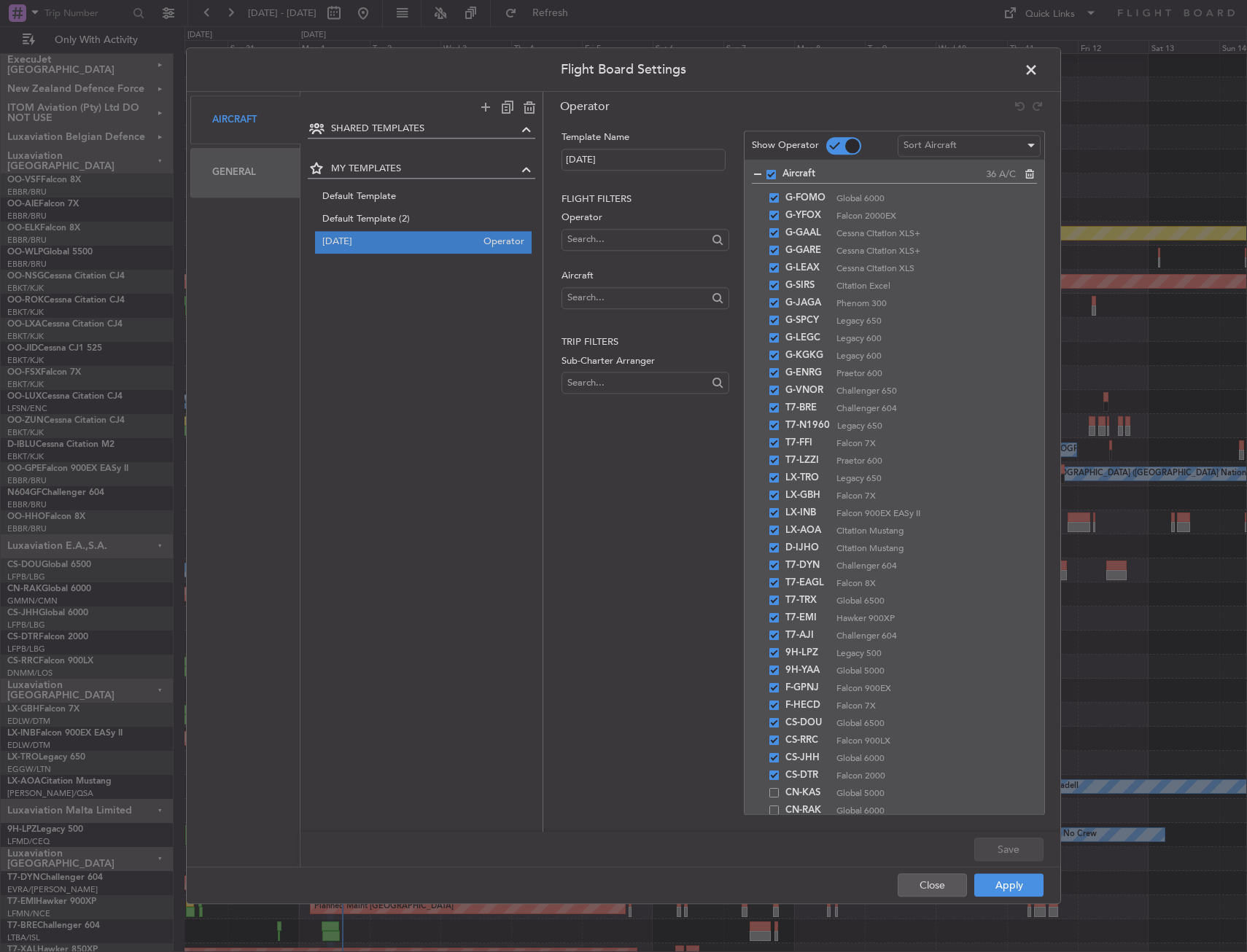
type input "0"
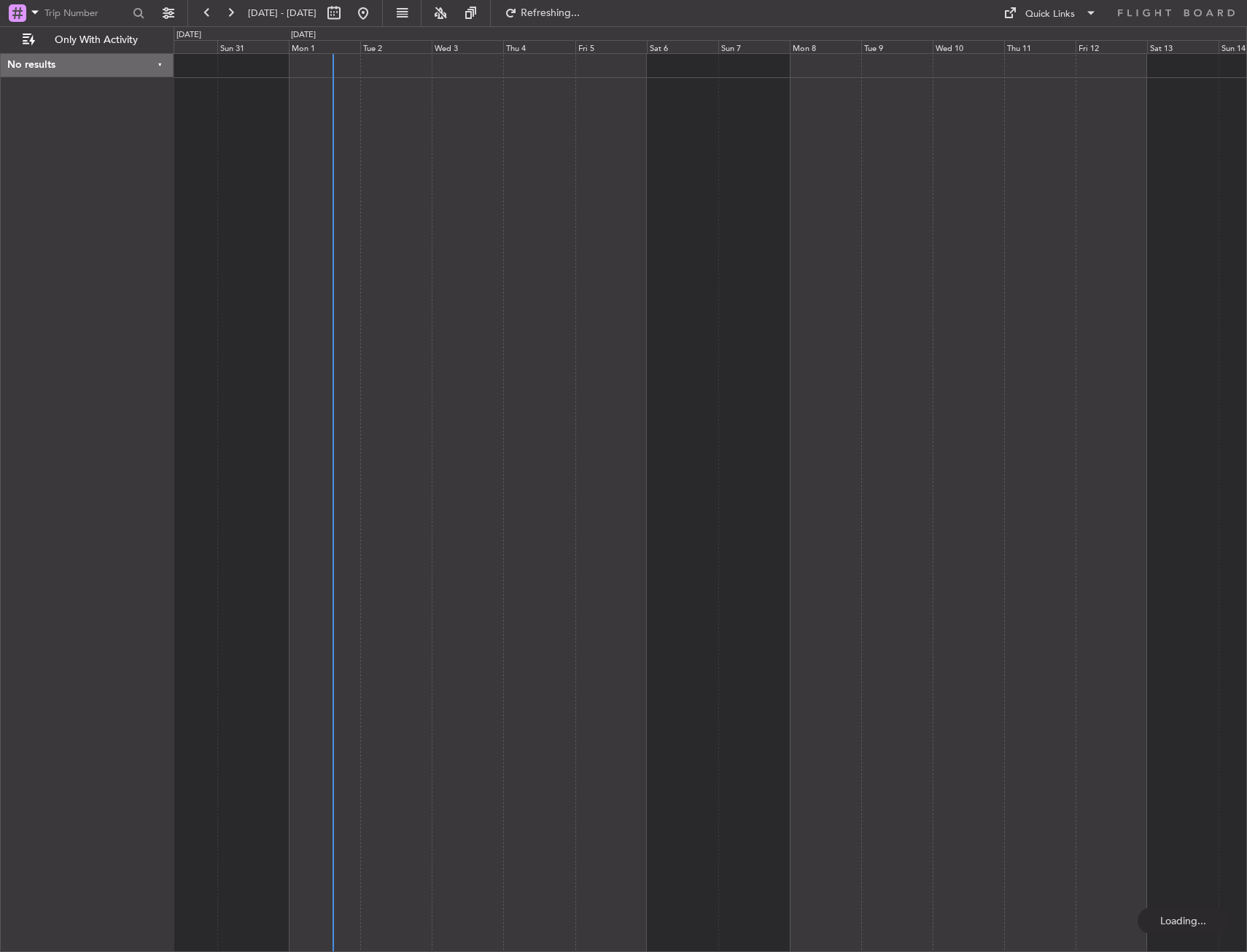
scroll to position [0, 0]
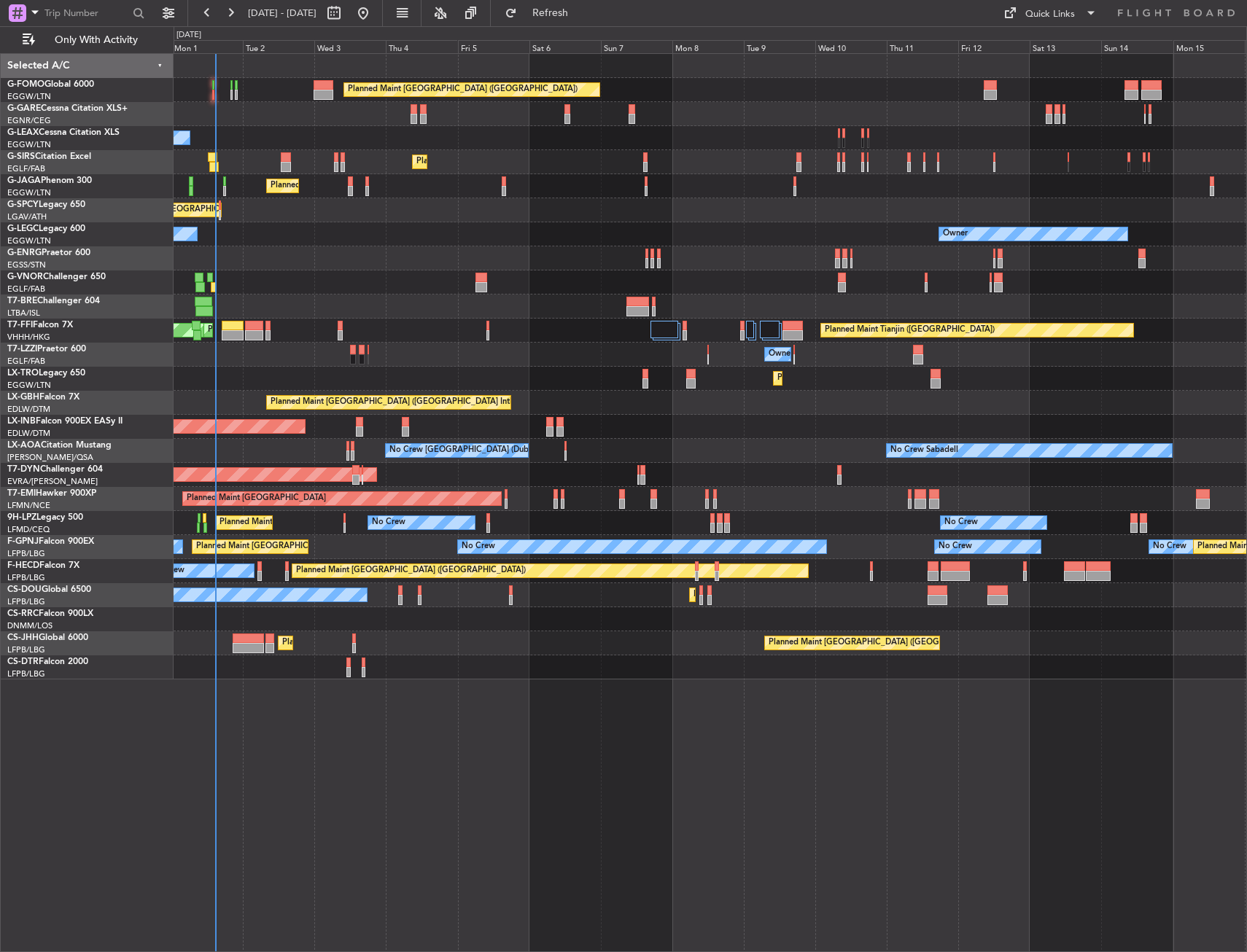
click at [405, 260] on div "Planned Maint London (Luton) Owner Planned Maint London (Luton) Planned Maint L…" at bounding box center [709, 366] width 1072 height 625
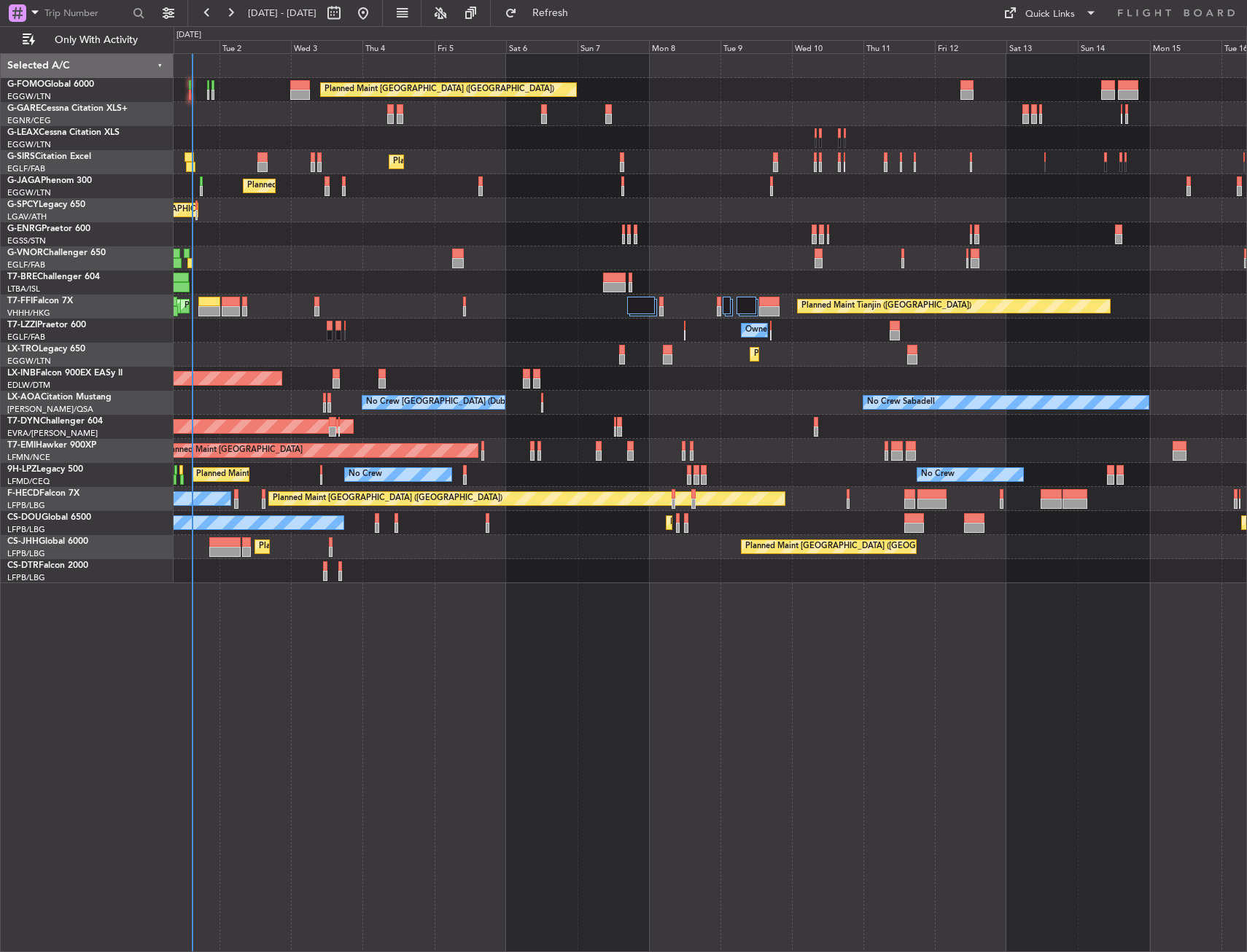
click at [479, 376] on div "Unplanned Maint [GEOGRAPHIC_DATA] (Al Maktoum Intl)" at bounding box center [709, 378] width 1072 height 24
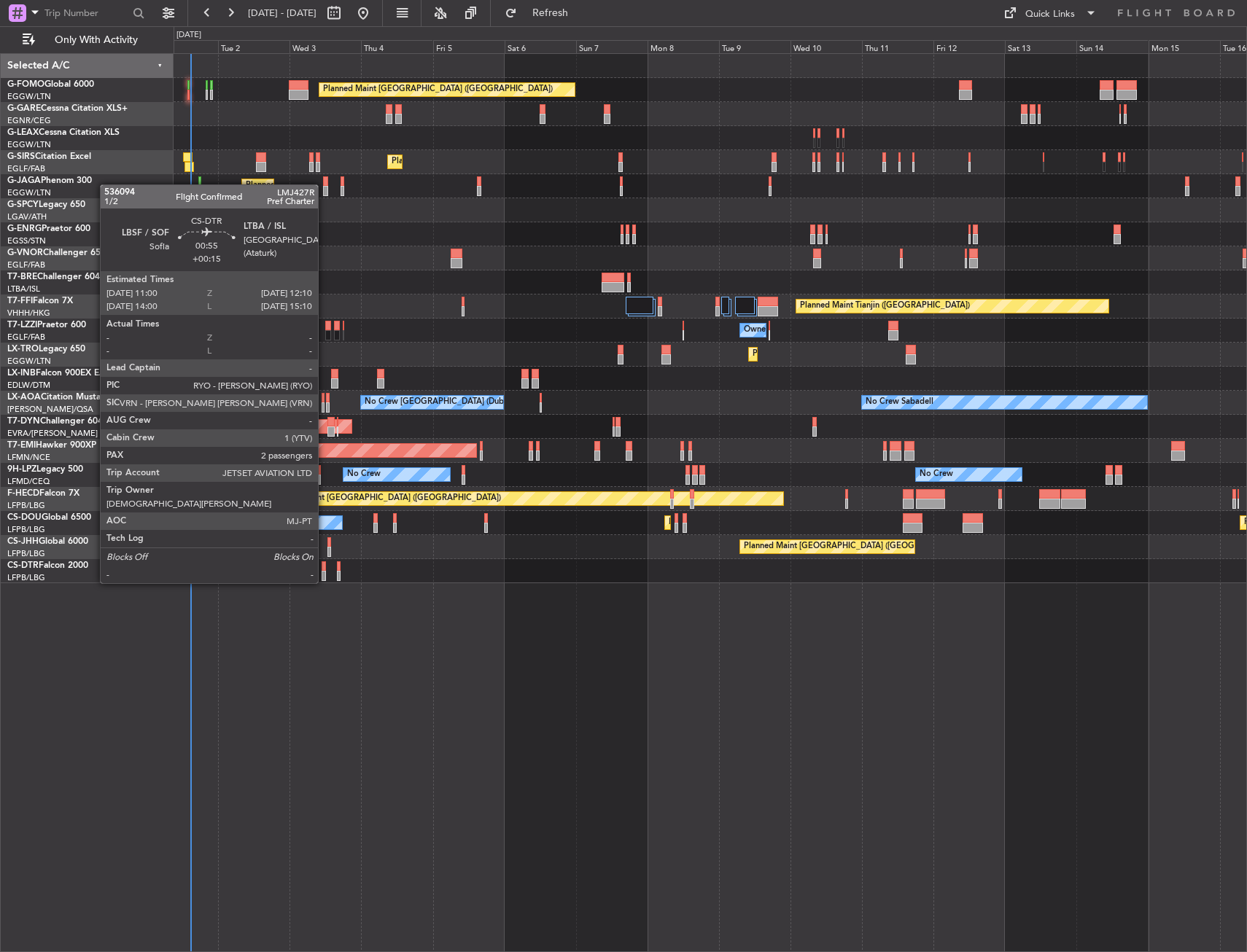
click at [325, 568] on div at bounding box center [323, 566] width 3 height 10
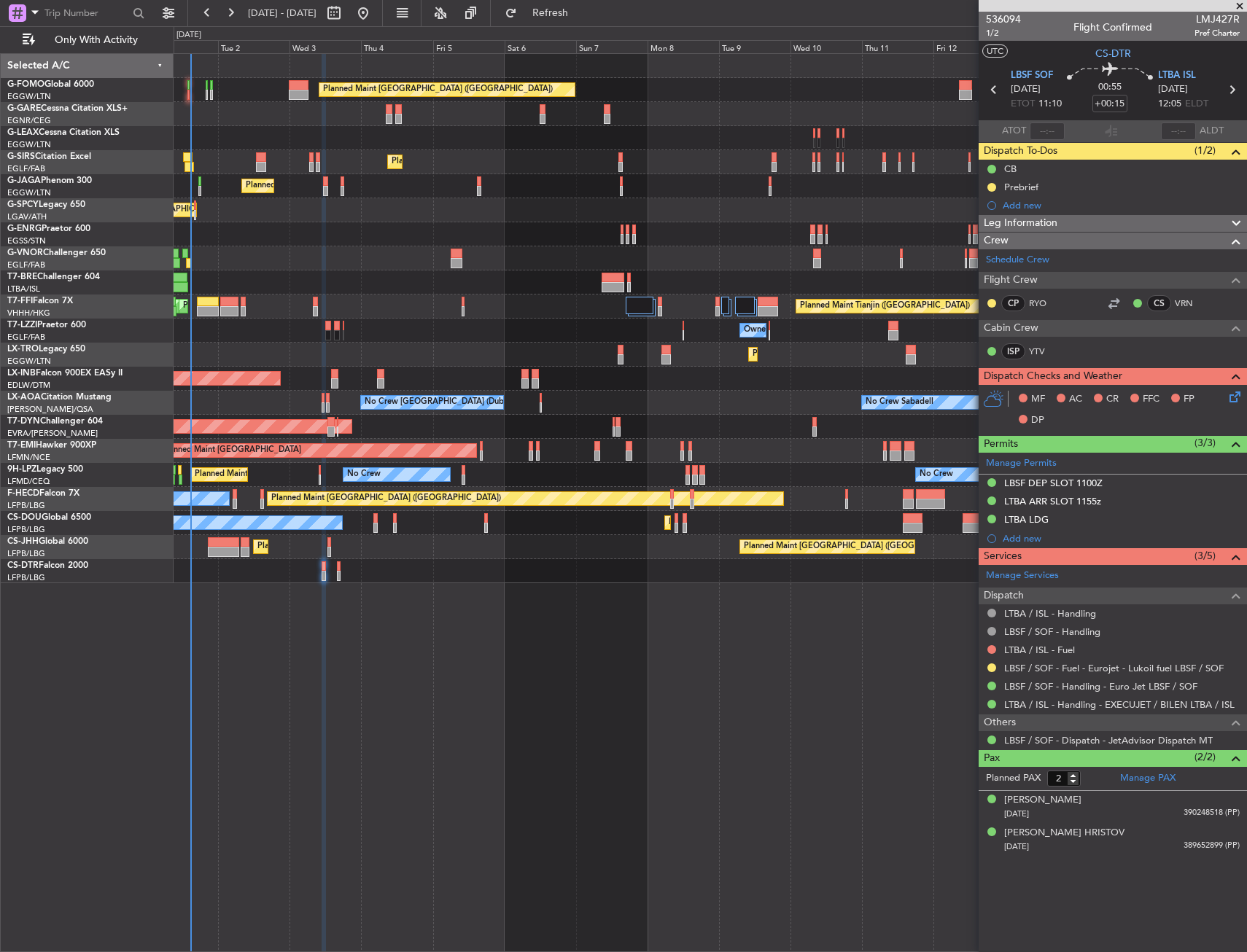
click at [321, 471] on div "Planned Maint Nice (Côte d'Azur Airport) No Crew No Crew" at bounding box center [709, 474] width 1072 height 24
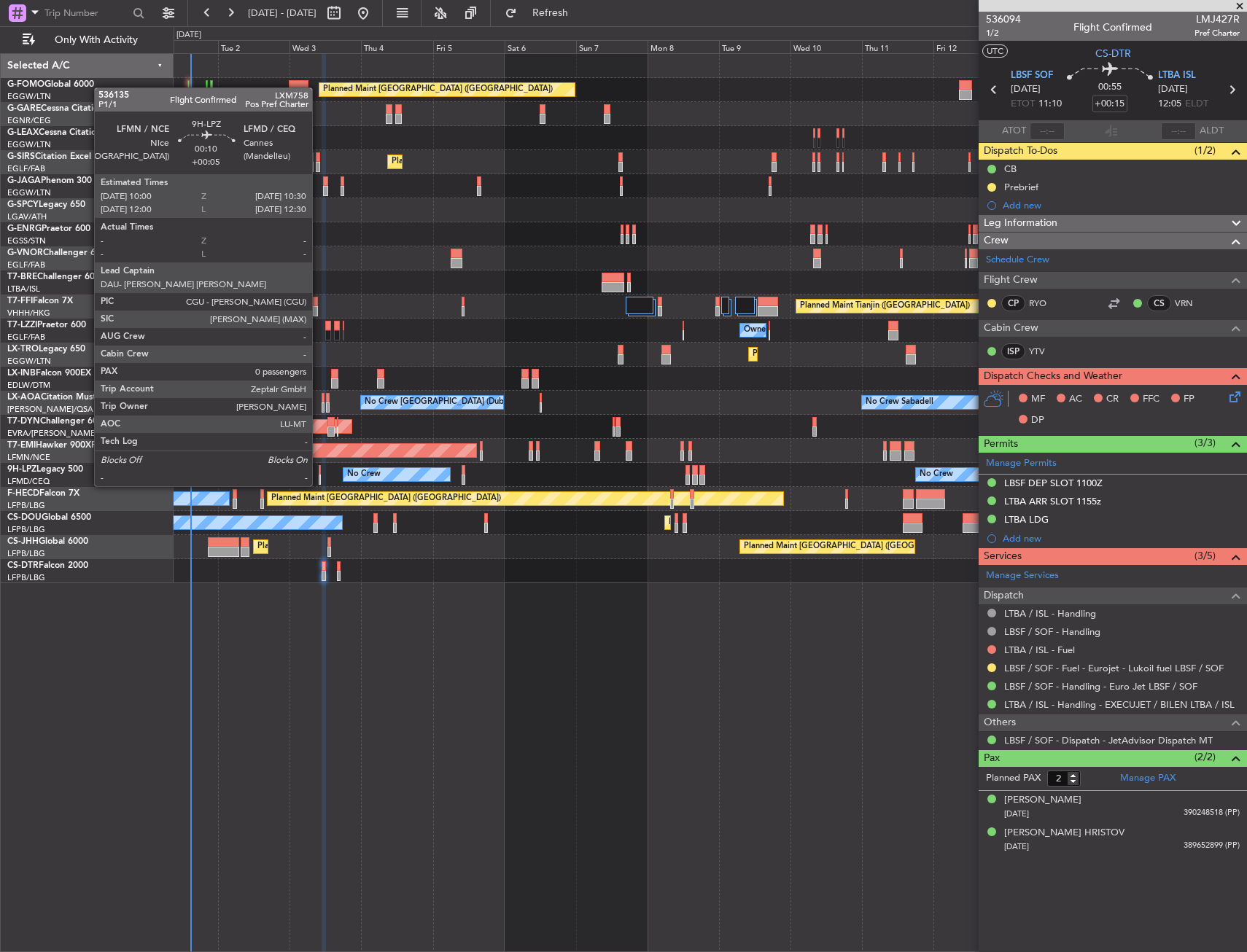
click at [319, 472] on div at bounding box center [320, 470] width 3 height 10
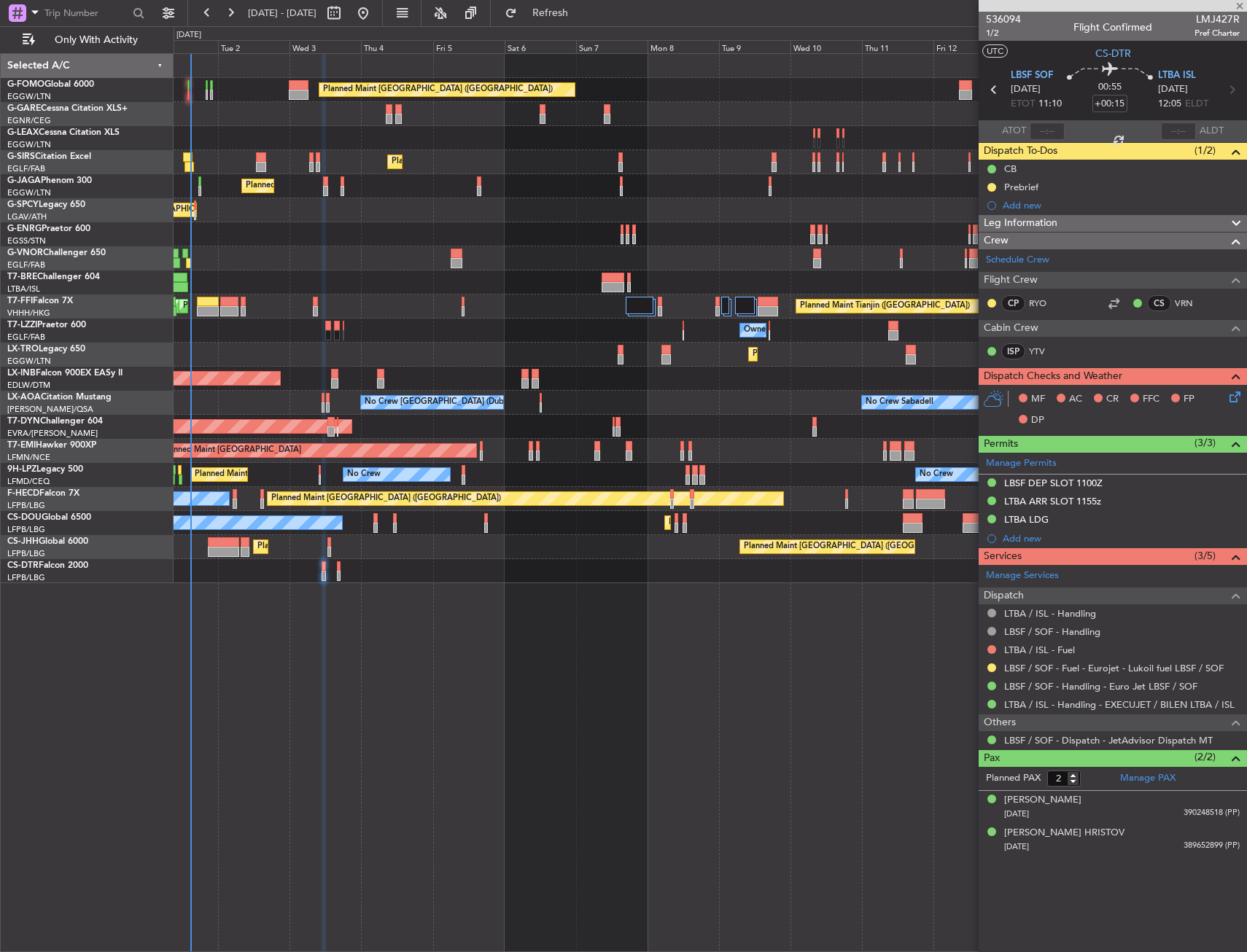
type input "+00:05"
type input "0"
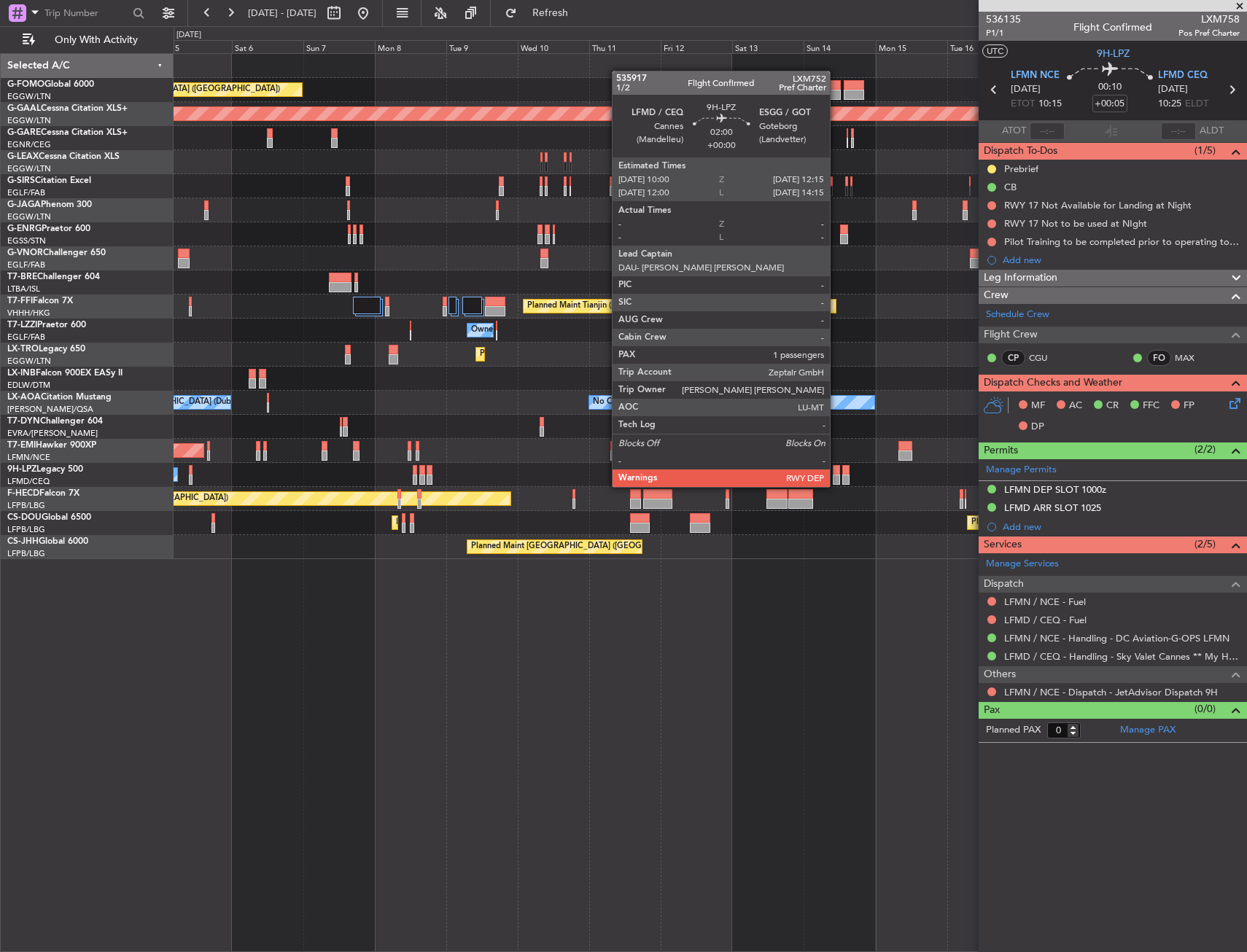
click at [836, 472] on div at bounding box center [836, 470] width 8 height 10
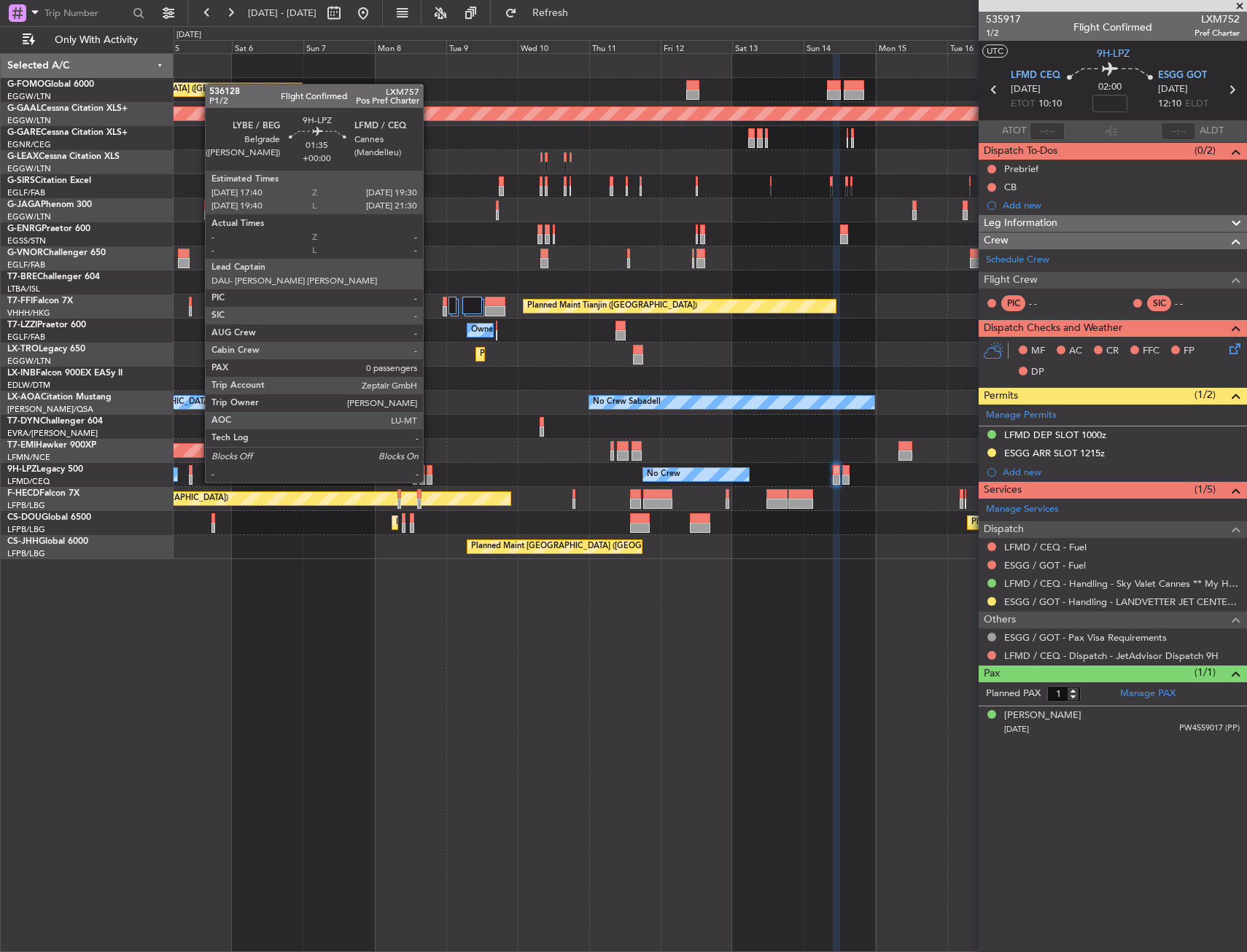
click at [429, 468] on div at bounding box center [429, 470] width 6 height 10
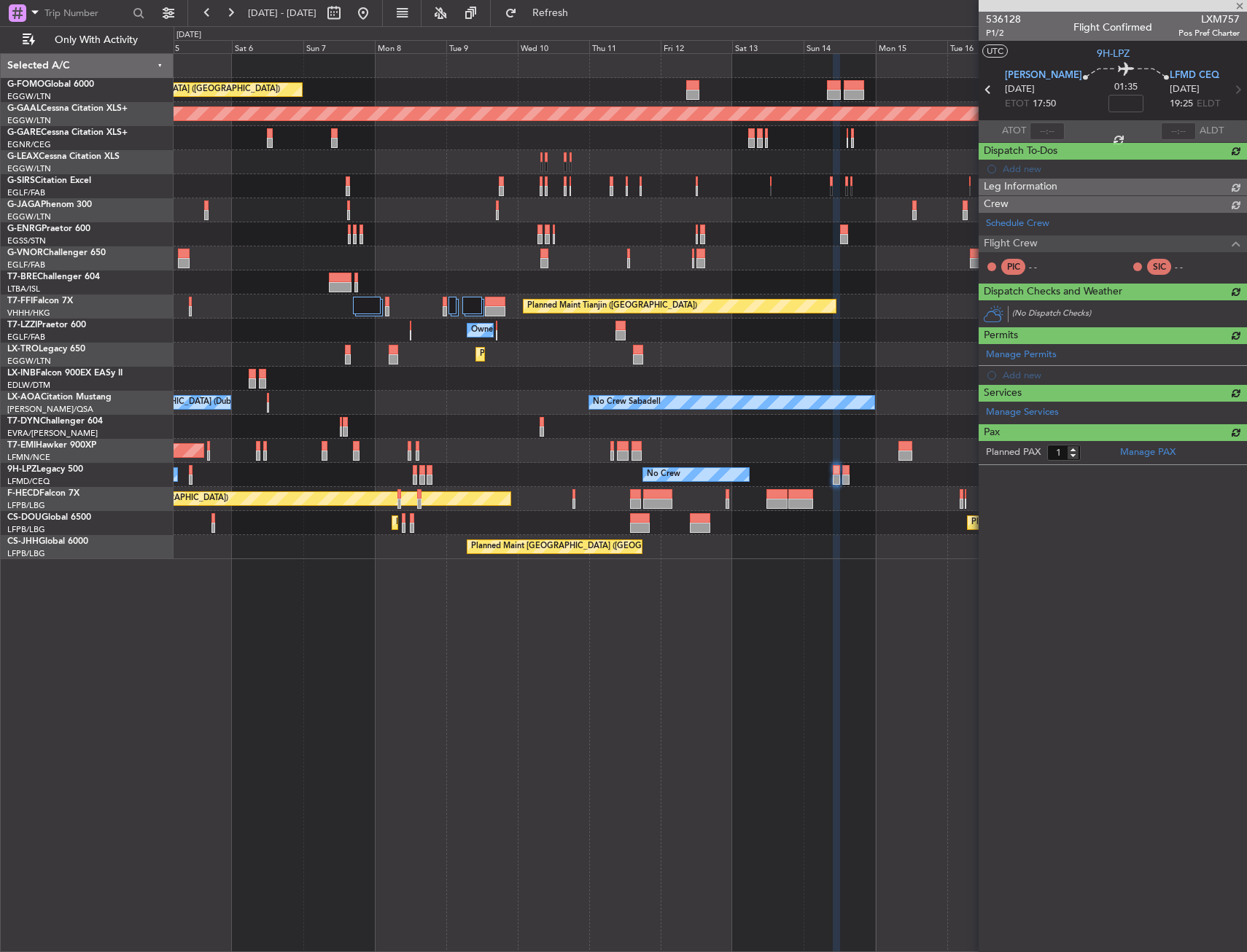
type input "0"
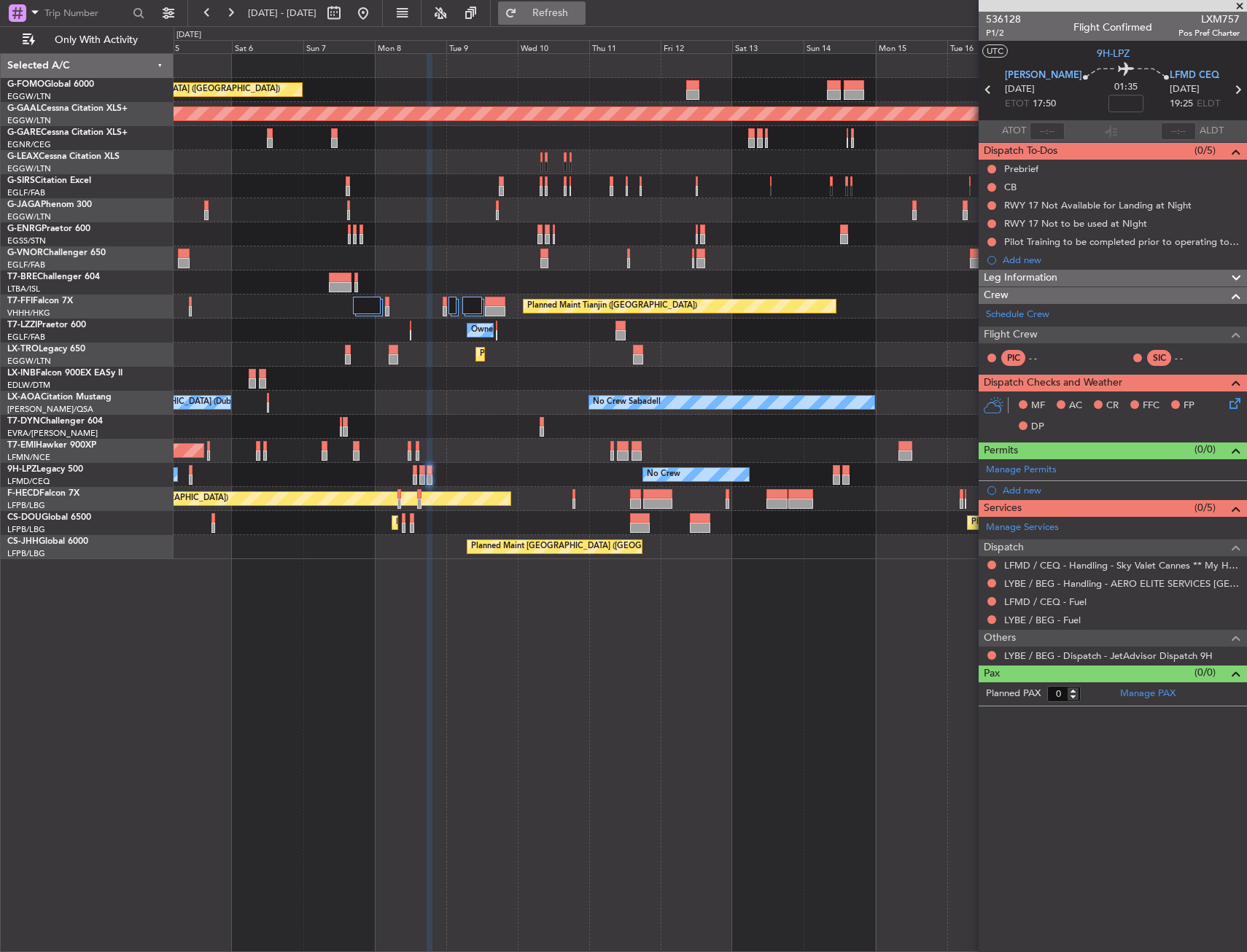
click at [581, 16] on span "Refresh" at bounding box center [550, 13] width 61 height 10
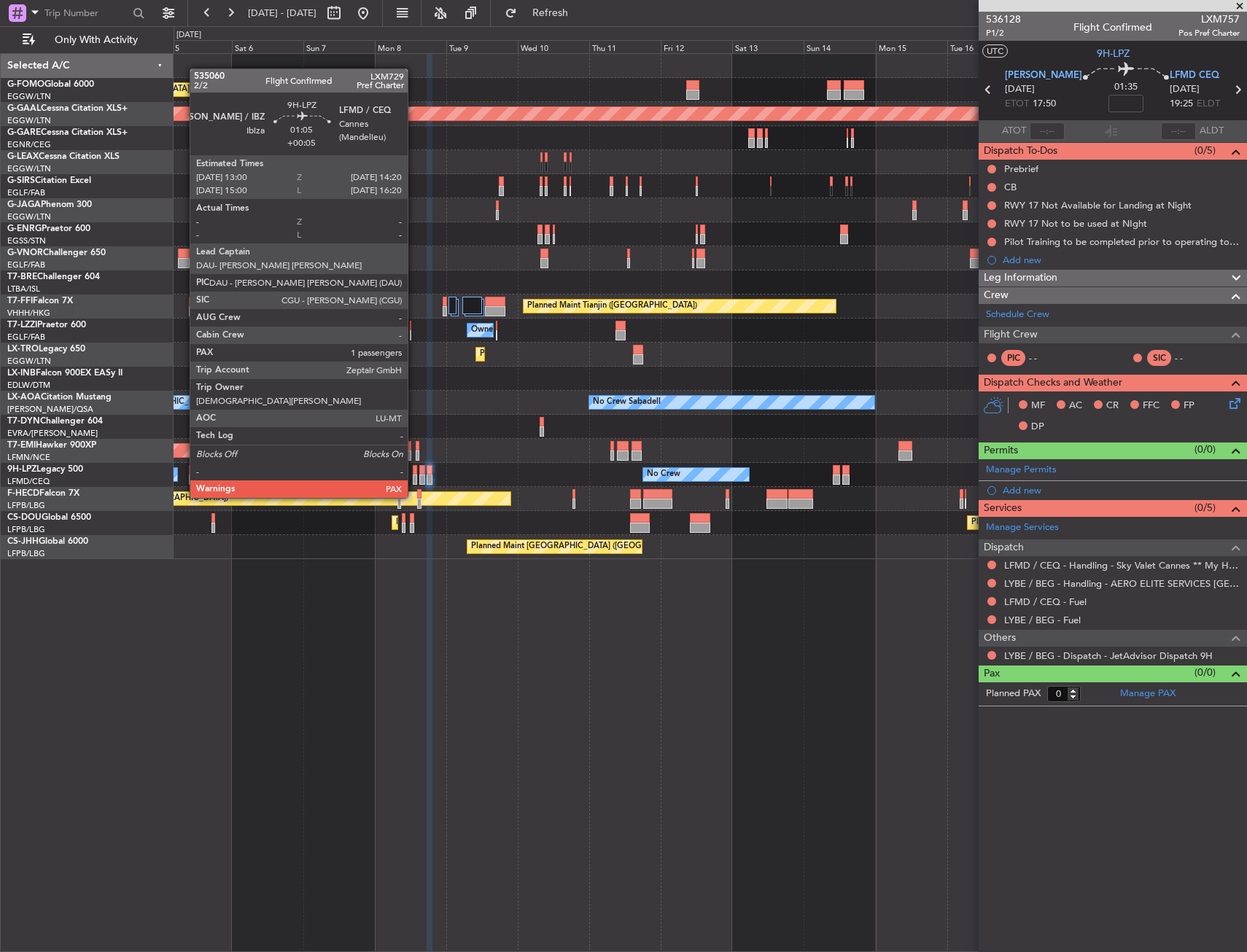
click at [414, 470] on div at bounding box center [414, 470] width 4 height 10
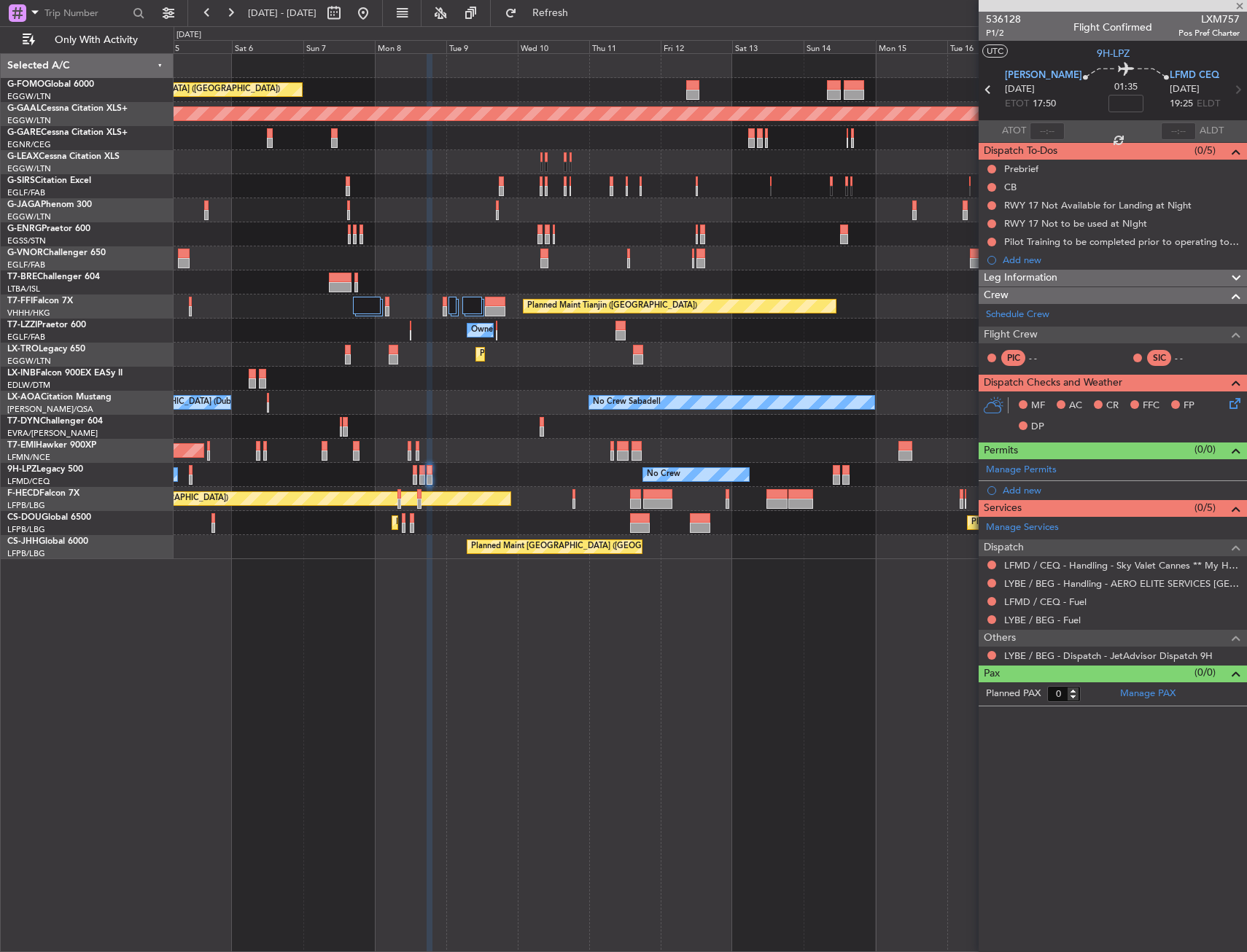
type input "+00:05"
type input "1"
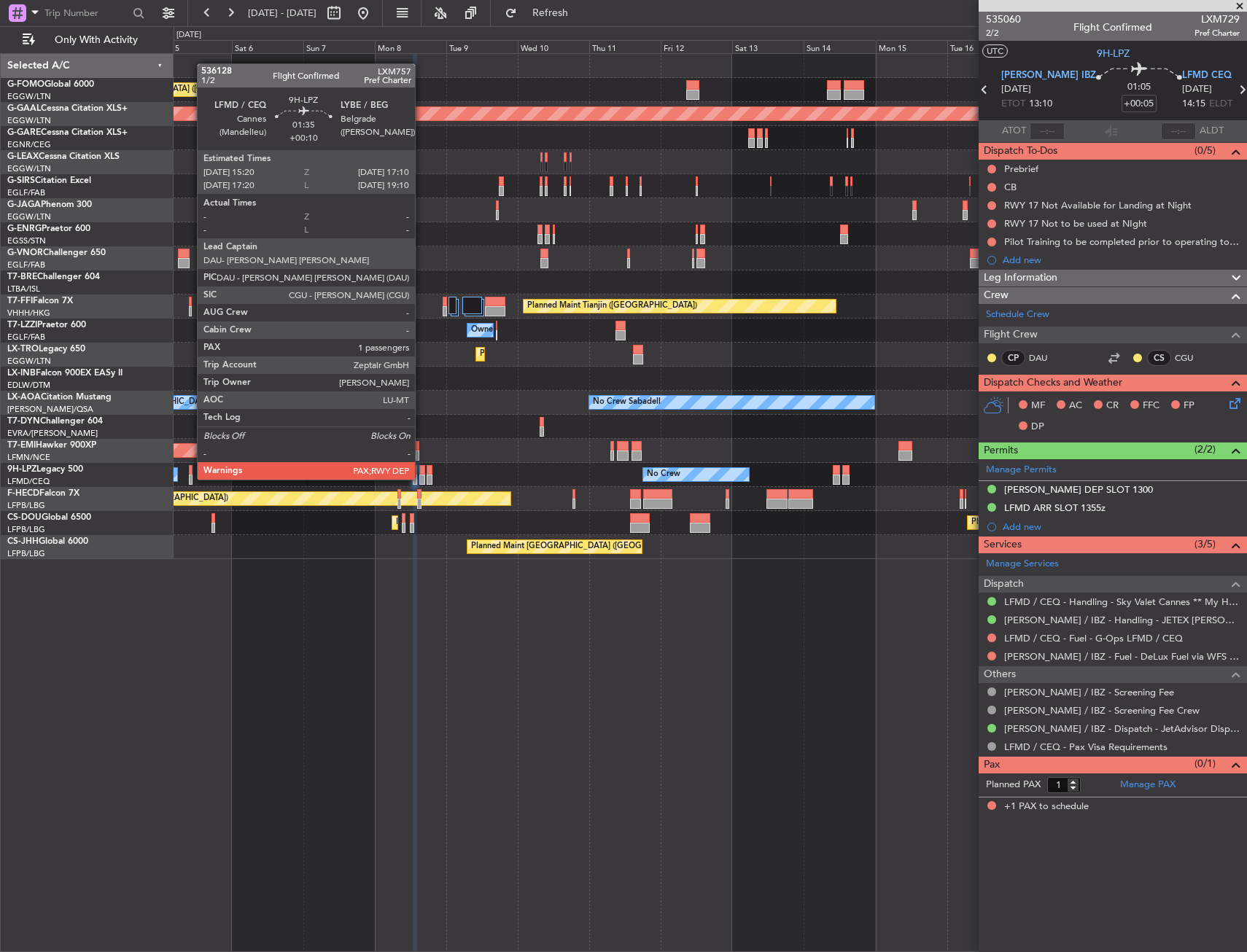
click at [422, 465] on div at bounding box center [422, 470] width 6 height 10
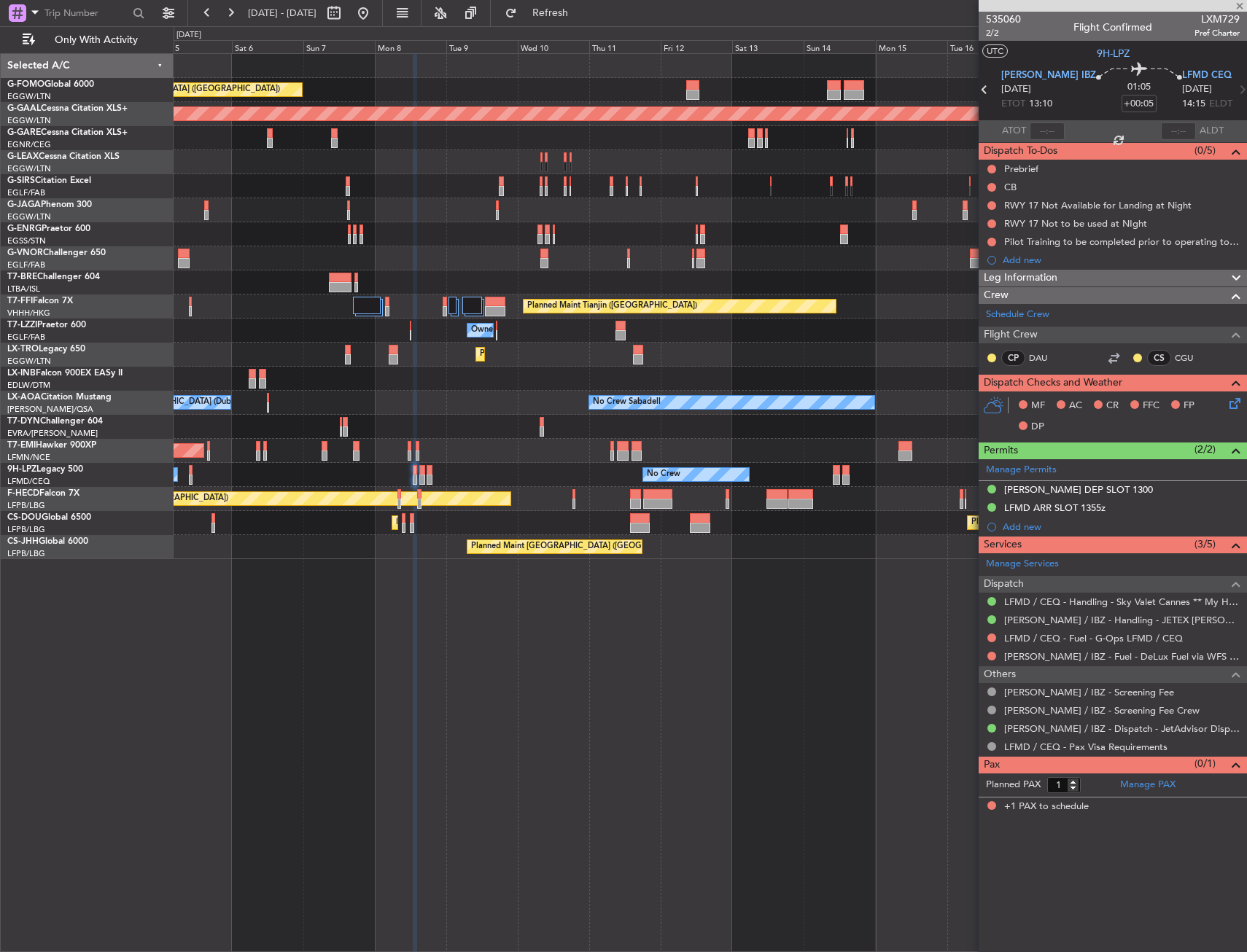
type input "+00:10"
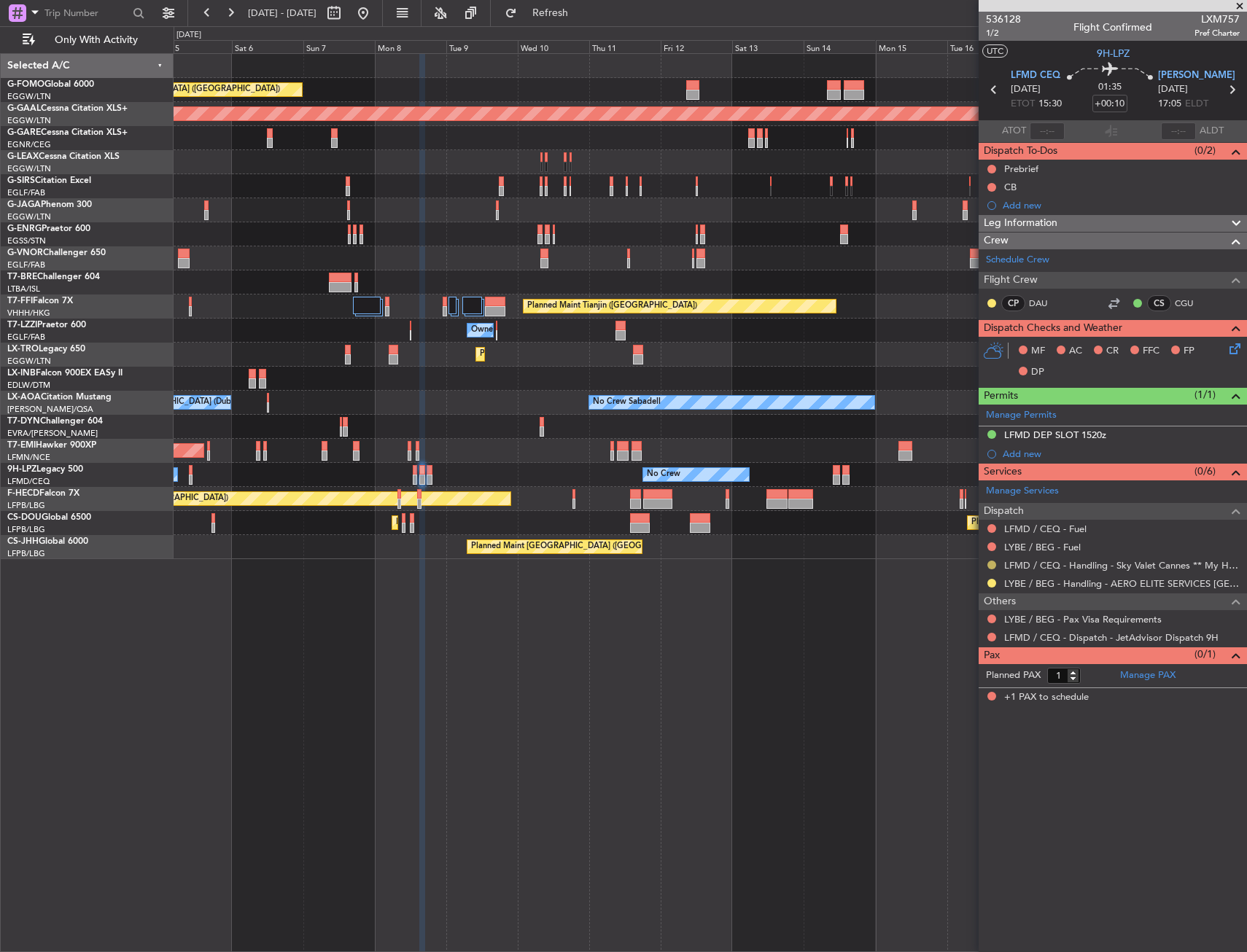
click at [992, 563] on button at bounding box center [992, 565] width 8 height 8
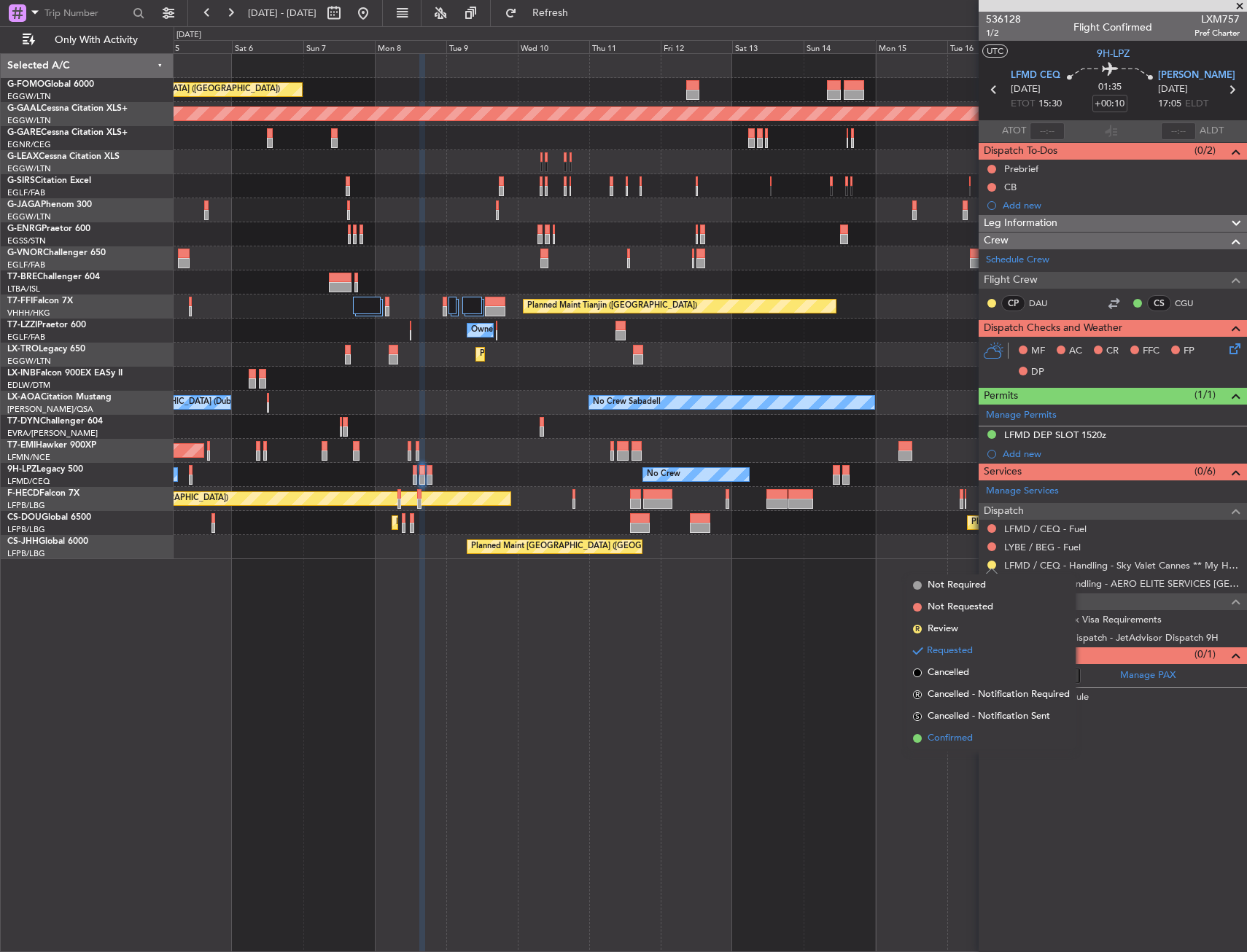
click at [959, 732] on span "Confirmed" at bounding box center [950, 738] width 45 height 14
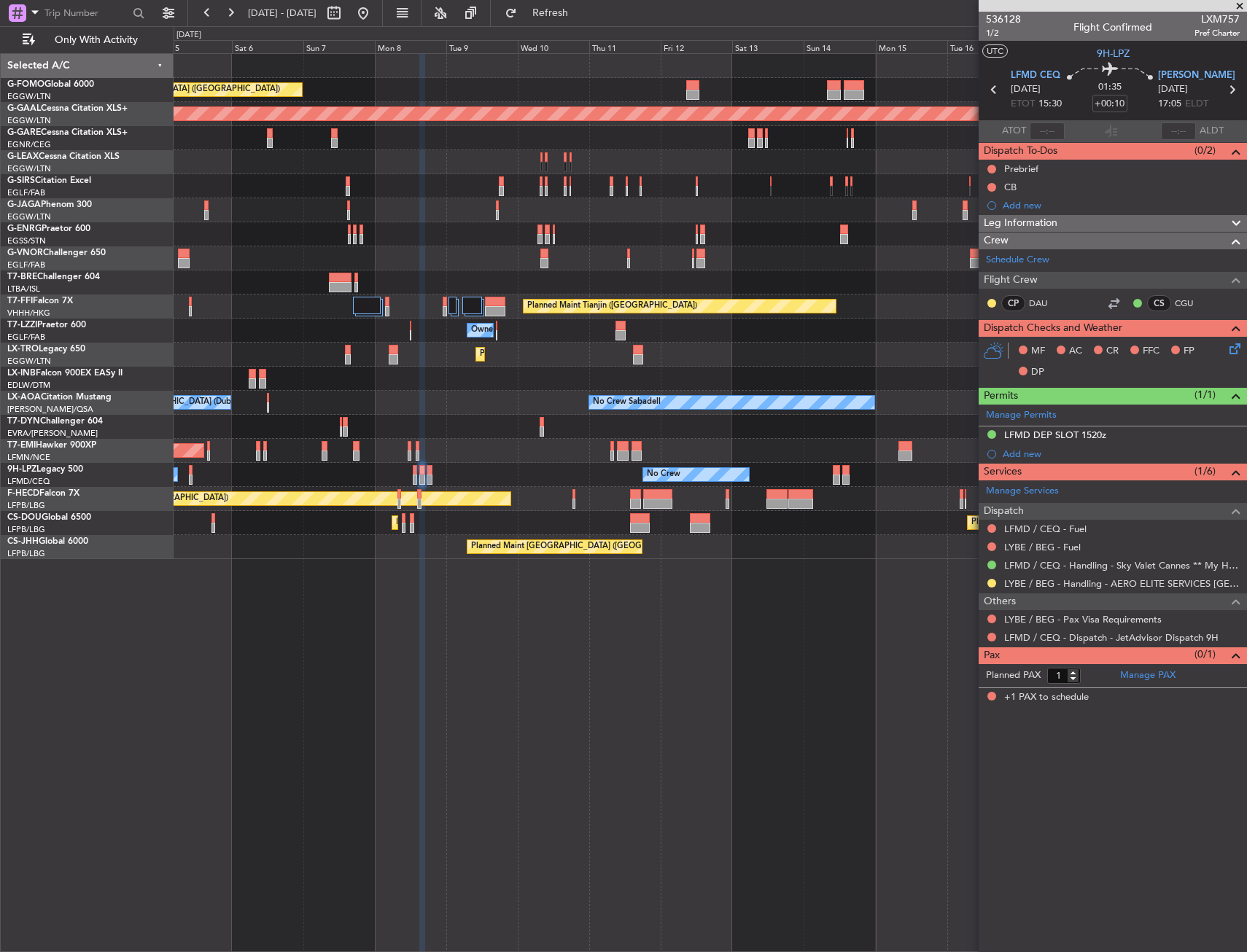
click at [495, 329] on div "Owner" at bounding box center [709, 330] width 1072 height 24
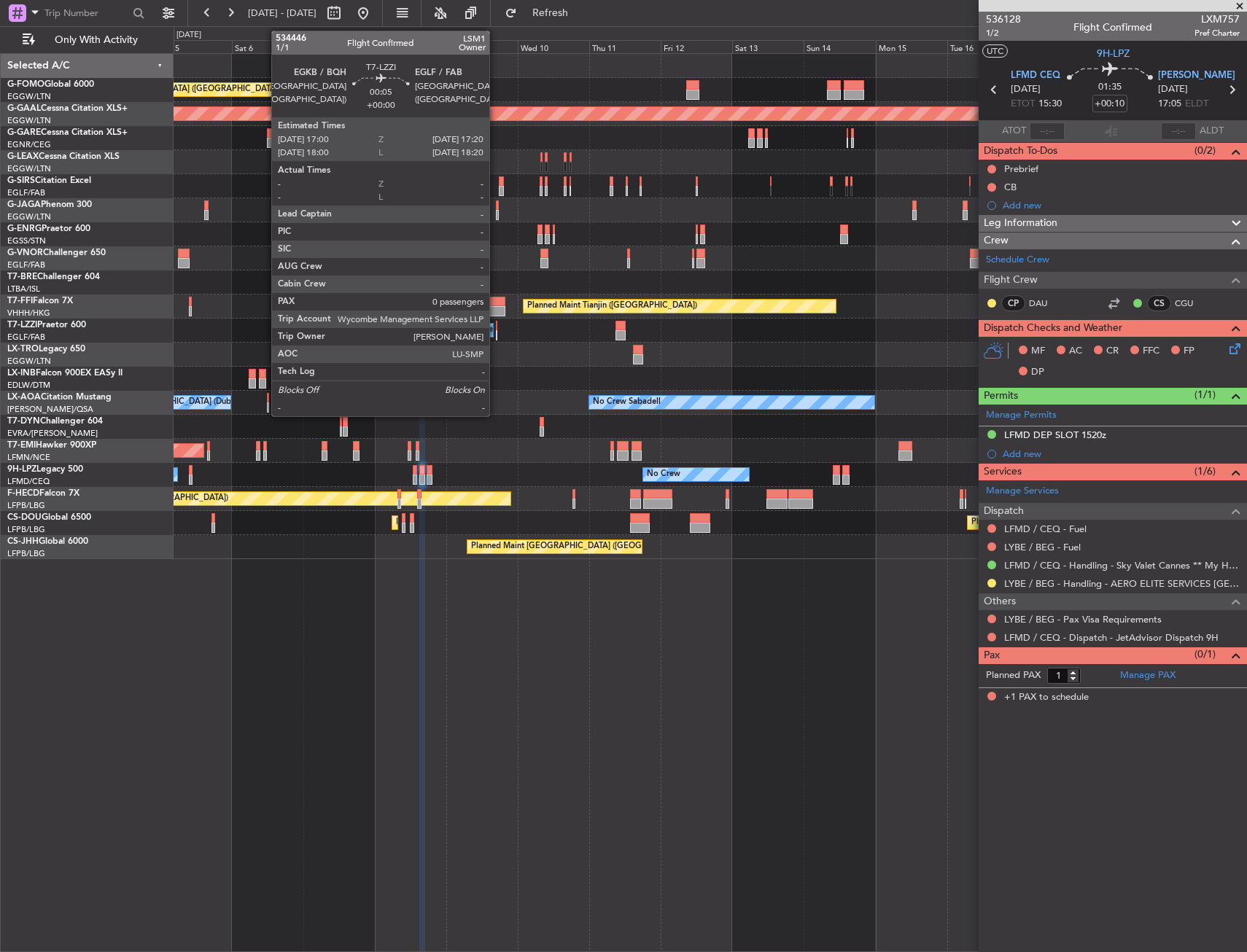
click at [495, 332] on div at bounding box center [496, 335] width 2 height 10
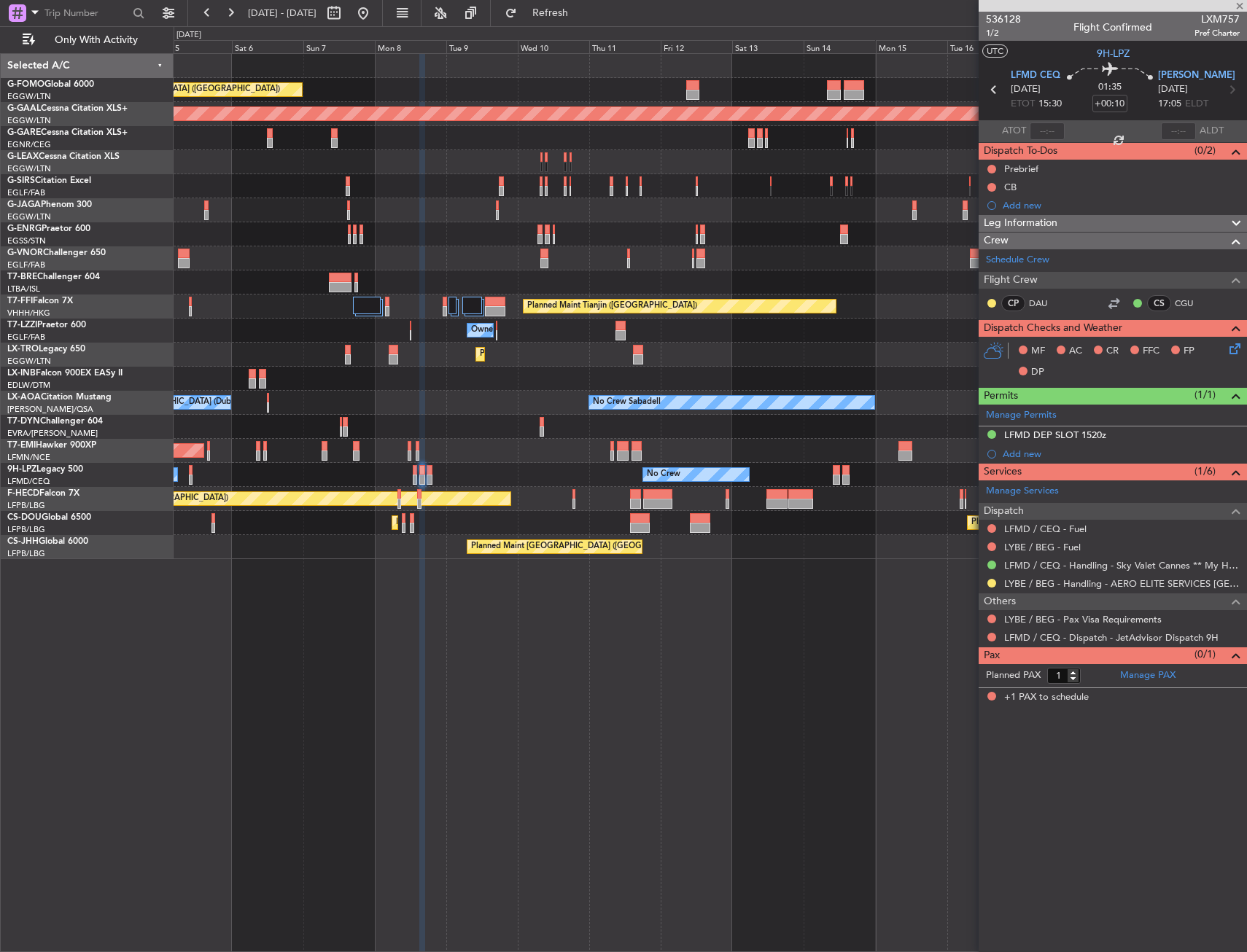
type input "0"
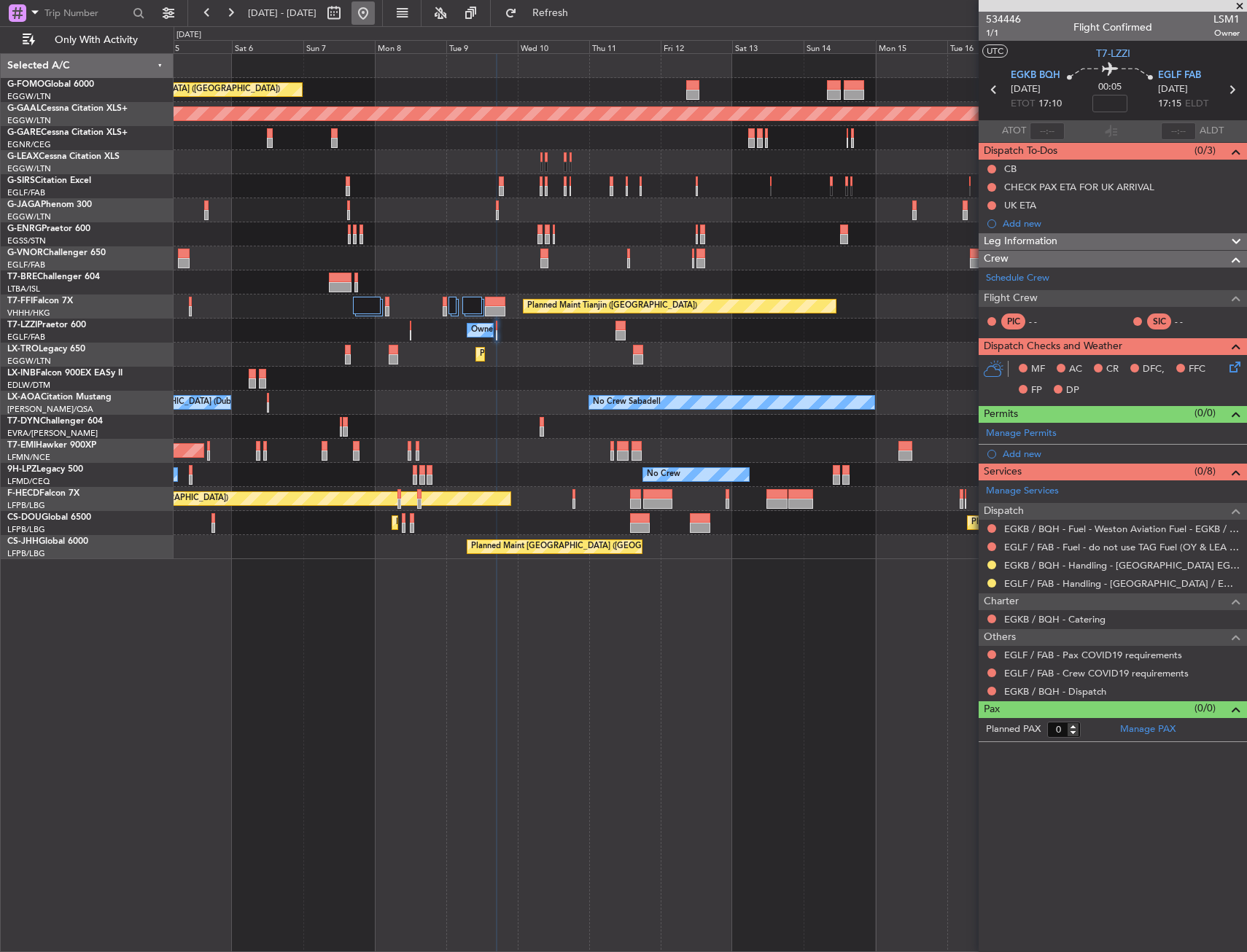
click at [375, 15] on button at bounding box center [363, 13] width 23 height 23
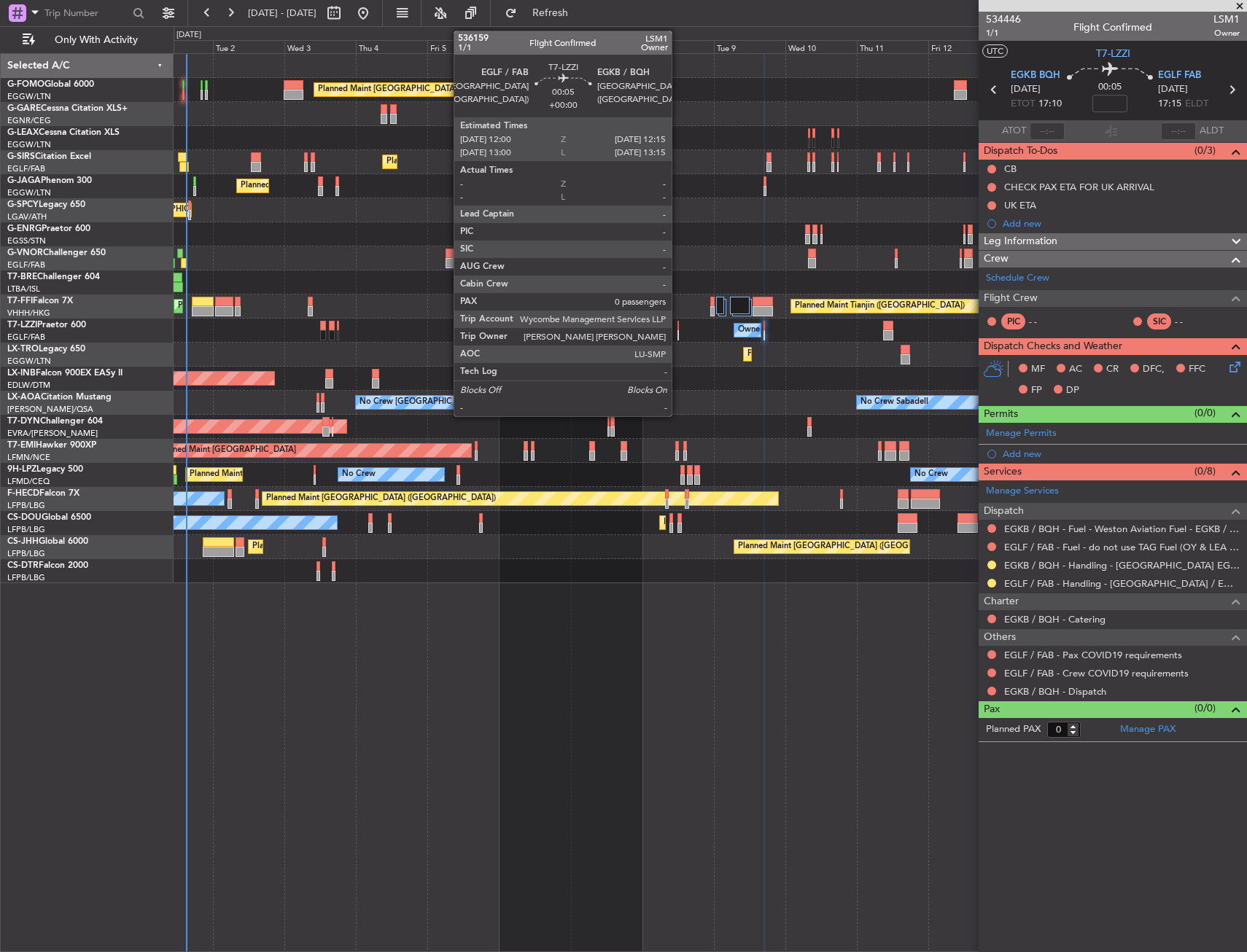
click at [678, 330] on div at bounding box center [678, 335] width 2 height 10
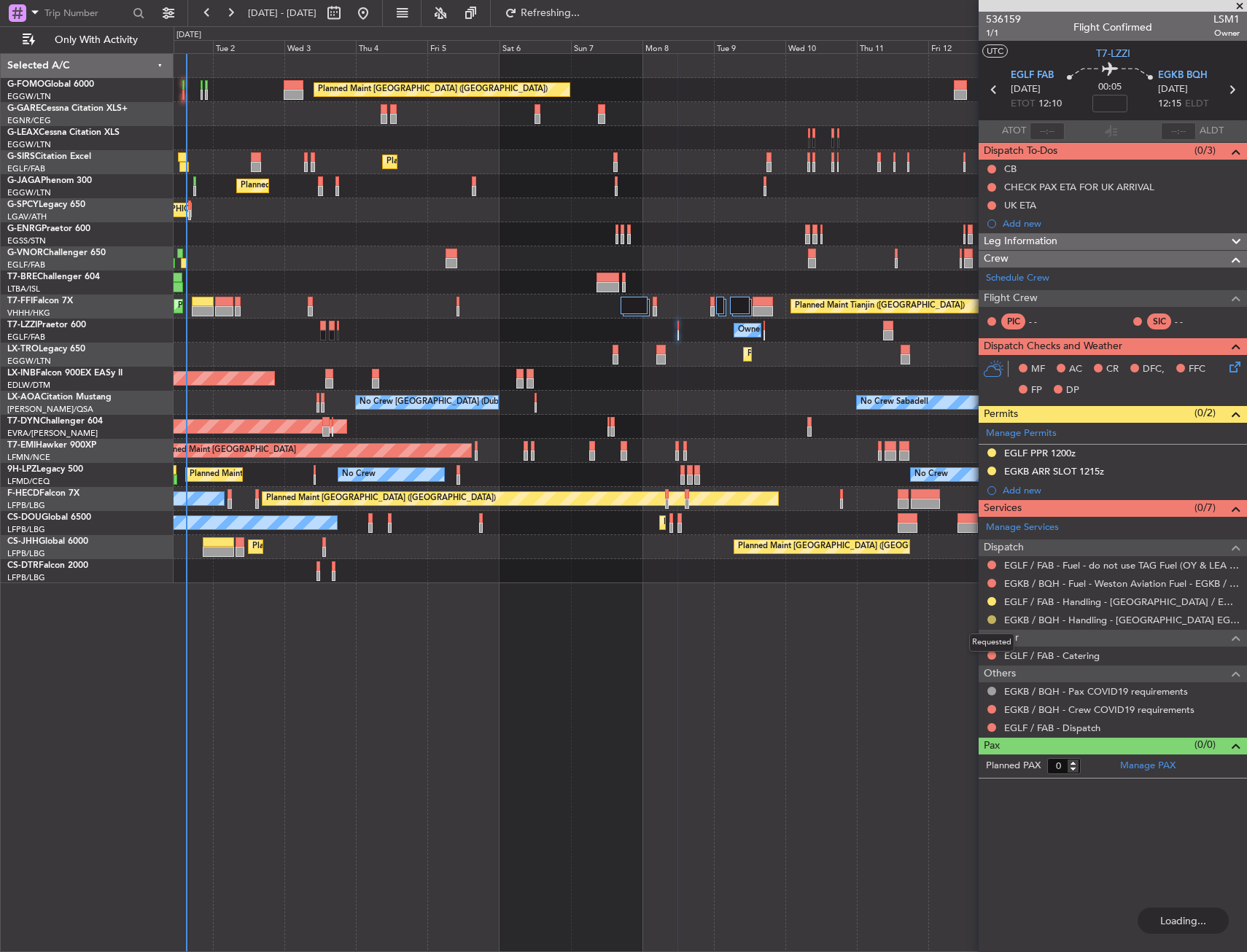
click at [995, 617] on button at bounding box center [992, 619] width 8 height 8
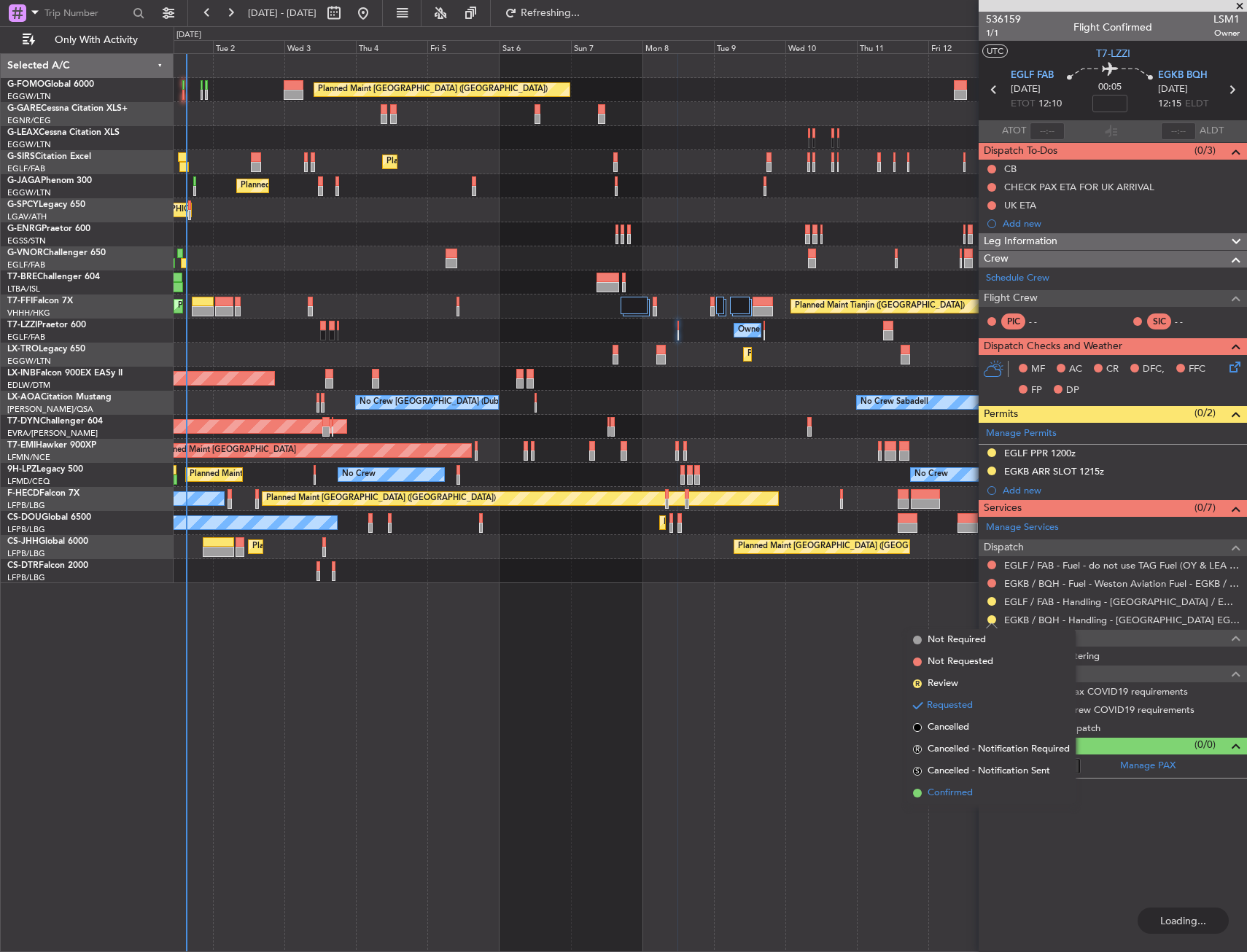
click at [958, 793] on span "Confirmed" at bounding box center [950, 792] width 45 height 14
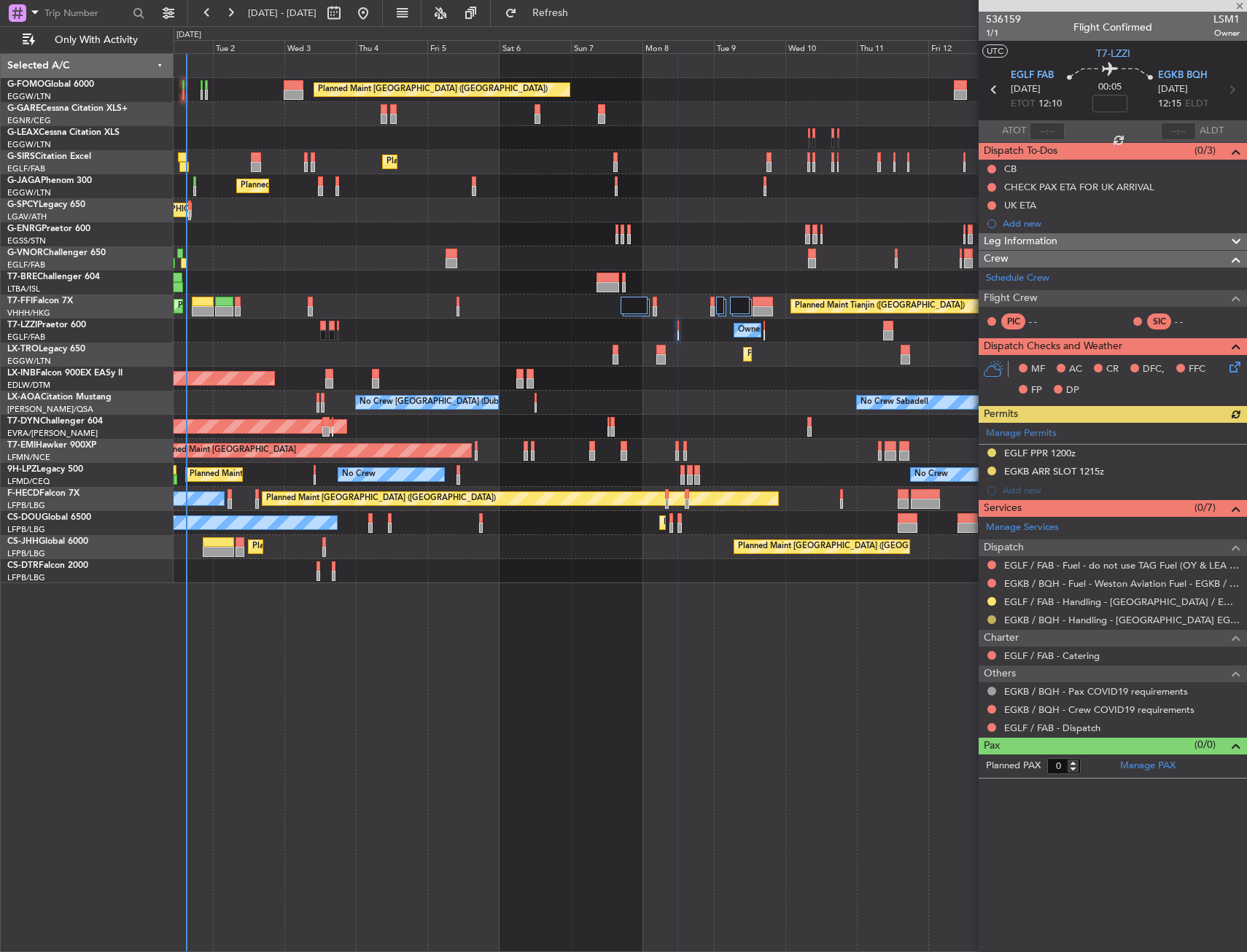
click at [990, 619] on button at bounding box center [992, 619] width 8 height 8
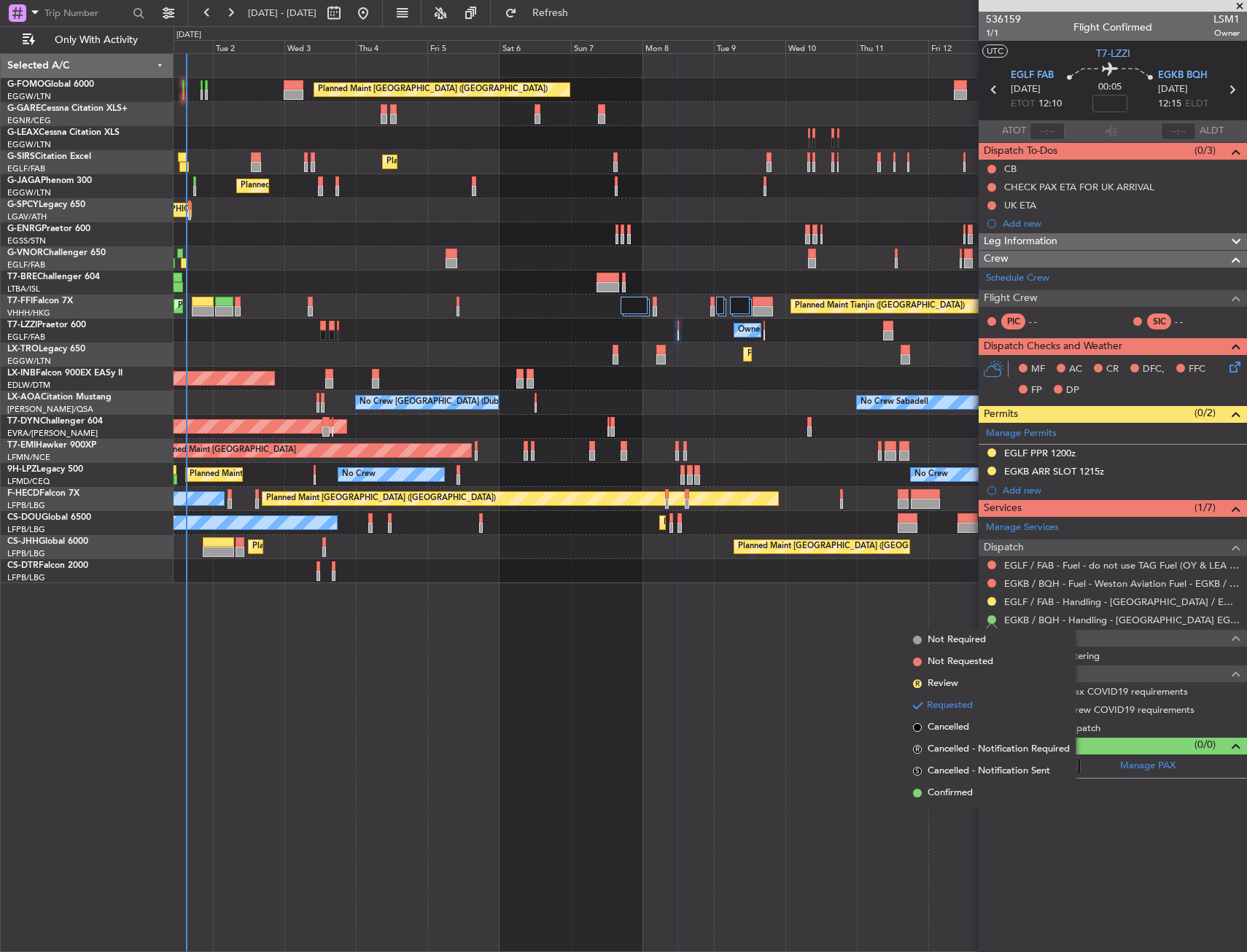
click at [989, 605] on div at bounding box center [992, 601] width 12 height 12
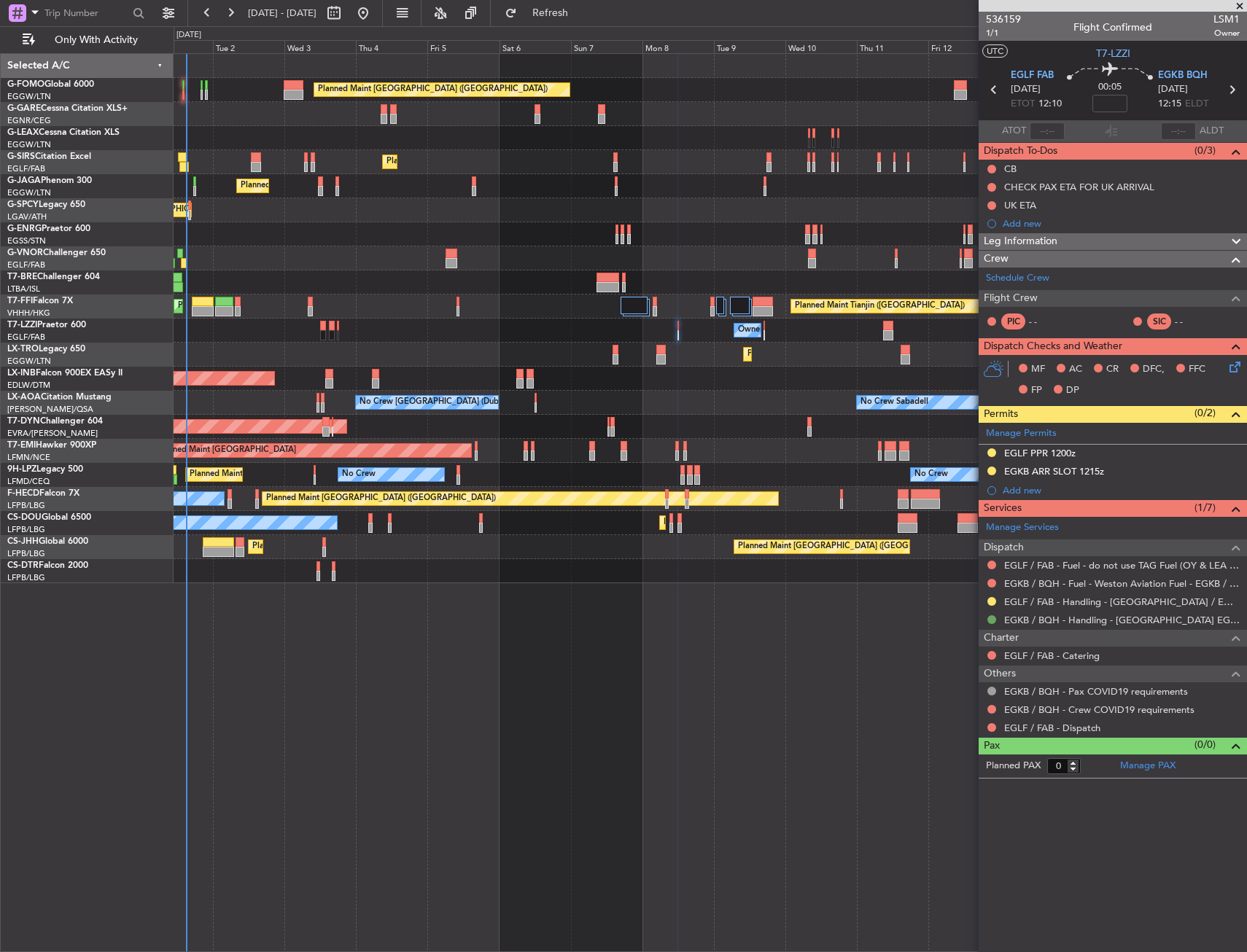
click at [988, 619] on button at bounding box center [992, 619] width 8 height 8
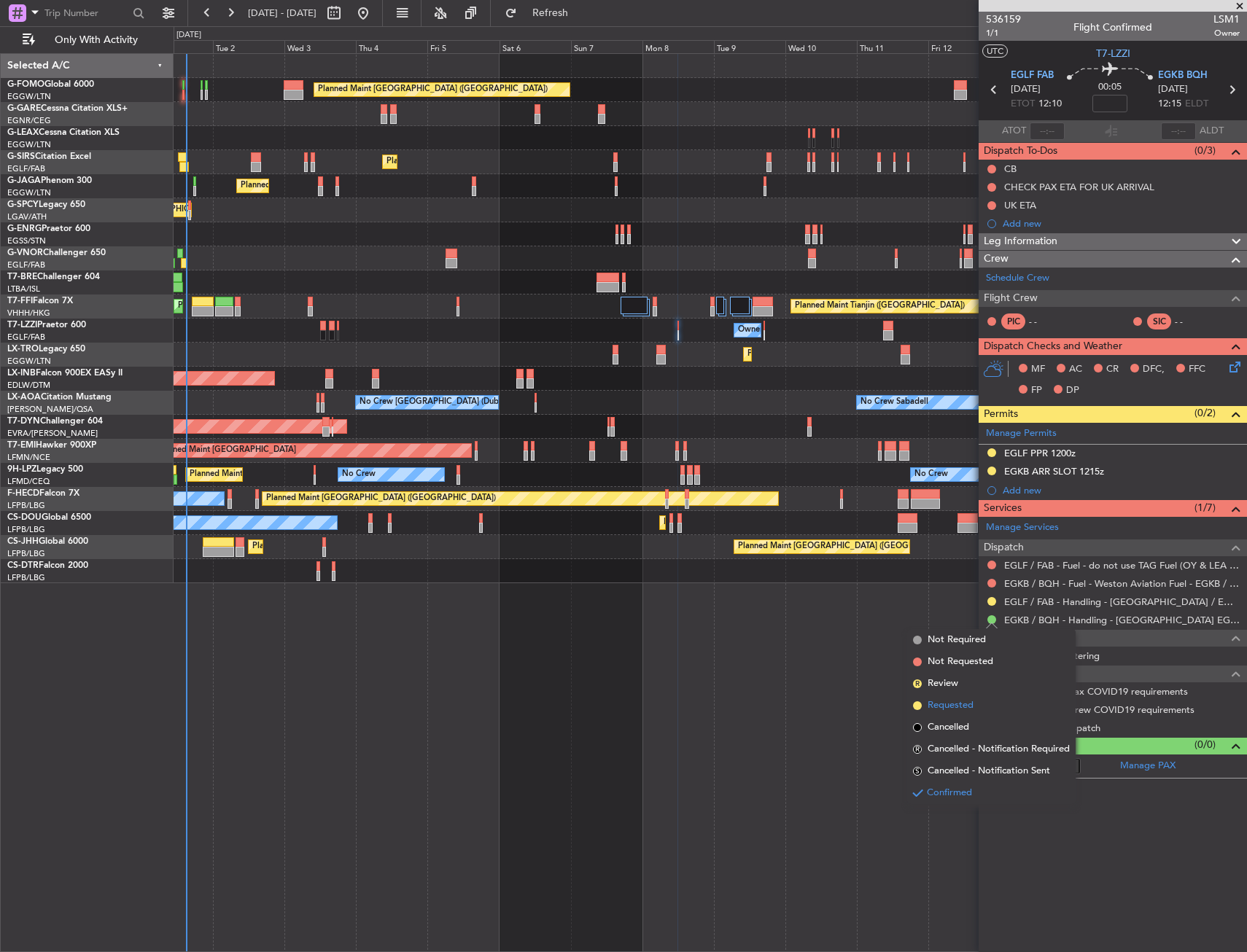
click at [947, 704] on span "Requested" at bounding box center [950, 705] width 46 height 14
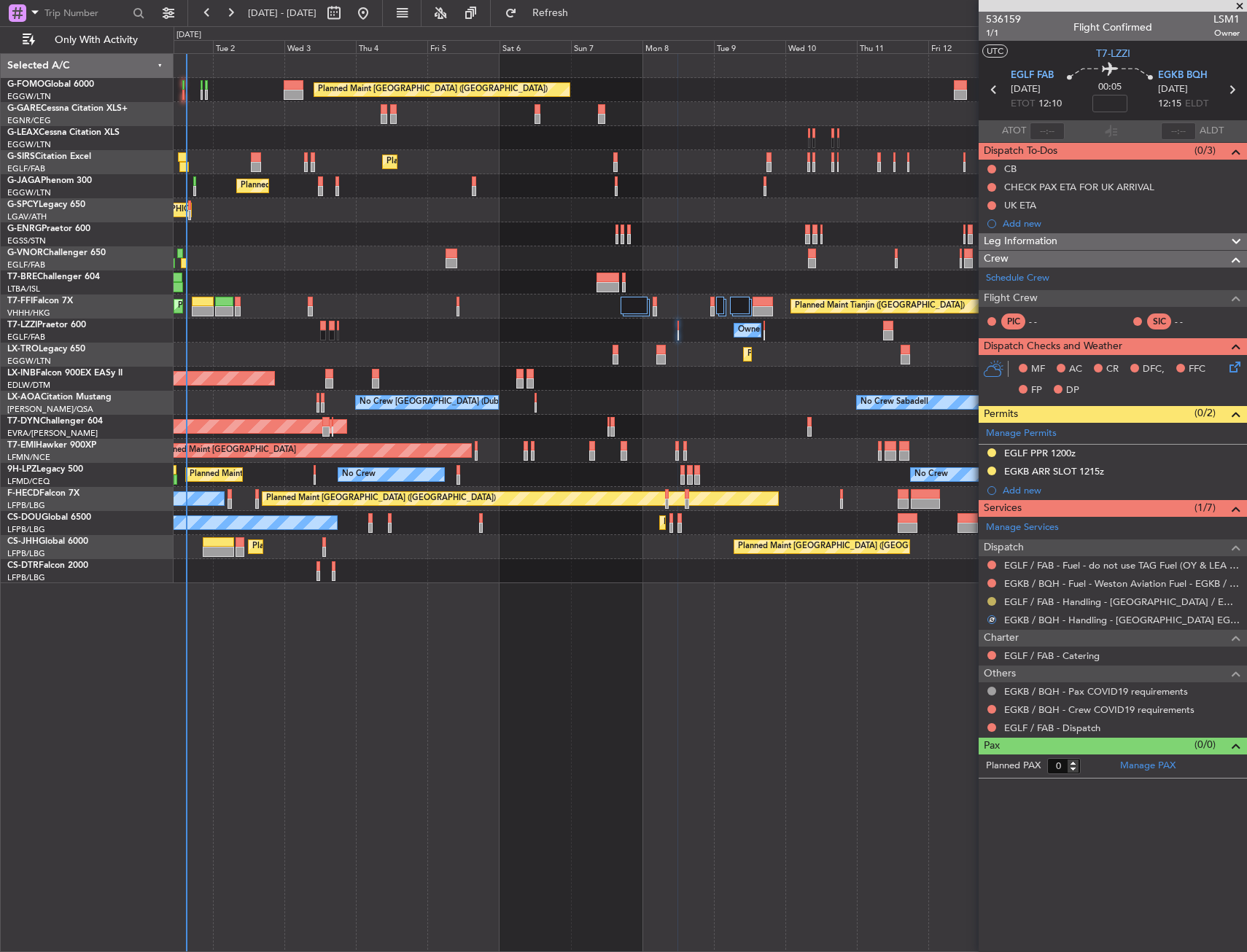
click at [990, 599] on button at bounding box center [992, 601] width 8 height 8
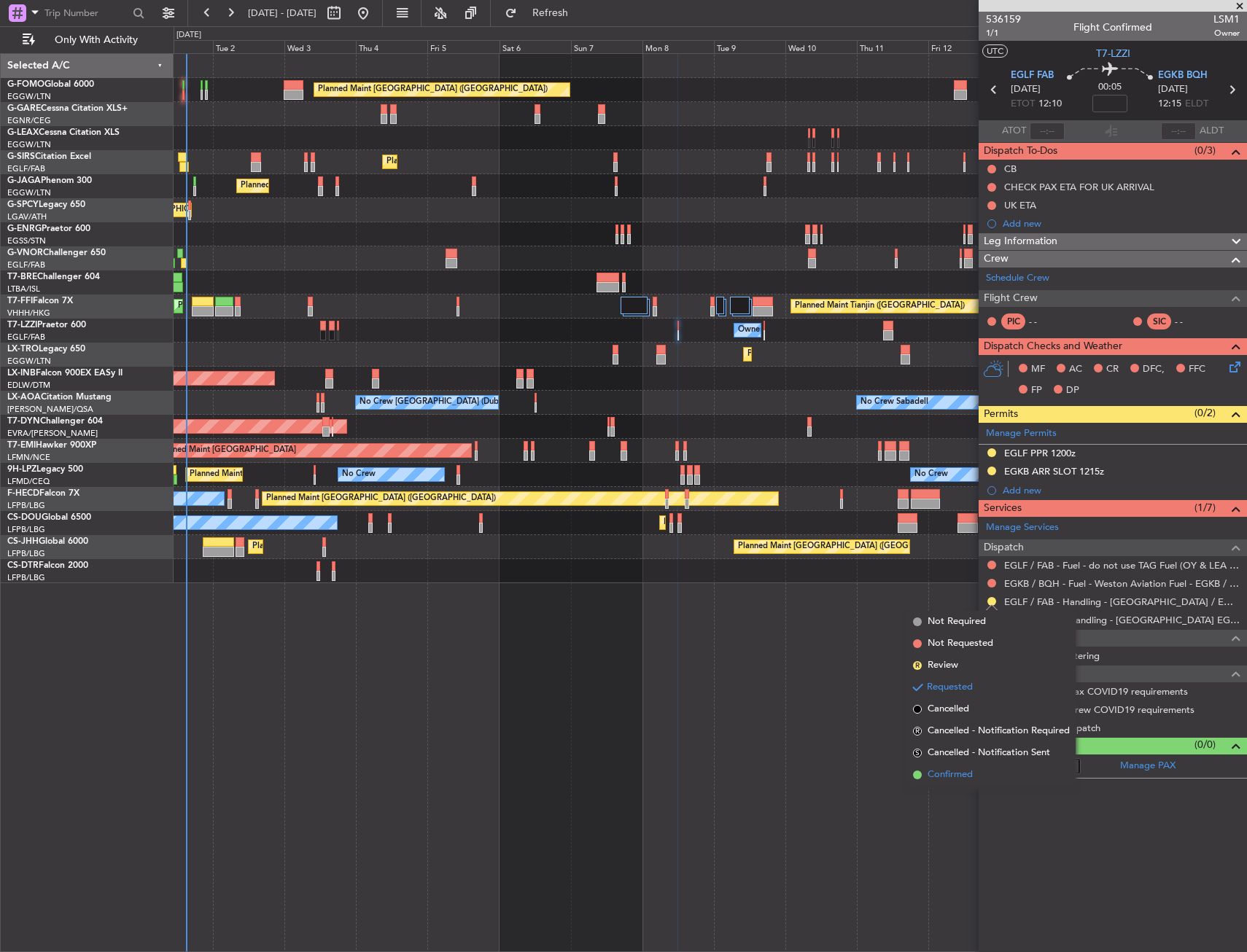
click at [948, 776] on span "Confirmed" at bounding box center [950, 774] width 45 height 14
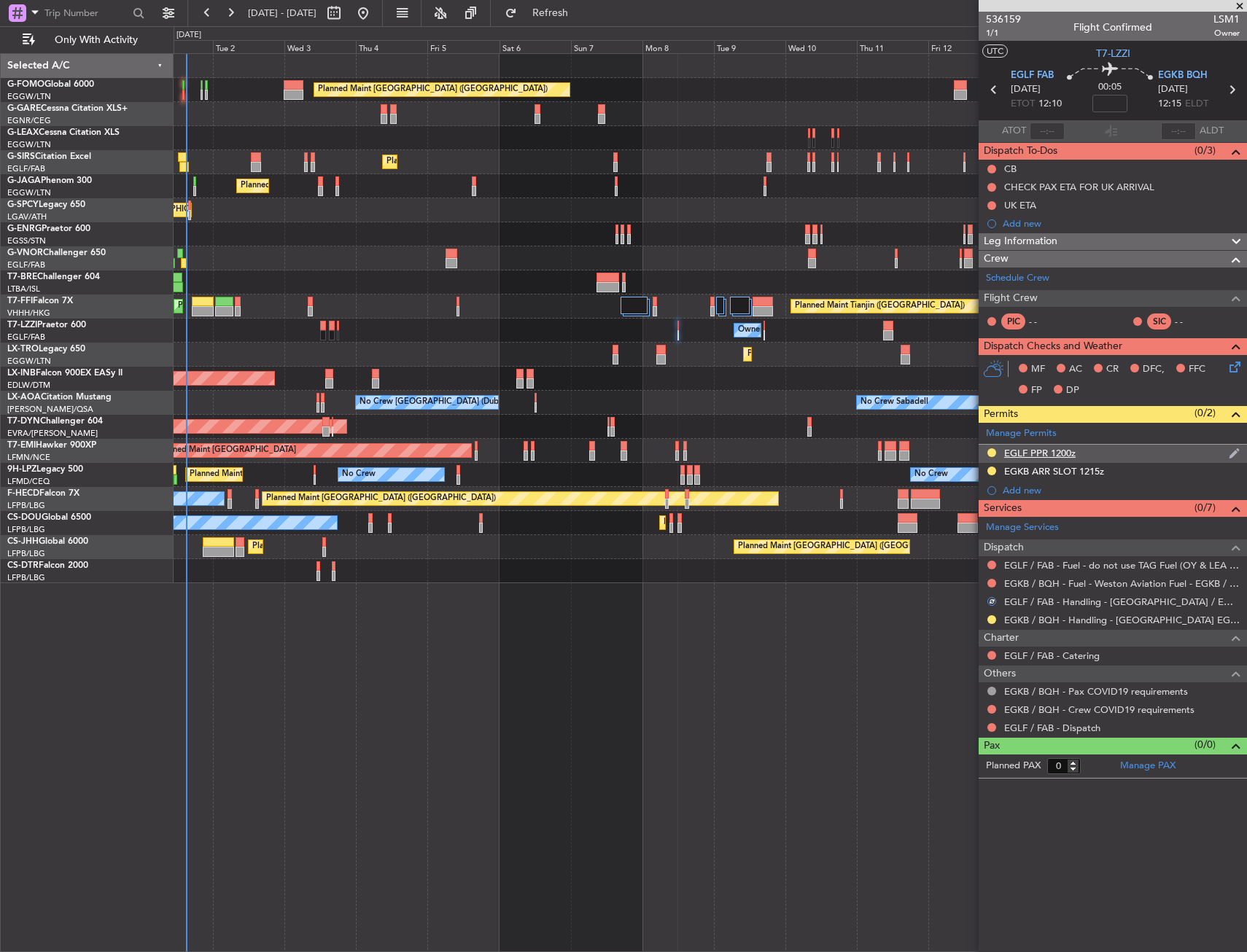
click at [1090, 450] on div "EGLF PPR 1200z" at bounding box center [1112, 453] width 269 height 18
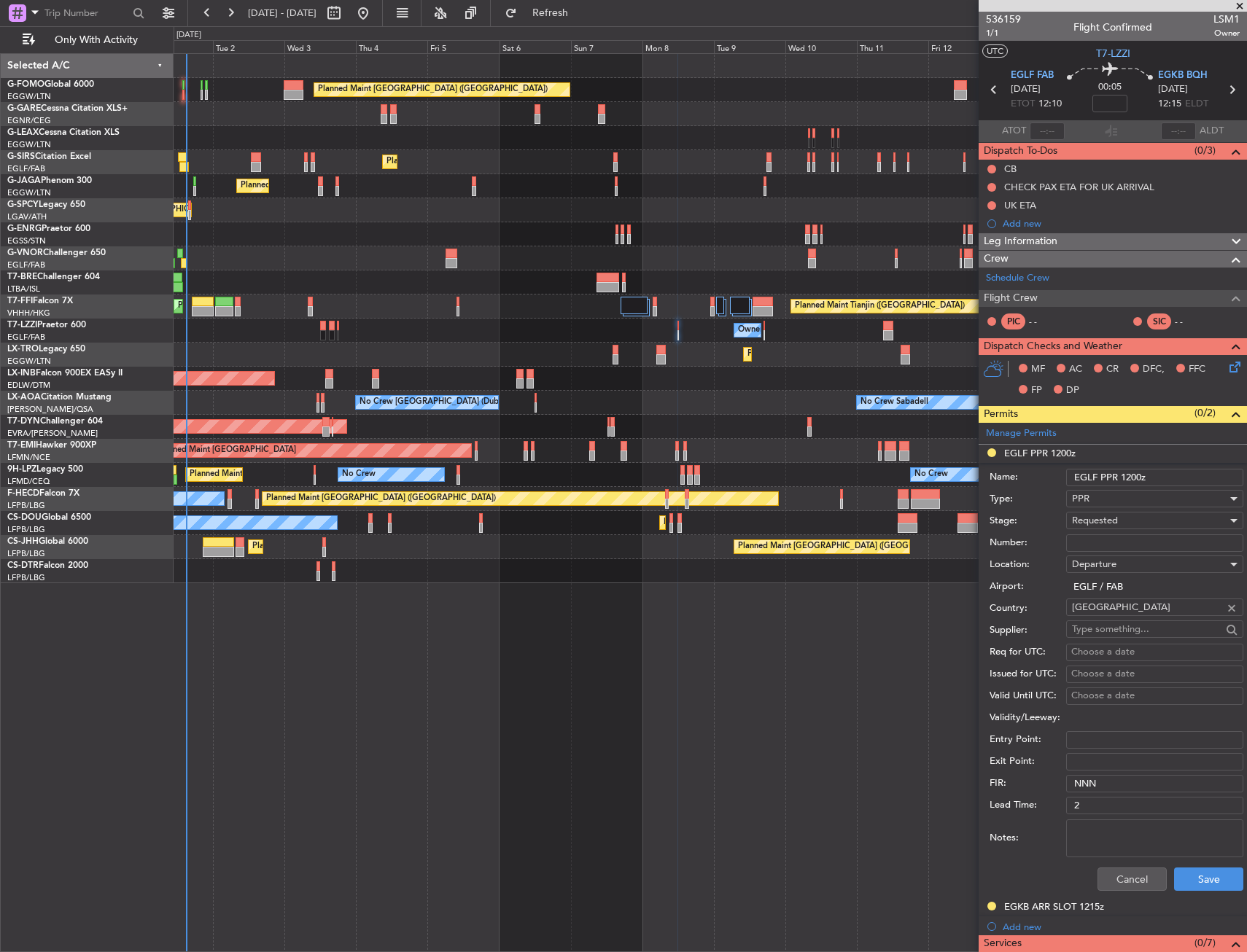
click at [1100, 541] on input "Number:" at bounding box center [1155, 543] width 177 height 18
paste input "372853"
type input "372853"
click at [1106, 523] on span "Requested" at bounding box center [1095, 520] width 46 height 13
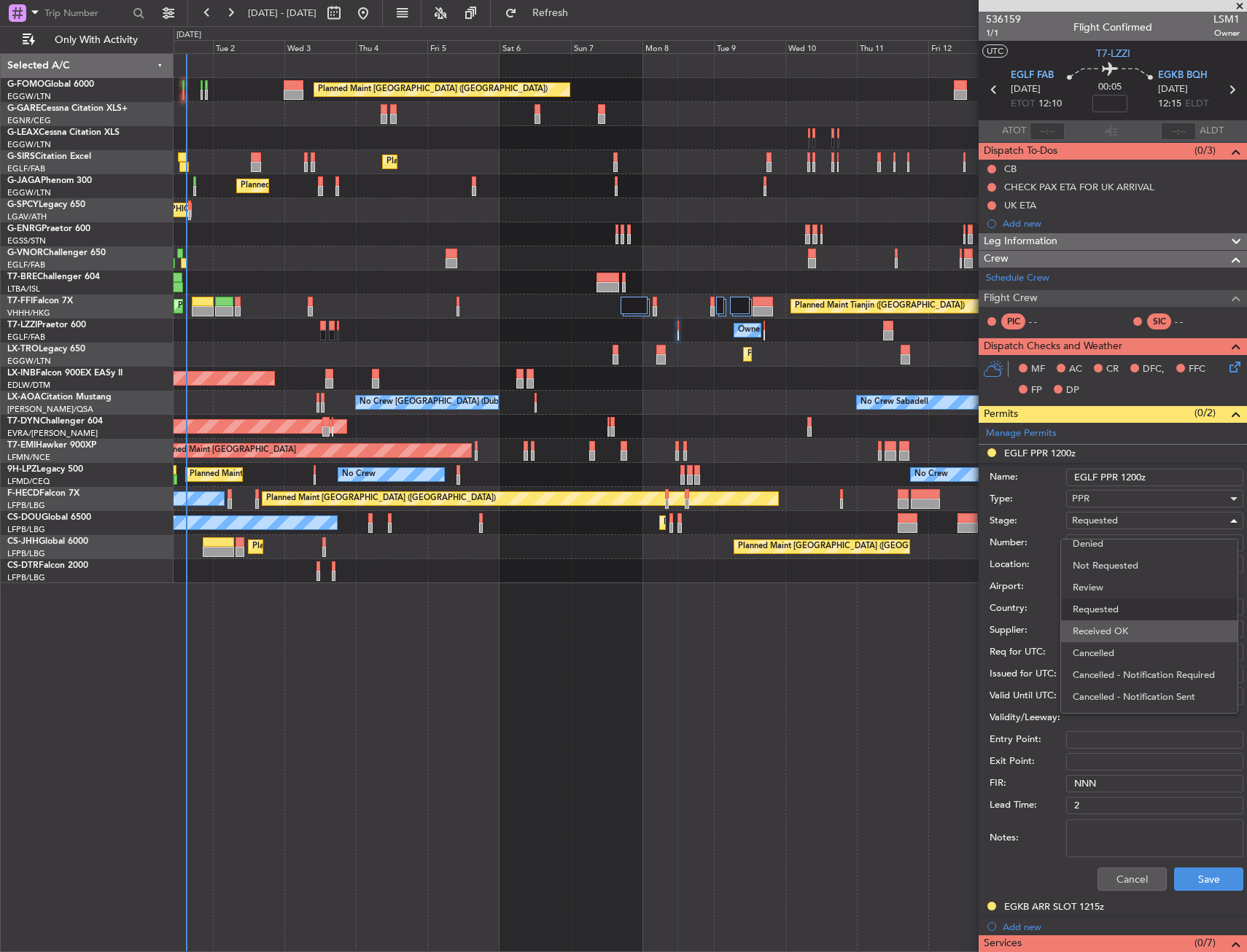
click at [1107, 632] on span "Received OK" at bounding box center [1148, 631] width 153 height 22
click at [1174, 884] on button "Save" at bounding box center [1209, 879] width 69 height 23
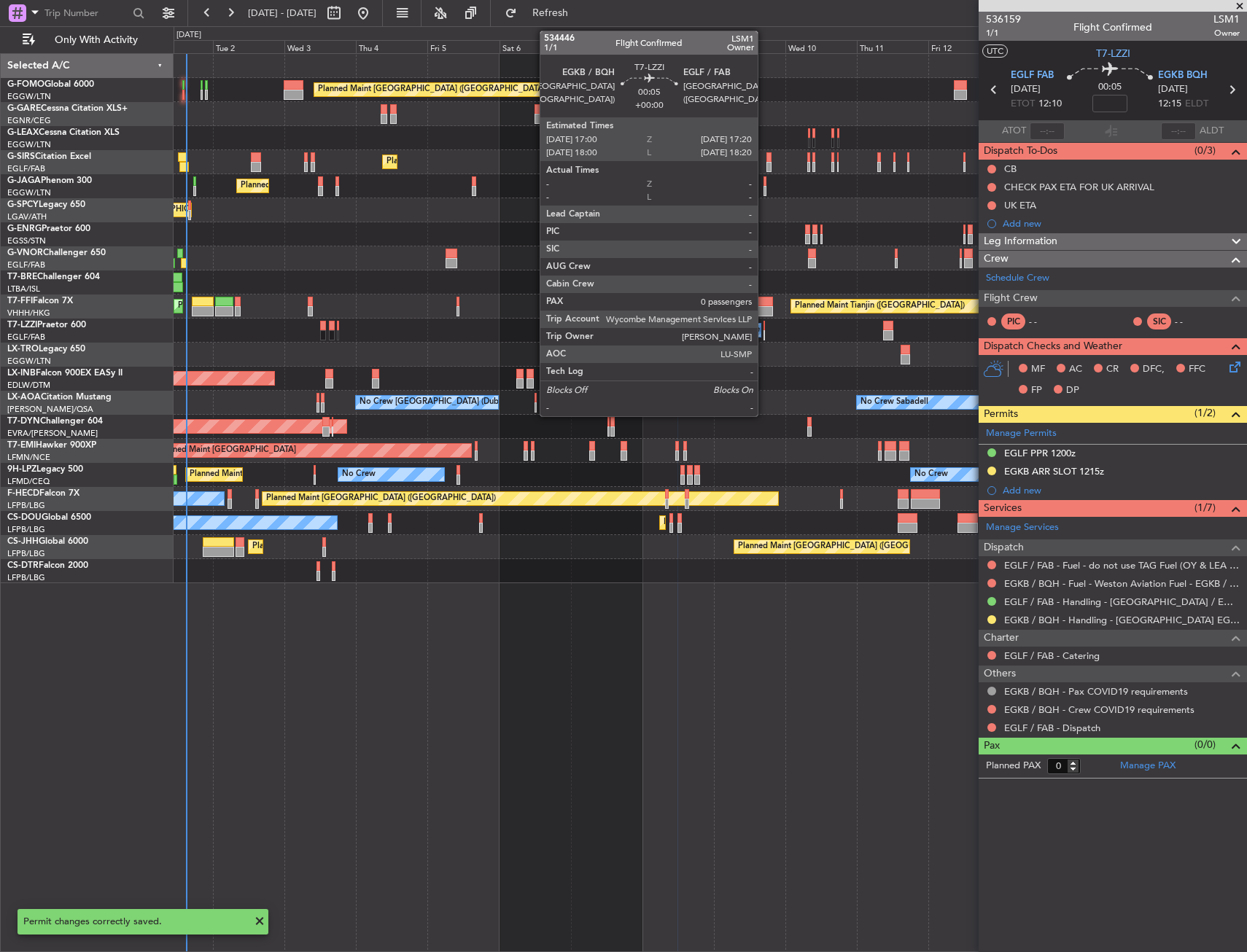
click at [764, 331] on div at bounding box center [764, 335] width 2 height 10
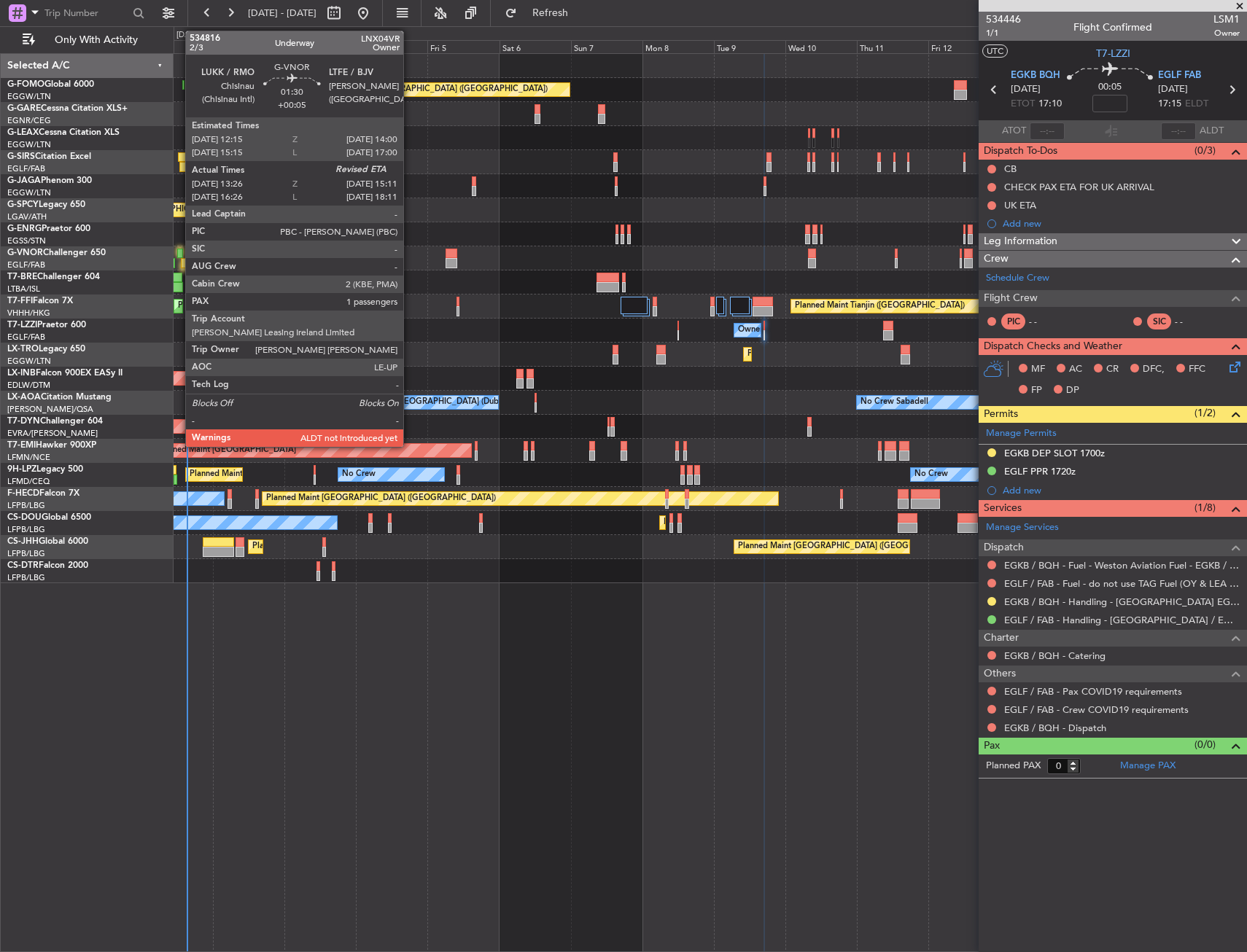
click at [178, 252] on div at bounding box center [180, 253] width 6 height 10
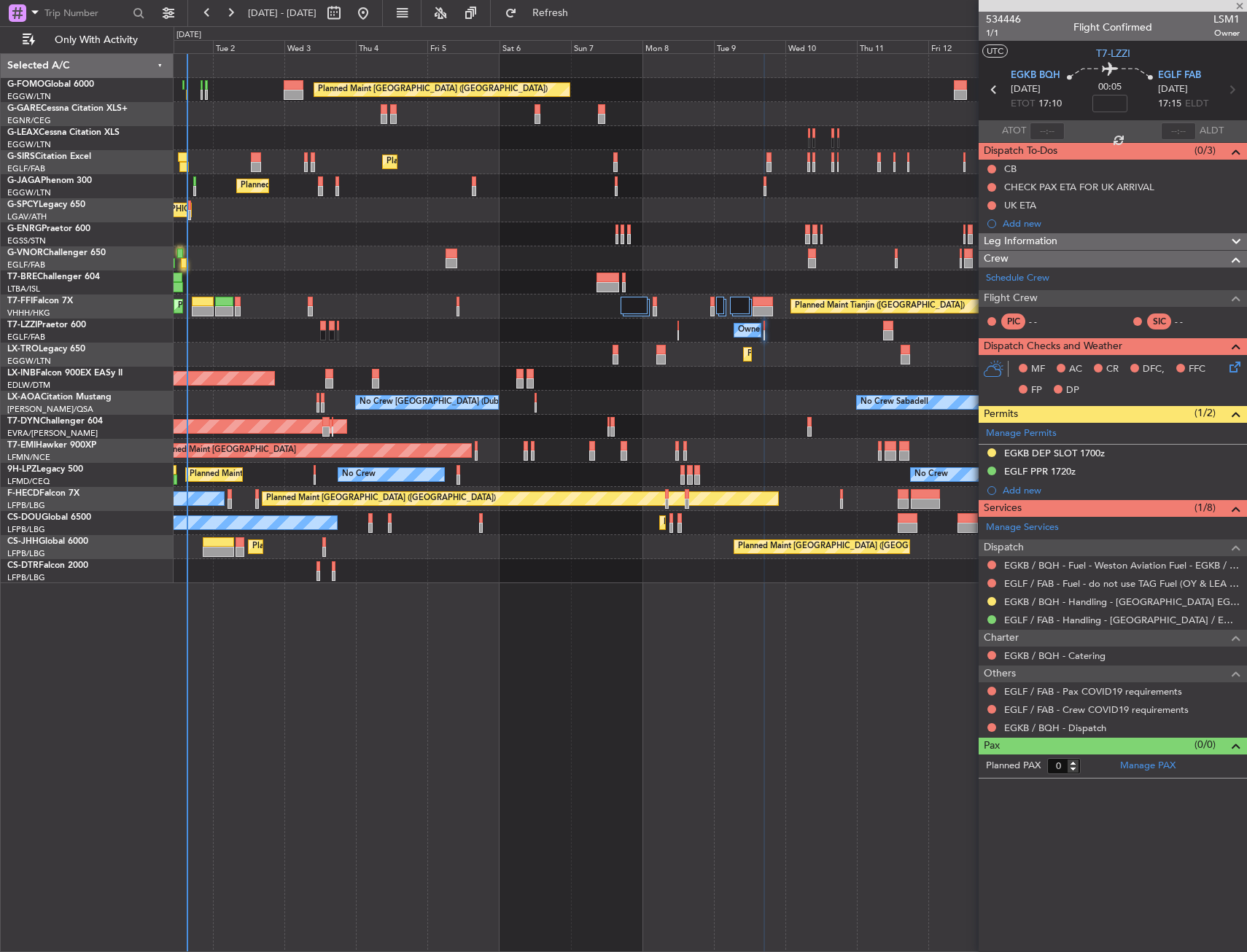
type input "+00:05"
type input "13:36"
type input "1"
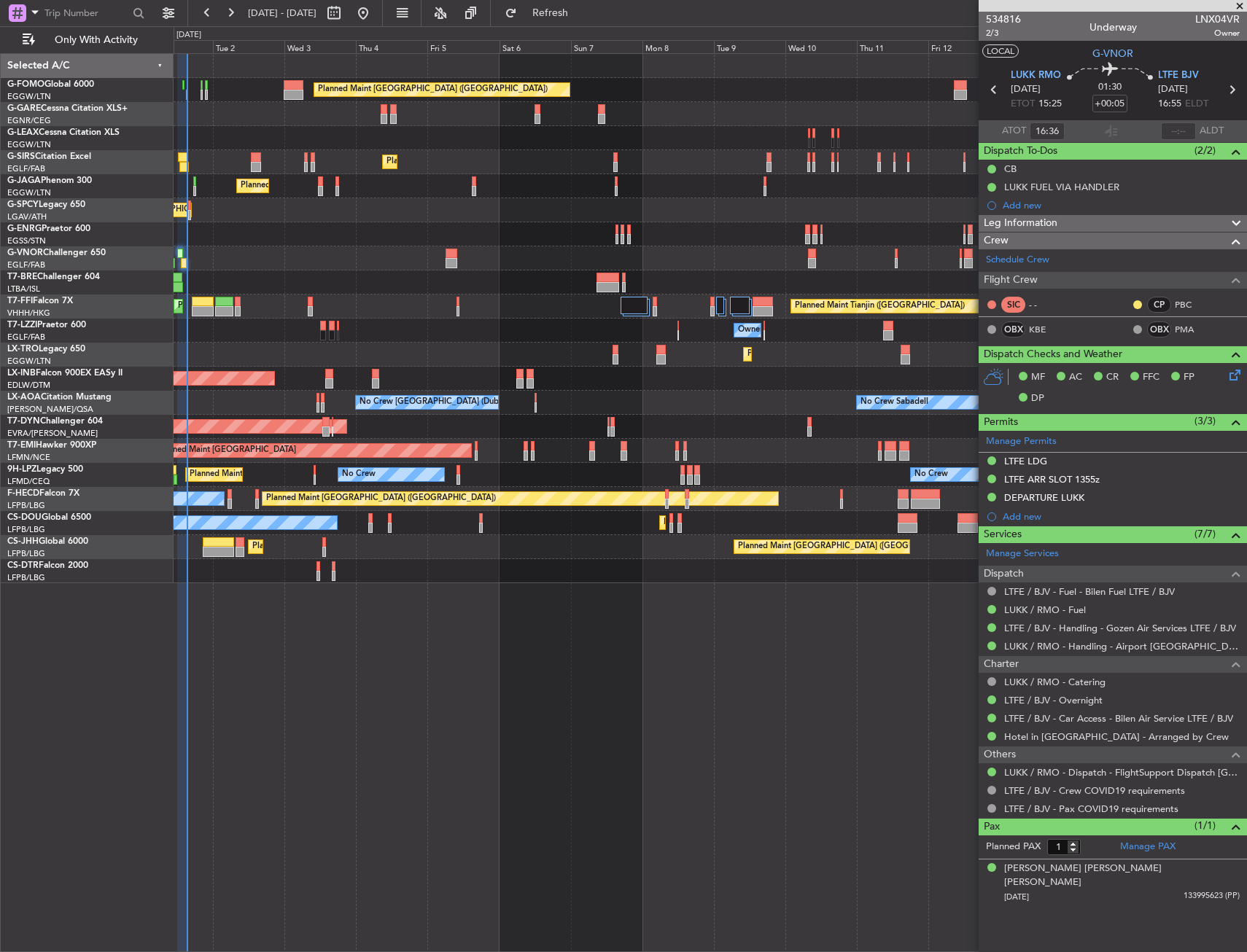
type input "13:36"
click at [1176, 133] on input "text" at bounding box center [1178, 131] width 35 height 18
click at [1176, 54] on section "UTC G-VNOR" at bounding box center [1112, 52] width 269 height 22
type input "15:15"
